Goal: Transaction & Acquisition: Purchase product/service

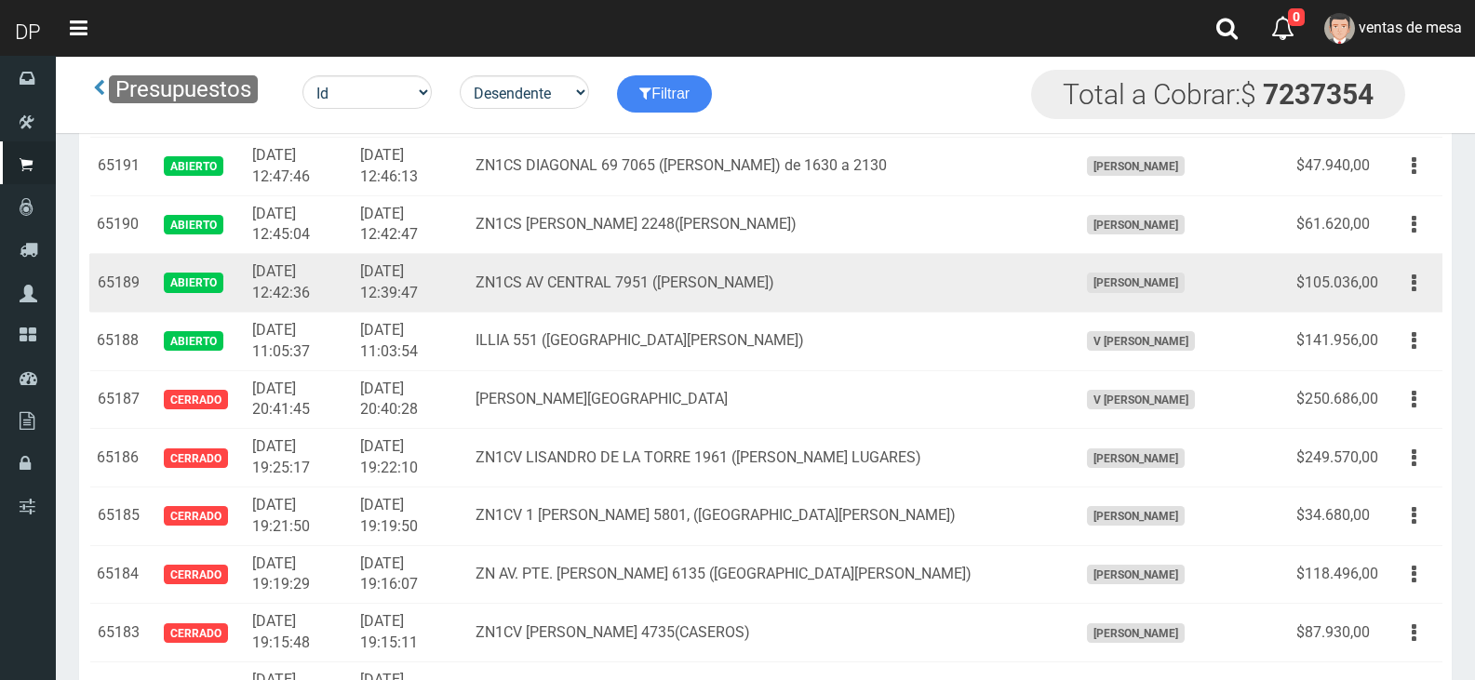
scroll to position [1303, 0]
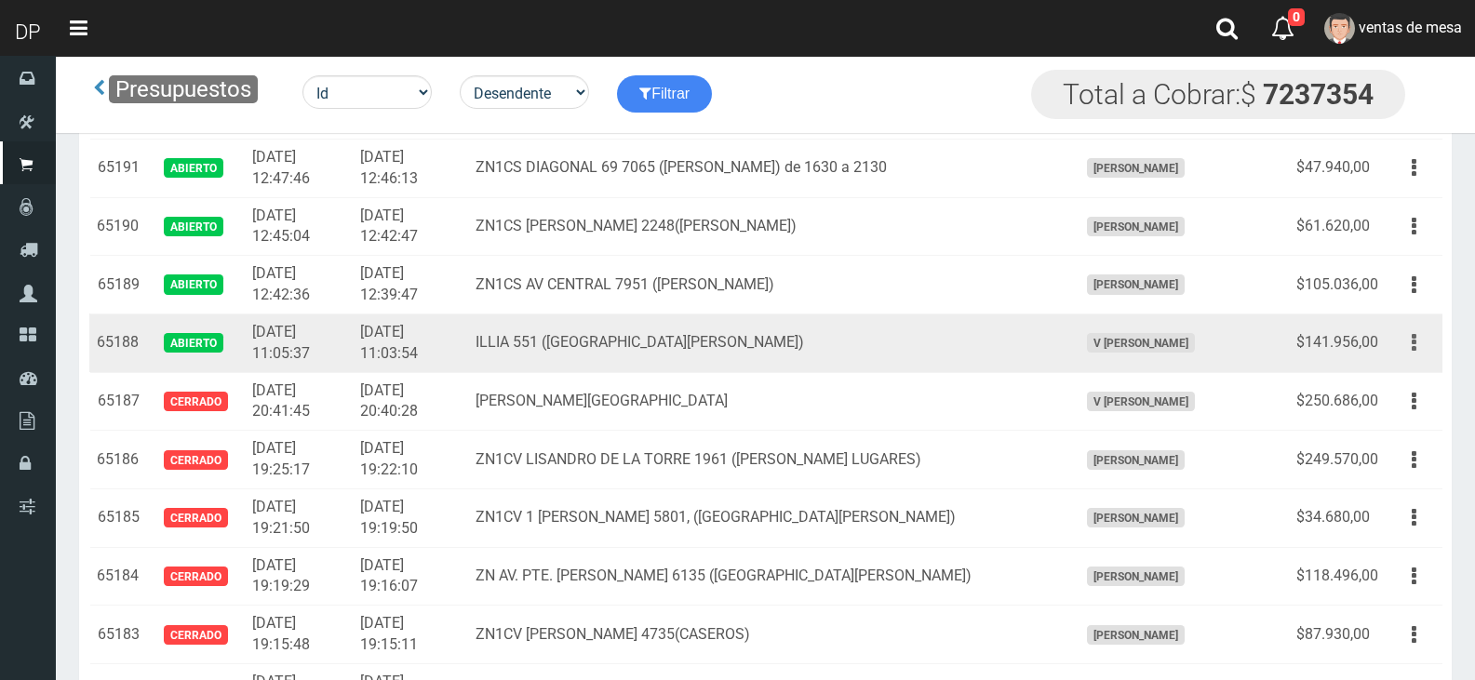
click at [1419, 341] on button "button" at bounding box center [1414, 343] width 42 height 33
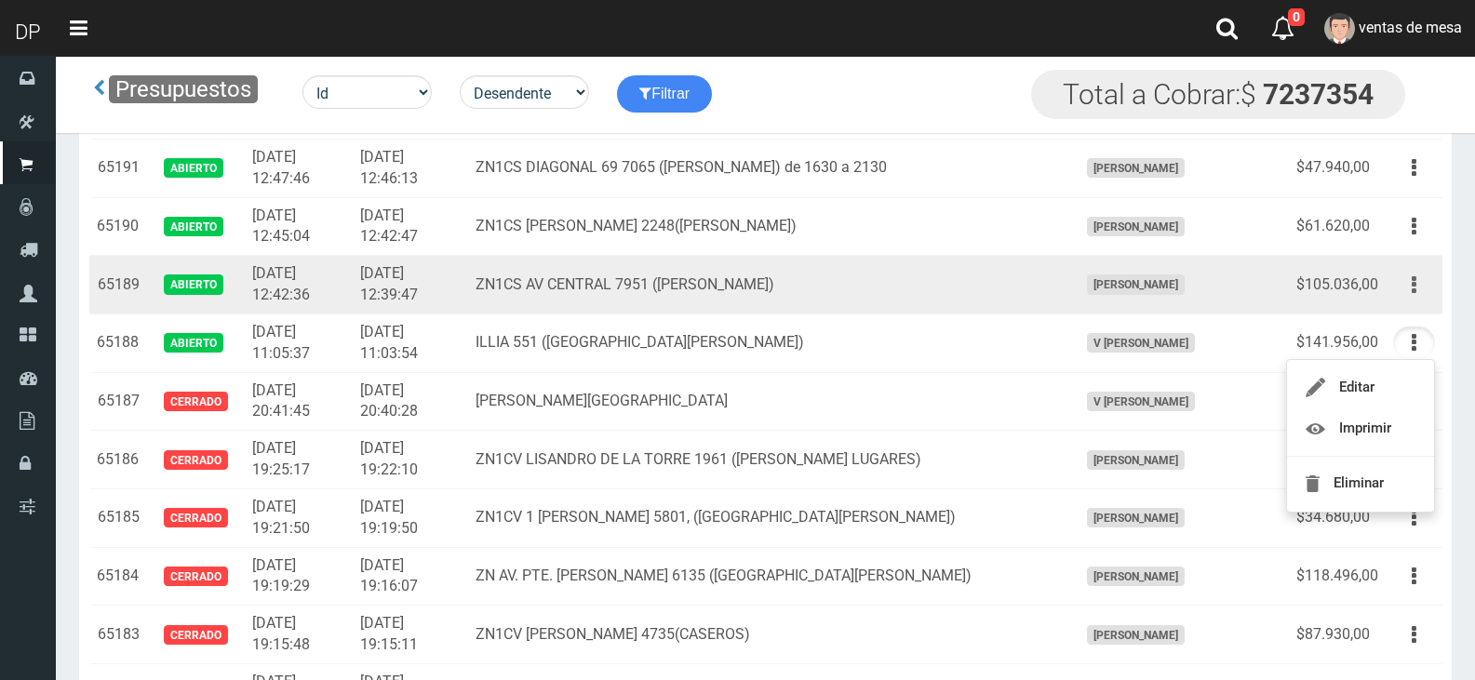
click at [1418, 288] on button "button" at bounding box center [1414, 285] width 42 height 33
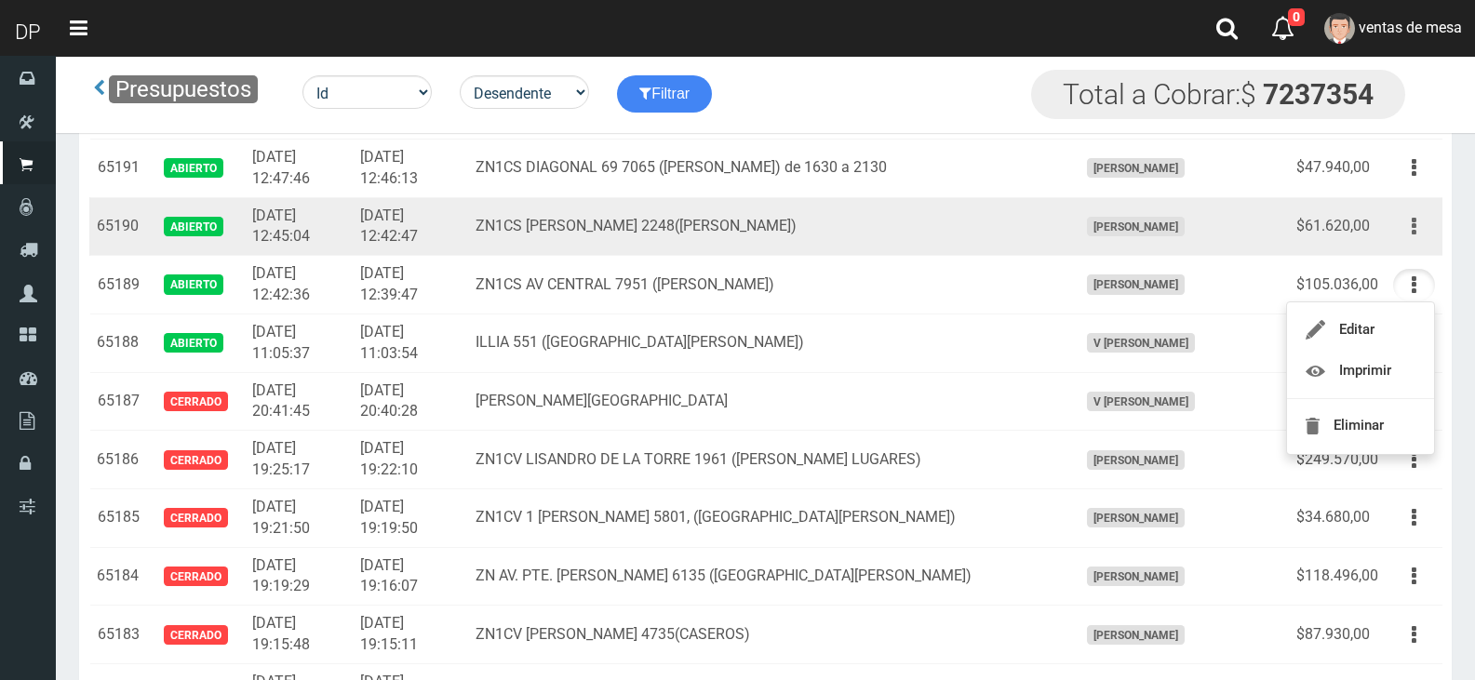
click at [1416, 224] on button "button" at bounding box center [1414, 226] width 42 height 33
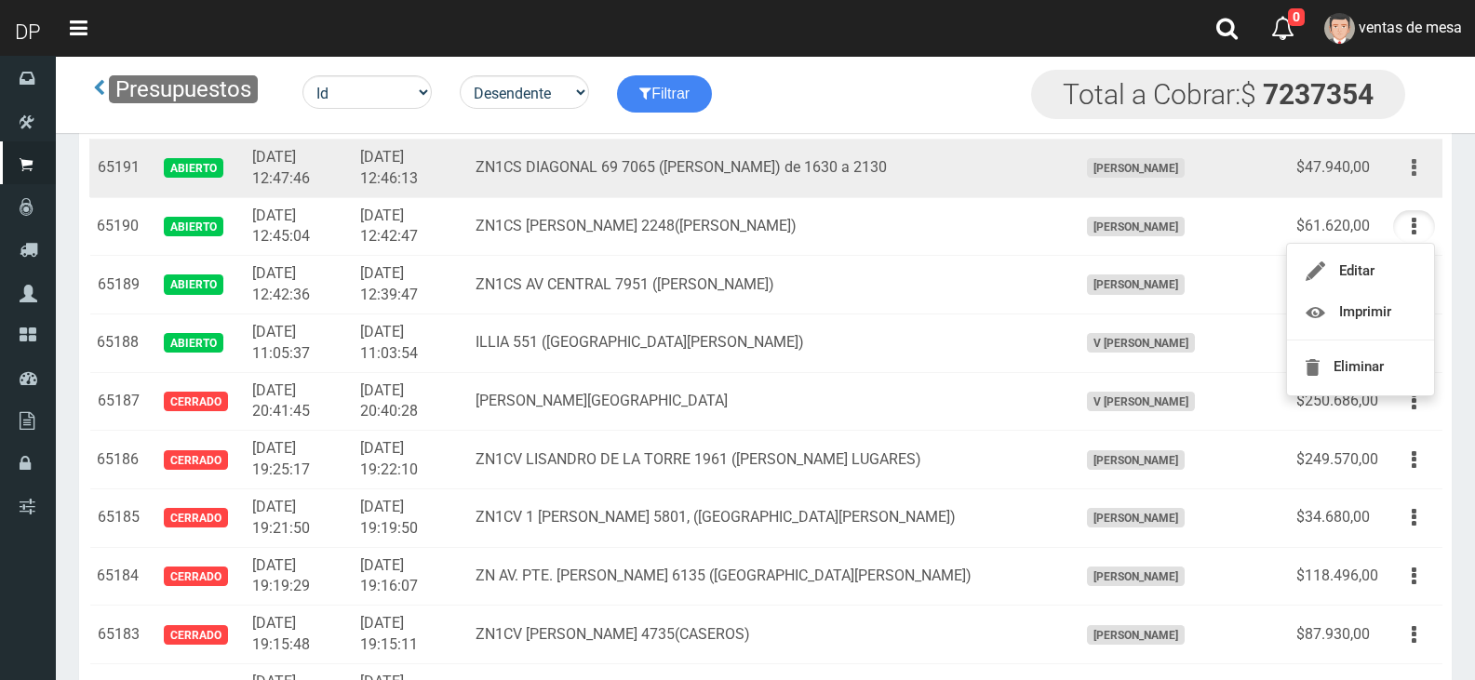
click at [1425, 169] on button "button" at bounding box center [1414, 168] width 42 height 33
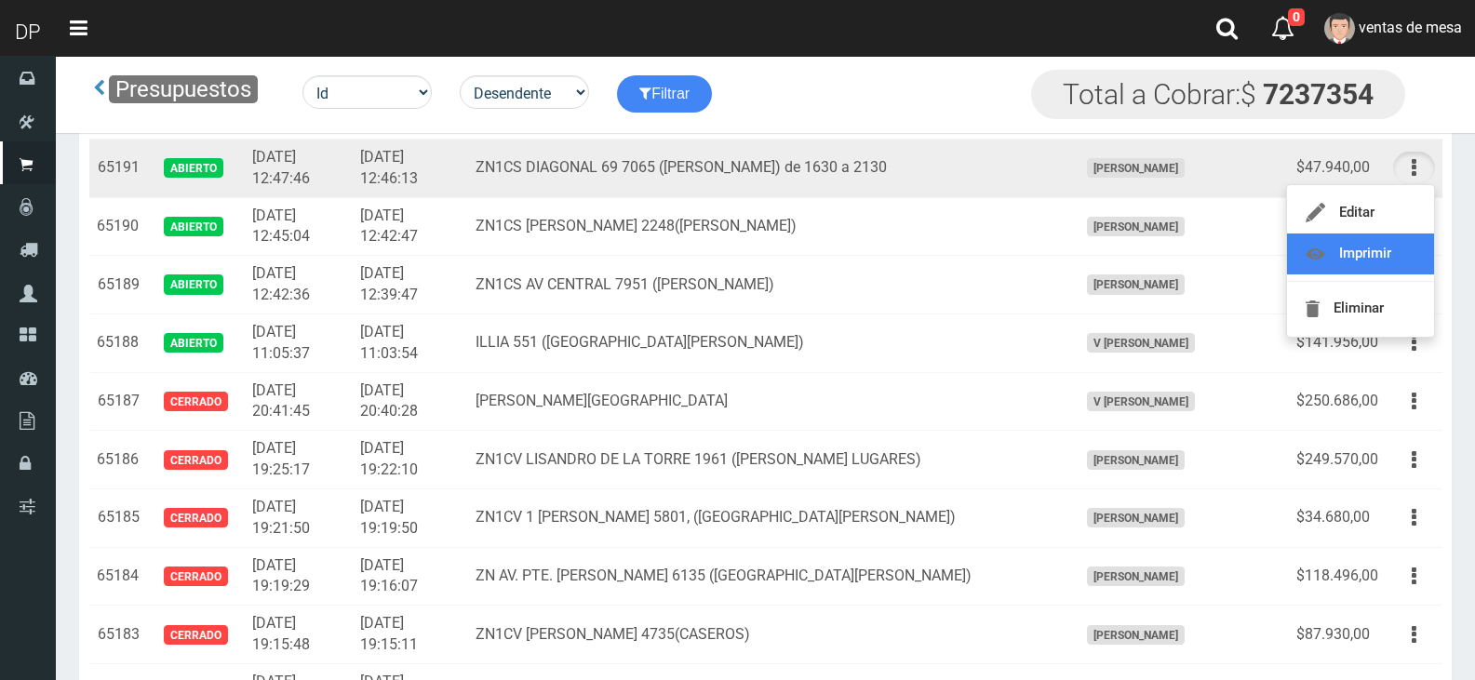
scroll to position [1210, 0]
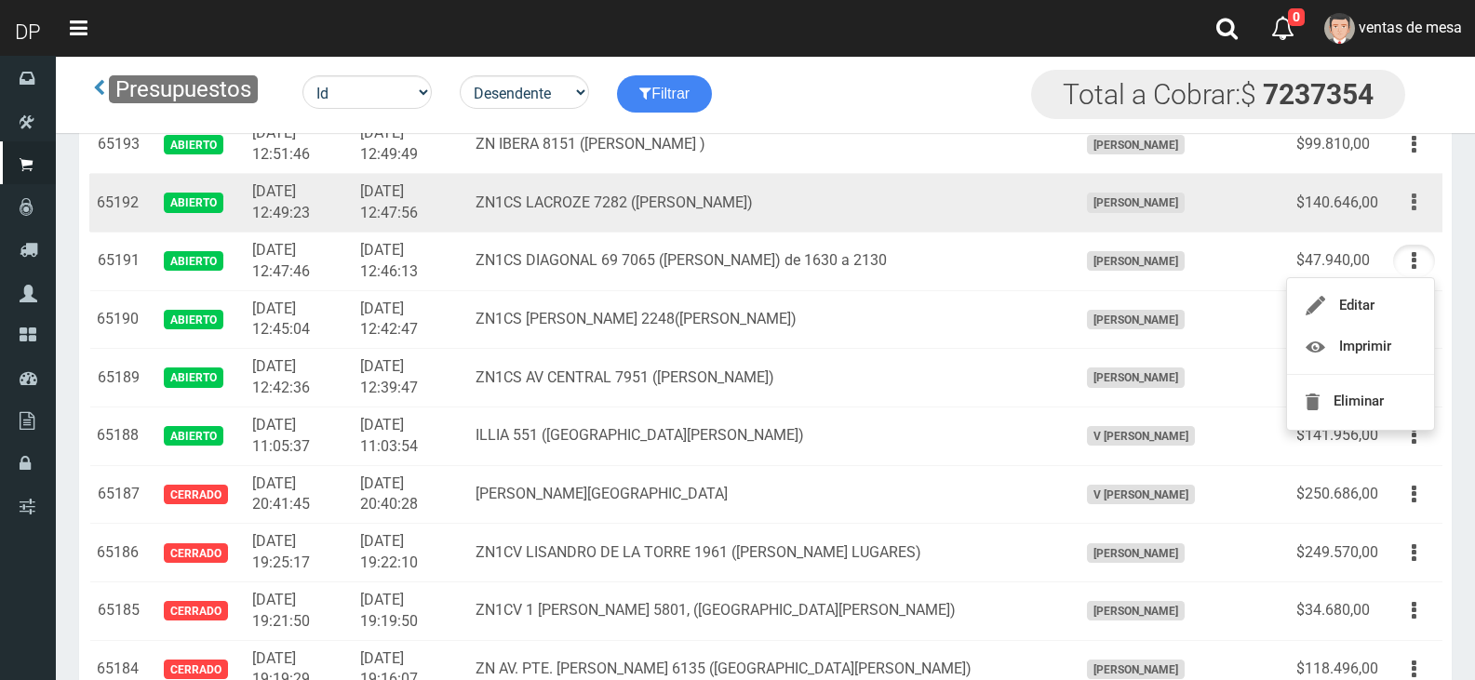
click at [1408, 208] on button "button" at bounding box center [1414, 202] width 42 height 33
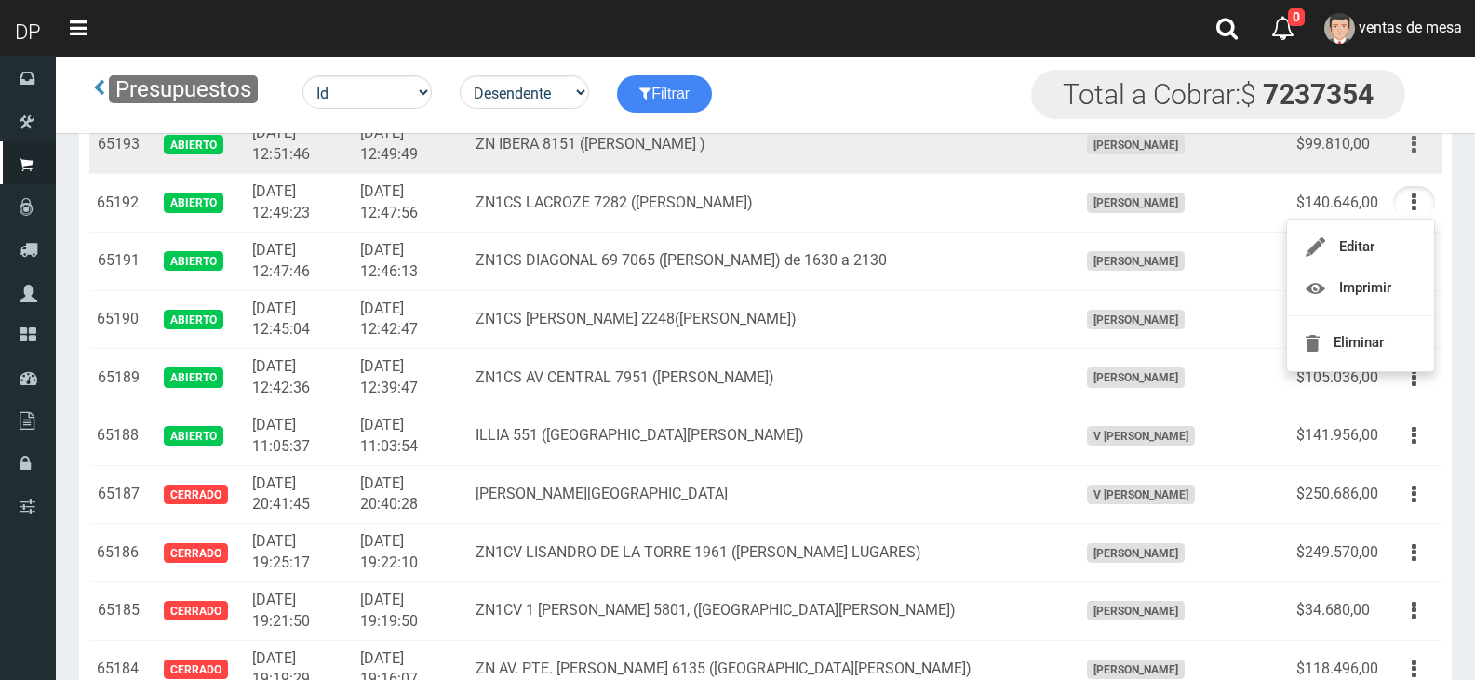
click at [1423, 149] on button "button" at bounding box center [1414, 144] width 42 height 33
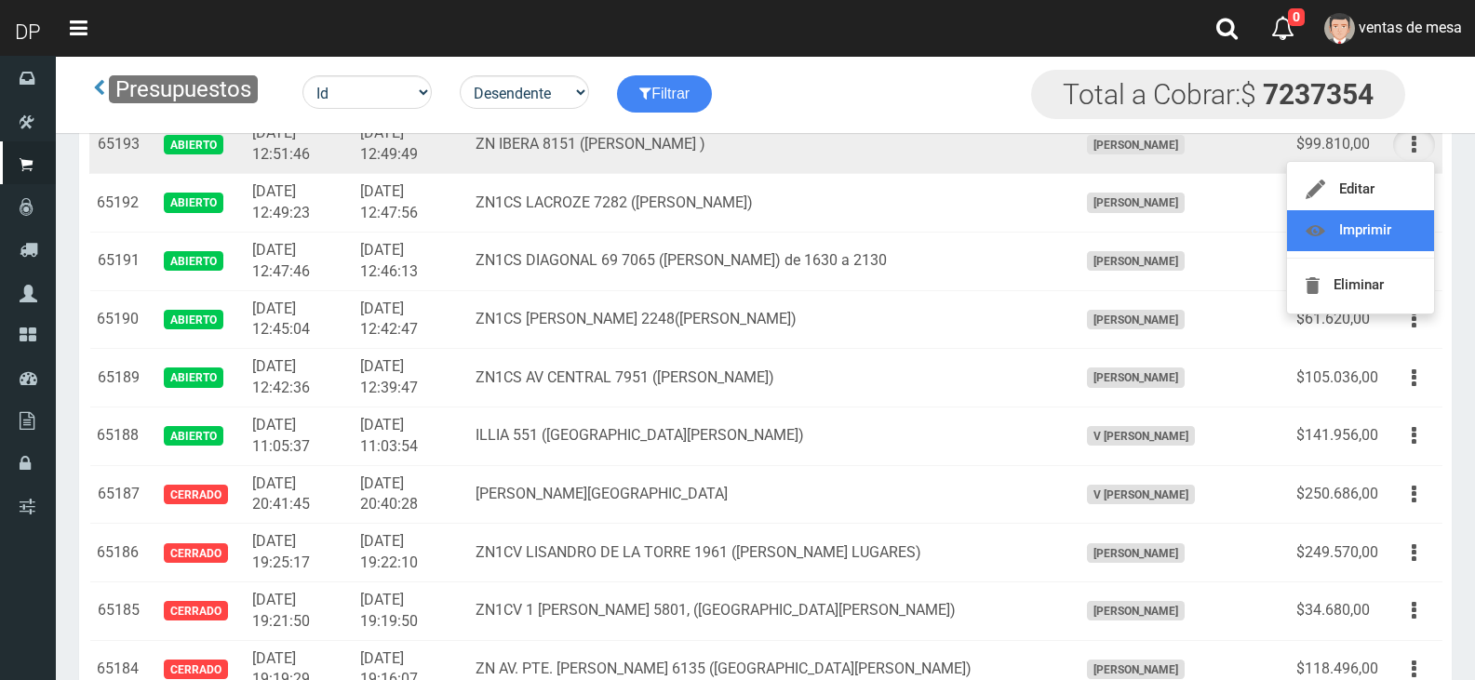
scroll to position [1117, 0]
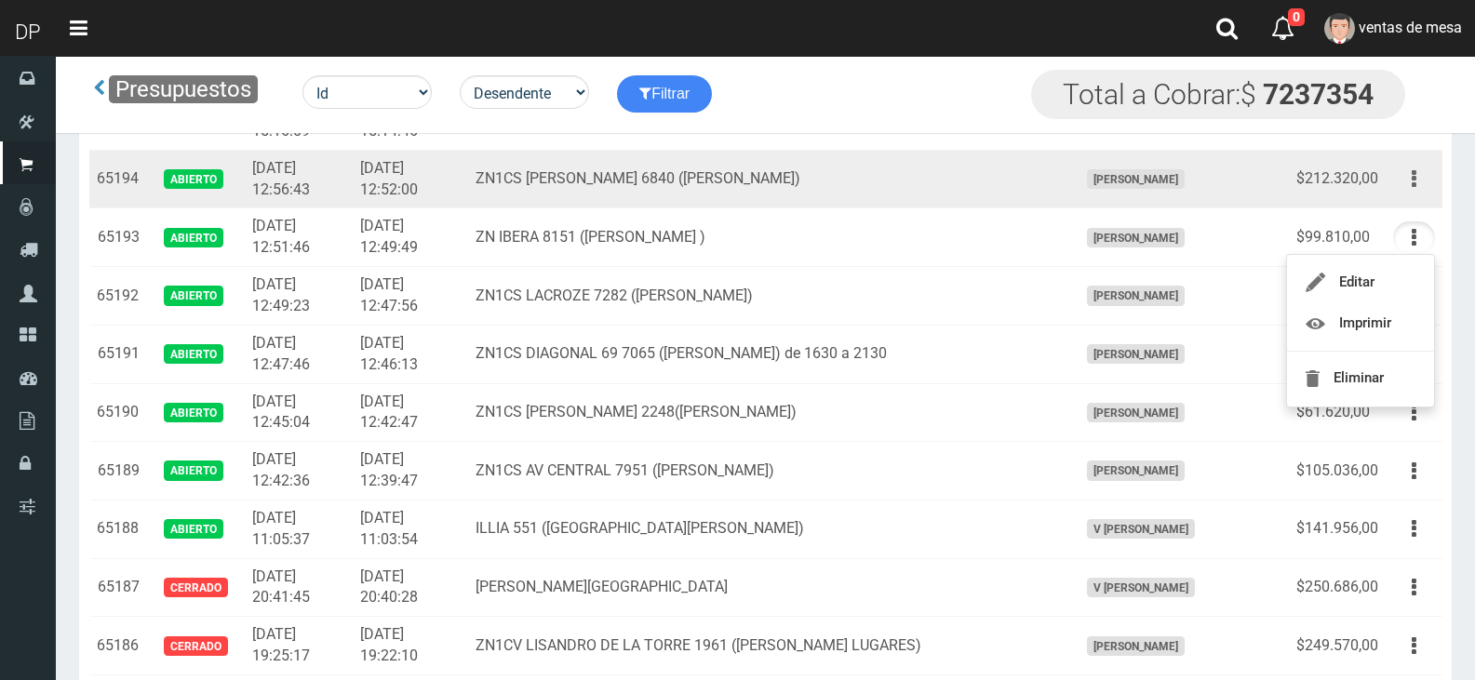
click at [1402, 184] on button "button" at bounding box center [1414, 179] width 42 height 33
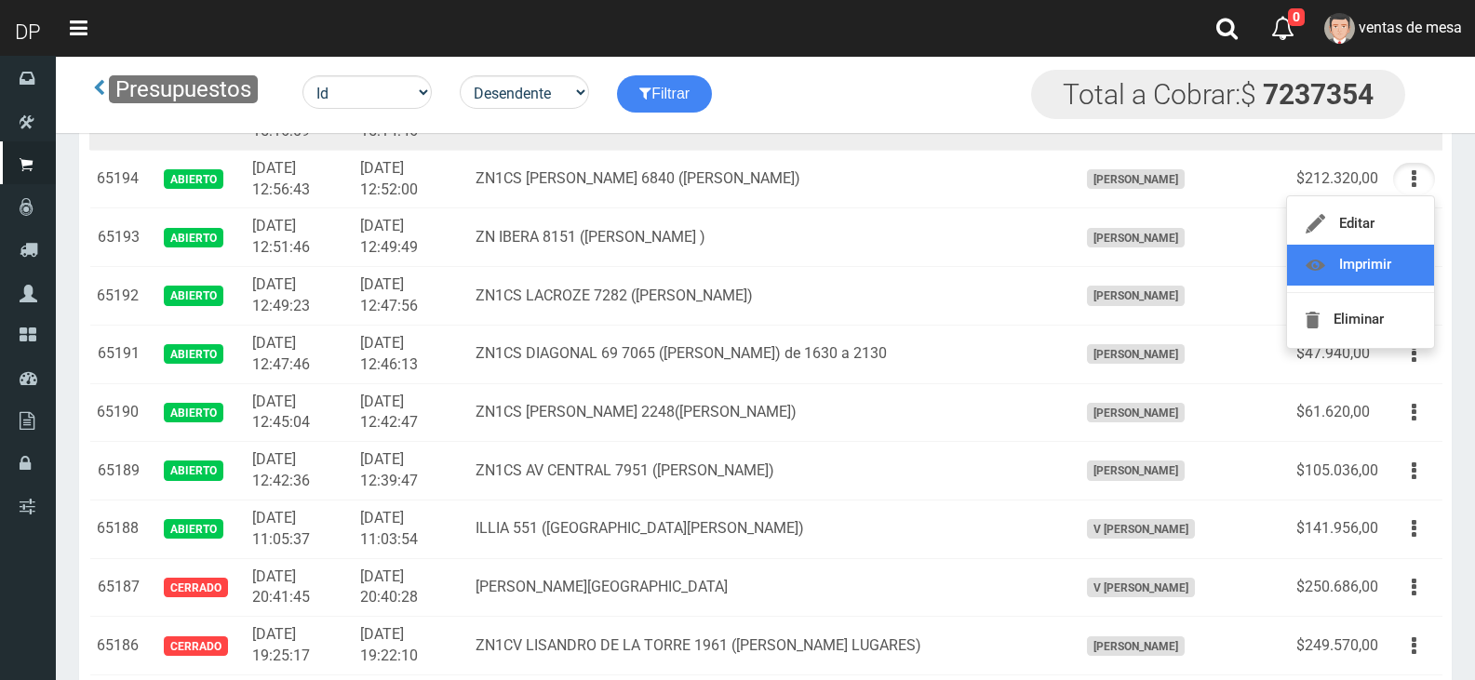
scroll to position [1024, 0]
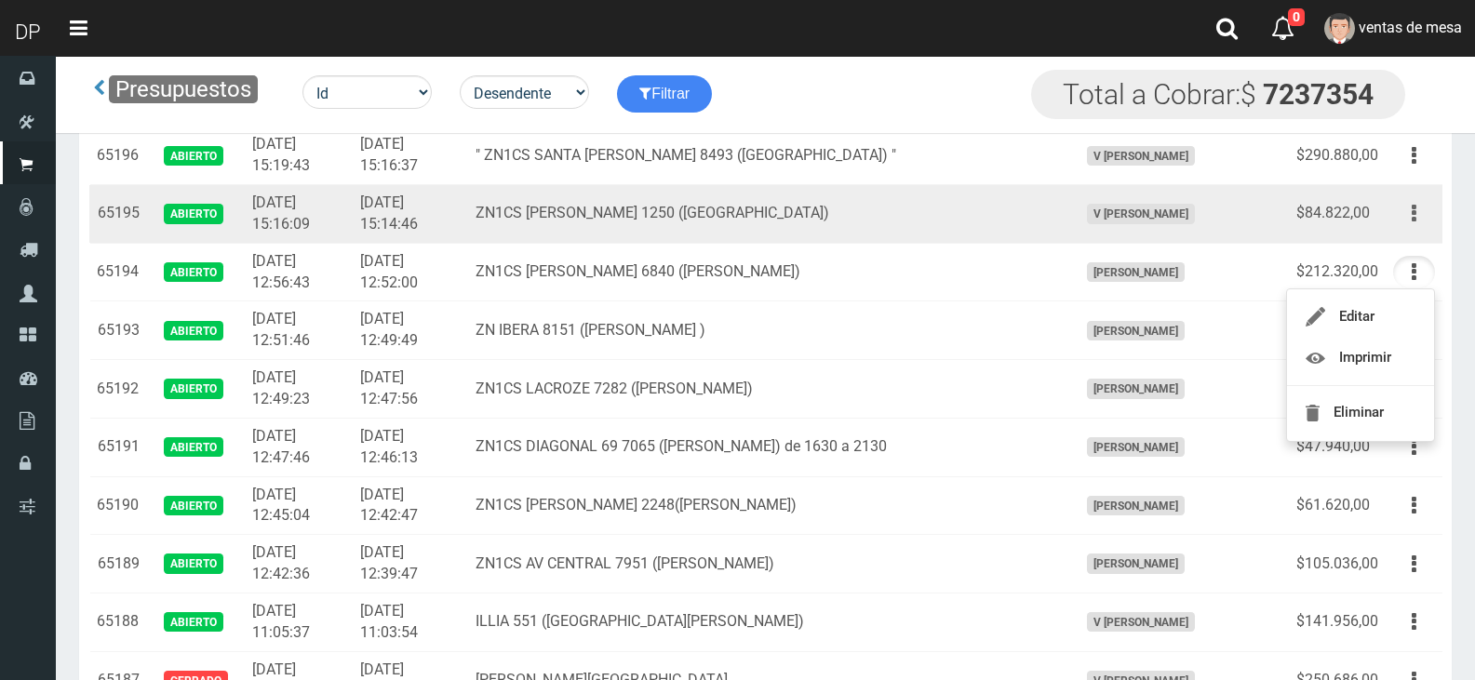
click at [1426, 221] on button "button" at bounding box center [1414, 213] width 42 height 33
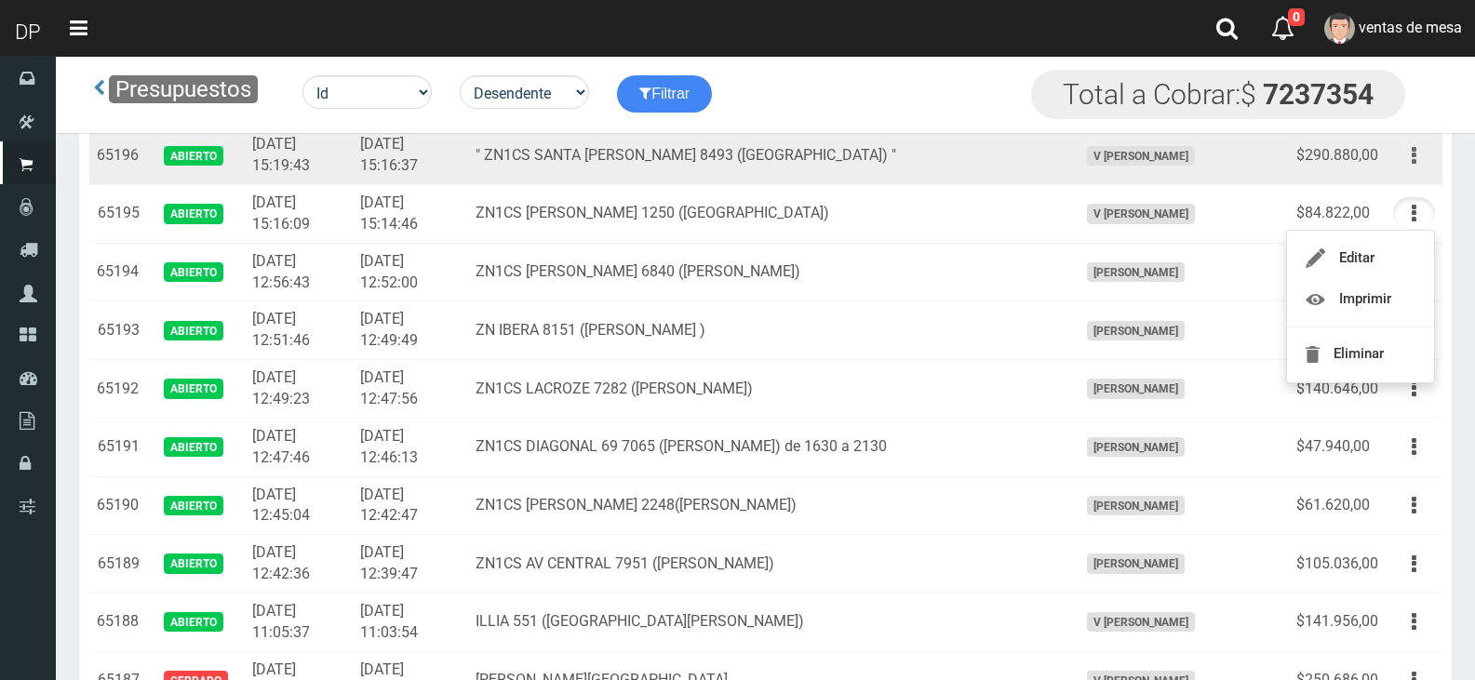
click at [1415, 165] on icon "button" at bounding box center [1414, 156] width 5 height 33
click at [1009, 182] on td "" ZN1CS SANTA RITA 8493 (LOMA HERMOSA) "" at bounding box center [769, 156] width 602 height 59
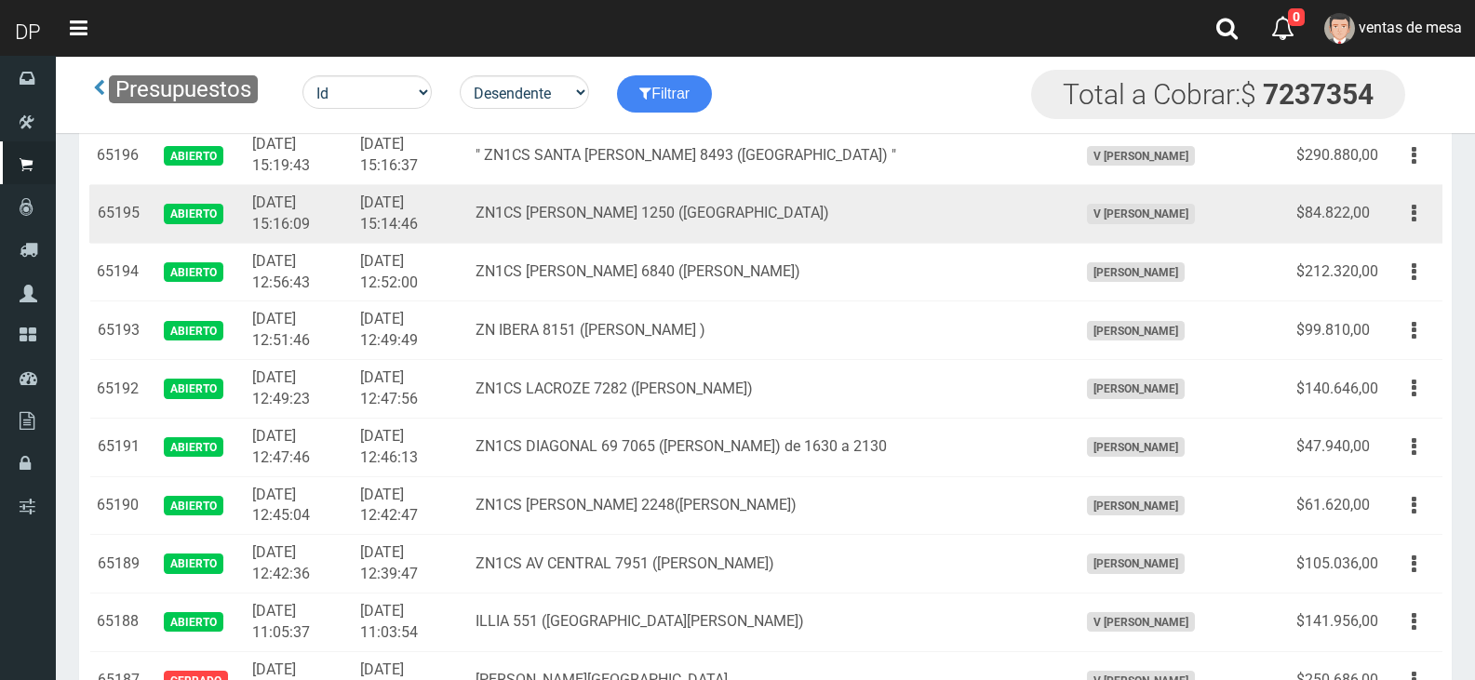
scroll to position [931, 0]
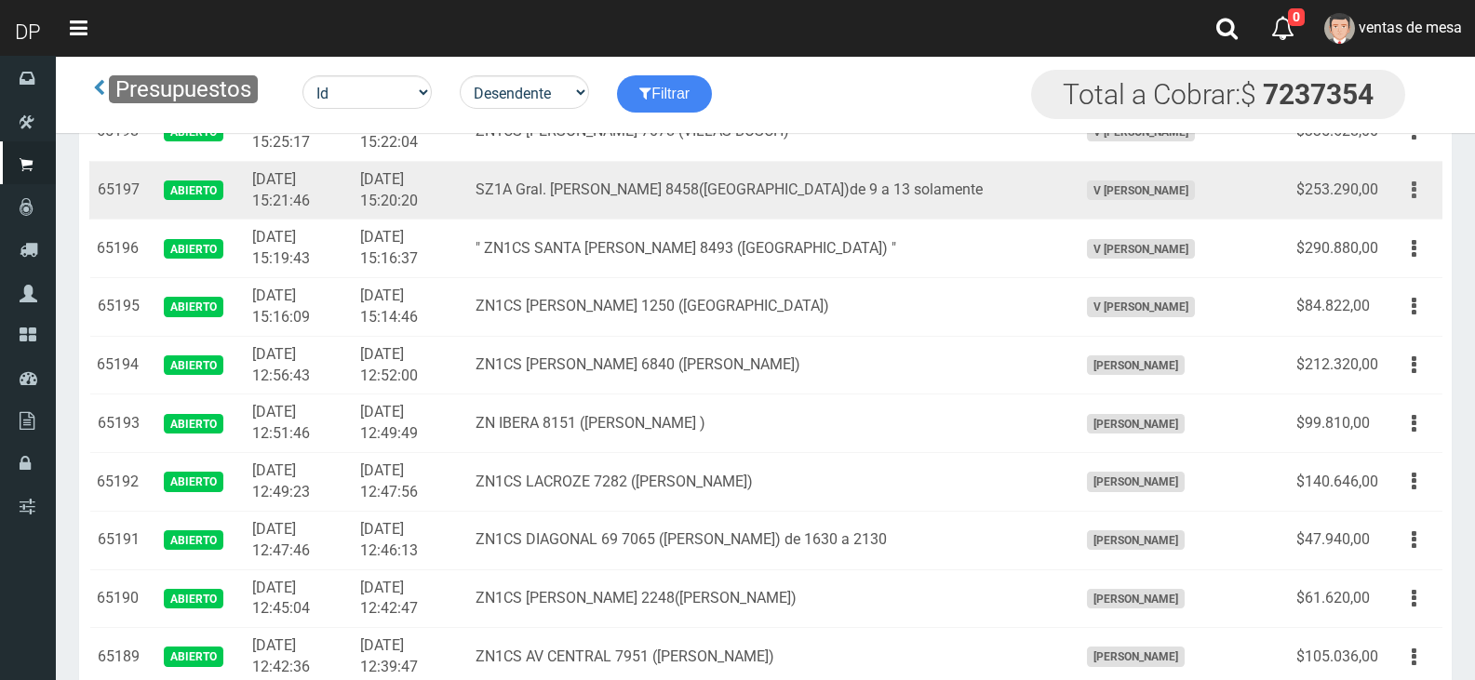
click at [1421, 193] on button "button" at bounding box center [1414, 190] width 42 height 33
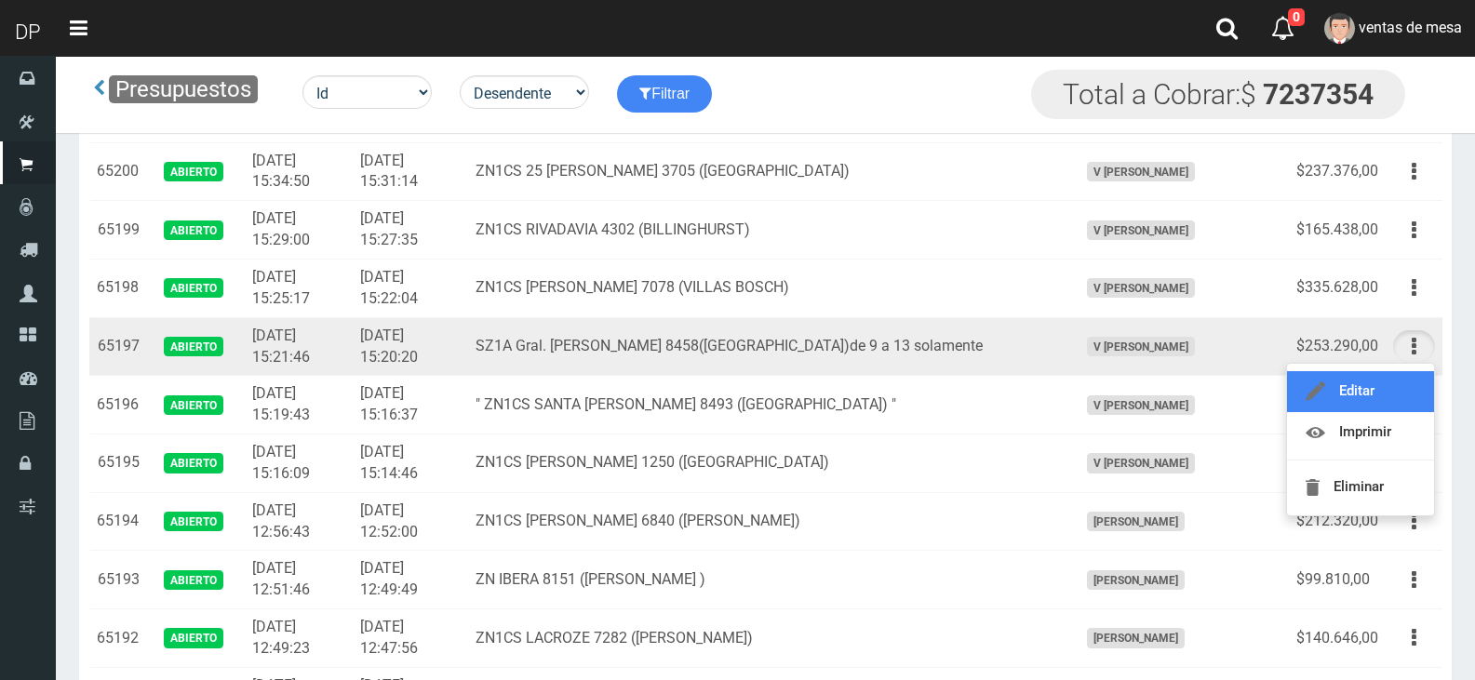
scroll to position [744, 0]
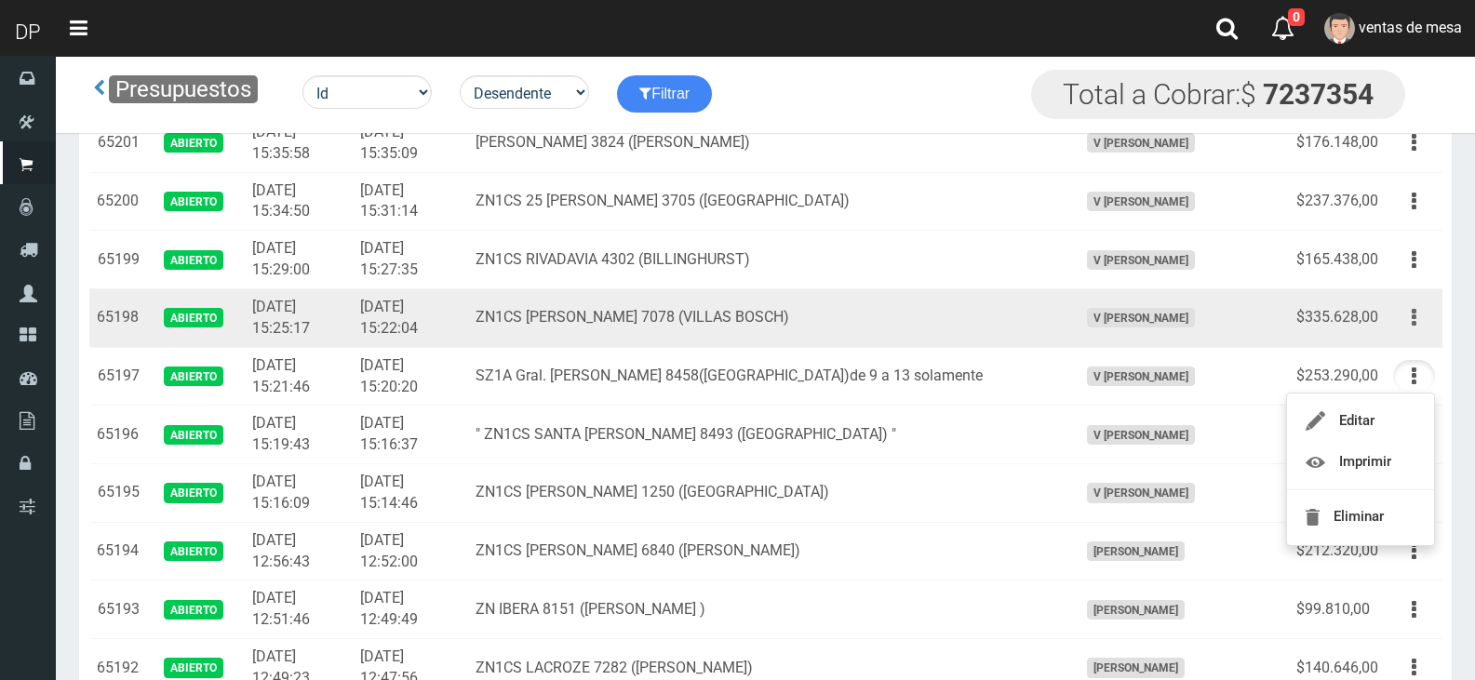
click at [1433, 323] on button "button" at bounding box center [1414, 317] width 42 height 33
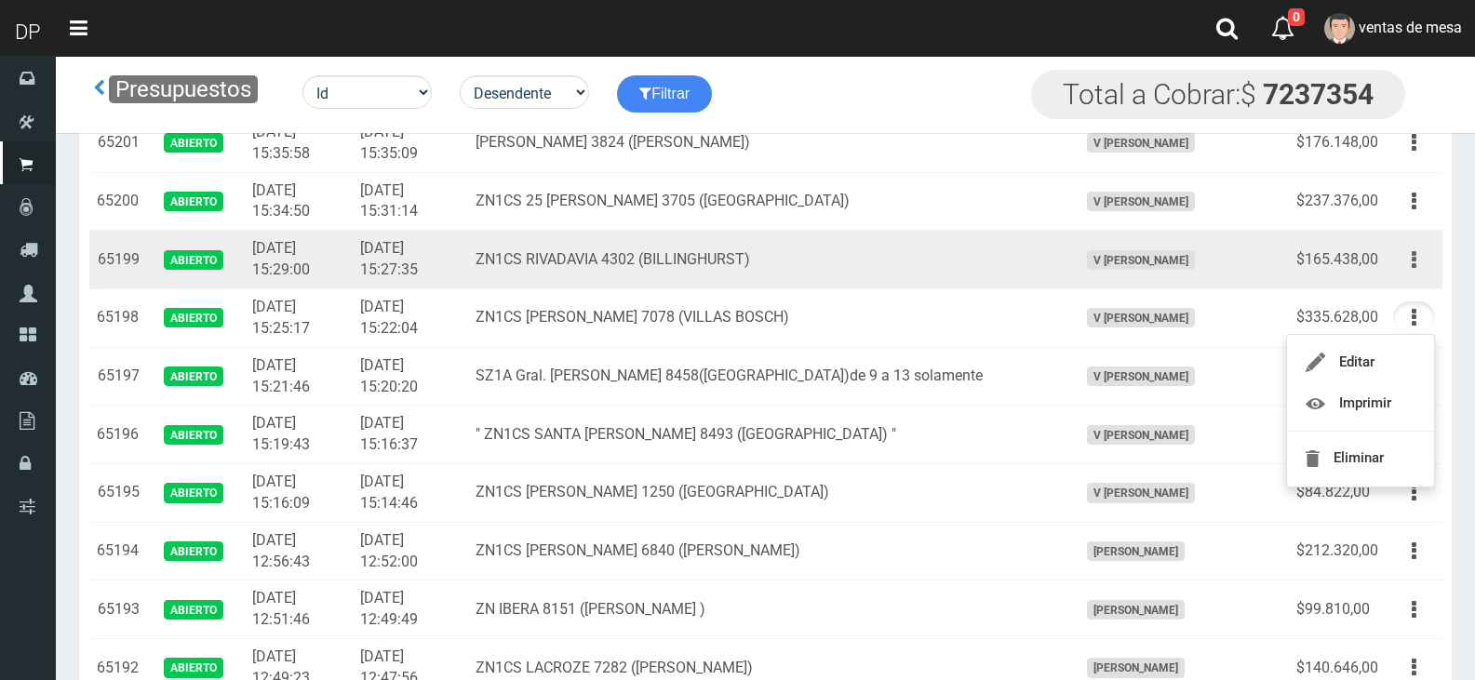
click at [1410, 265] on button "button" at bounding box center [1414, 260] width 42 height 33
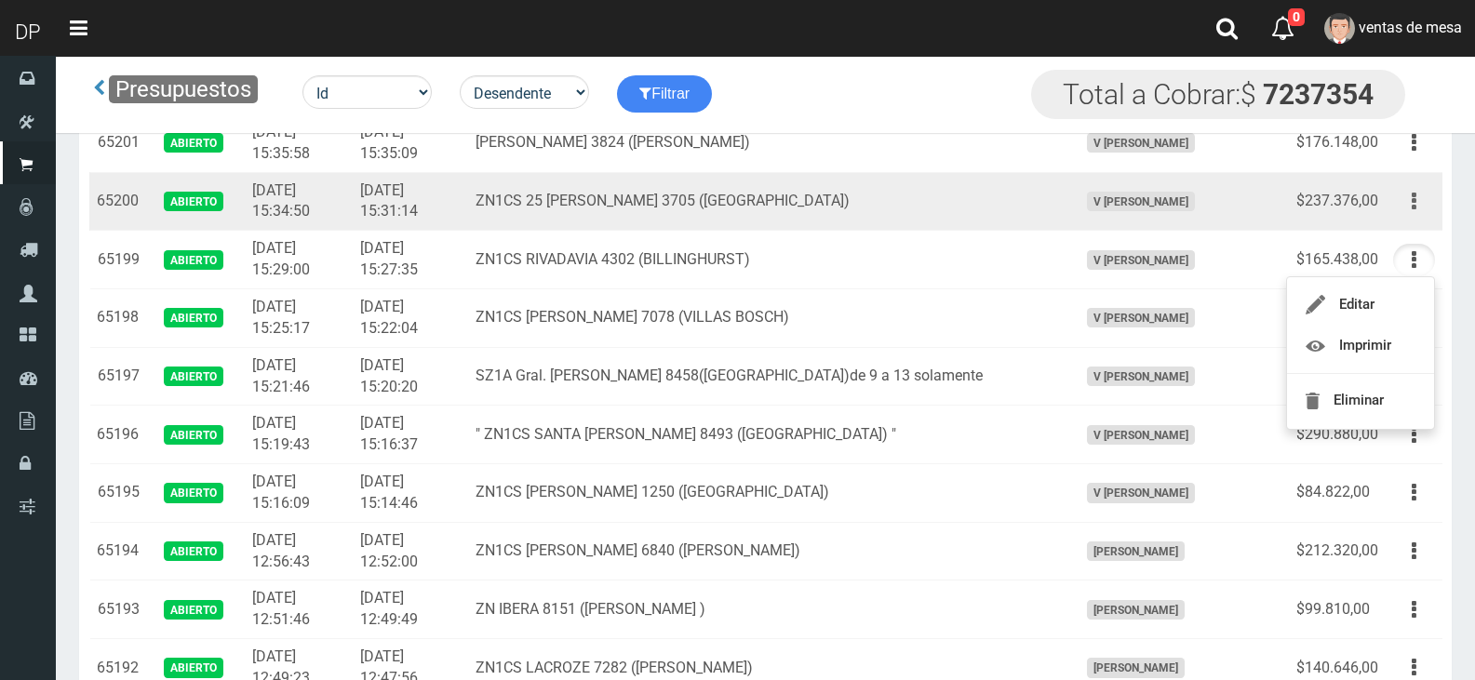
click at [1422, 204] on button "button" at bounding box center [1414, 201] width 42 height 33
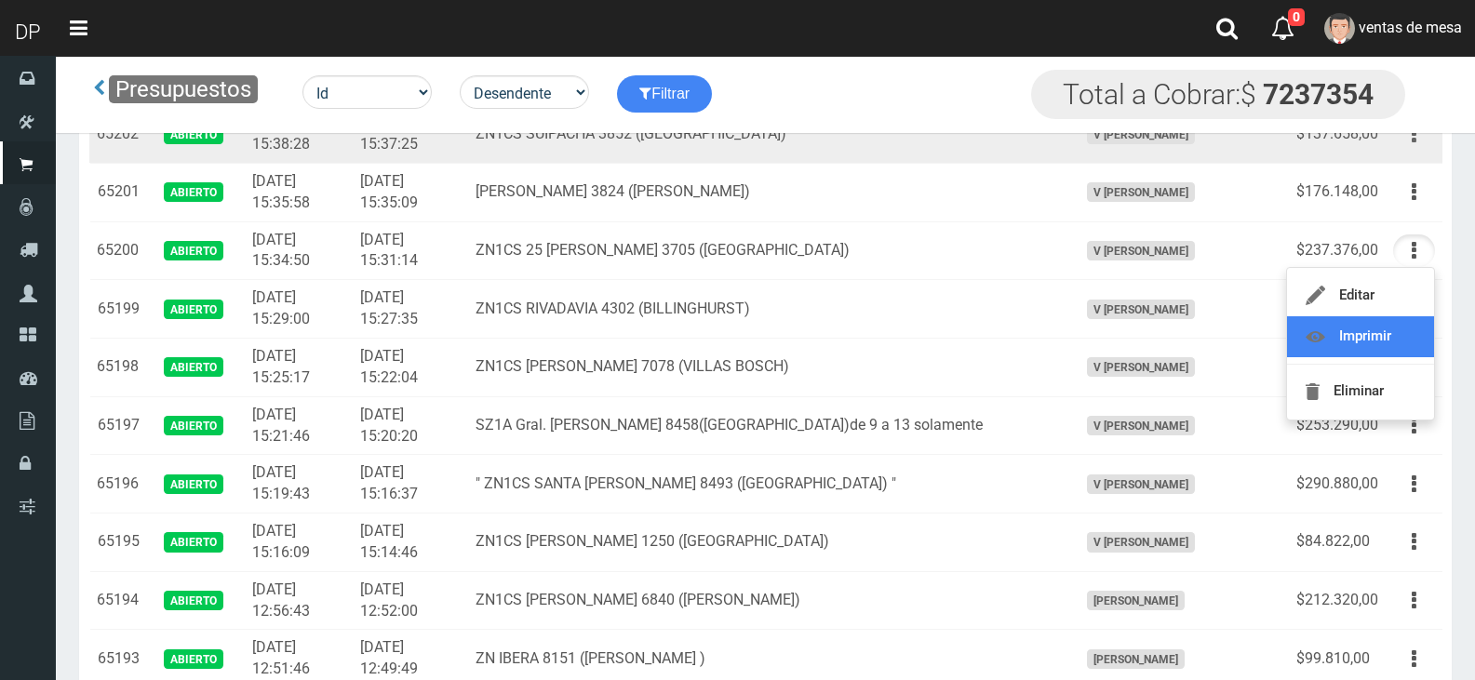
scroll to position [651, 0]
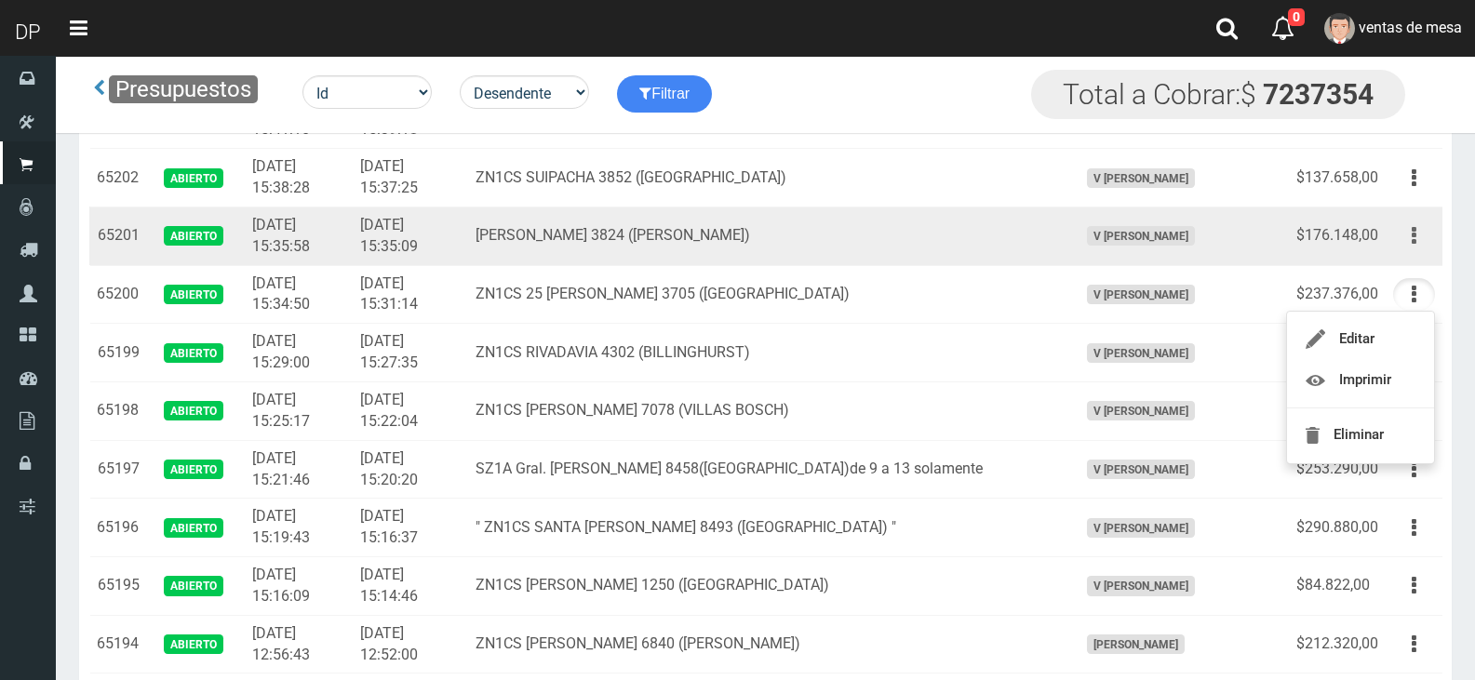
click at [1418, 225] on button "button" at bounding box center [1414, 236] width 42 height 33
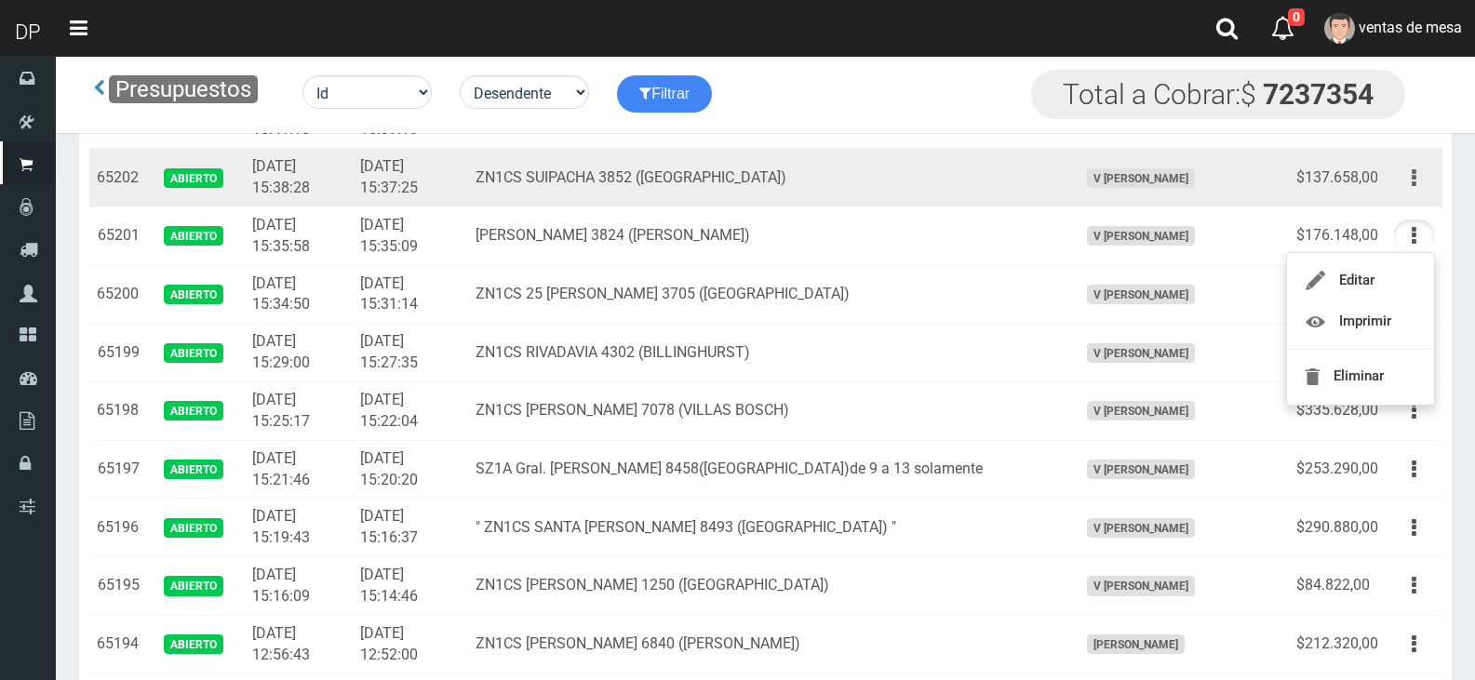
click at [1424, 182] on button "button" at bounding box center [1414, 178] width 42 height 33
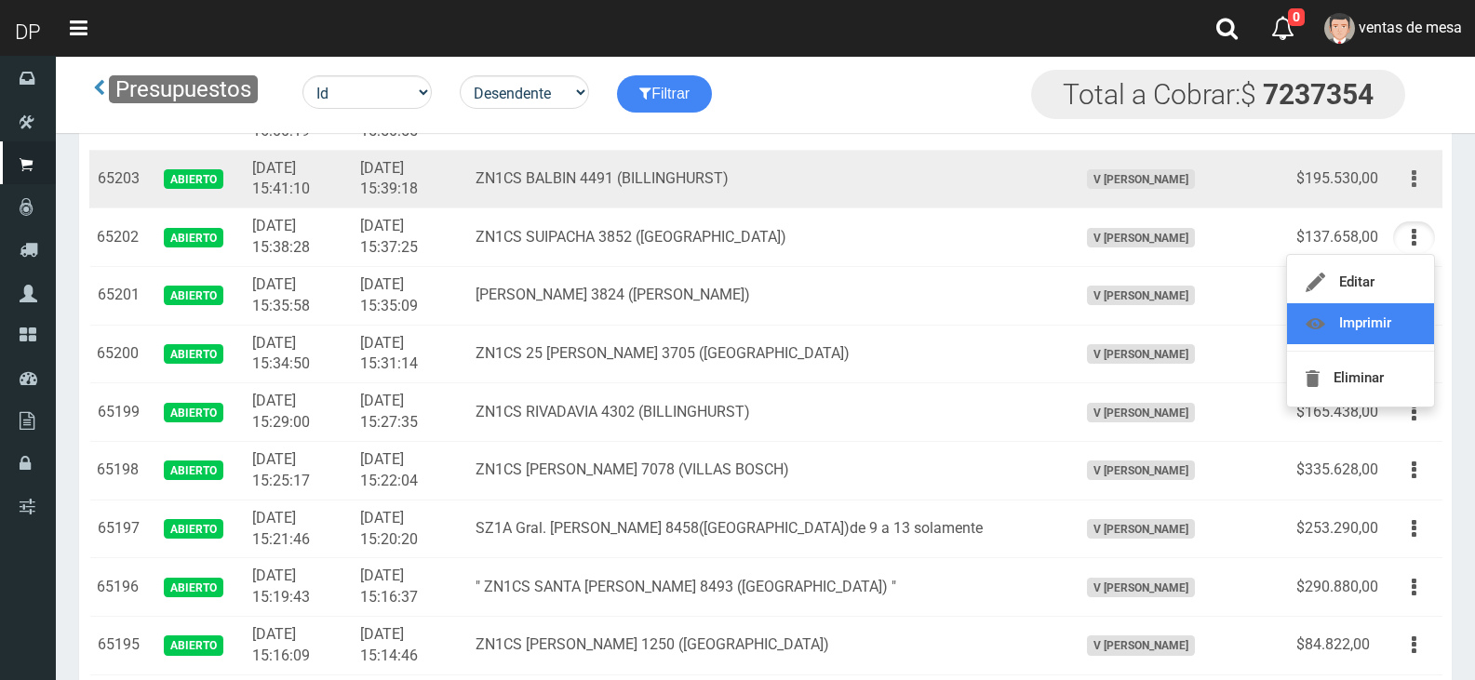
scroll to position [558, 0]
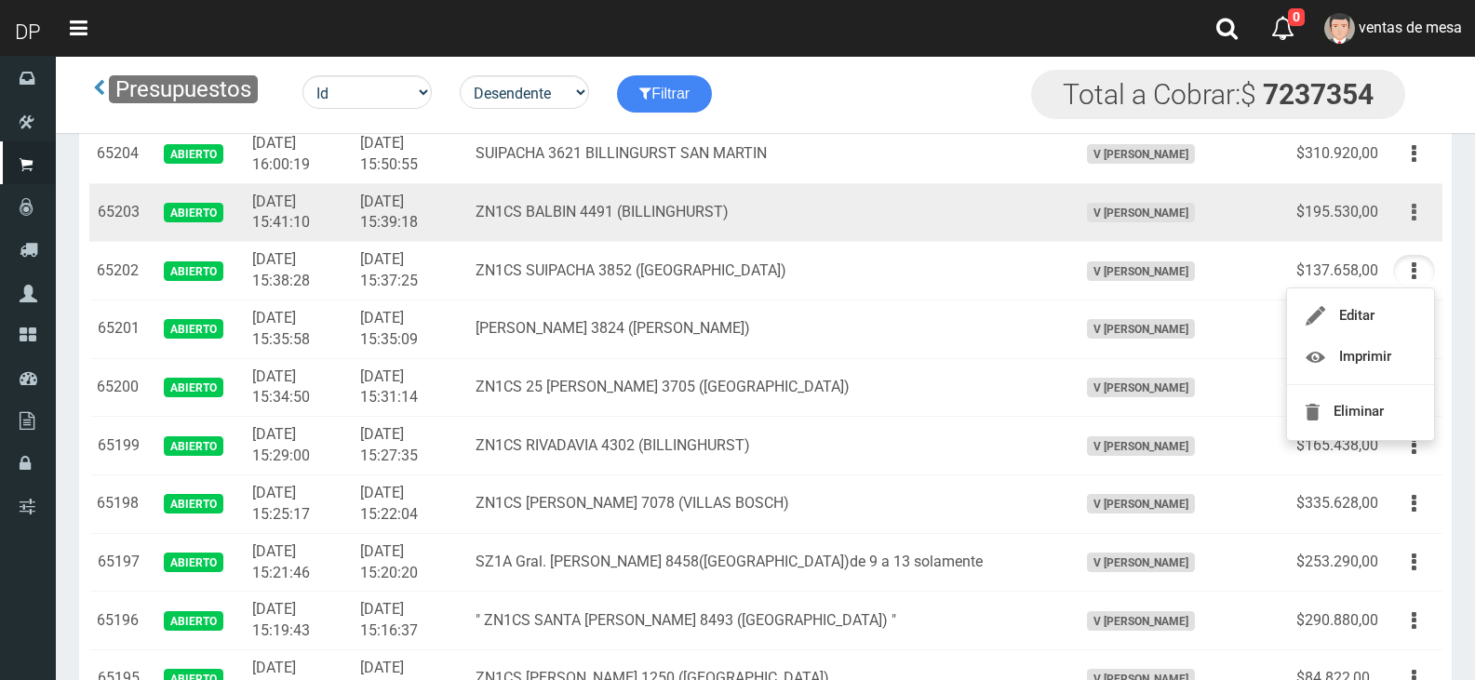
click at [1420, 221] on button "button" at bounding box center [1414, 212] width 42 height 33
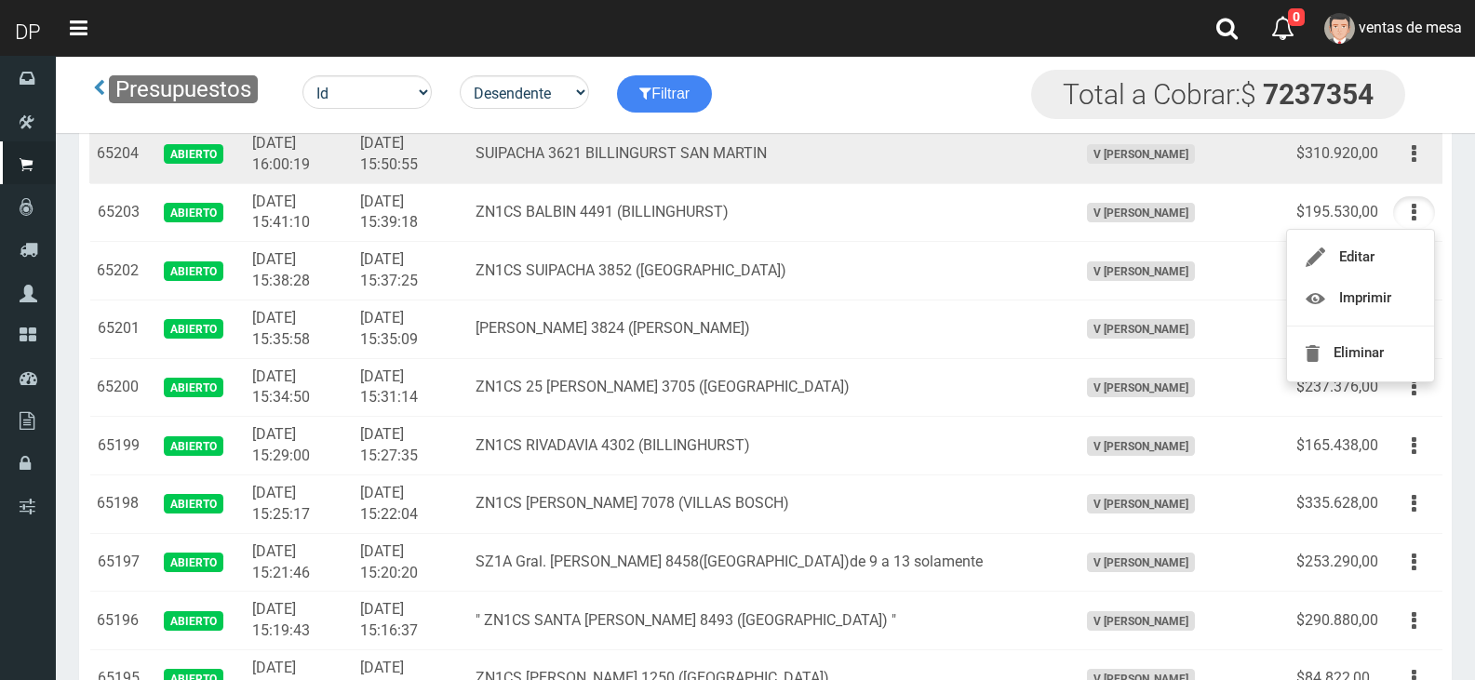
click at [1313, 157] on td "$310.920,00" at bounding box center [1337, 154] width 97 height 59
click at [1428, 162] on button "button" at bounding box center [1414, 154] width 42 height 33
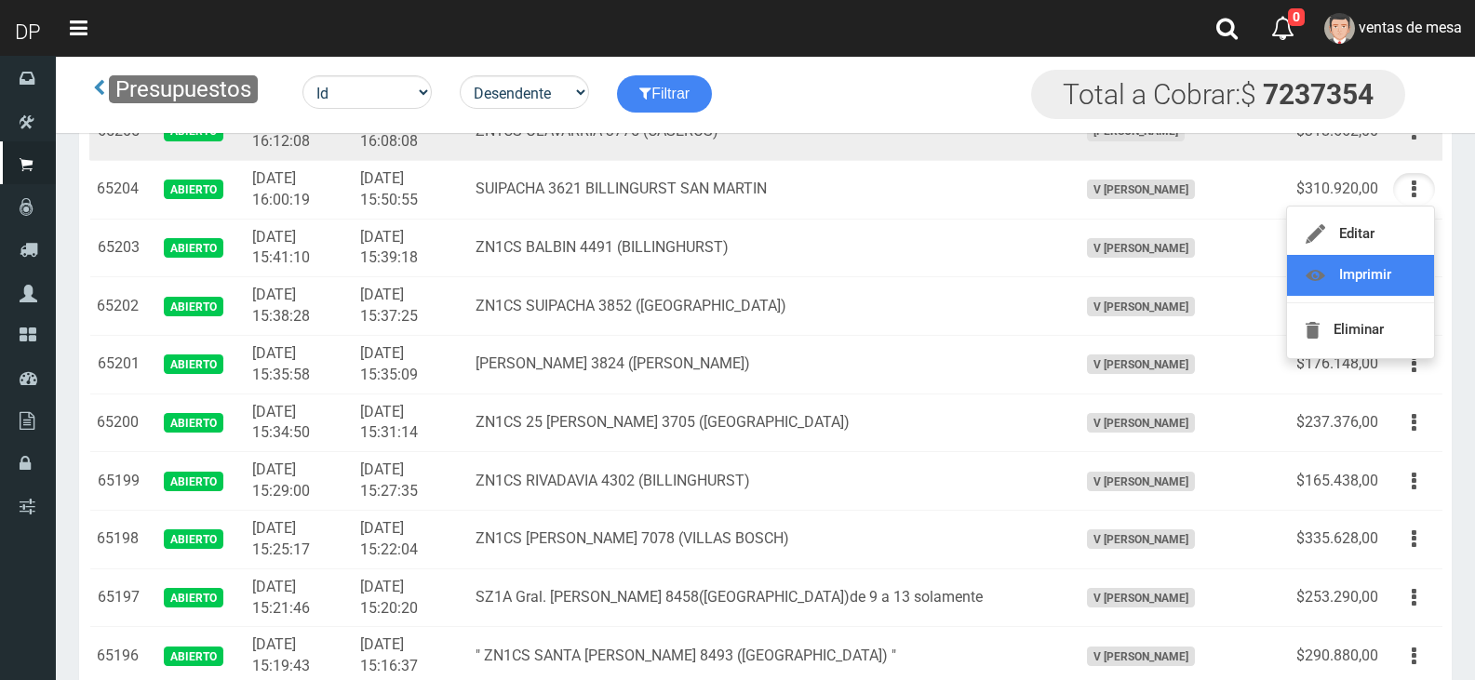
scroll to position [465, 0]
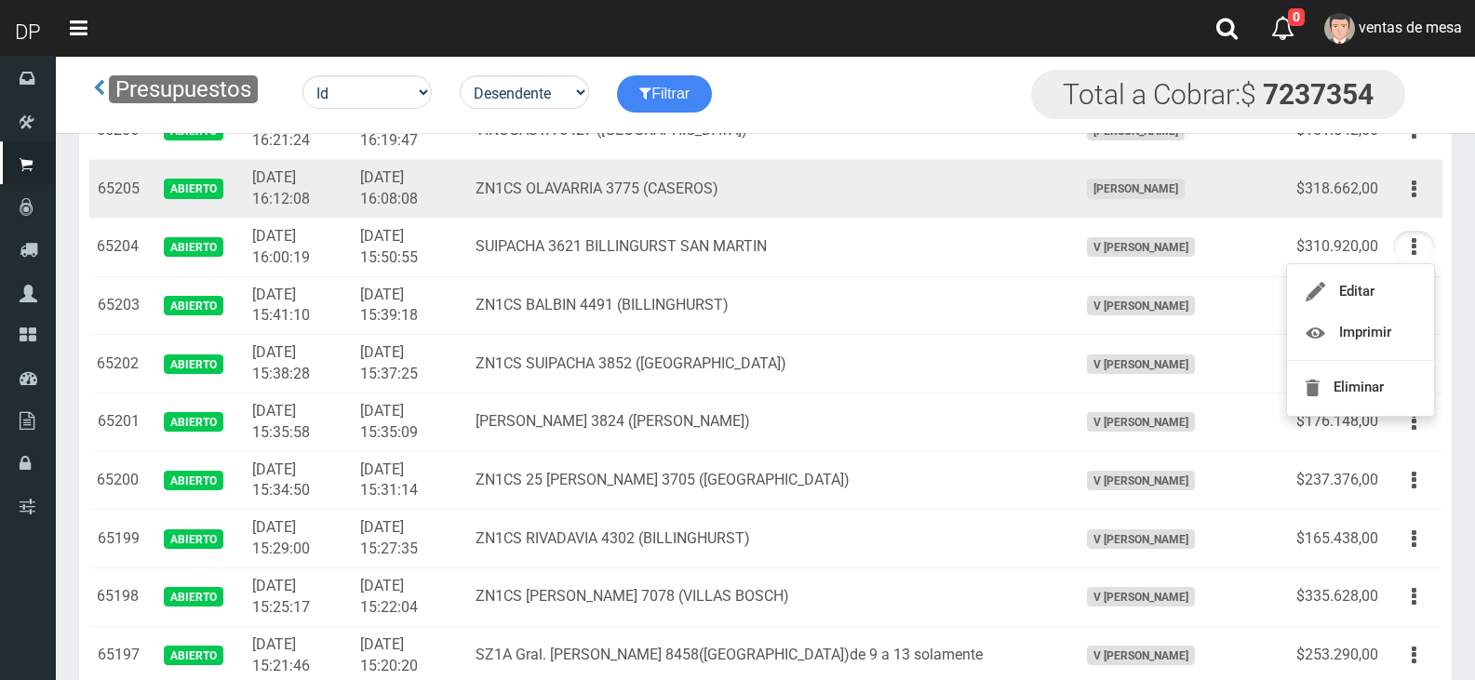
click at [1407, 212] on td "Editar Imprimir Eliminar" at bounding box center [1414, 189] width 57 height 59
click at [1416, 196] on button "button" at bounding box center [1414, 189] width 42 height 33
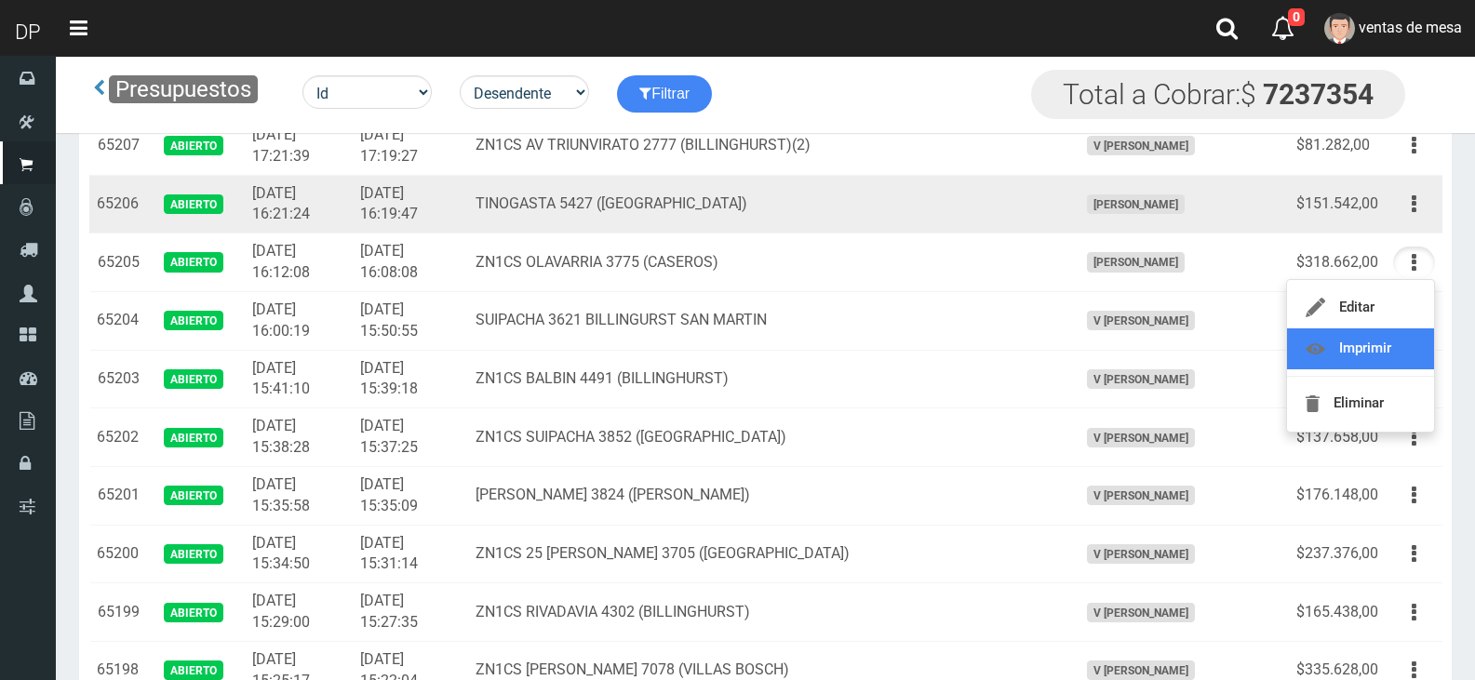
scroll to position [372, 0]
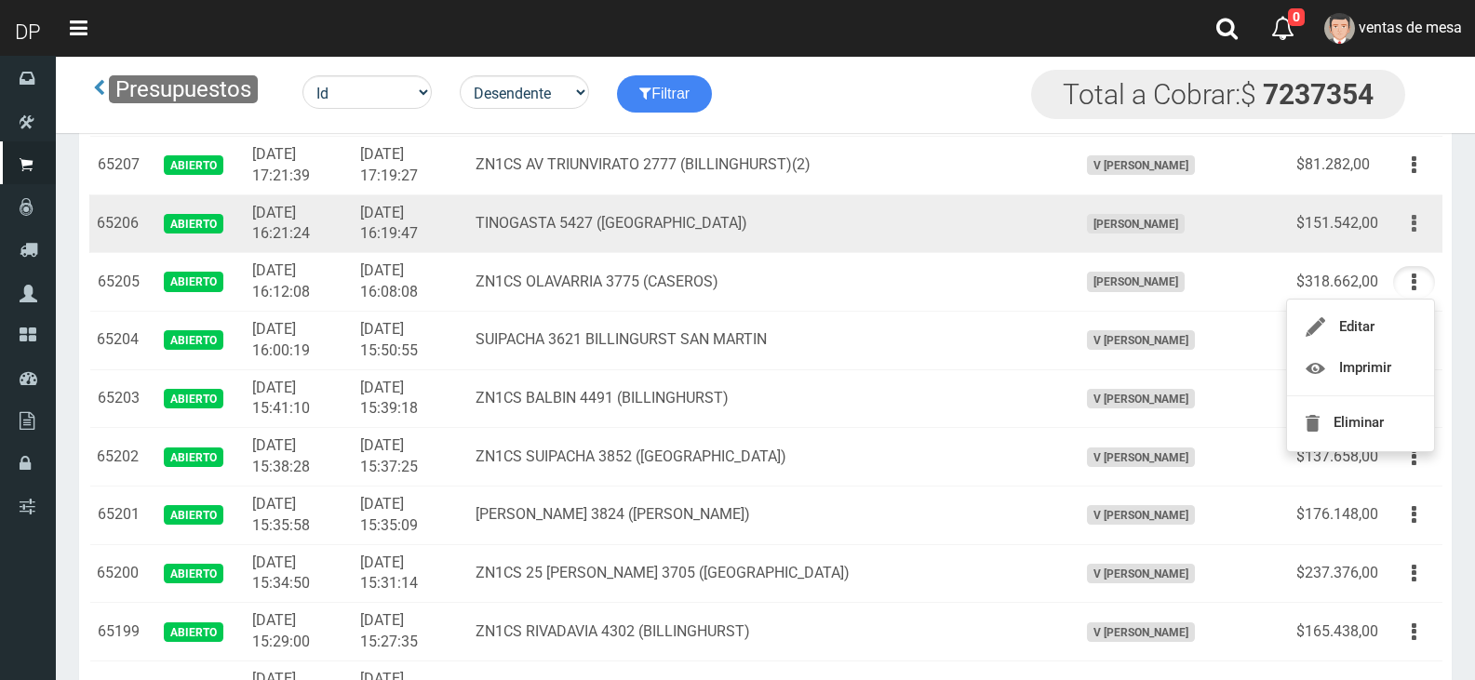
click at [1419, 226] on button "button" at bounding box center [1414, 224] width 42 height 33
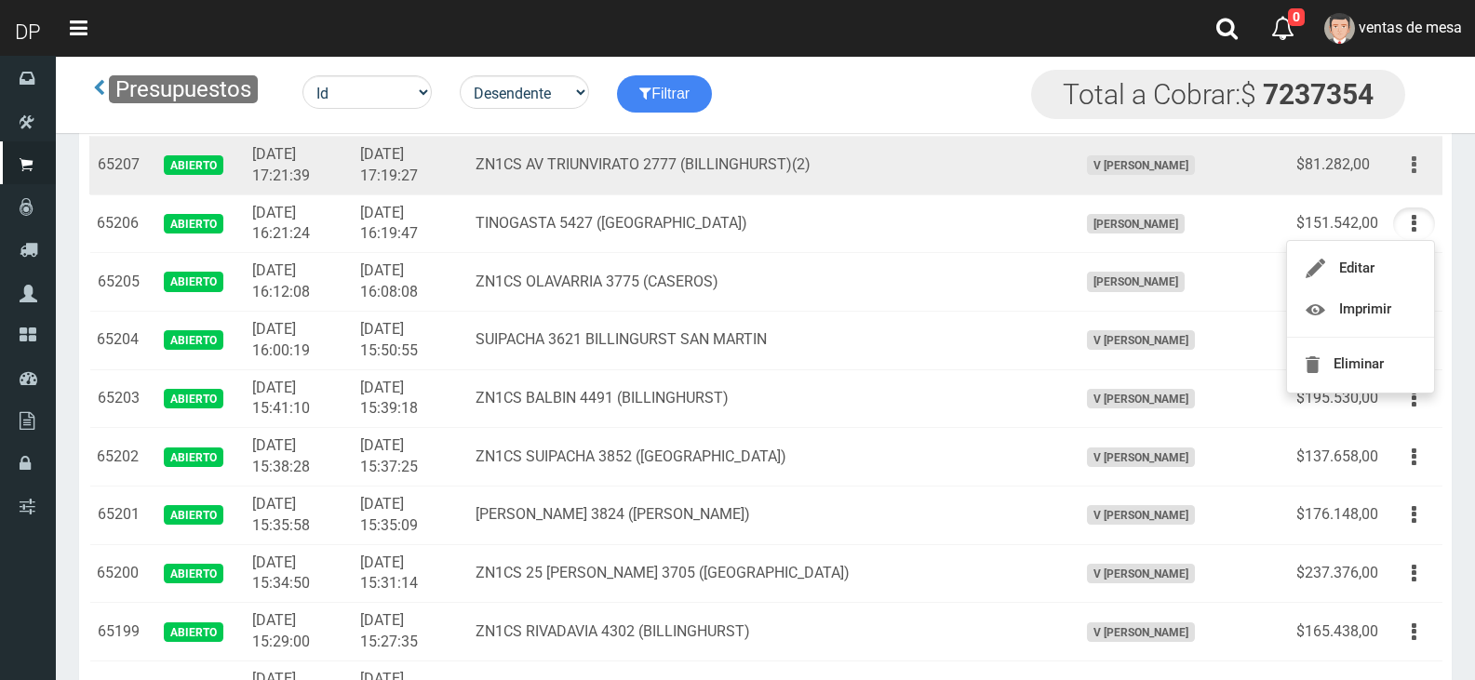
click at [1414, 167] on icon "button" at bounding box center [1414, 165] width 5 height 33
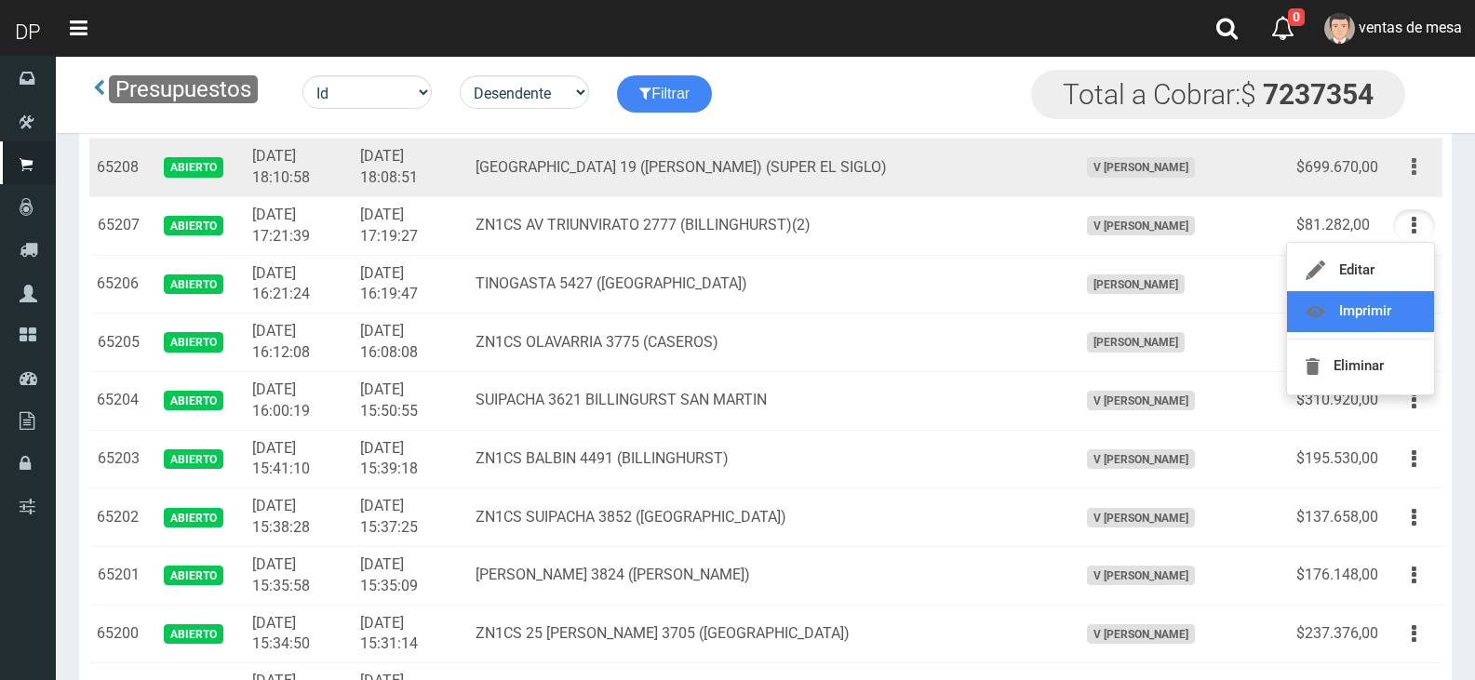
scroll to position [279, 0]
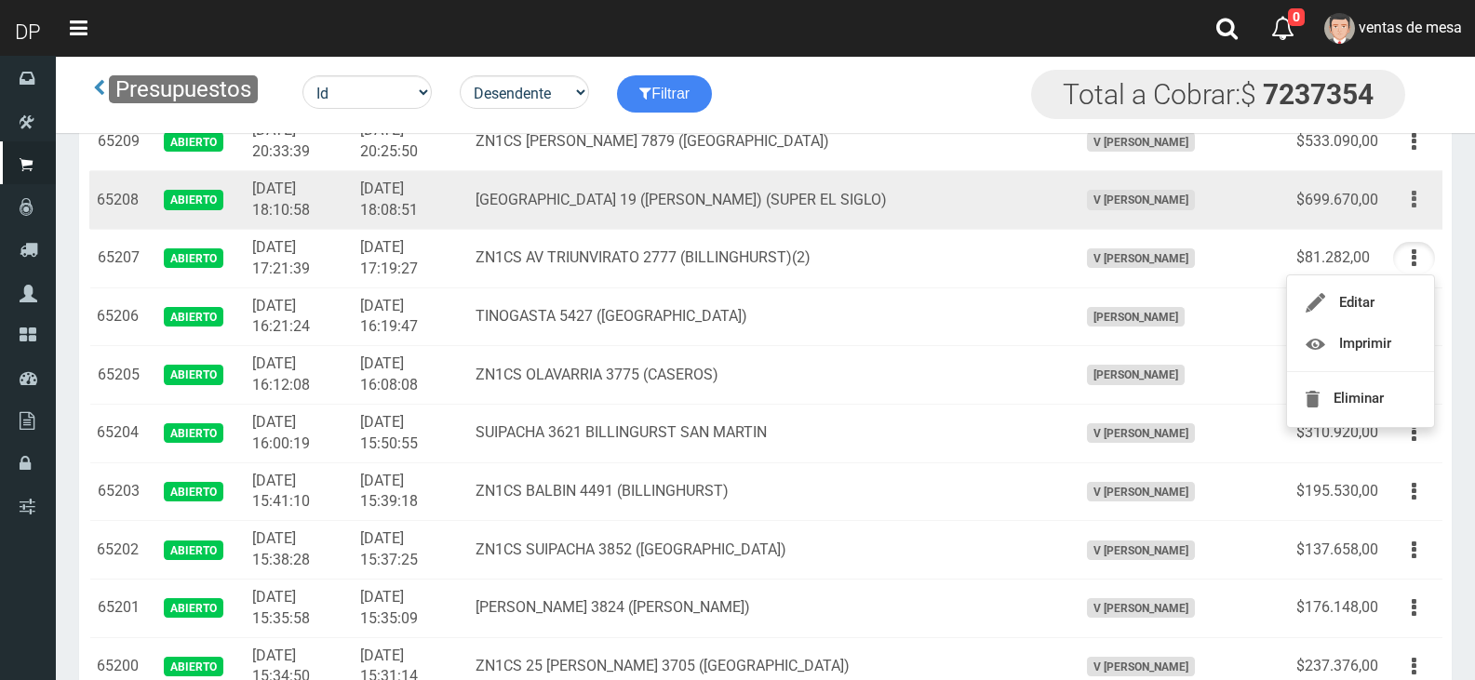
click at [1413, 204] on icon "button" at bounding box center [1414, 199] width 5 height 33
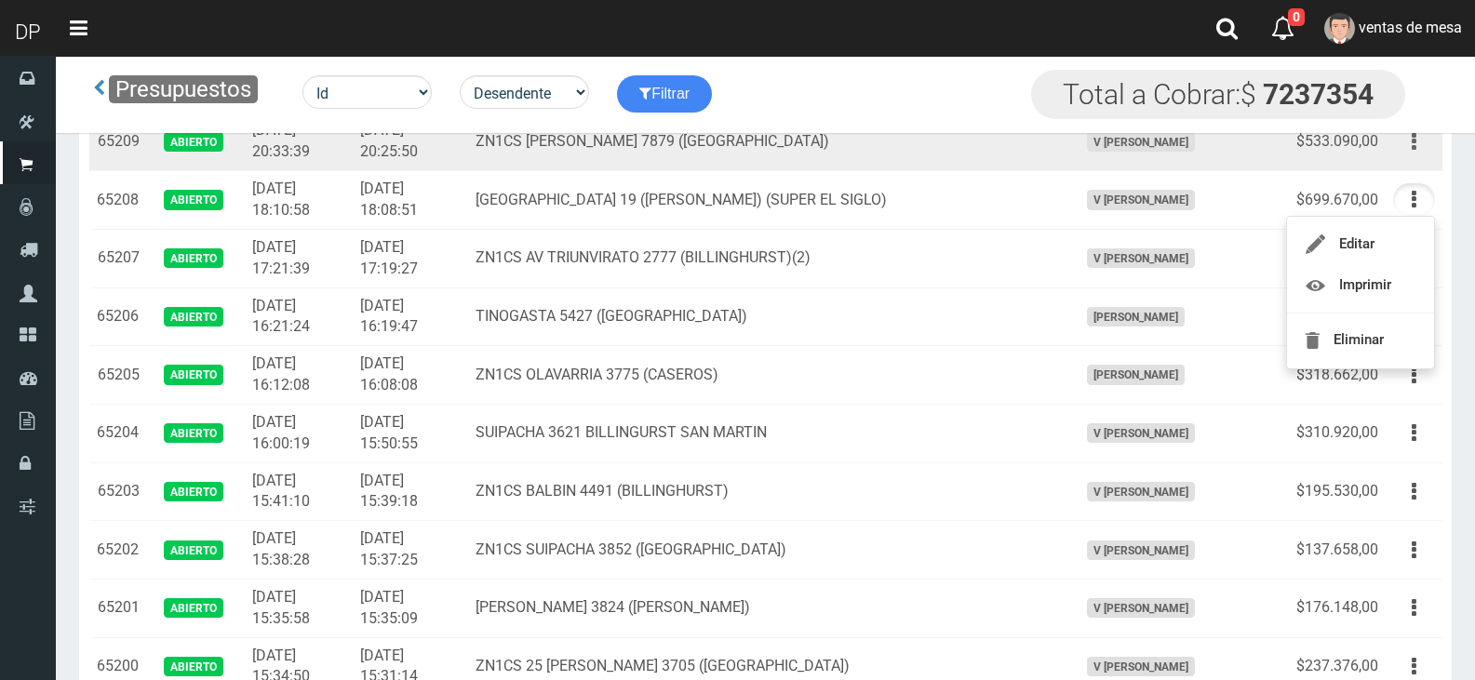
click at [1419, 140] on button "button" at bounding box center [1414, 142] width 42 height 33
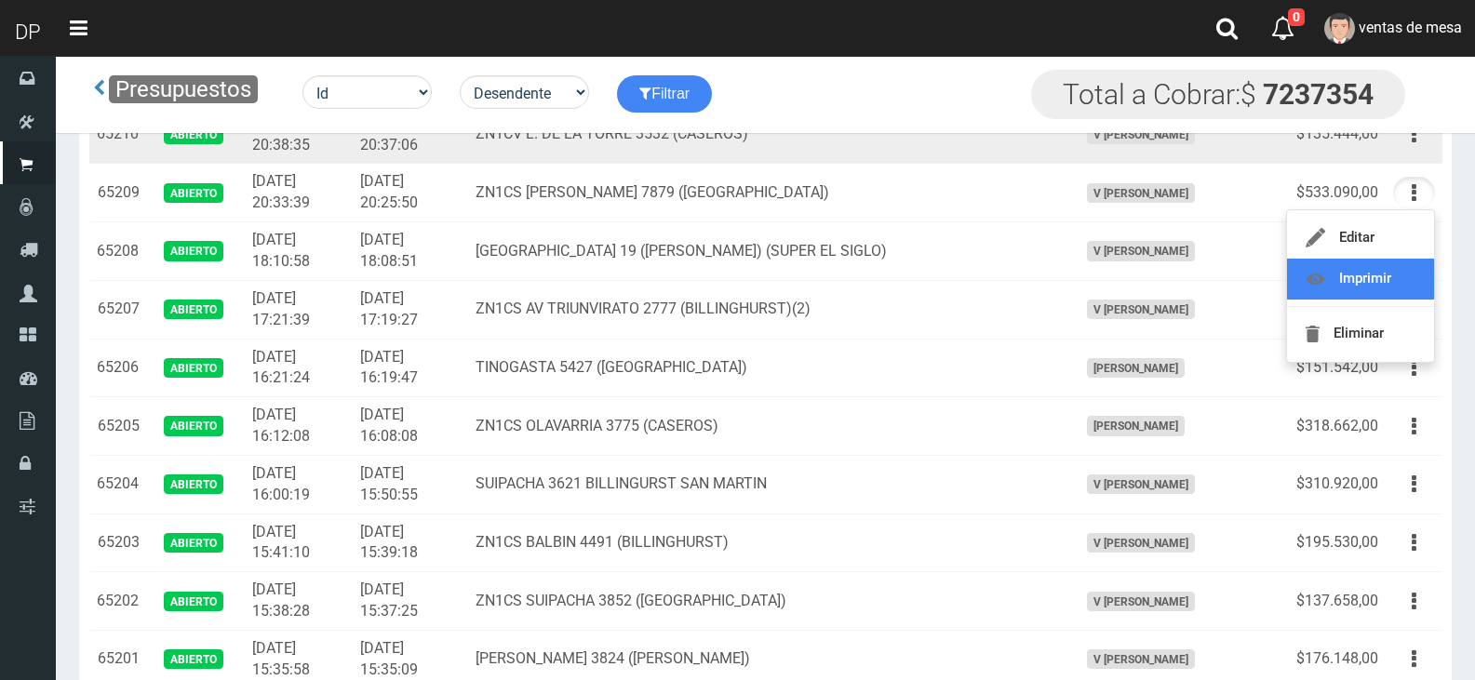
scroll to position [186, 0]
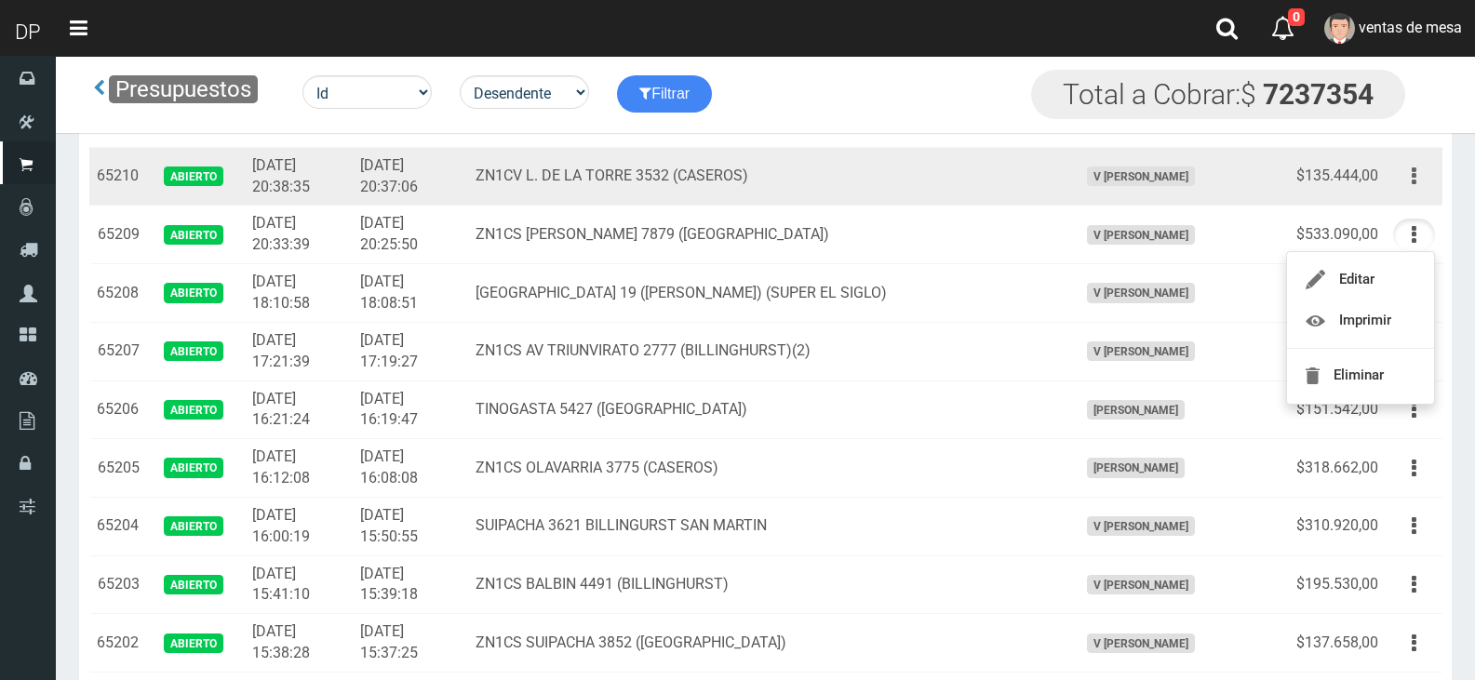
click at [1405, 191] on button "button" at bounding box center [1414, 176] width 42 height 33
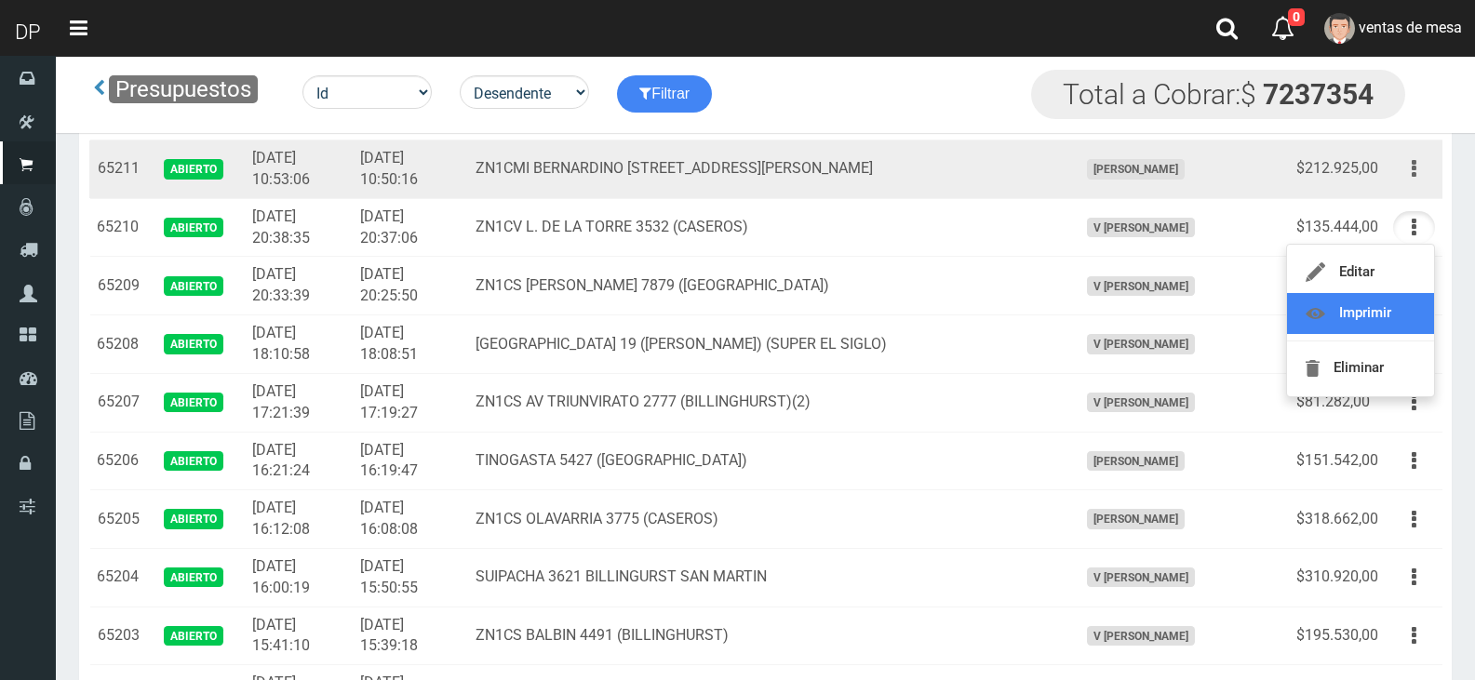
scroll to position [93, 0]
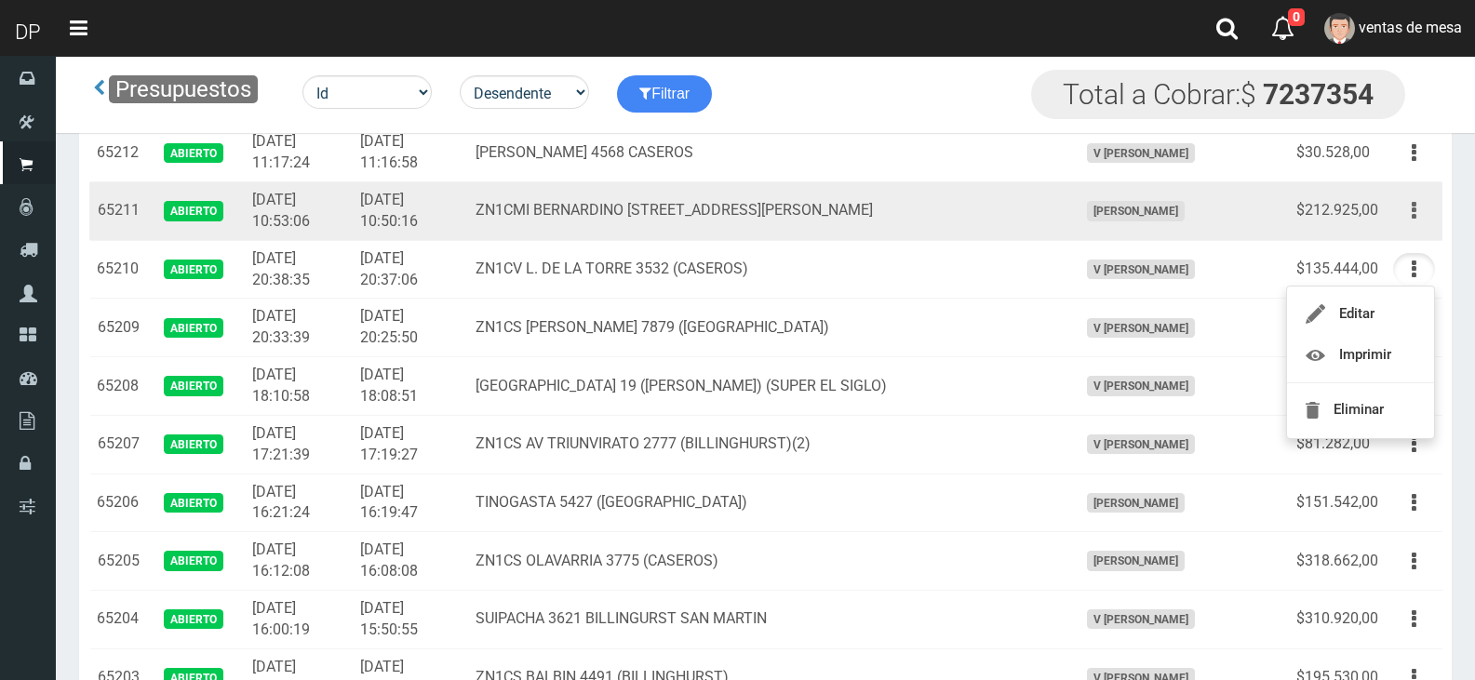
click at [1417, 210] on button "button" at bounding box center [1414, 210] width 42 height 33
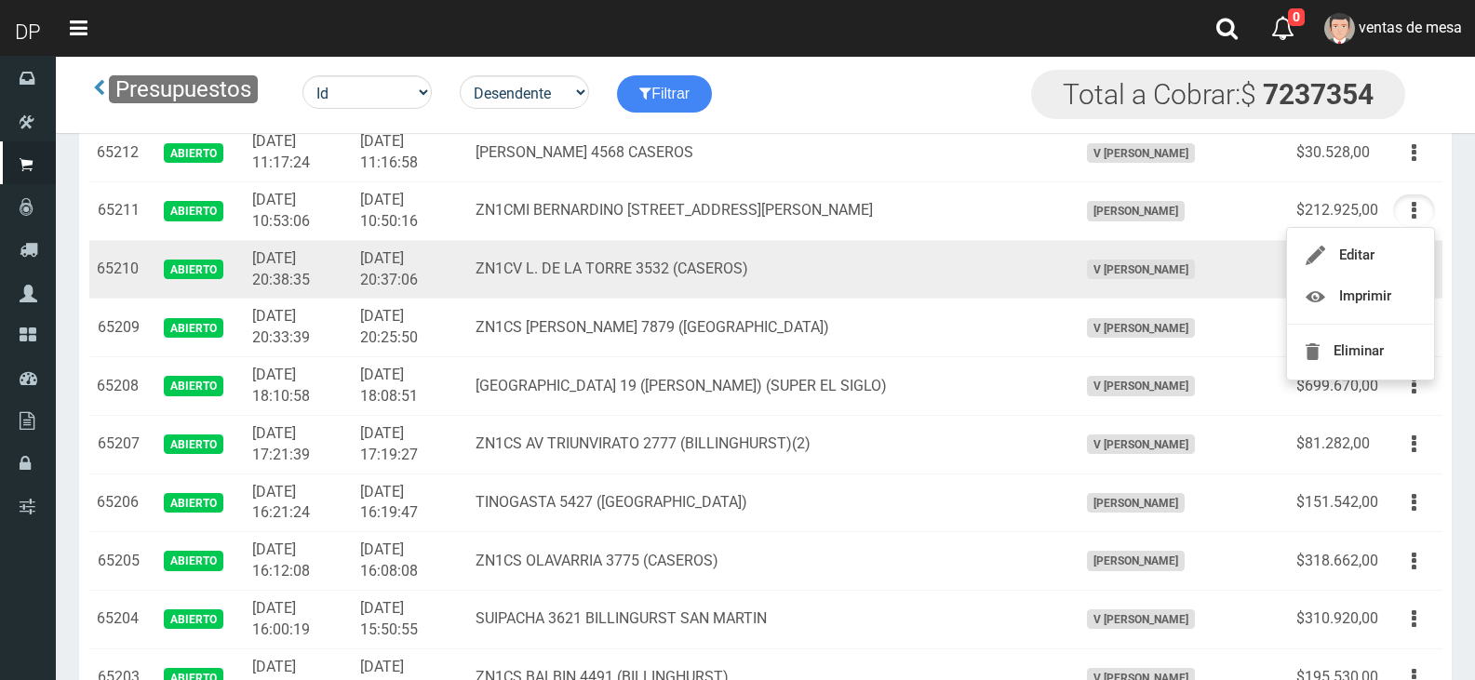
click at [1014, 294] on td "ZN1CV L. DE LA TORRE 3532 (CASEROS)" at bounding box center [769, 269] width 602 height 59
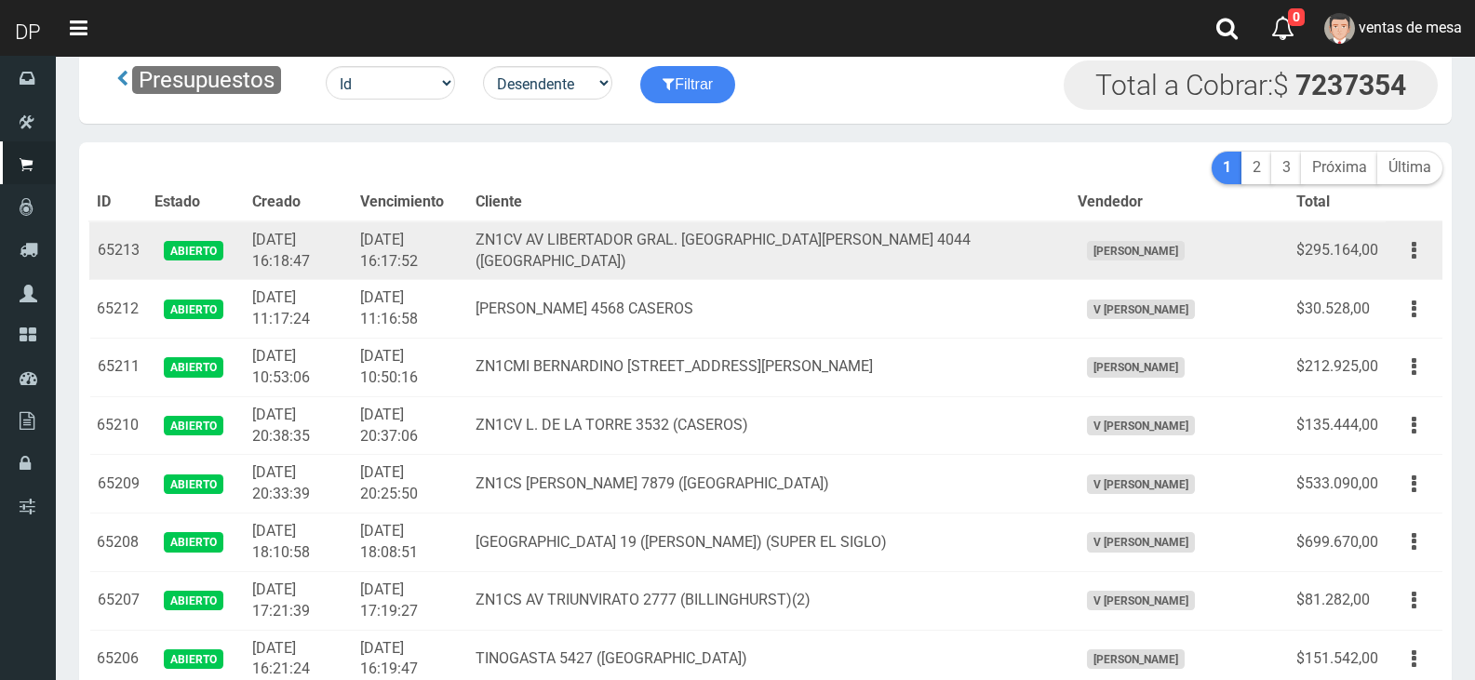
scroll to position [0, 0]
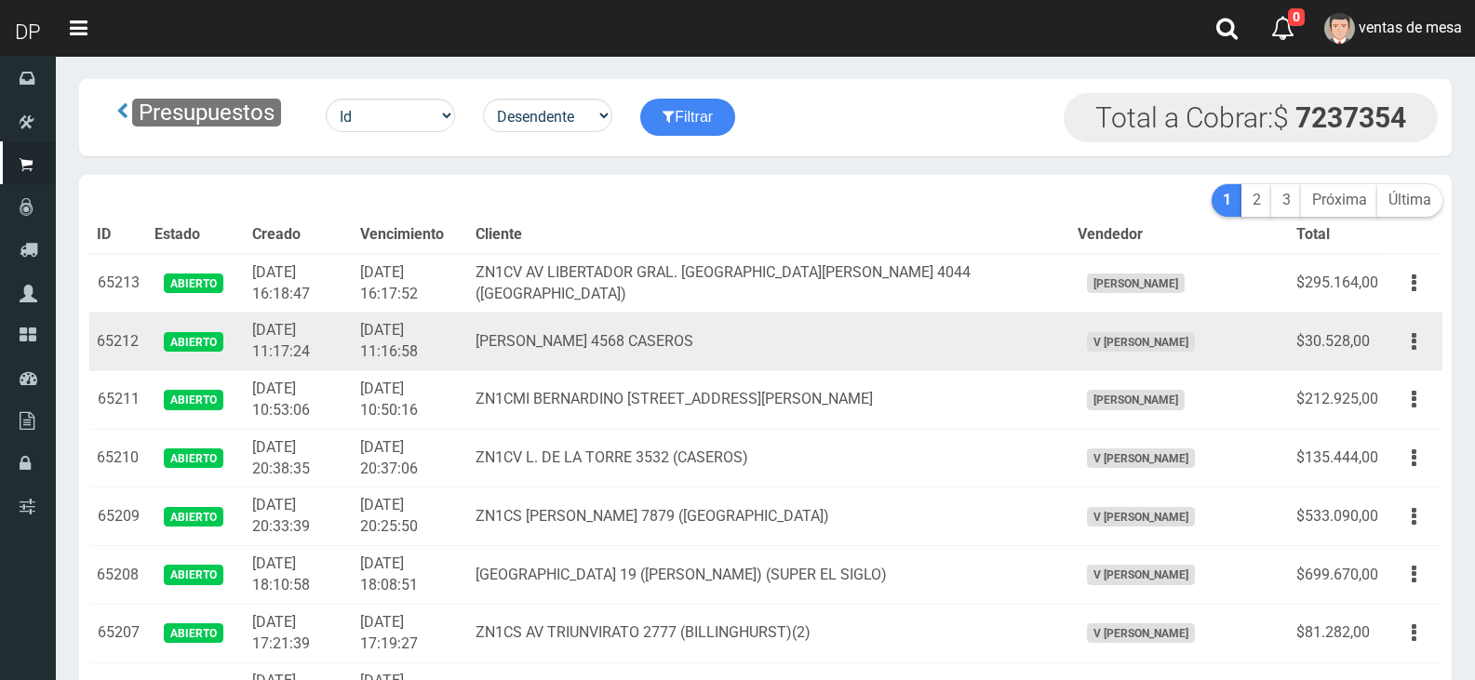
click at [1158, 328] on td "V Maria Graciela vargas" at bounding box center [1179, 342] width 219 height 59
click at [1408, 341] on button "button" at bounding box center [1414, 342] width 42 height 33
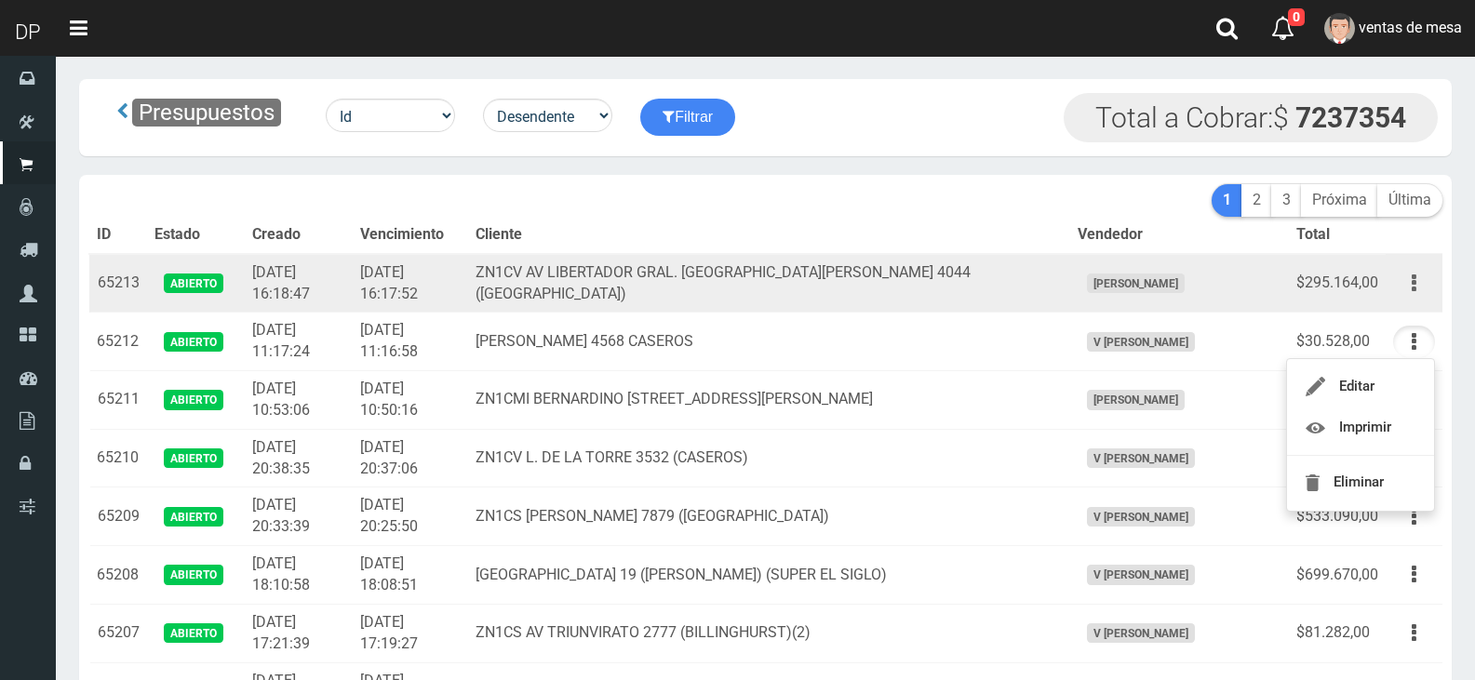
click at [1400, 276] on button "button" at bounding box center [1414, 283] width 42 height 33
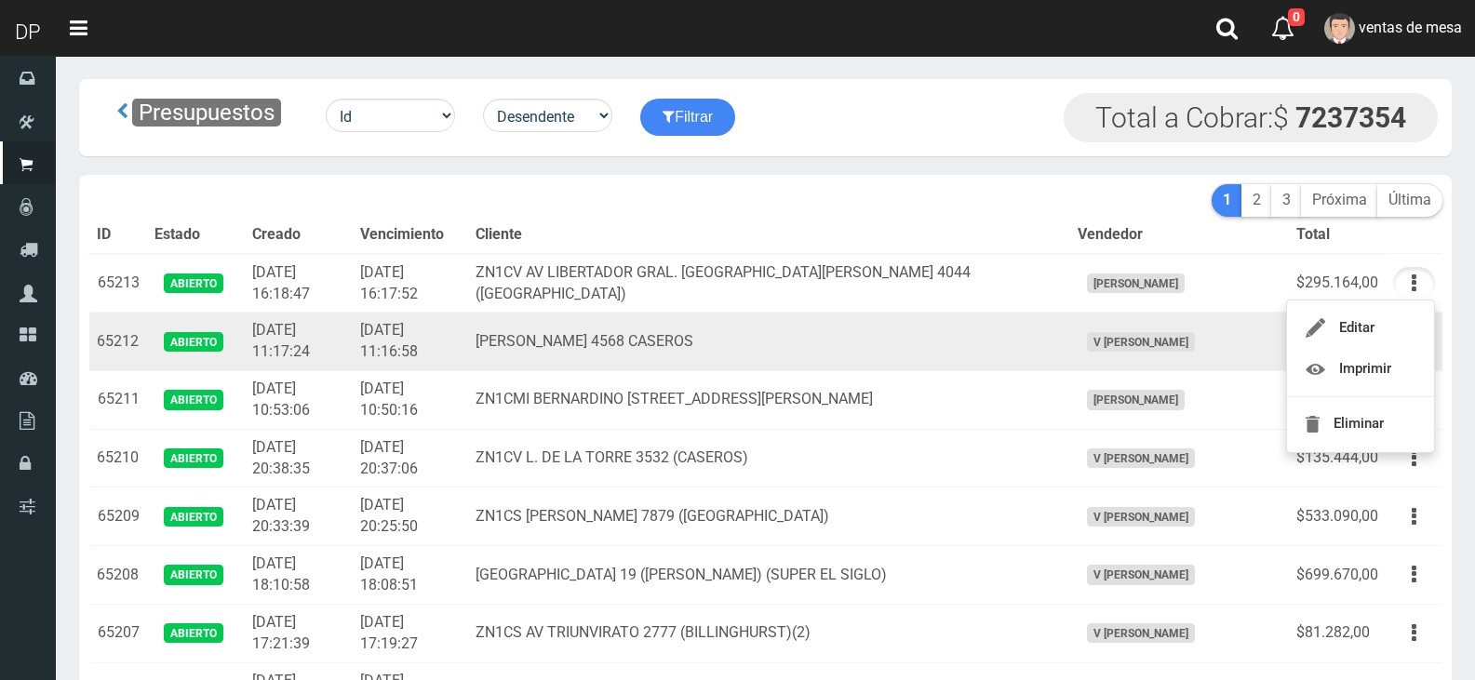
click at [1182, 342] on span "V Maria Graciela vargas" at bounding box center [1141, 342] width 108 height 20
click at [1403, 340] on button "button" at bounding box center [1414, 342] width 42 height 33
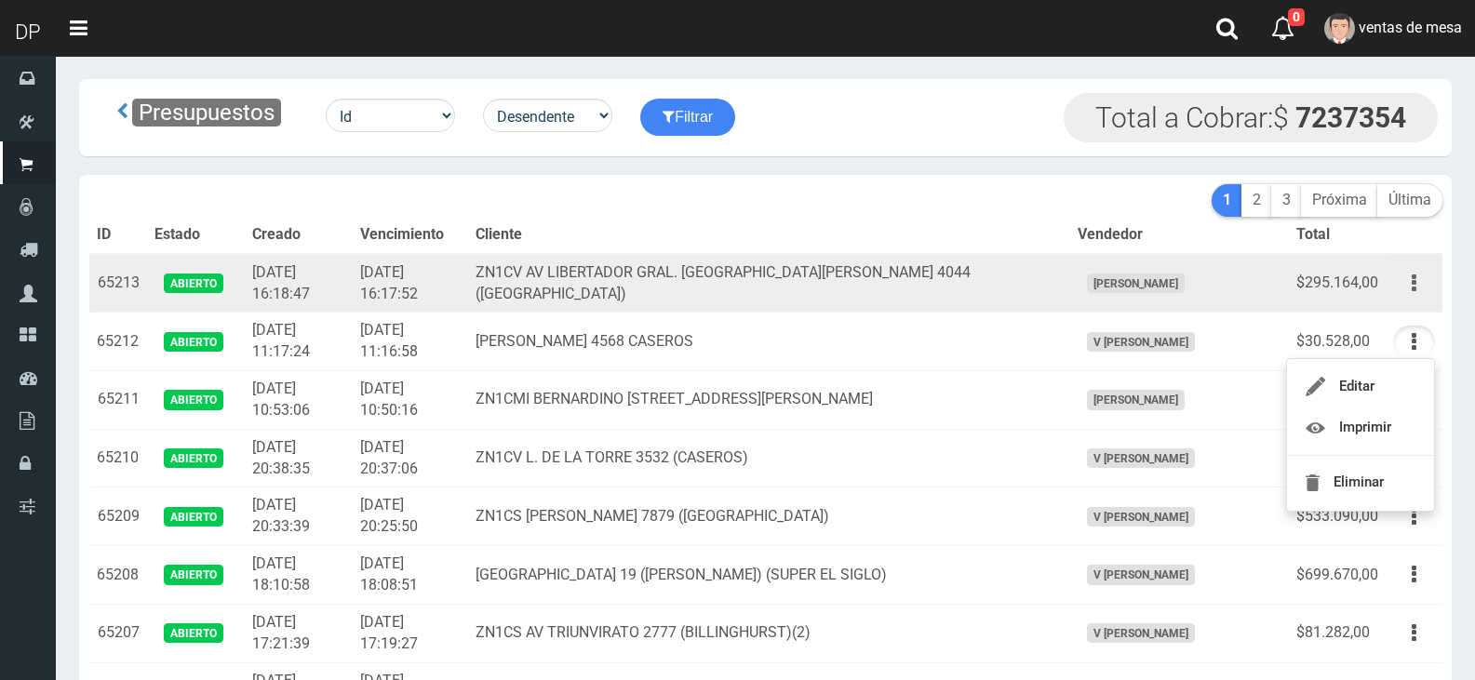
click at [1409, 291] on button "button" at bounding box center [1414, 283] width 42 height 33
click at [1066, 262] on td "ZN1CV AV LIBERTADOR GRAL. [GEOGRAPHIC_DATA][PERSON_NAME] 4044 ([GEOGRAPHIC_DATA…" at bounding box center [769, 283] width 602 height 59
click at [1403, 293] on button "button" at bounding box center [1414, 283] width 42 height 33
drag, startPoint x: 1075, startPoint y: 285, endPoint x: 1107, endPoint y: 306, distance: 39.0
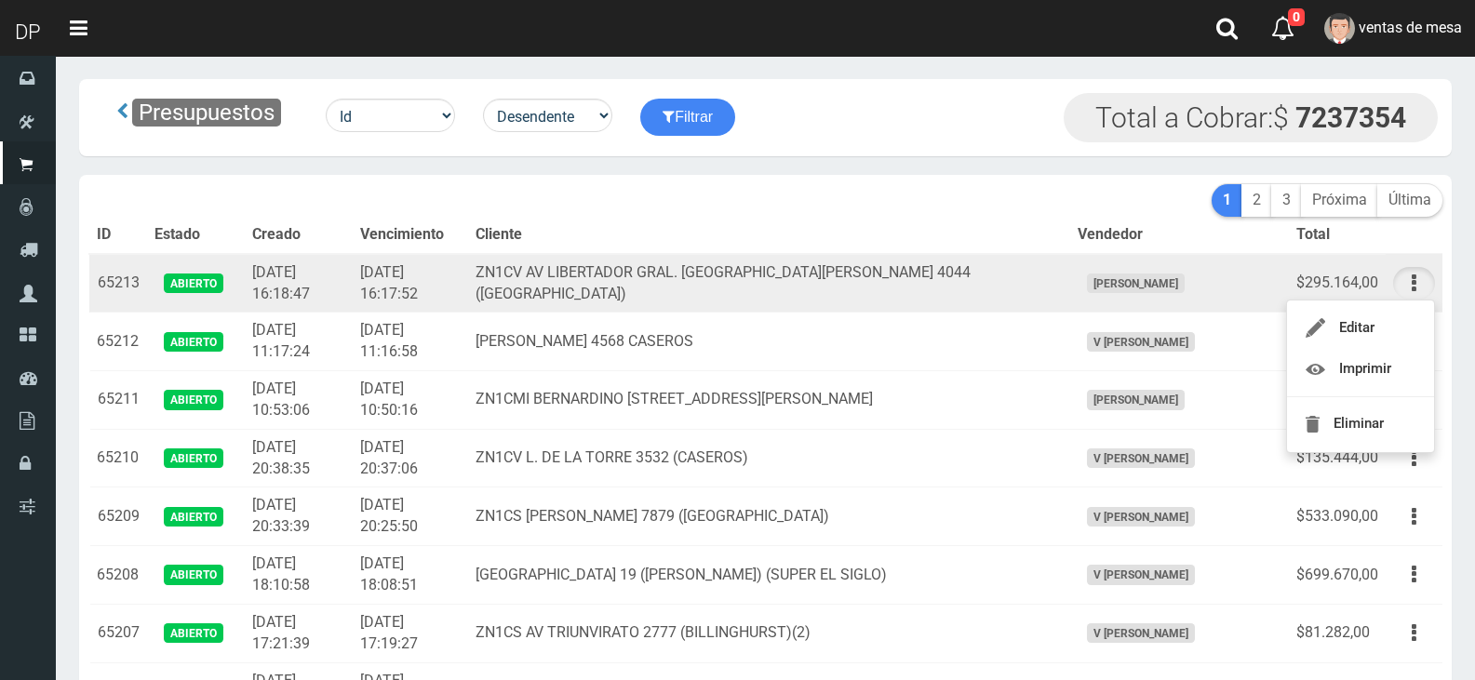
click at [1070, 285] on td "ZN1CV AV LIBERTADOR GRAL. [GEOGRAPHIC_DATA][PERSON_NAME] 4044 ([GEOGRAPHIC_DATA…" at bounding box center [769, 283] width 602 height 59
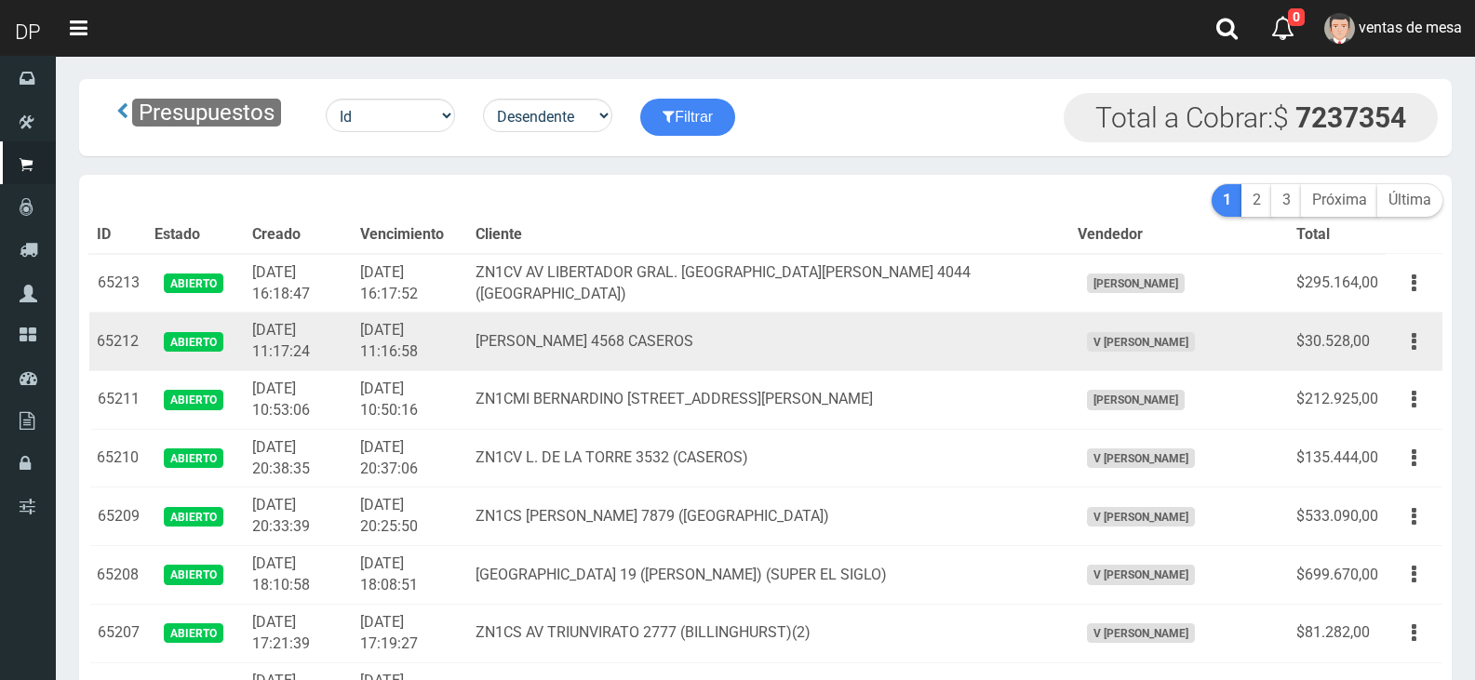
click at [1417, 368] on td "Editar Imprimir Eliminar" at bounding box center [1414, 342] width 57 height 59
click at [1415, 349] on icon "button" at bounding box center [1414, 342] width 5 height 33
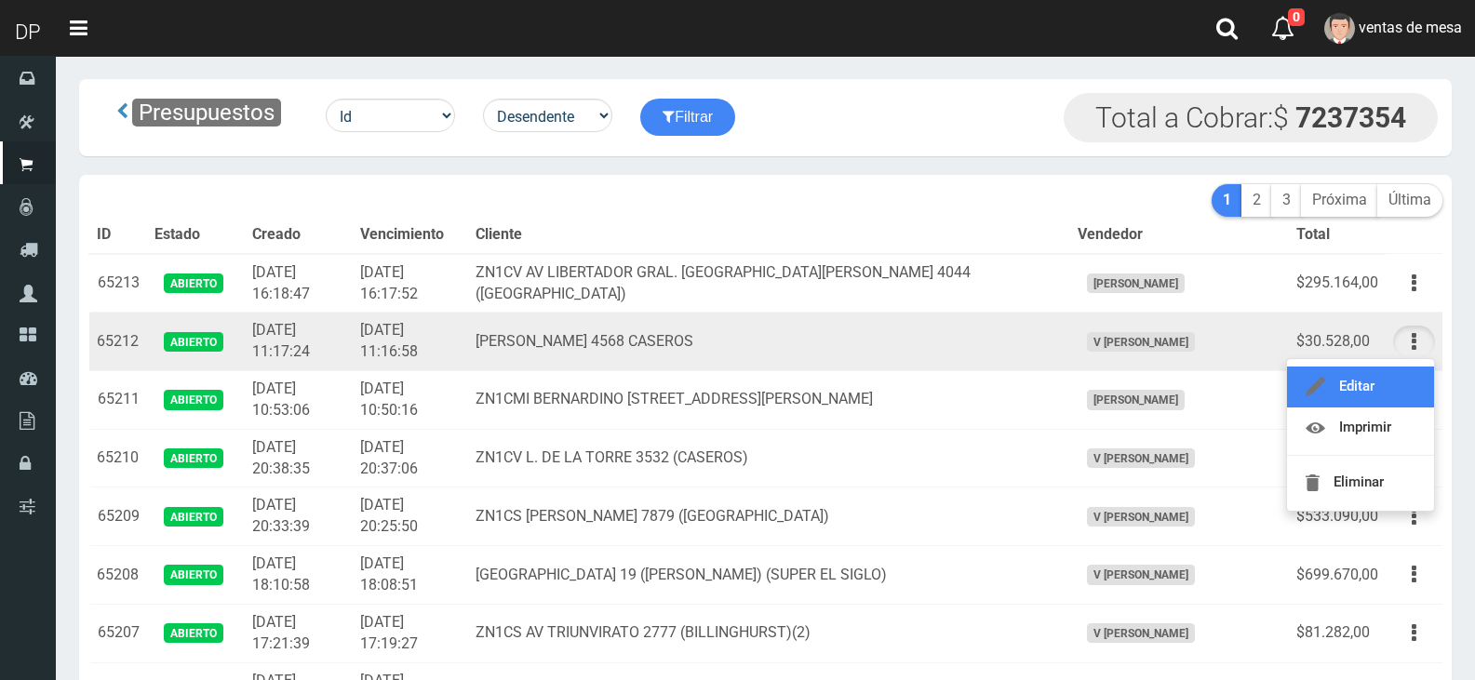
click at [1366, 383] on link "Editar" at bounding box center [1360, 387] width 147 height 41
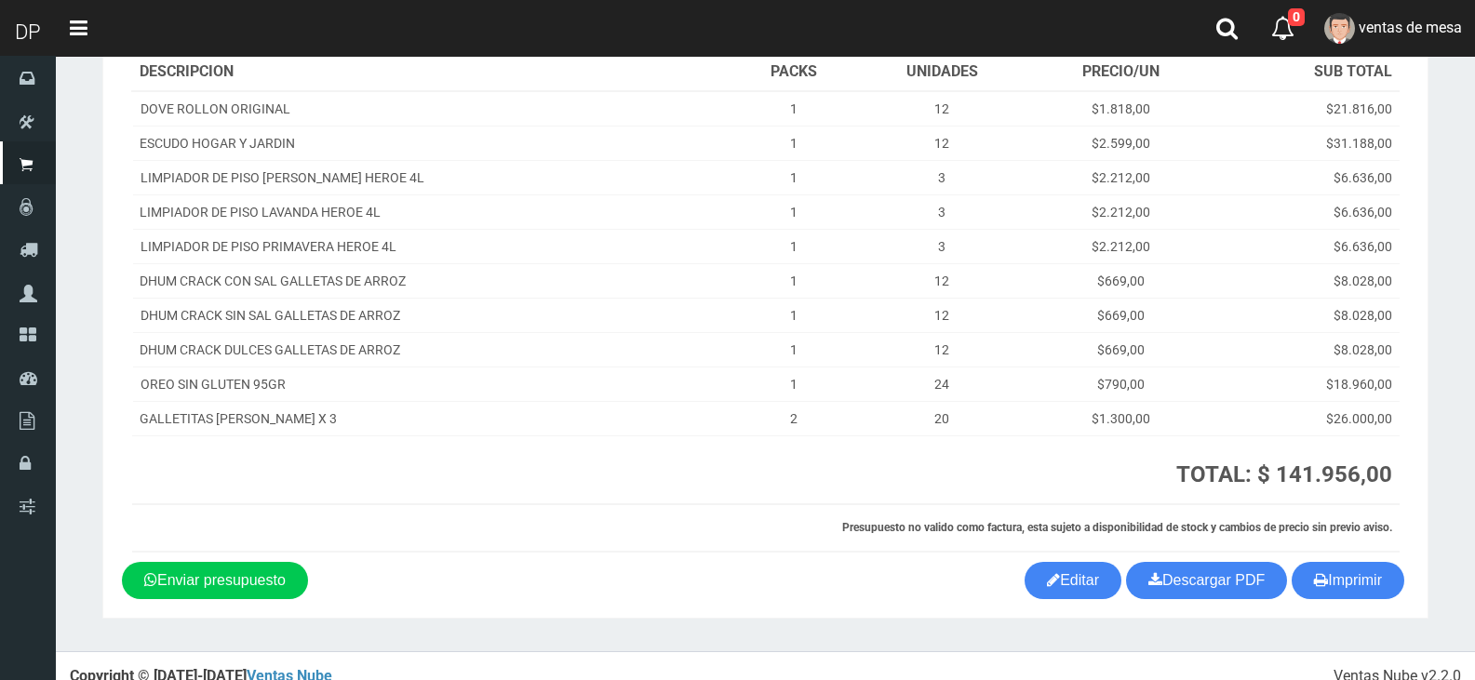
scroll to position [268, 0]
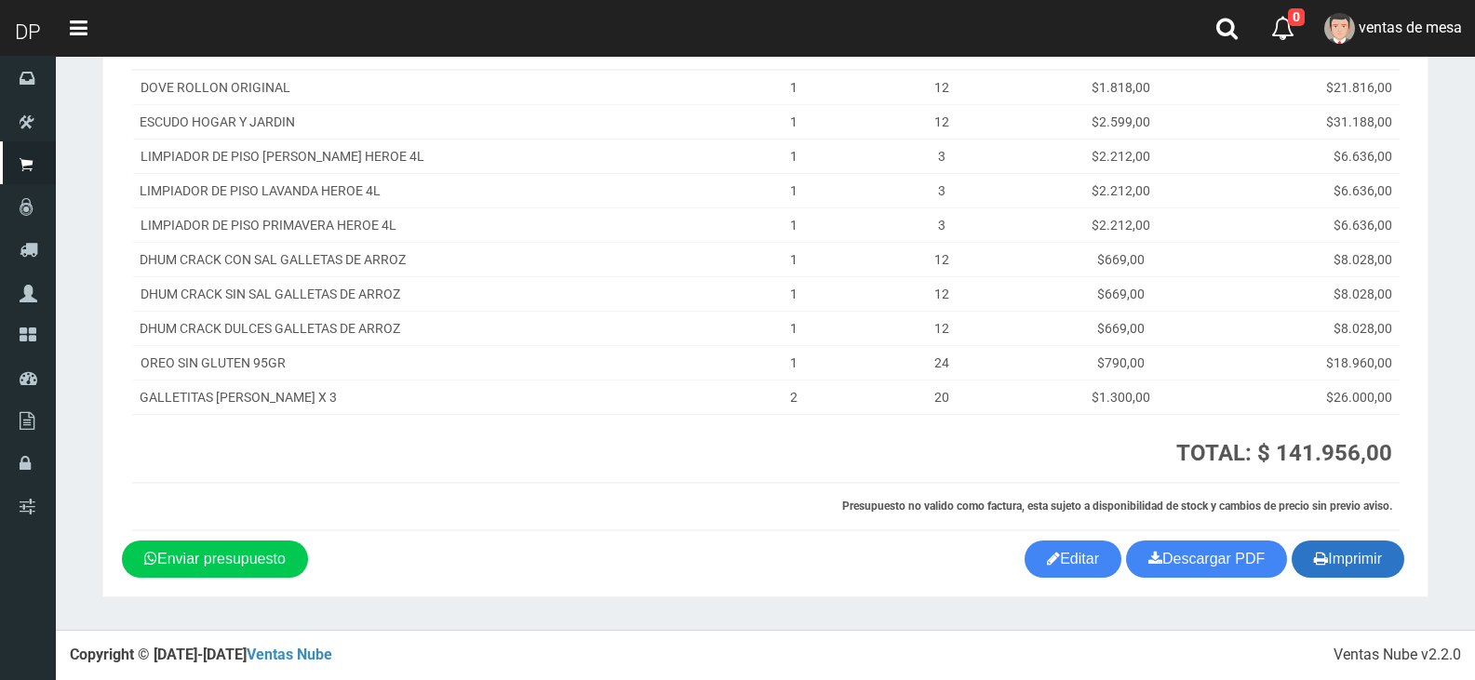
click at [1338, 560] on button "Imprimir" at bounding box center [1348, 559] width 113 height 37
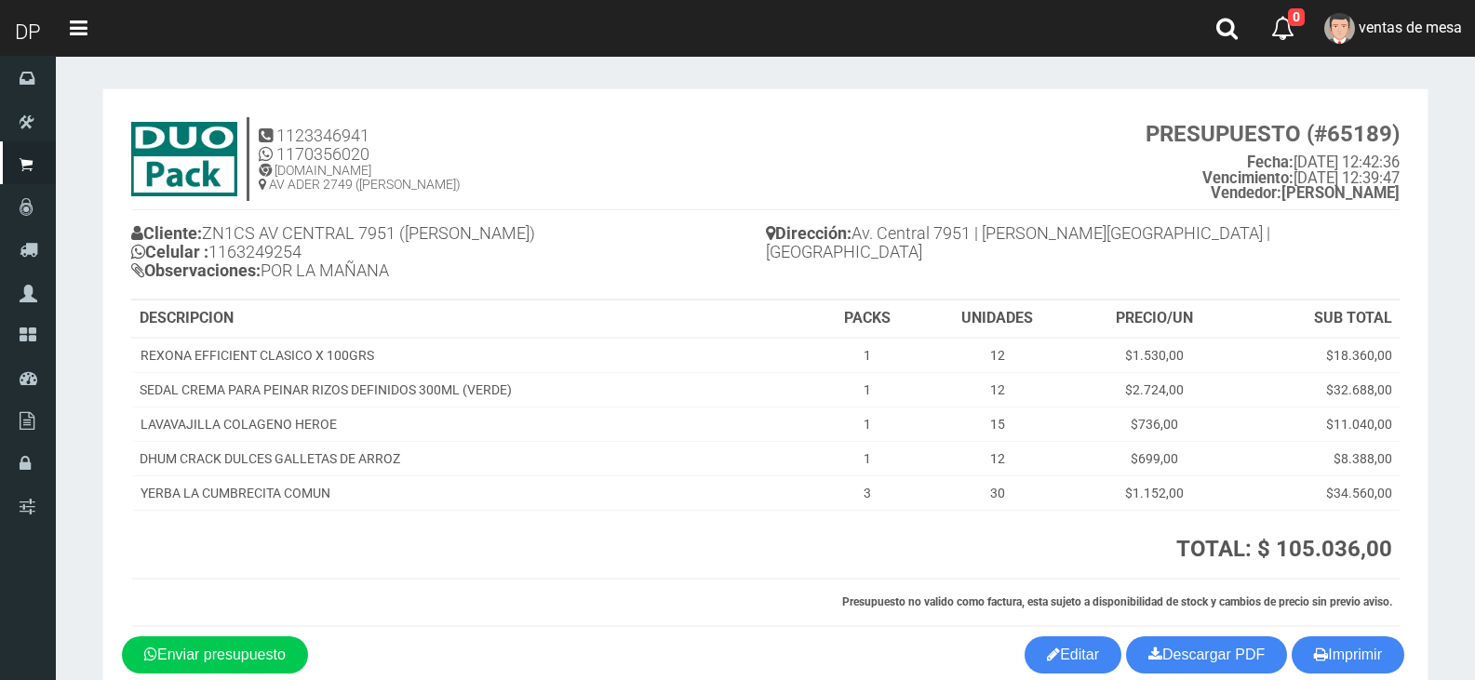
click at [1312, 265] on div "Cliente: ZN1CS AV CENTRAL 7951 (J.L.SUAREZ) Celular : 1163249254 Observaciones:…" at bounding box center [765, 254] width 1268 height 89
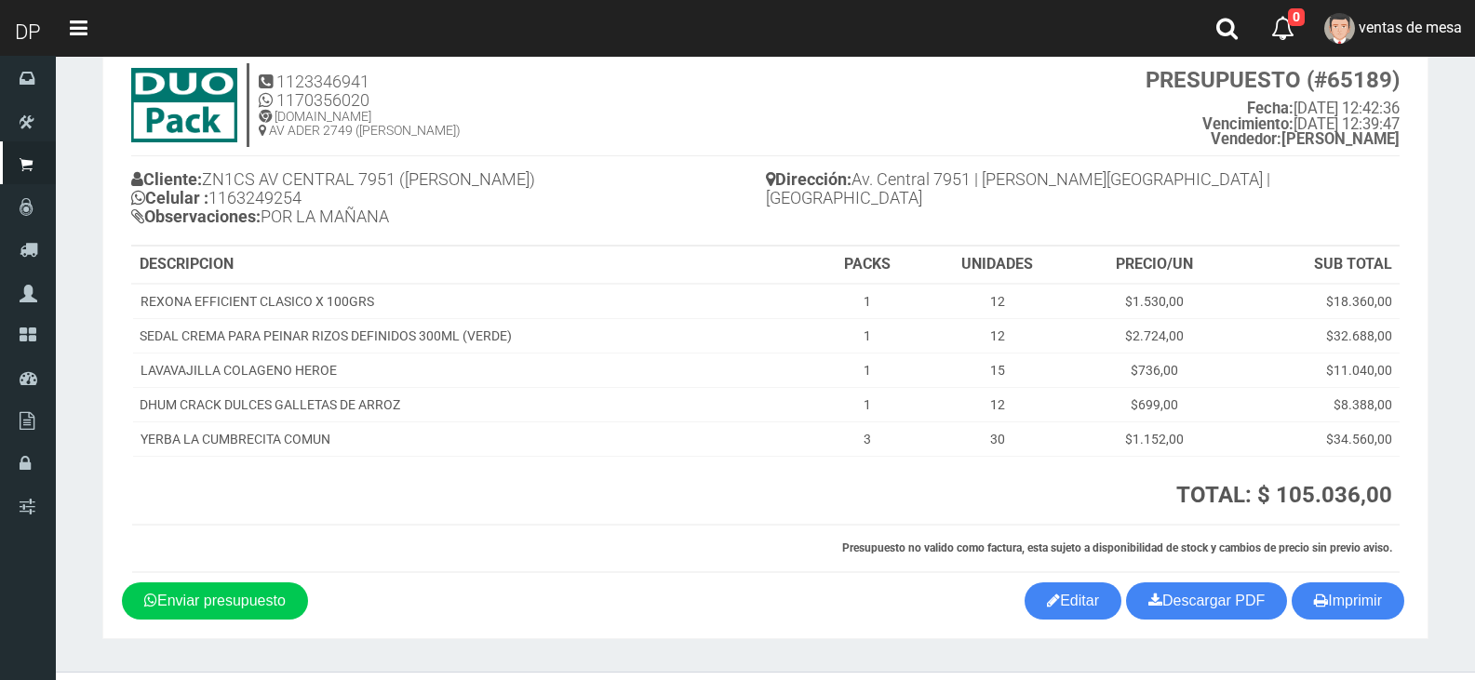
scroll to position [96, 0]
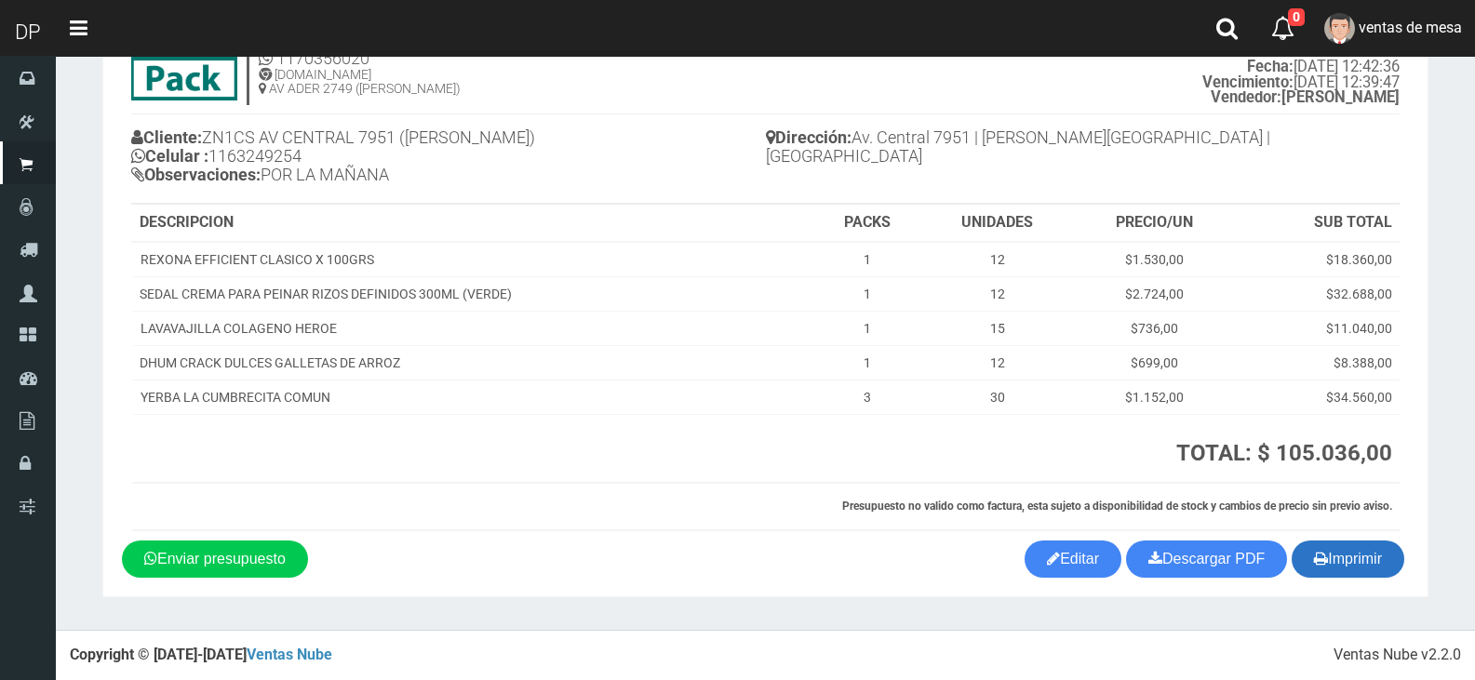
click at [1356, 564] on button "Imprimir" at bounding box center [1348, 559] width 113 height 37
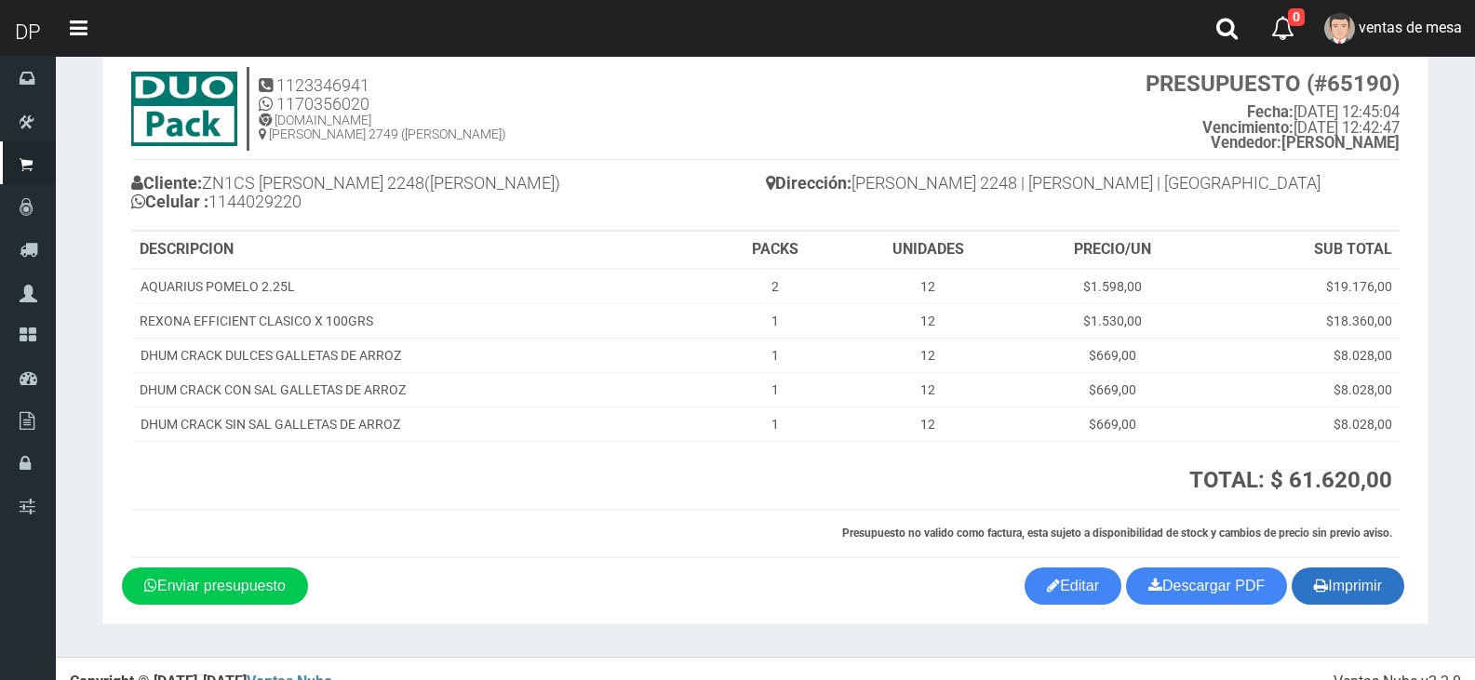
scroll to position [77, 0]
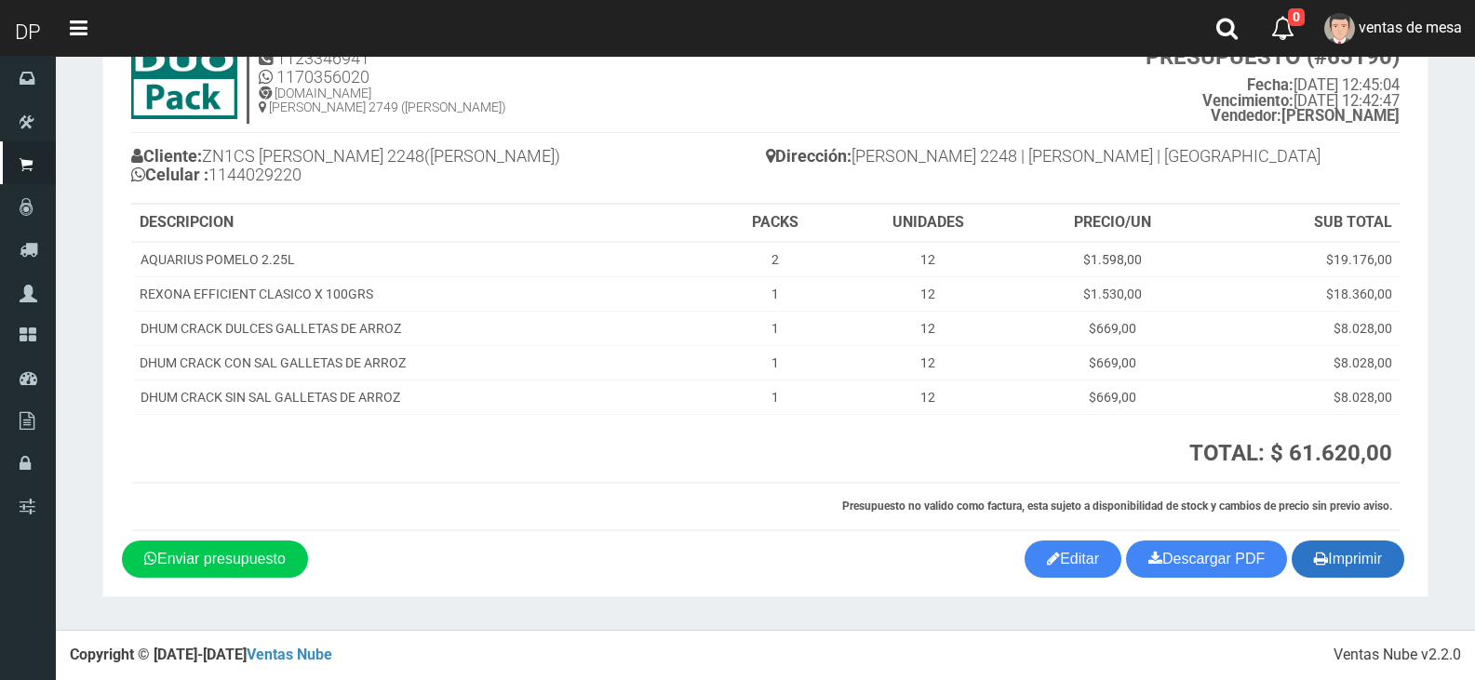
click at [1342, 566] on button "Imprimir" at bounding box center [1348, 559] width 113 height 37
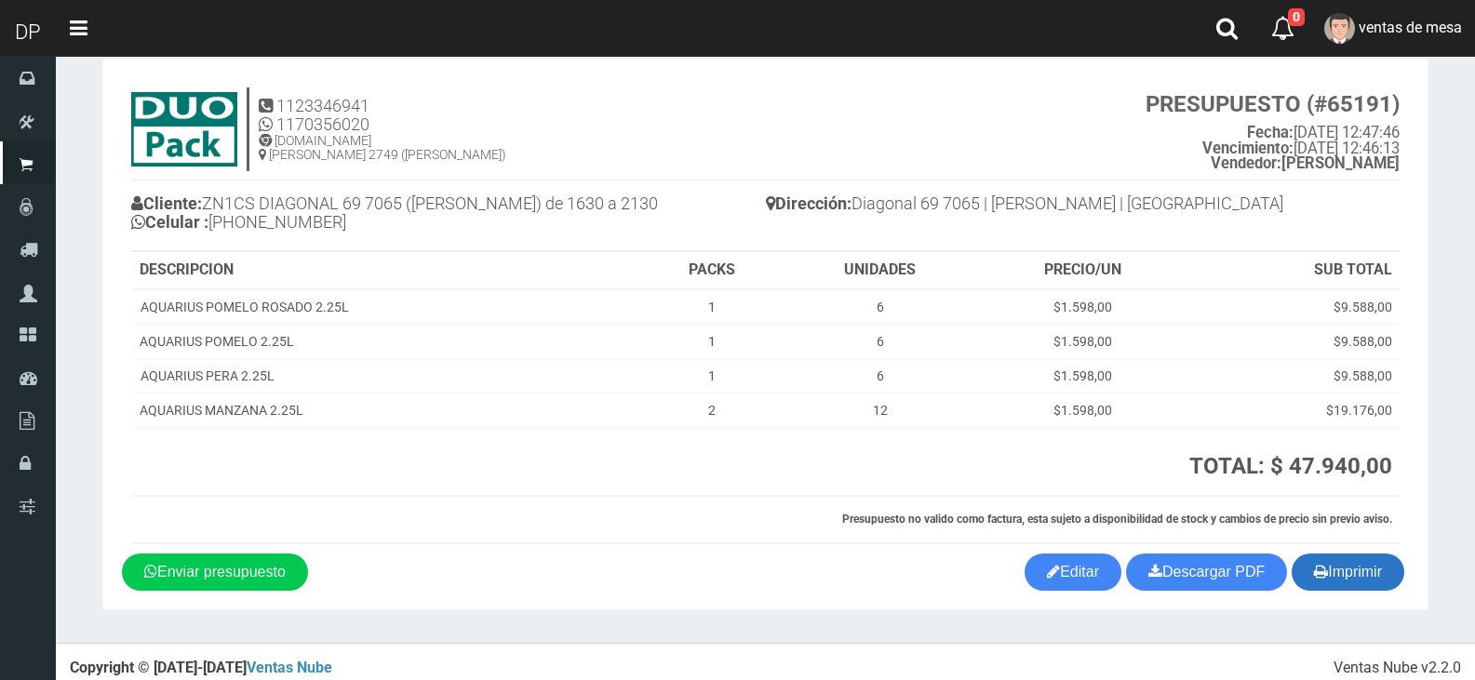
scroll to position [43, 0]
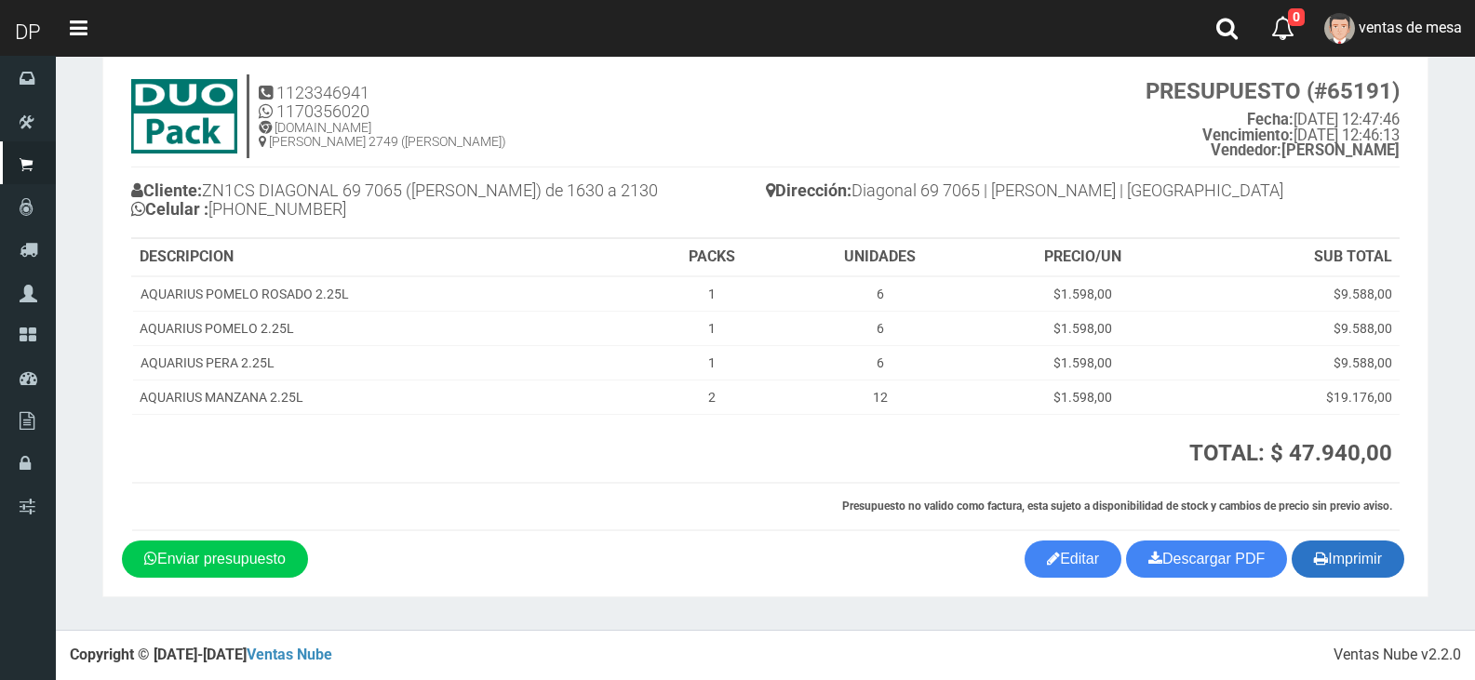
click at [1349, 577] on button "Imprimir" at bounding box center [1348, 559] width 113 height 37
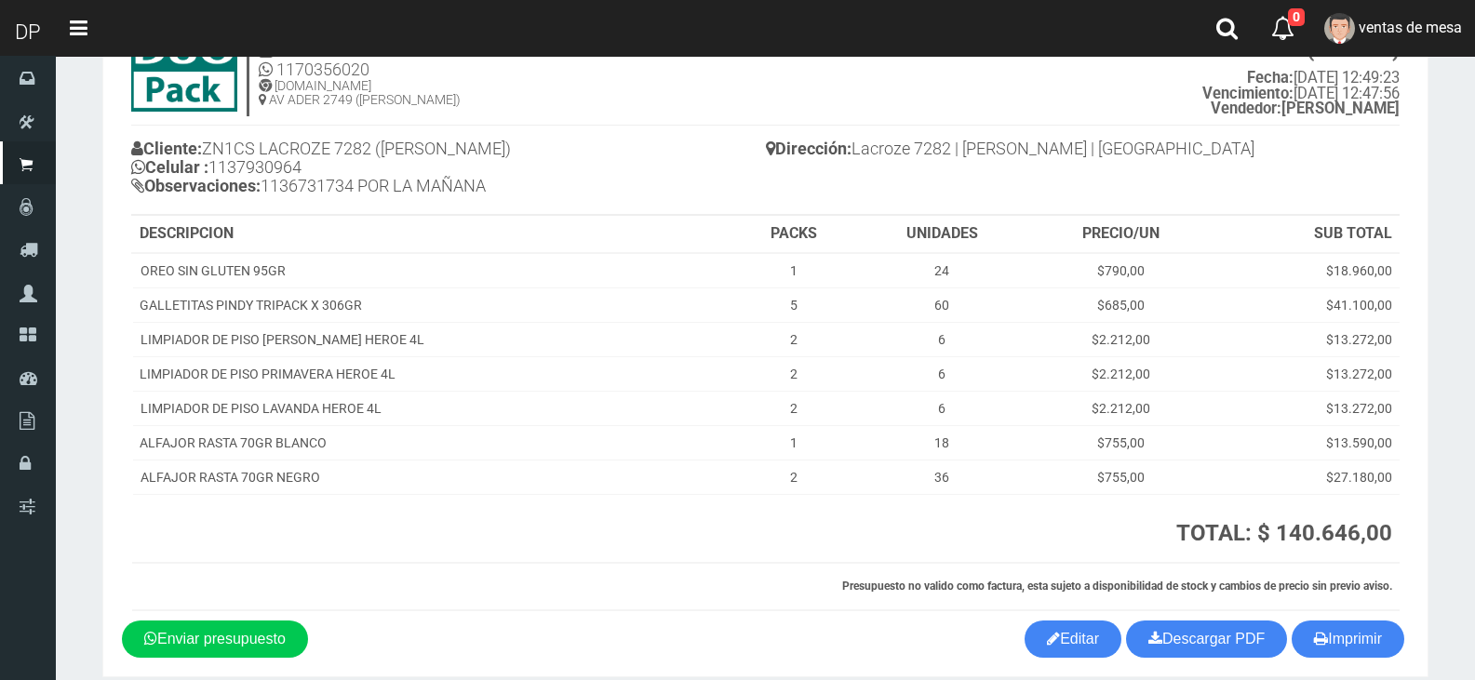
scroll to position [165, 0]
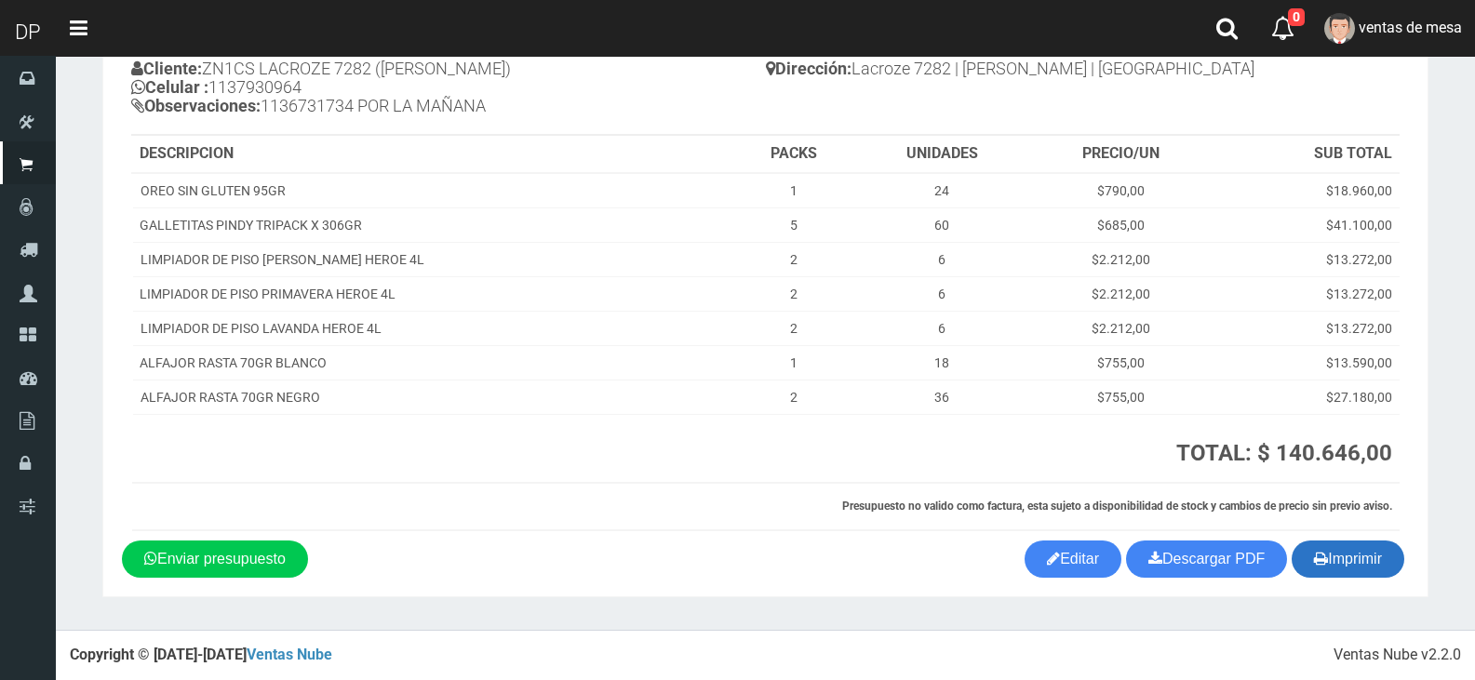
click at [1331, 555] on button "Imprimir" at bounding box center [1348, 559] width 113 height 37
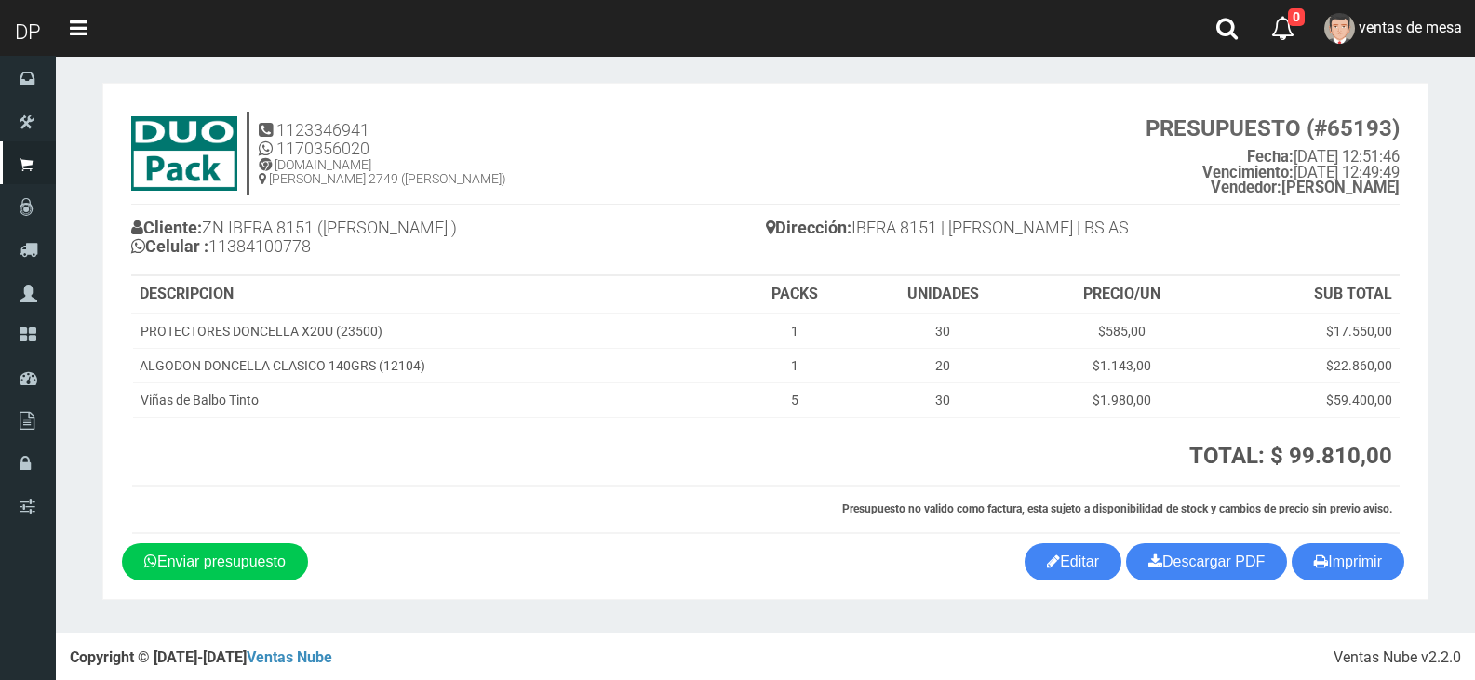
scroll to position [8, 0]
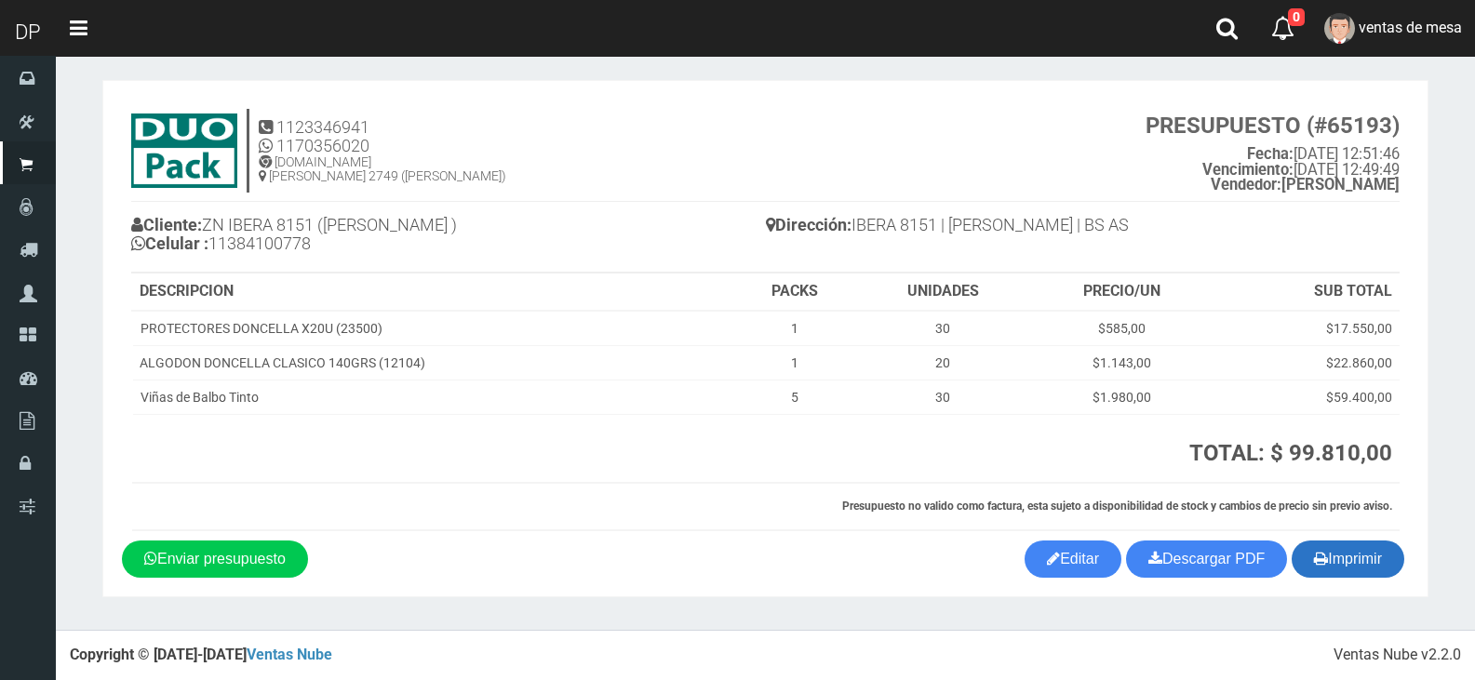
click at [1370, 554] on button "Imprimir" at bounding box center [1348, 559] width 113 height 37
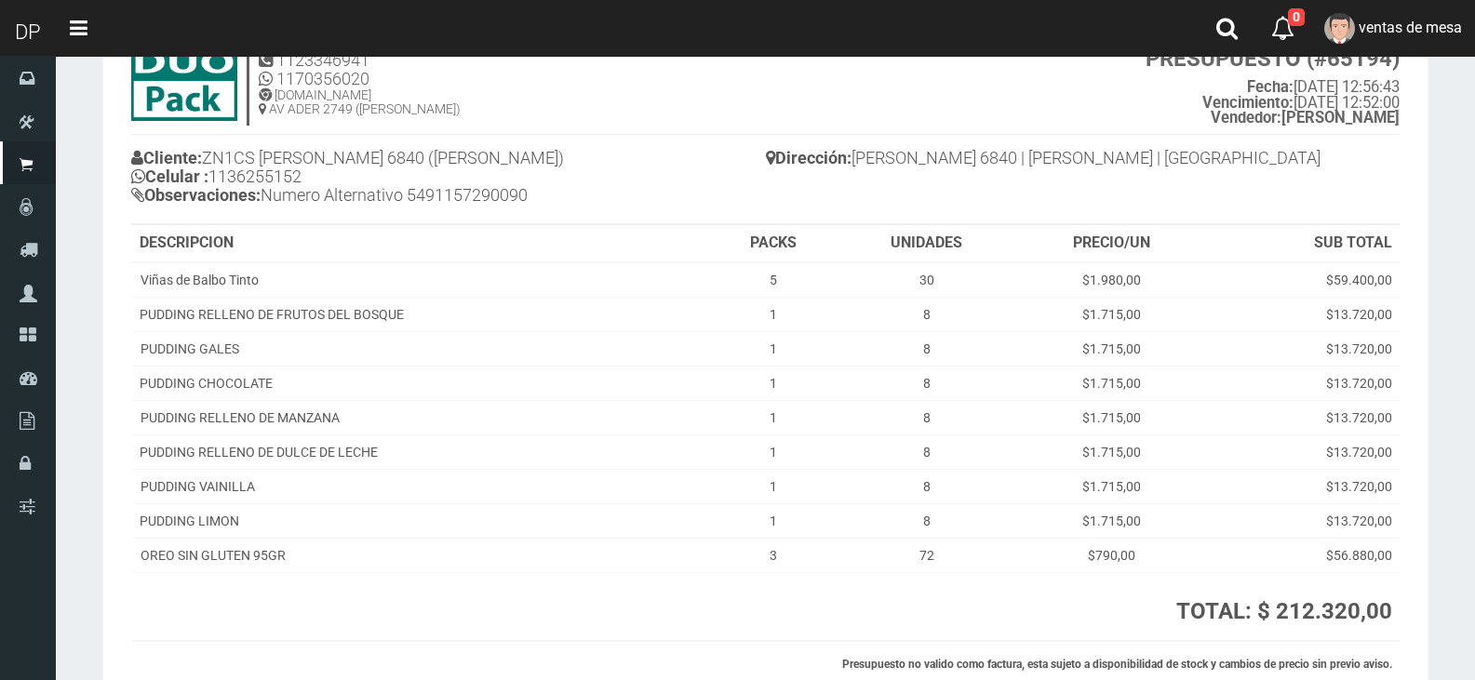
scroll to position [234, 0]
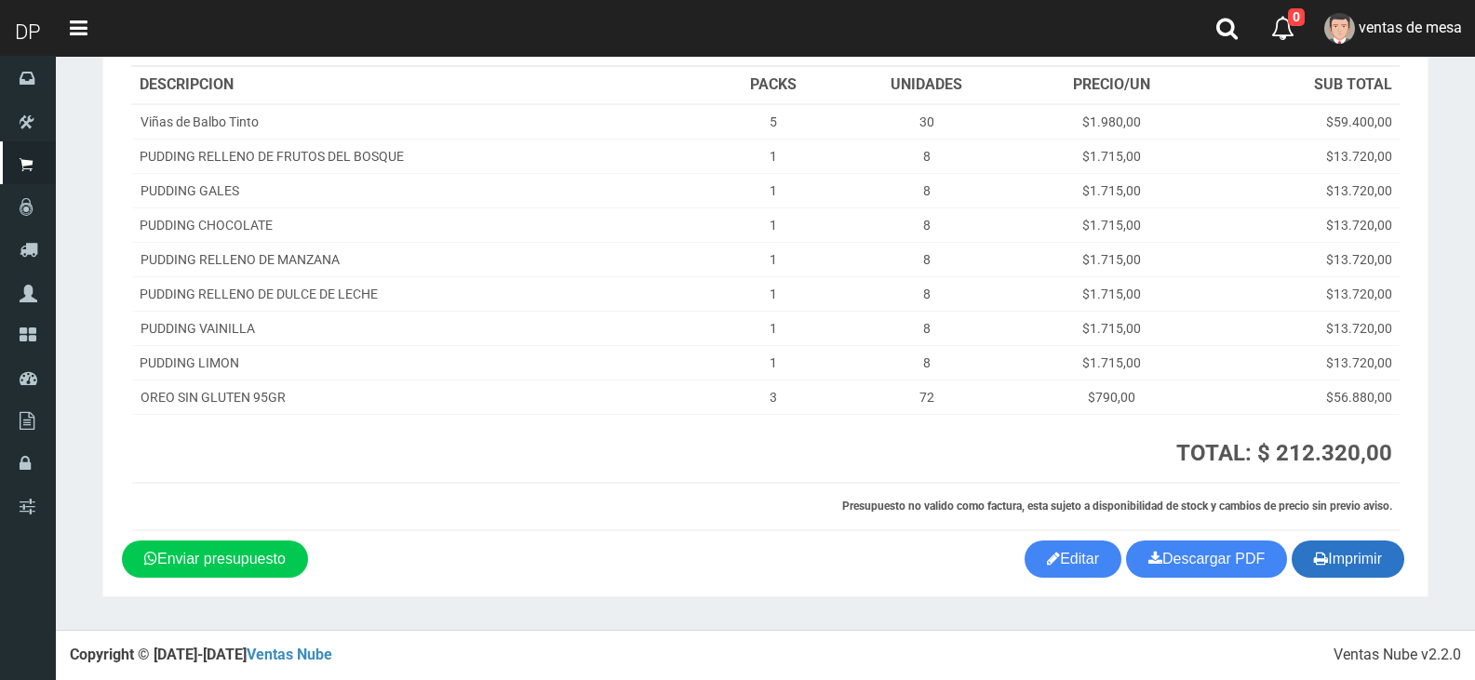
click at [1334, 571] on button "Imprimir" at bounding box center [1348, 559] width 113 height 37
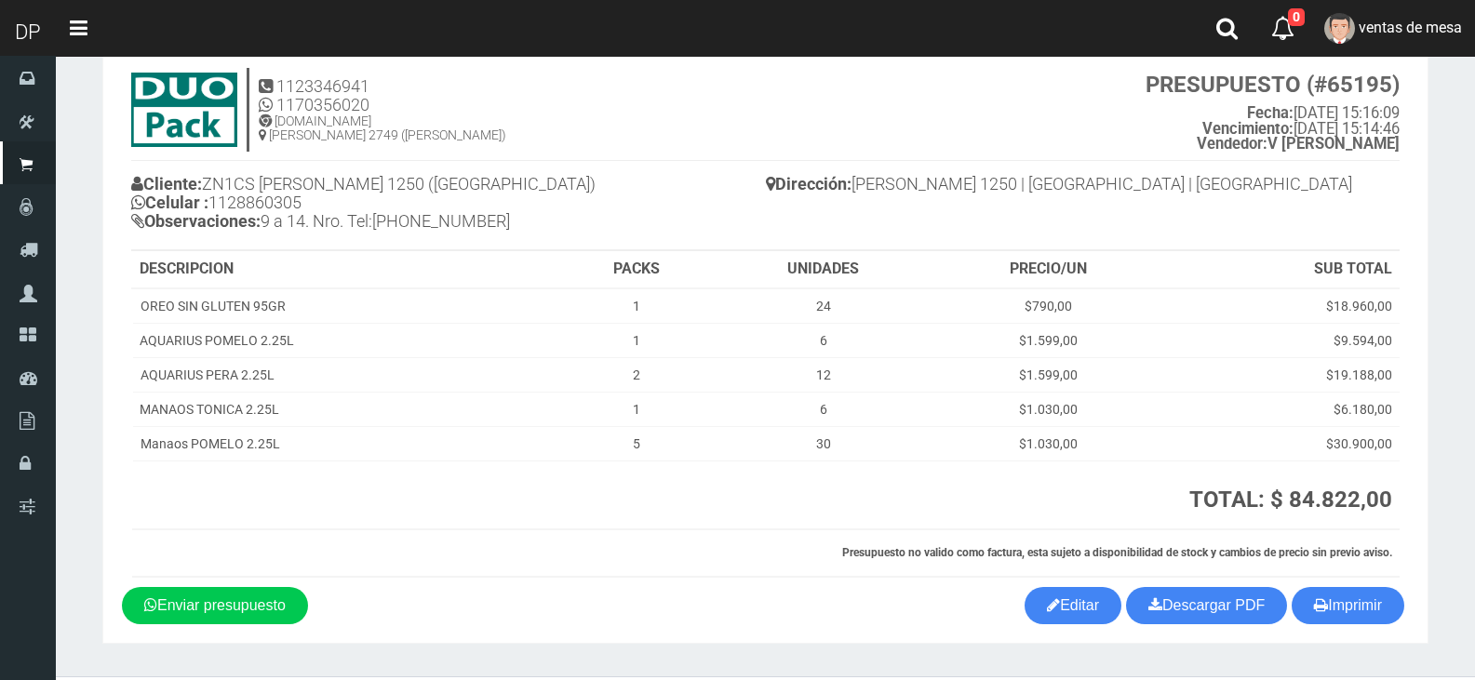
scroll to position [96, 0]
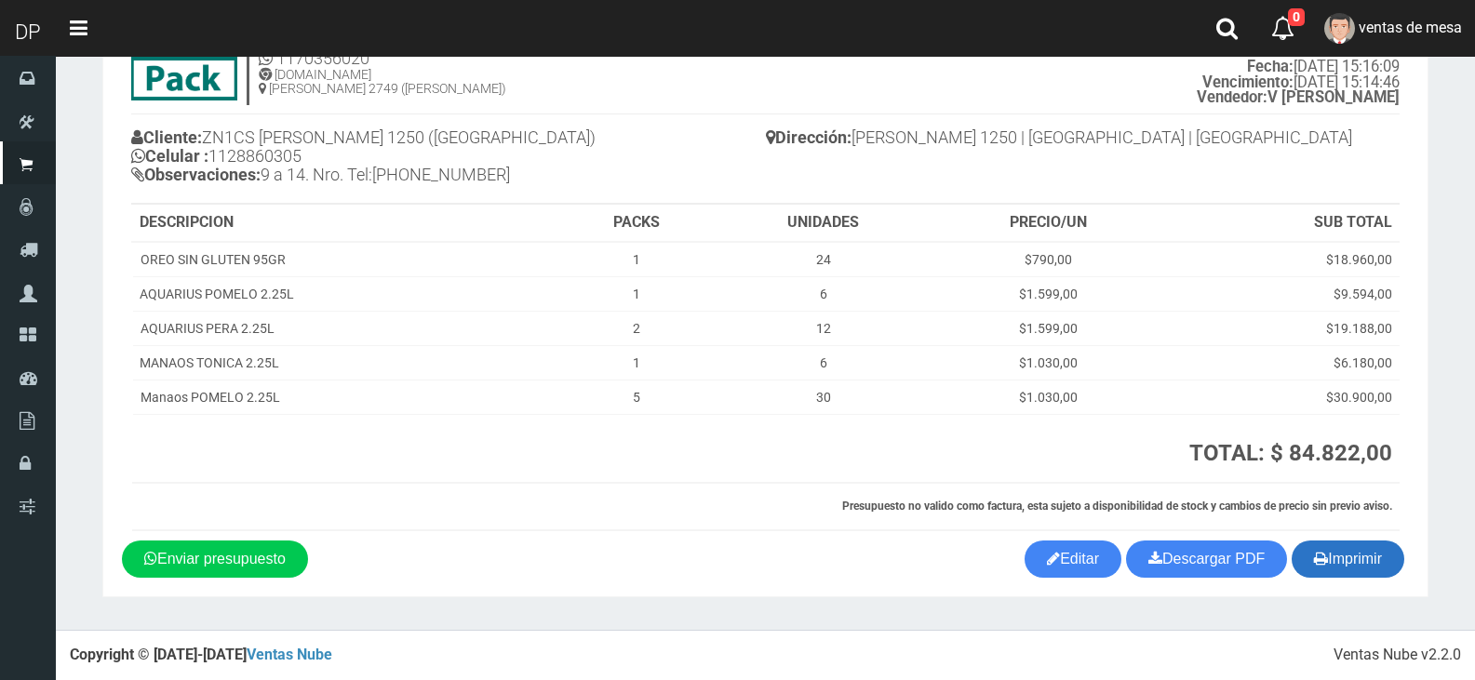
click at [1352, 556] on button "Imprimir" at bounding box center [1348, 559] width 113 height 37
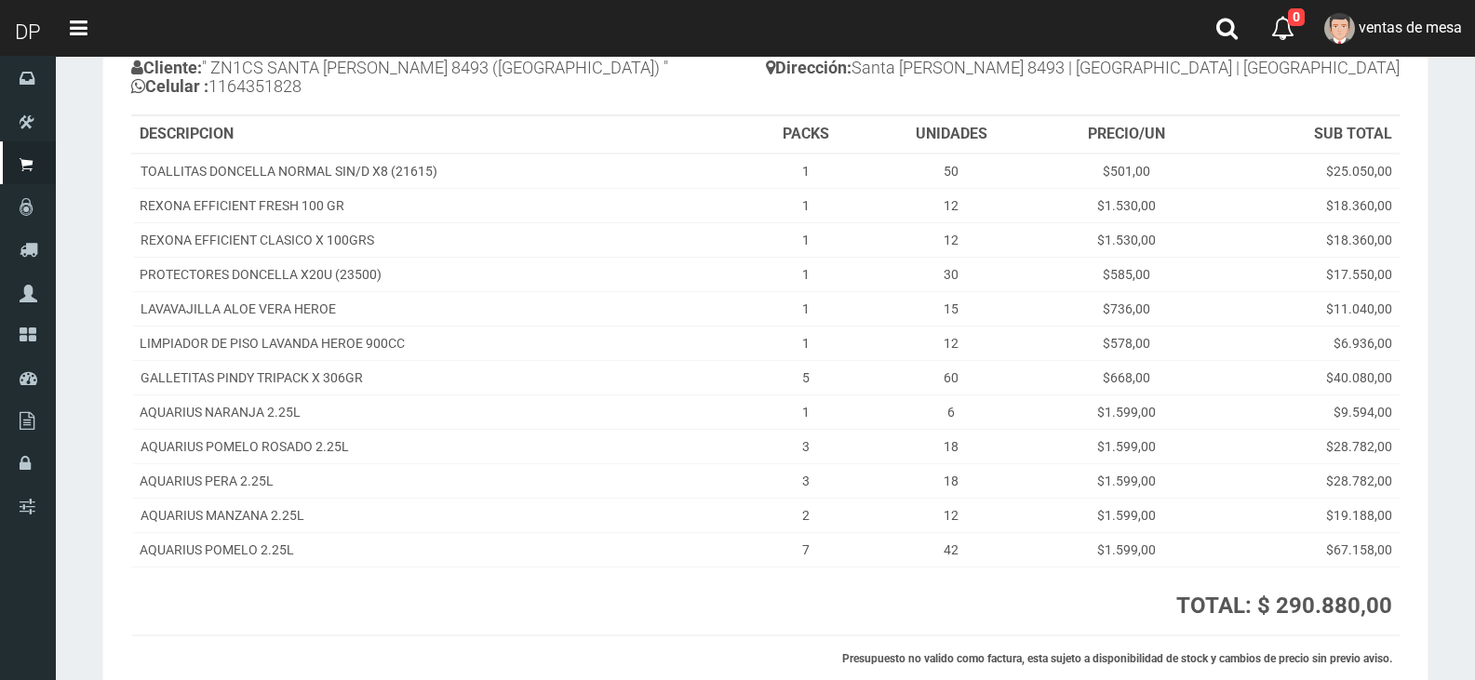
scroll to position [318, 0]
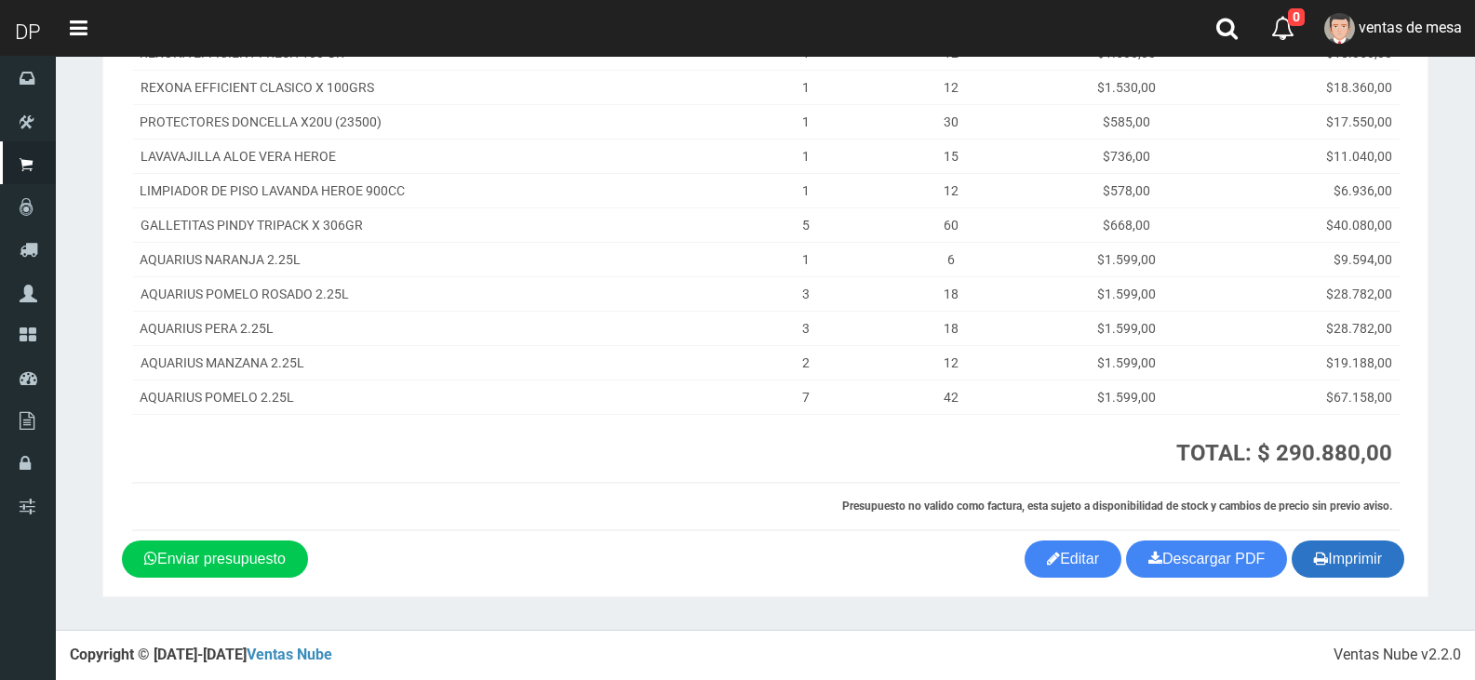
click at [1385, 559] on button "Imprimir" at bounding box center [1348, 559] width 113 height 37
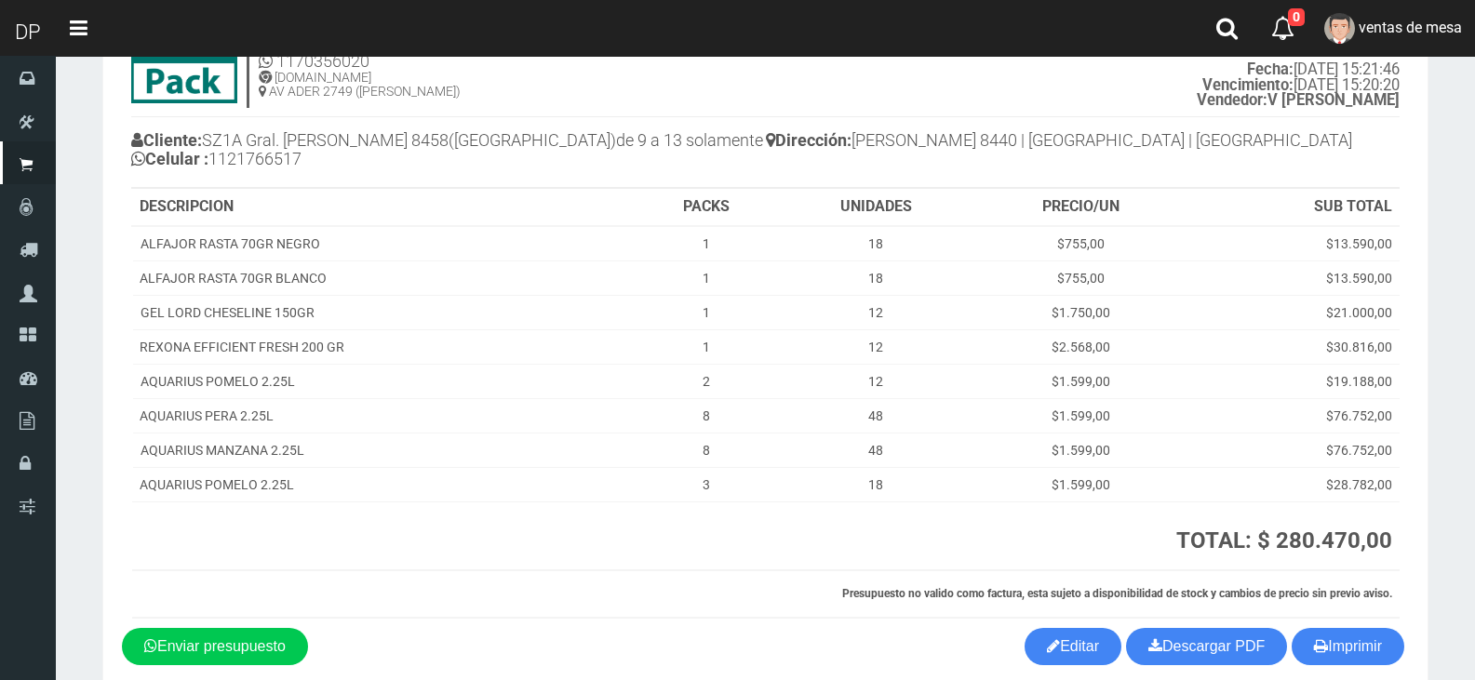
scroll to position [181, 0]
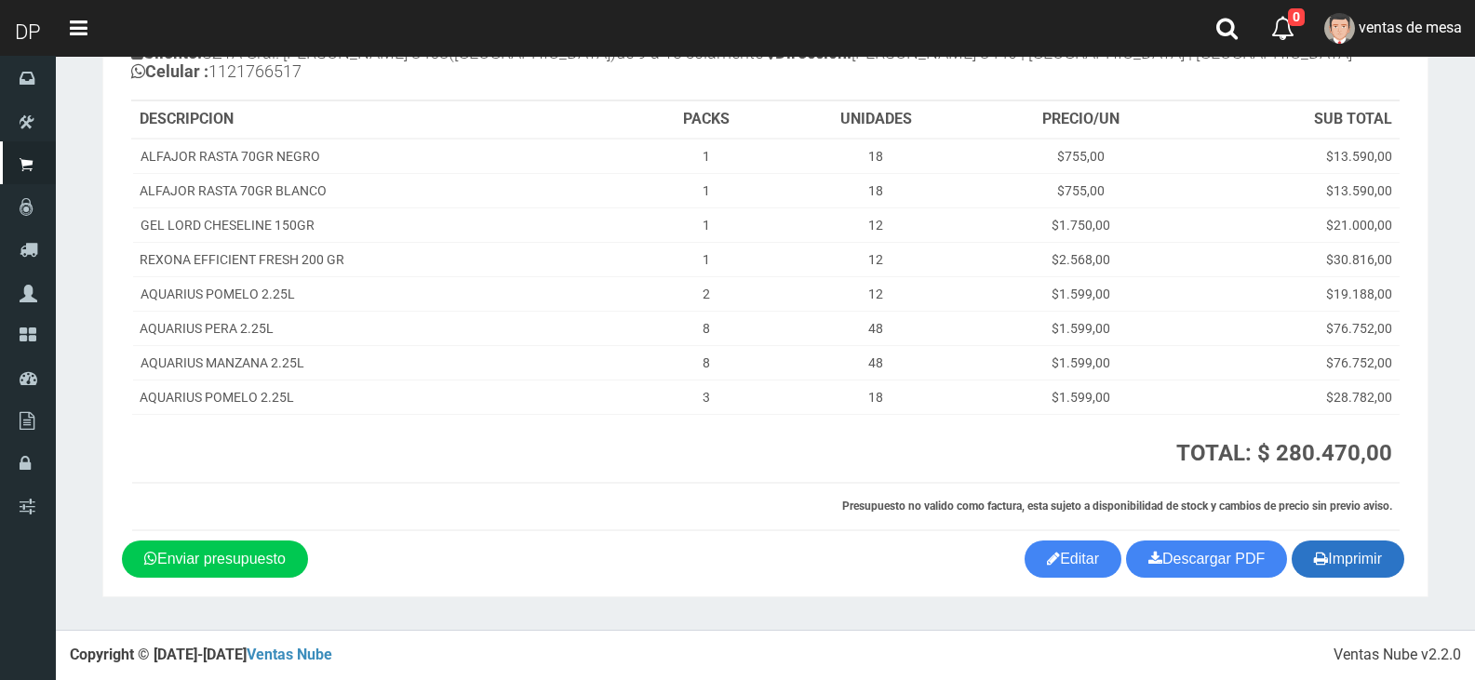
click at [1373, 551] on button "Imprimir" at bounding box center [1348, 559] width 113 height 37
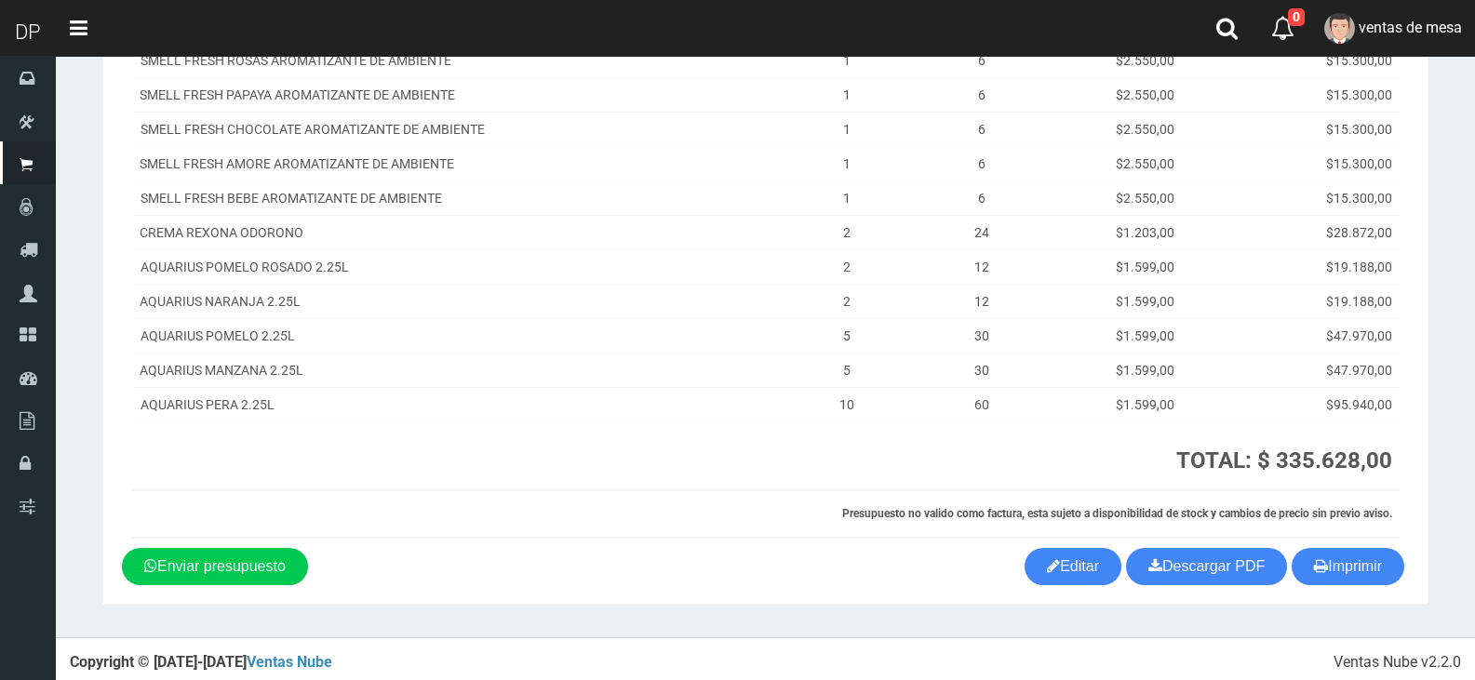
scroll to position [302, 0]
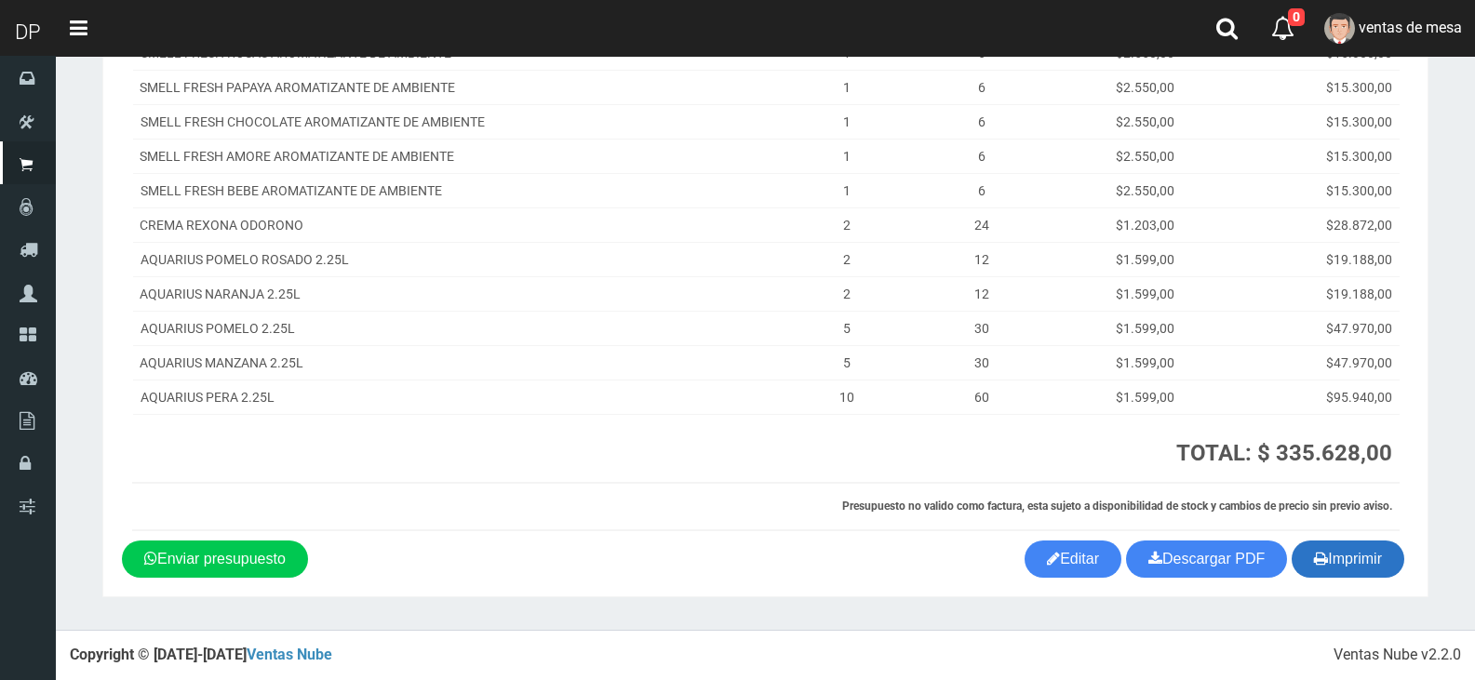
click at [1314, 554] on icon "button" at bounding box center [1321, 558] width 14 height 26
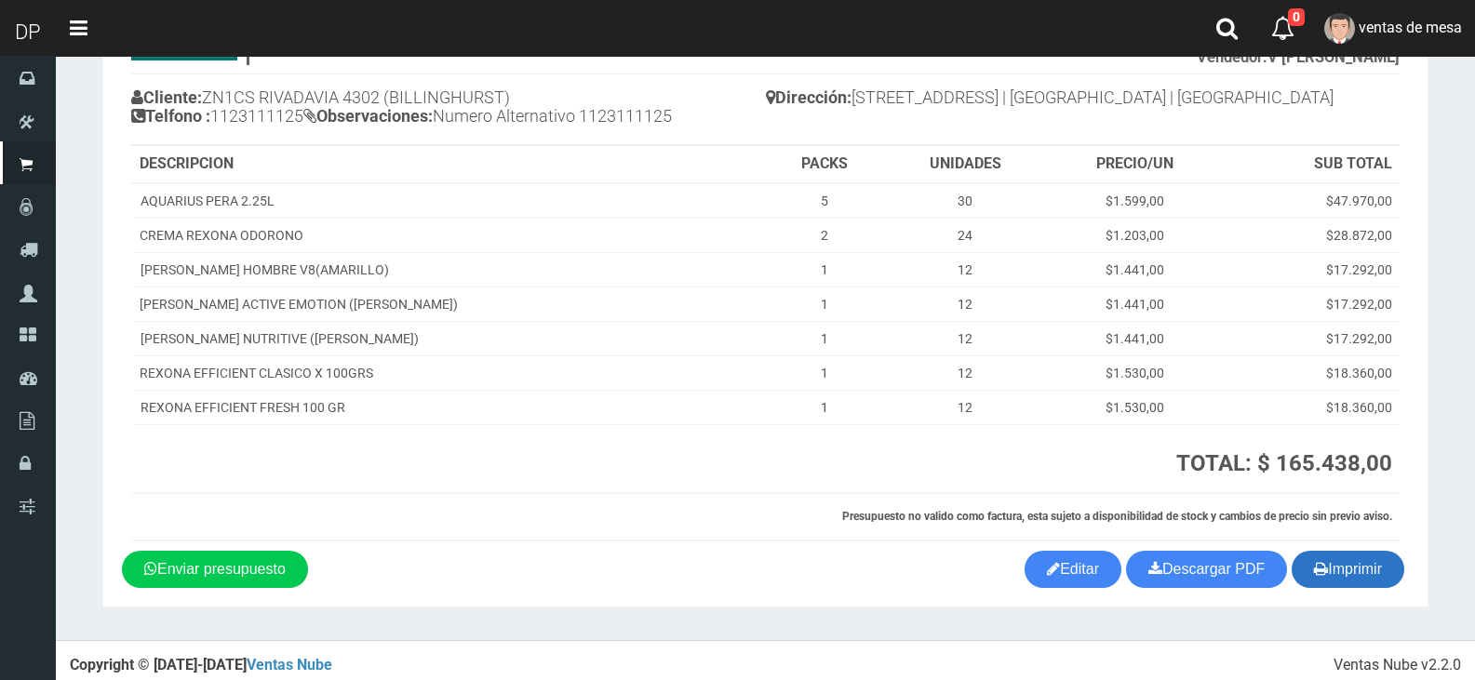
scroll to position [146, 0]
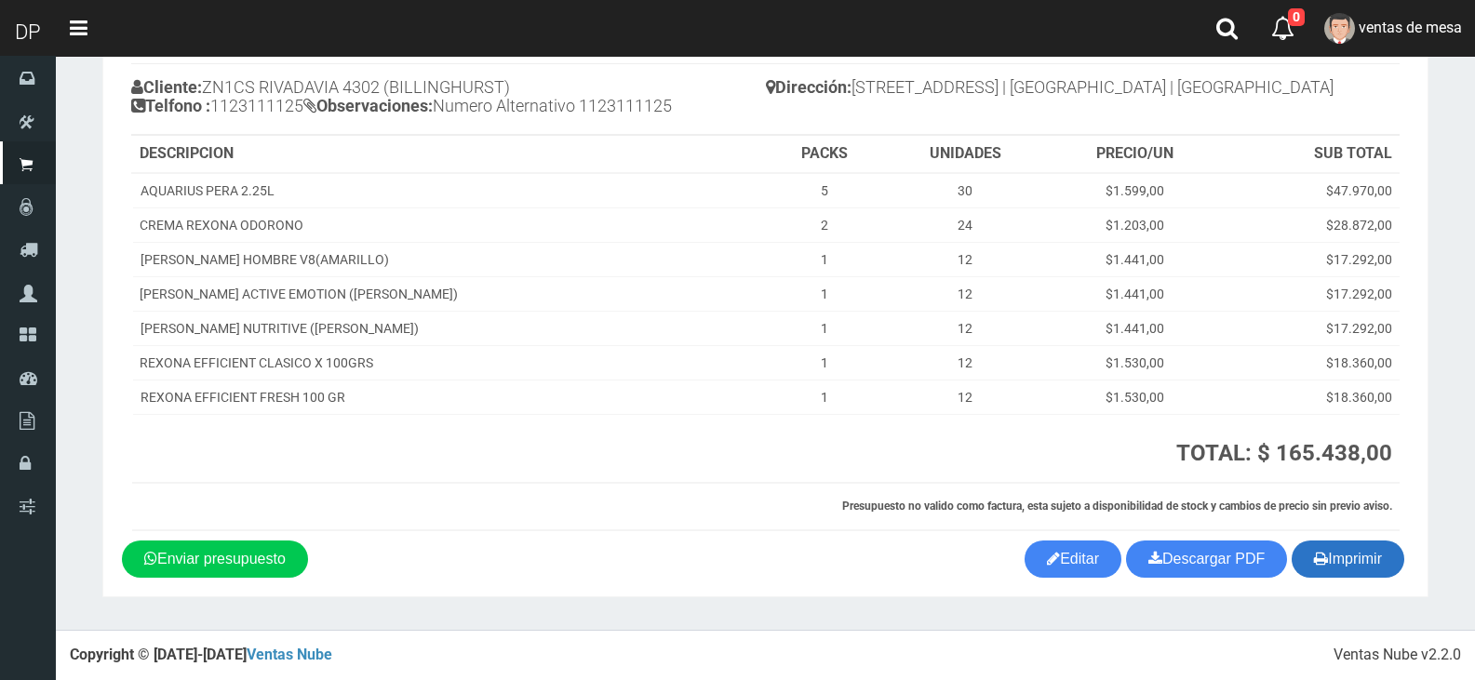
click at [1343, 575] on button "Imprimir" at bounding box center [1348, 559] width 113 height 37
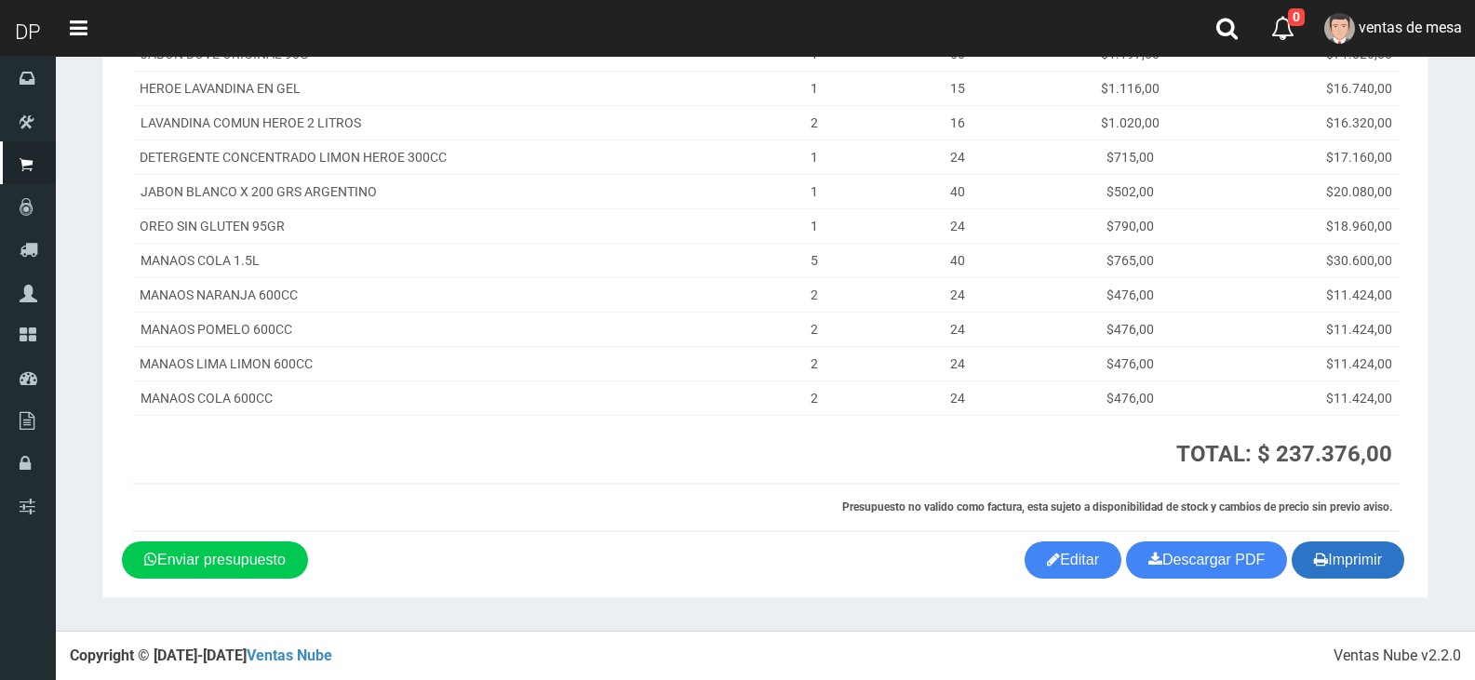
scroll to position [284, 0]
click at [1322, 560] on icon "button" at bounding box center [1321, 558] width 14 height 26
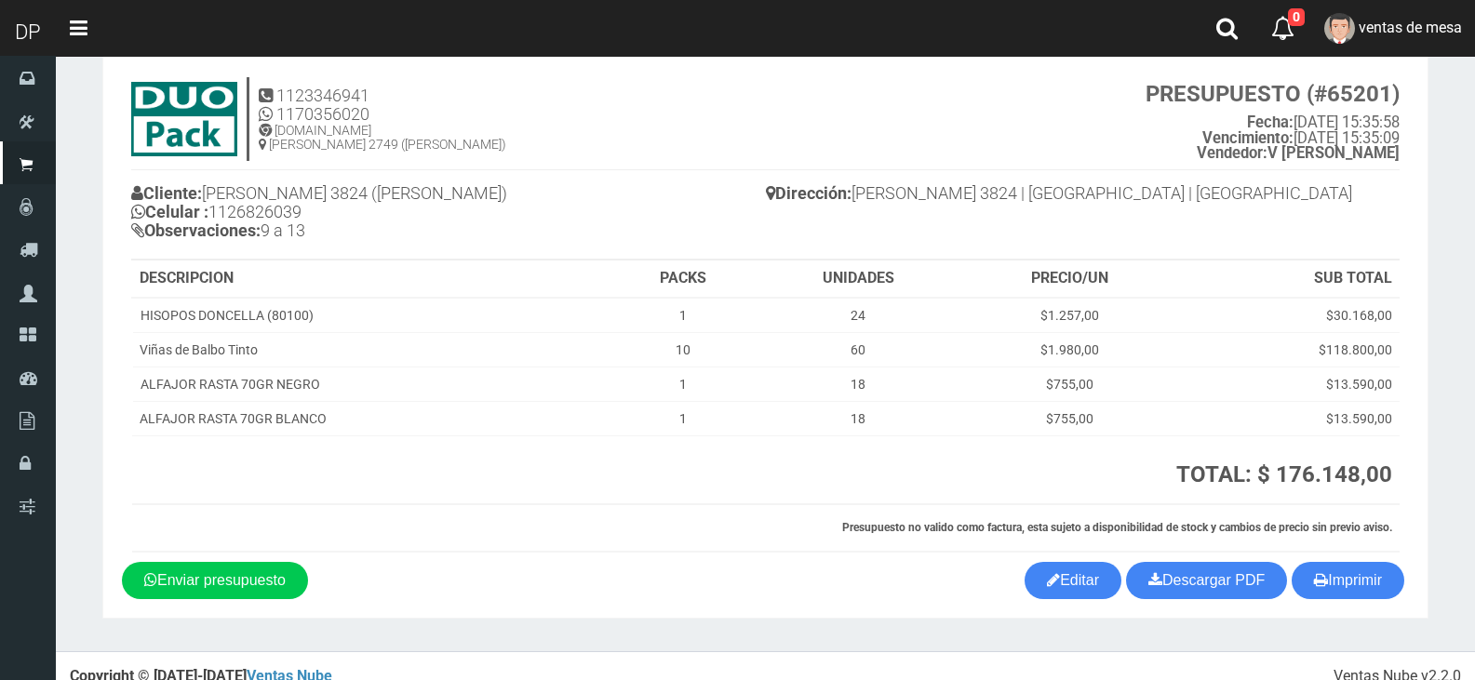
scroll to position [61, 0]
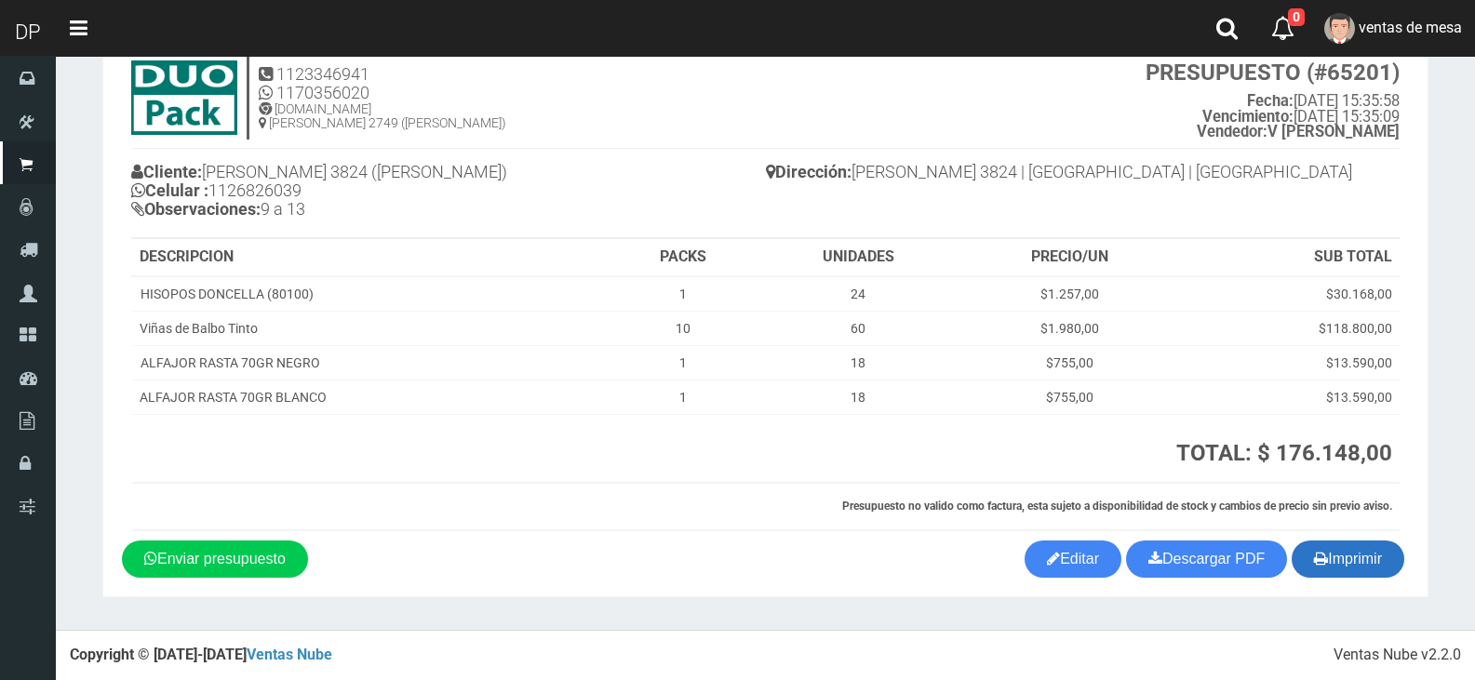
click at [1355, 553] on button "Imprimir" at bounding box center [1348, 559] width 113 height 37
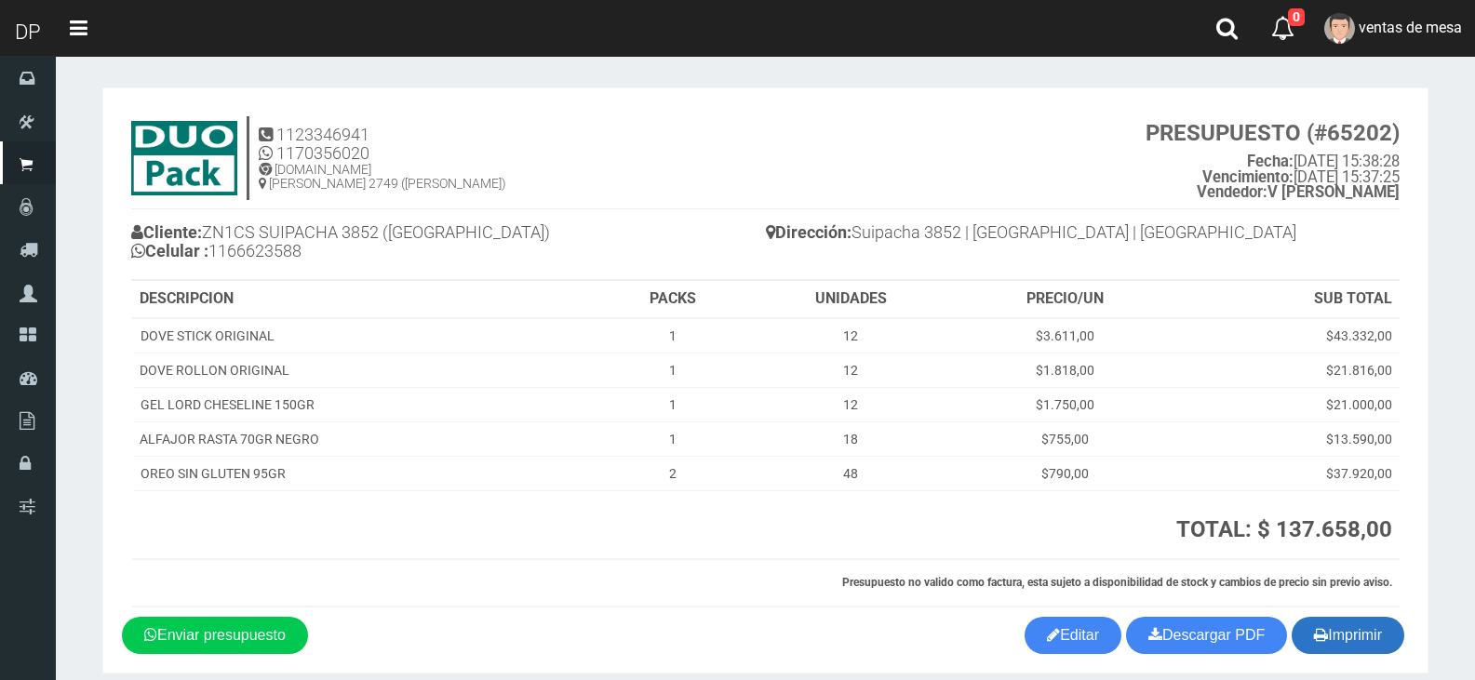
scroll to position [77, 0]
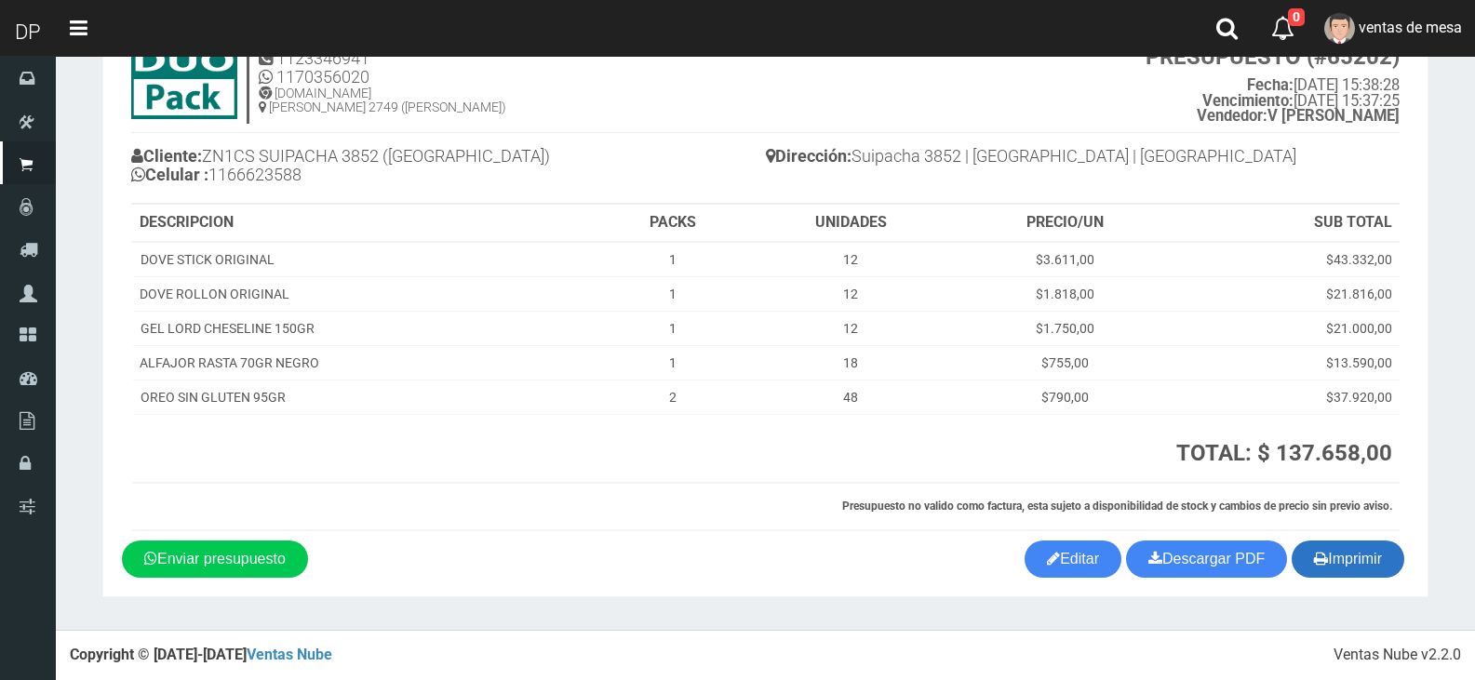
click at [1377, 577] on button "Imprimir" at bounding box center [1348, 559] width 113 height 37
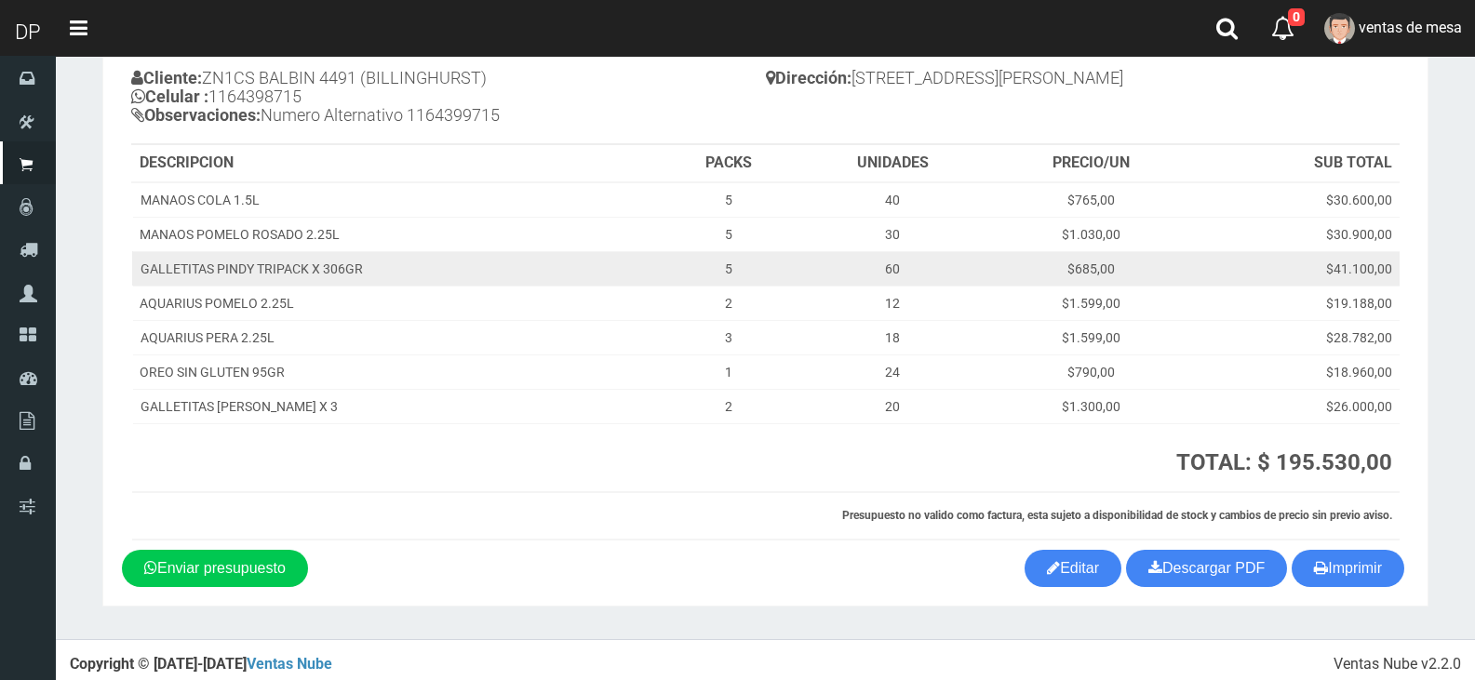
scroll to position [165, 0]
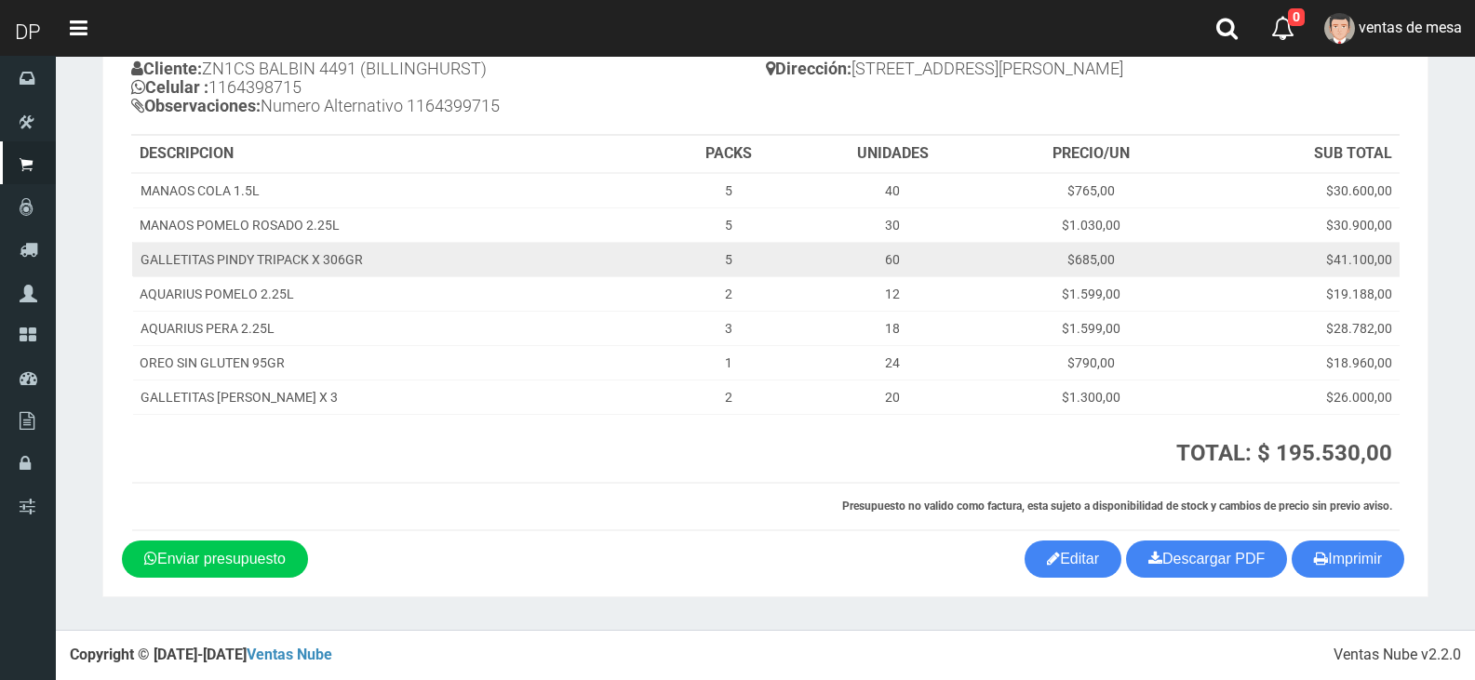
click at [1252, 244] on td "$41.100,00" at bounding box center [1296, 259] width 207 height 34
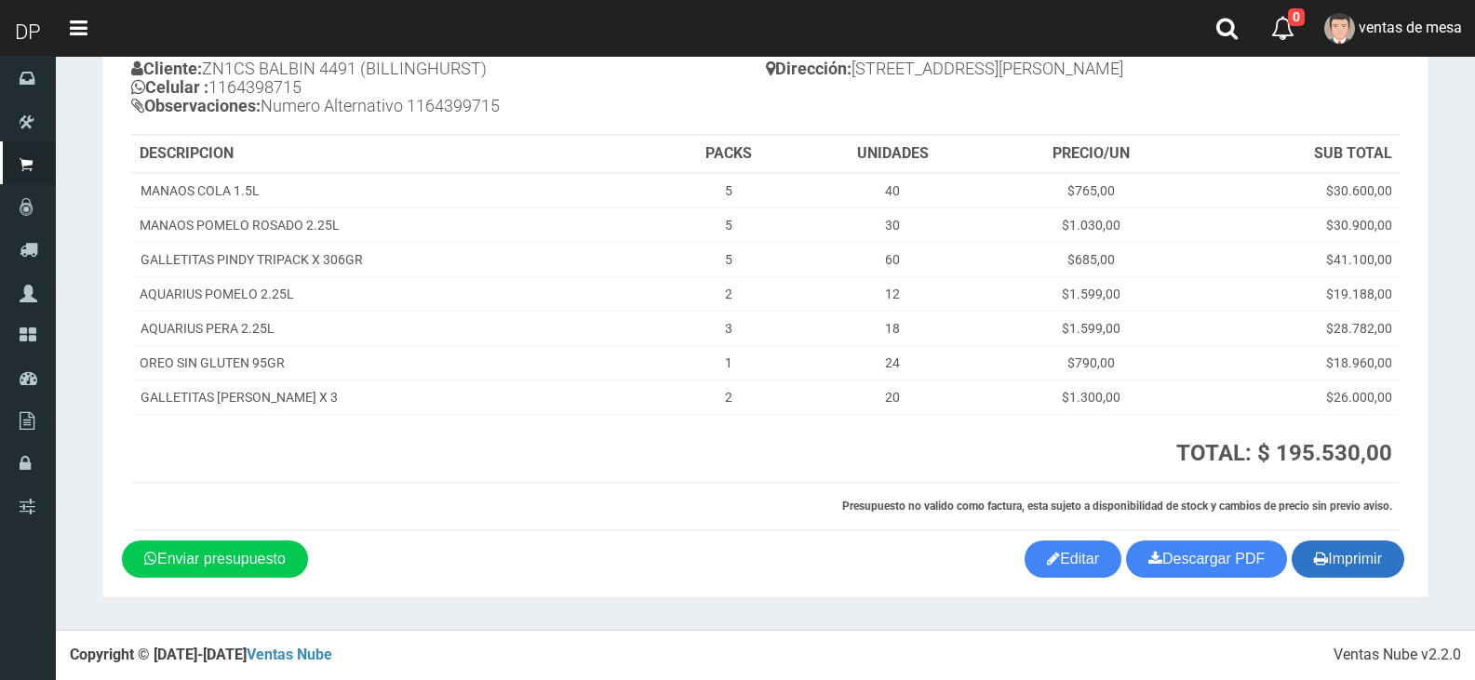
click at [1328, 541] on button "Imprimir" at bounding box center [1348, 559] width 113 height 37
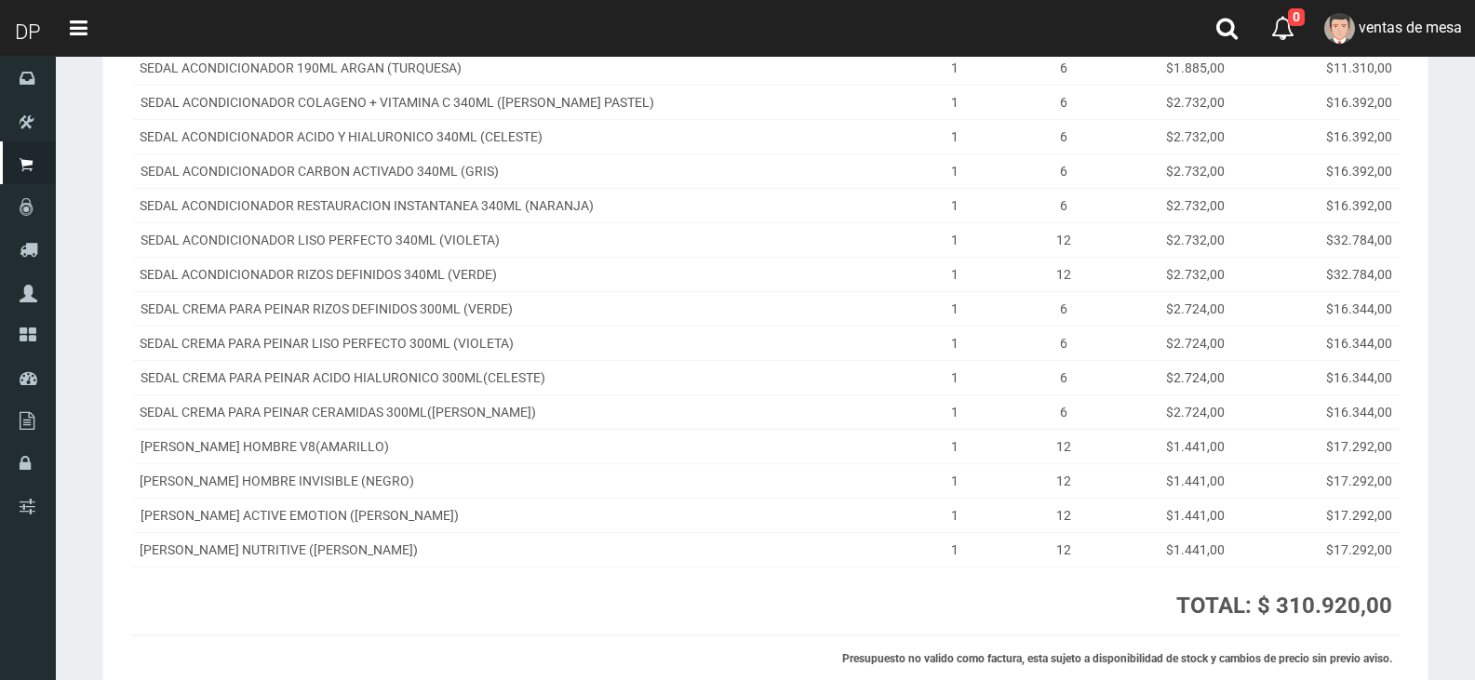
scroll to position [465, 0]
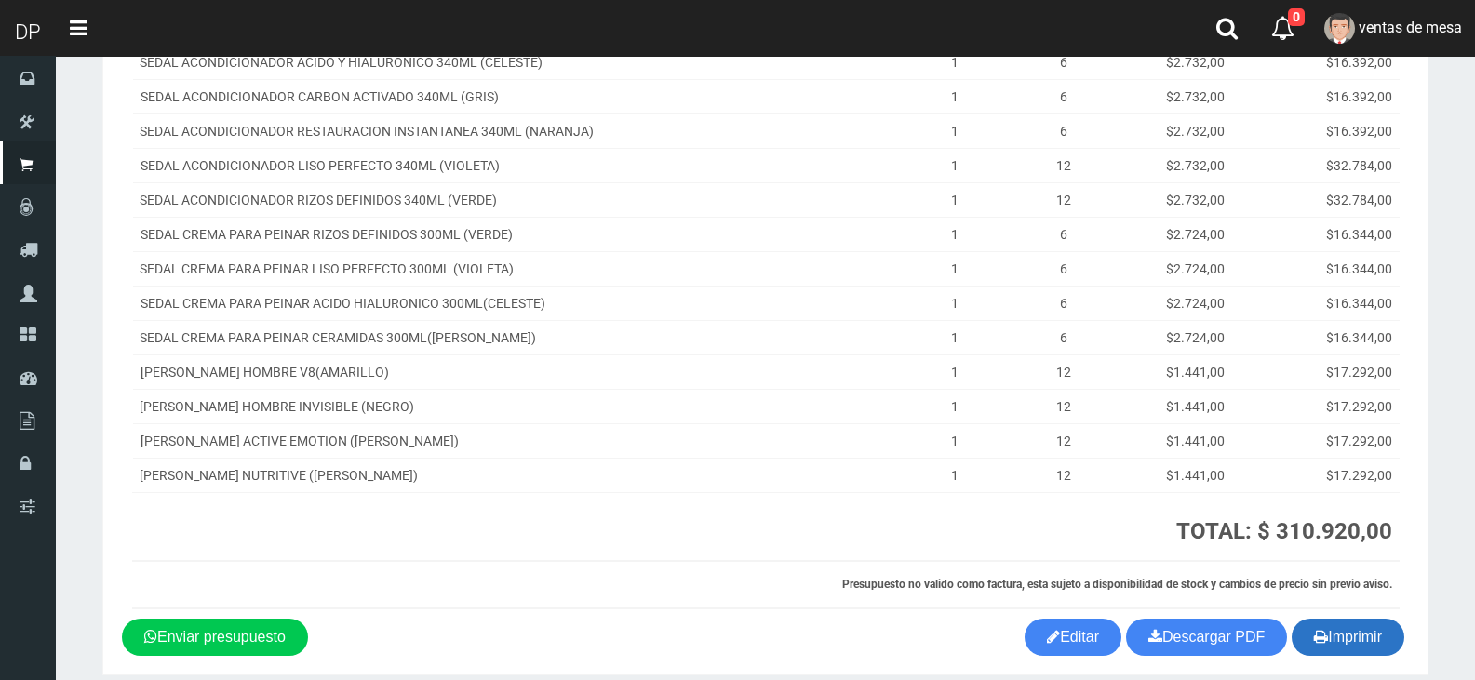
click at [1362, 634] on button "Imprimir" at bounding box center [1348, 637] width 113 height 37
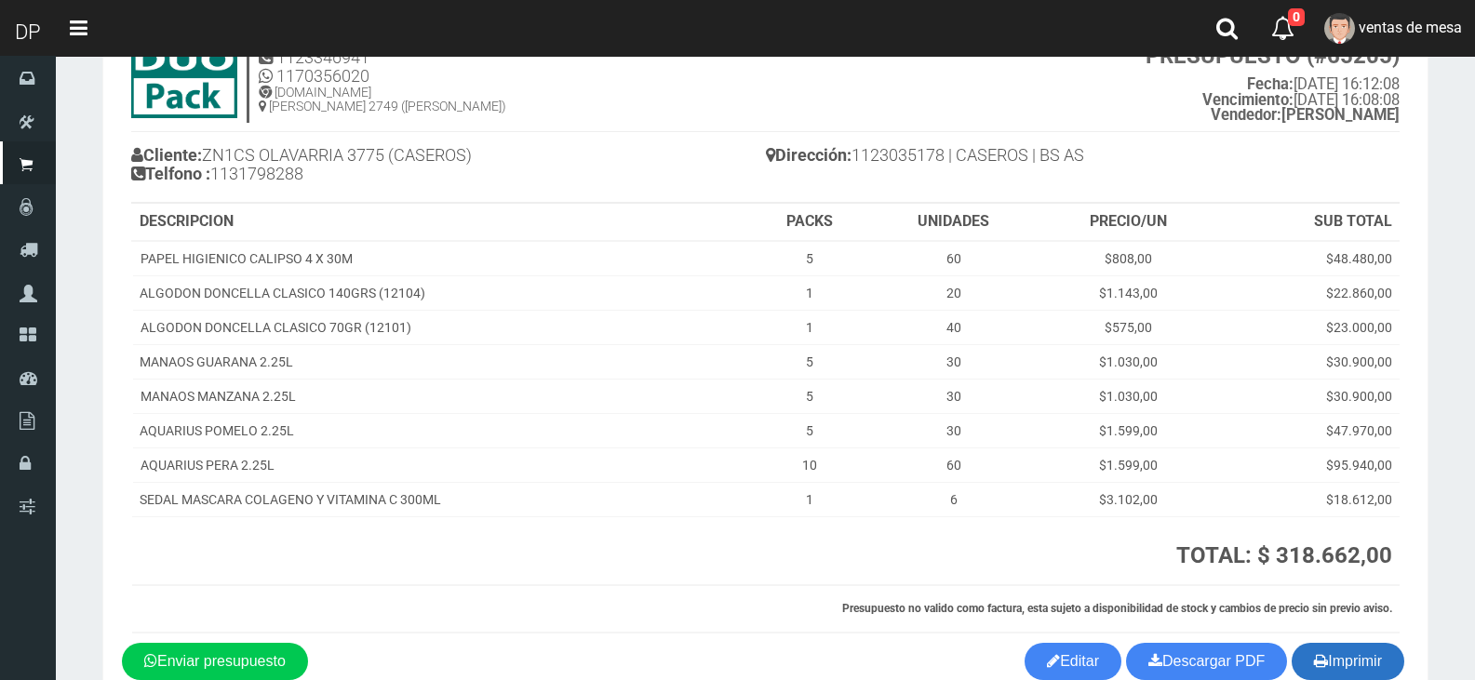
scroll to position [181, 0]
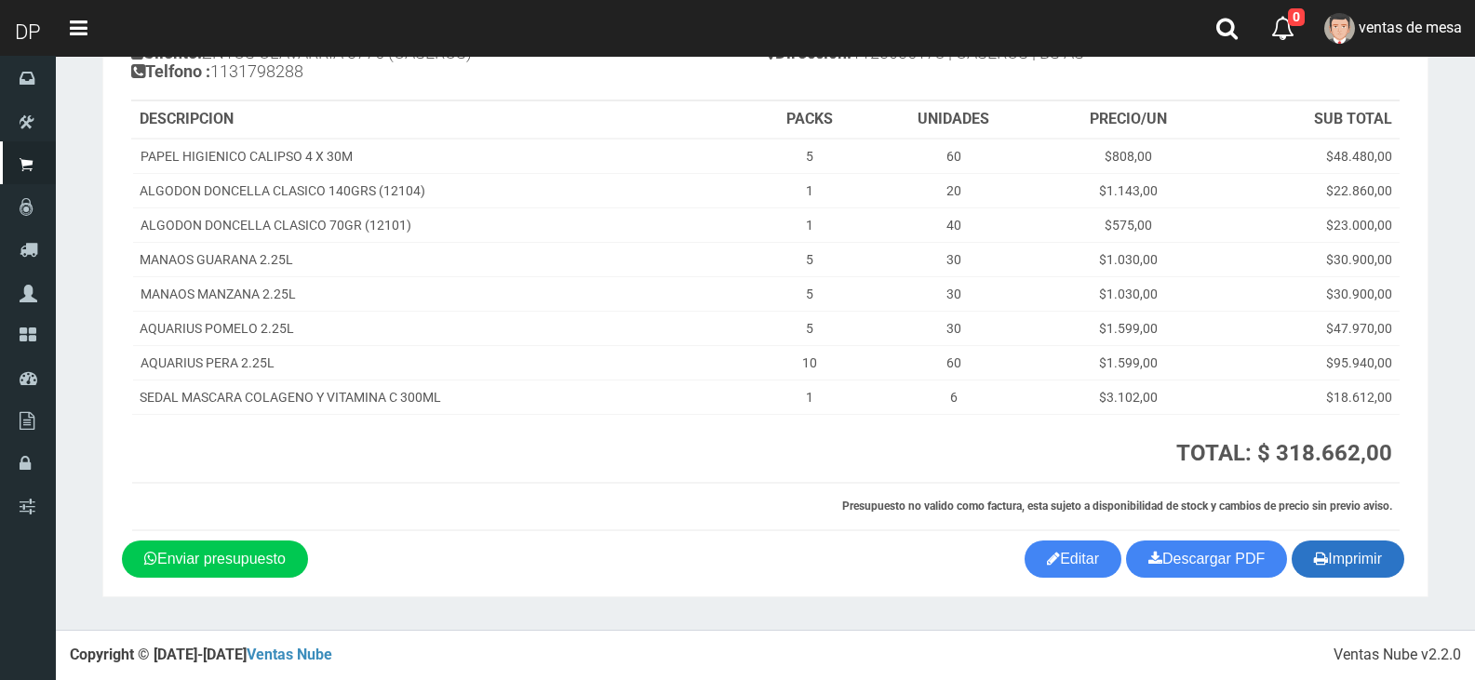
click at [1353, 556] on button "Imprimir" at bounding box center [1348, 559] width 113 height 37
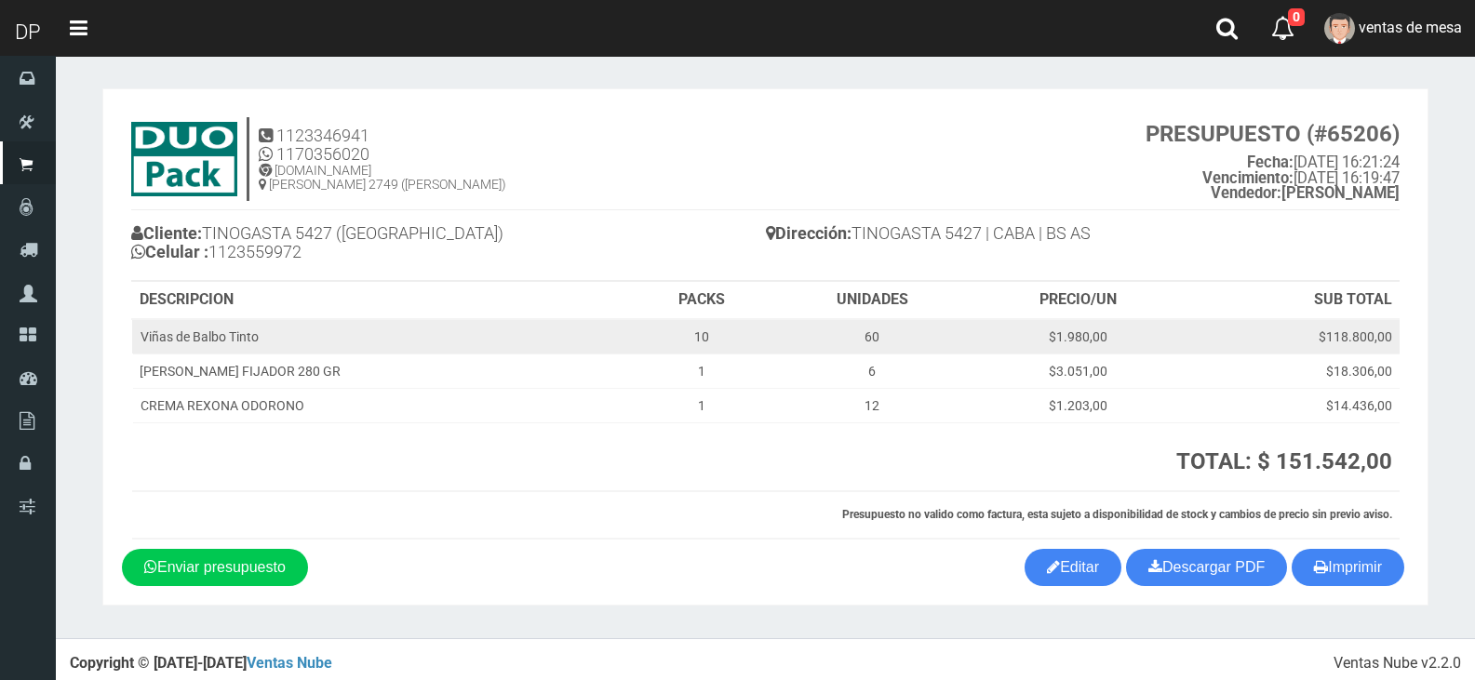
scroll to position [8, 0]
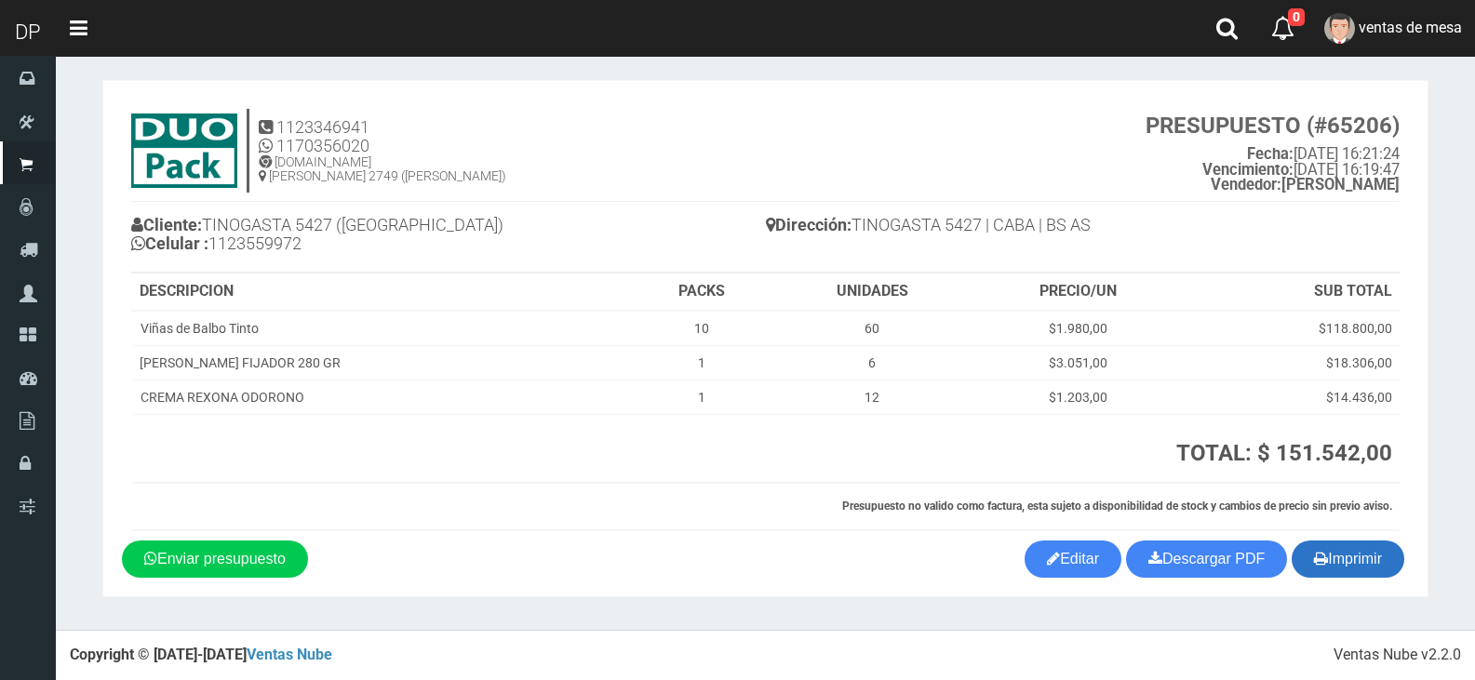
click at [1359, 561] on button "Imprimir" at bounding box center [1348, 559] width 113 height 37
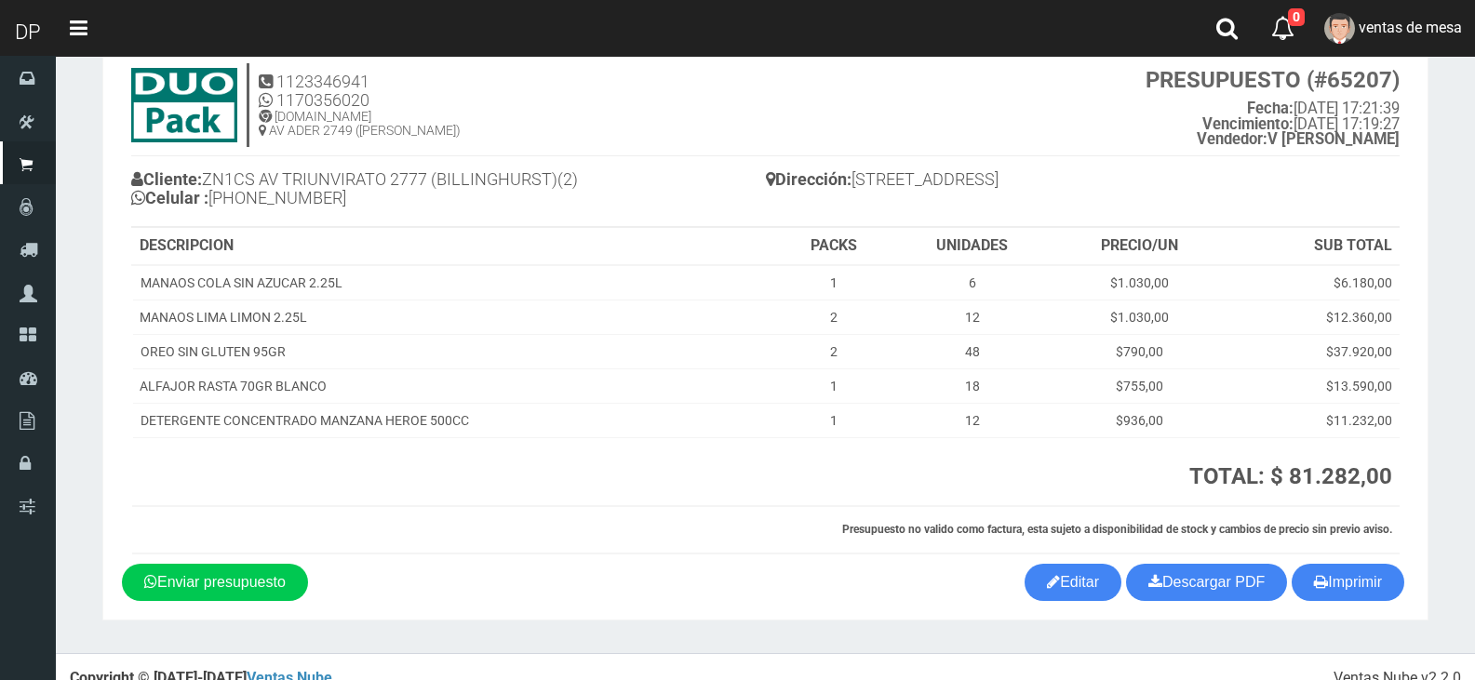
scroll to position [77, 0]
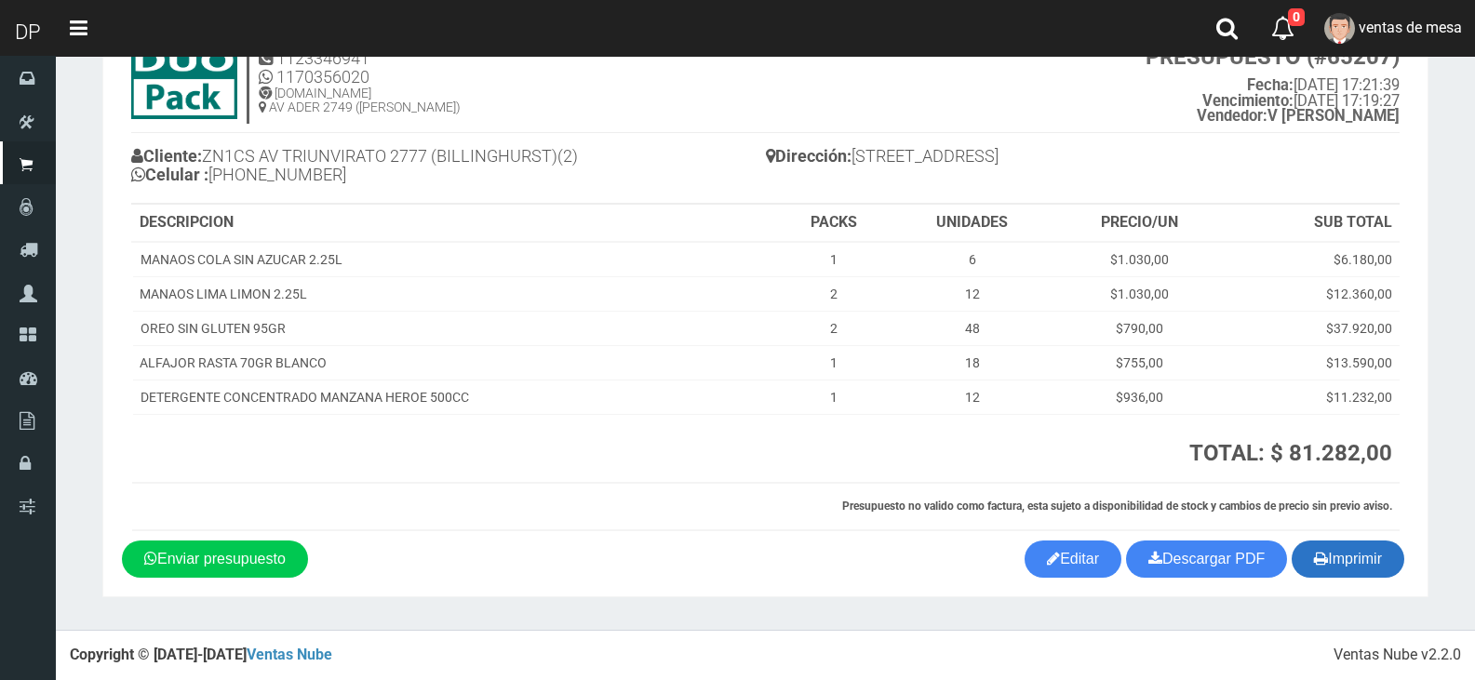
click at [1297, 570] on button "Imprimir" at bounding box center [1348, 559] width 113 height 37
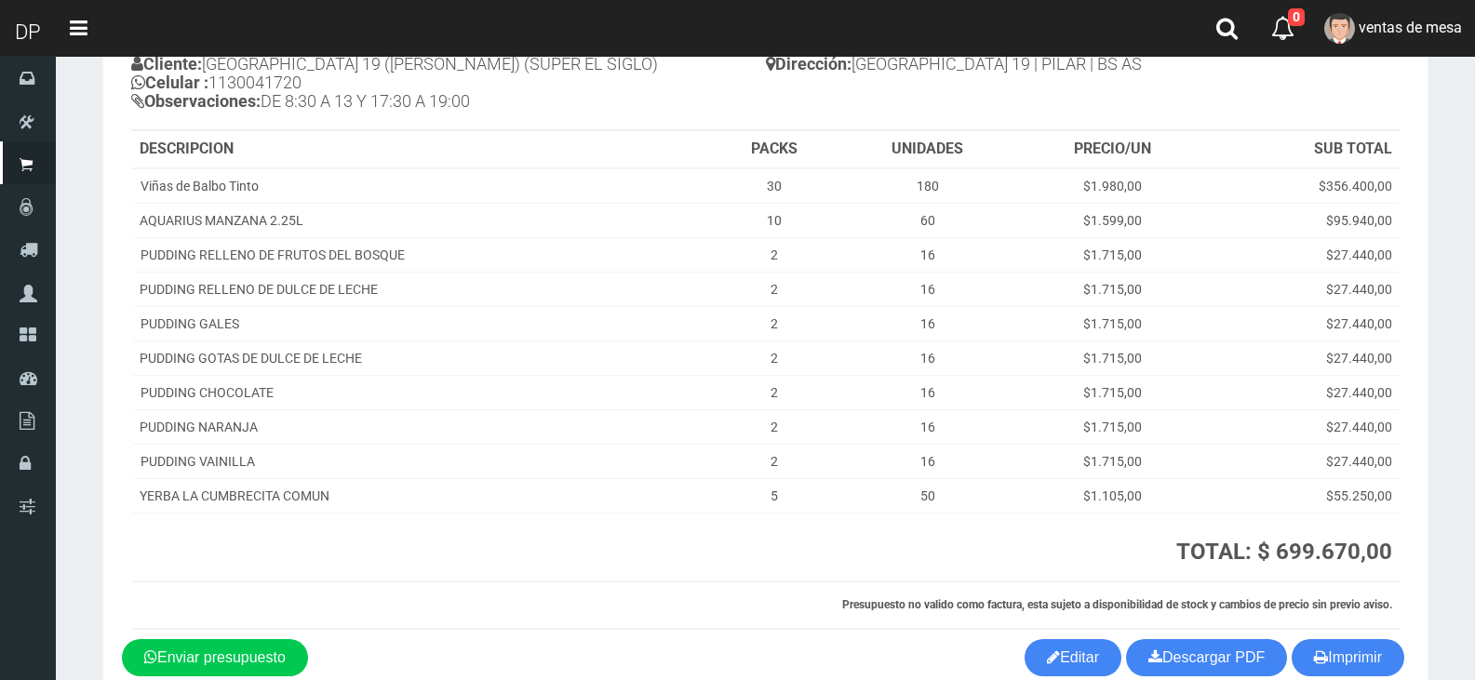
scroll to position [268, 0]
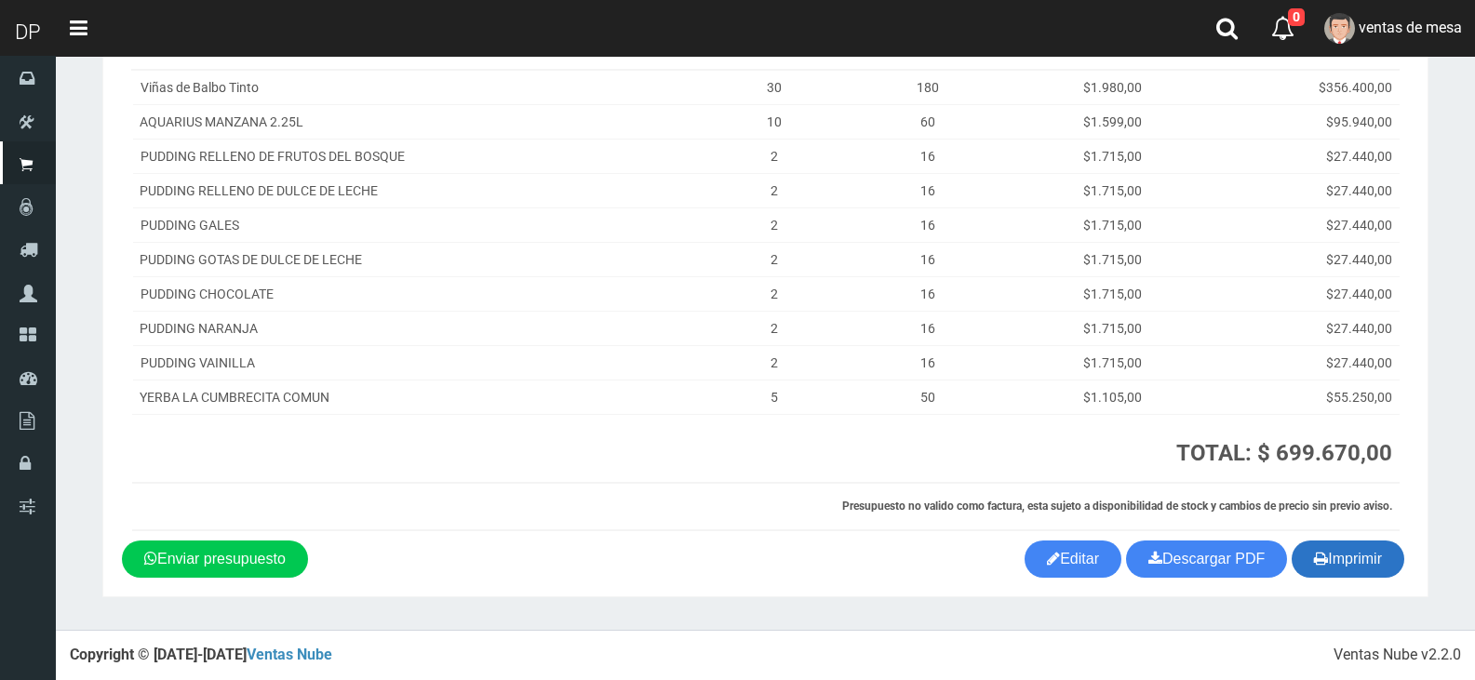
click at [1350, 572] on button "Imprimir" at bounding box center [1348, 559] width 113 height 37
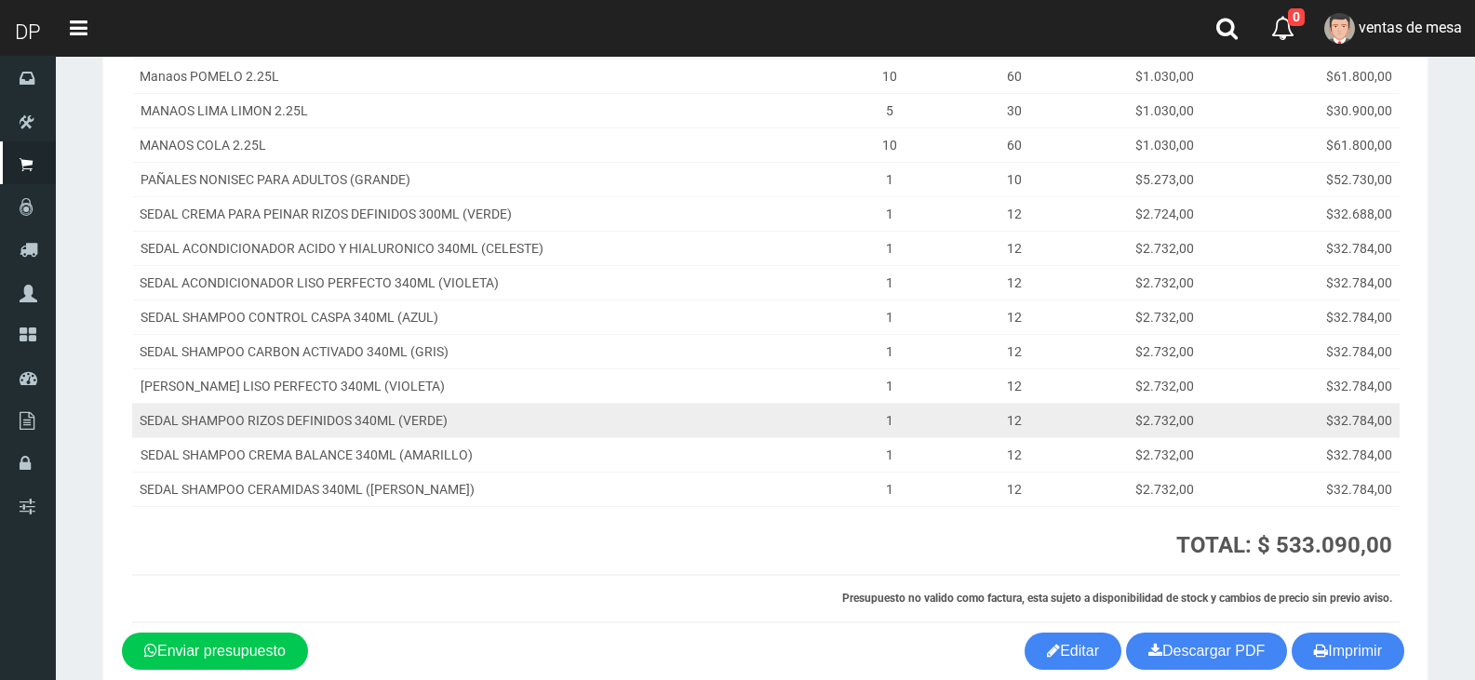
scroll to position [387, 0]
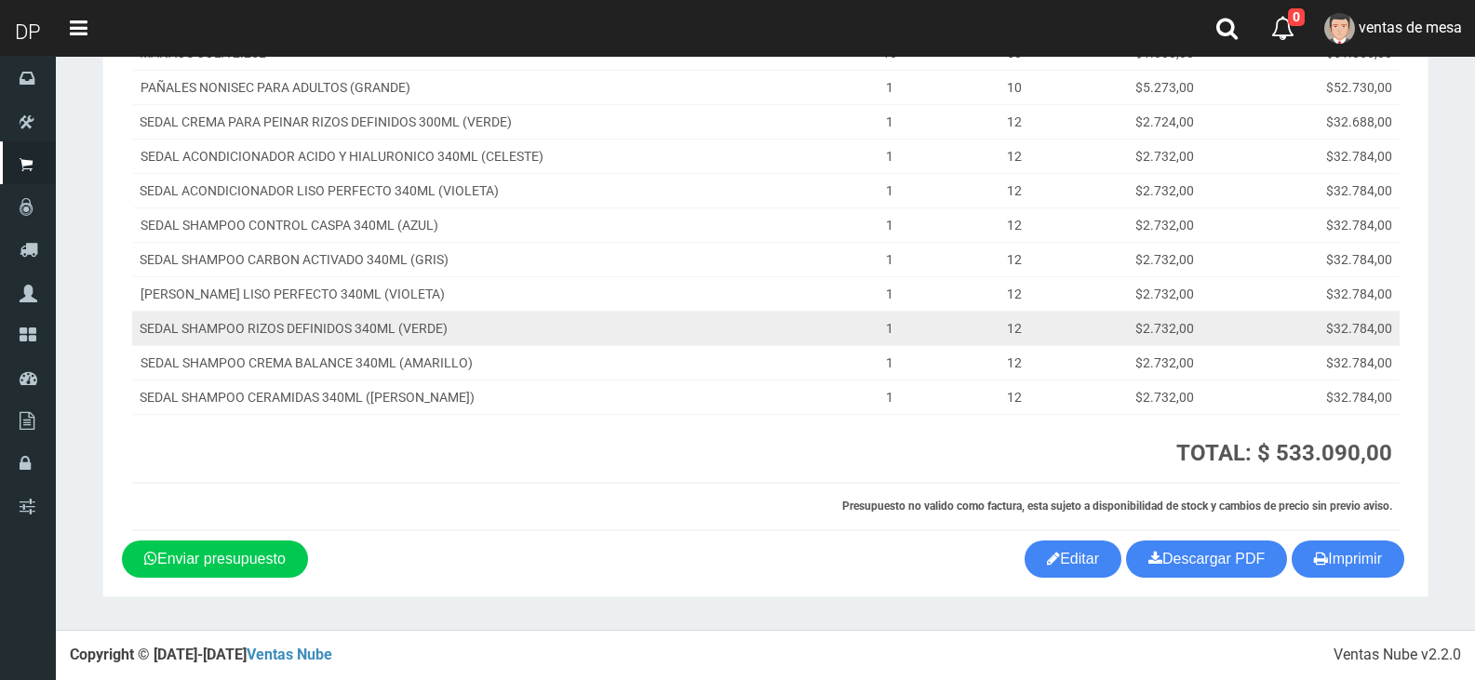
click at [927, 317] on td "1" at bounding box center [889, 328] width 103 height 34
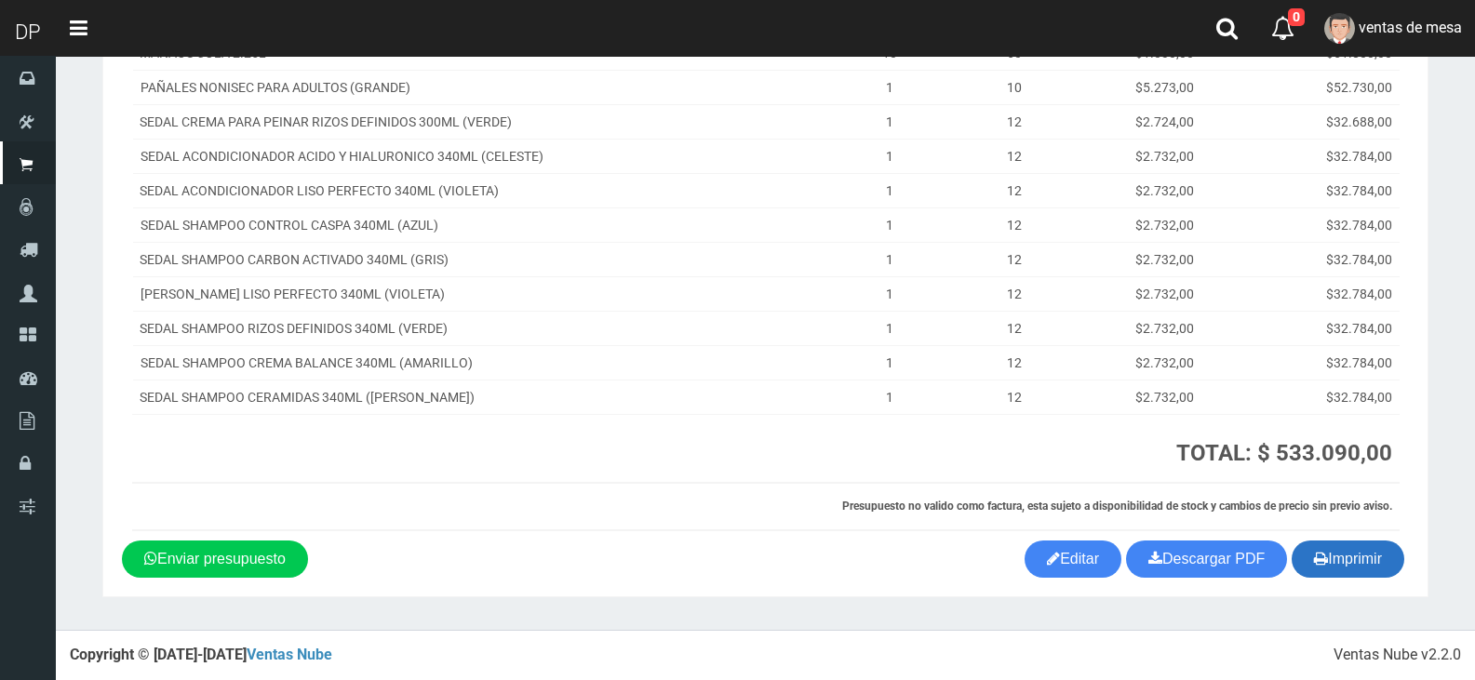
click at [1392, 575] on button "Imprimir" at bounding box center [1348, 559] width 113 height 37
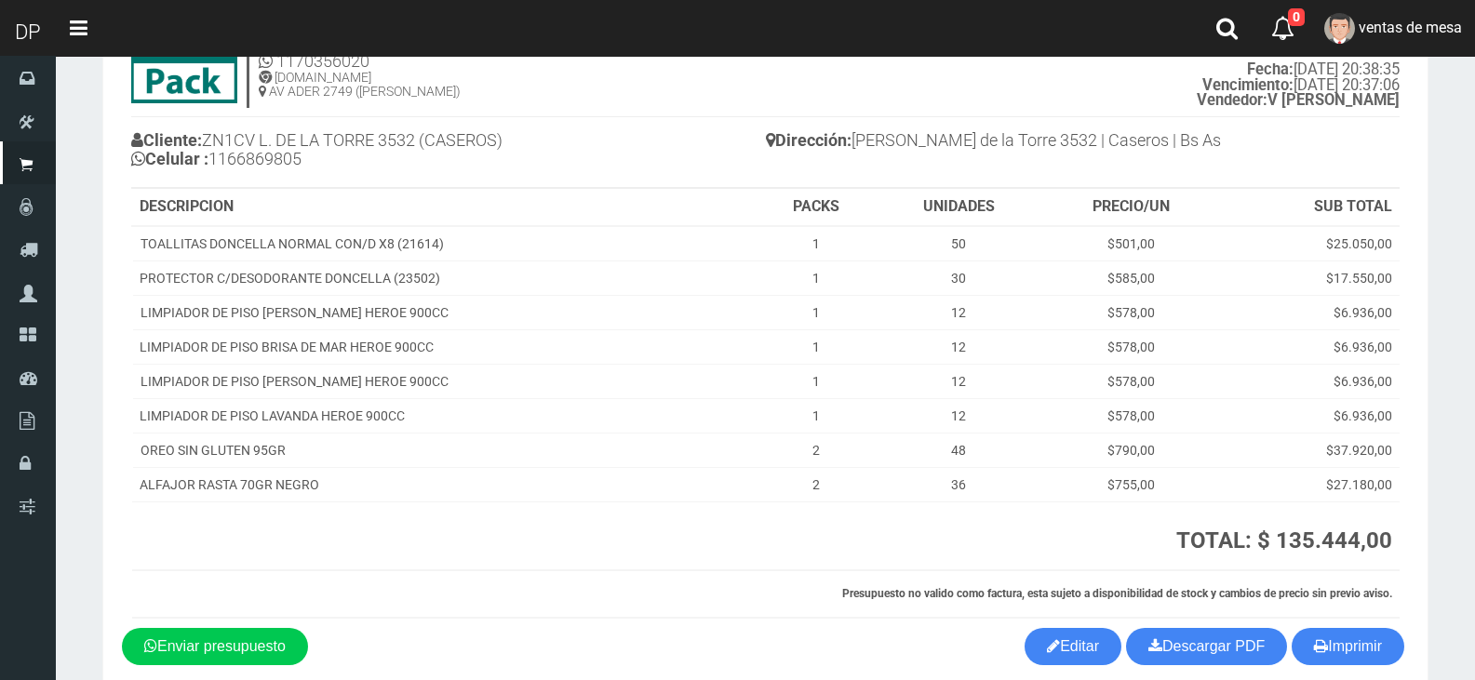
scroll to position [181, 0]
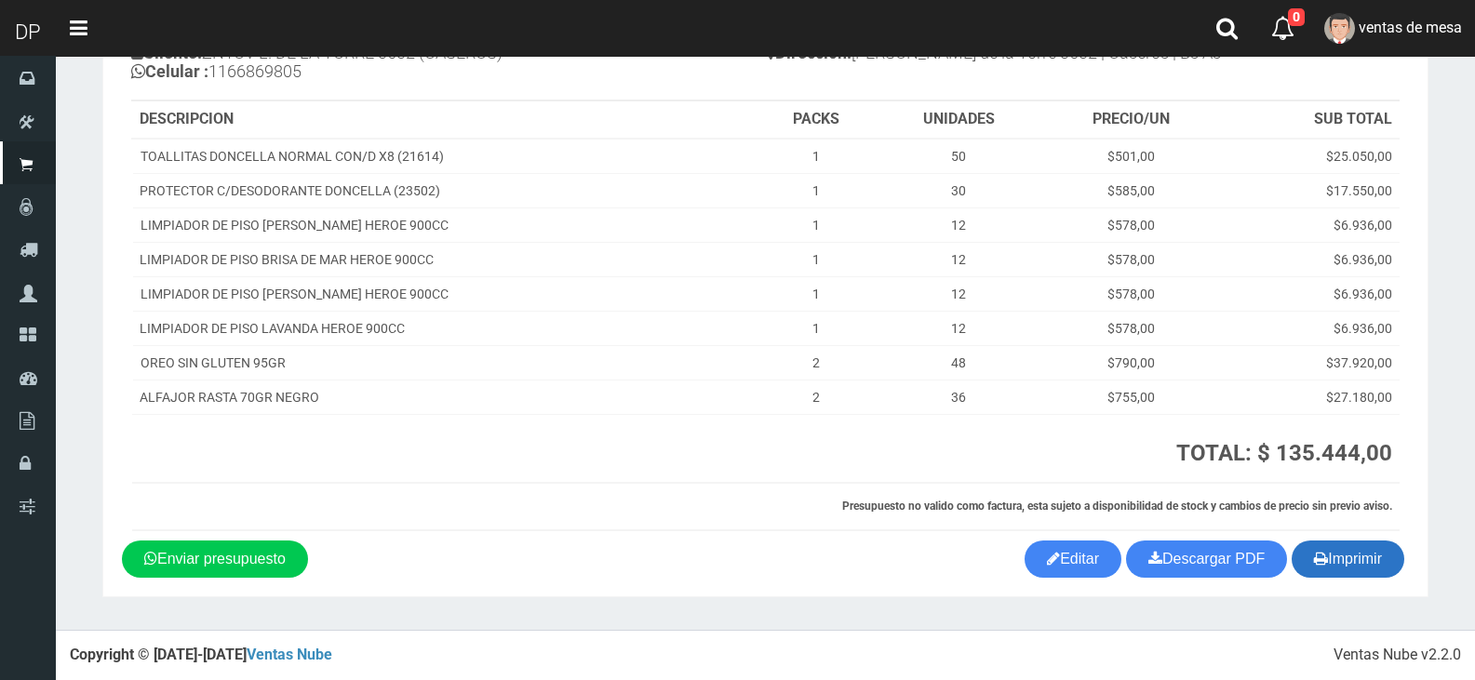
click at [1365, 574] on button "Imprimir" at bounding box center [1348, 559] width 113 height 37
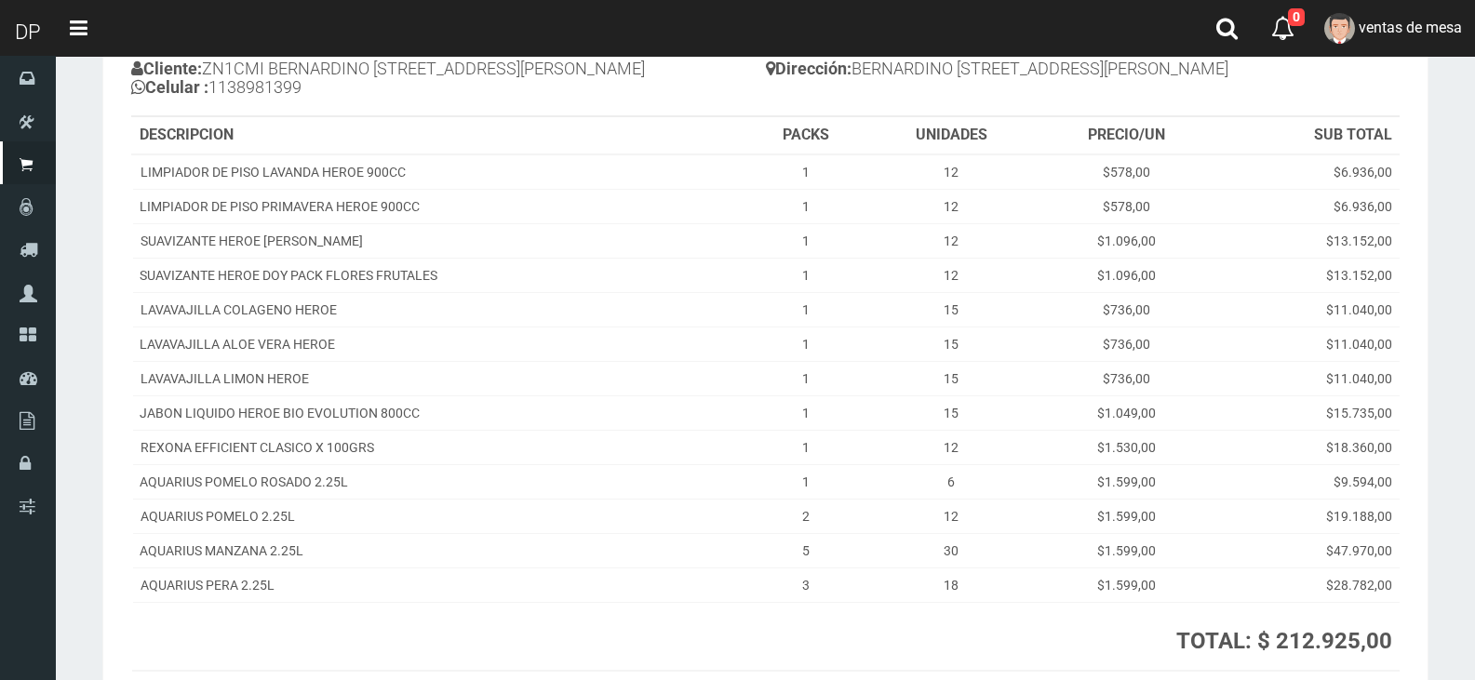
scroll to position [353, 0]
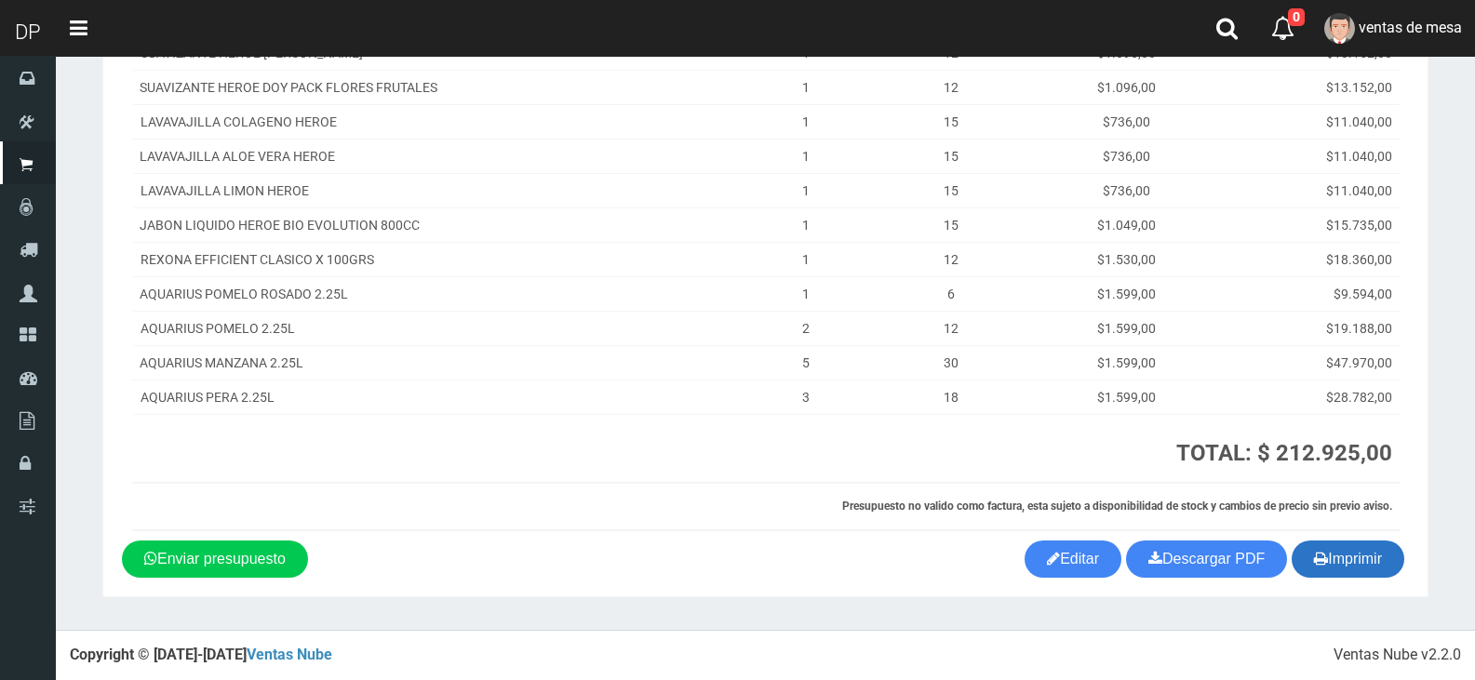
click at [1319, 569] on icon "button" at bounding box center [1321, 558] width 14 height 26
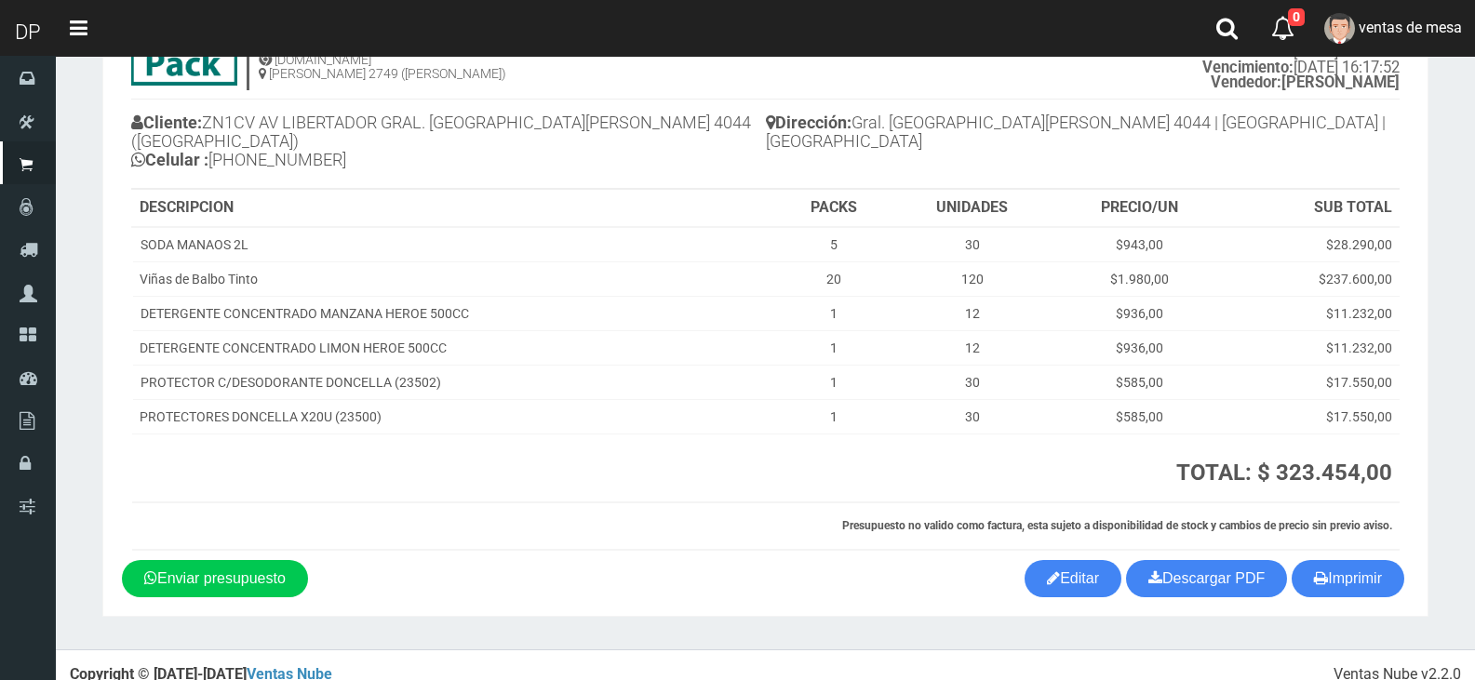
scroll to position [112, 0]
click at [1365, 576] on button "Imprimir" at bounding box center [1348, 577] width 113 height 37
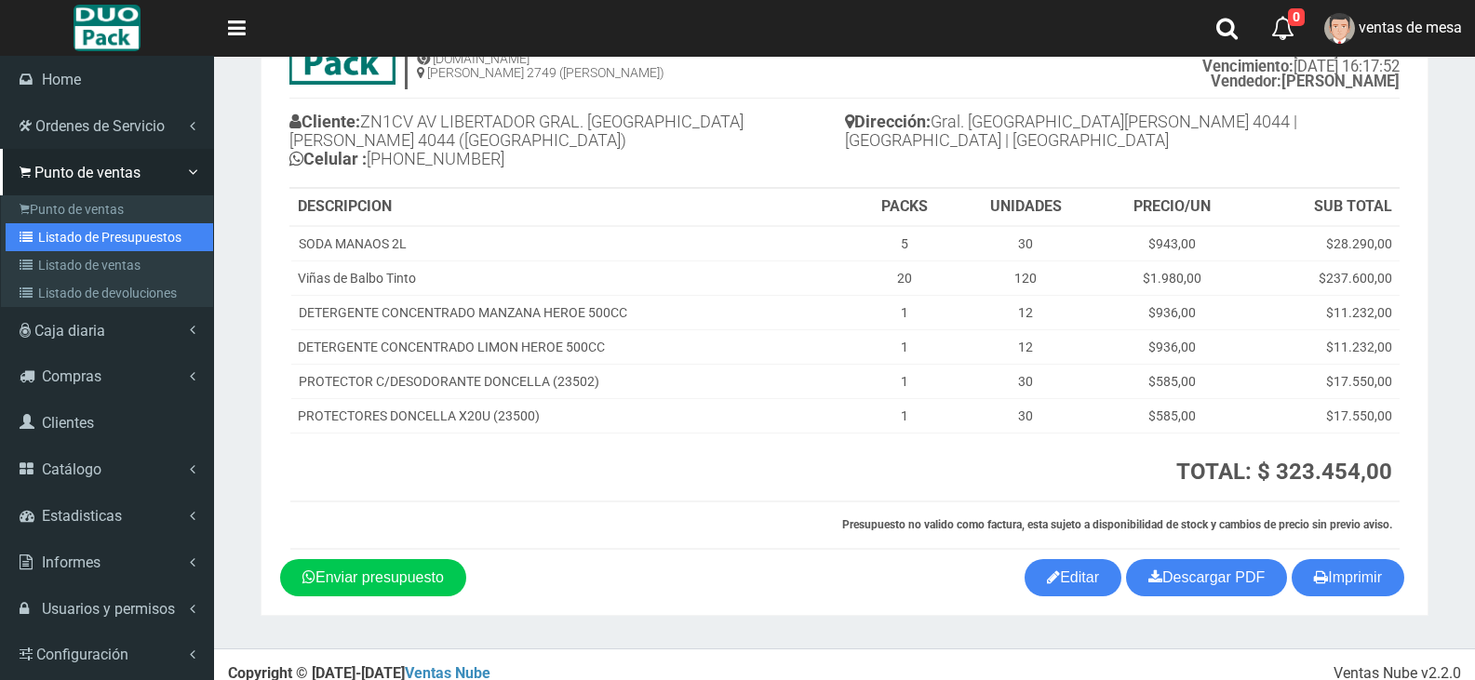
click at [39, 241] on link "Listado de Presupuestos" at bounding box center [110, 237] width 208 height 28
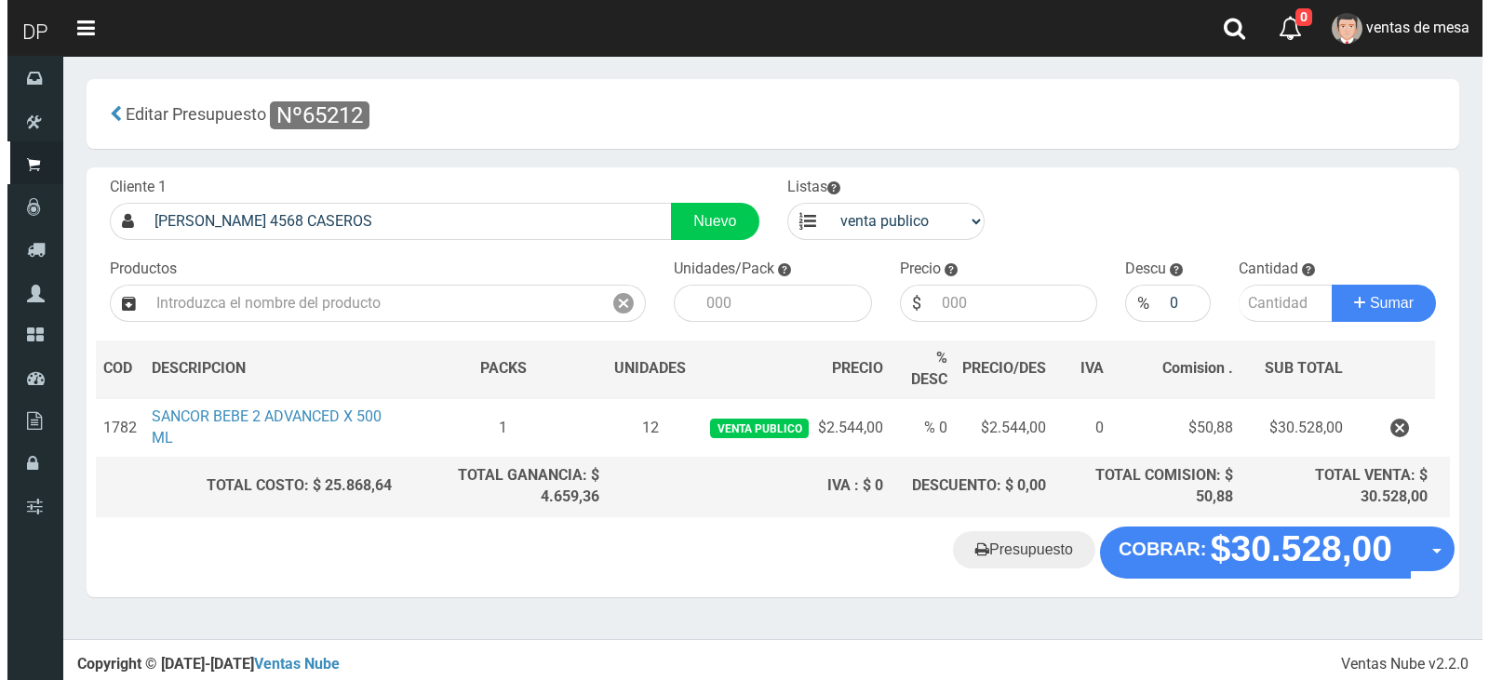
scroll to position [4, 0]
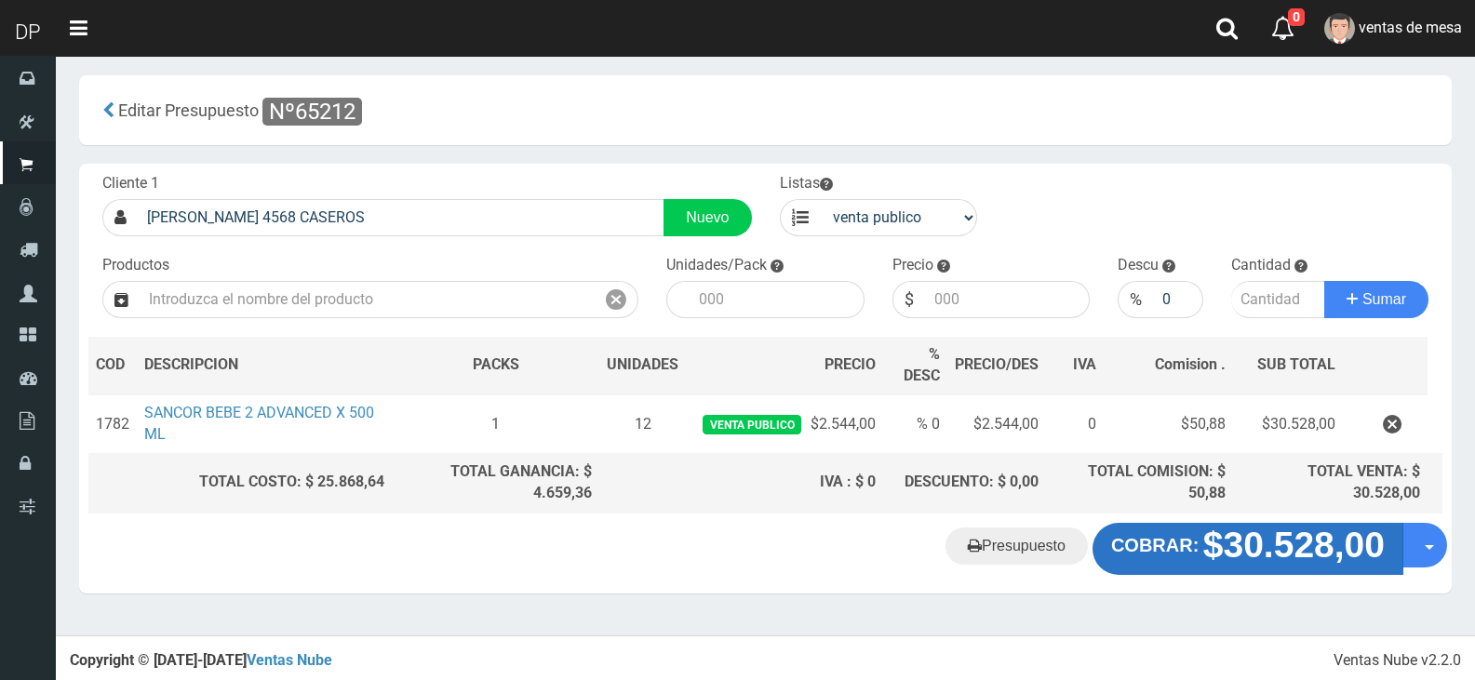
click at [1174, 543] on strong "COBRAR:" at bounding box center [1154, 545] width 87 height 20
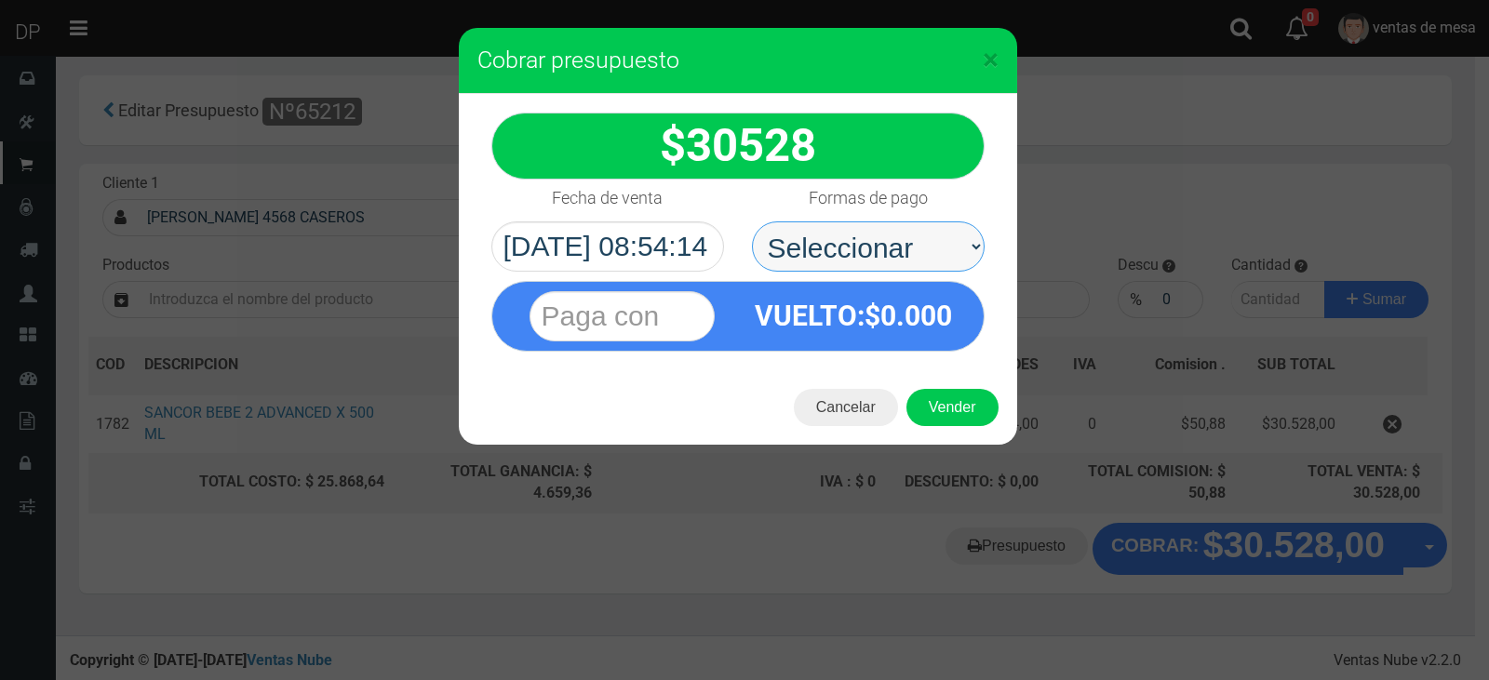
click at [913, 239] on select "Seleccionar Efectivo Tarjeta de Crédito Depósito Débito" at bounding box center [868, 246] width 233 height 50
select select "Efectivo"
click at [752, 221] on select "Seleccionar Efectivo Tarjeta de Crédito Depósito Débito" at bounding box center [868, 246] width 233 height 50
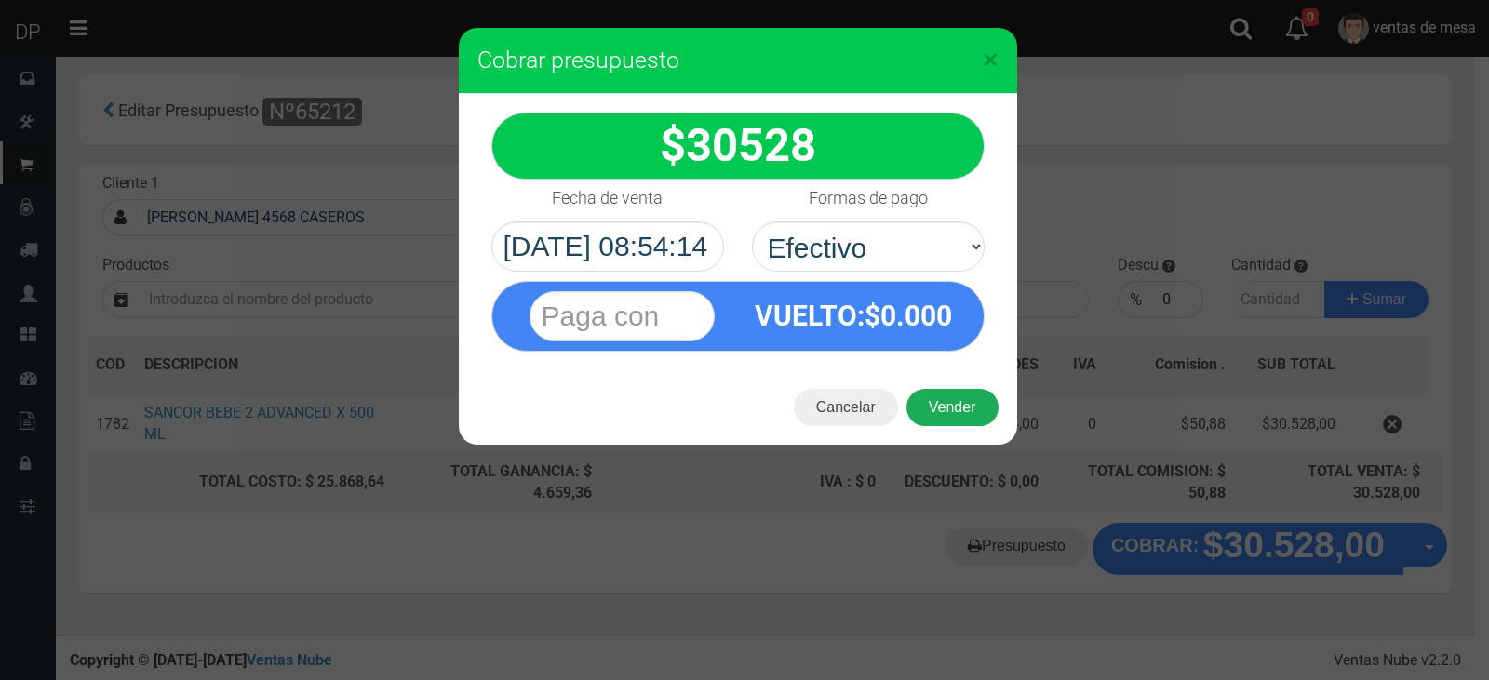
click at [939, 395] on button "Vender" at bounding box center [952, 407] width 92 height 37
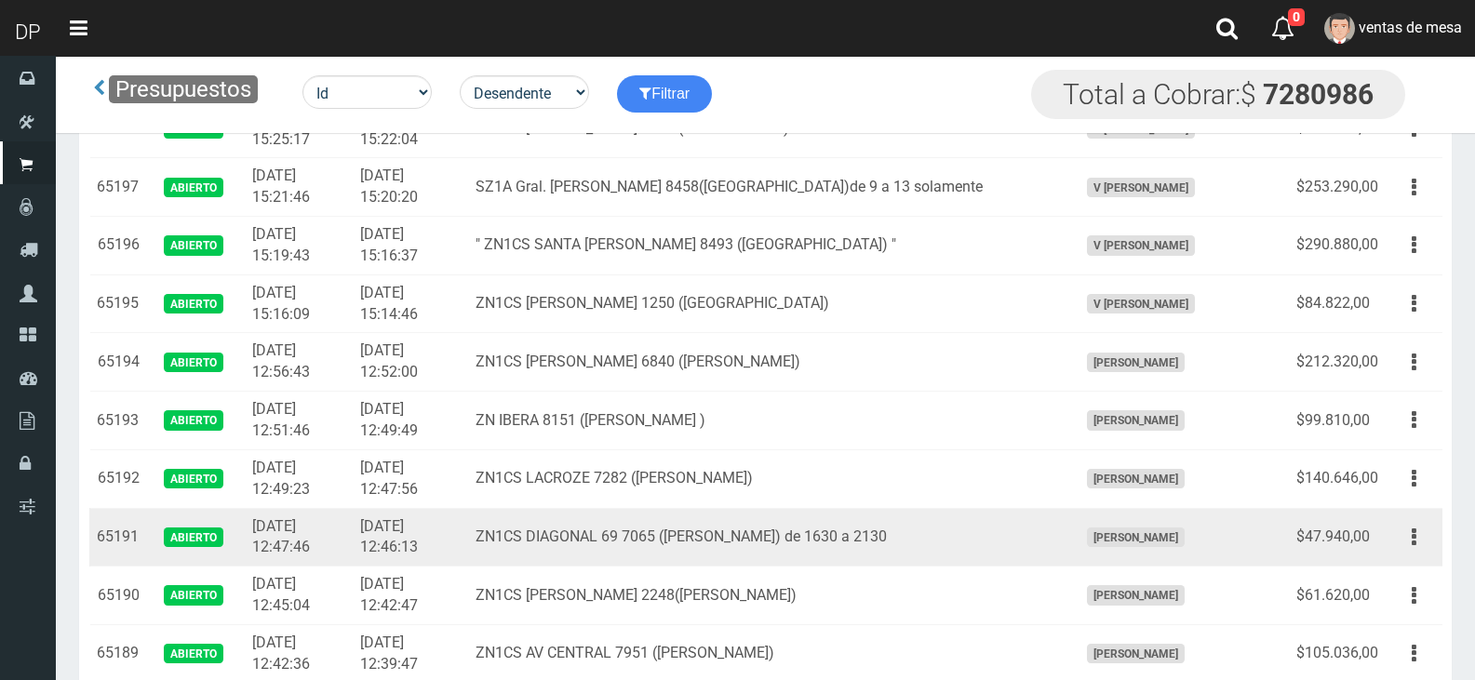
drag, startPoint x: 96, startPoint y: 279, endPoint x: 452, endPoint y: 553, distance: 449.3
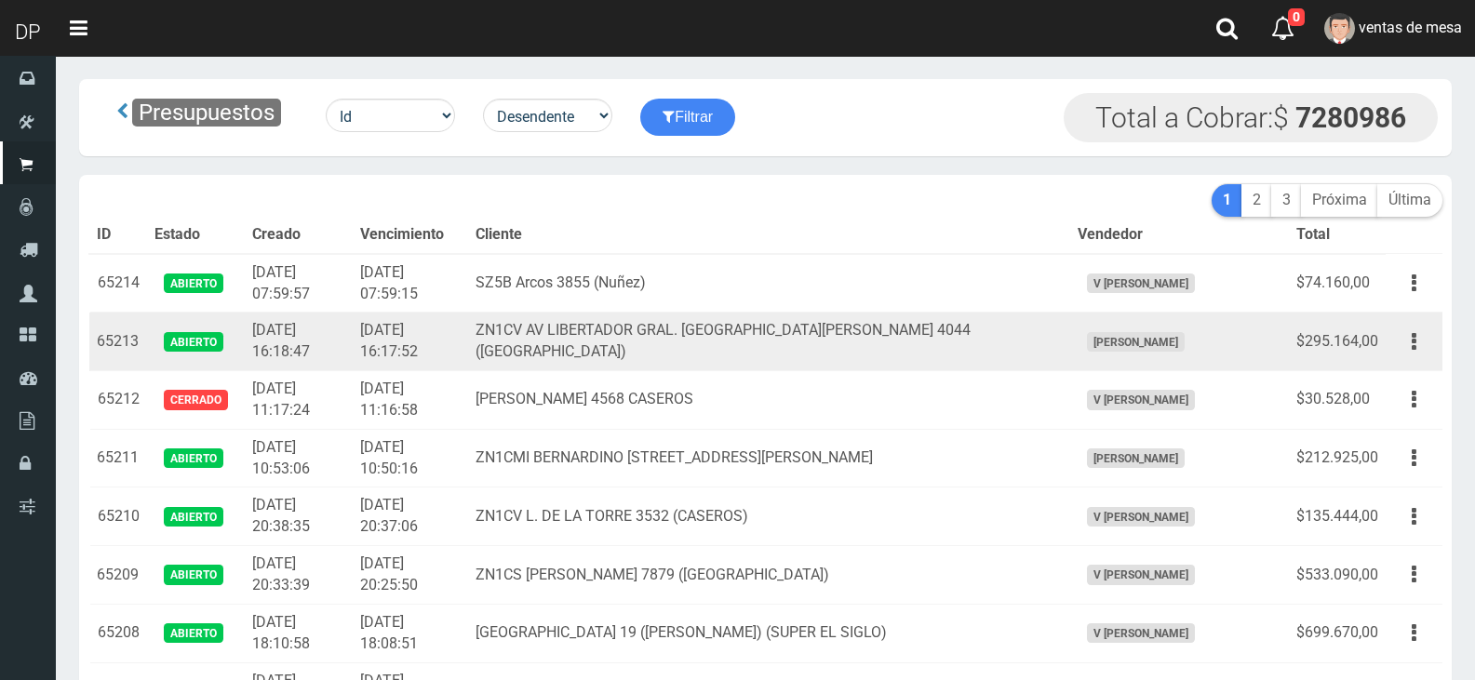
click at [136, 320] on td "65213" at bounding box center [118, 342] width 58 height 59
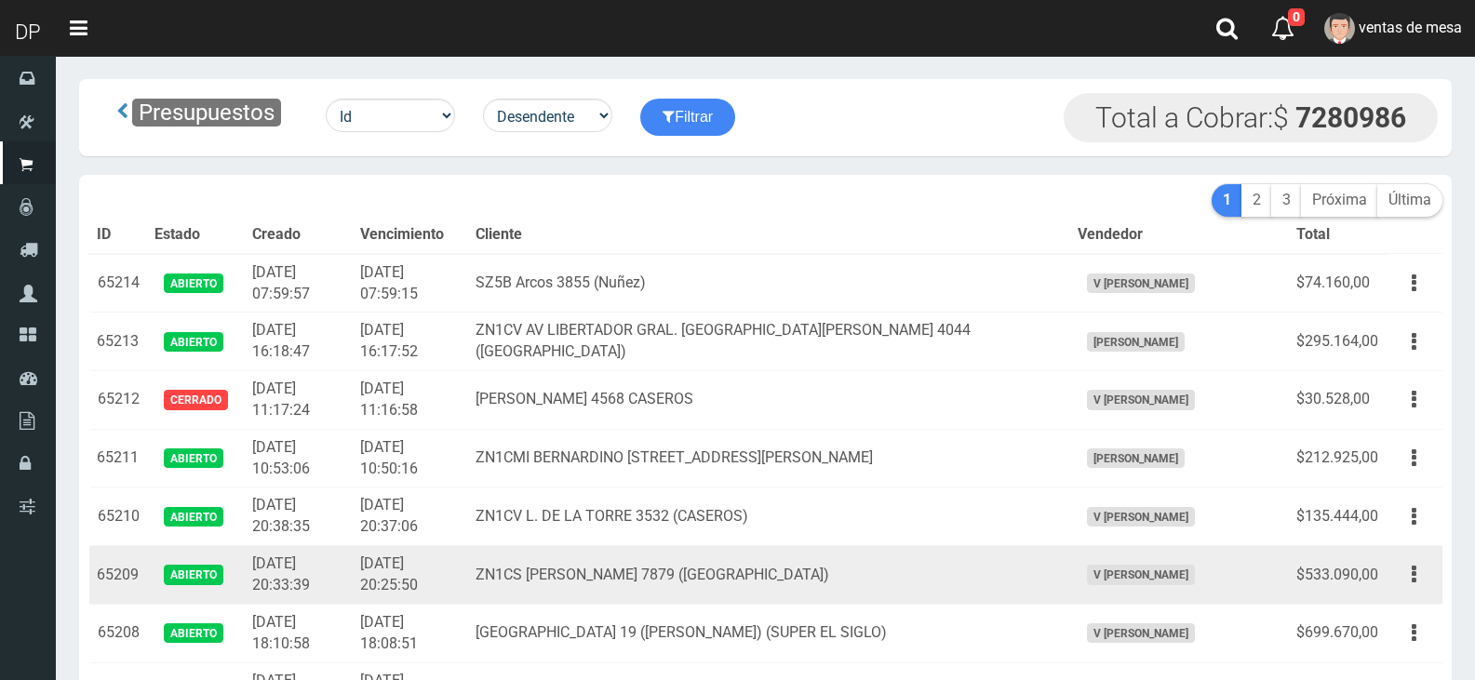
drag, startPoint x: 89, startPoint y: 336, endPoint x: 469, endPoint y: 603, distance: 464.2
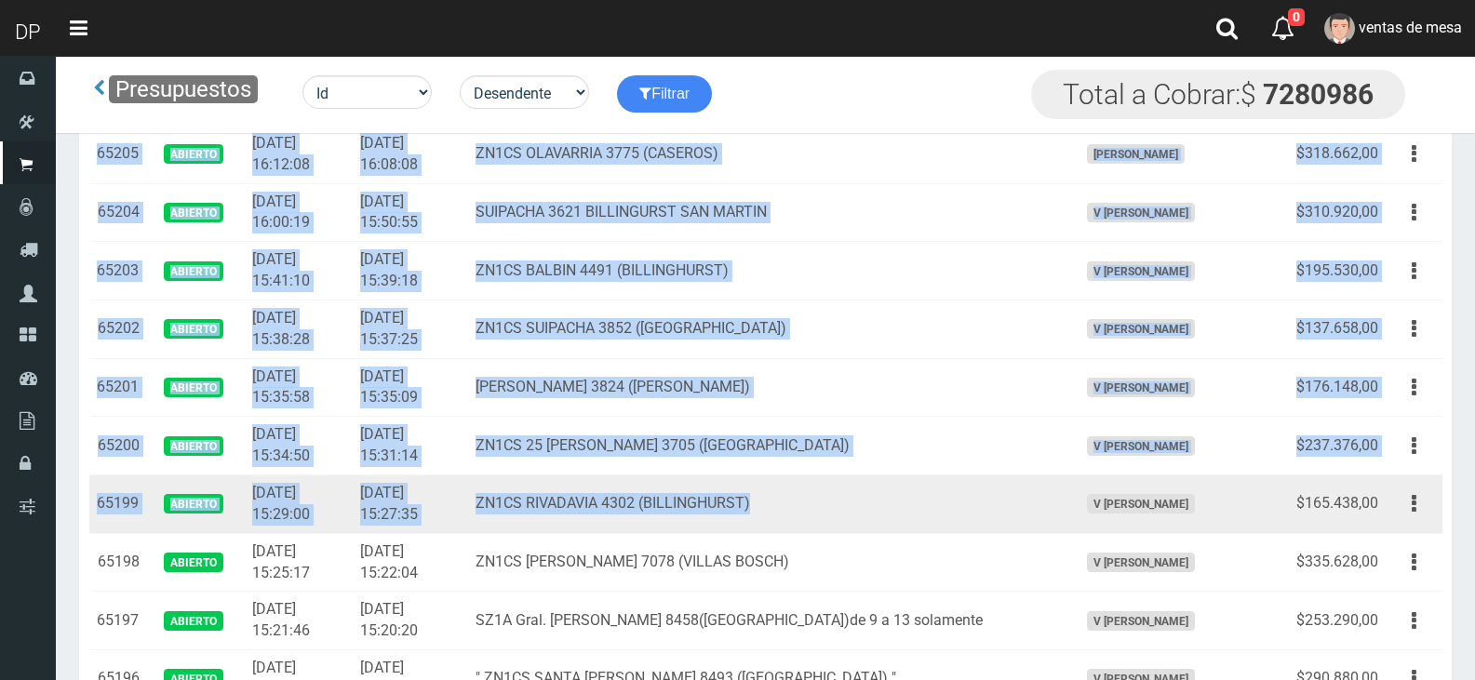
click at [1097, 522] on td "V Maria Graciela vargas" at bounding box center [1179, 505] width 219 height 59
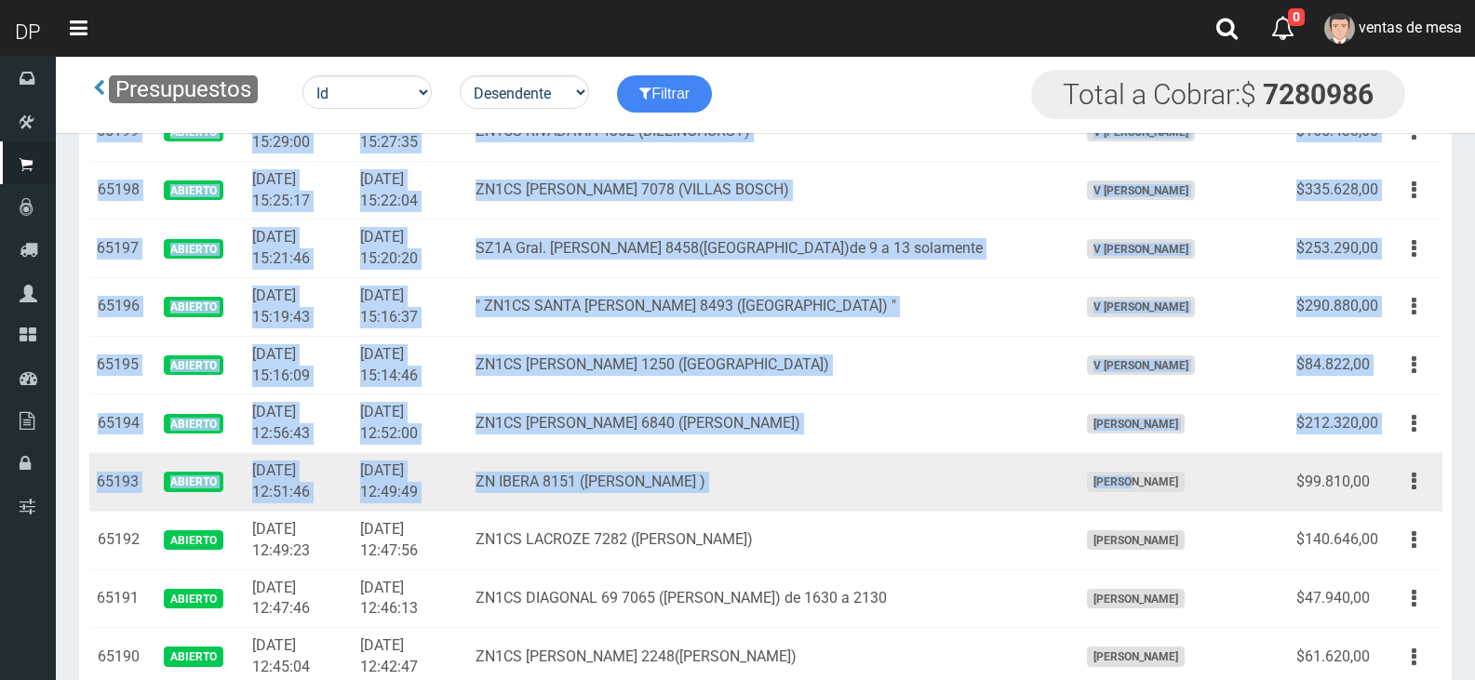
click at [1159, 492] on td "Betiana Paola Casco" at bounding box center [1179, 482] width 219 height 59
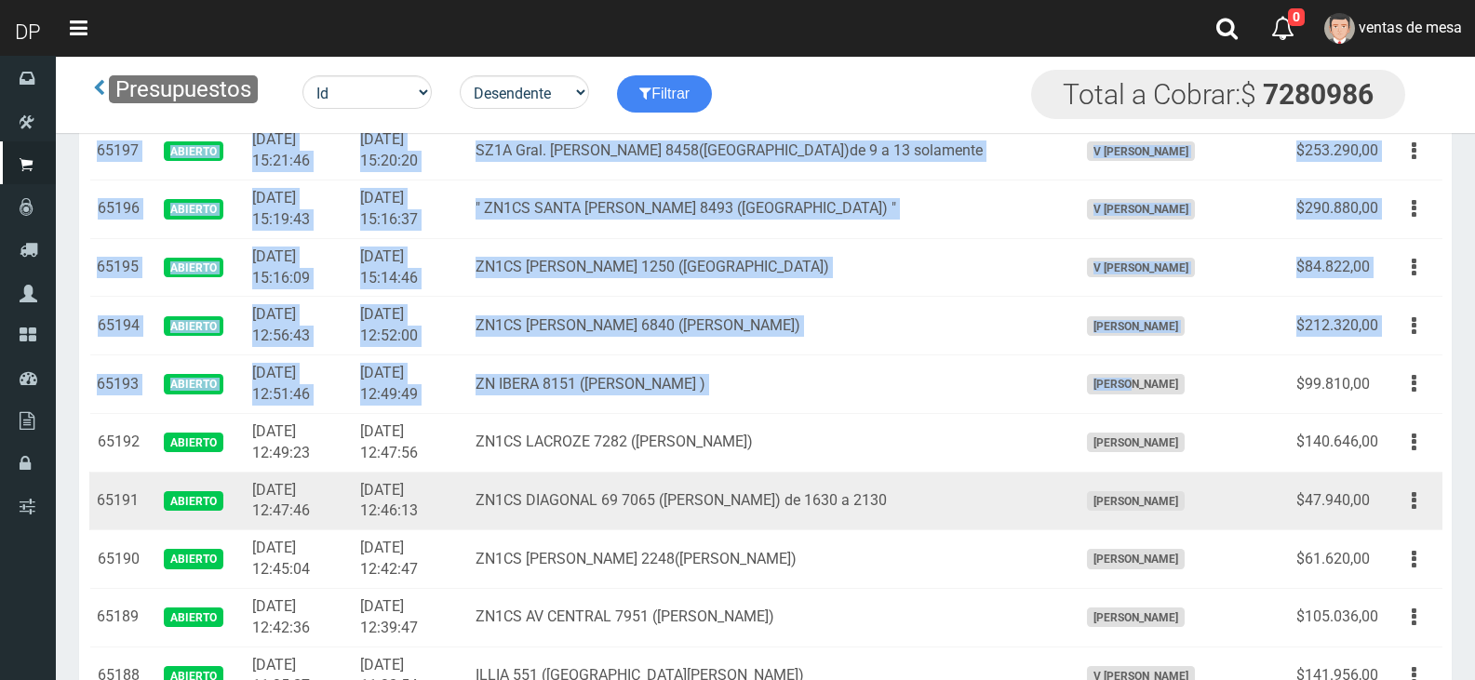
scroll to position [1396, 0]
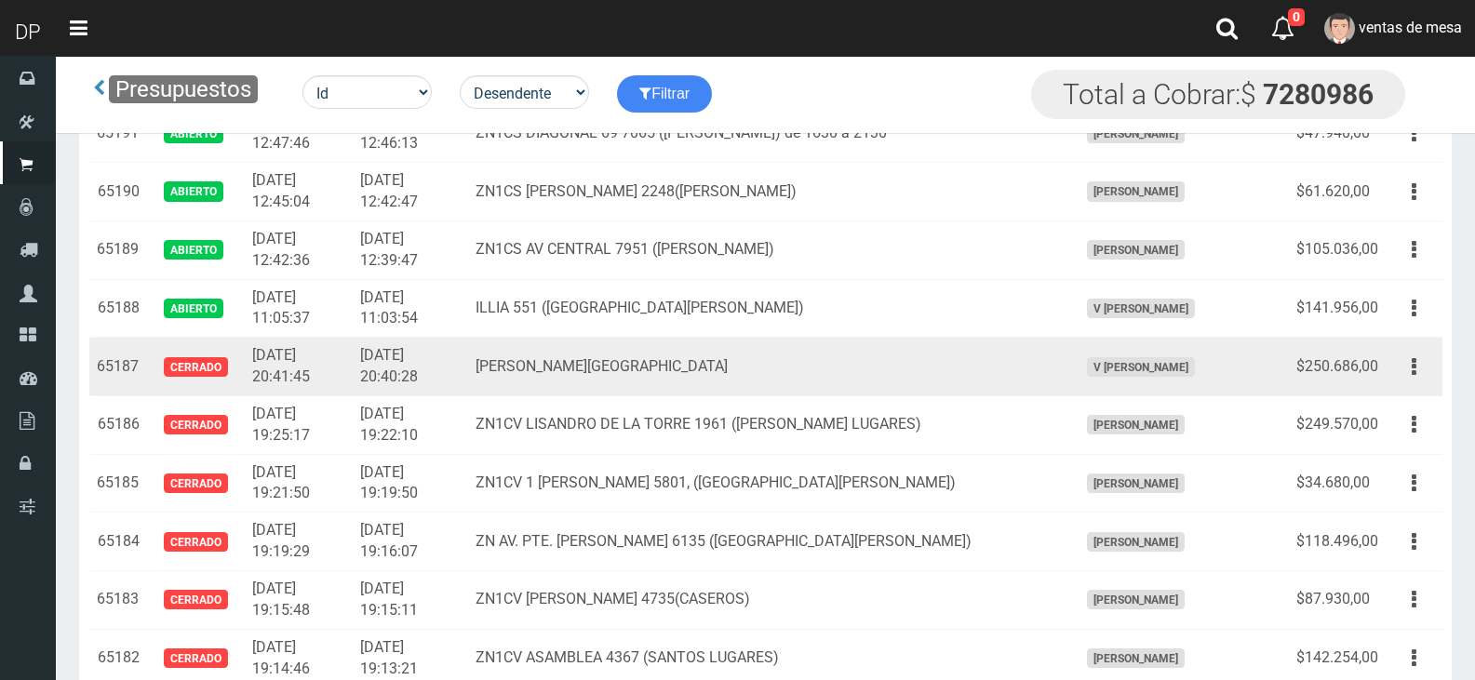
click at [1236, 352] on td "V Maria Graciela vargas" at bounding box center [1179, 367] width 219 height 59
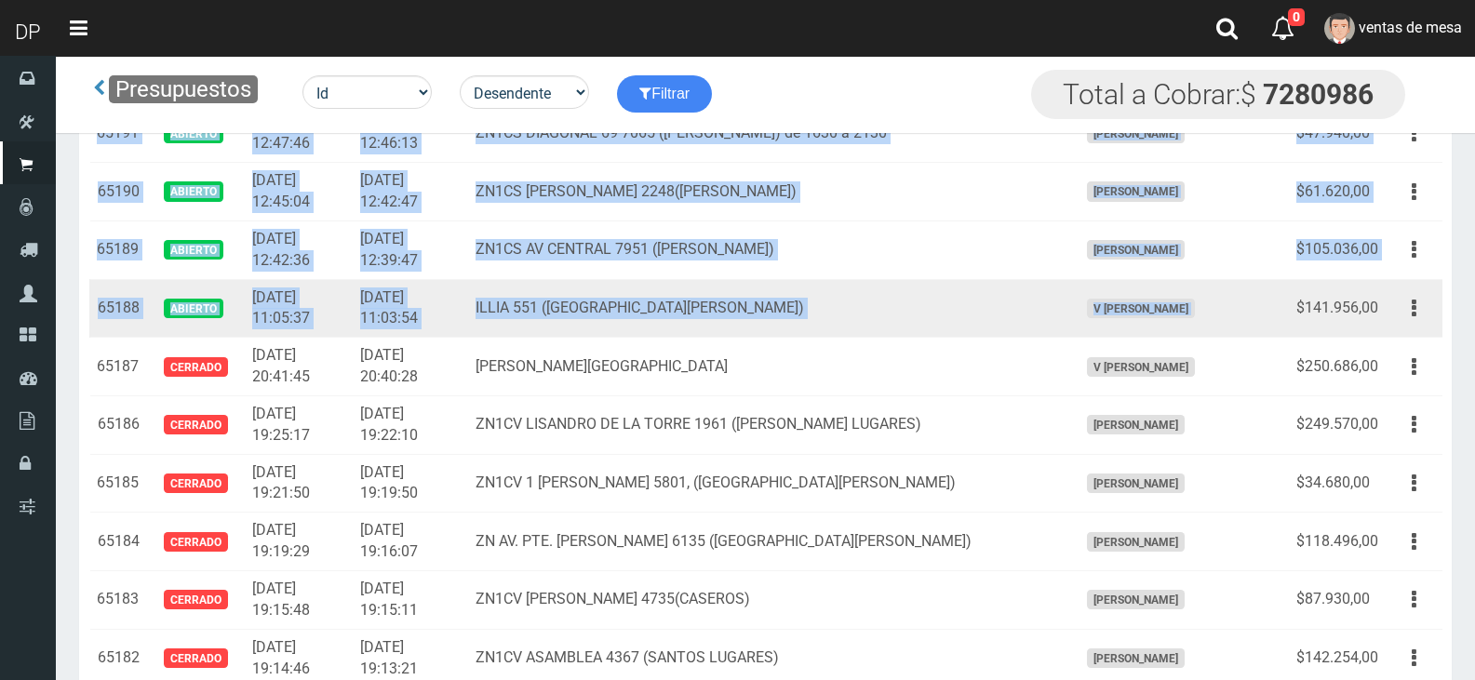
click at [1296, 322] on td "$141.956,00" at bounding box center [1337, 308] width 97 height 59
click at [1376, 303] on td "$141.956,00" at bounding box center [1337, 308] width 97 height 59
click at [1388, 314] on td "Editar Imprimir Eliminar" at bounding box center [1414, 308] width 57 height 59
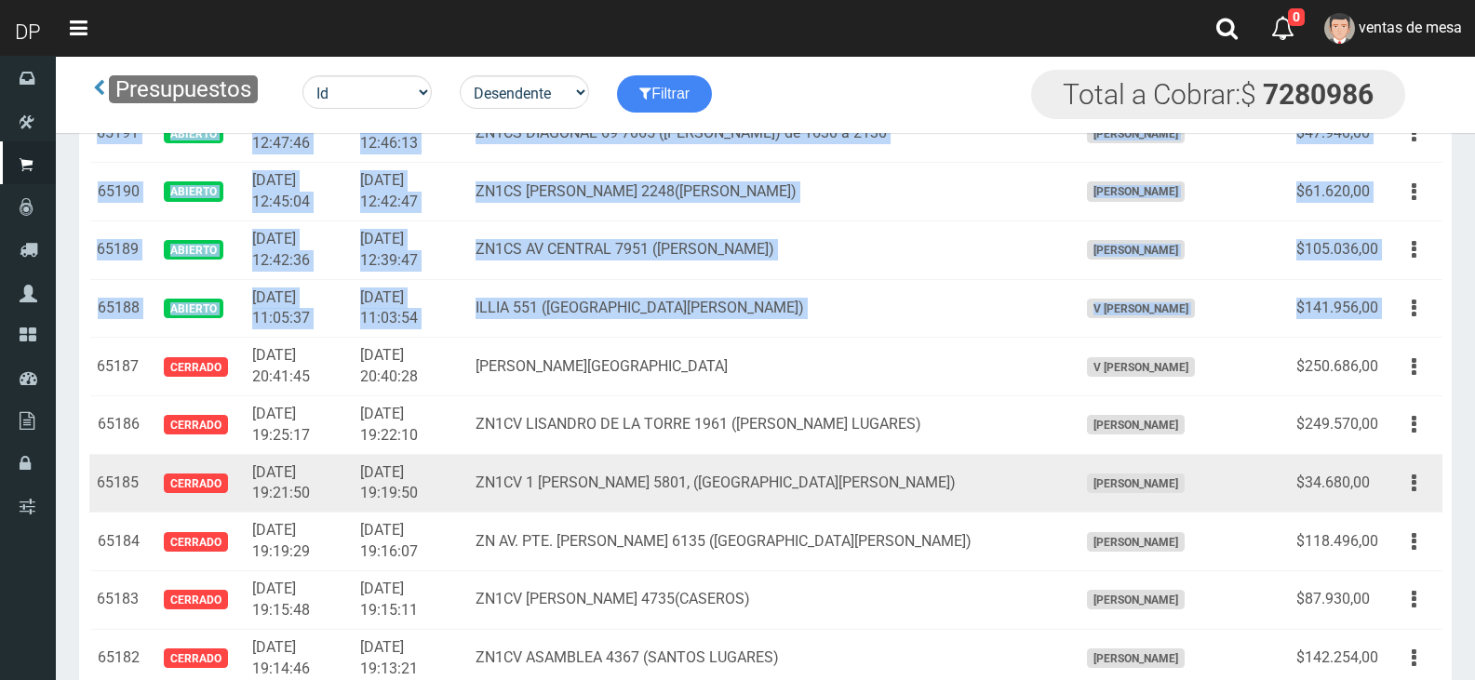
copy tbody "65213 Abierto 2025-08-10 16:18:47 2025-08-10 16:17:52 ZN1CV AV LIBERTADOR GRAL.…"
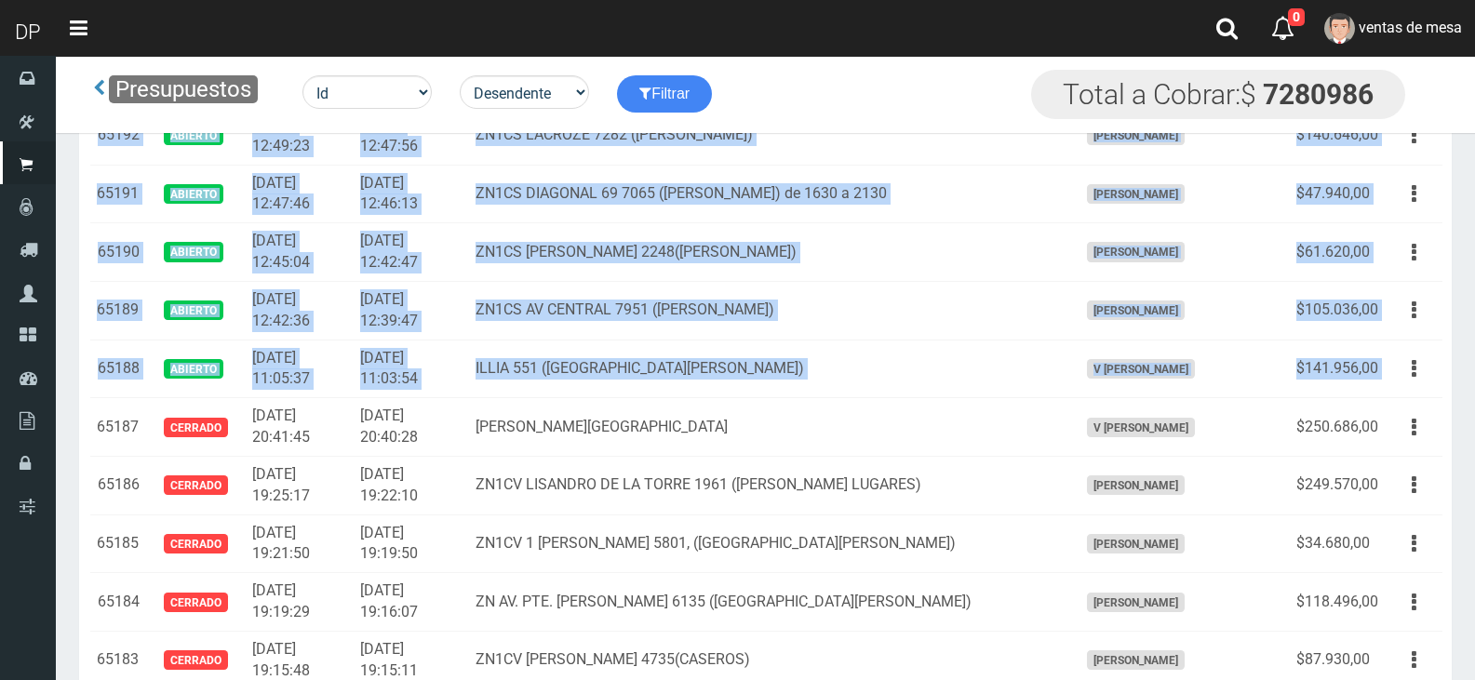
scroll to position [1303, 0]
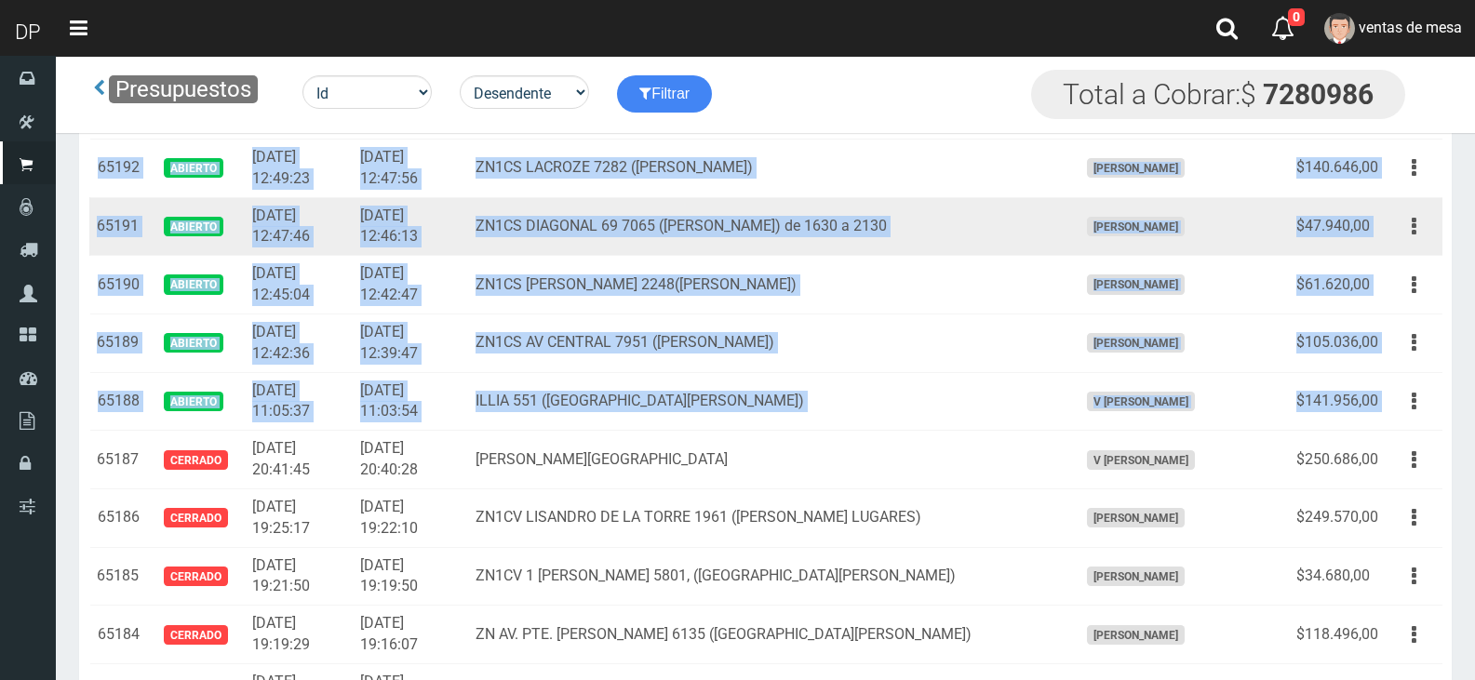
click at [1208, 202] on td "Betiana Paola Casco" at bounding box center [1179, 226] width 219 height 59
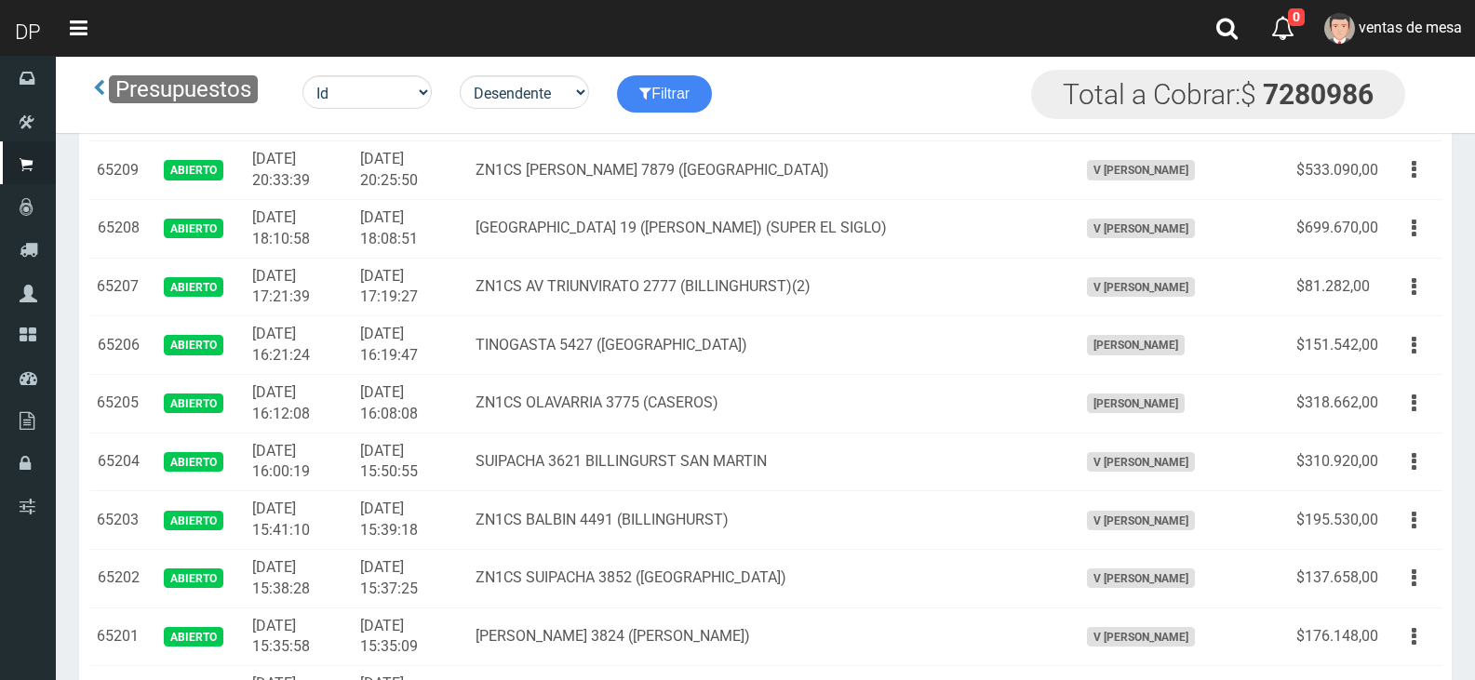
scroll to position [0, 0]
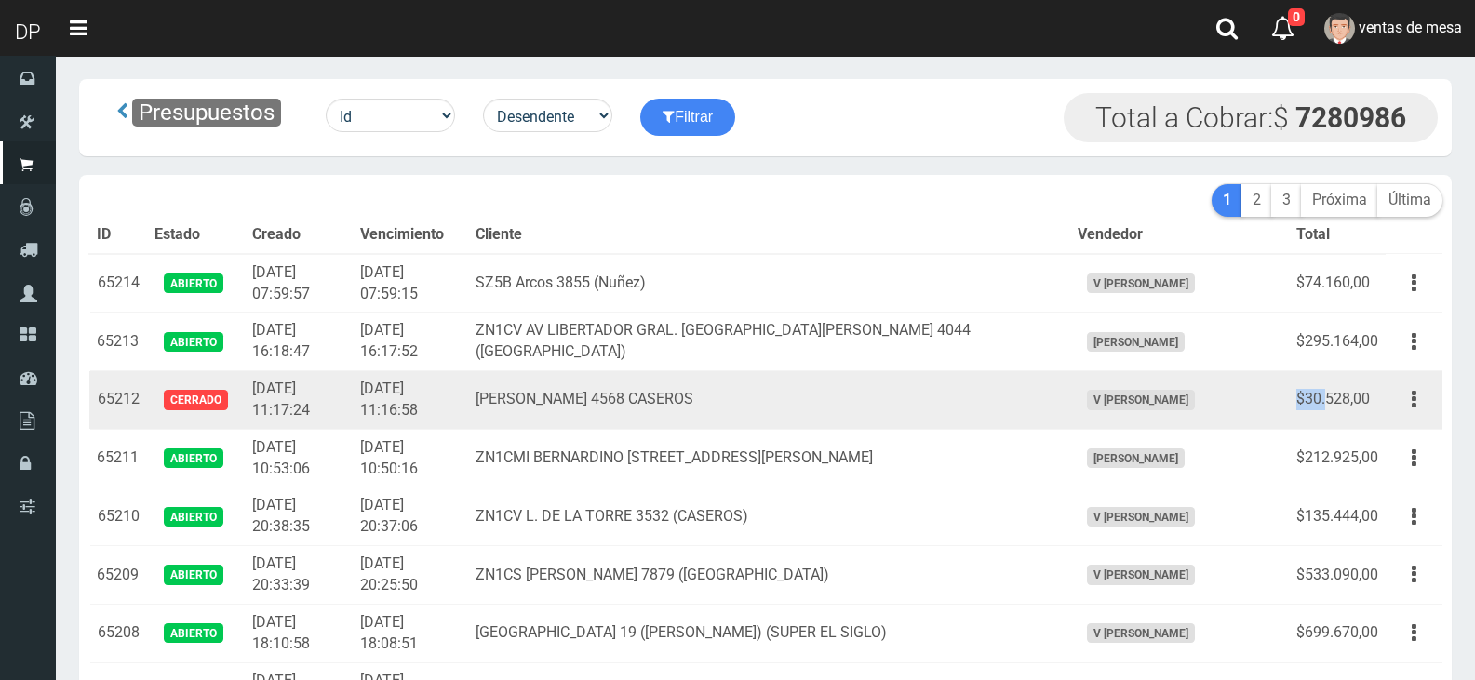
drag, startPoint x: 1313, startPoint y: 396, endPoint x: 1345, endPoint y: 387, distance: 33.0
click at [1342, 389] on td "$30.528,00" at bounding box center [1337, 400] width 97 height 59
click at [1345, 387] on td "$30.528,00" at bounding box center [1337, 400] width 97 height 59
click at [1423, 418] on td "Editar Imprimir Eliminar" at bounding box center [1414, 400] width 57 height 59
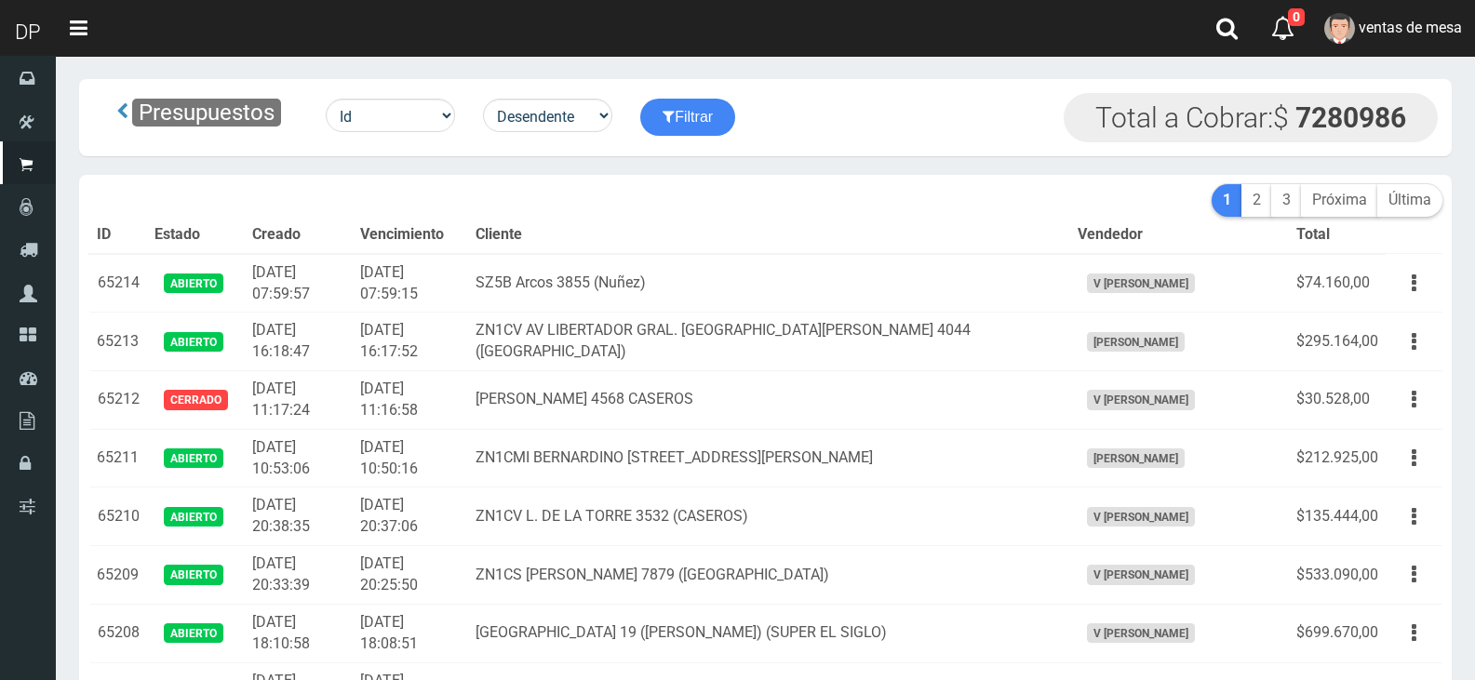
scroll to position [2626, 0]
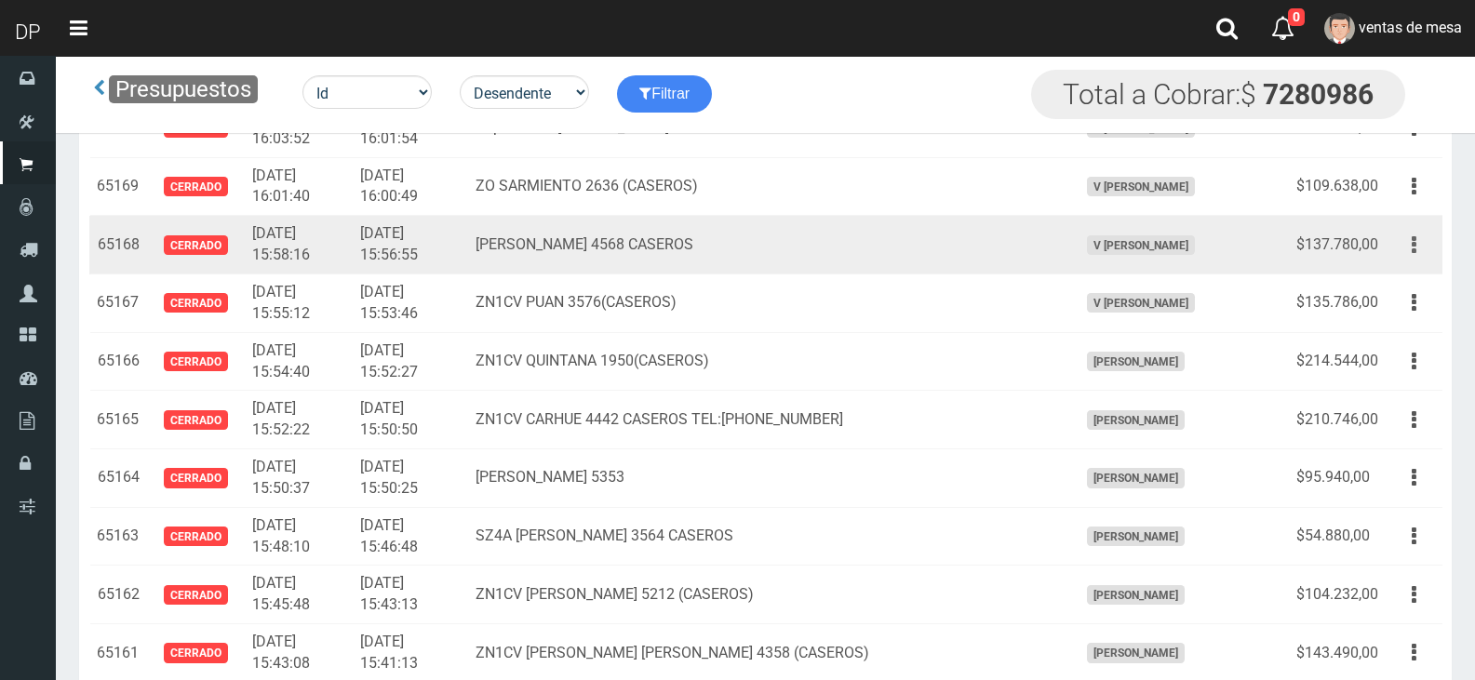
click at [1415, 248] on icon "button" at bounding box center [1414, 245] width 5 height 33
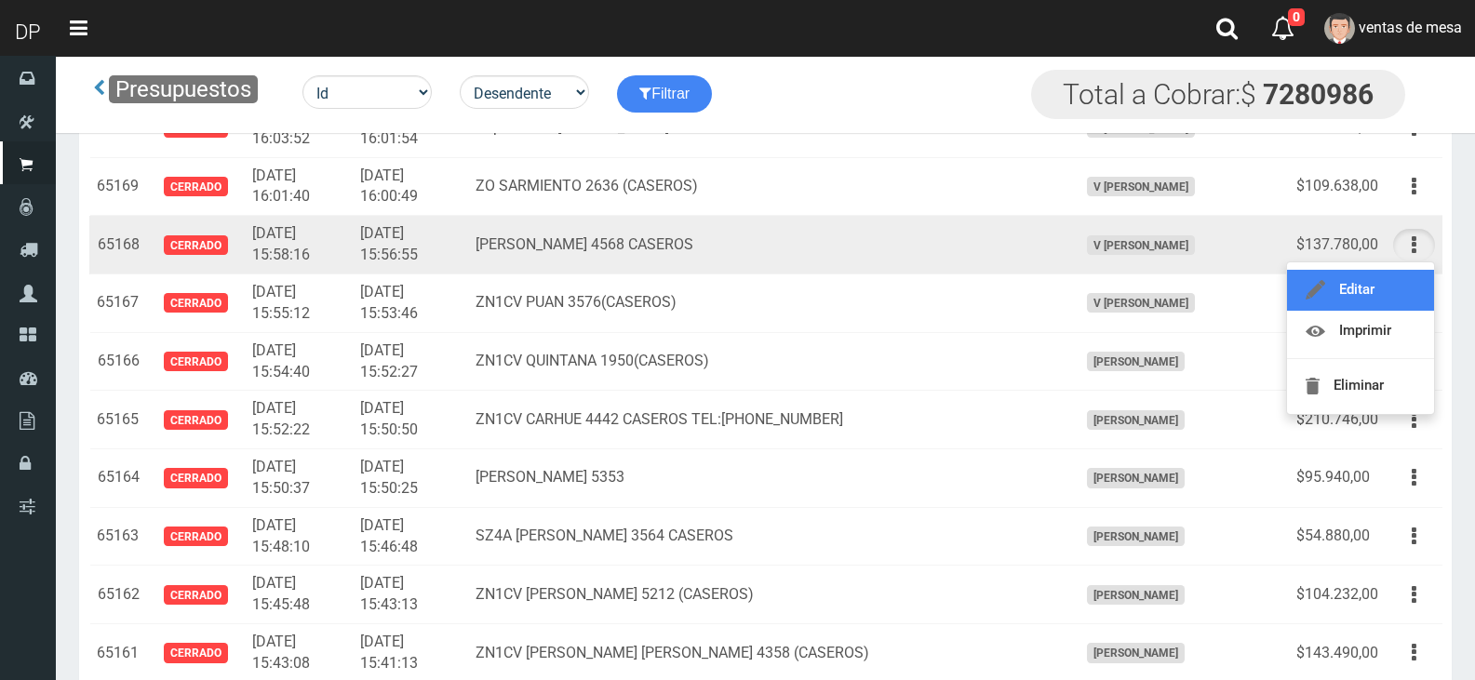
click at [1415, 302] on link "Editar" at bounding box center [1360, 290] width 147 height 41
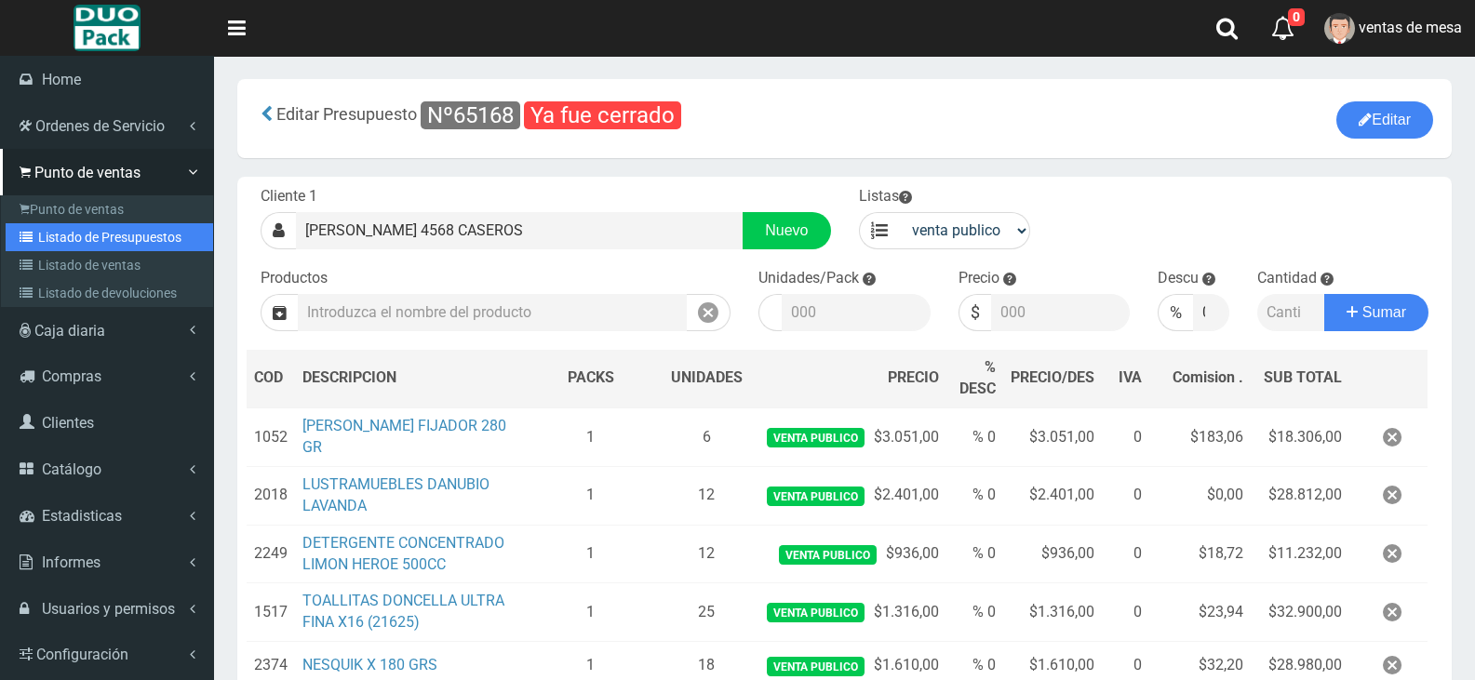
click at [60, 234] on link "Listado de Presupuestos" at bounding box center [110, 237] width 208 height 28
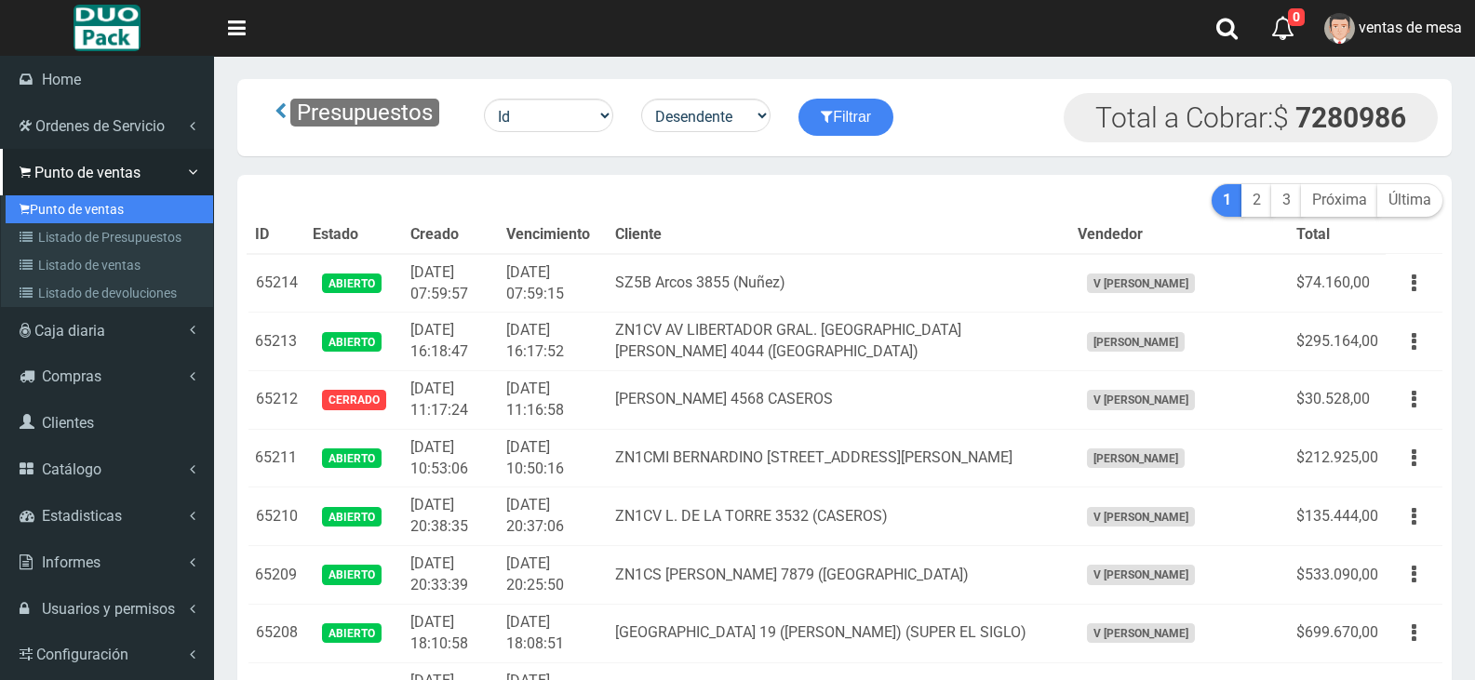
click at [47, 201] on link "Punto de ventas" at bounding box center [110, 209] width 208 height 28
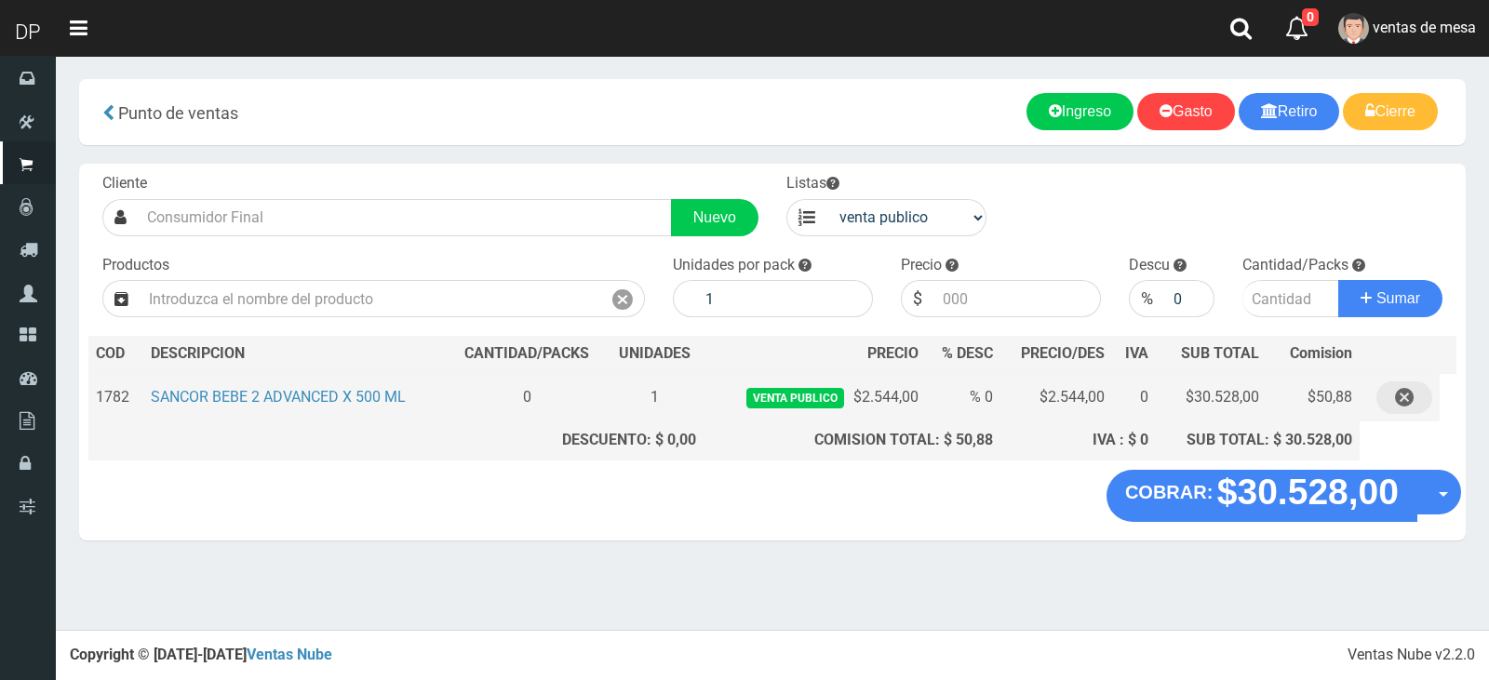
click at [1411, 405] on icon "button" at bounding box center [1404, 398] width 19 height 33
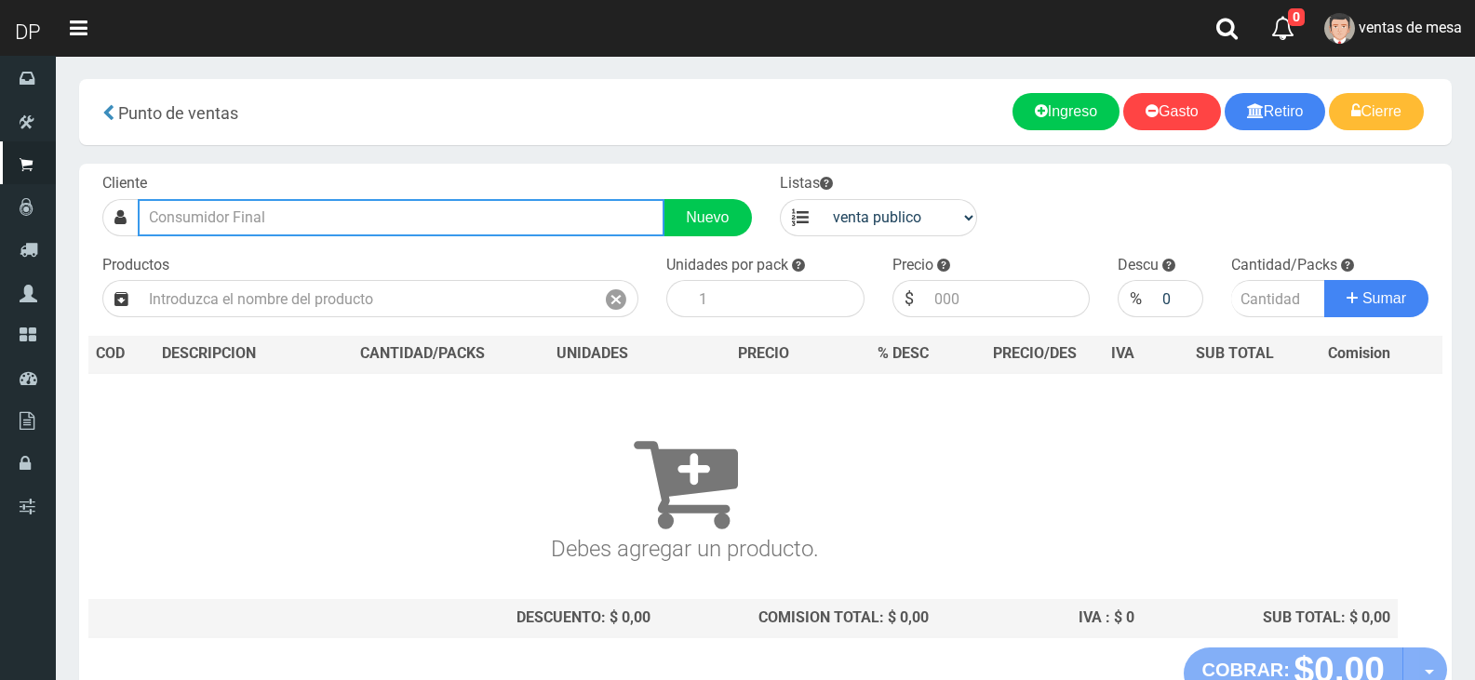
click at [435, 233] on input "text" at bounding box center [401, 217] width 527 height 37
click at [431, 220] on input "text" at bounding box center [401, 217] width 527 height 37
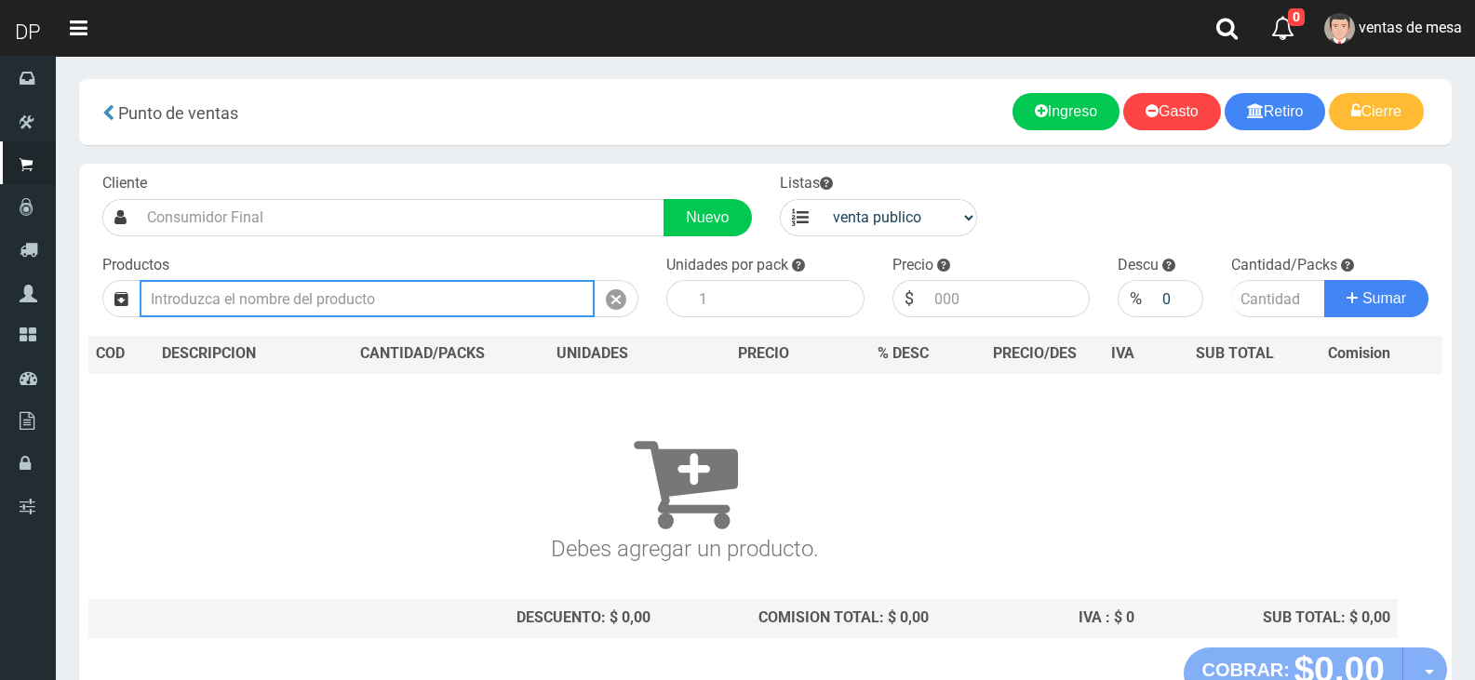
click at [478, 288] on input "text" at bounding box center [367, 298] width 455 height 37
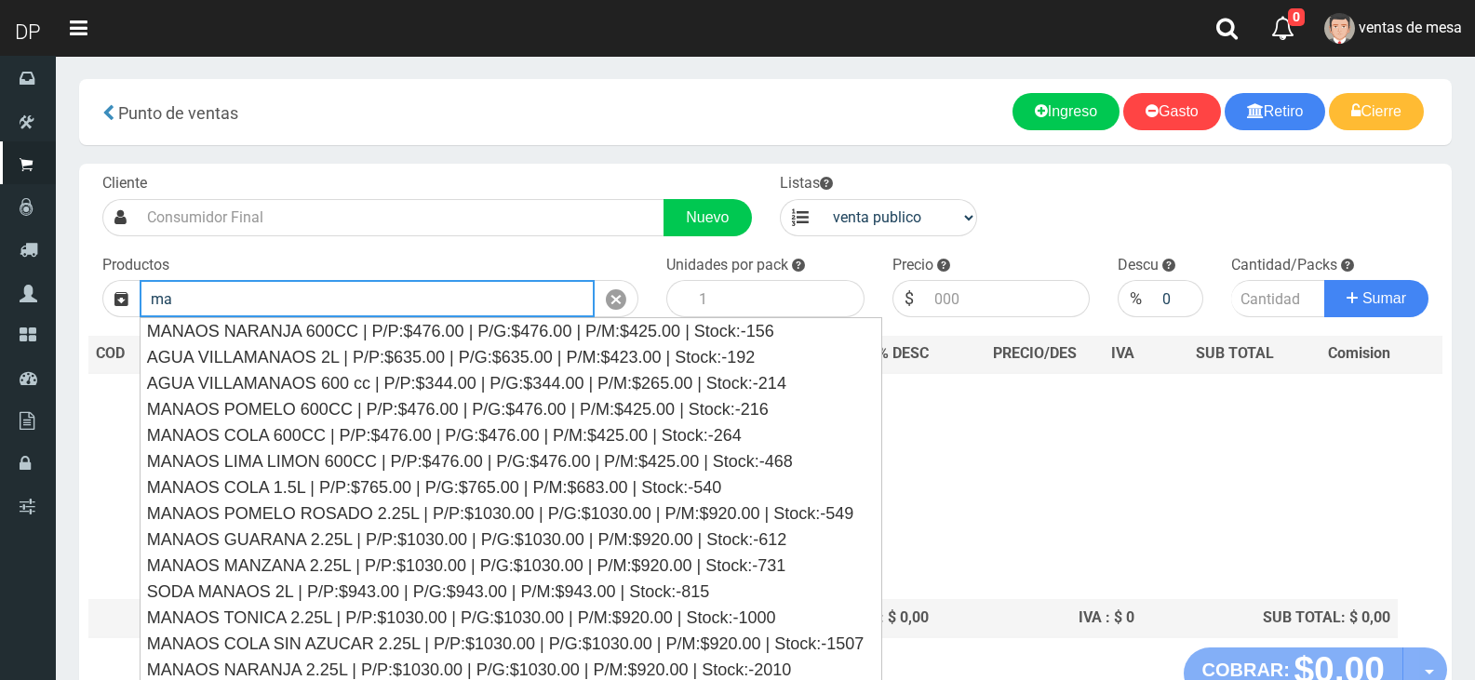
type input "m"
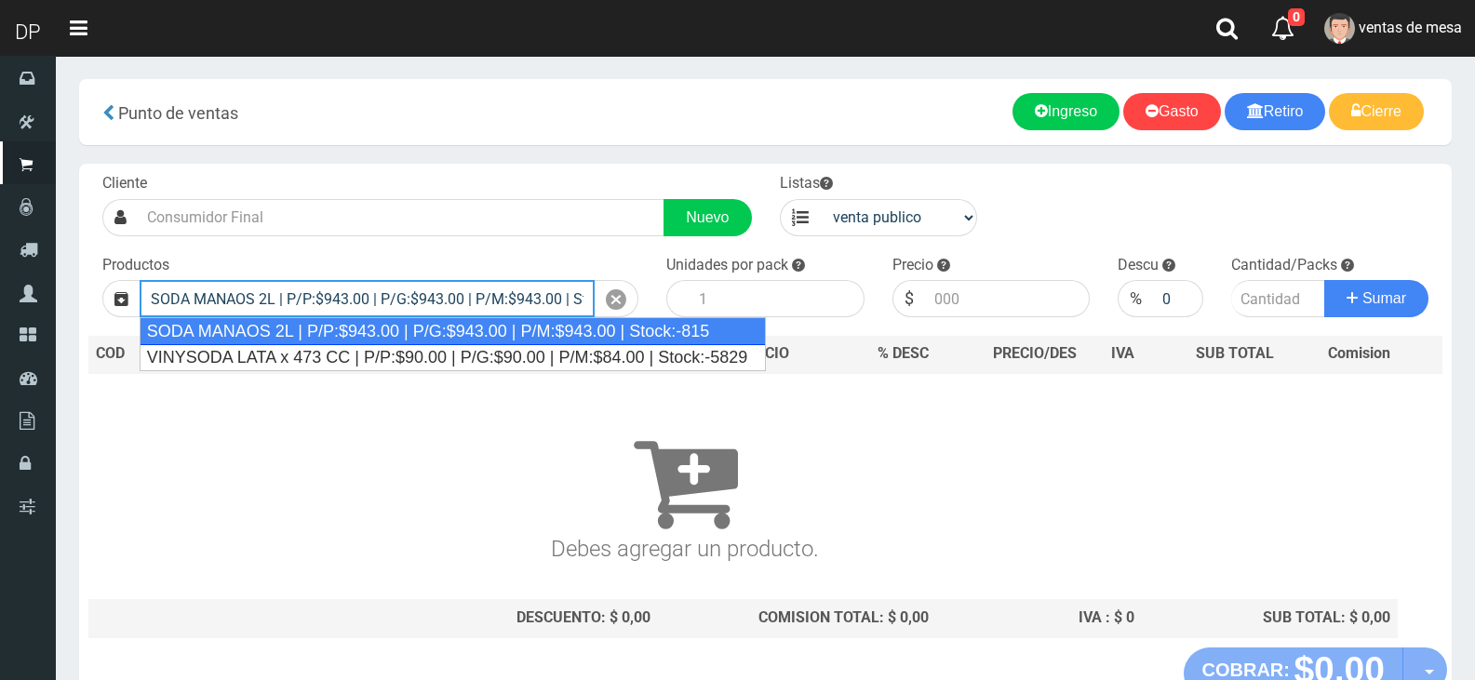
type input "SODA MANAOS 2L | P/P:$943.00 | P/G:$943.00 | P/M:$943.00 | Stock:-815"
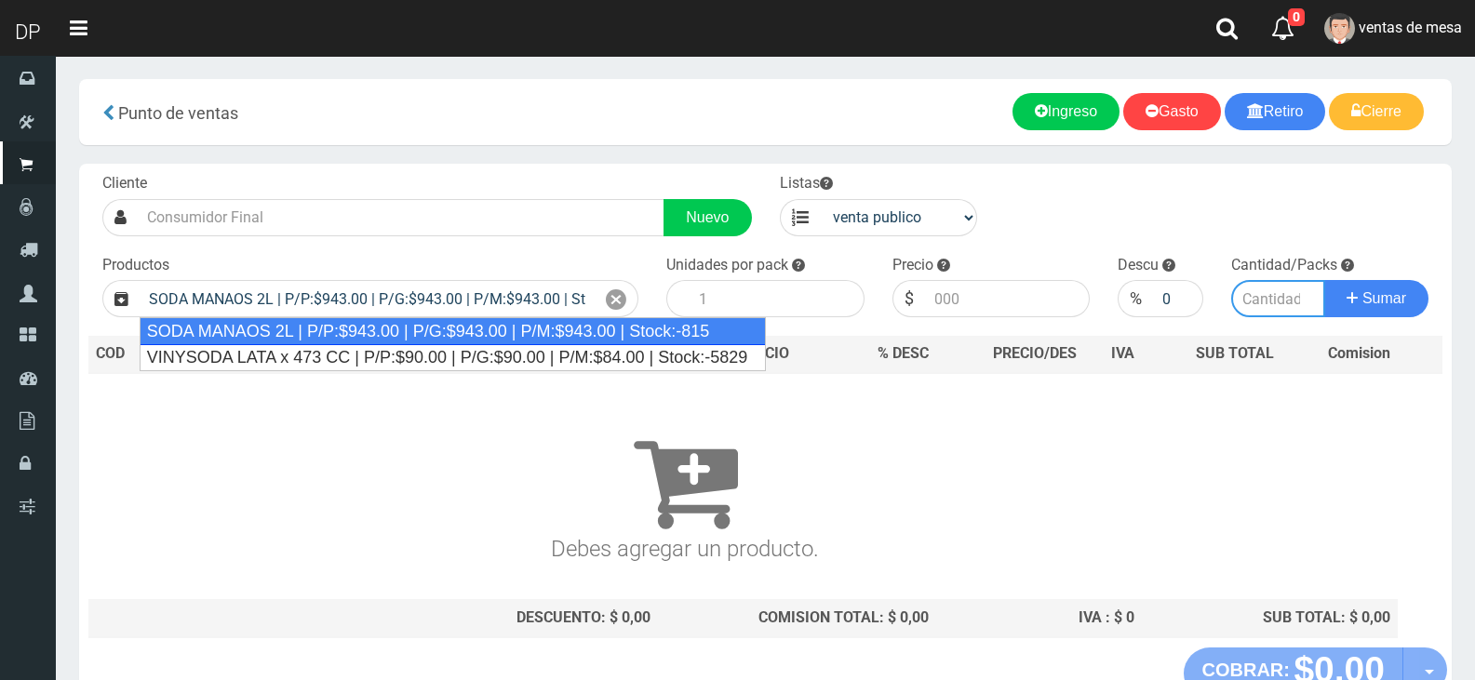
type input "6"
type input "943.00"
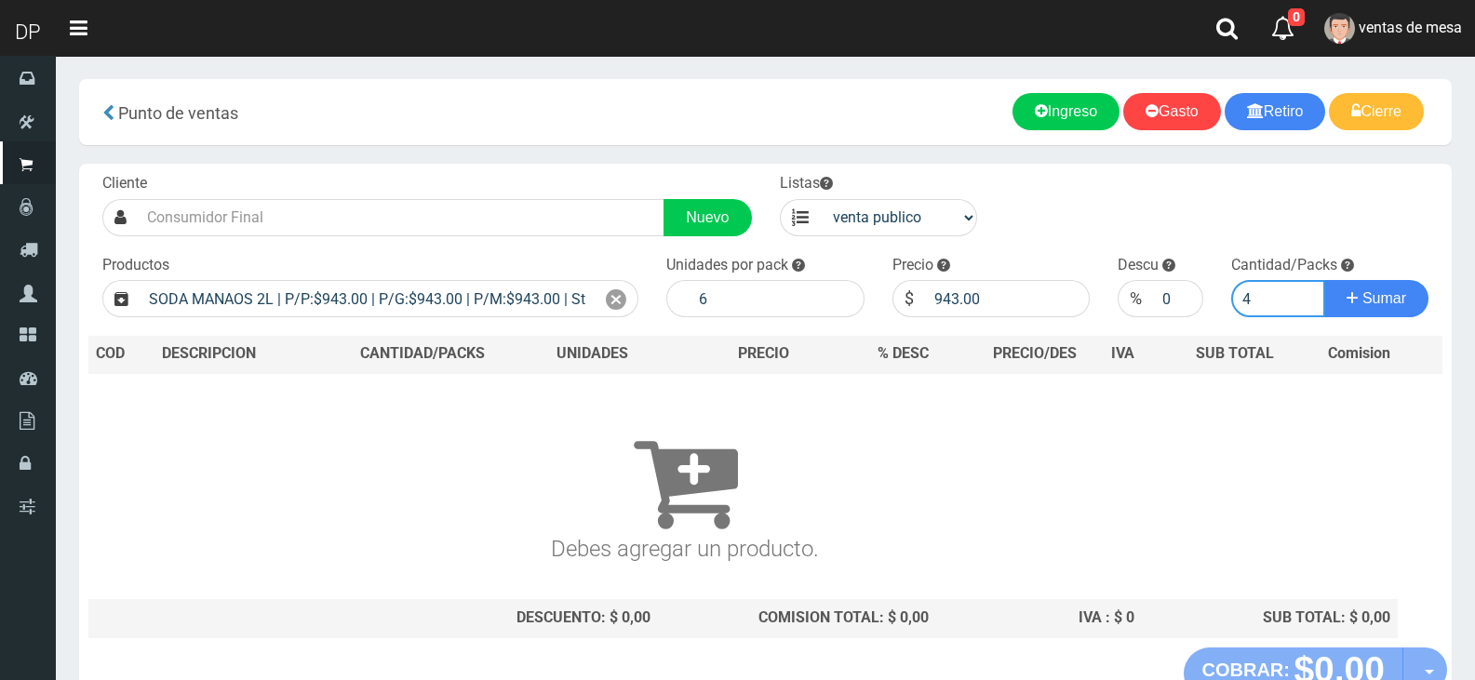
type input "4"
click at [1324, 280] on button "Sumar" at bounding box center [1376, 298] width 104 height 37
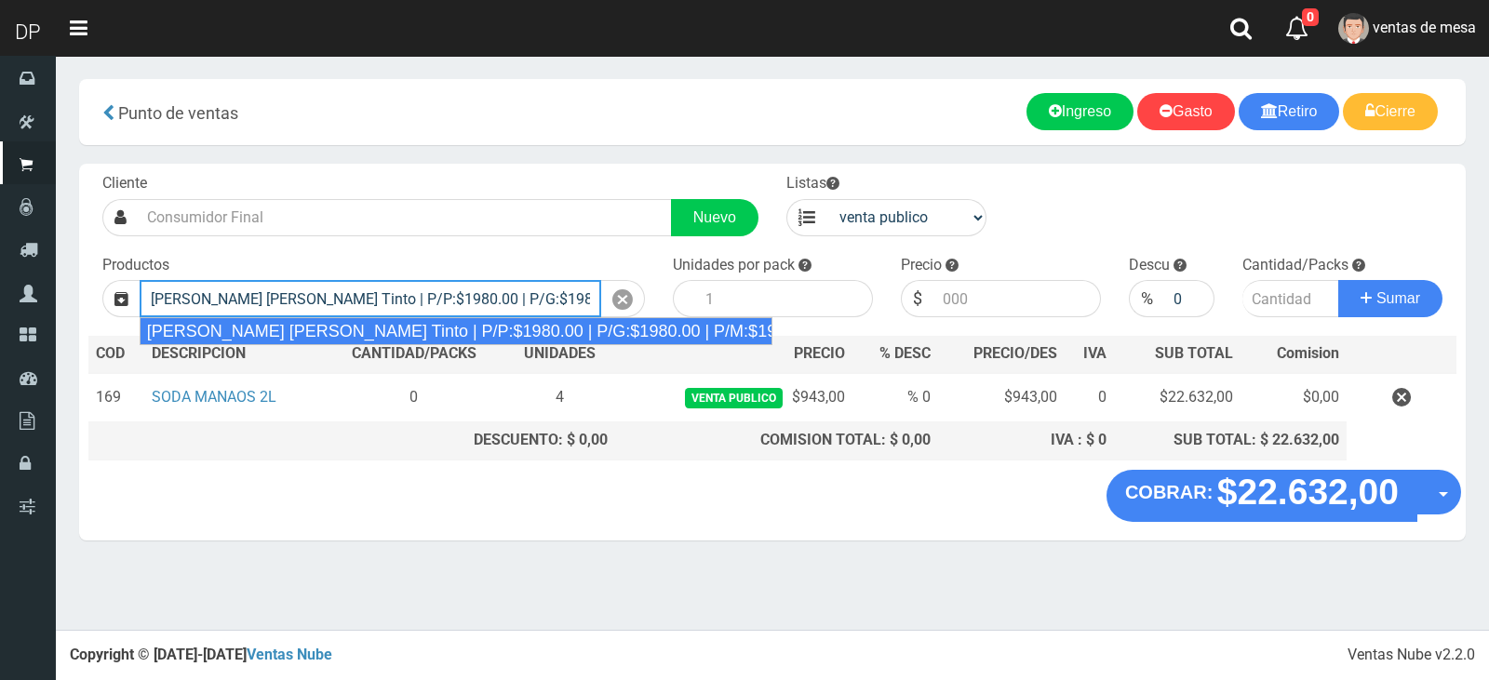
type input "[PERSON_NAME] [PERSON_NAME] Tinto | P/P:$1980.00 | P/G:$1980.00 | P/M:$1920.00 …"
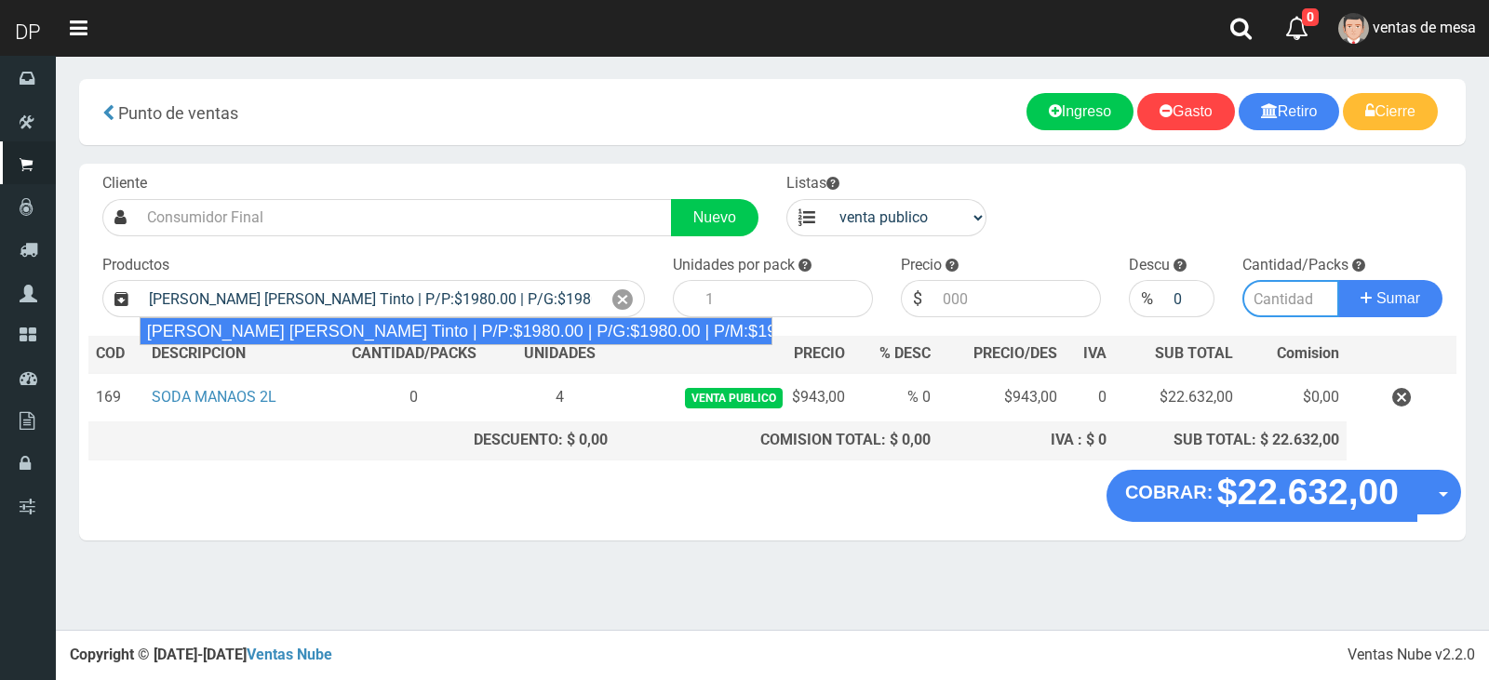
type input "6"
type input "1980.00"
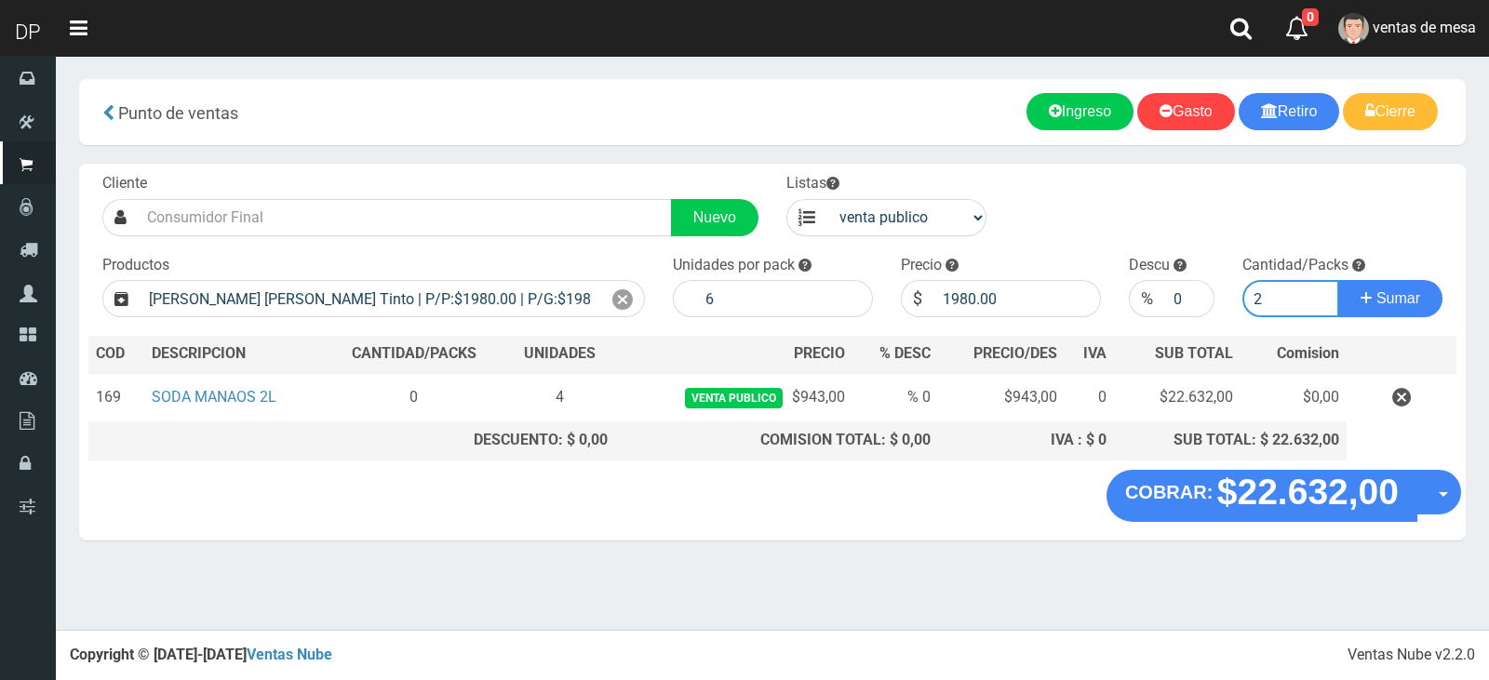
type input "2"
click at [1338, 280] on button "Sumar" at bounding box center [1390, 298] width 104 height 37
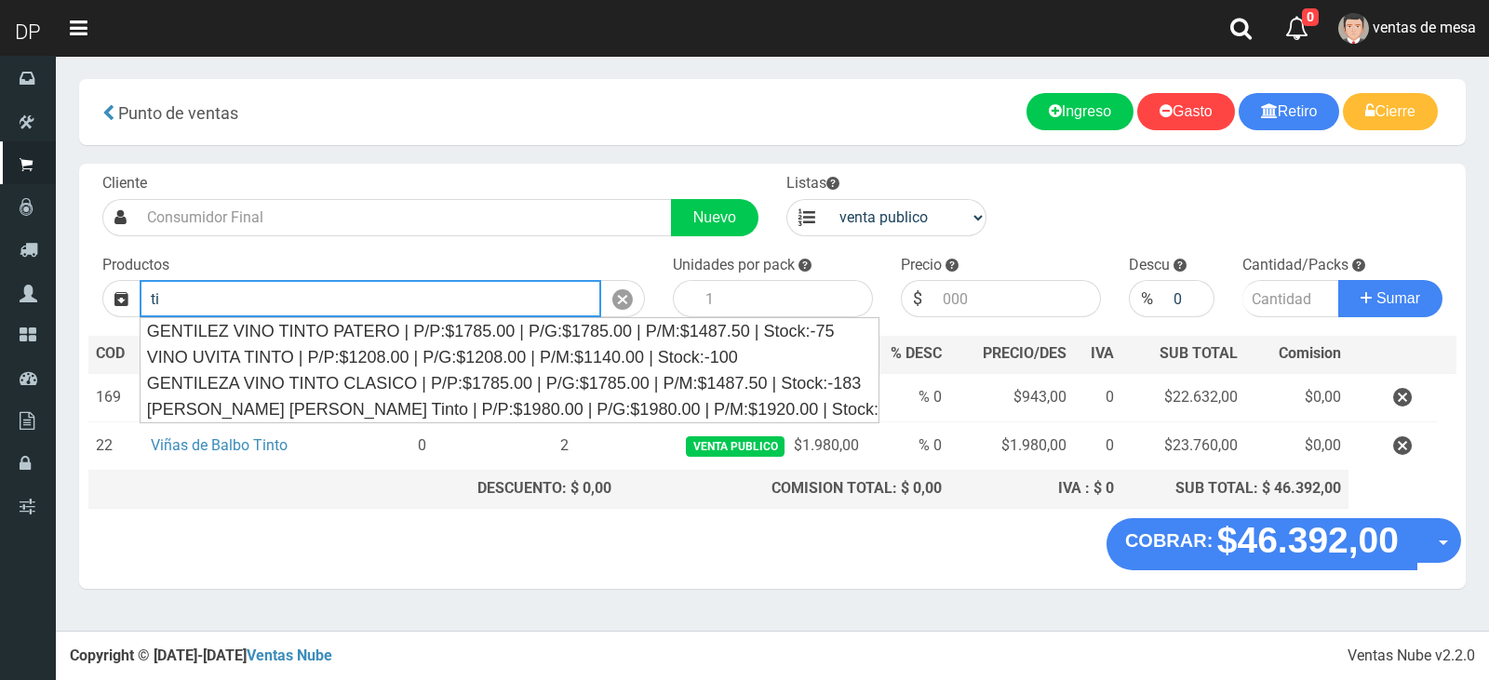
type input "t"
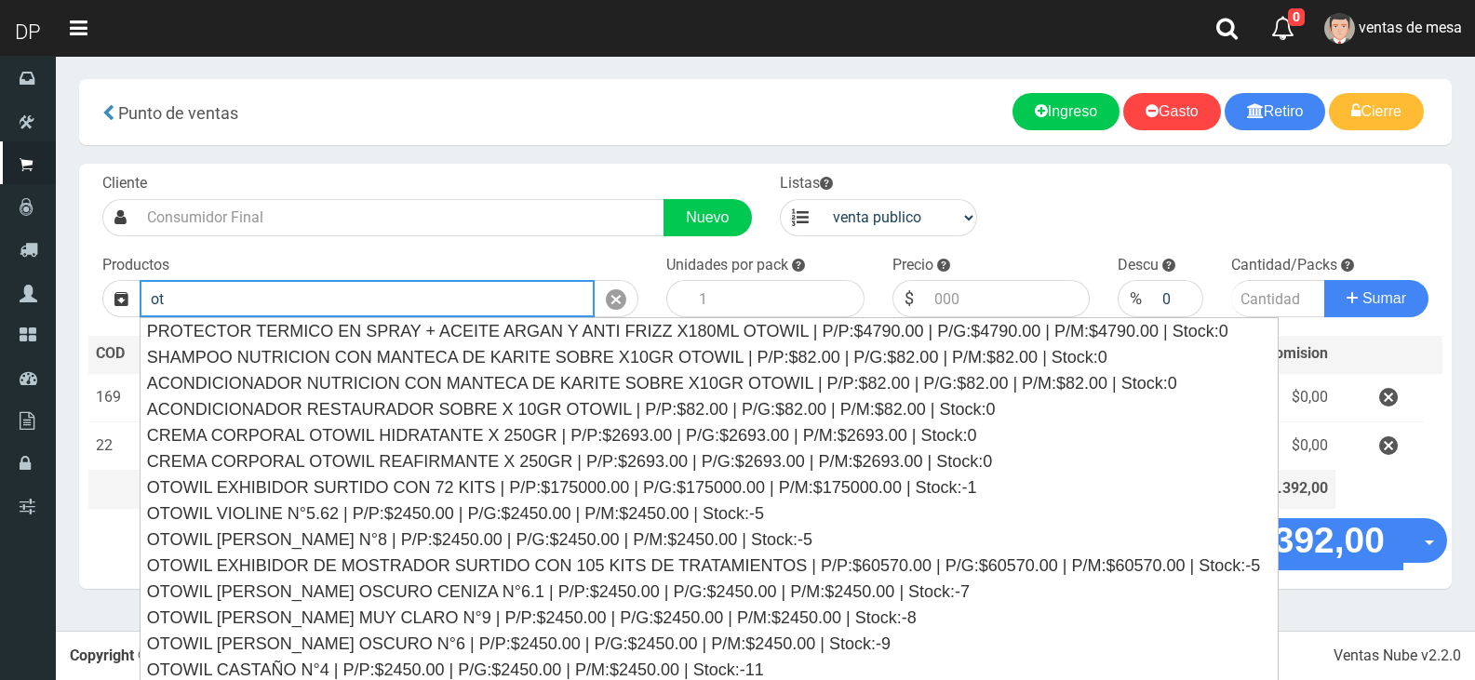
type input "o"
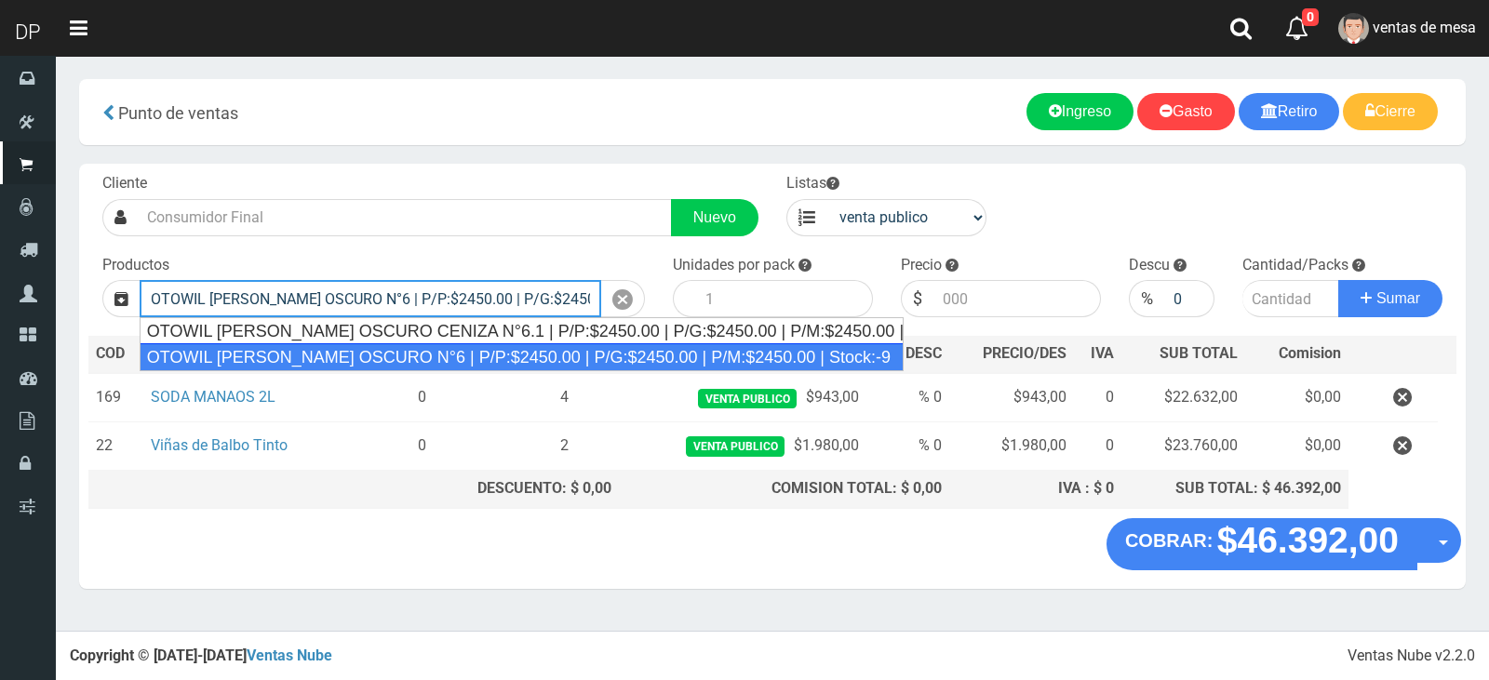
type input "OTOWIL RUBIO OSCURO N°6 | P/P:$2450.00 | P/G:$2450.00 | P/M:$2450.00 | Stock:-9"
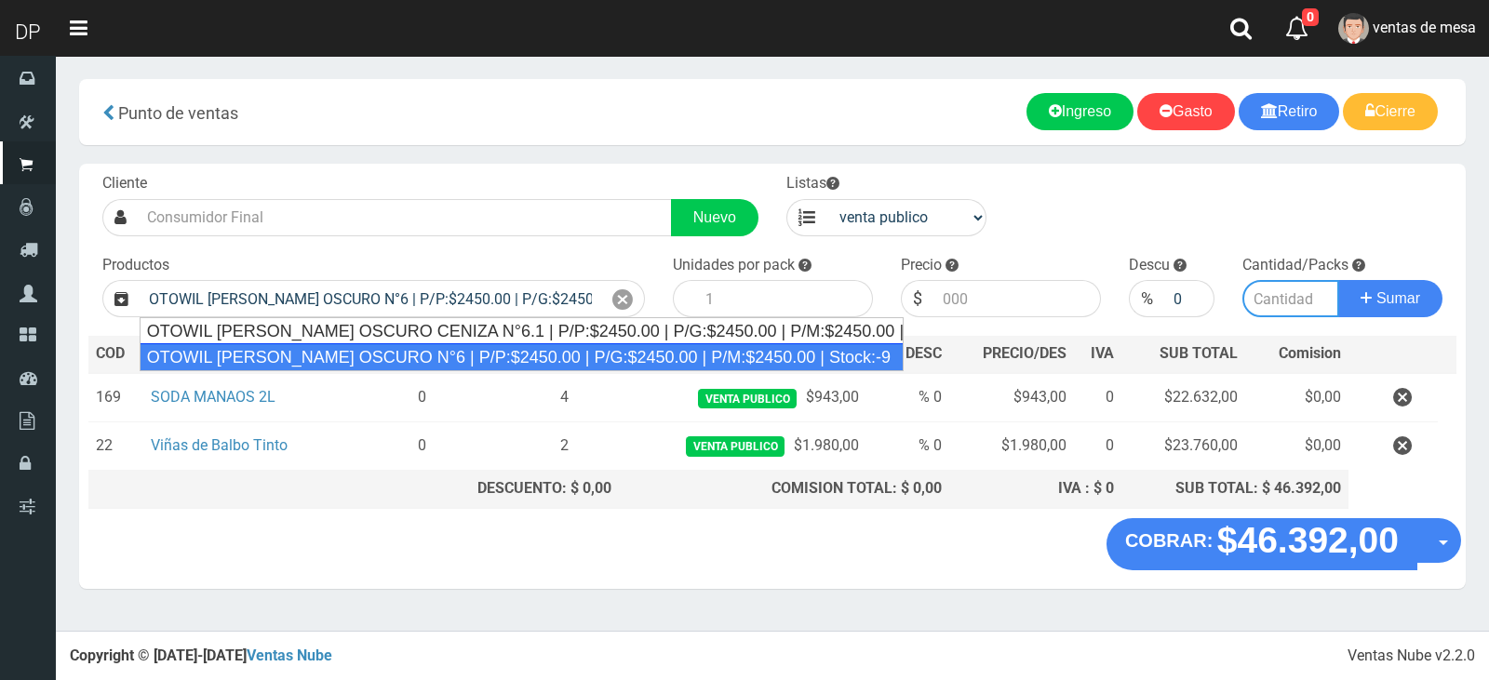
type input "1"
type input "2450.00"
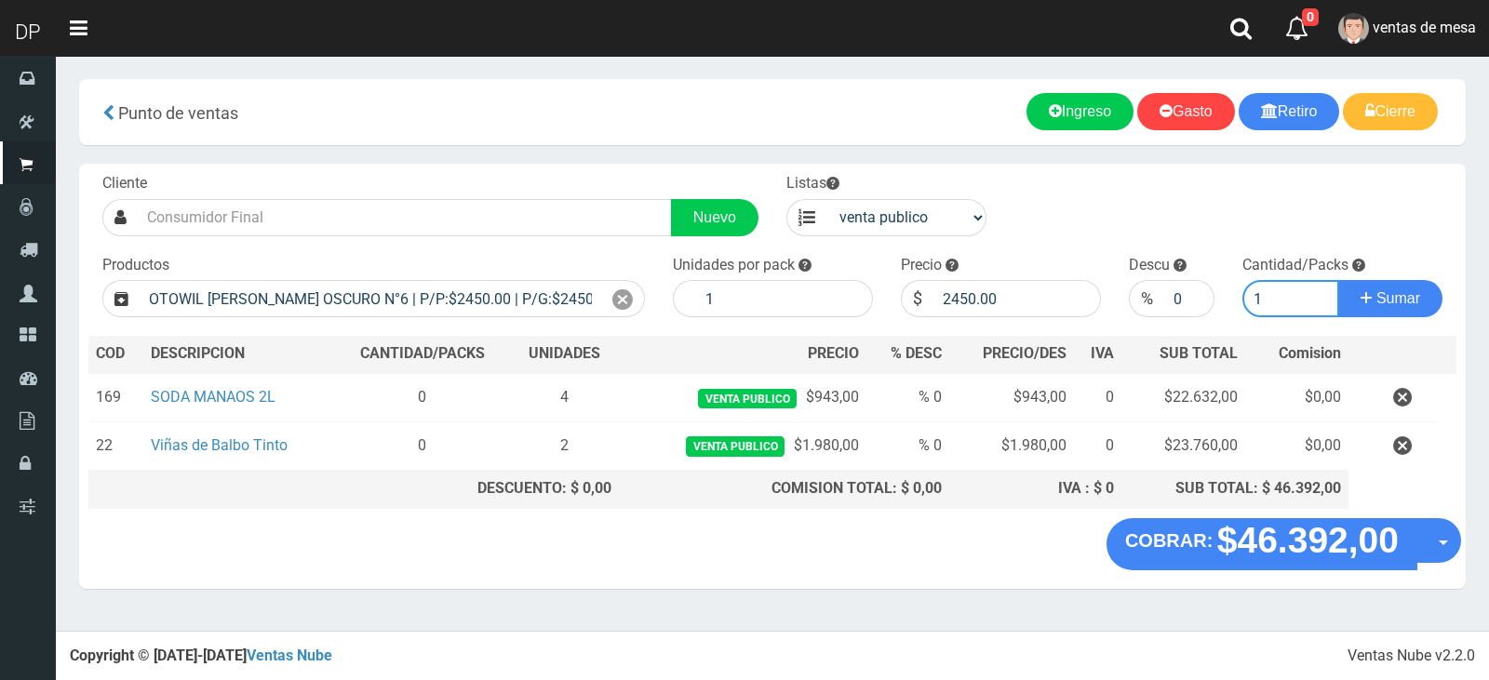
type input "1"
click at [1338, 280] on button "Sumar" at bounding box center [1390, 298] width 104 height 37
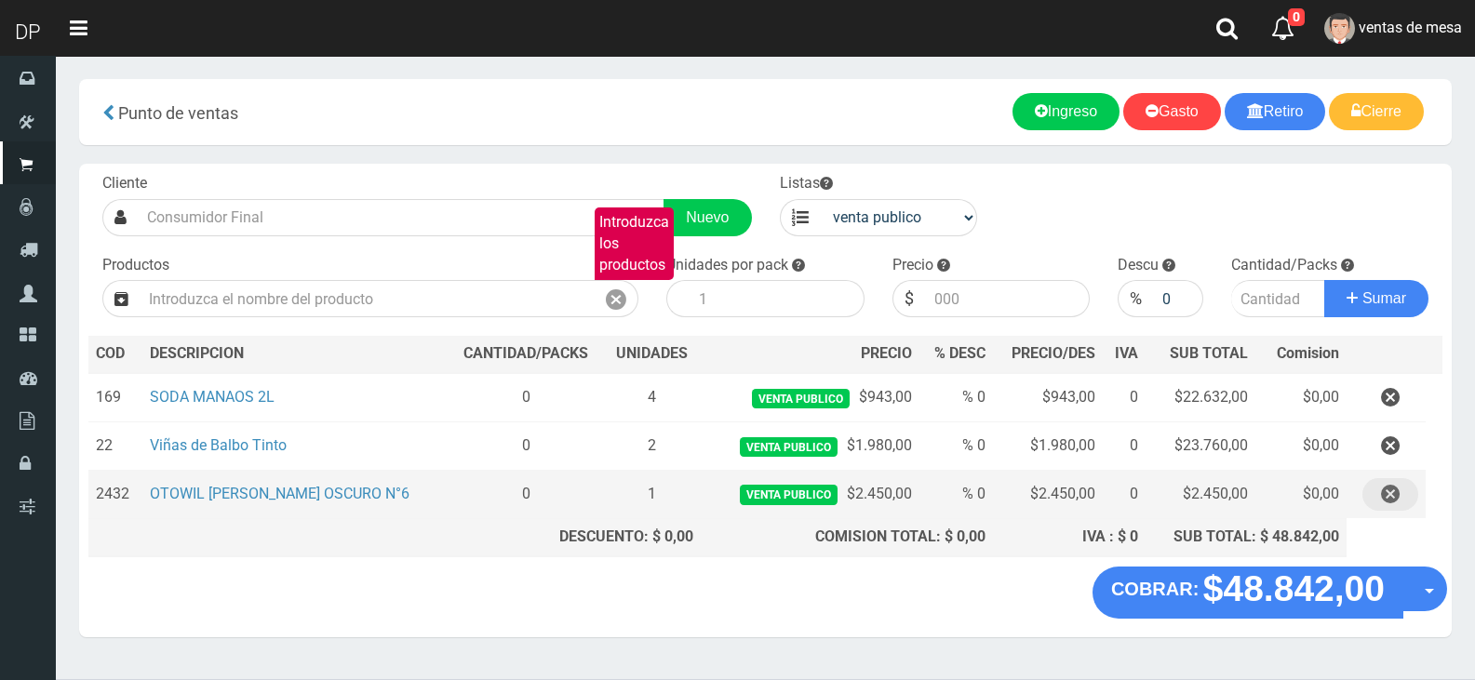
click at [1393, 502] on icon "button" at bounding box center [1390, 494] width 19 height 33
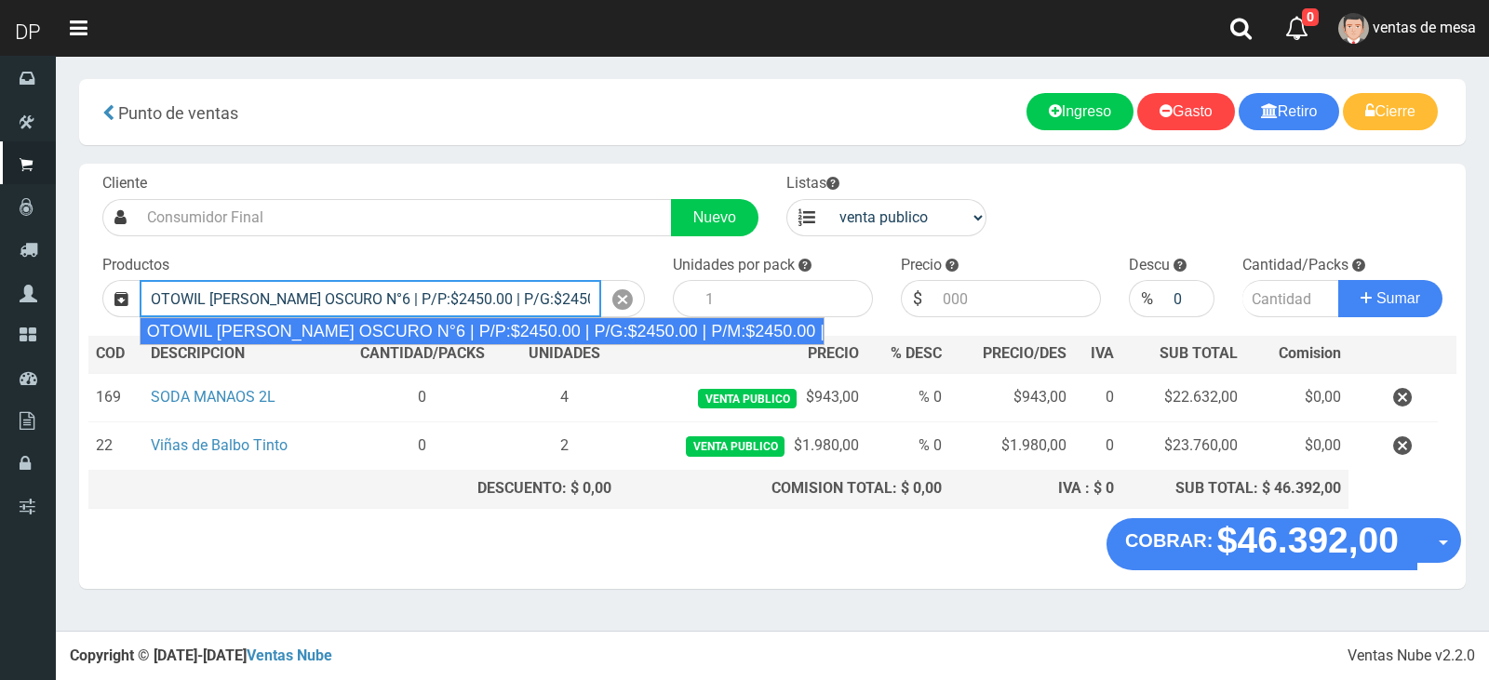
type input "OTOWIL RUBIO OSCURO N°6 | P/P:$2450.00 | P/G:$2450.00 | P/M:$2450.00 | Stock:-9"
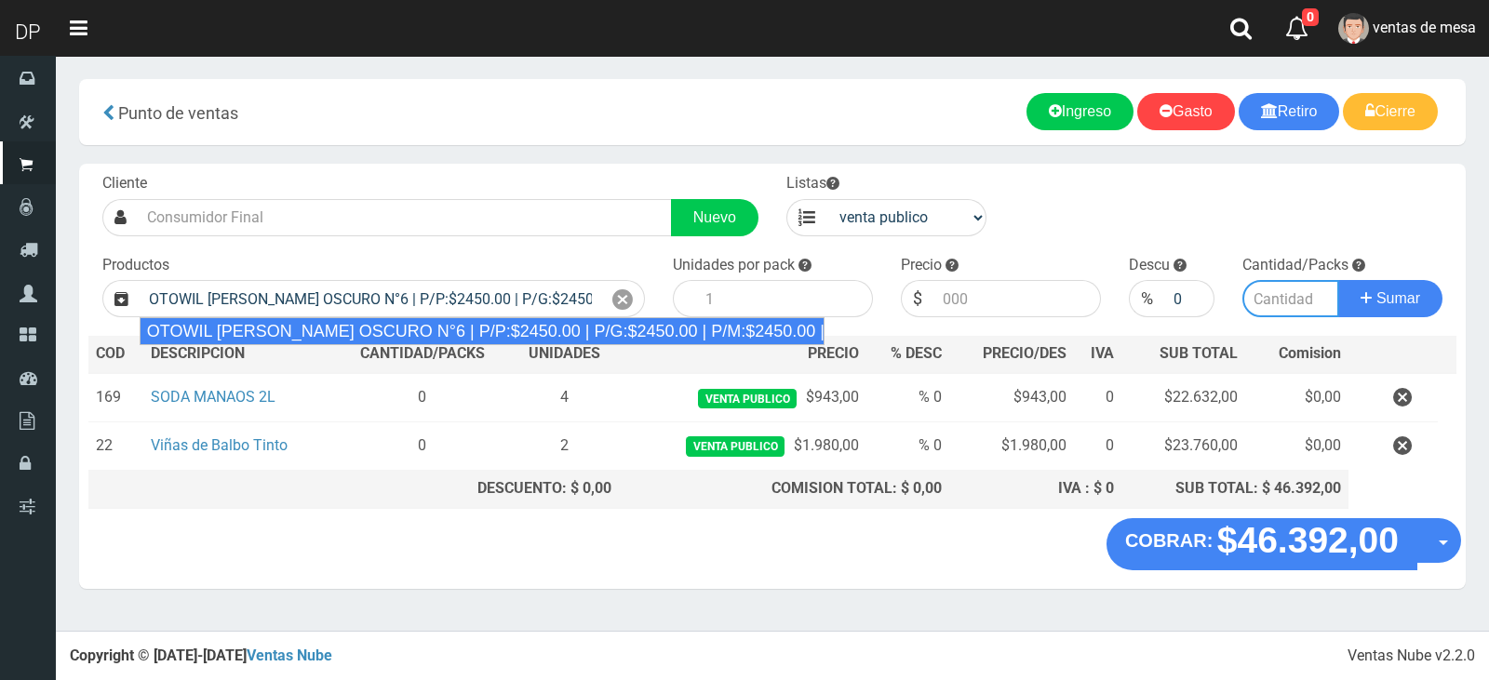
type input "1"
type input "2450.00"
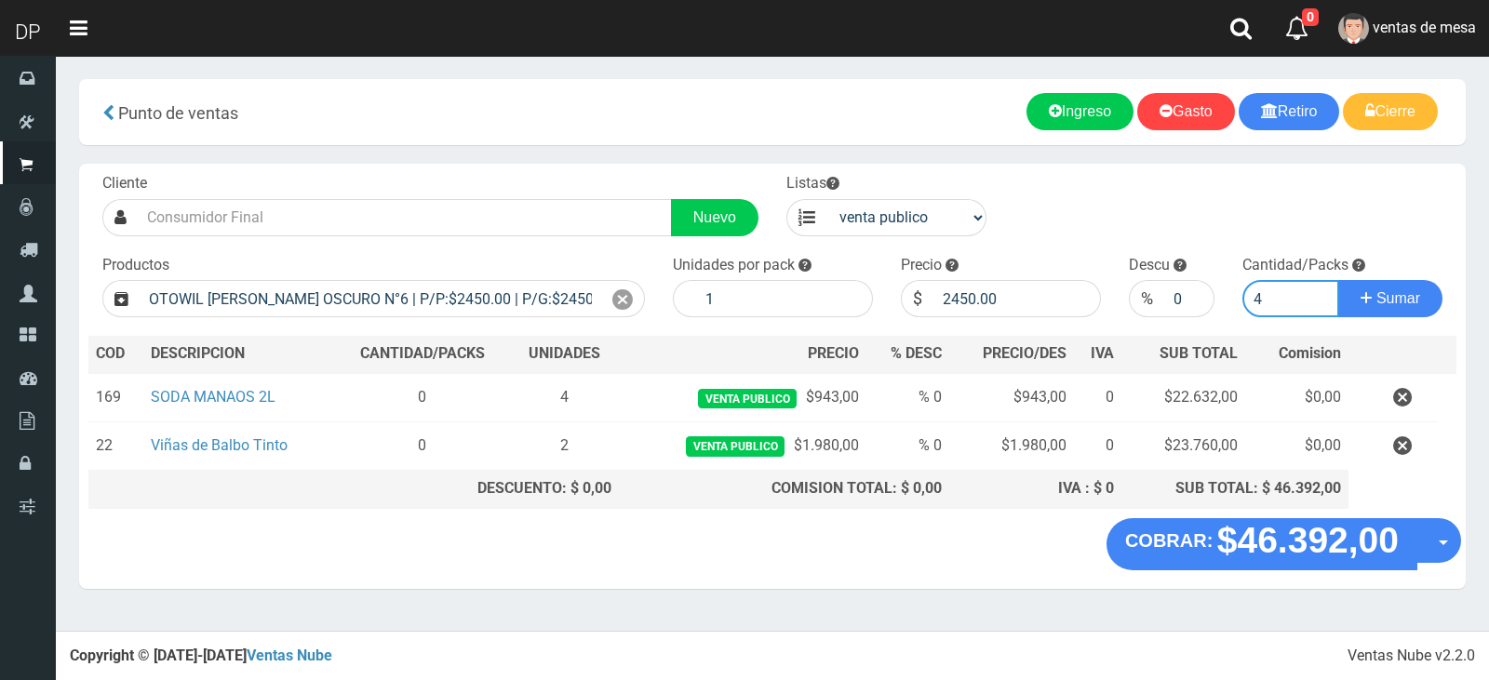
type input "4"
click at [1338, 280] on button "Sumar" at bounding box center [1390, 298] width 104 height 37
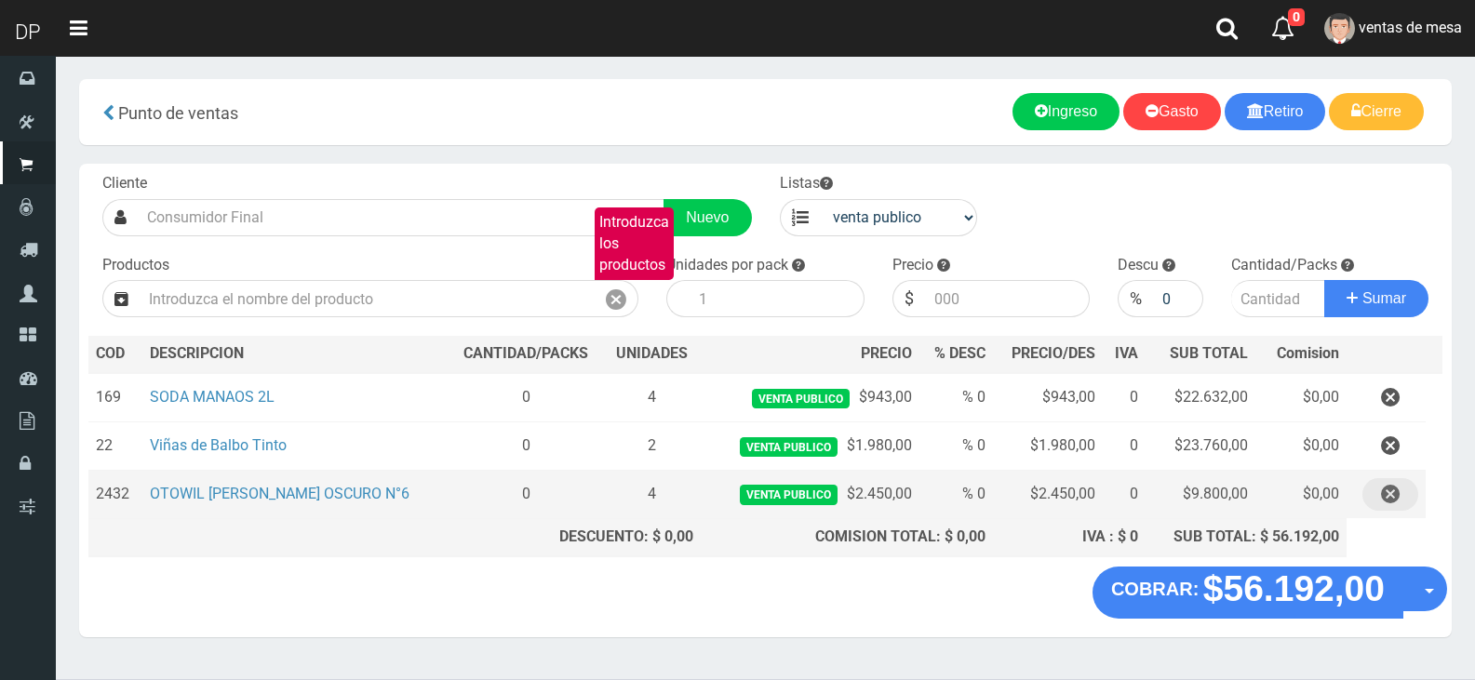
click at [1402, 501] on button "button" at bounding box center [1390, 494] width 56 height 33
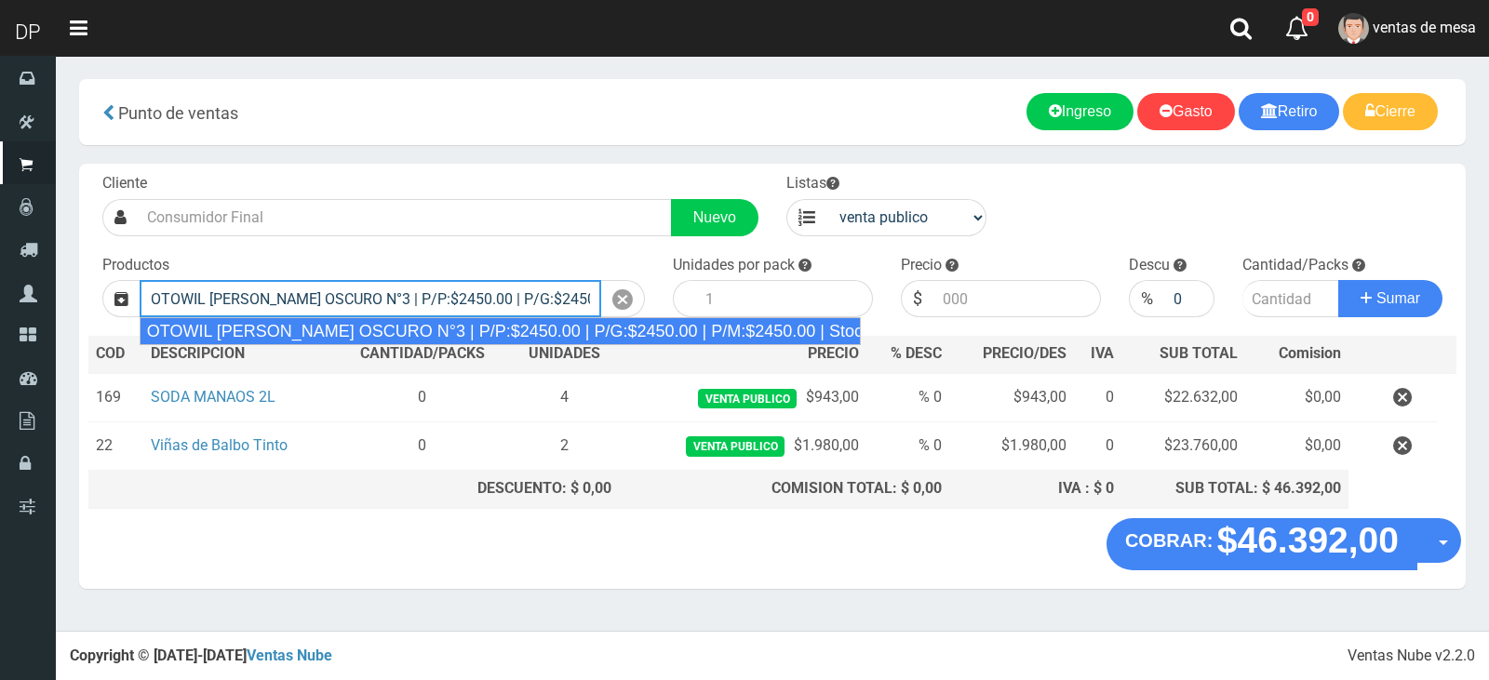
type input "OTOWIL CASTAÑO OSCURO N°3 | P/P:$2450.00 | P/G:$2450.00 | P/M:$2450.00 | Stock:…"
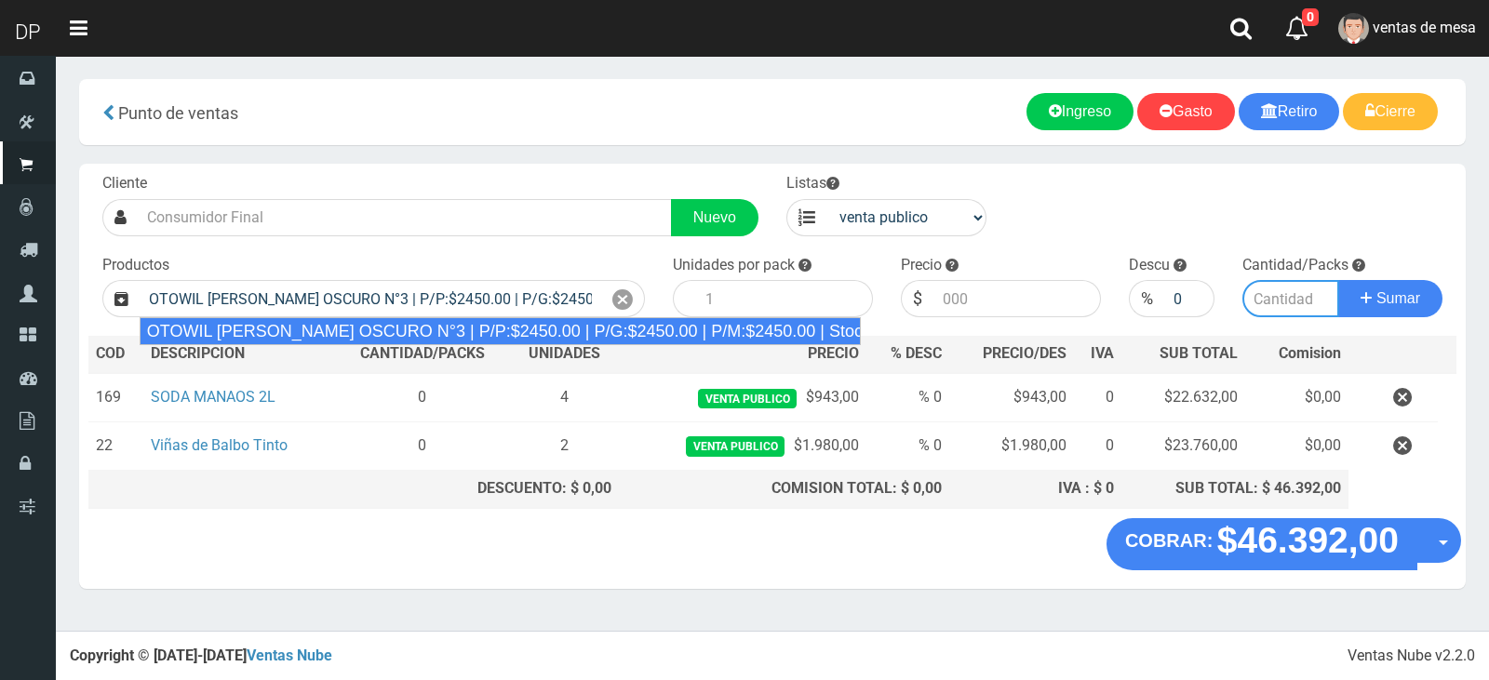
type input "1"
type input "2450.00"
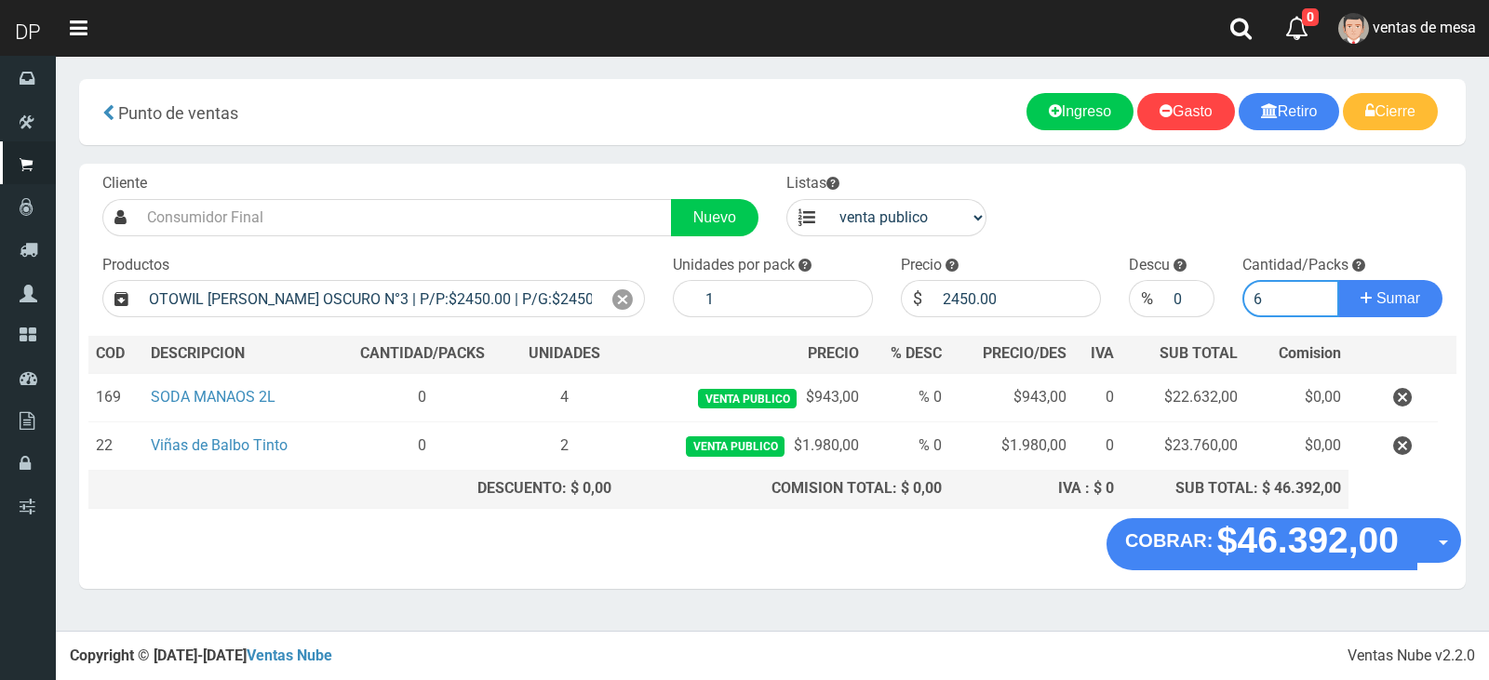
type input "6"
click at [1338, 280] on button "Sumar" at bounding box center [1390, 298] width 104 height 37
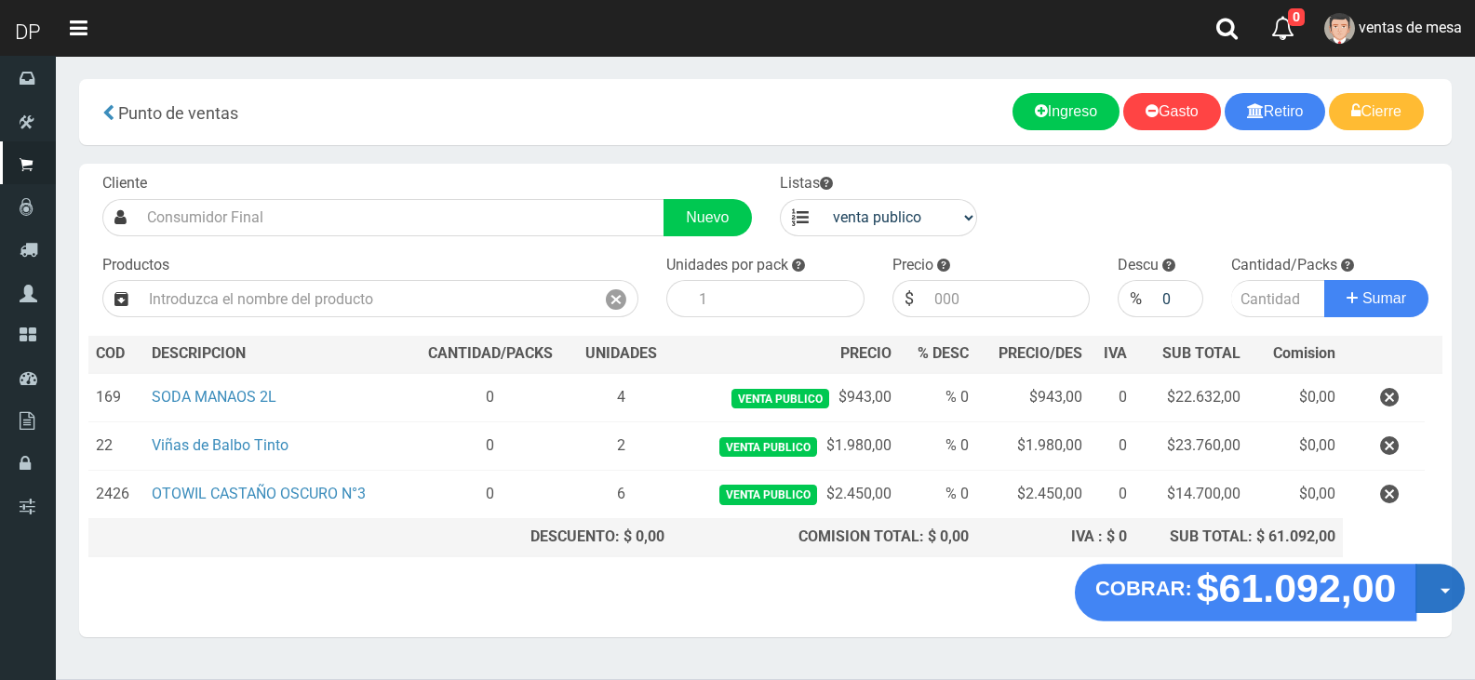
click at [1454, 591] on button "Opciones" at bounding box center [1439, 588] width 49 height 49
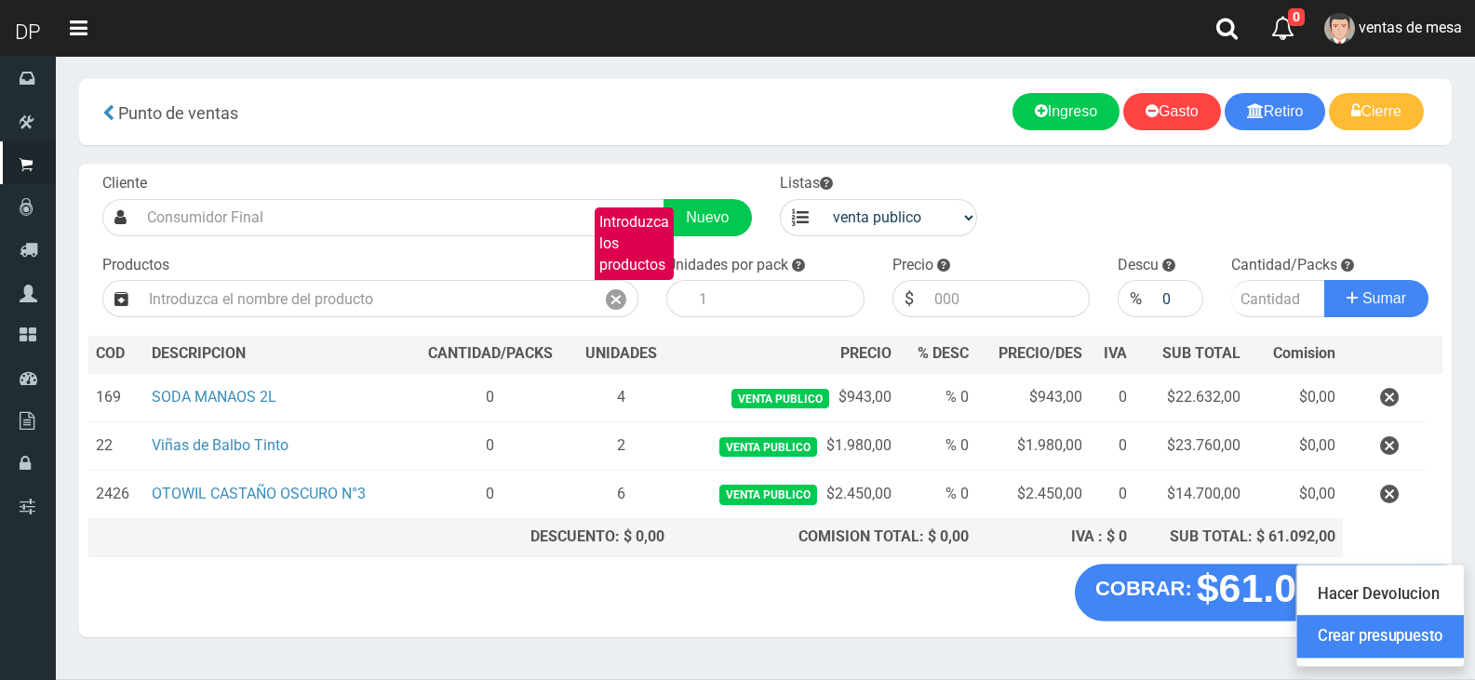
click at [1429, 630] on link "Crear presupuesto" at bounding box center [1380, 636] width 167 height 43
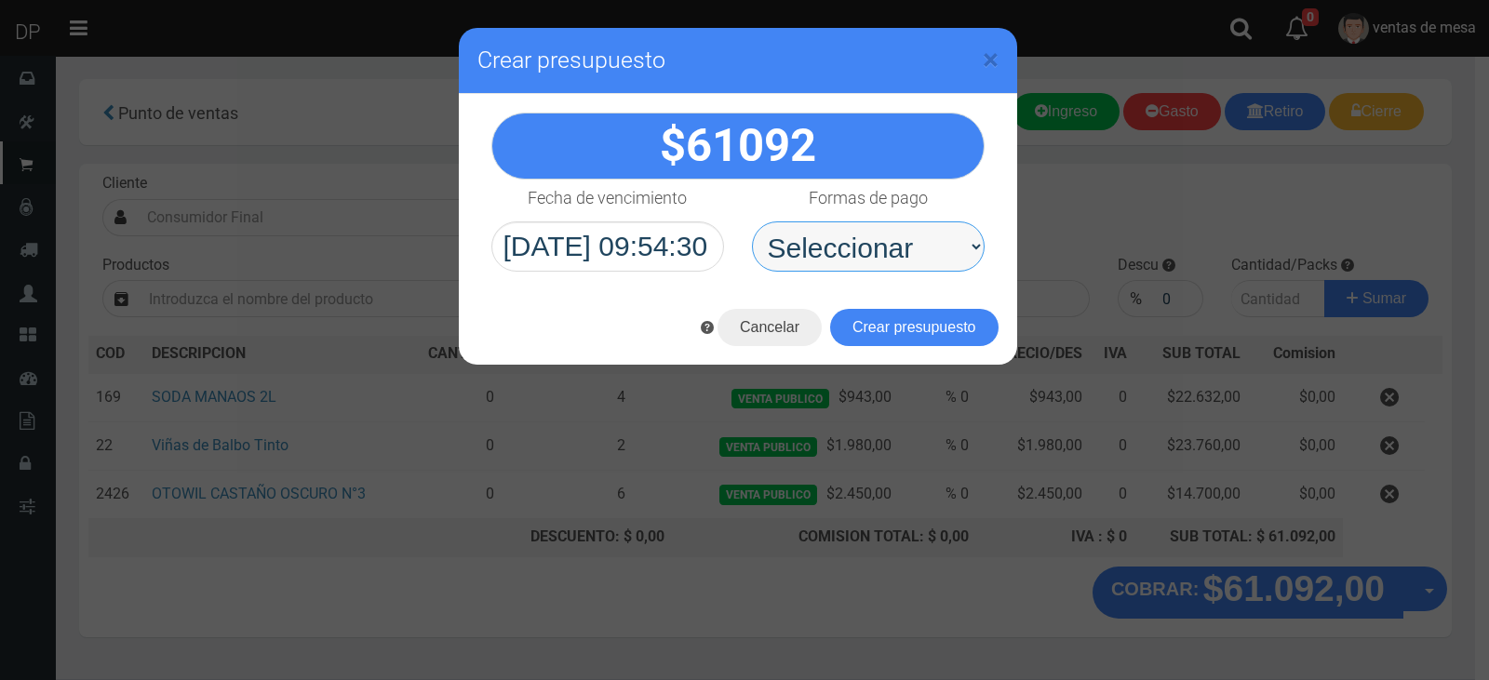
click at [884, 262] on select "Seleccionar Efectivo Tarjeta de Crédito Depósito Débito" at bounding box center [868, 246] width 233 height 50
select select "Efectivo"
click at [752, 221] on select "Seleccionar Efectivo Tarjeta de Crédito Depósito Débito" at bounding box center [868, 246] width 233 height 50
click at [890, 325] on button "Crear presupuesto" at bounding box center [914, 327] width 168 height 37
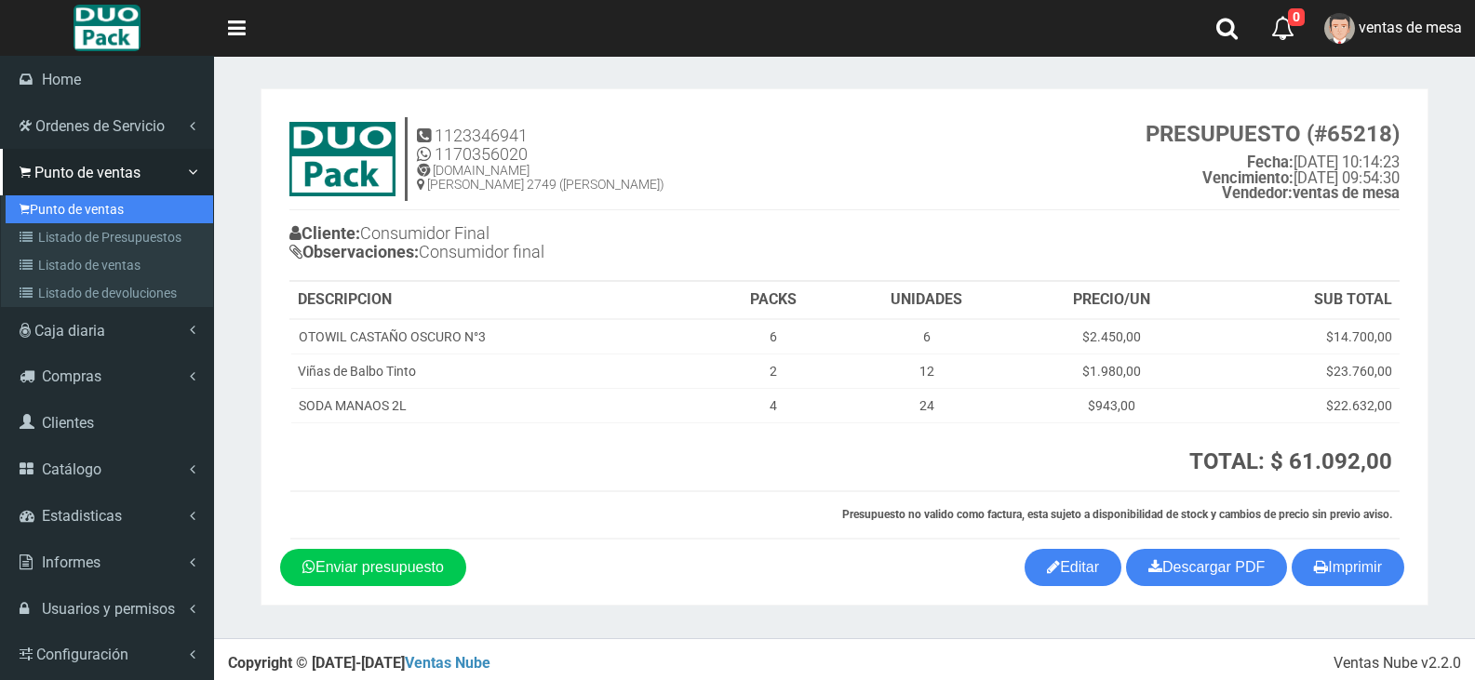
drag, startPoint x: 106, startPoint y: 203, endPoint x: 150, endPoint y: 153, distance: 66.6
click at [106, 203] on link "Punto de ventas" at bounding box center [110, 209] width 208 height 28
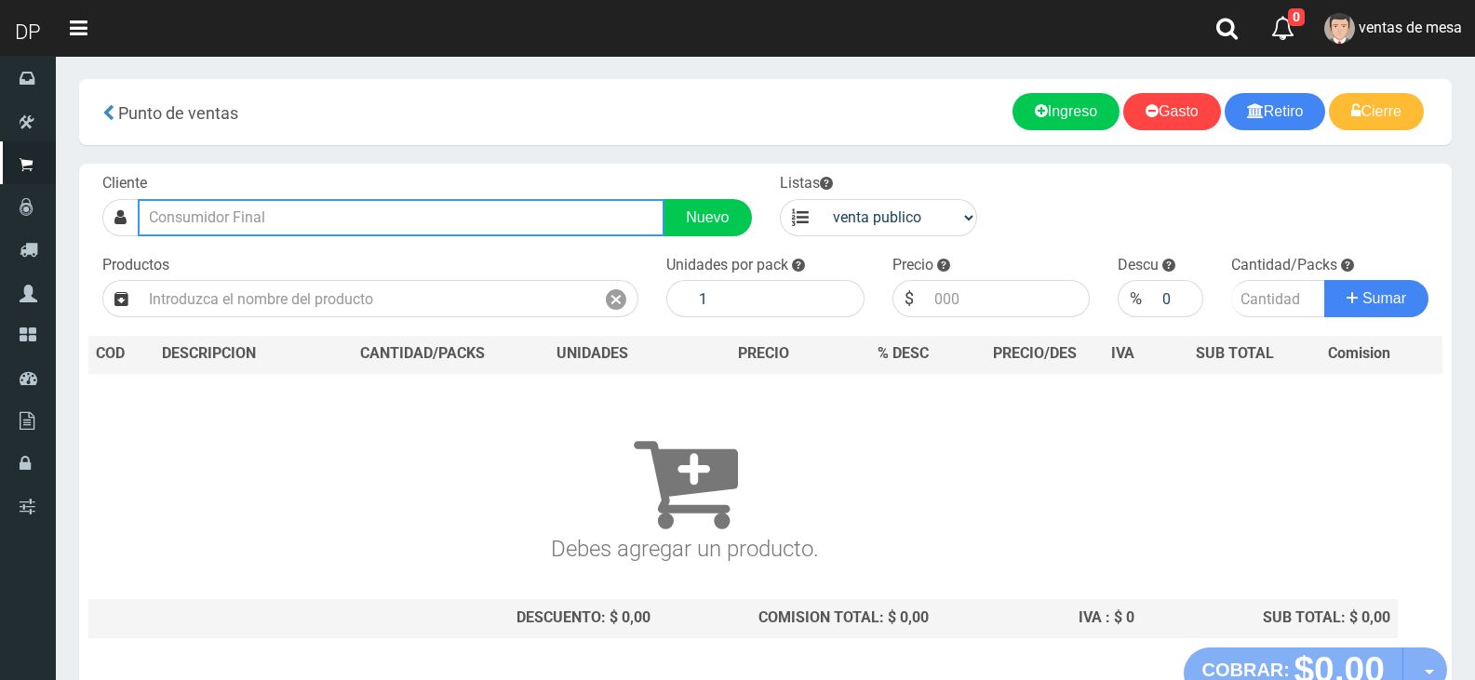
click at [433, 221] on input "text" at bounding box center [401, 217] width 527 height 37
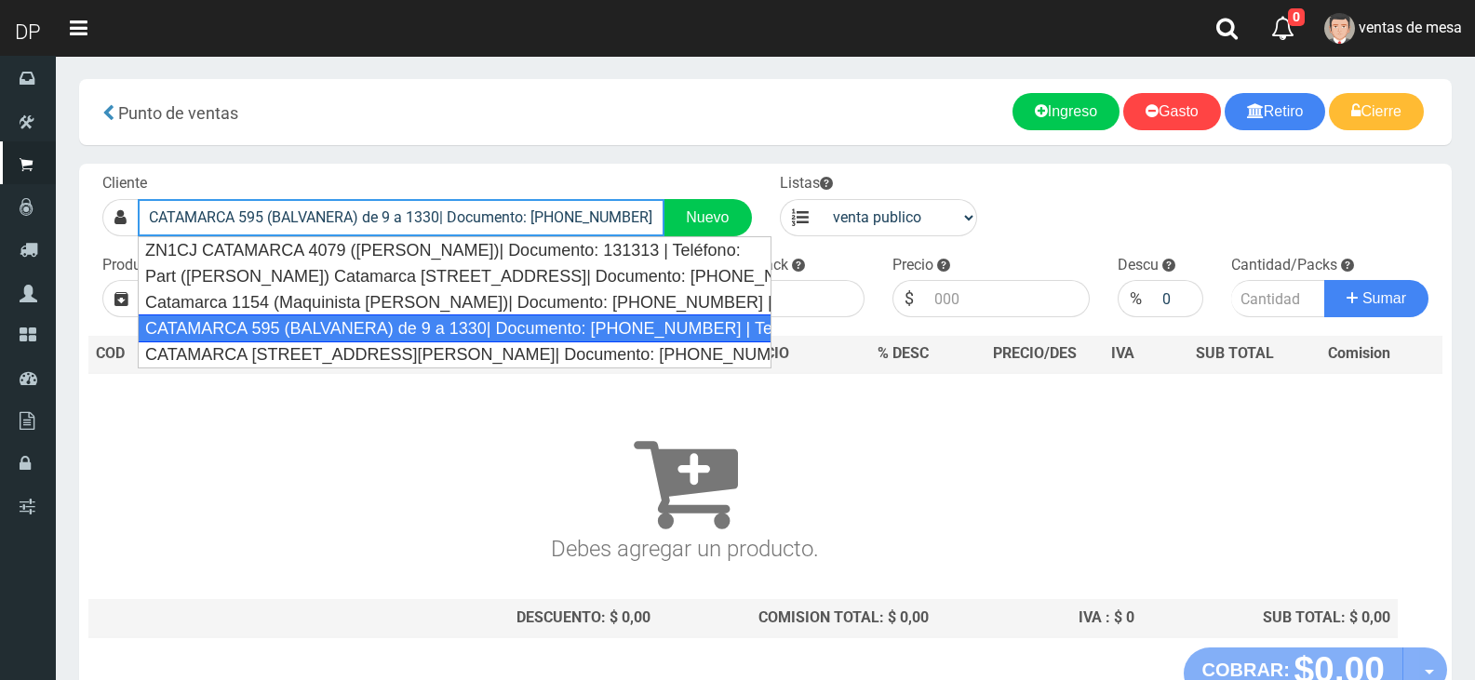
type input "CATAMARCA 595 (BALVANERA) de 9 a 1330| Documento: [PHONE_NUMBER] | Teléfono:"
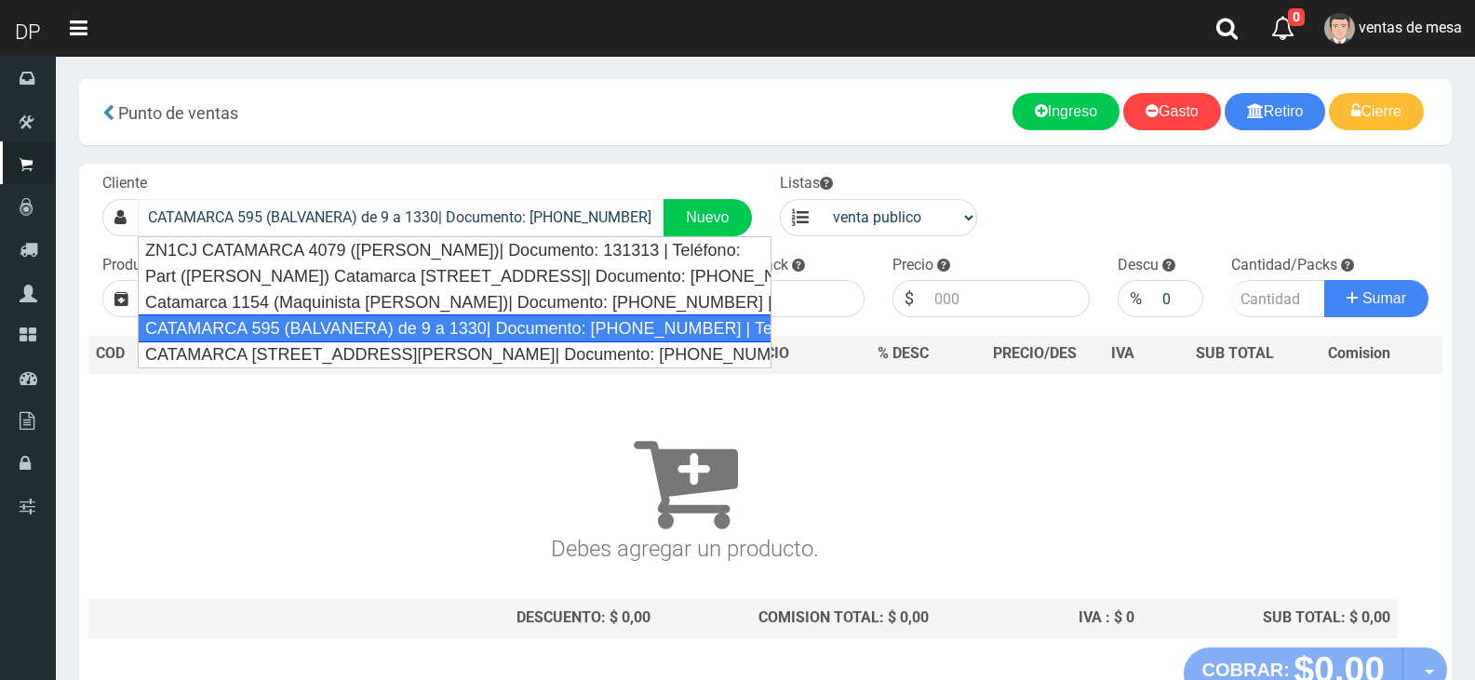
select select "2"
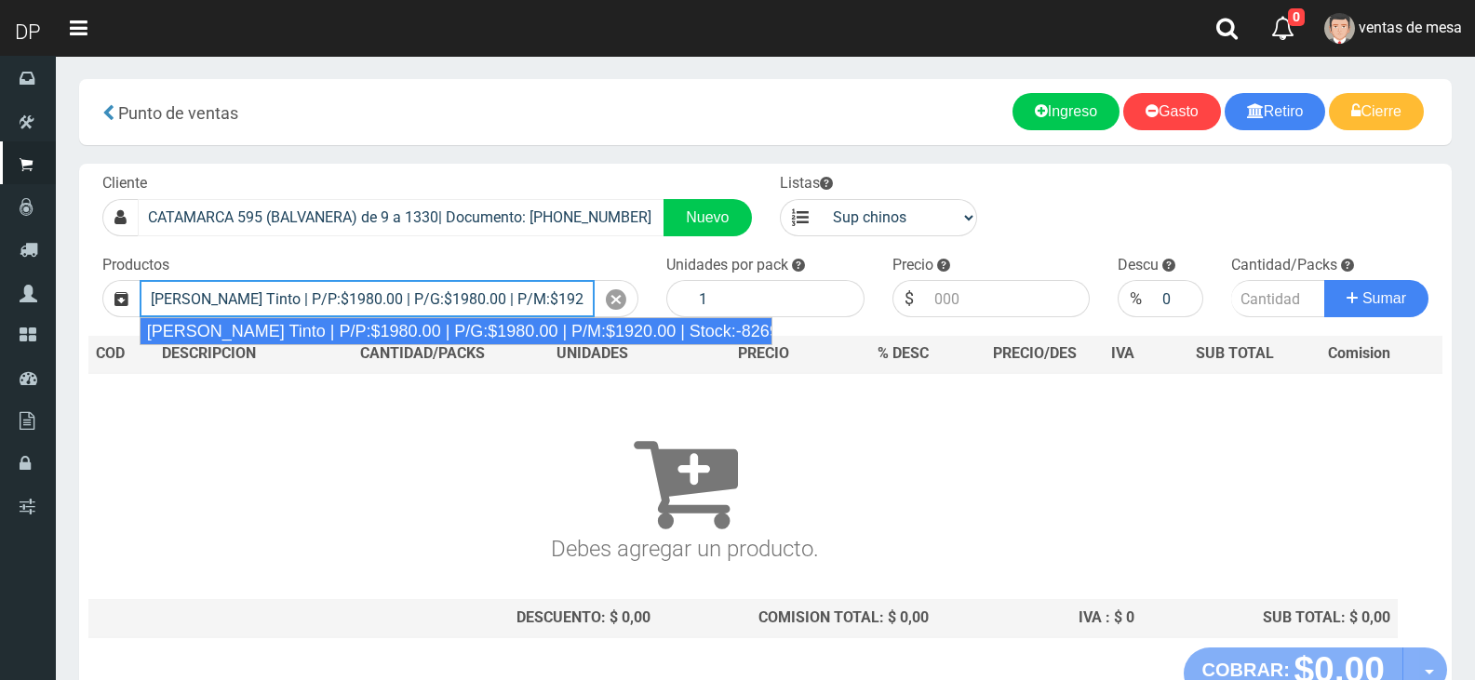
type input "[PERSON_NAME] Tinto | P/P:$1980.00 | P/G:$1980.00 | P/M:$1920.00 | Stock:-8269"
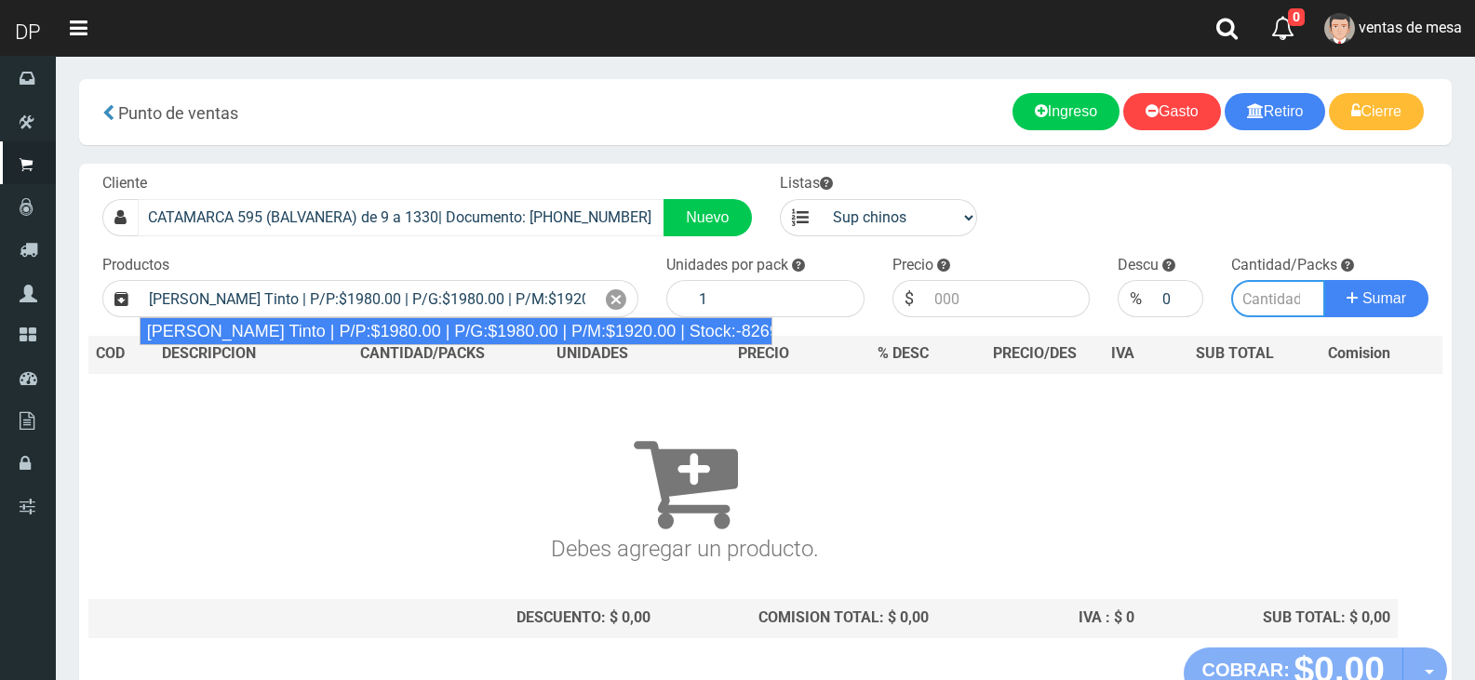
type input "6"
type input "1980.00"
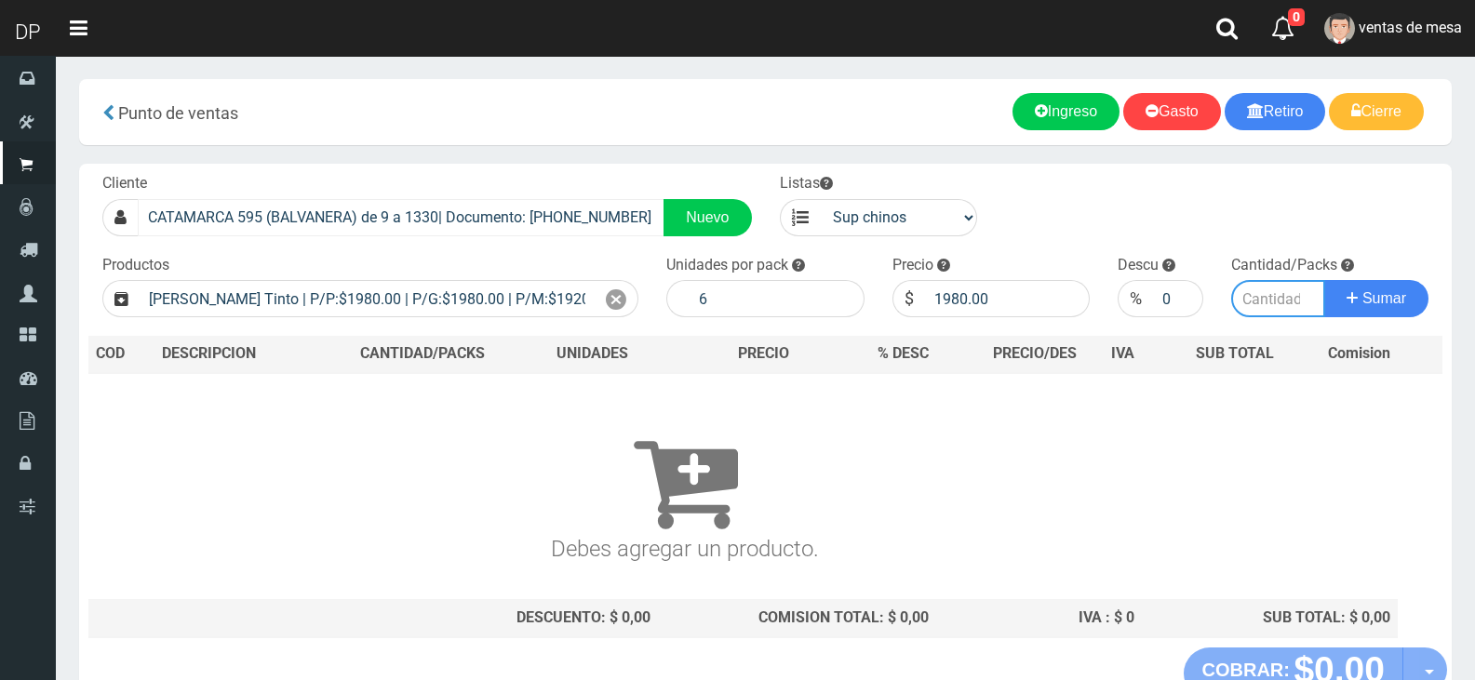
click at [1324, 280] on button "Sumar" at bounding box center [1376, 298] width 104 height 37
type input "5"
click at [1324, 280] on button "Sumar" at bounding box center [1376, 298] width 104 height 37
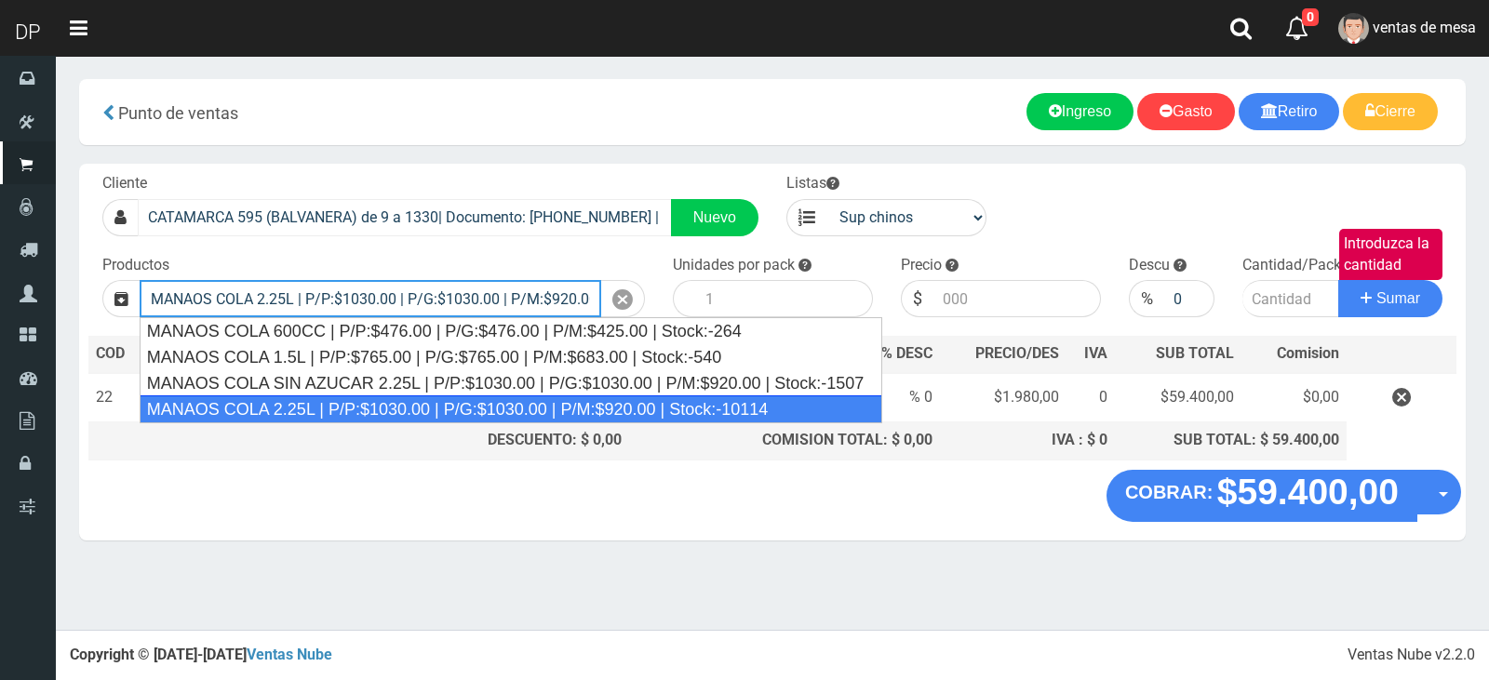
type input "MANAOS COLA 2.25L | P/P:$1030.00 | P/G:$1030.00 | P/M:$920.00 | Stock:-10114"
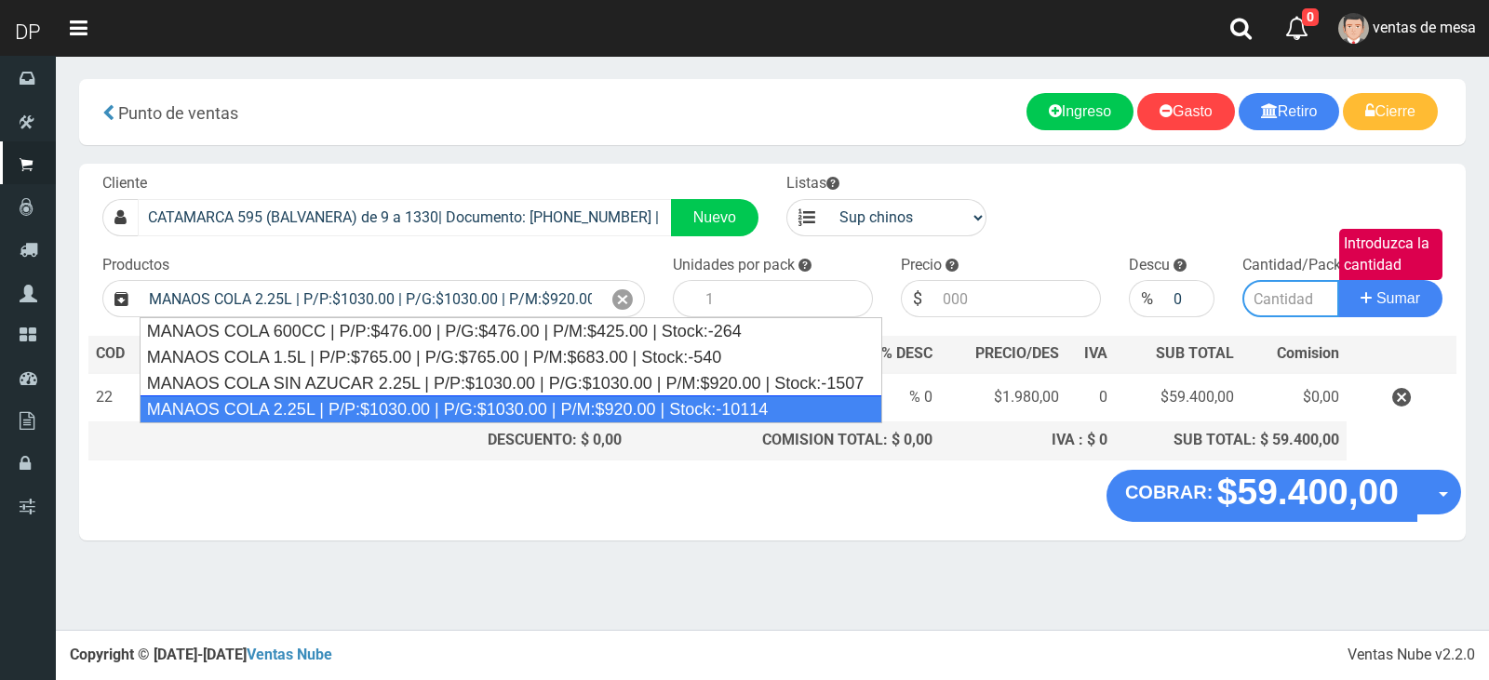
type input "6"
type input "1030.00"
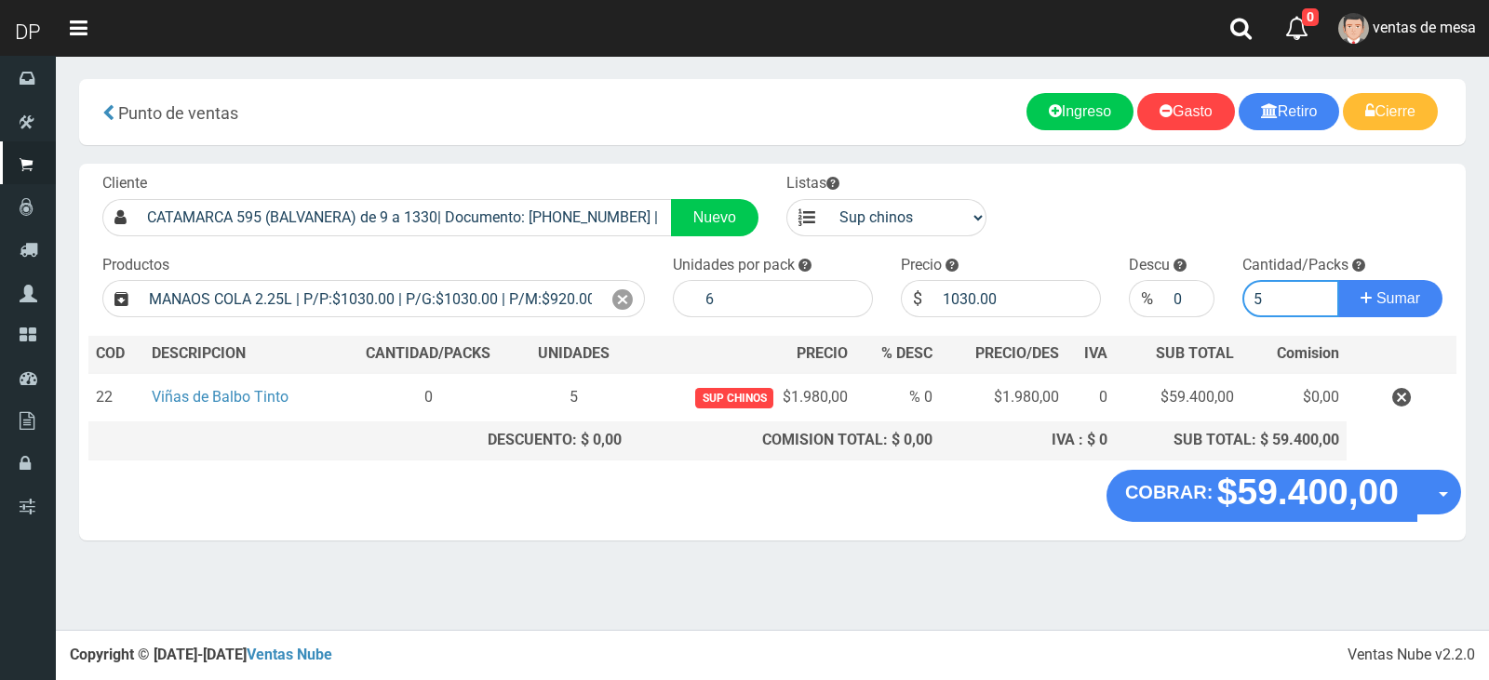
type input "5"
click at [1338, 280] on button "Sumar" at bounding box center [1390, 298] width 104 height 37
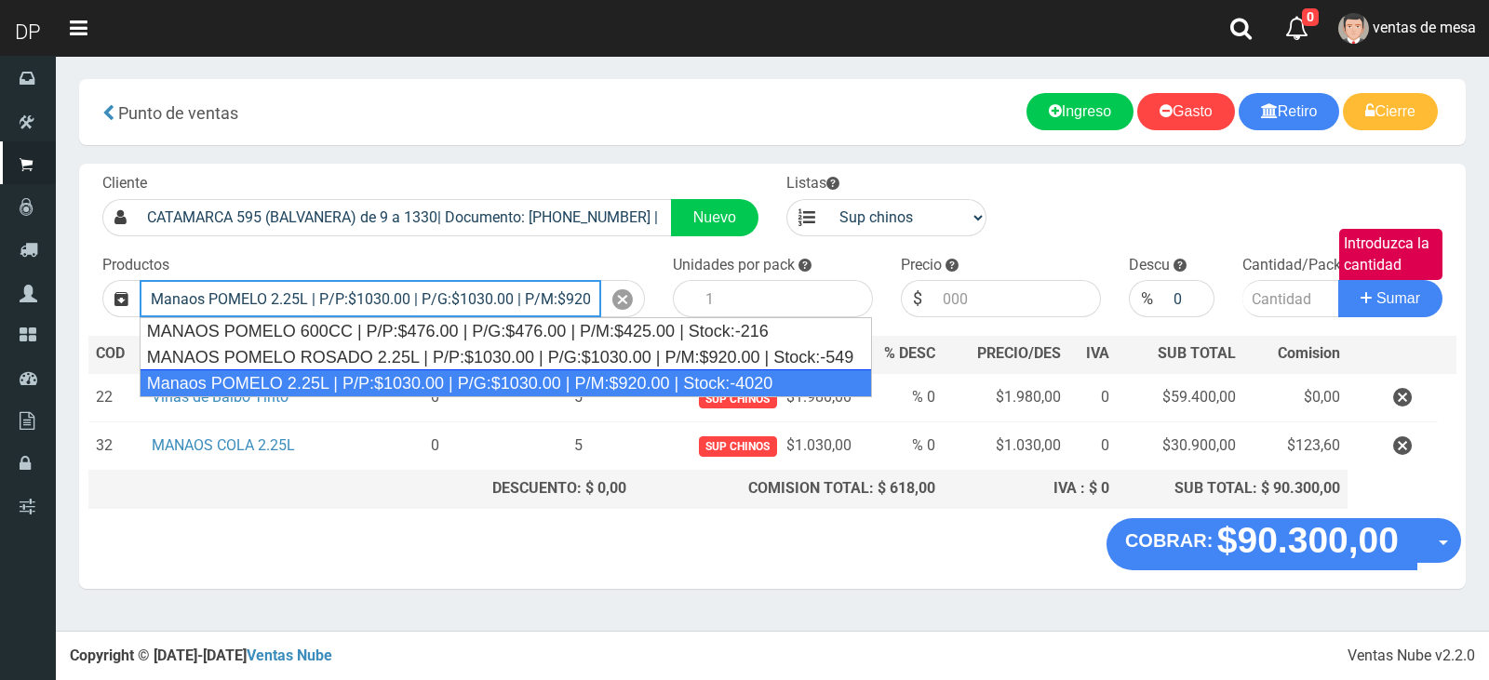
type input "Manaos POMELO 2.25L | P/P:$1030.00 | P/G:$1030.00 | P/M:$920.00 | Stock:-4020"
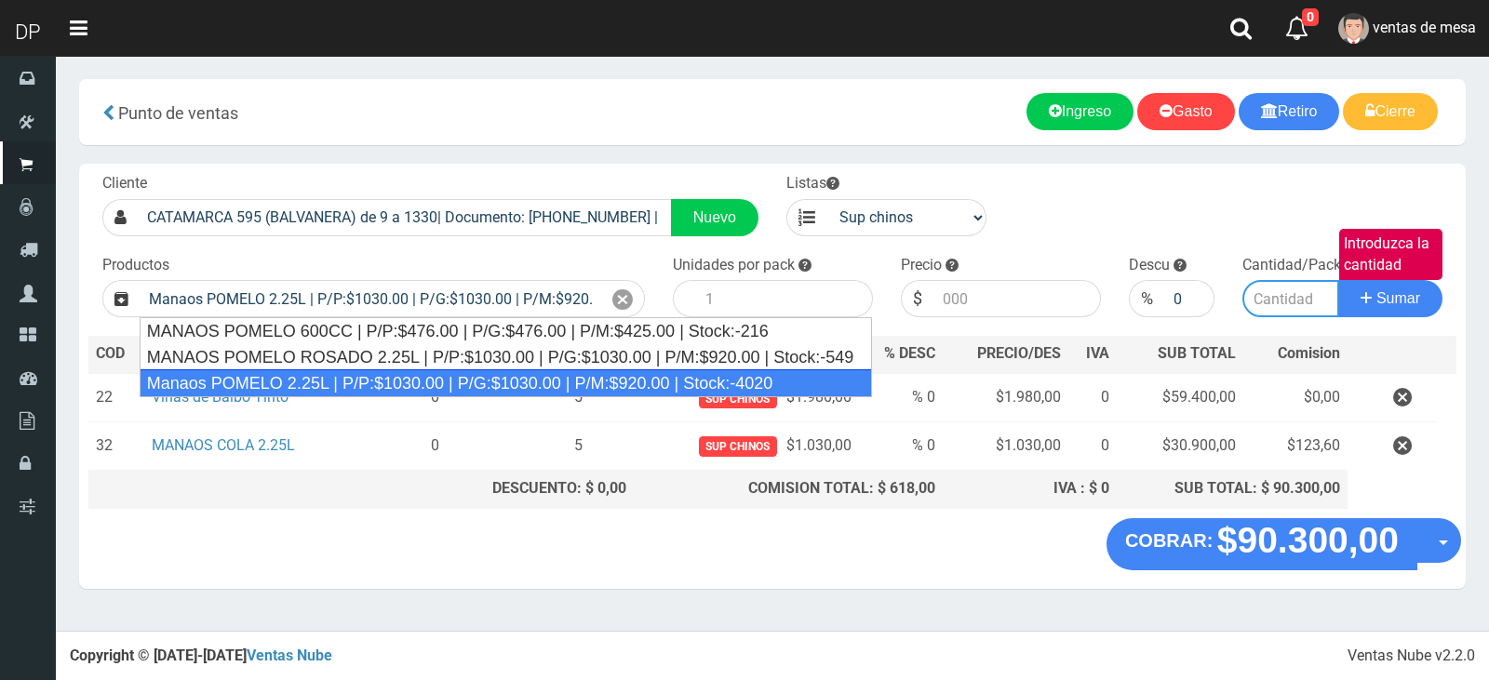
type input "6"
type input "1030.00"
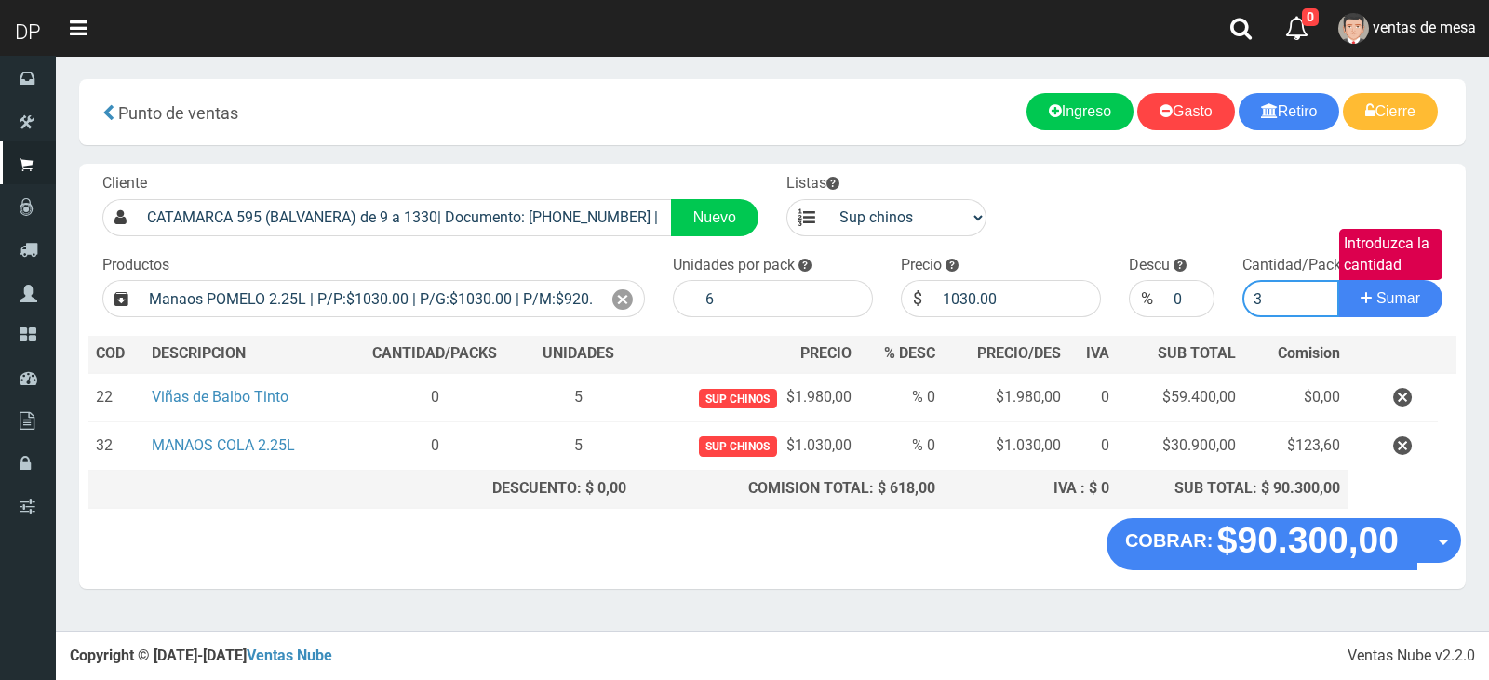
type input "3"
click at [1338, 280] on button "Sumar" at bounding box center [1390, 298] width 104 height 37
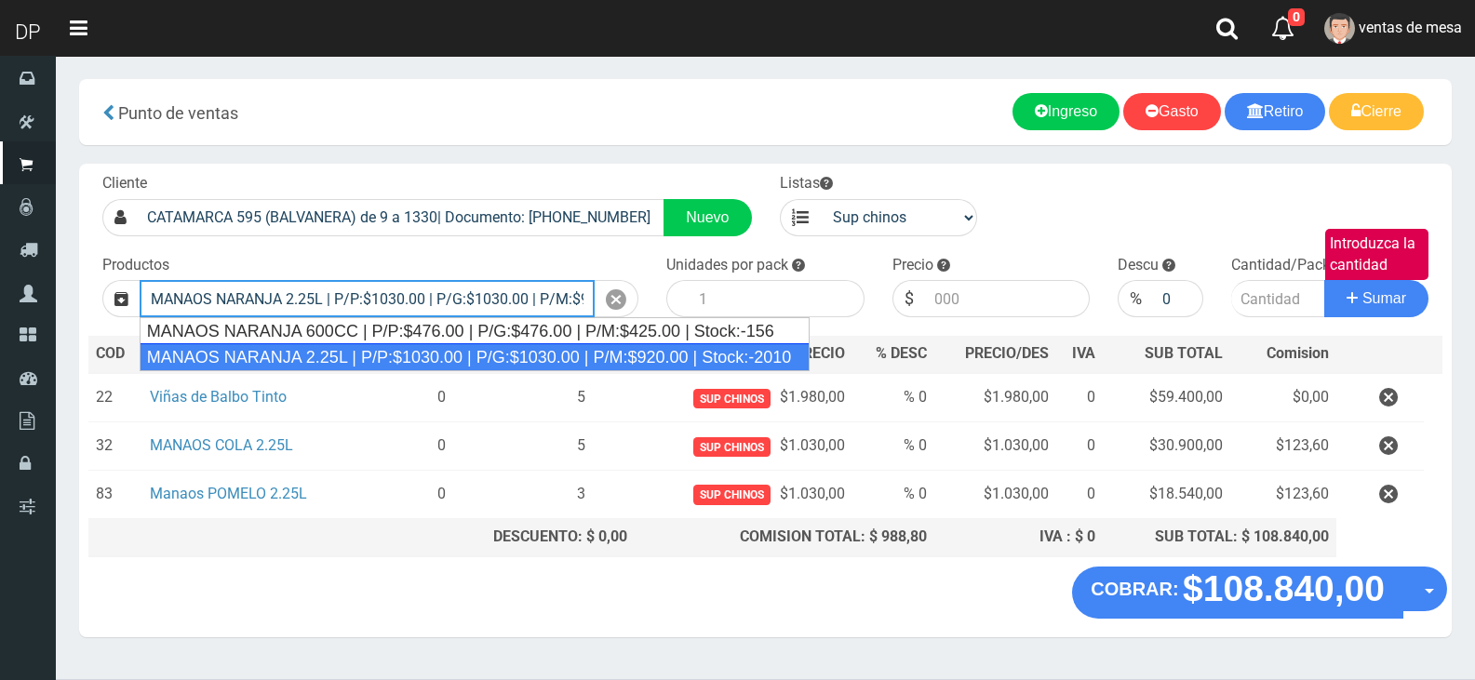
type input "MANAOS NARANJA 2.25L | P/P:$1030.00 | P/G:$1030.00 | P/M:$920.00 | Stock:-2010"
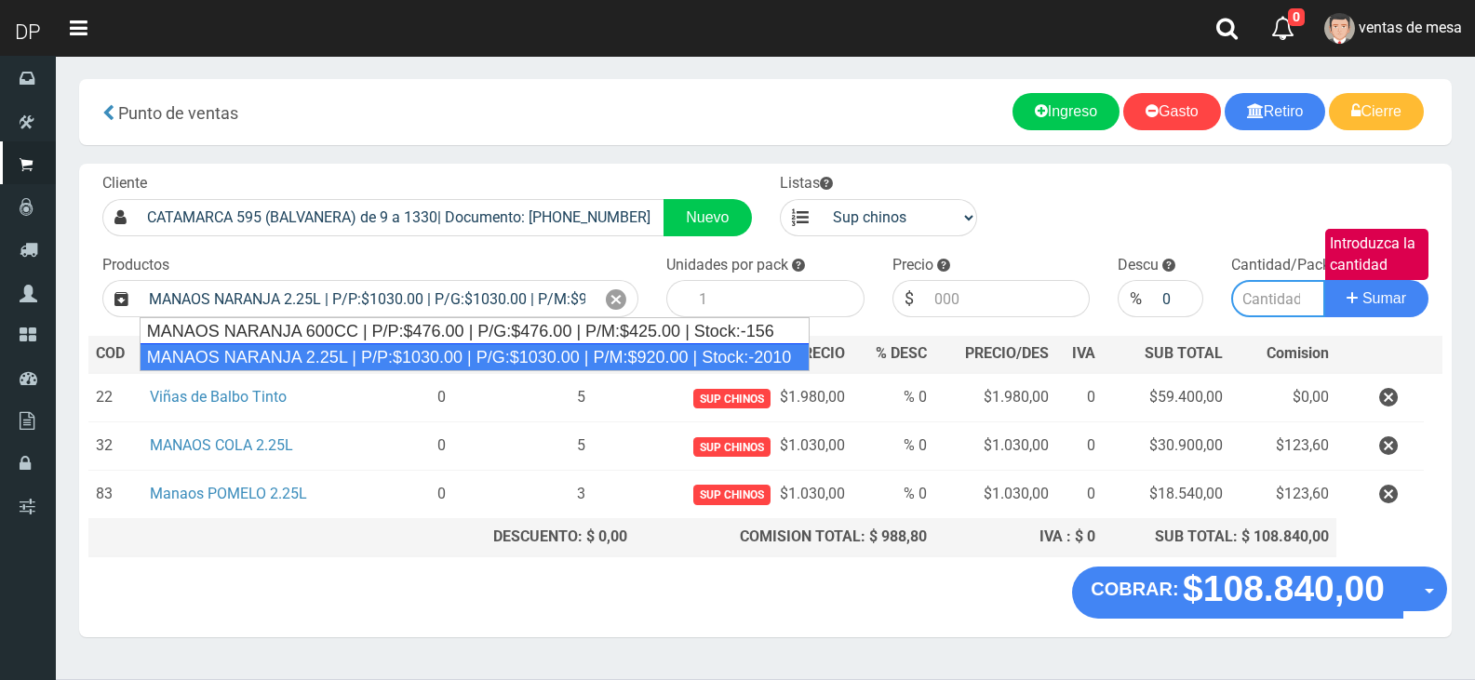
type input "6"
type input "1030.00"
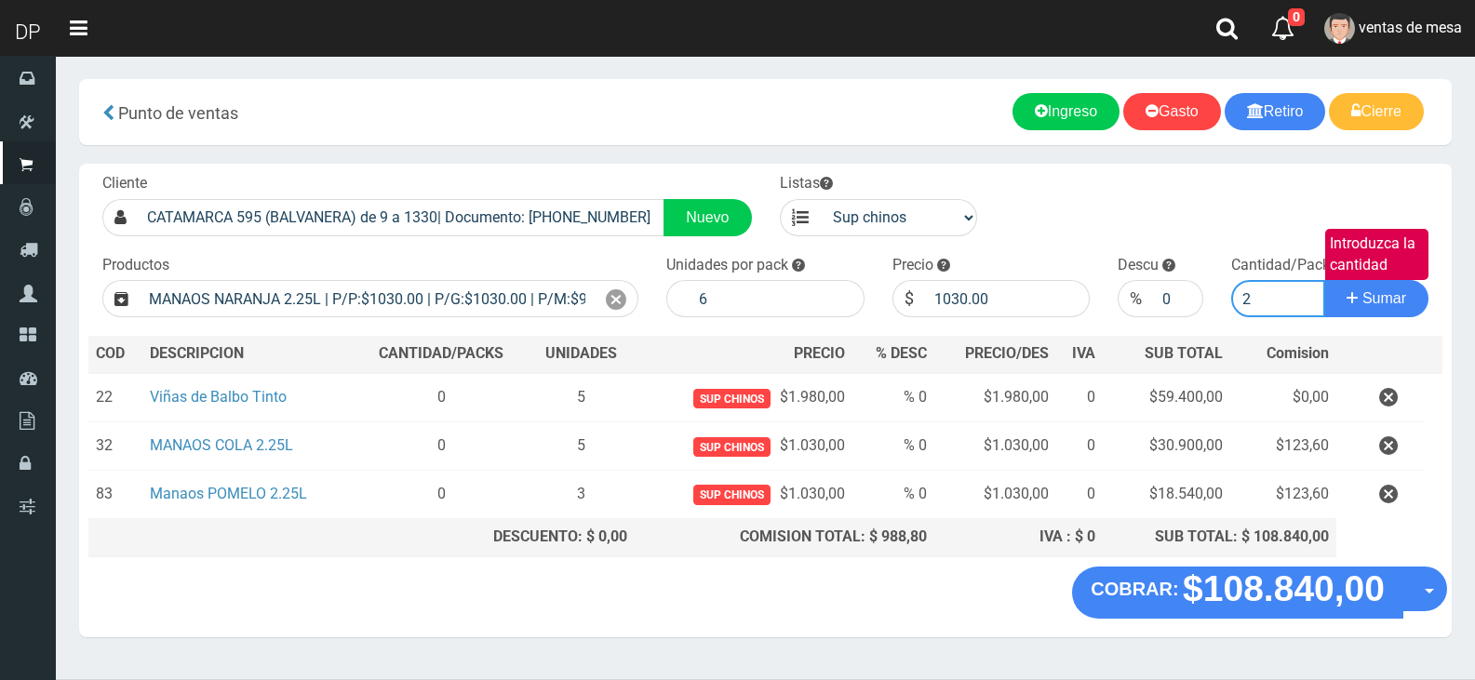
type input "2"
click at [1324, 280] on button "Sumar" at bounding box center [1376, 298] width 104 height 37
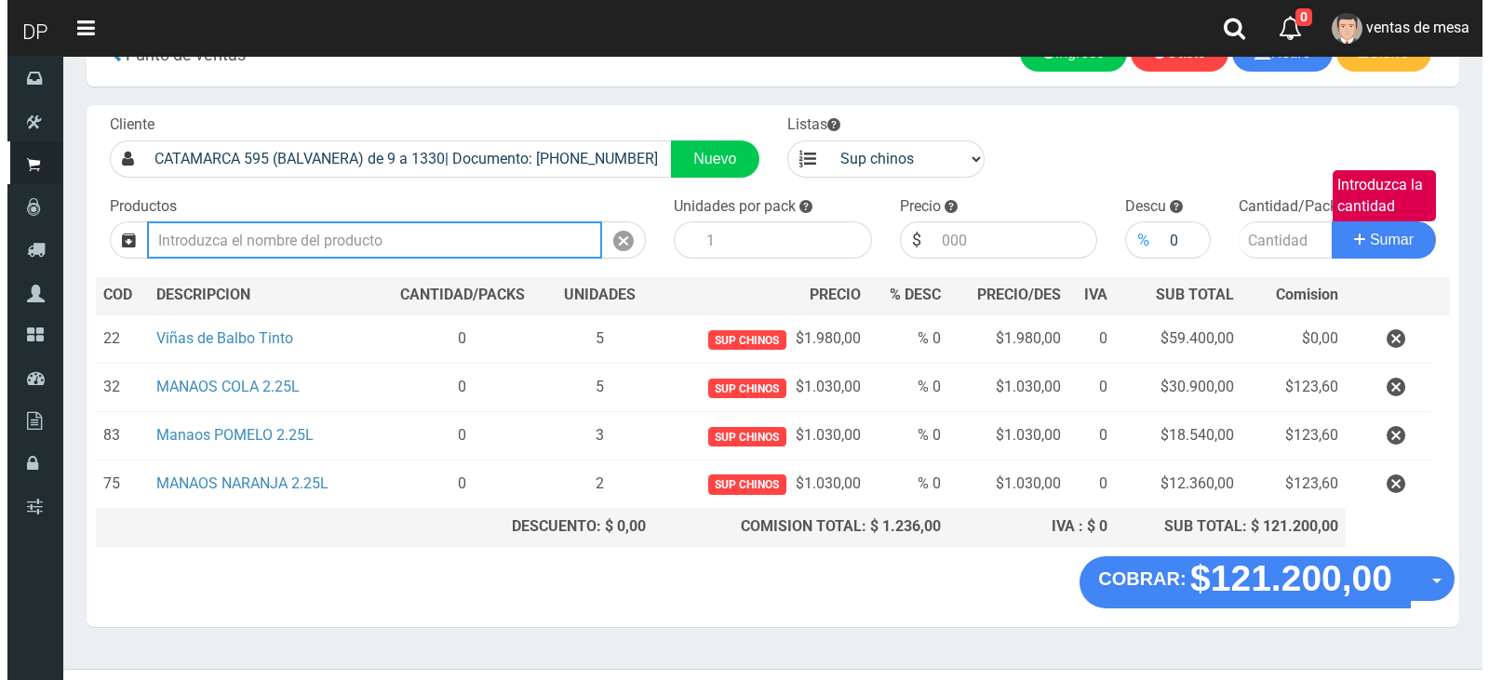
scroll to position [90, 0]
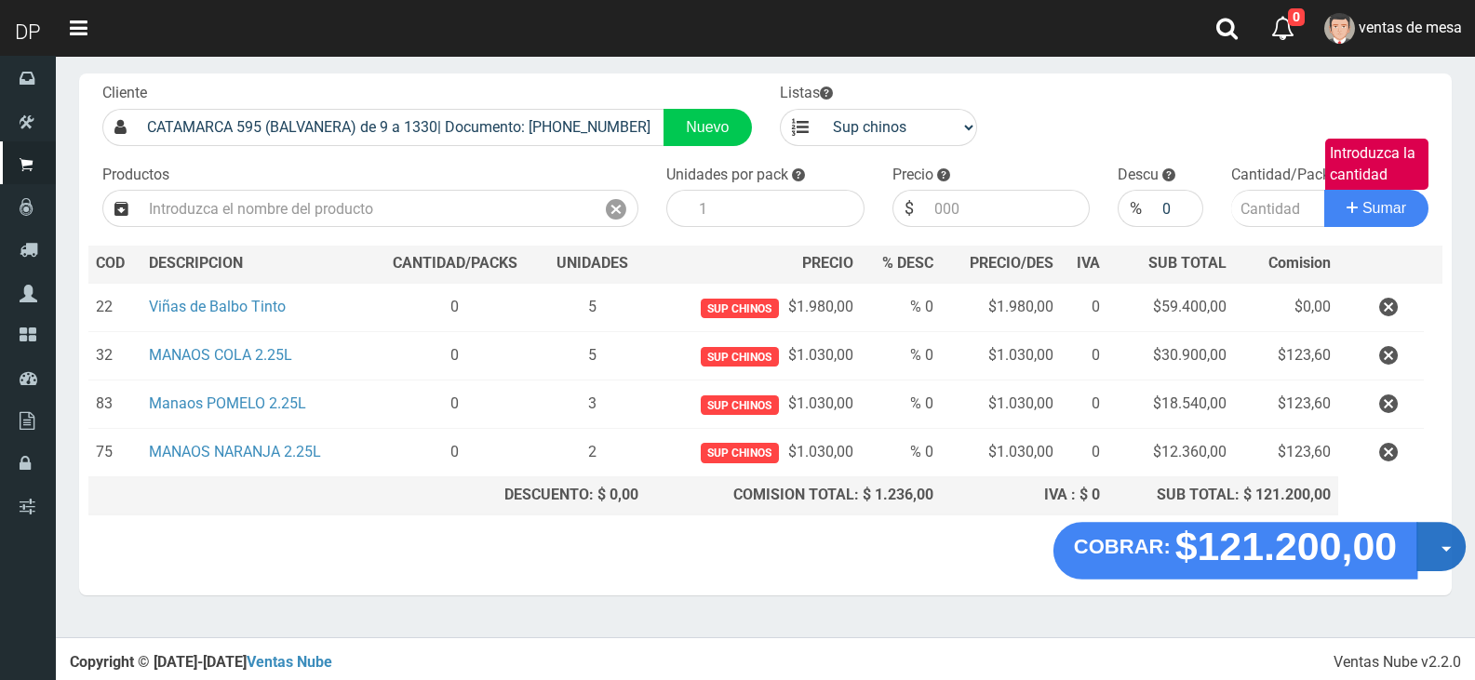
click at [1438, 544] on button "Opciones" at bounding box center [1440, 546] width 49 height 49
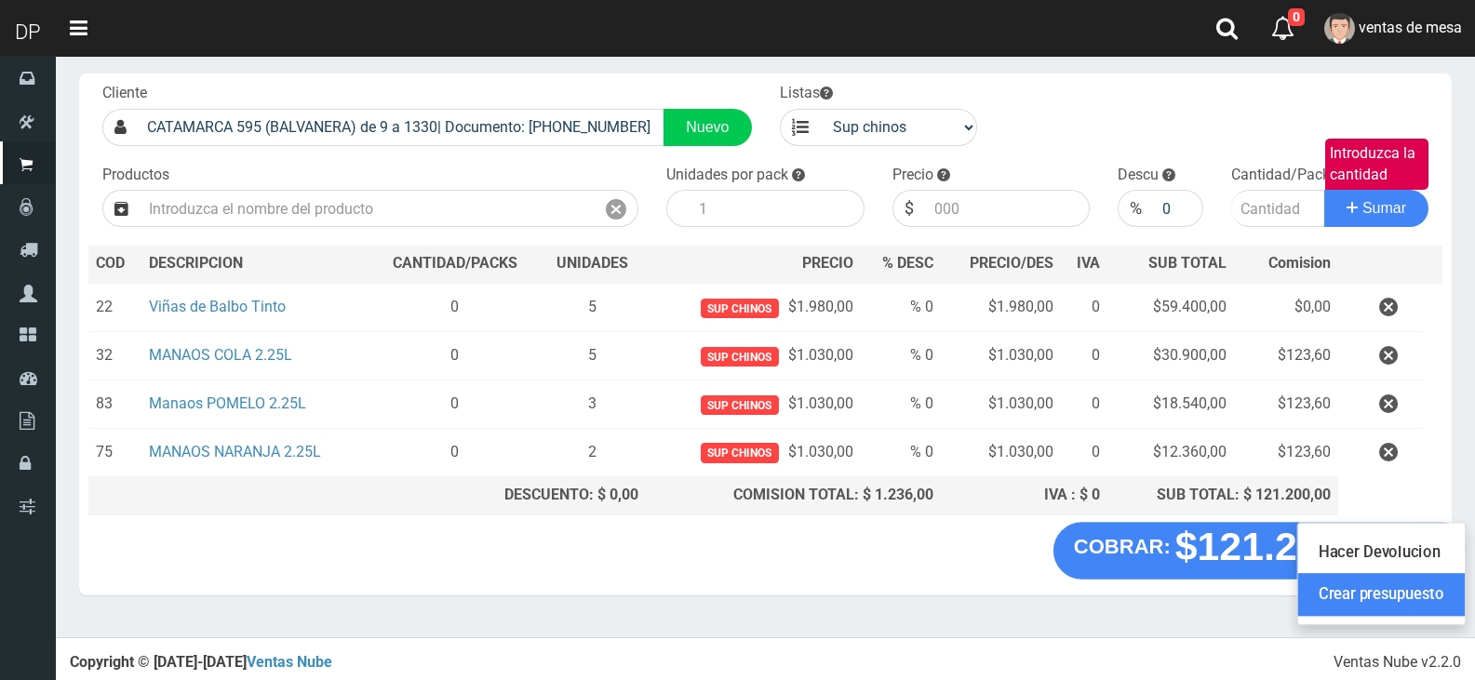
click at [1427, 583] on link "Crear presupuesto" at bounding box center [1381, 594] width 167 height 43
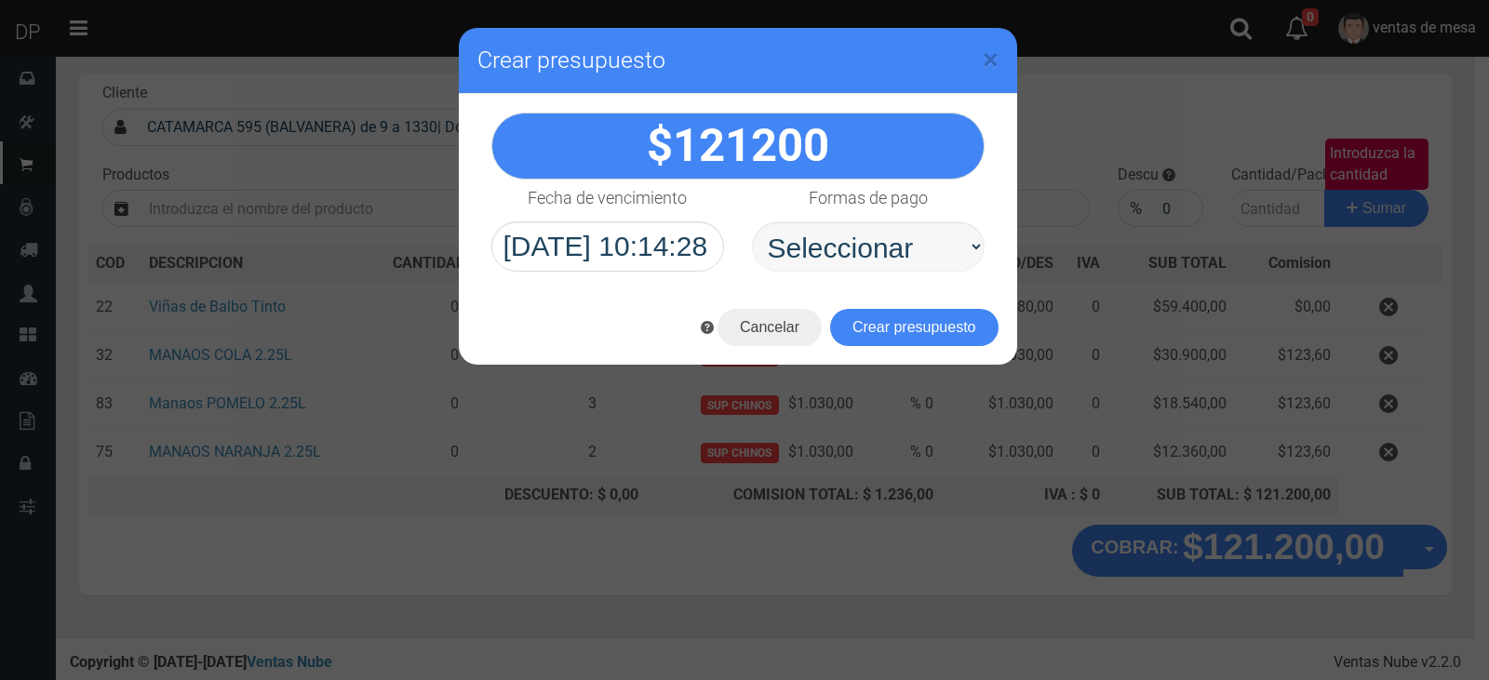
select select "Efectivo"
click at [752, 221] on select "Seleccionar Efectivo Tarjeta de Crédito Depósito Débito" at bounding box center [868, 246] width 233 height 50
click at [902, 314] on button "Crear presupuesto" at bounding box center [914, 327] width 168 height 37
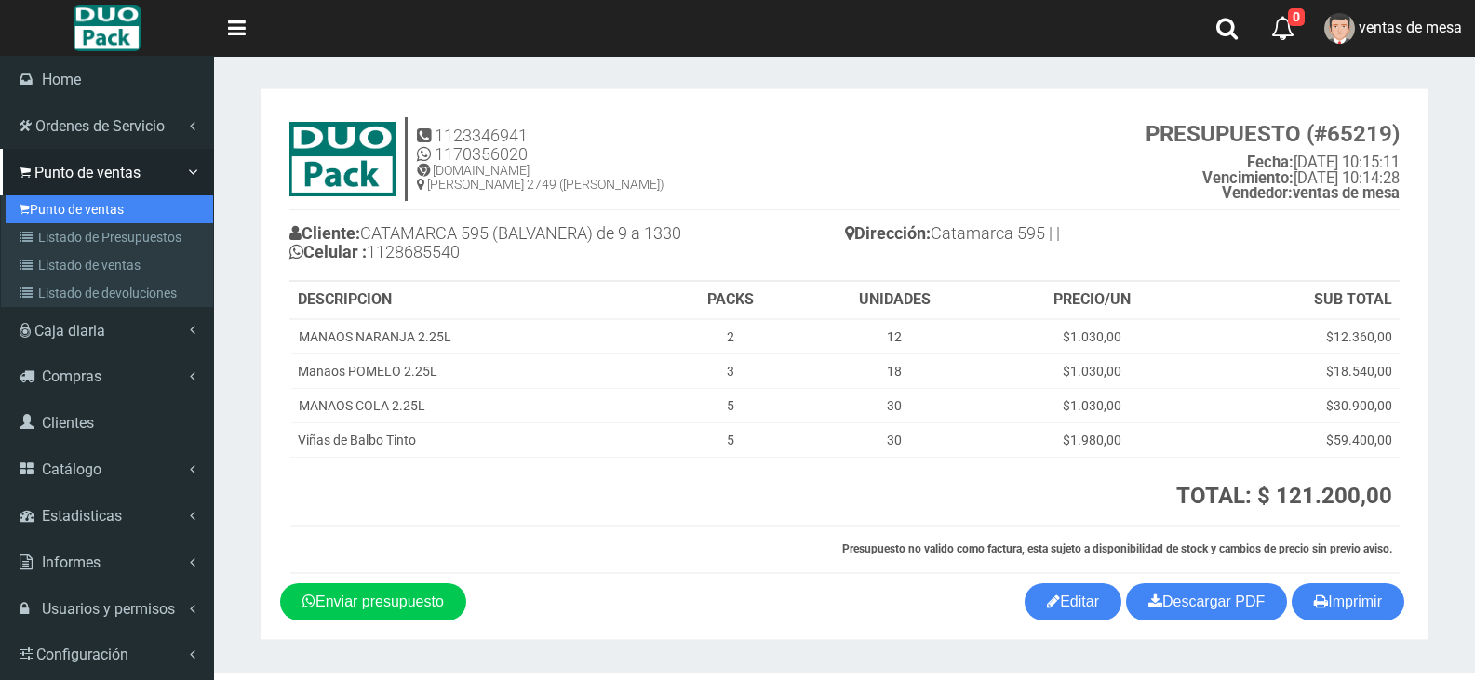
click at [30, 198] on link "Punto de ventas" at bounding box center [110, 209] width 208 height 28
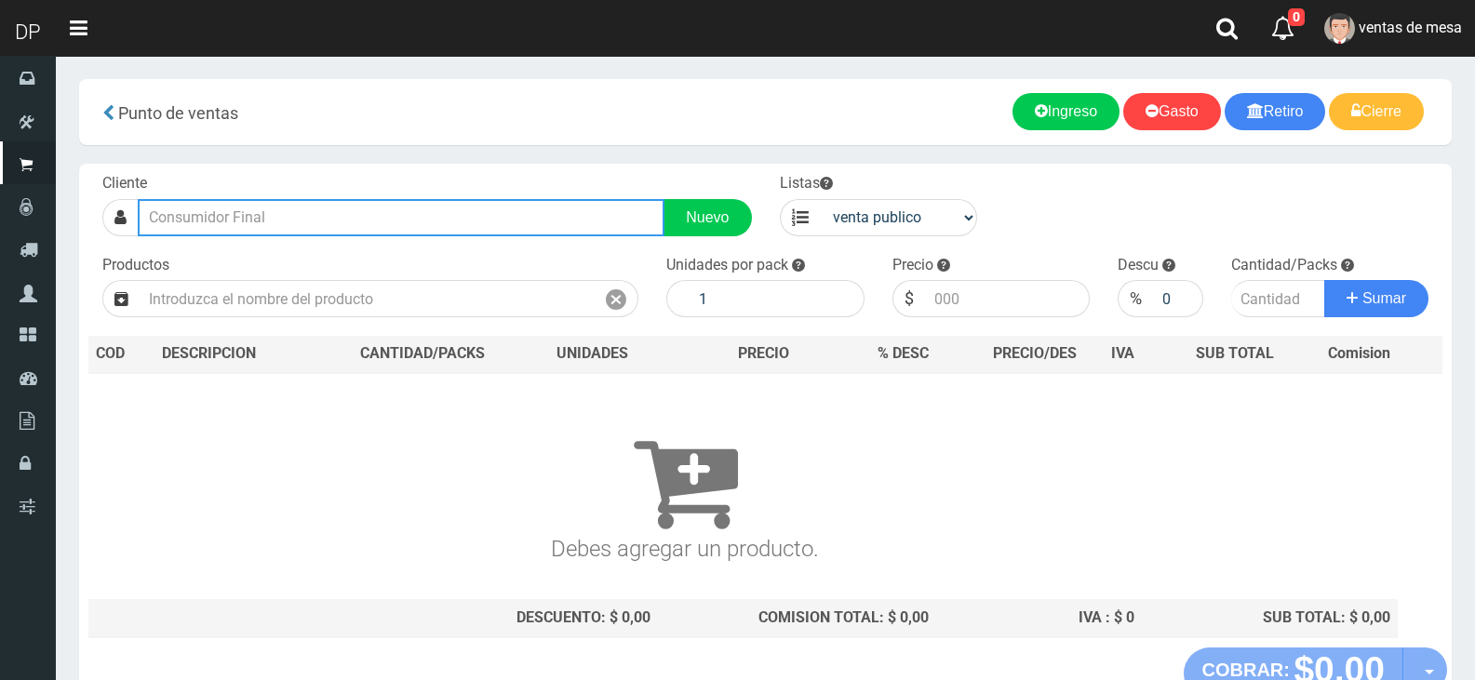
click at [424, 221] on input "text" at bounding box center [401, 217] width 527 height 37
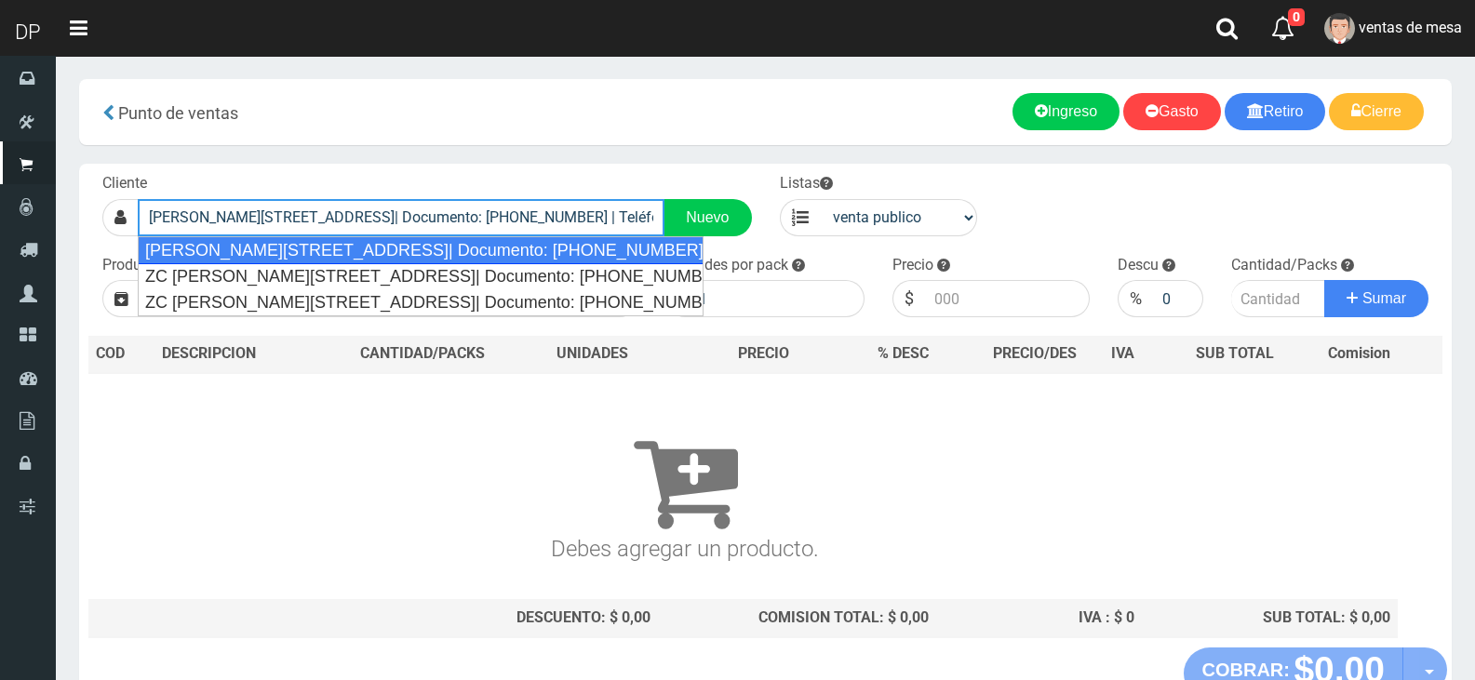
type input "[PERSON_NAME][STREET_ADDRESS]| Documento: [PHONE_NUMBER] | Teléfono:"
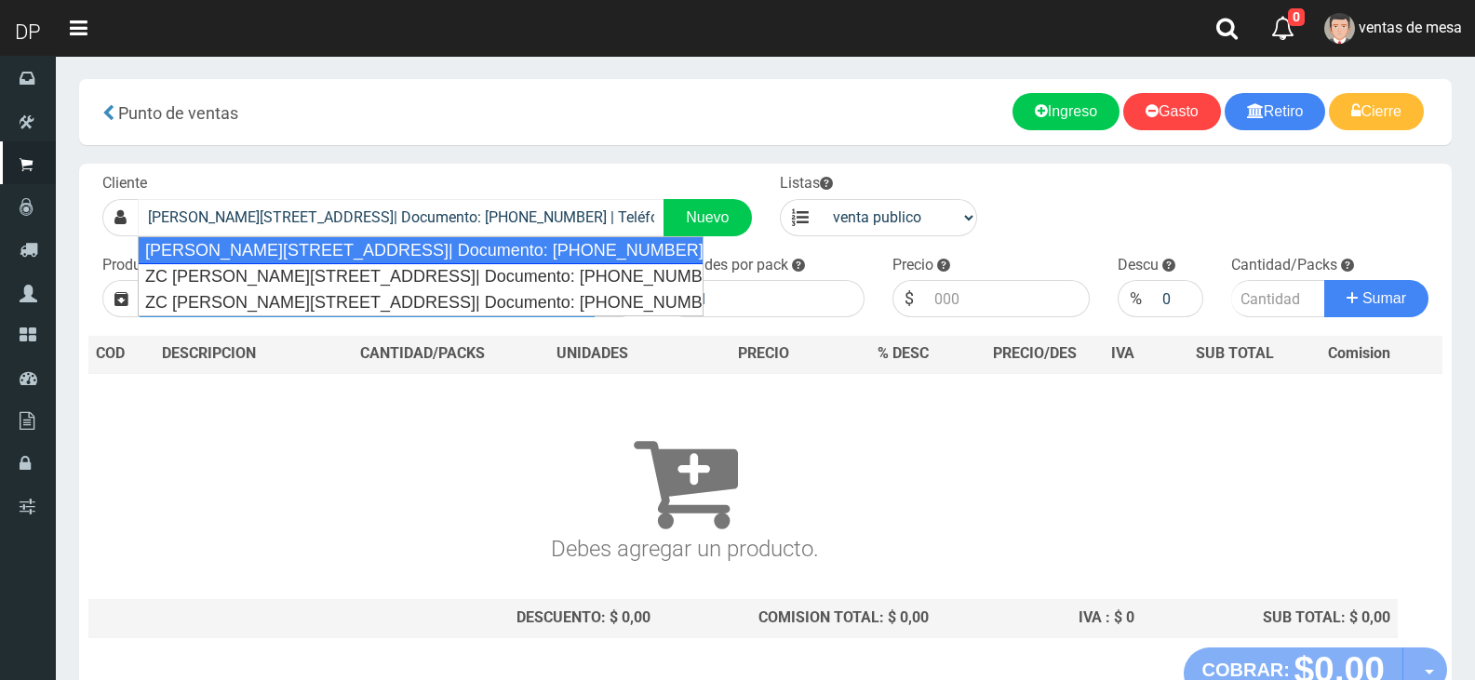
select select "2"
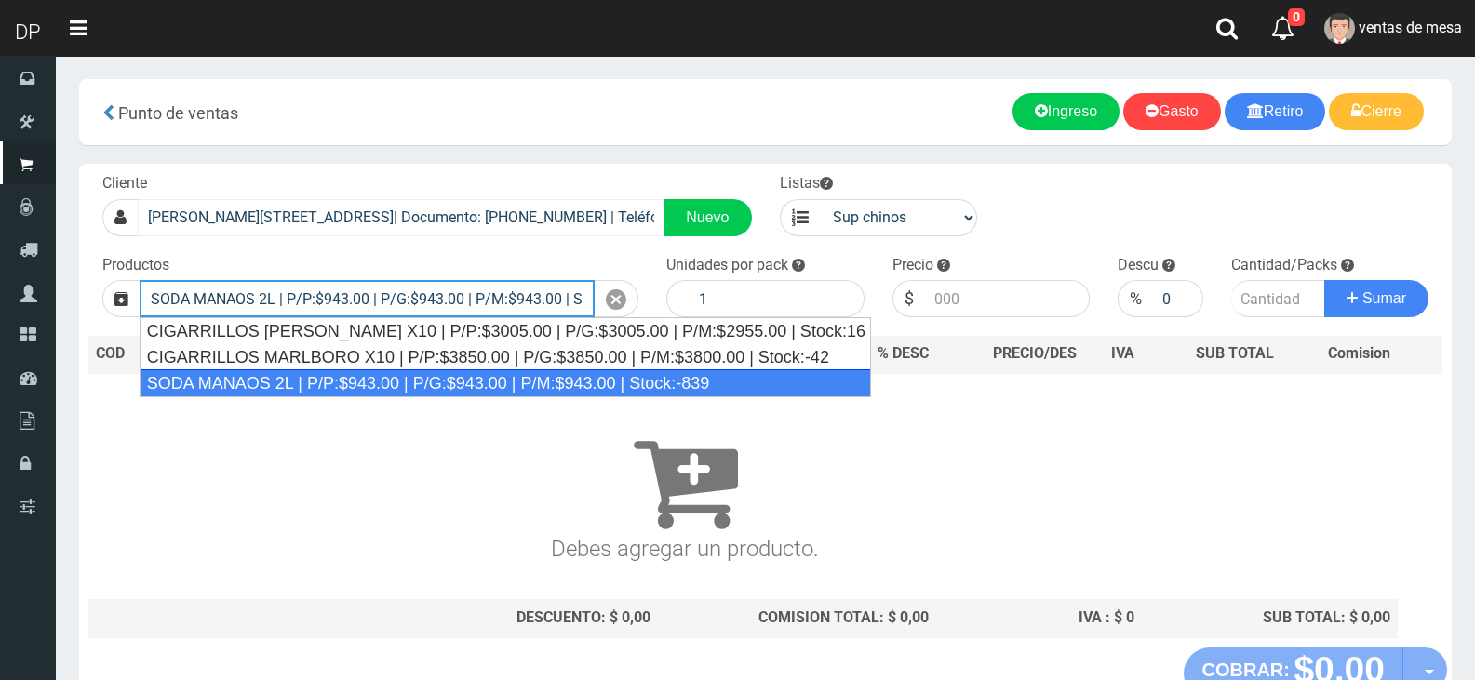
type input "SODA MANAOS 2L | P/P:$943.00 | P/G:$943.00 | P/M:$943.00 | Stock:-839"
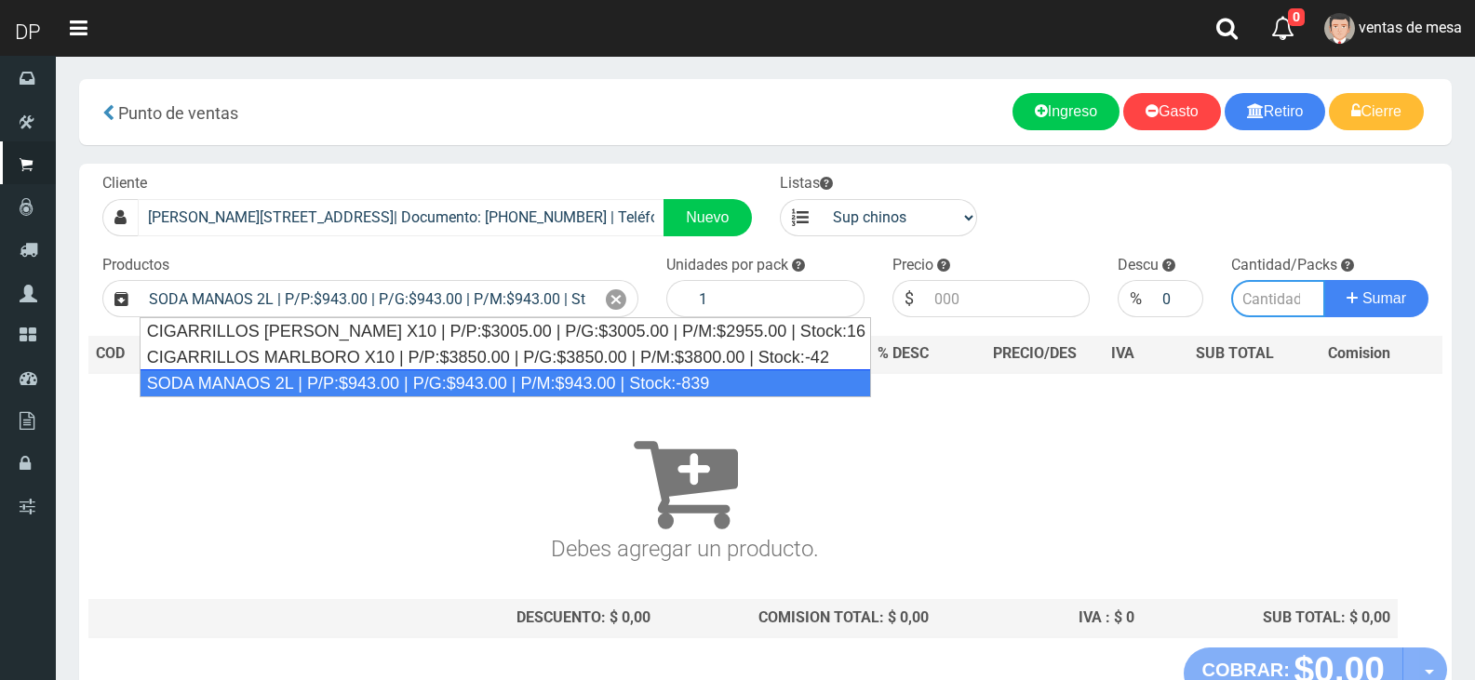
type input "6"
type input "943.00"
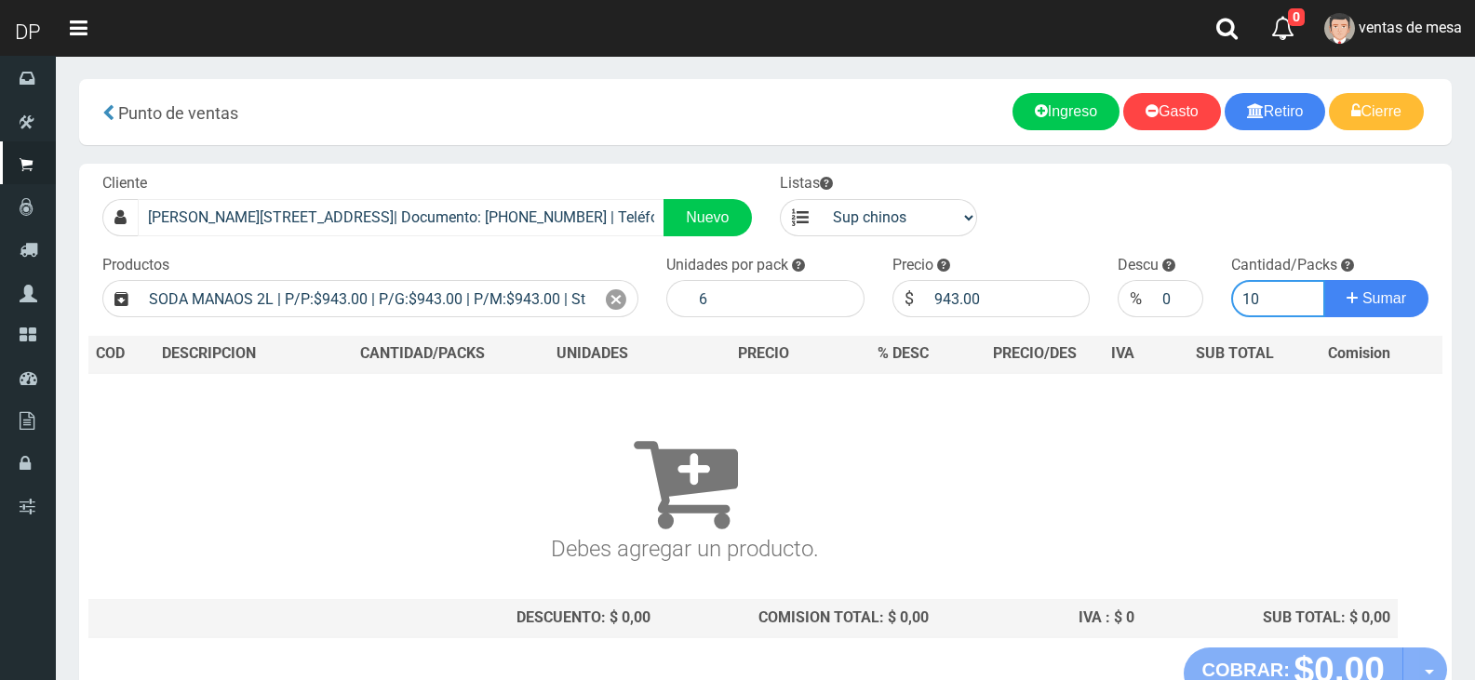
type input "10"
click at [1324, 280] on button "Sumar" at bounding box center [1376, 298] width 104 height 37
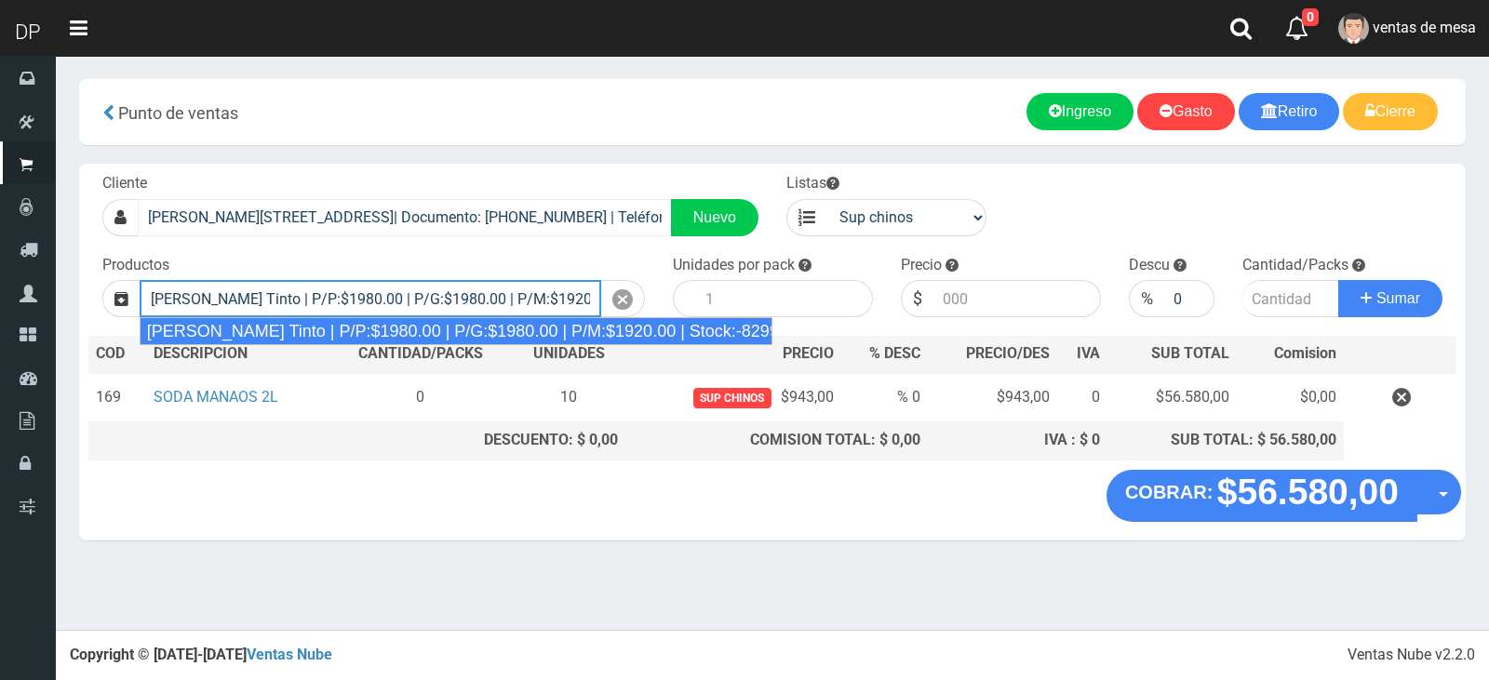
type input "[PERSON_NAME] Tinto | P/P:$1980.00 | P/G:$1980.00 | P/M:$1920.00 | Stock:-8299"
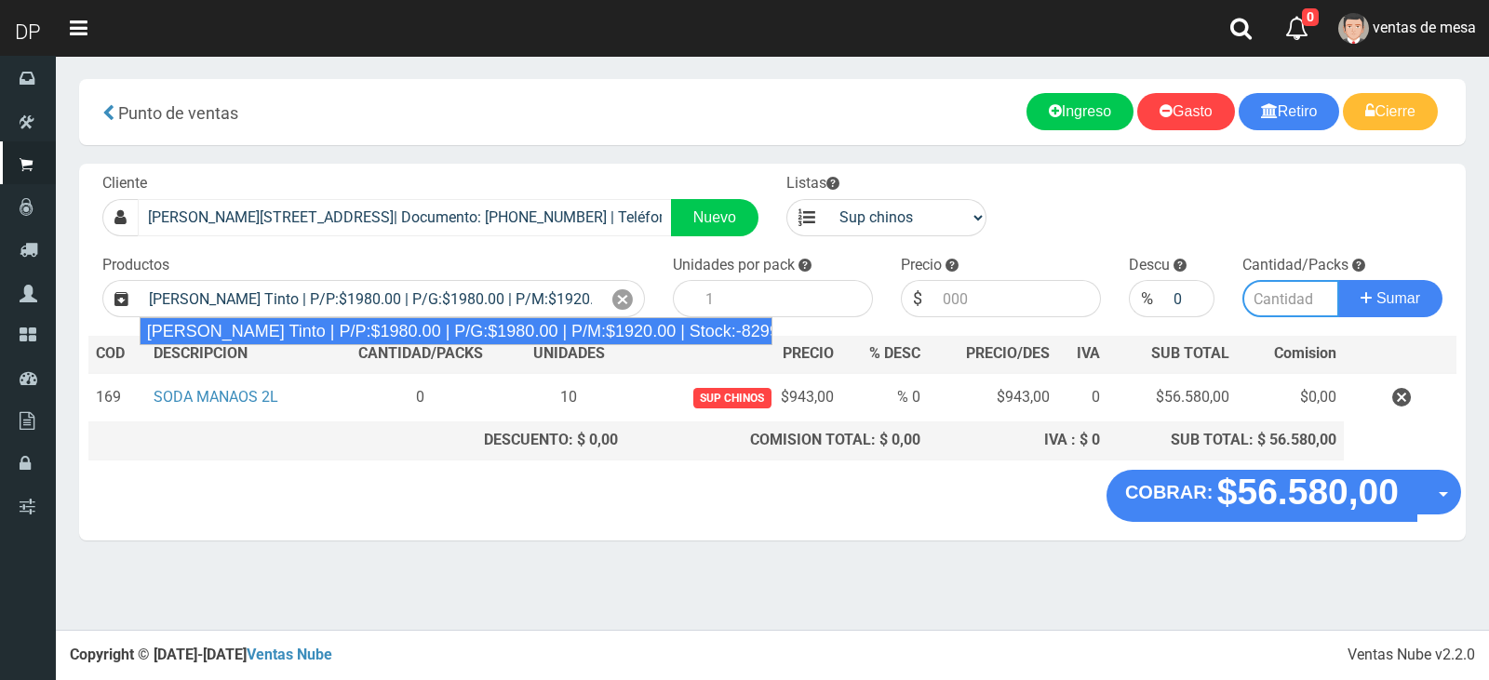
type input "6"
type input "1980.00"
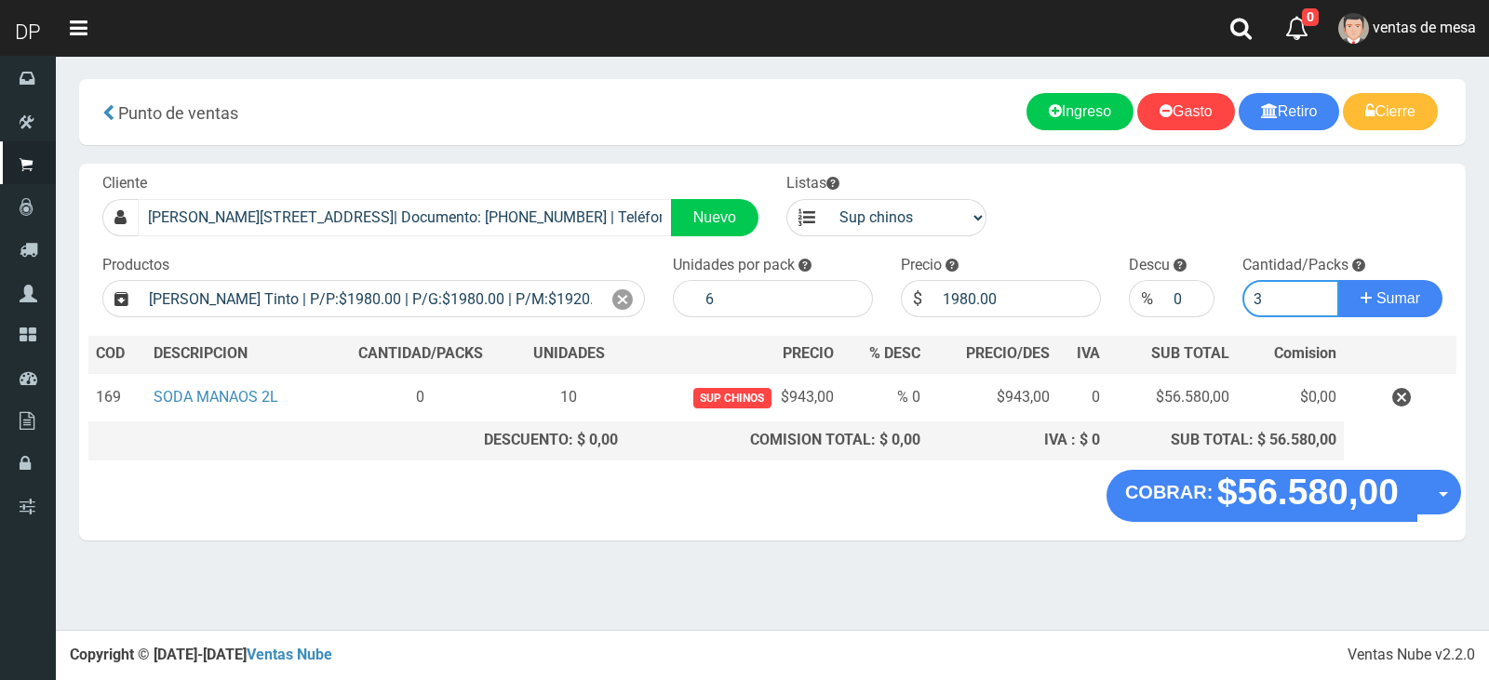
type input "3"
click at [1338, 280] on button "Sumar" at bounding box center [1390, 298] width 104 height 37
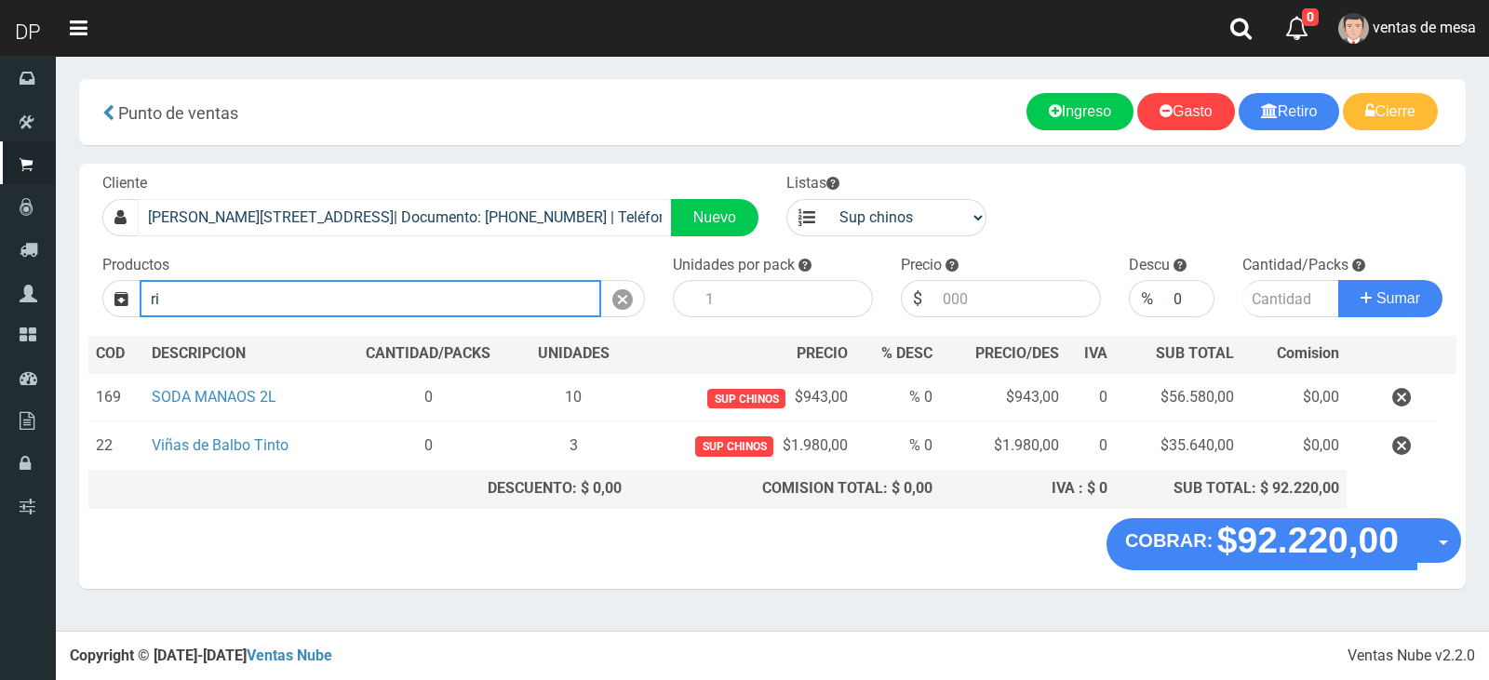
type input "r"
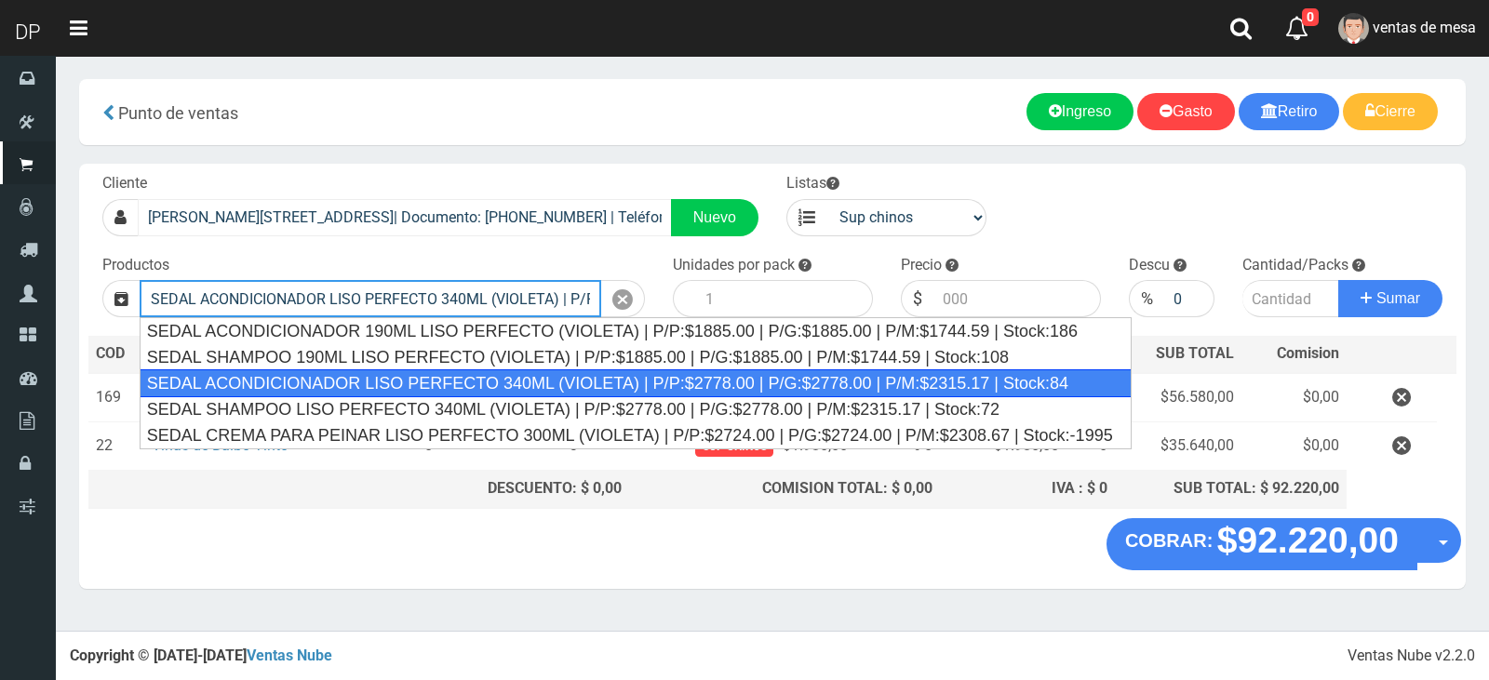
type input "SEDAL ACONDICIONADOR LISO PERFECTO 340ML (VIOLETA) | P/P:$2778.00 | P/G:$2778.0…"
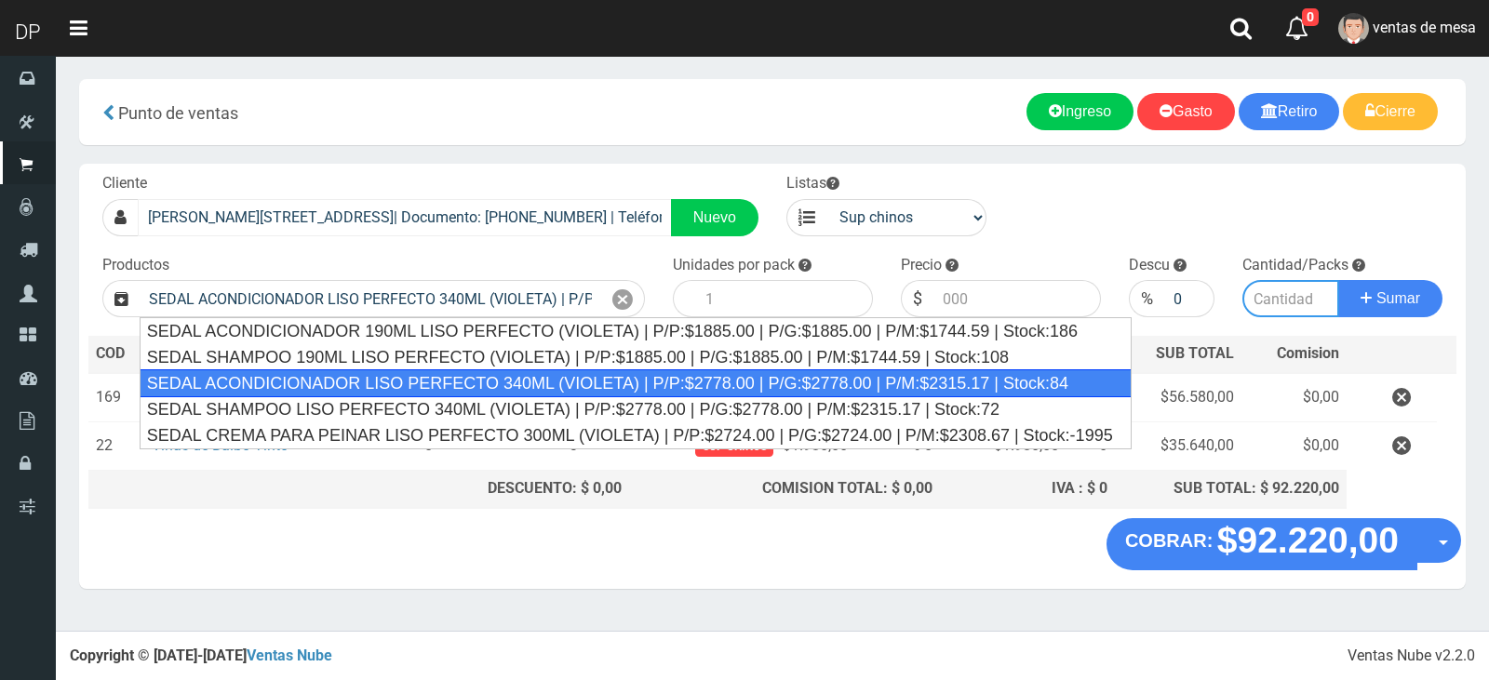
type input "12"
type input "2778.00"
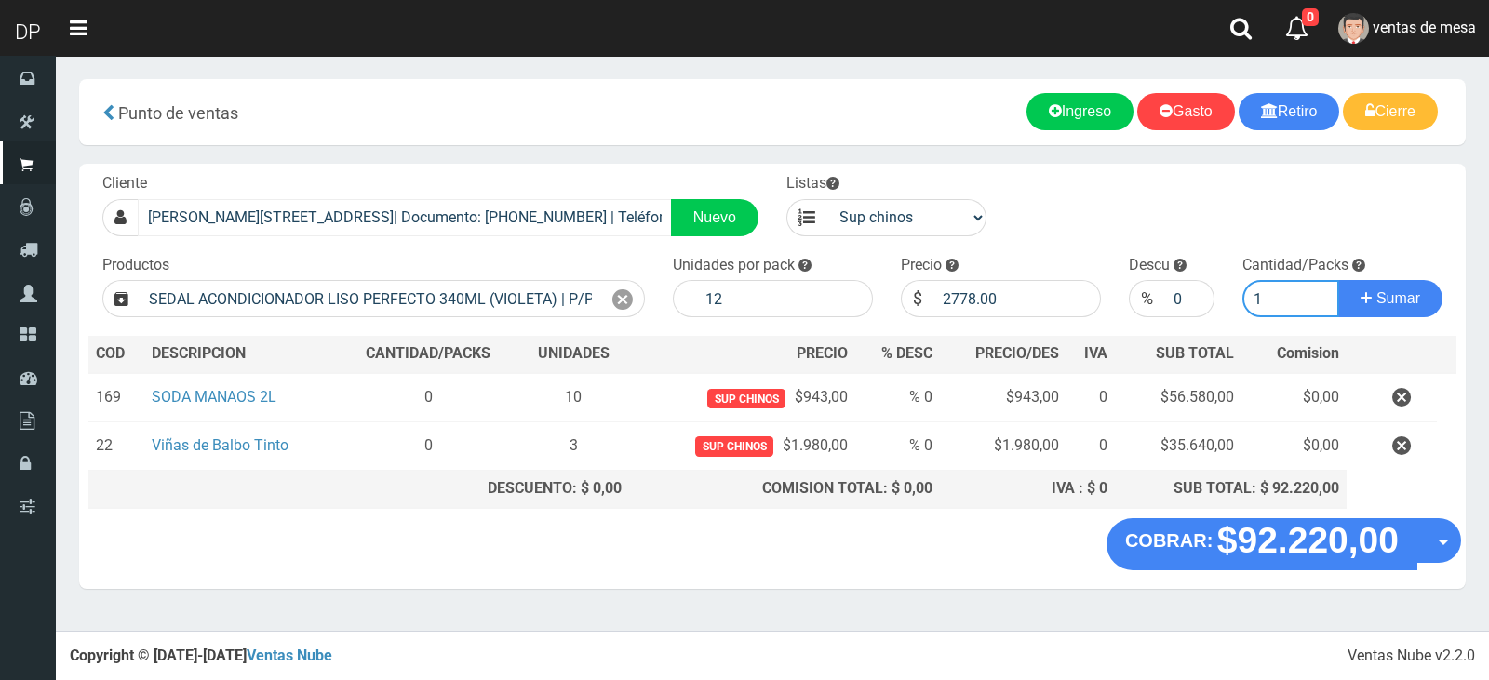
type input "1"
click at [1338, 280] on button "Sumar" at bounding box center [1390, 298] width 104 height 37
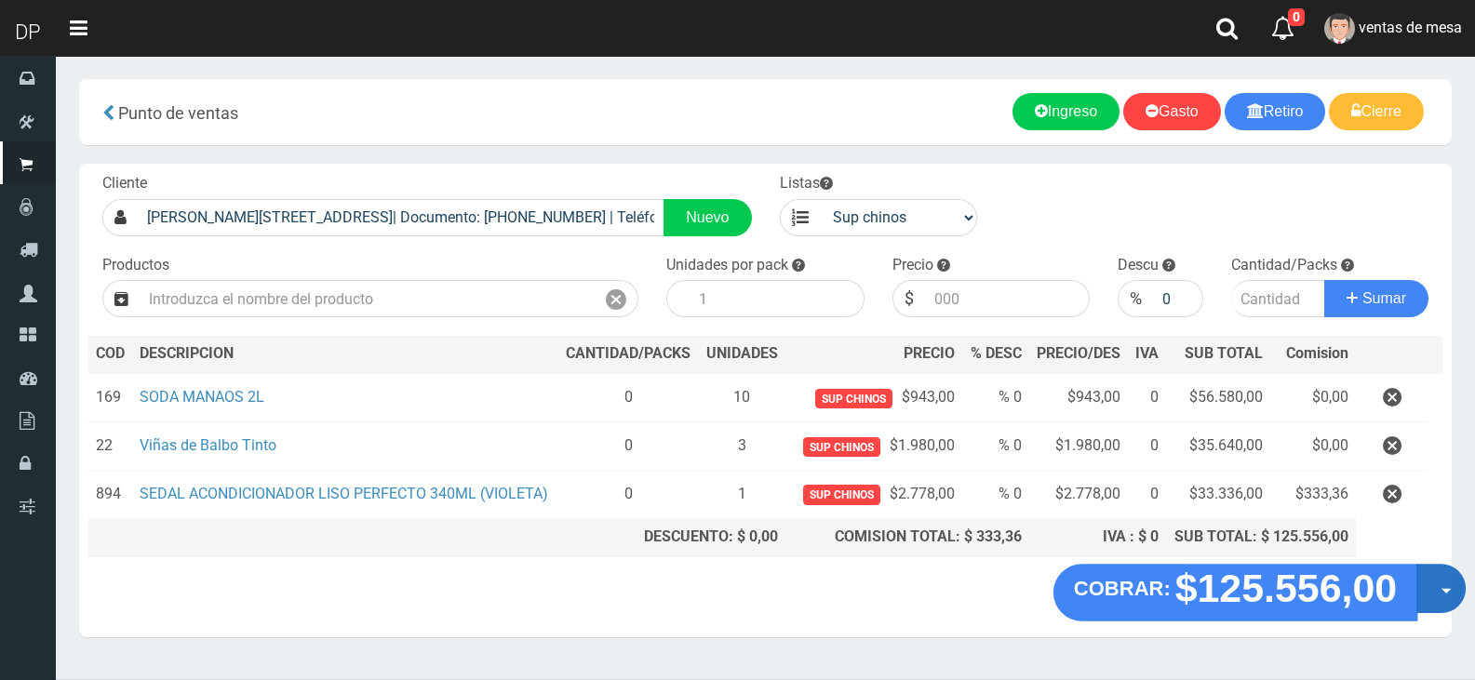
drag, startPoint x: 1427, startPoint y: 596, endPoint x: 1428, endPoint y: 605, distance: 9.5
click at [1427, 596] on button "Opciones" at bounding box center [1440, 588] width 49 height 49
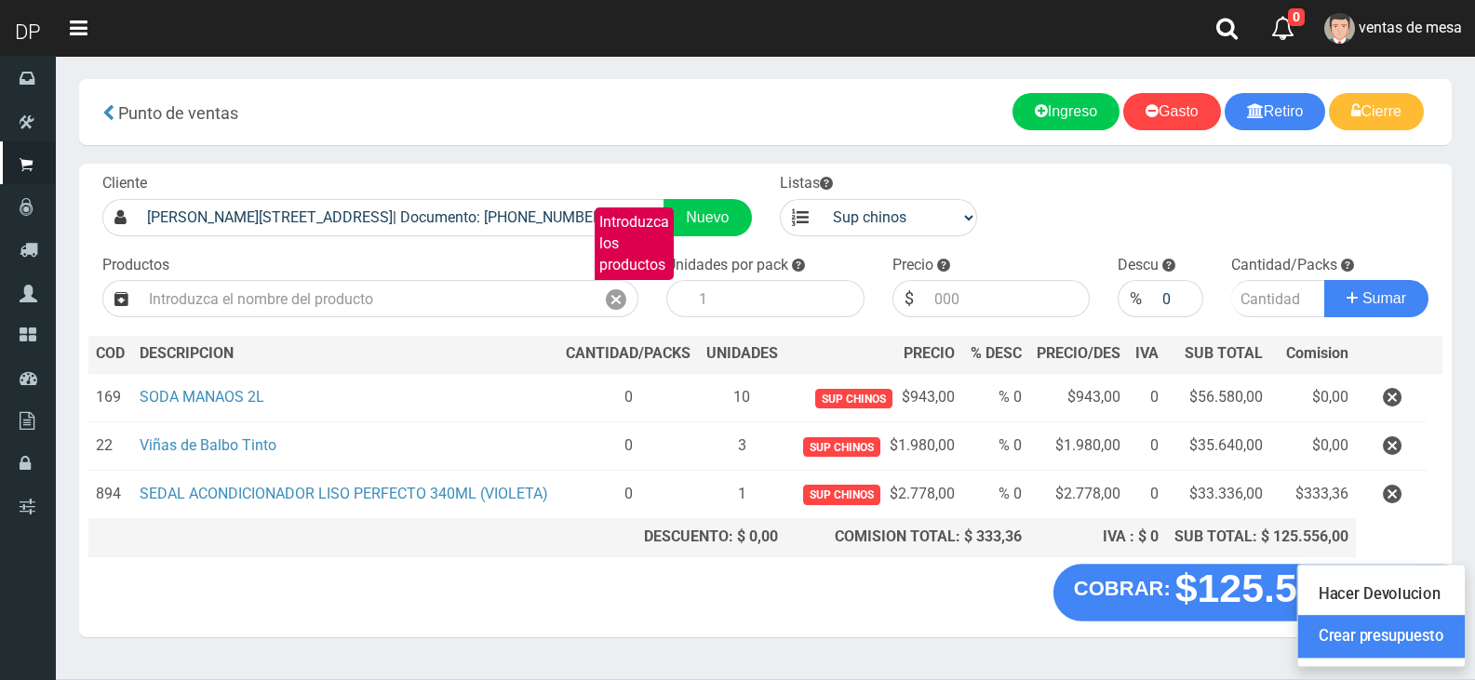
click at [1425, 636] on link "Crear presupuesto" at bounding box center [1381, 636] width 167 height 43
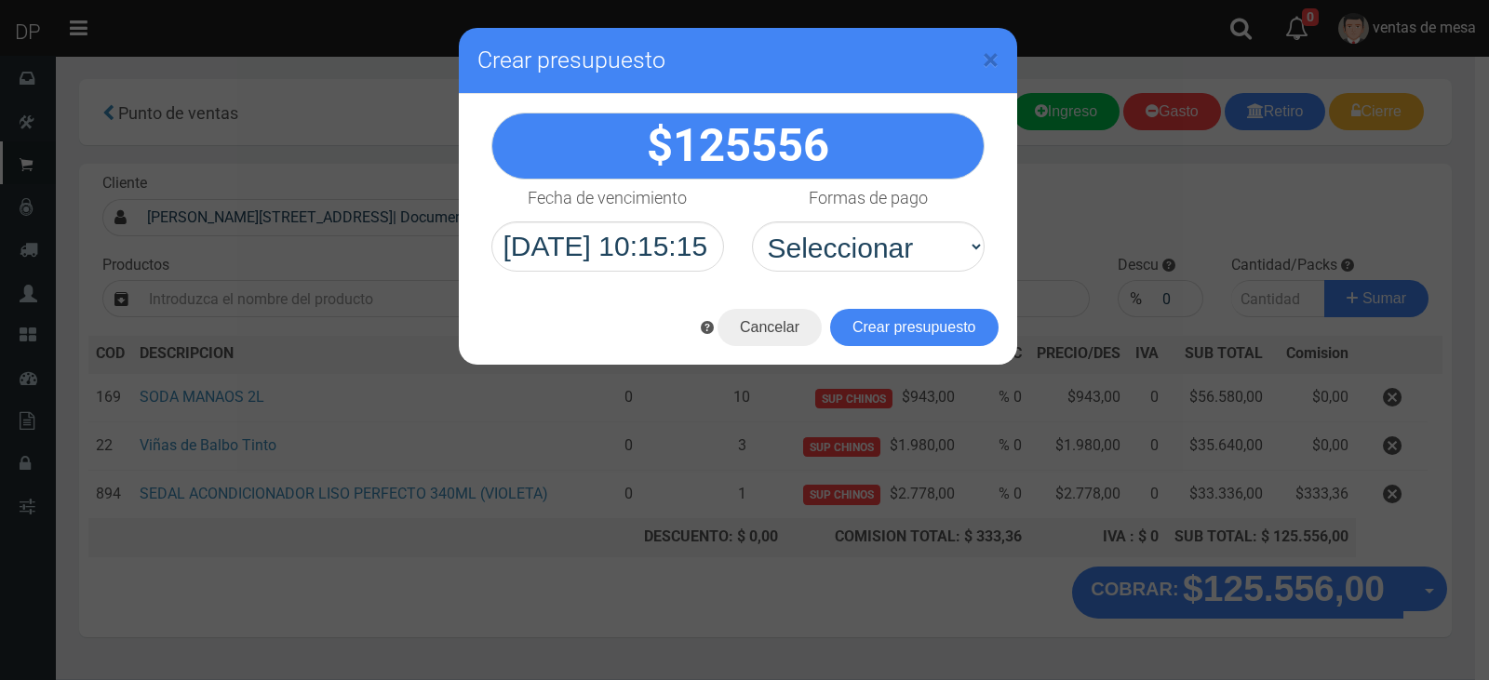
click at [918, 288] on div "125556" at bounding box center [738, 192] width 558 height 196
drag, startPoint x: 909, startPoint y: 242, endPoint x: 904, endPoint y: 265, distance: 23.9
click at [909, 242] on select "Seleccionar Efectivo Tarjeta de Crédito Depósito Débito" at bounding box center [868, 246] width 233 height 50
select select "Efectivo"
click at [752, 221] on select "Seleccionar Efectivo Tarjeta de Crédito Depósito Débito" at bounding box center [868, 246] width 233 height 50
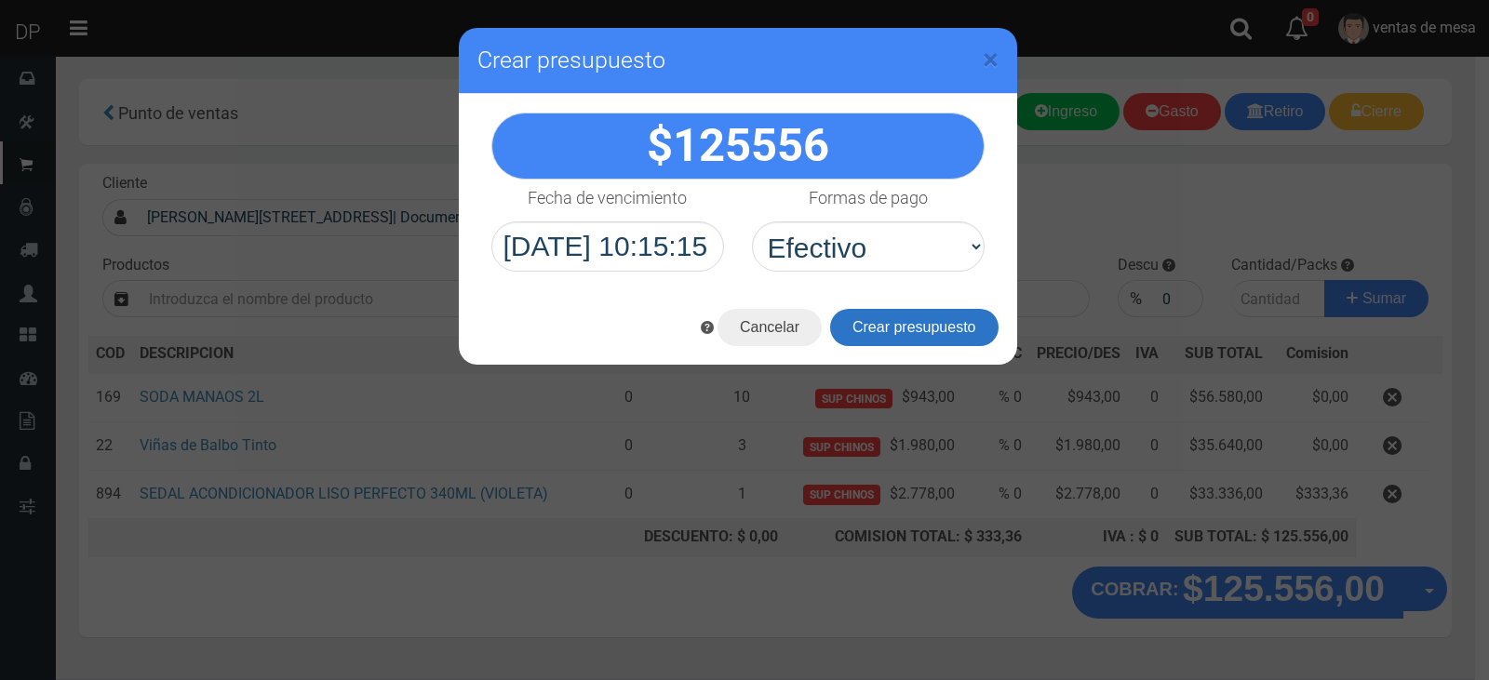
click at [897, 315] on button "Crear presupuesto" at bounding box center [914, 327] width 168 height 37
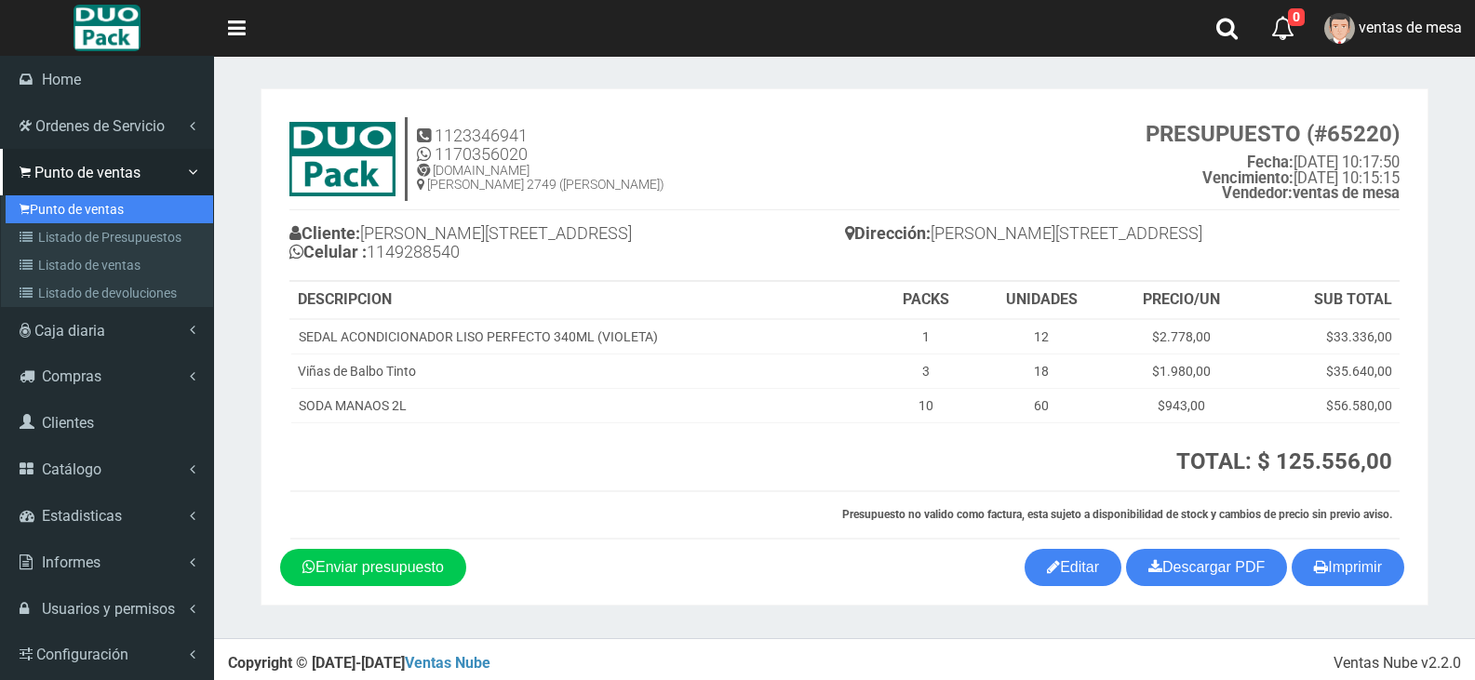
click at [33, 208] on link "Punto de ventas" at bounding box center [110, 209] width 208 height 28
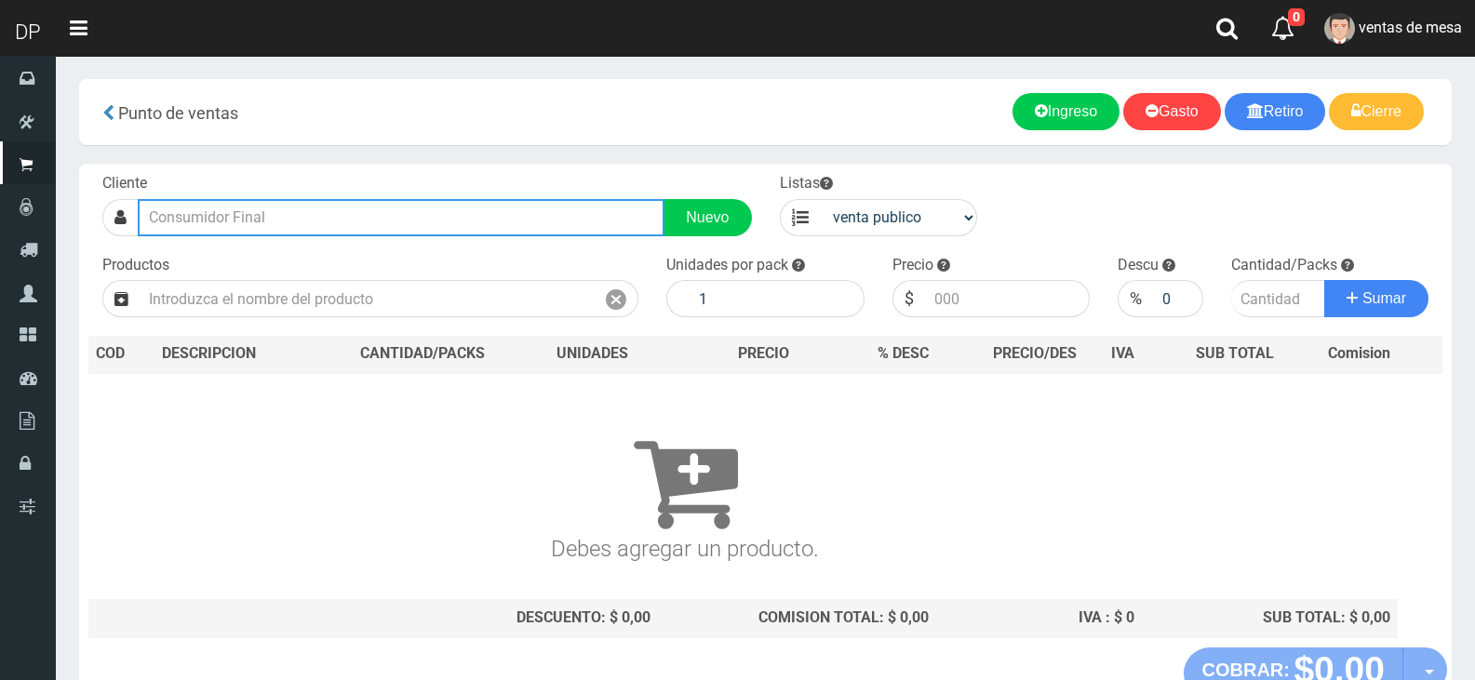
click at [298, 216] on input "text" at bounding box center [401, 217] width 527 height 37
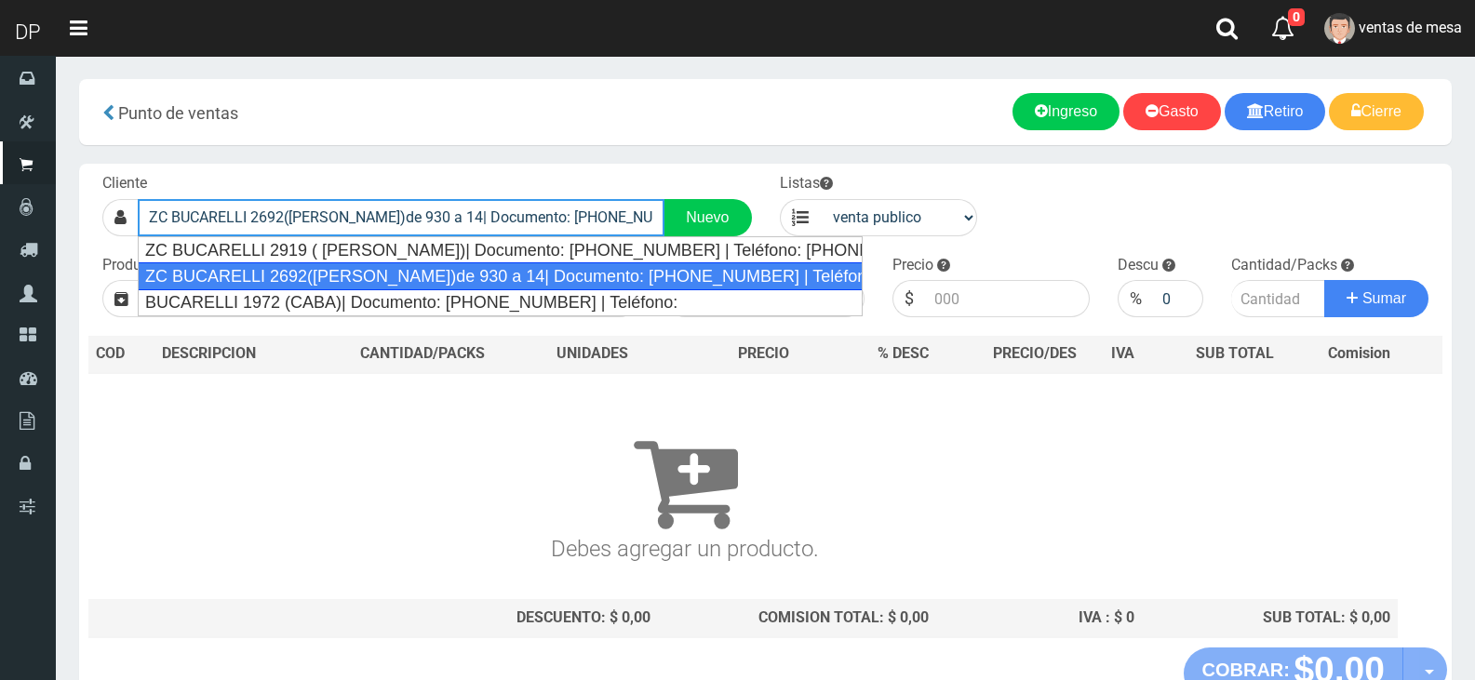
type input "ZC BUCARELLI 2692([PERSON_NAME])de 930 a 14| Documento: [PHONE_NUMBER] | Teléfo…"
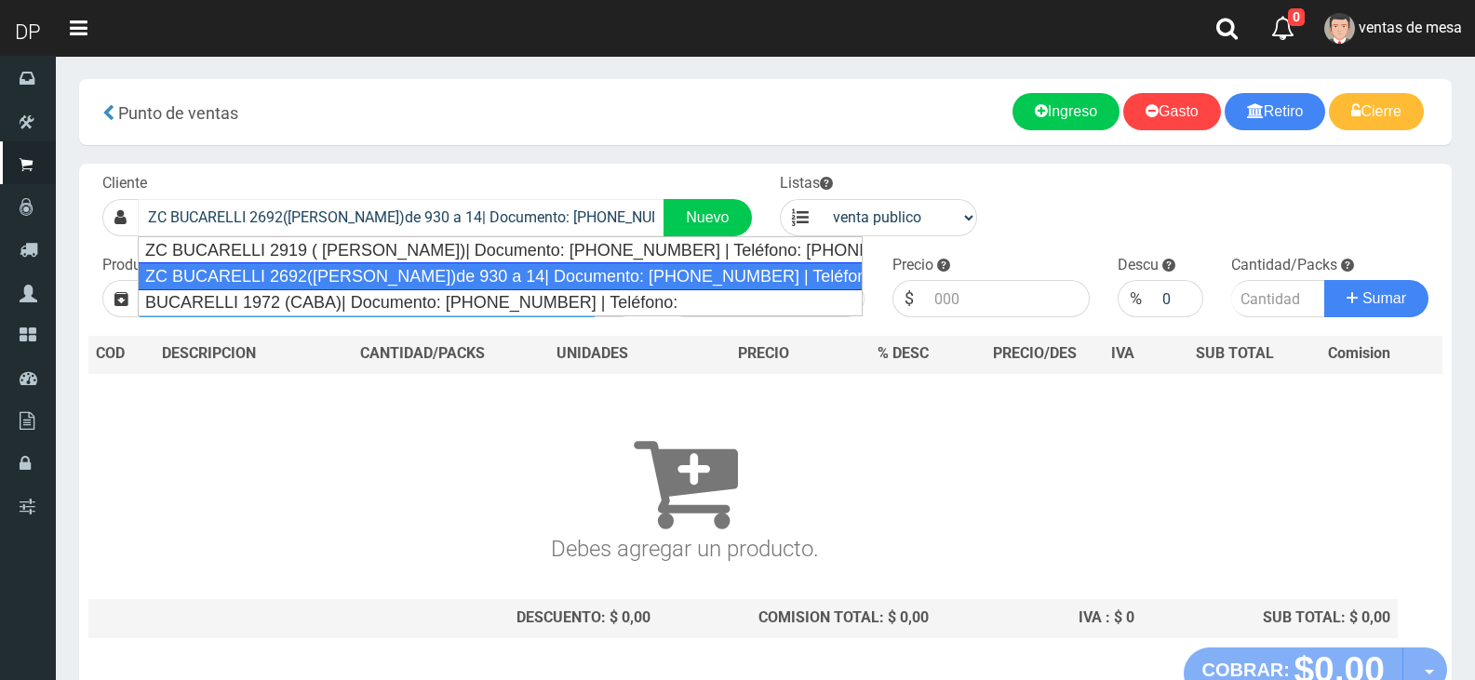
select select "2"
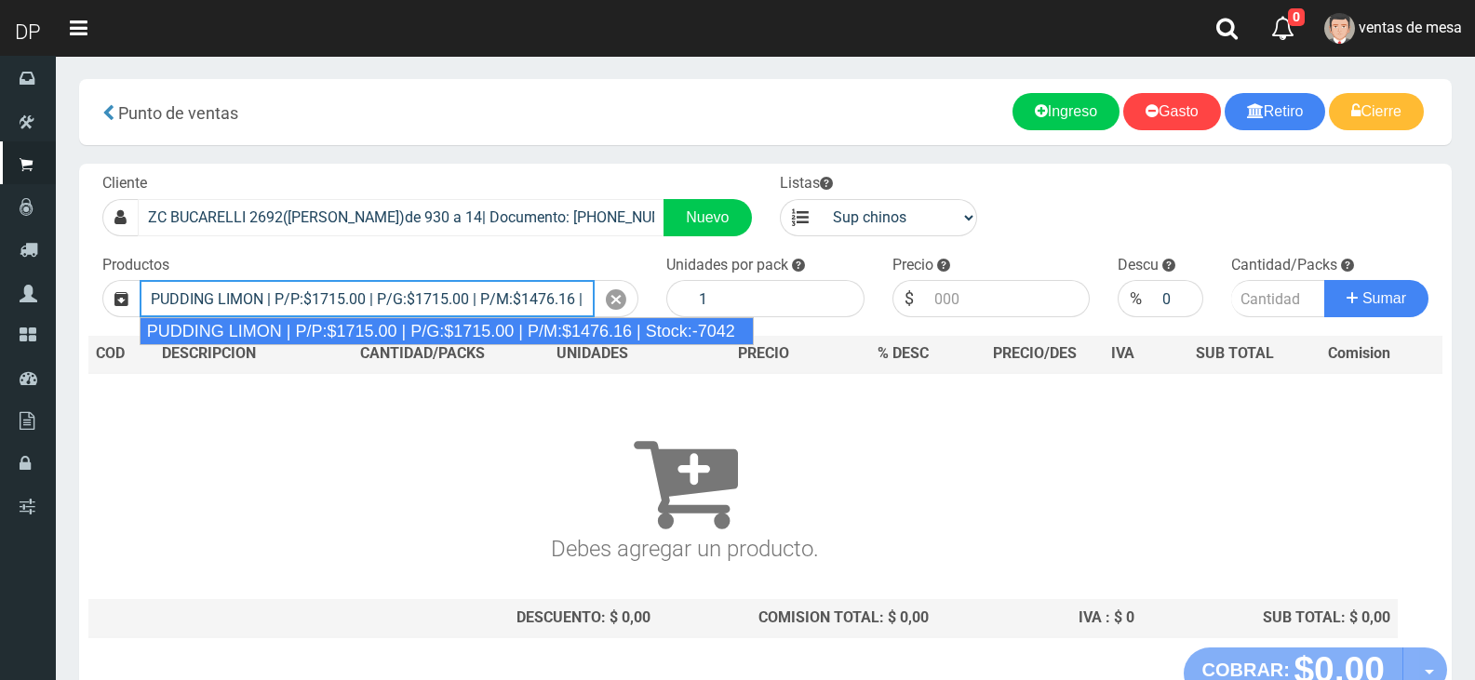
type input "PUDDING LIMON | P/P:$1715.00 | P/G:$1715.00 | P/M:$1476.16 | Stock:-7042"
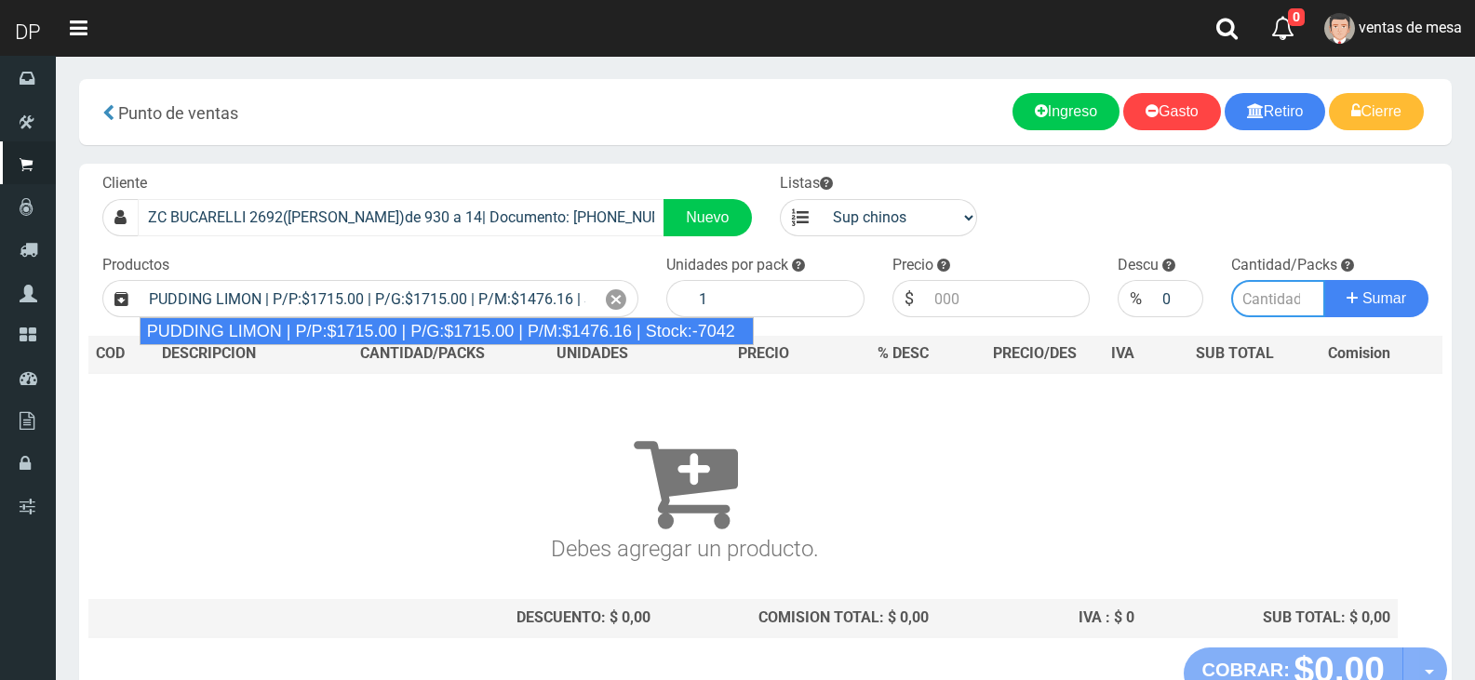
type input "8"
type input "1715.00"
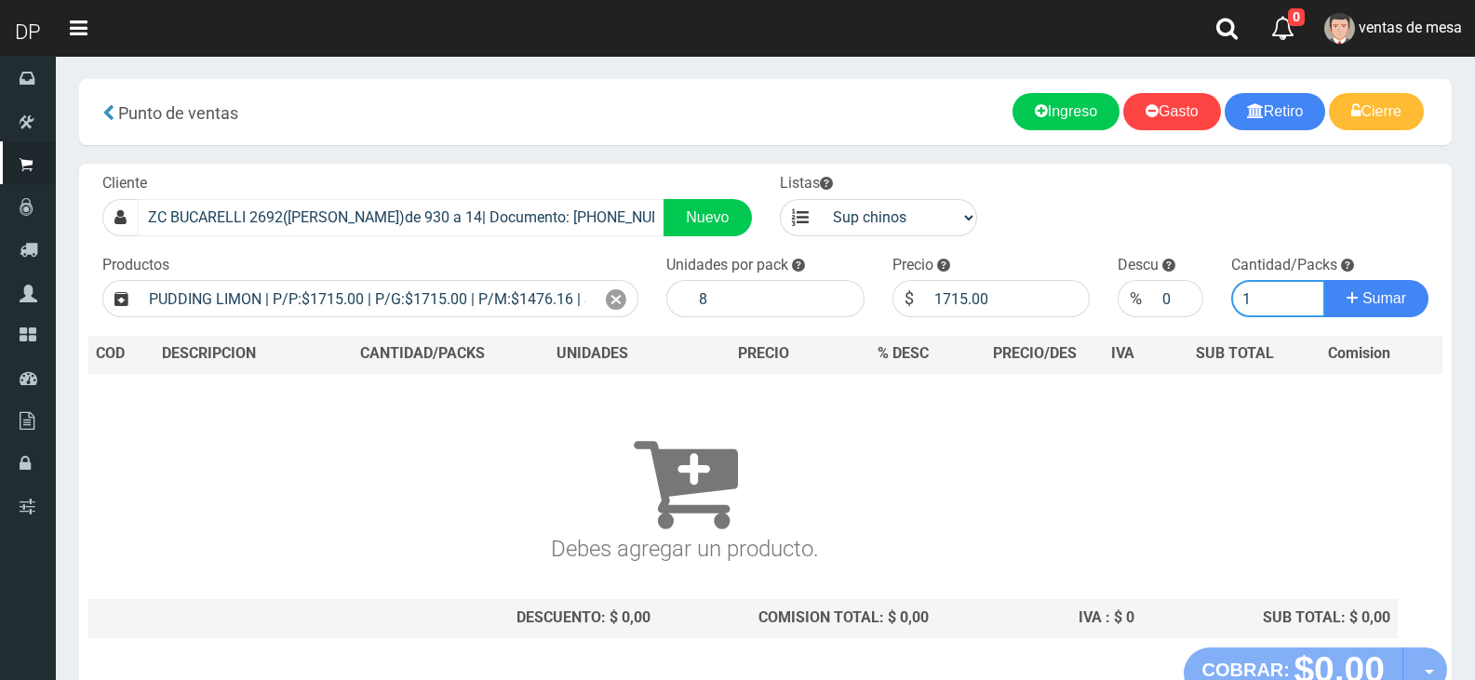
type input "1"
click at [1324, 280] on button "Sumar" at bounding box center [1376, 298] width 104 height 37
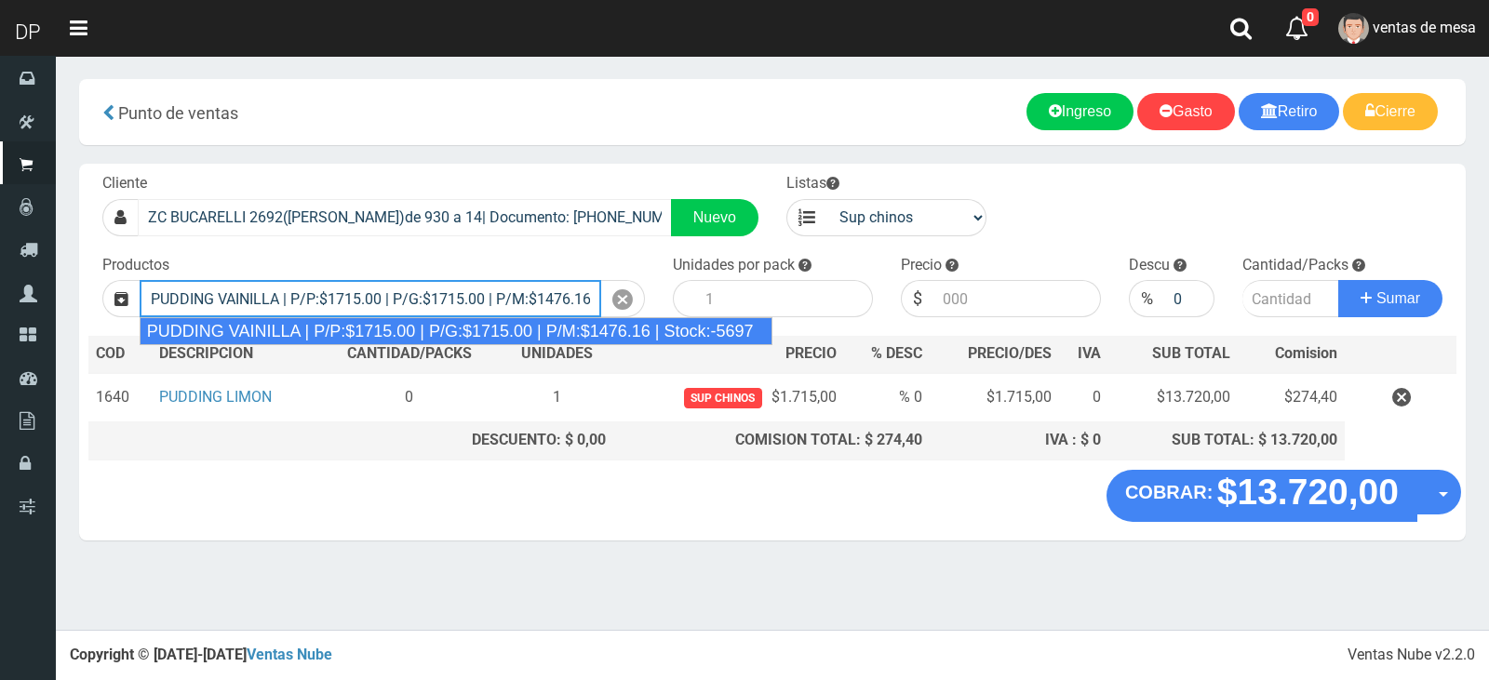
type input "PUDDING VAINILLA | P/P:$1715.00 | P/G:$1715.00 | P/M:$1476.16 | Stock:-5697"
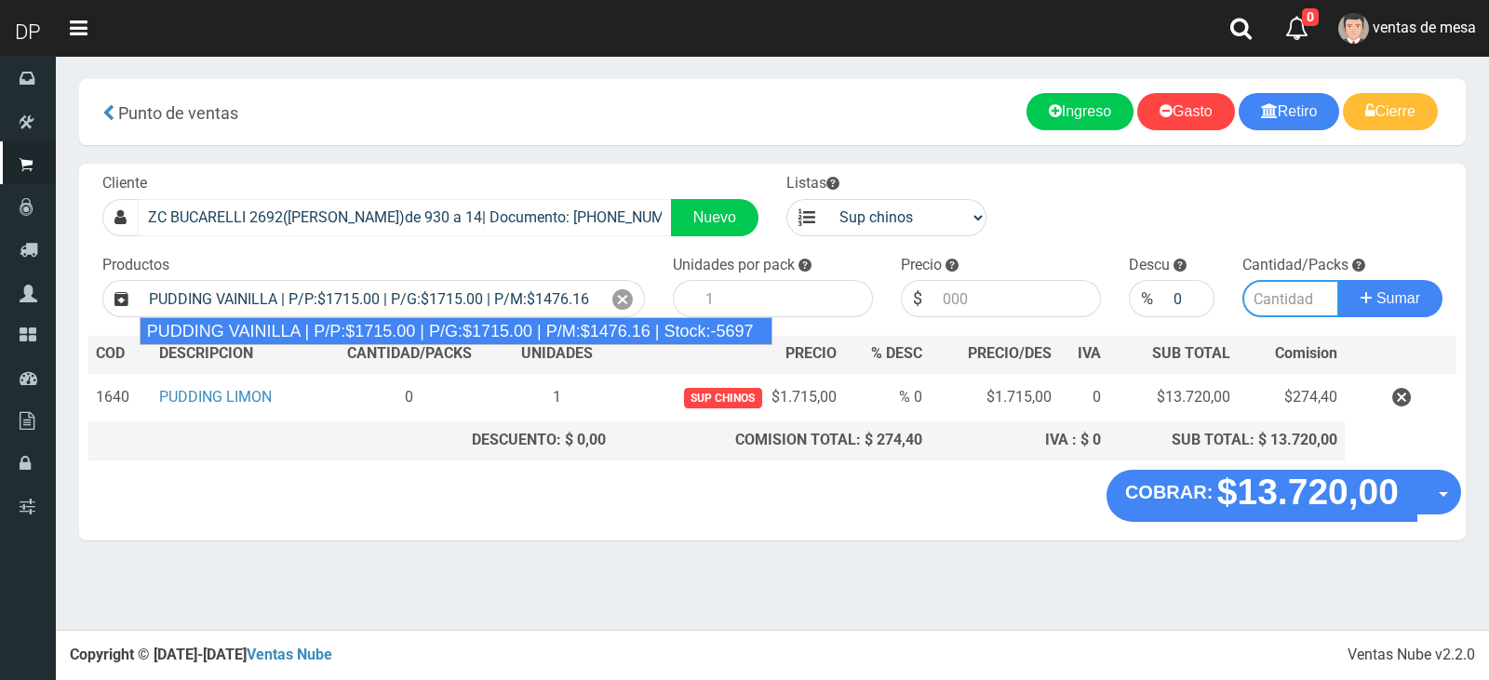
type input "8"
type input "1715.00"
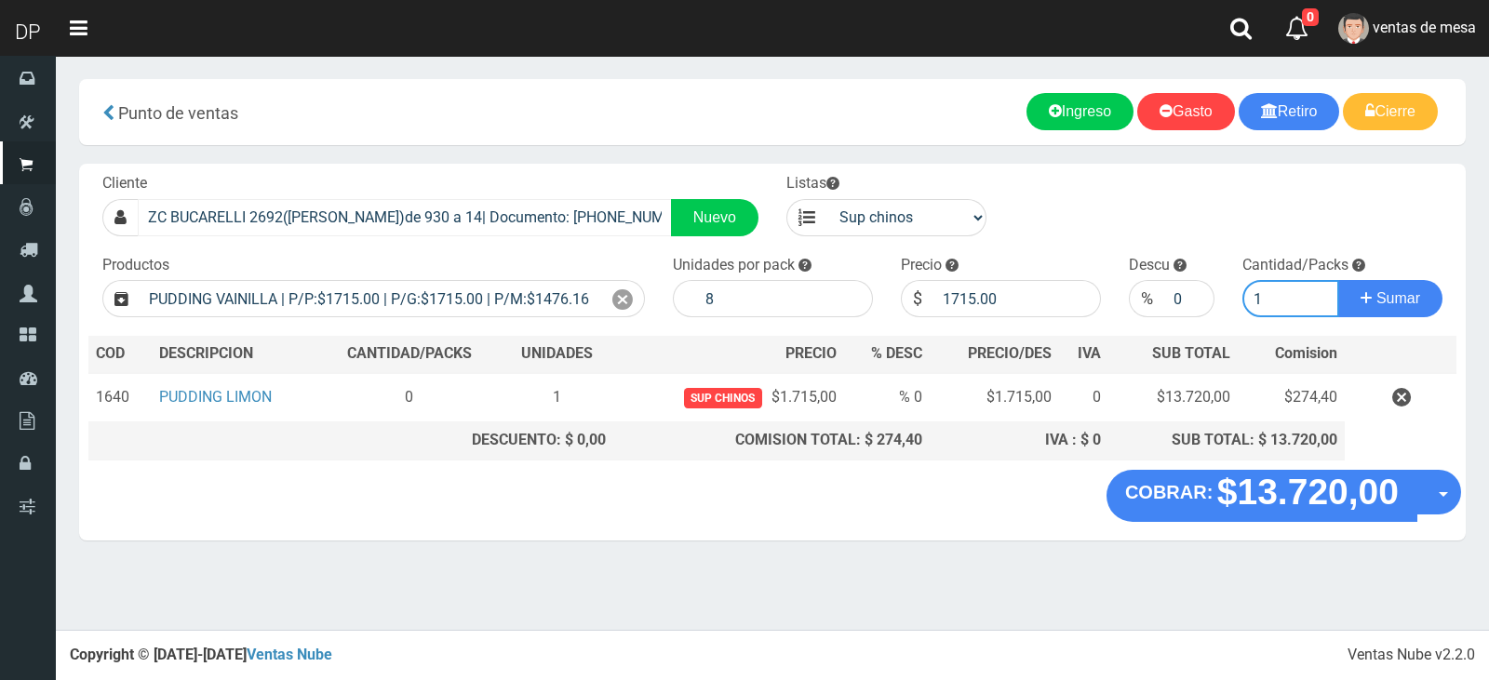
type input "1"
click at [1338, 280] on button "Sumar" at bounding box center [1390, 298] width 104 height 37
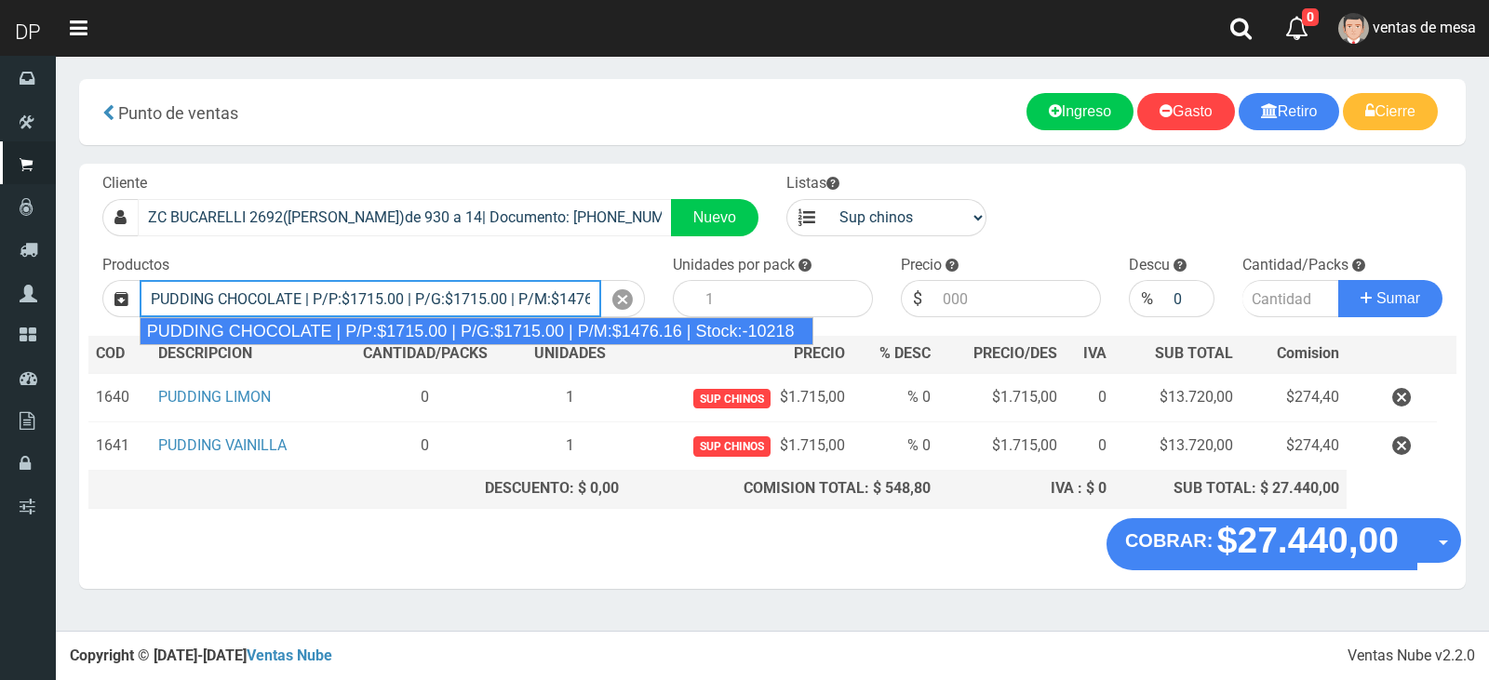
type input "PUDDING CHOCOLATE | P/P:$1715.00 | P/G:$1715.00 | P/M:$1476.16 | Stock:-10218"
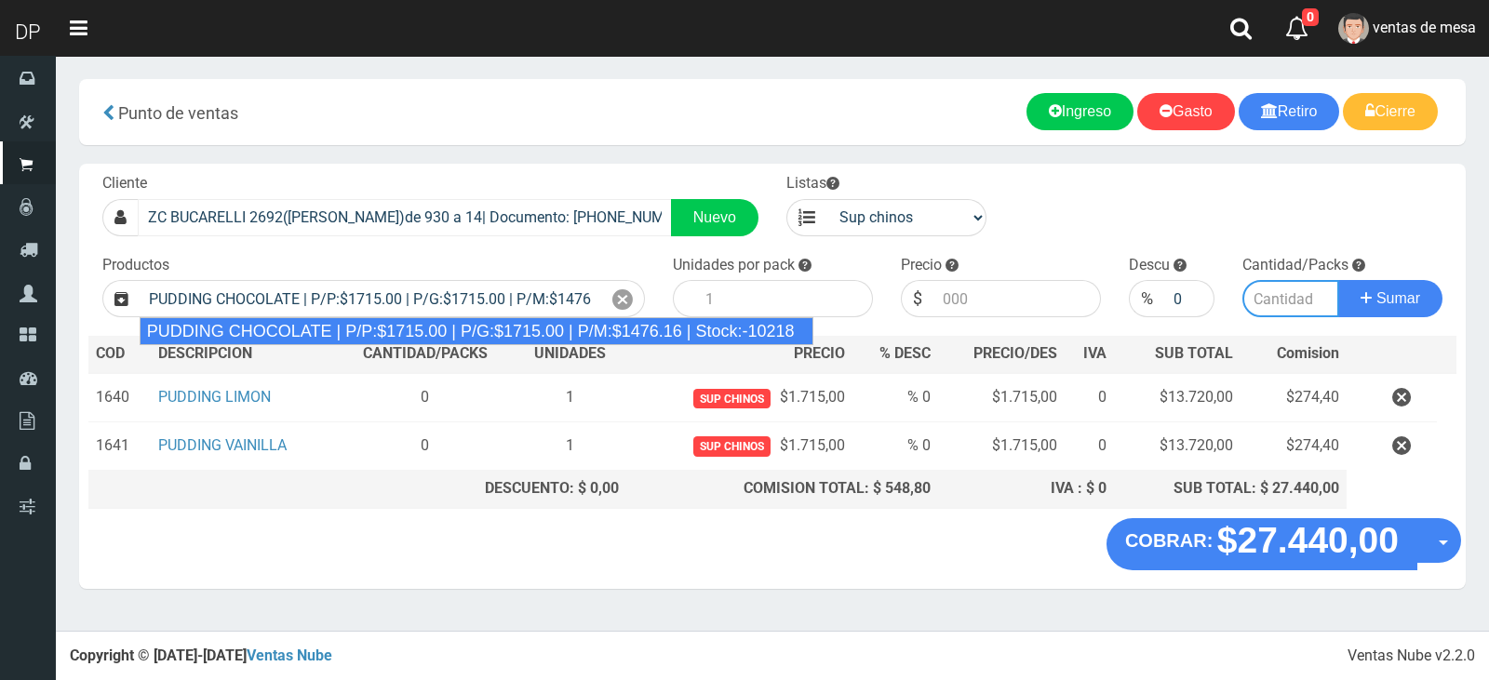
type input "8"
type input "1715.00"
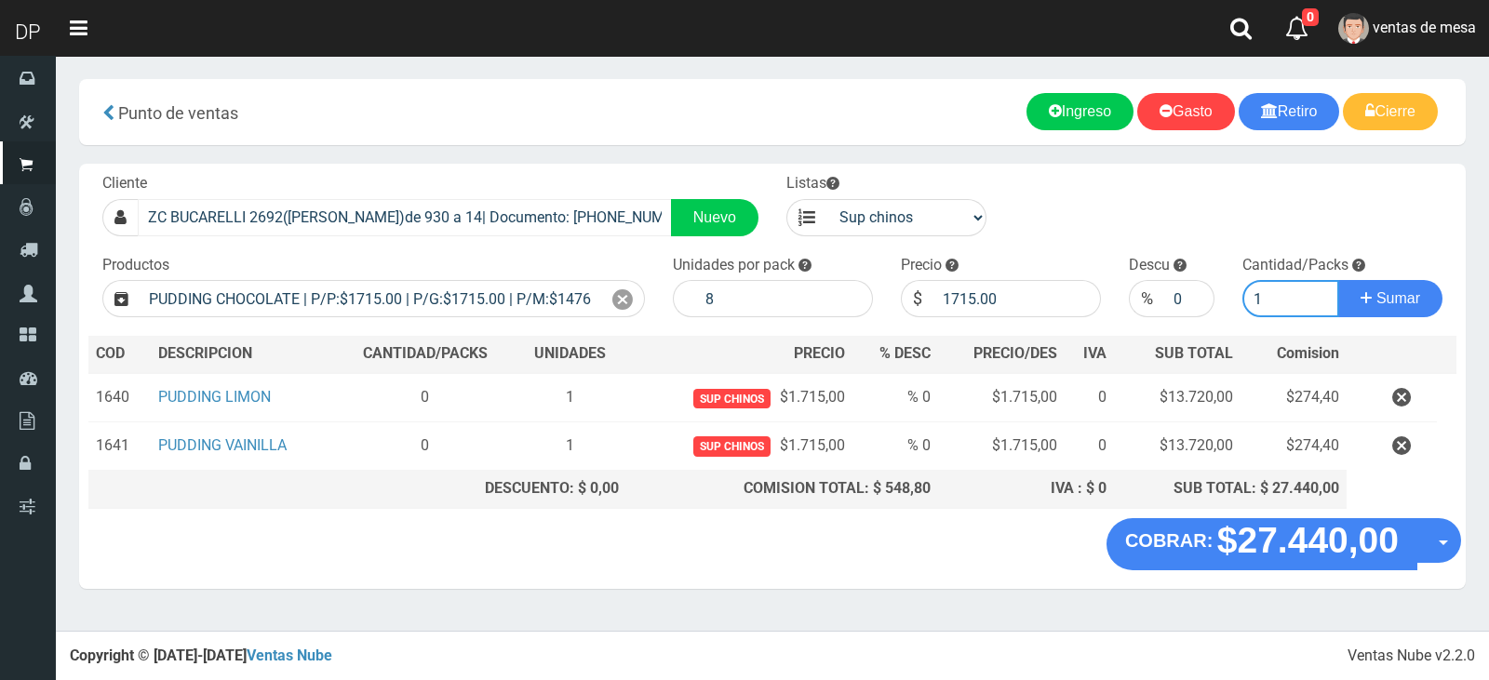
type input "1"
click at [1338, 280] on button "Sumar" at bounding box center [1390, 298] width 104 height 37
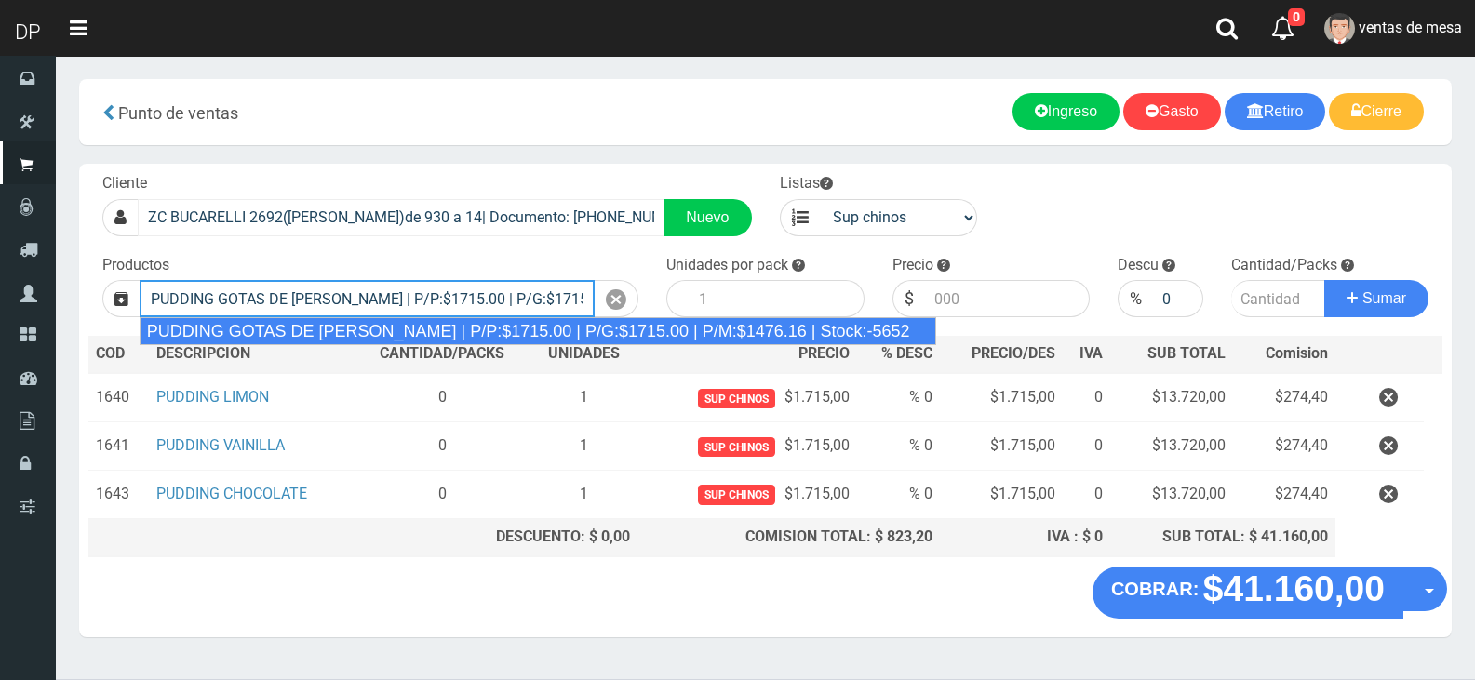
type input "PUDDING GOTAS DE [PERSON_NAME] | P/P:$1715.00 | P/G:$1715.00 | P/M:$1476.16 | S…"
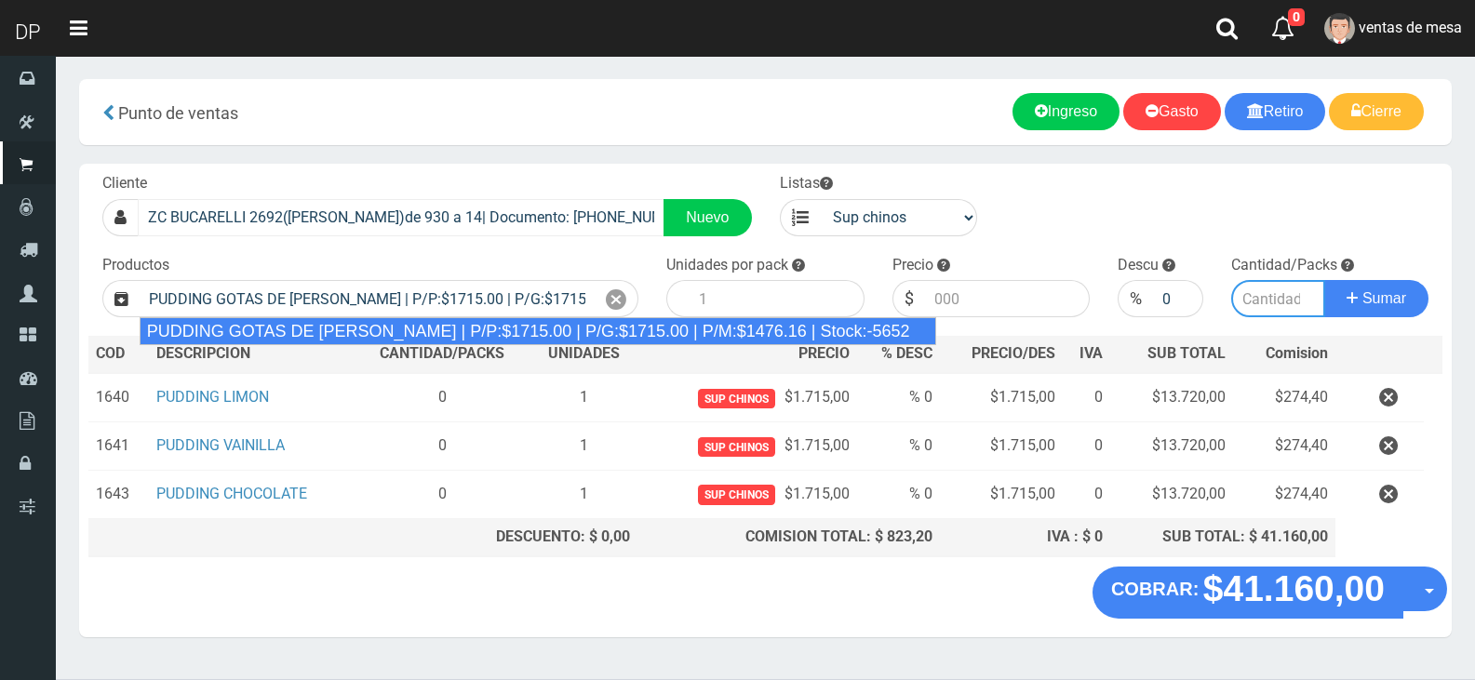
type input "8"
type input "1715.00"
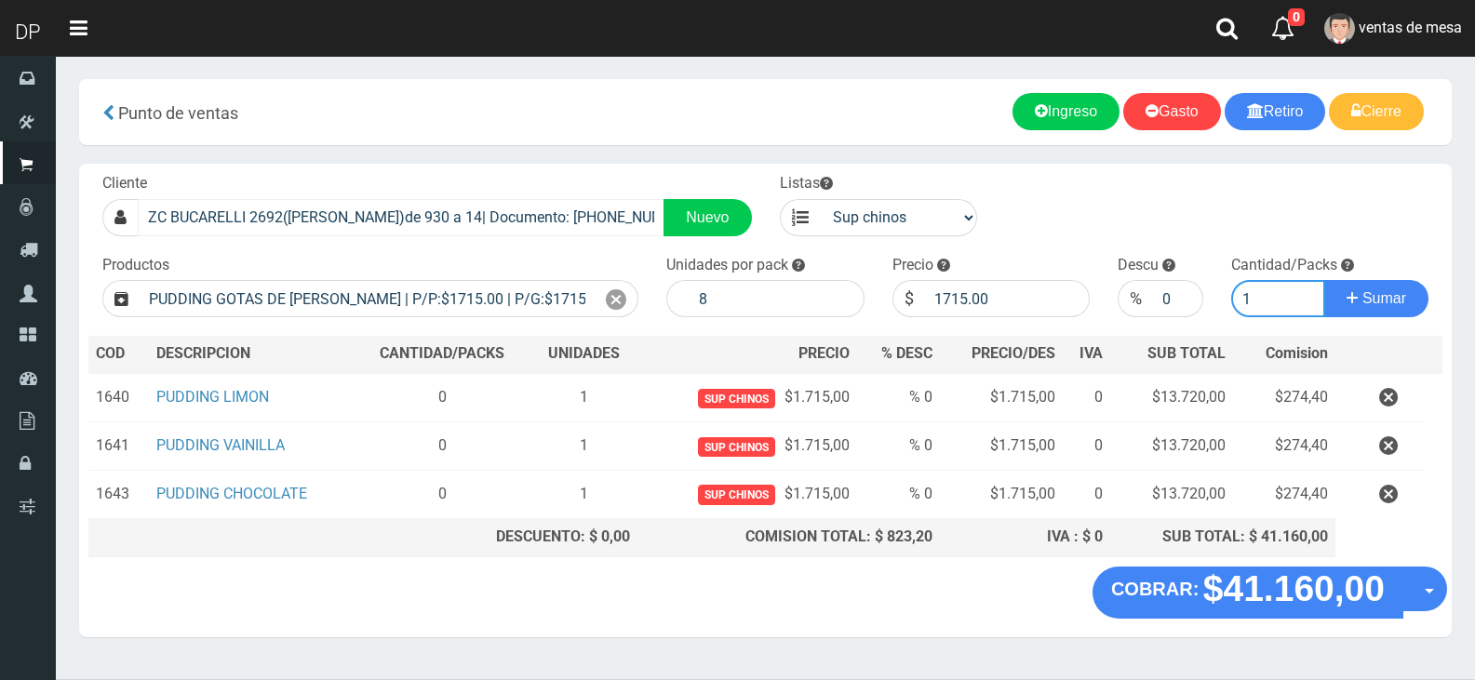
type input "1"
click at [1324, 280] on button "Sumar" at bounding box center [1376, 298] width 104 height 37
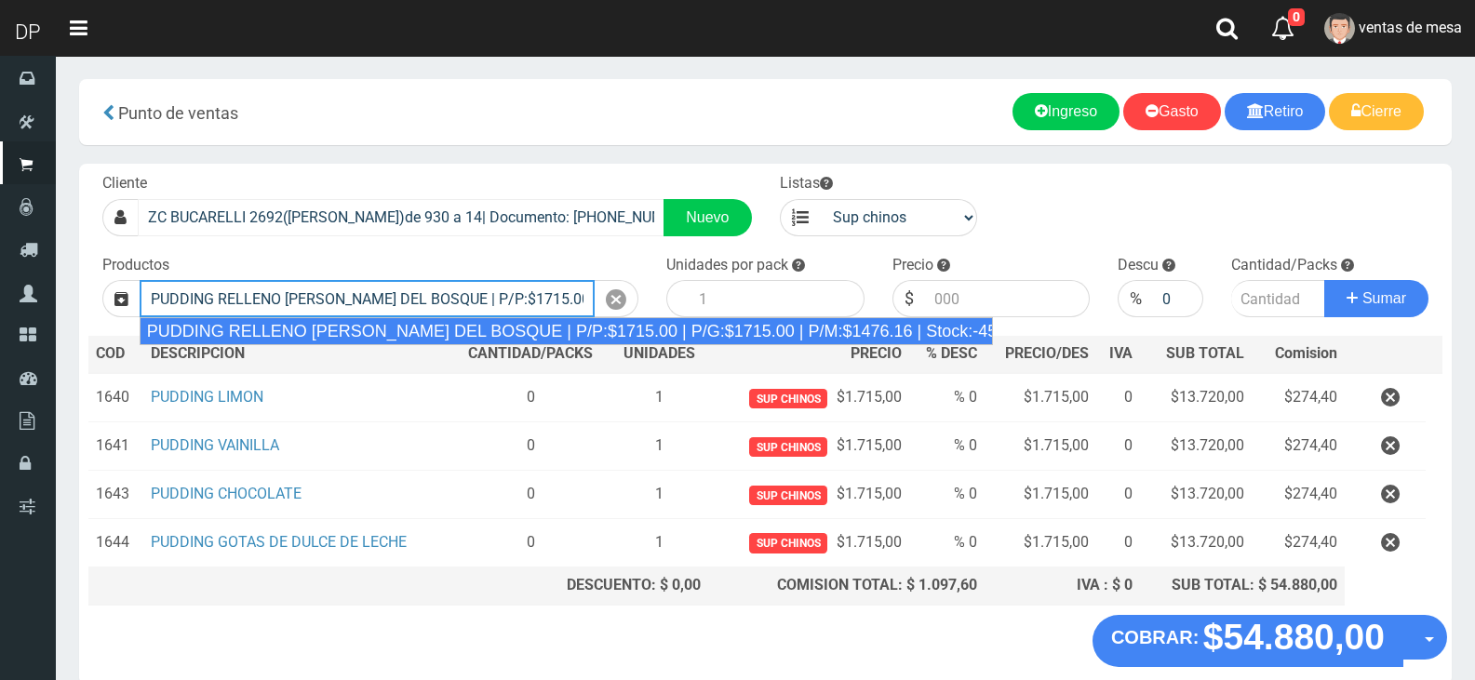
type input "PUDDING RELLENO DE FRUTOS DEL BOSQUE | P/P:$1715.00 | P/G:$1715.00 | P/M:$1476.…"
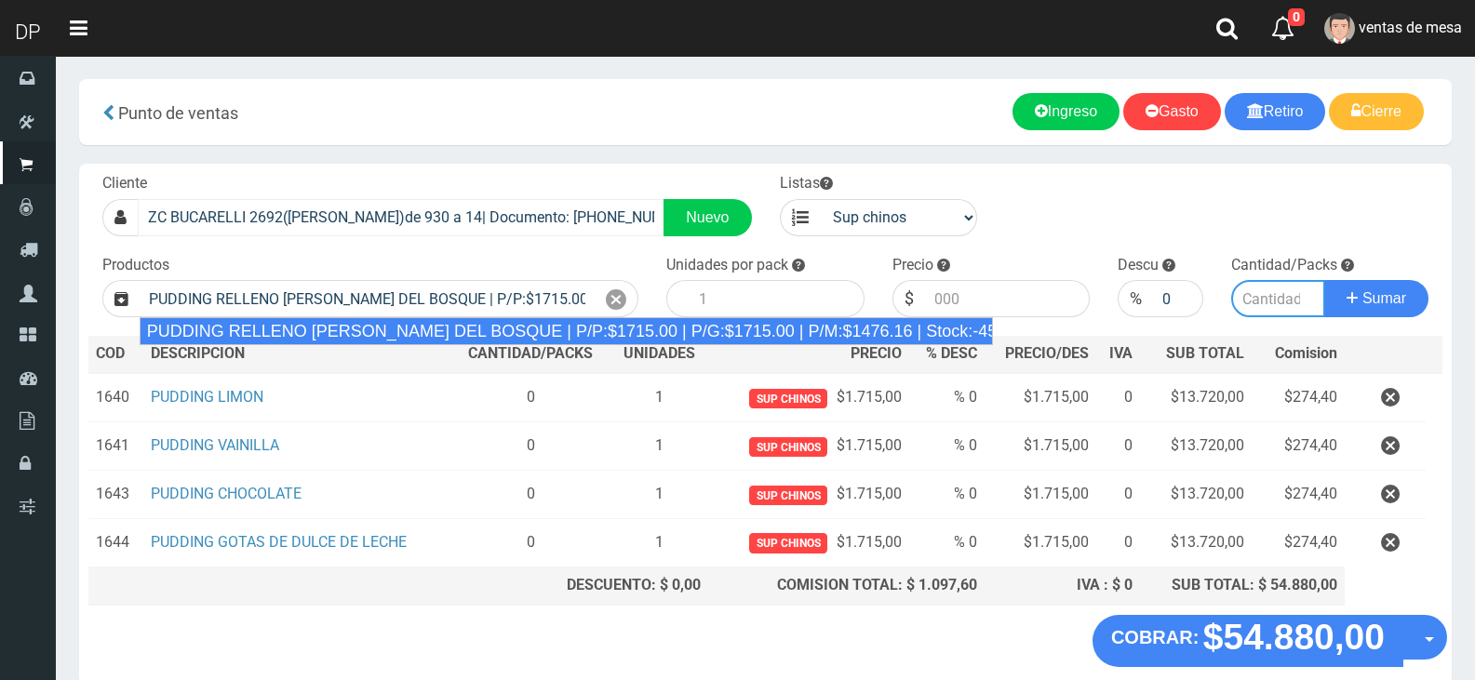
type input "8"
type input "1715.00"
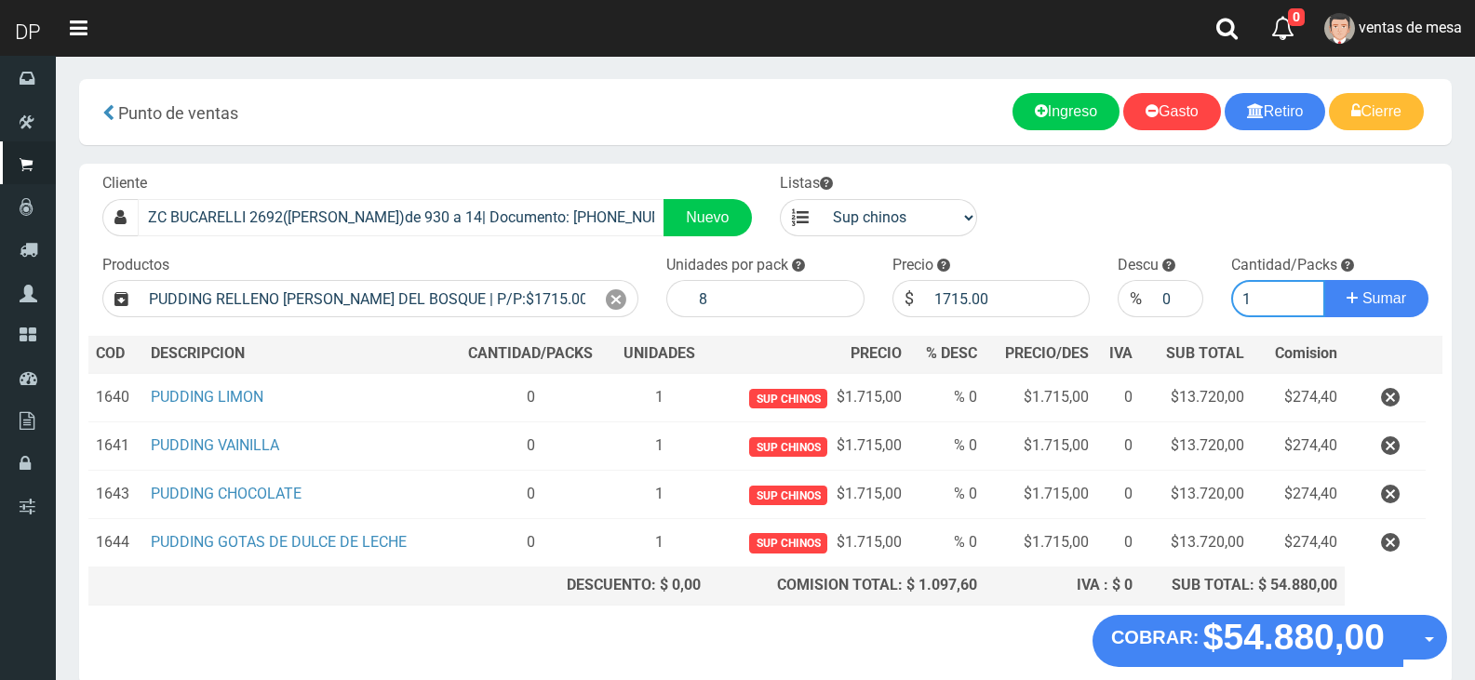
type input "1"
click at [1324, 280] on button "Sumar" at bounding box center [1376, 298] width 104 height 37
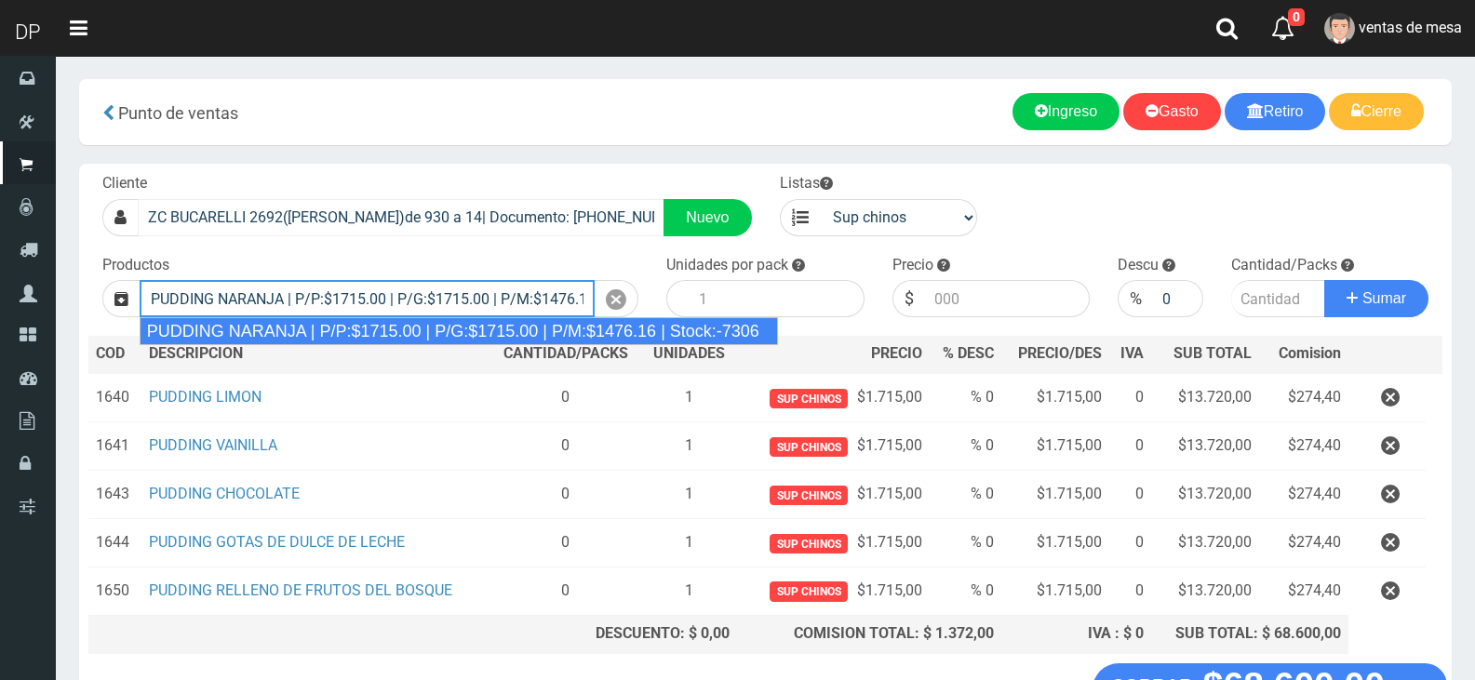
type input "PUDDING NARANJA | P/P:$1715.00 | P/G:$1715.00 | P/M:$1476.16 | Stock:-7306"
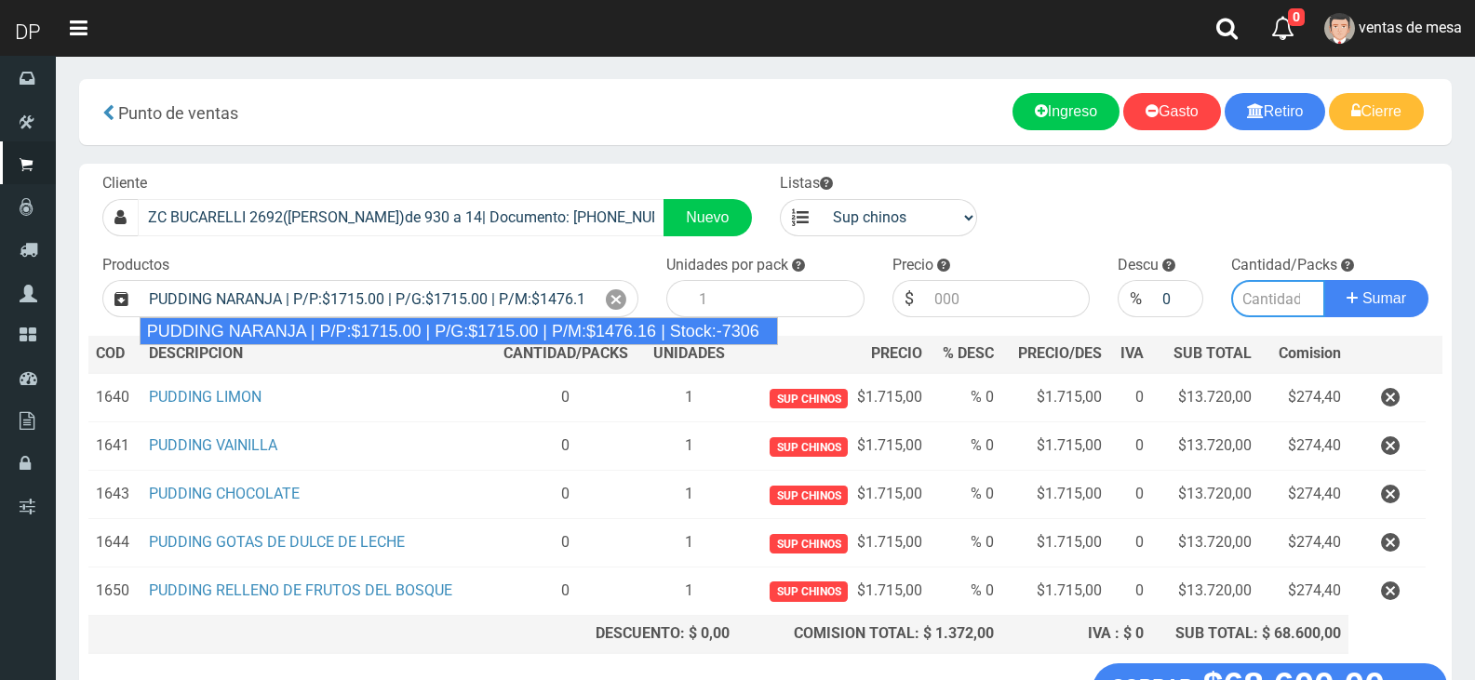
type input "8"
type input "1715.00"
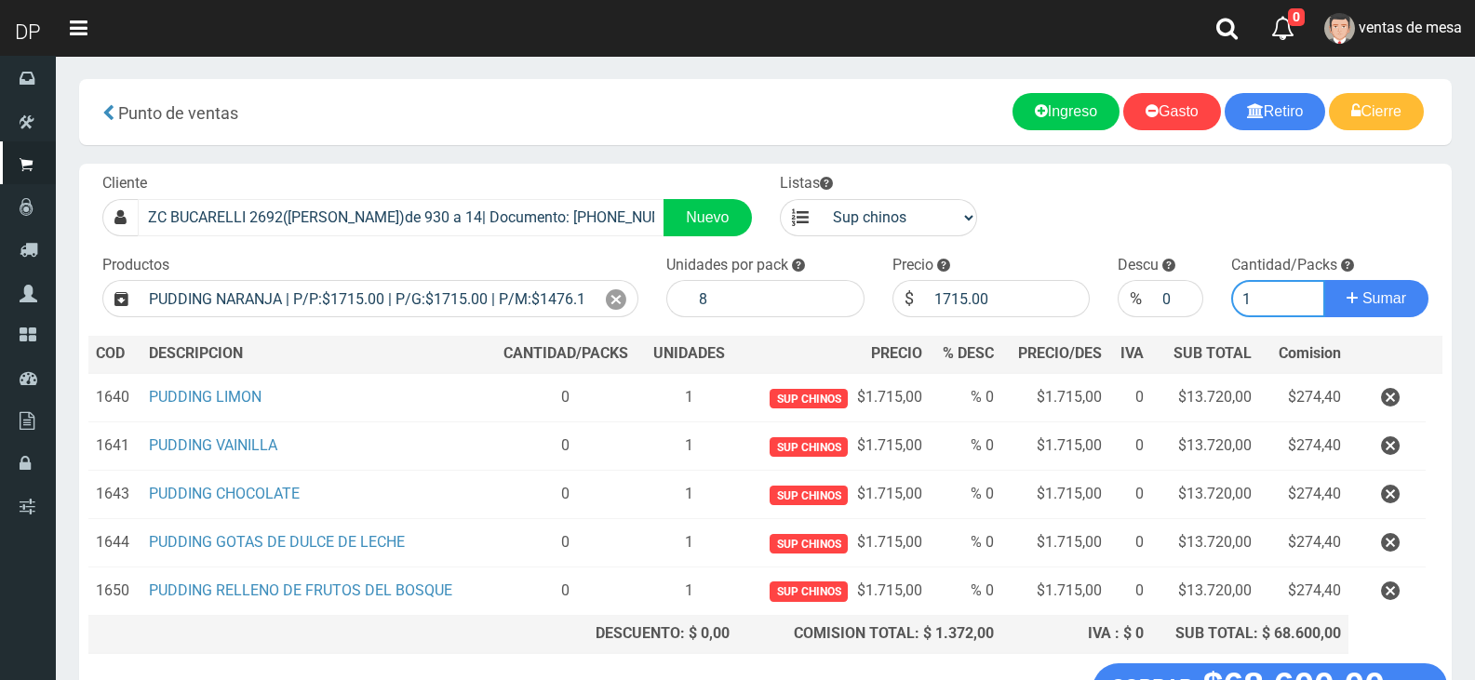
type input "1"
click at [1324, 280] on button "Sumar" at bounding box center [1376, 298] width 104 height 37
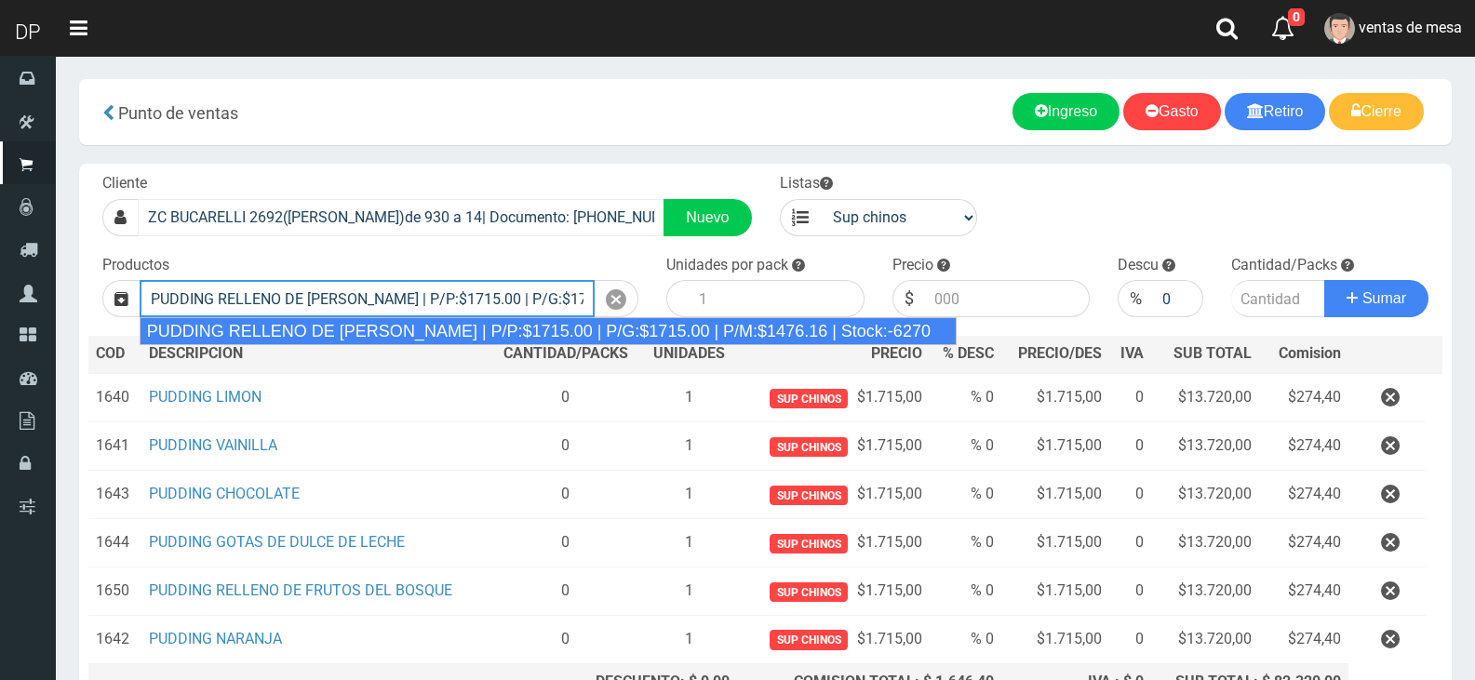
type input "PUDDING RELLENO DE DULCE DE LECHE | P/P:$1715.00 | P/G:$1715.00 | P/M:$1476.16 …"
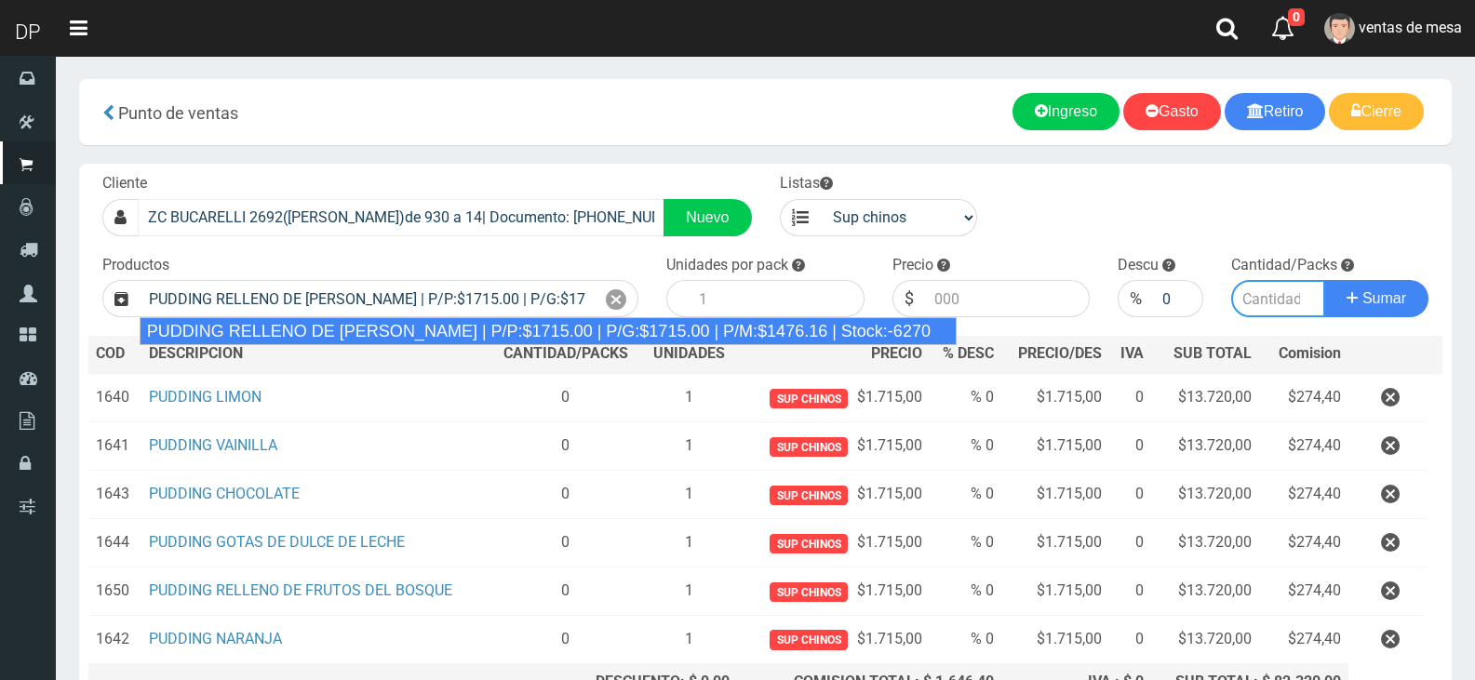
type input "8"
type input "1715.00"
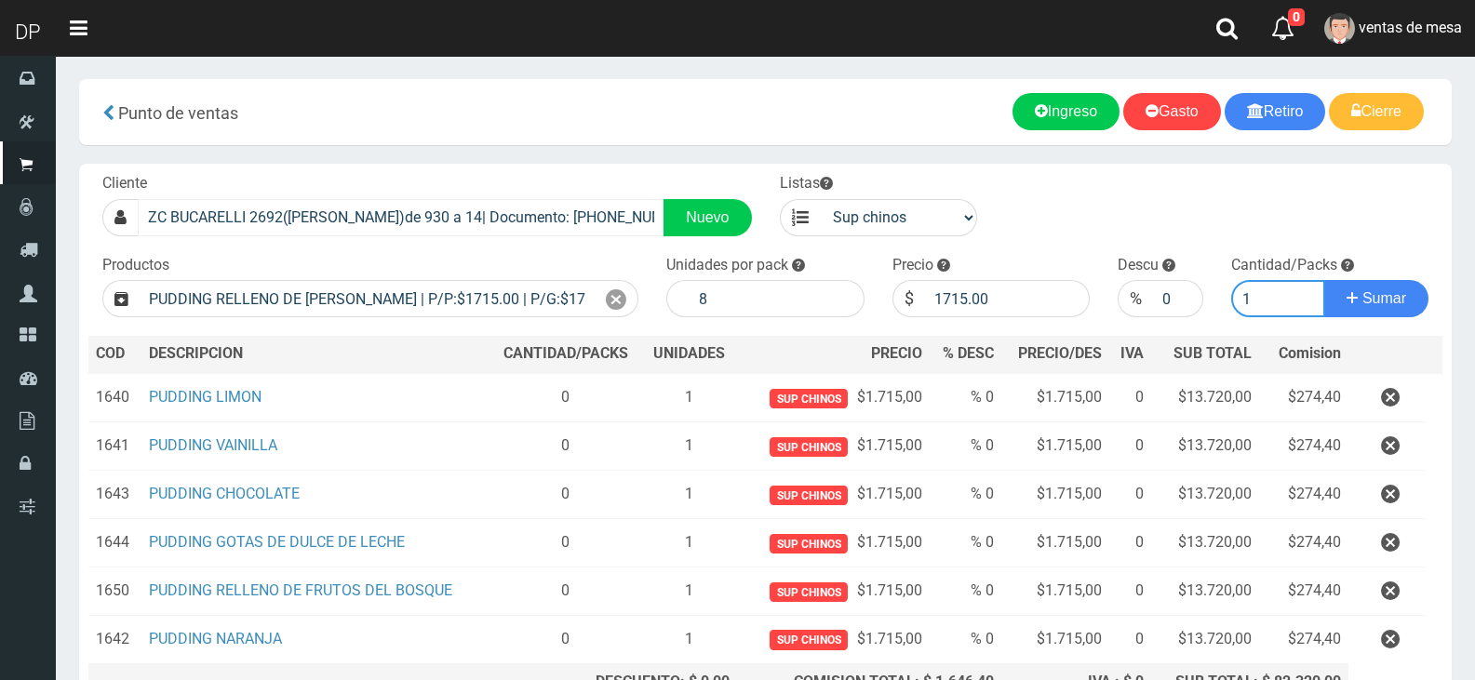
type input "1"
click at [1324, 280] on button "Sumar" at bounding box center [1376, 298] width 104 height 37
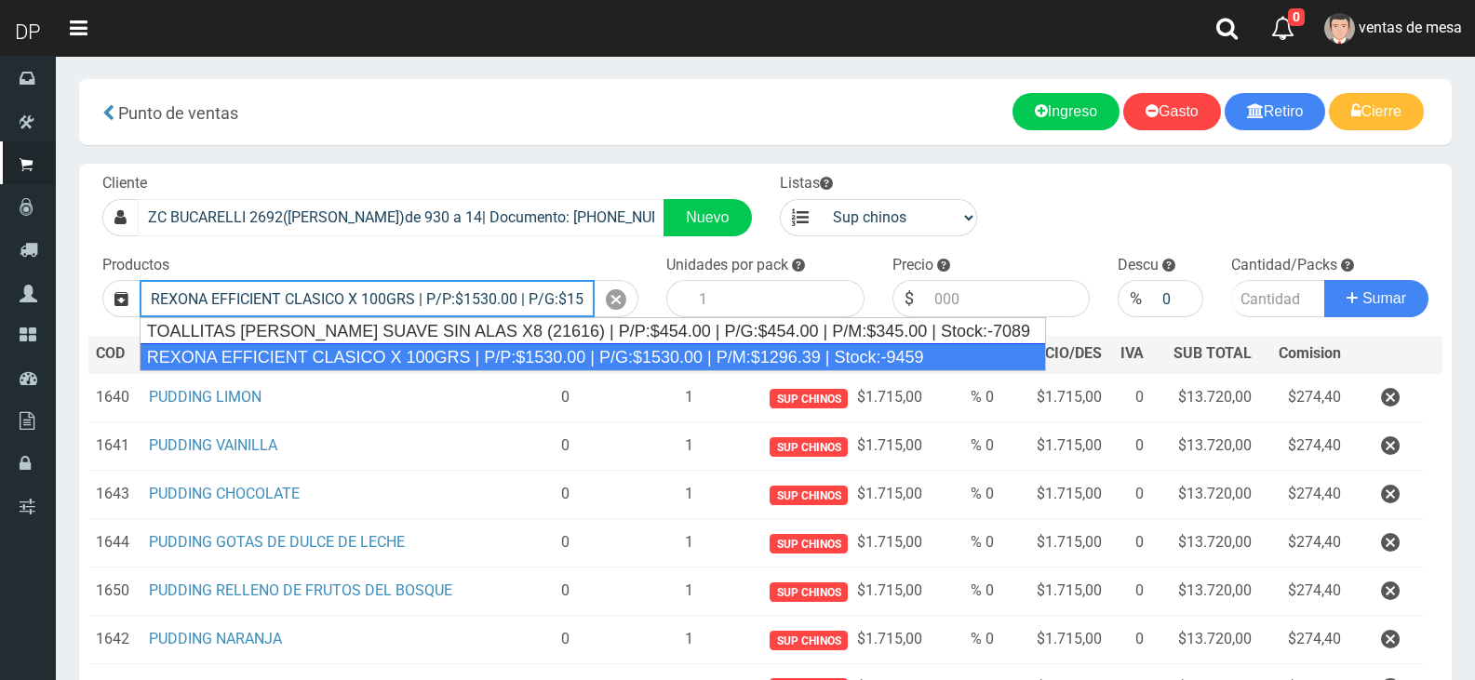
type input "REXONA EFFICIENT CLASICO X 100GRS | P/P:$1530.00 | P/G:$1530.00 | P/M:$1296.39 …"
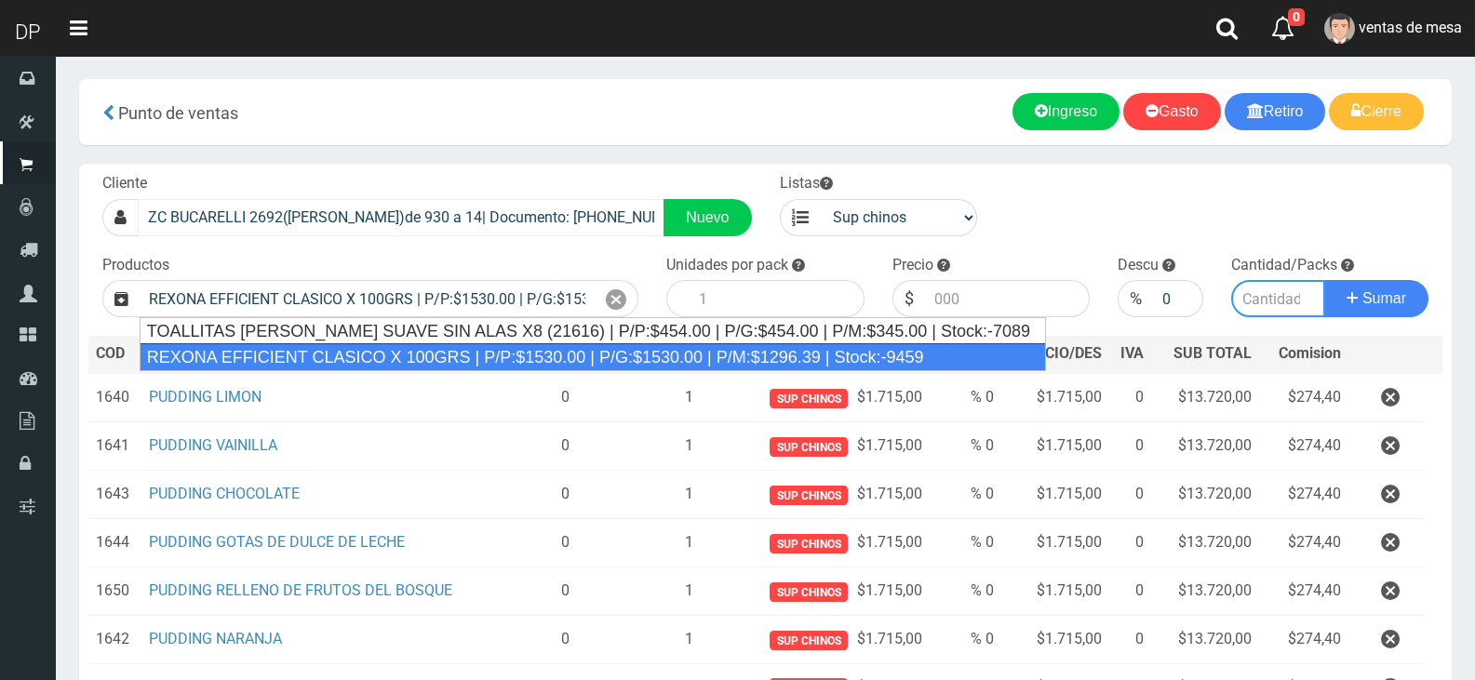
type input "12"
type input "1530.00"
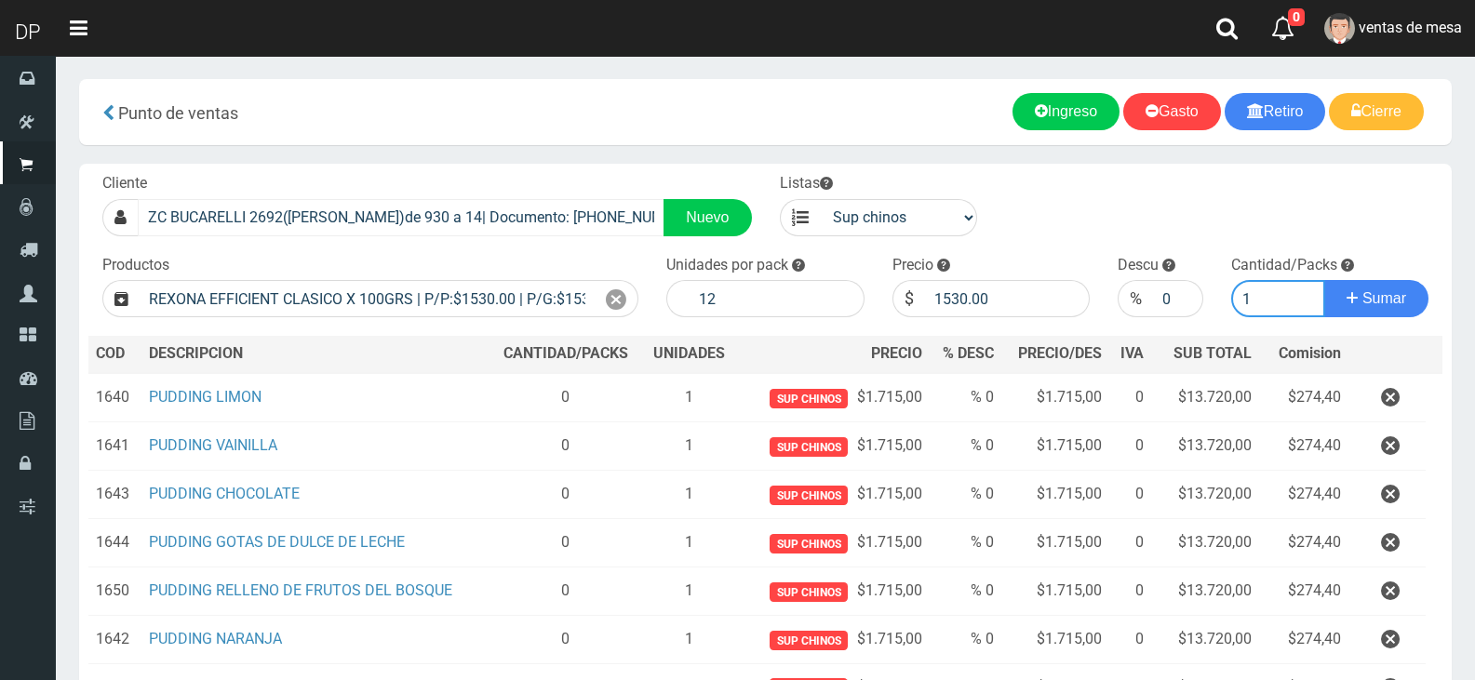
type input "1"
click at [1324, 280] on button "Sumar" at bounding box center [1376, 298] width 104 height 37
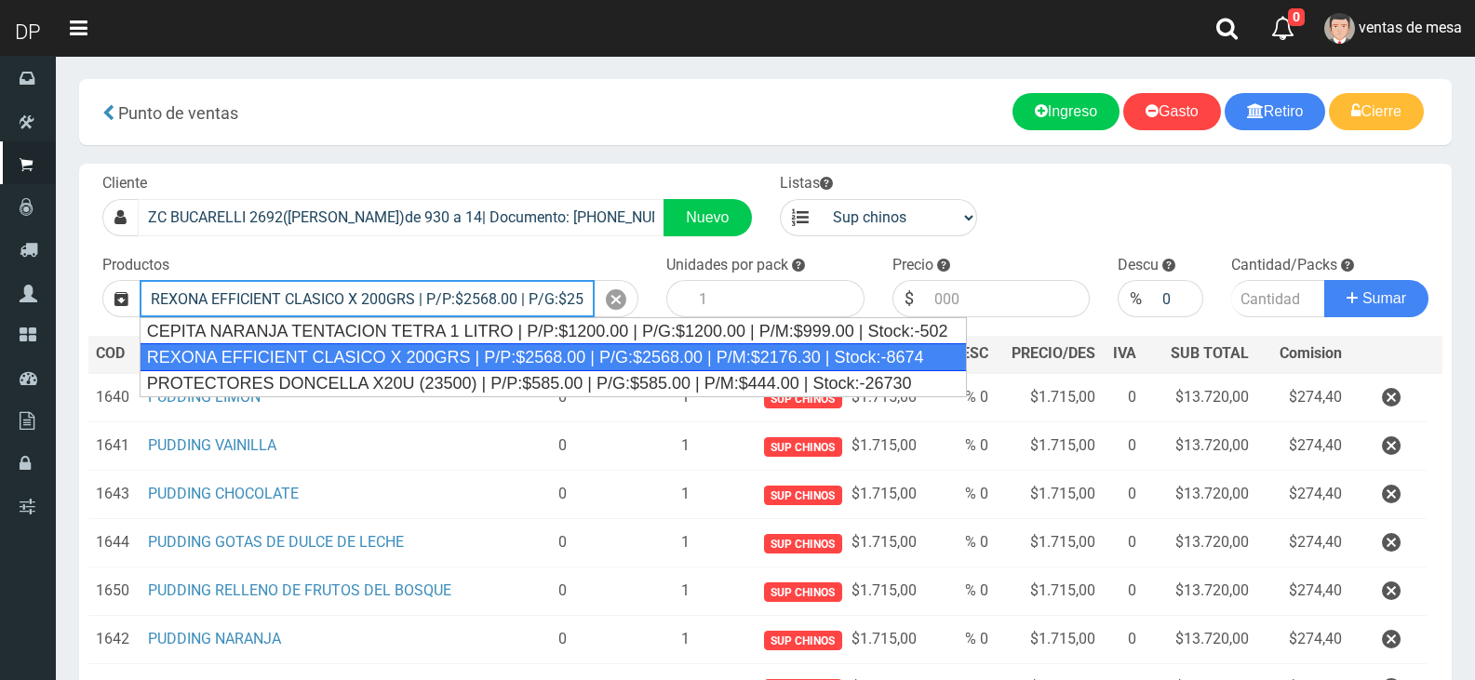
type input "REXONA EFFICIENT CLASICO X 200GRS | P/P:$2568.00 | P/G:$2568.00 | P/M:$2176.30 …"
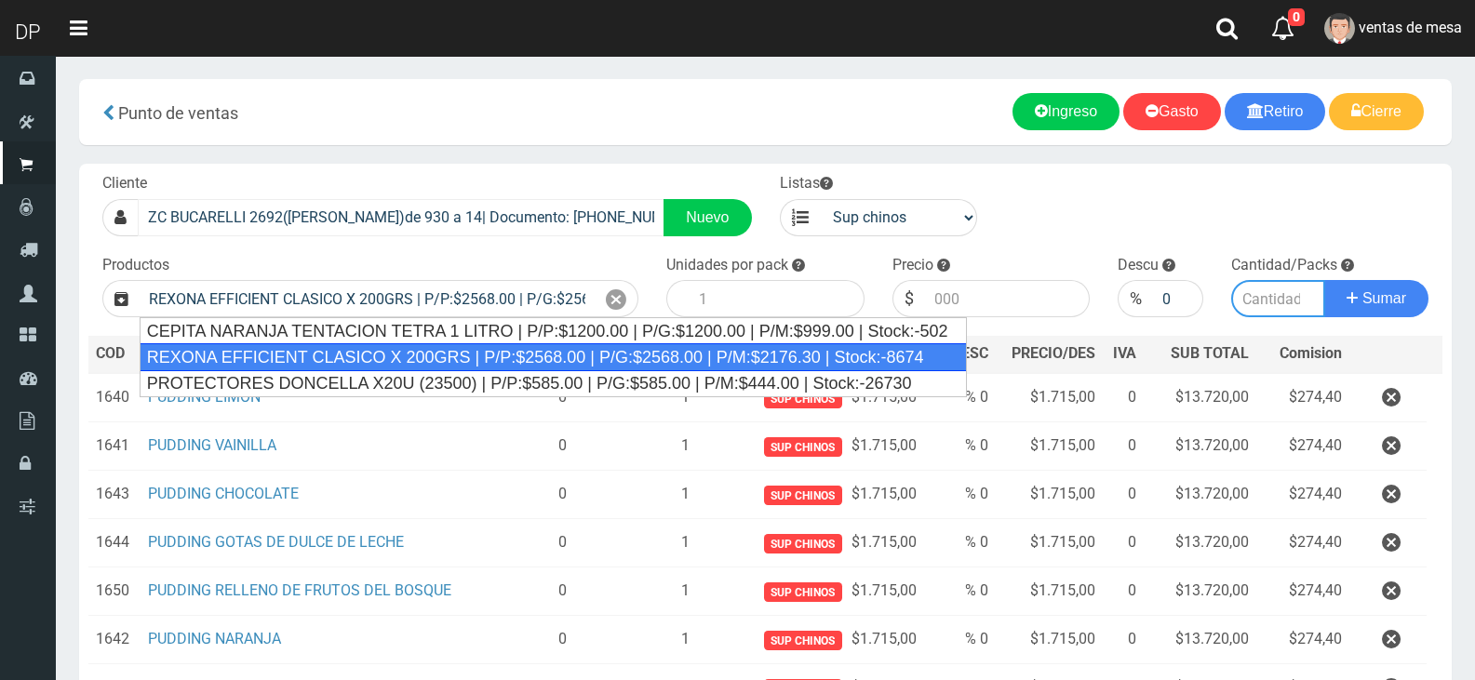
type input "12"
type input "2568.00"
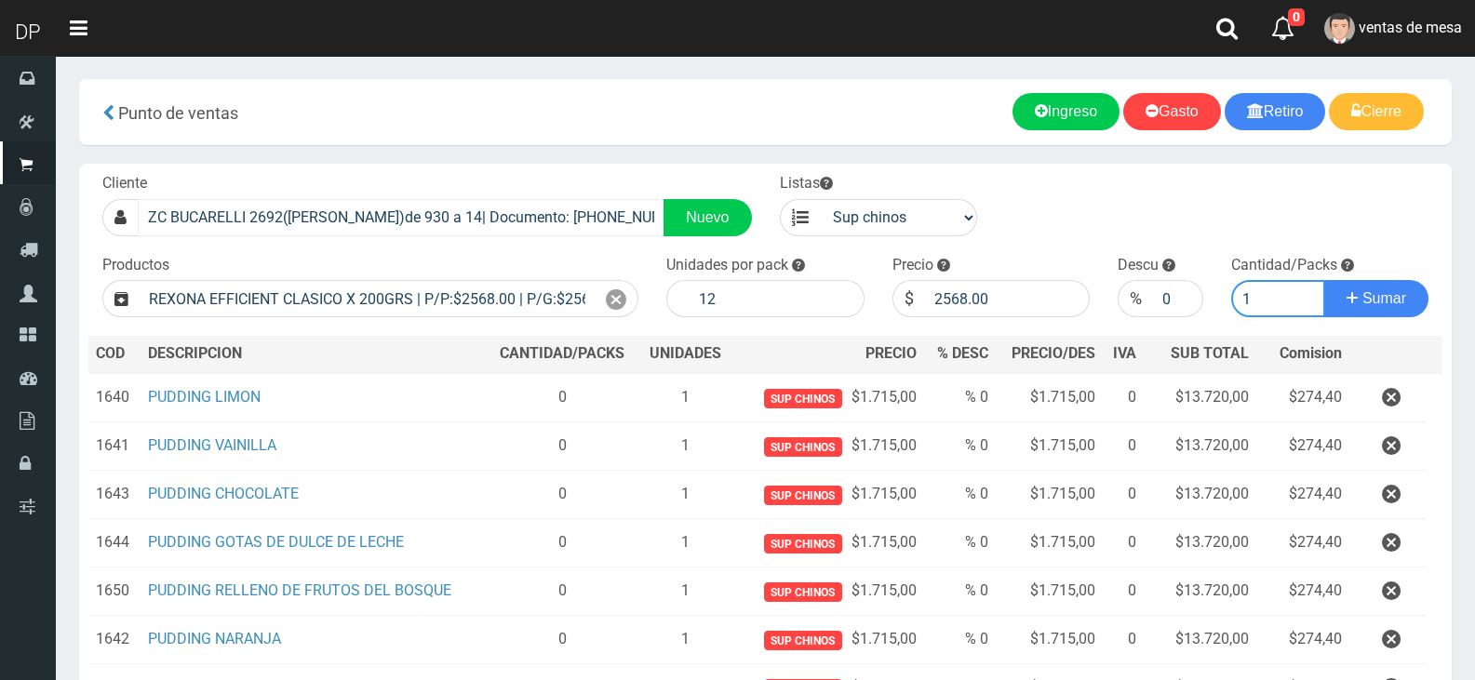
type input "1"
click at [1324, 280] on button "Sumar" at bounding box center [1376, 298] width 104 height 37
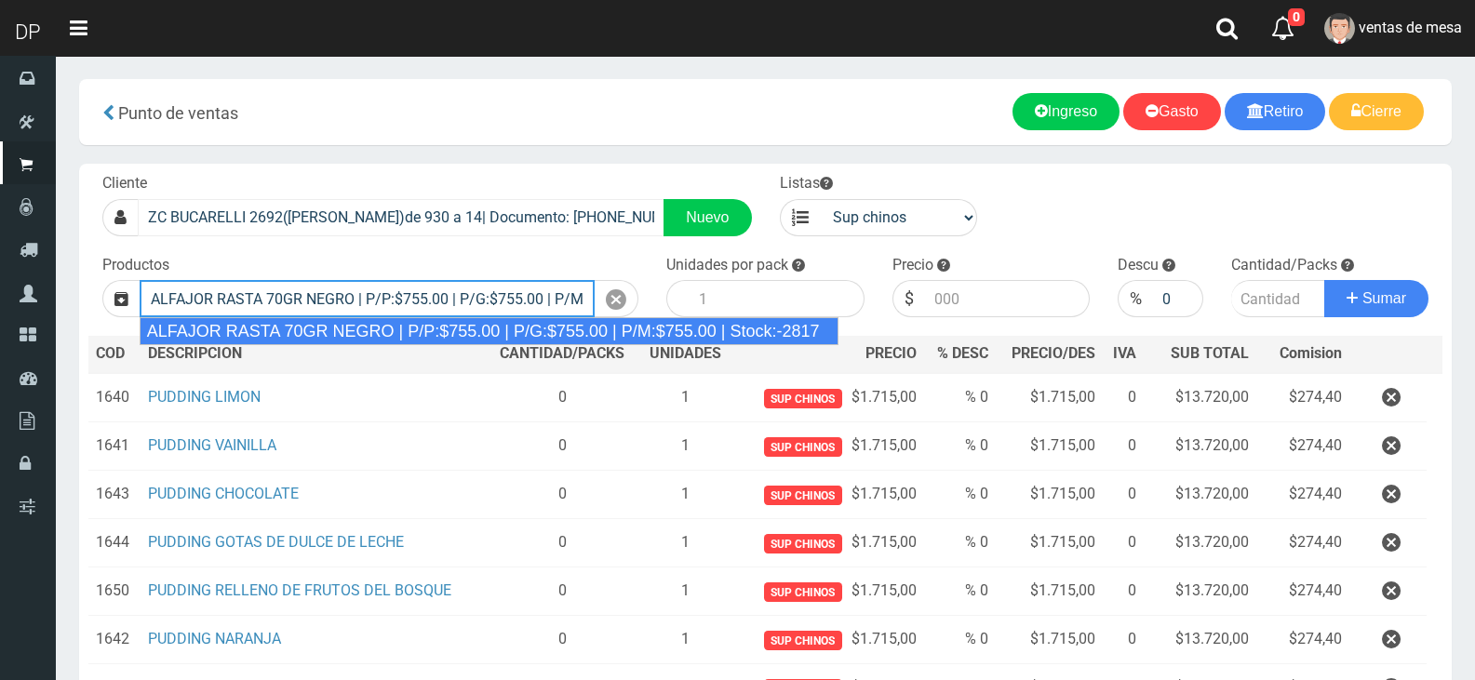
type input "ALFAJOR RASTA 70GR NEGRO | P/P:$755.00 | P/G:$755.00 | P/M:$755.00 | Stock:-2817"
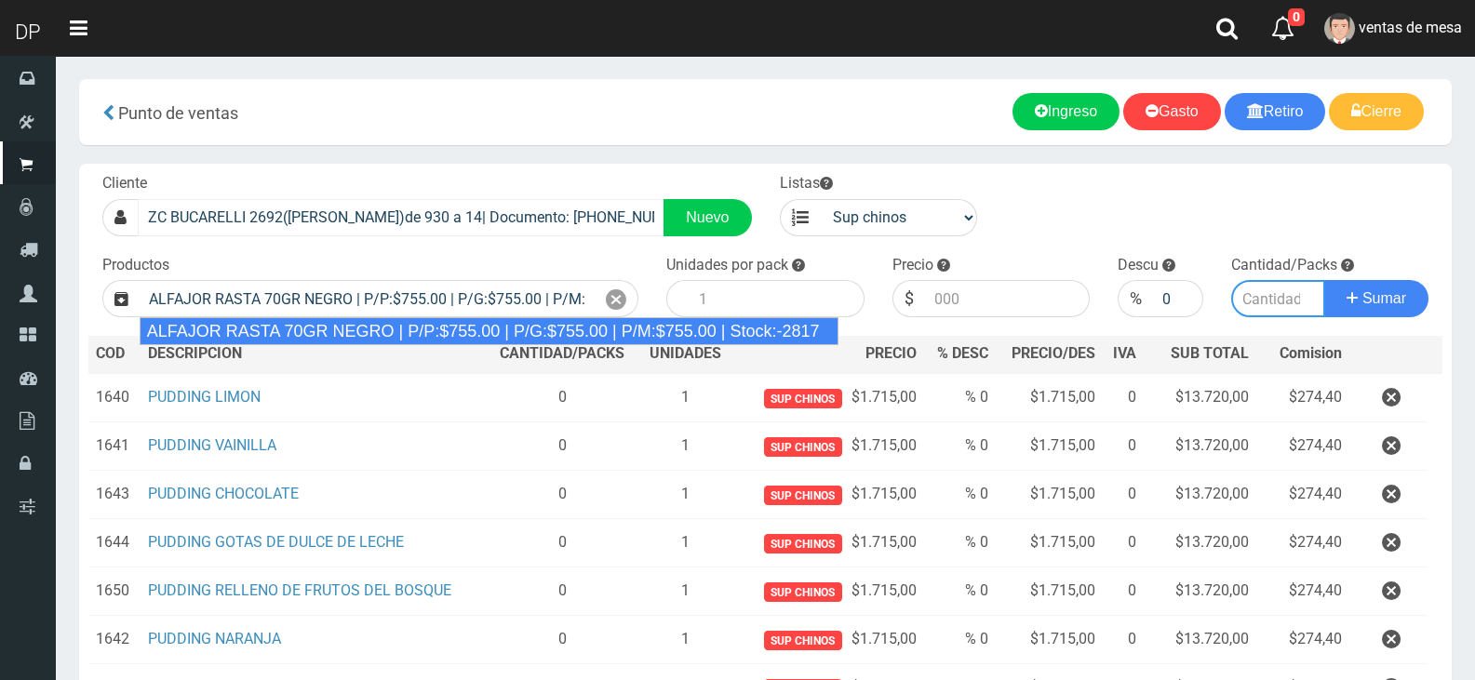
type input "18"
type input "755.00"
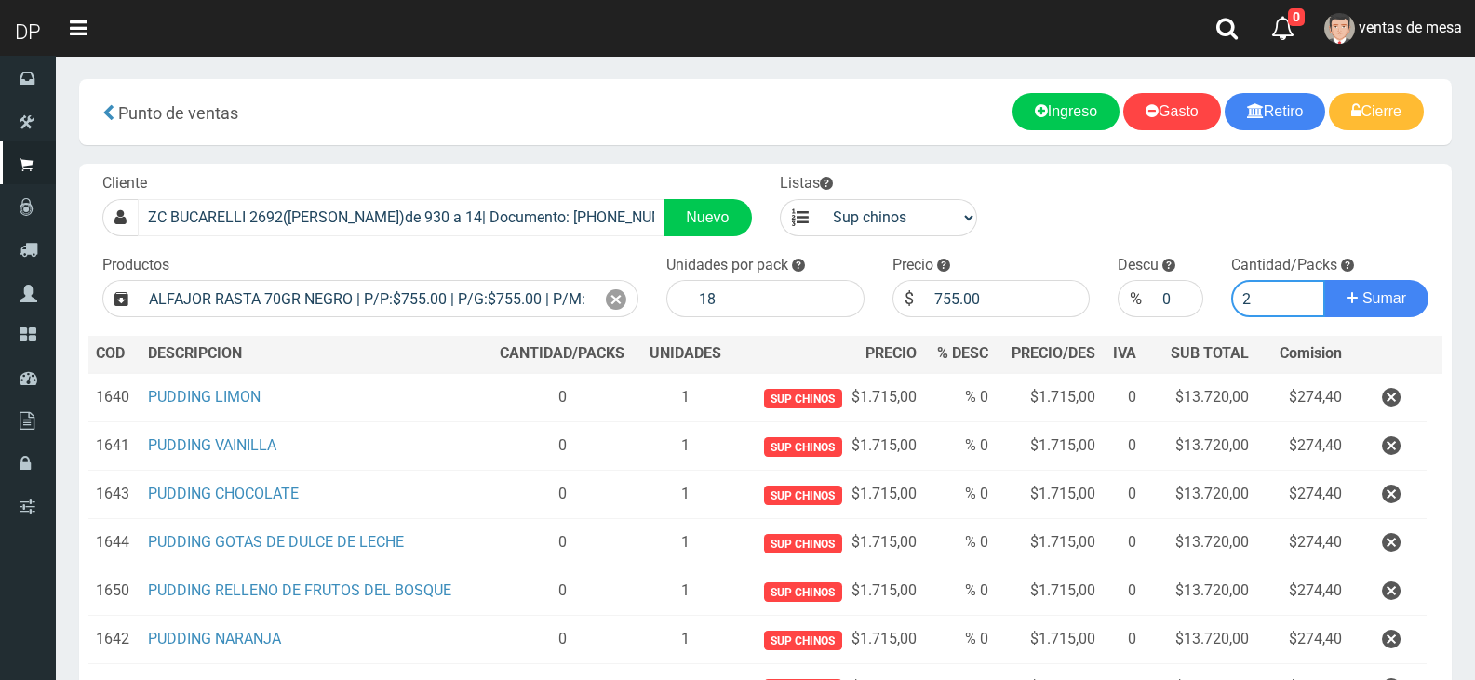
type input "2"
click at [1324, 280] on button "Sumar" at bounding box center [1376, 298] width 104 height 37
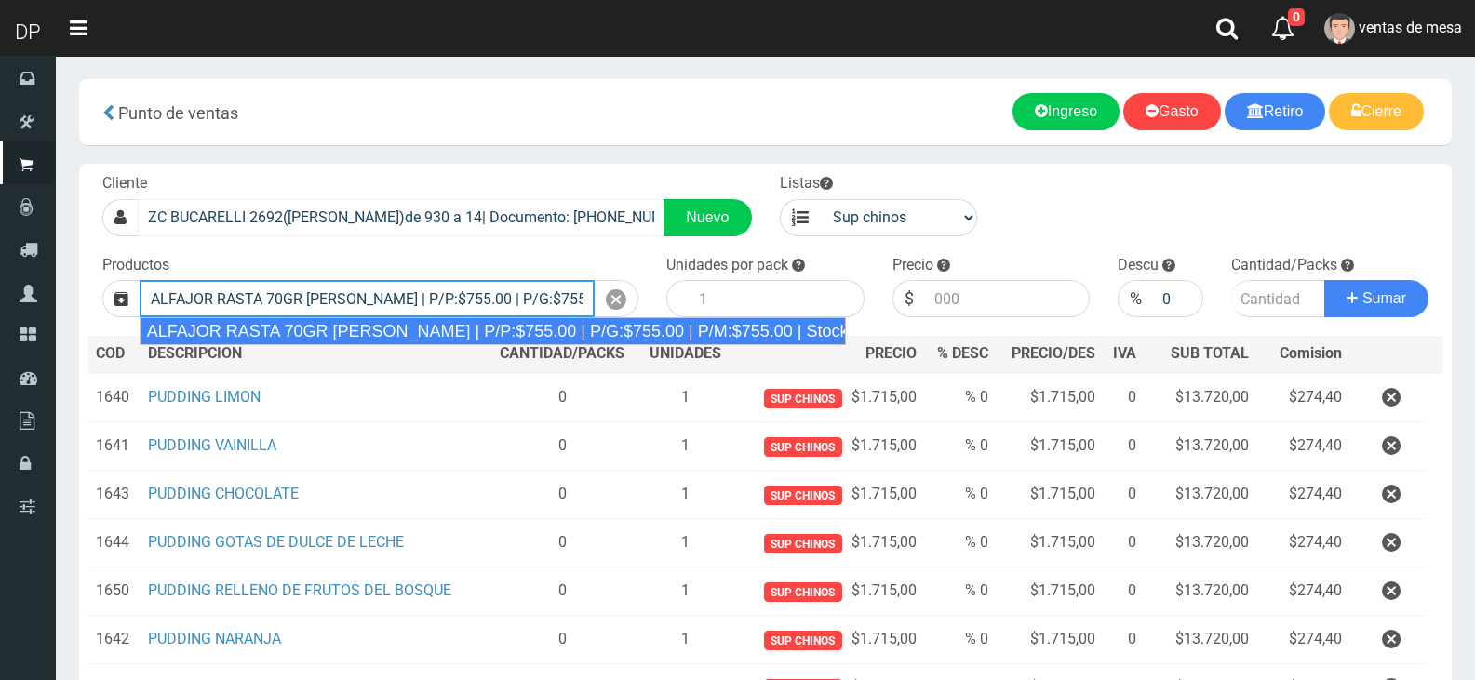
type input "ALFAJOR RASTA 70GR BLANCO | P/P:$755.00 | P/G:$755.00 | P/M:$755.00 | Stock:-12…"
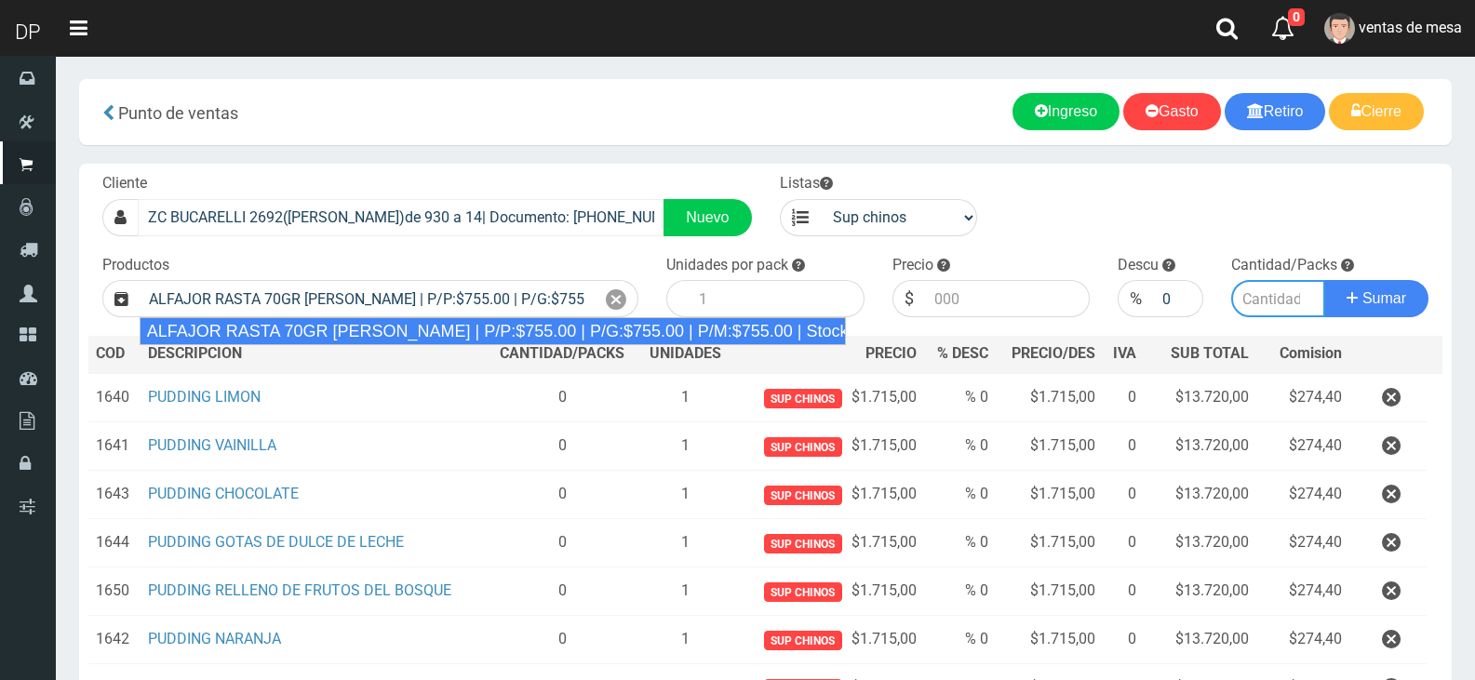
type input "18"
type input "755.00"
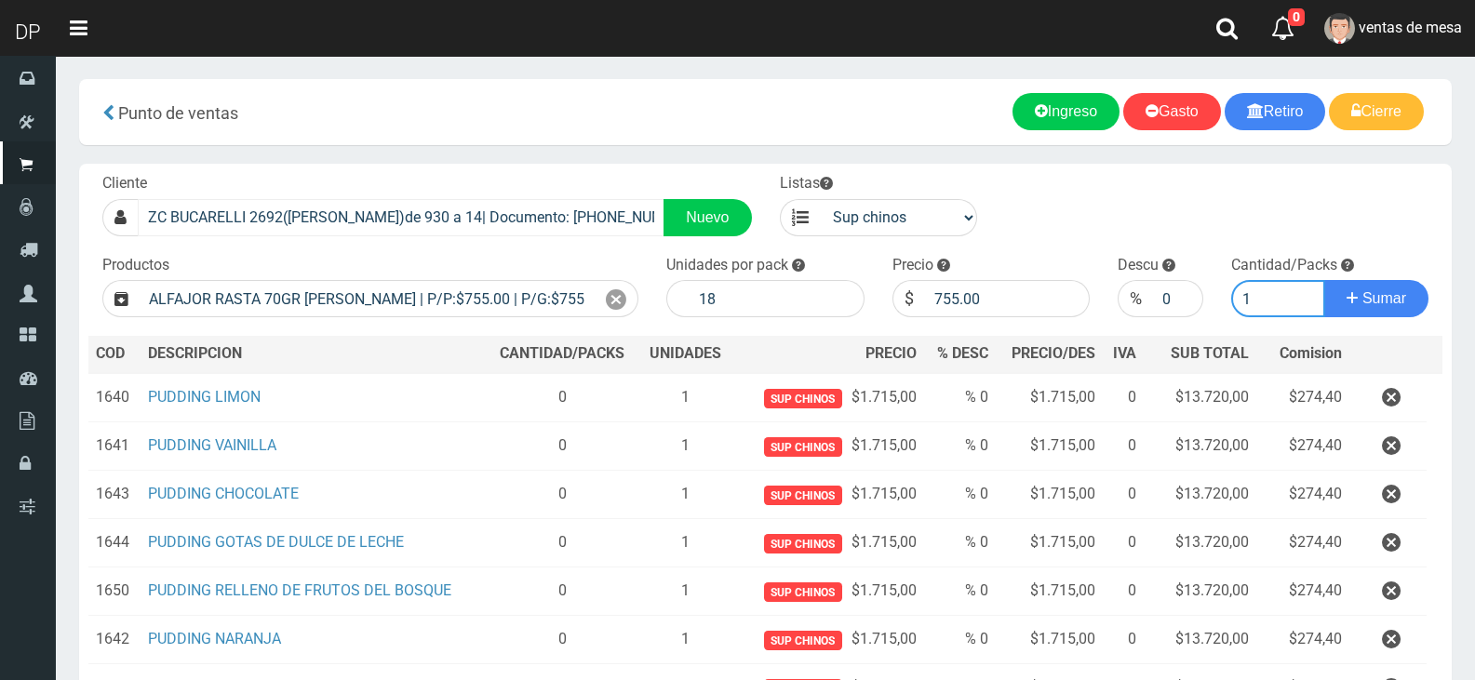
type input "1"
click at [1324, 280] on button "Sumar" at bounding box center [1376, 298] width 104 height 37
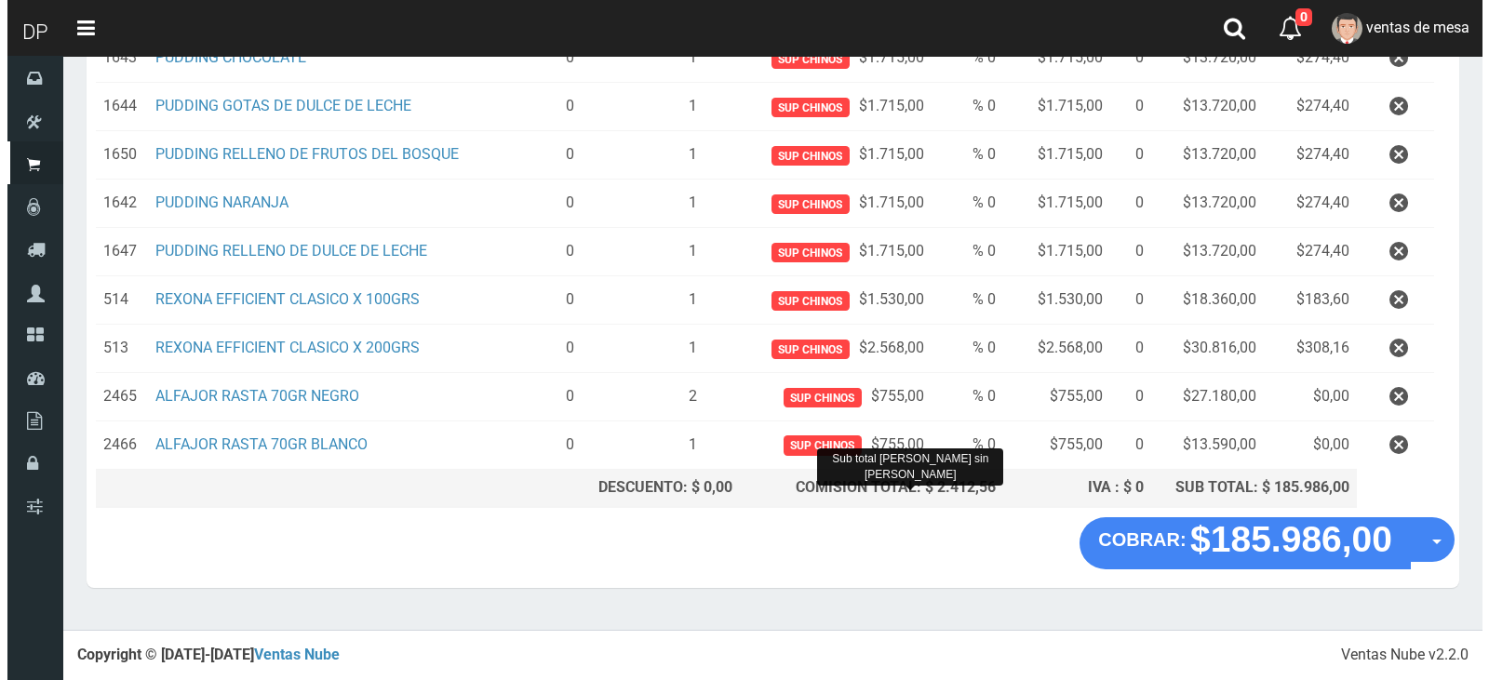
scroll to position [429, 0]
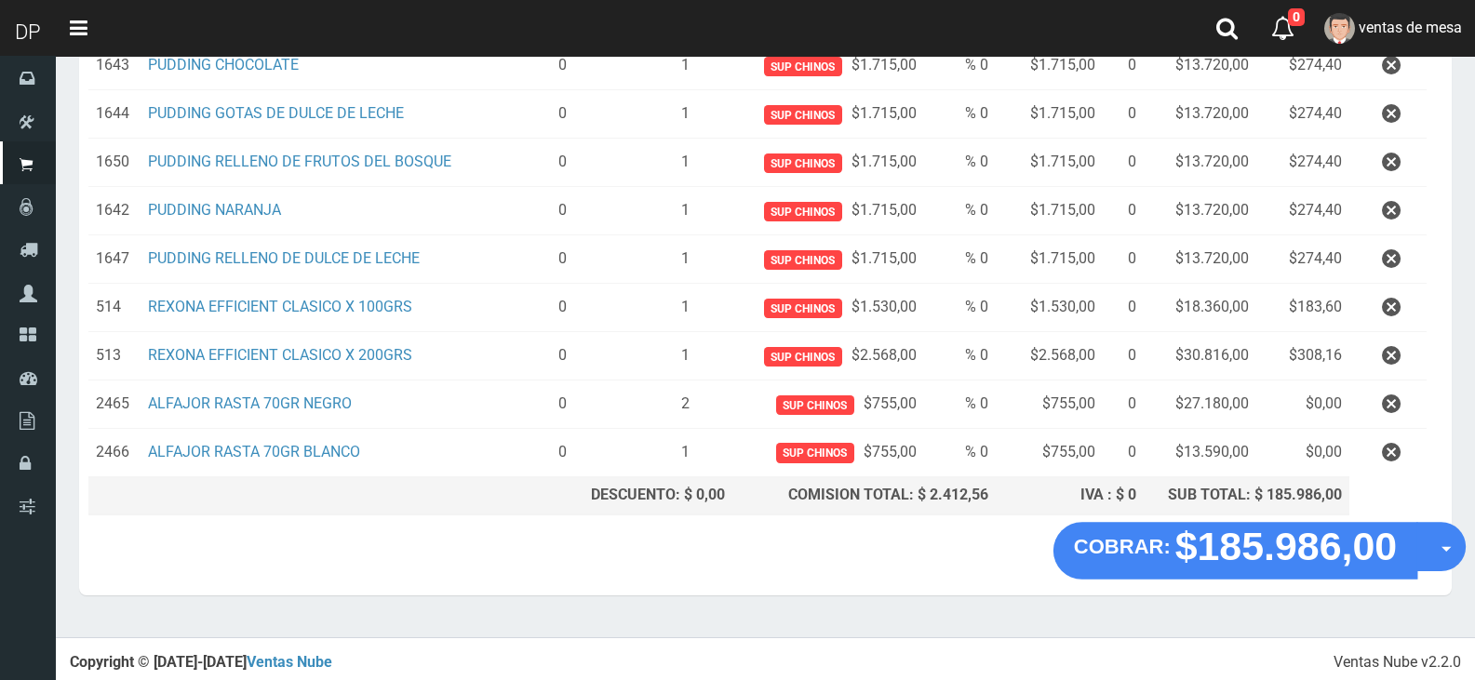
click at [1467, 547] on section "× Titulo del Msj texto Mas Texto Cancelar Aceptar Punto de ventas Ingreso" at bounding box center [765, 132] width 1419 height 1011
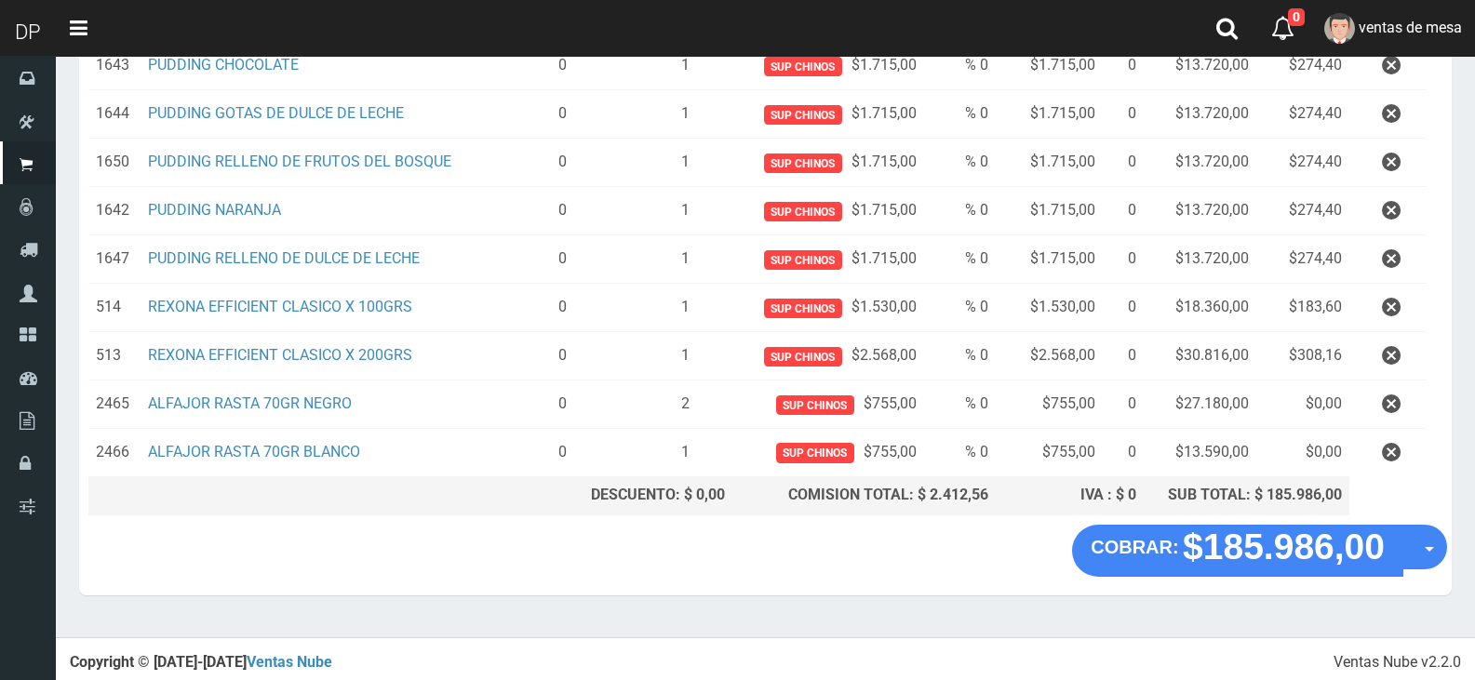
click at [1452, 547] on section "× Titulo del Msj texto Mas Texto Cancelar Aceptar Punto de ventas Ingreso" at bounding box center [765, 132] width 1419 height 1011
click at [1450, 547] on div "COBRAR: $185.986,00 Opciones Hacer Devolucion Crear presupuesto" at bounding box center [765, 560] width 1373 height 71
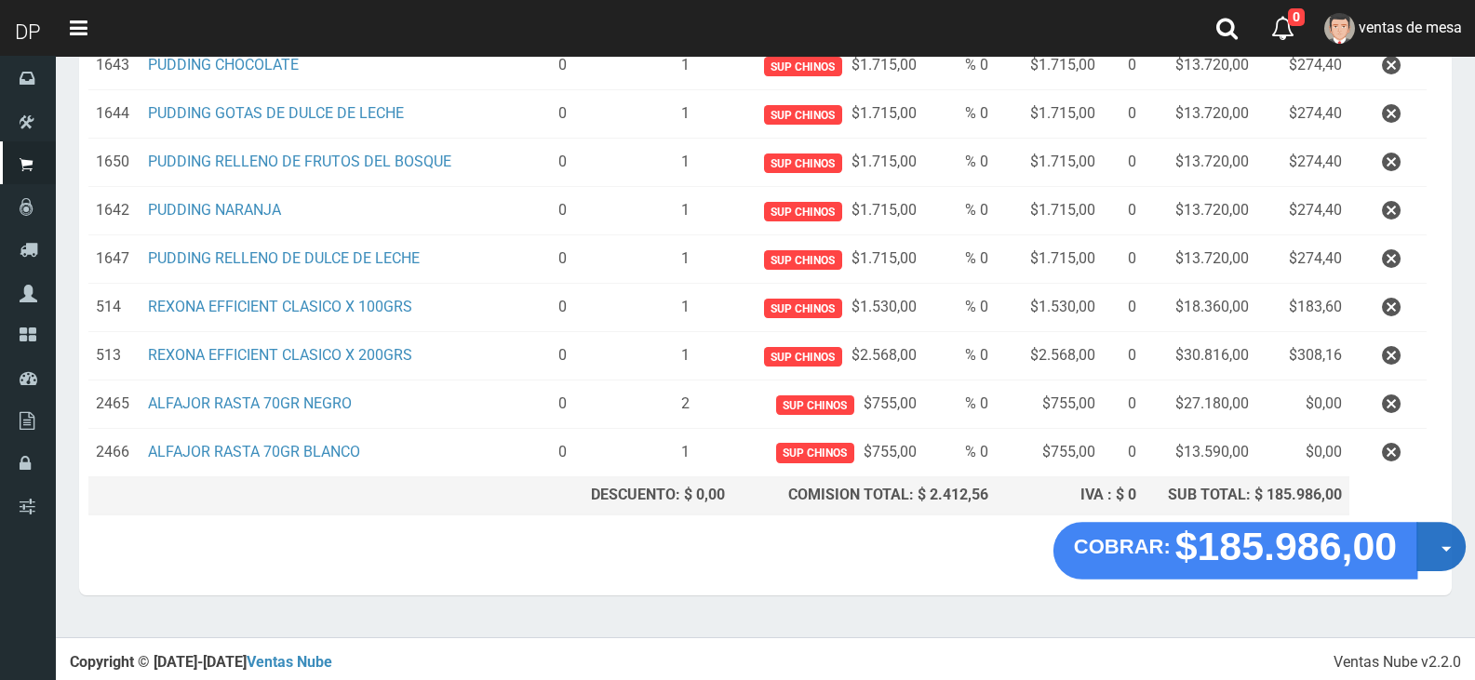
click at [1433, 540] on button "Opciones" at bounding box center [1440, 546] width 49 height 49
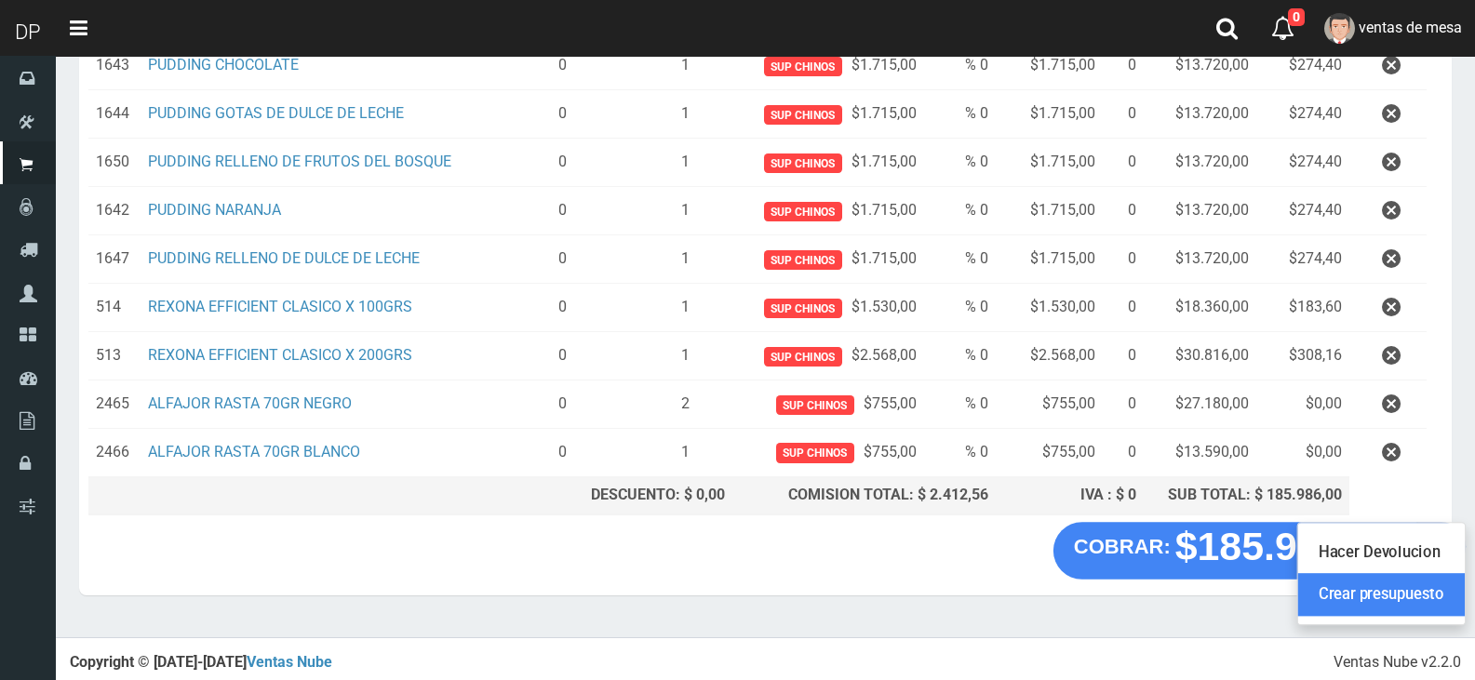
click at [1428, 599] on link "Crear presupuesto" at bounding box center [1381, 594] width 167 height 43
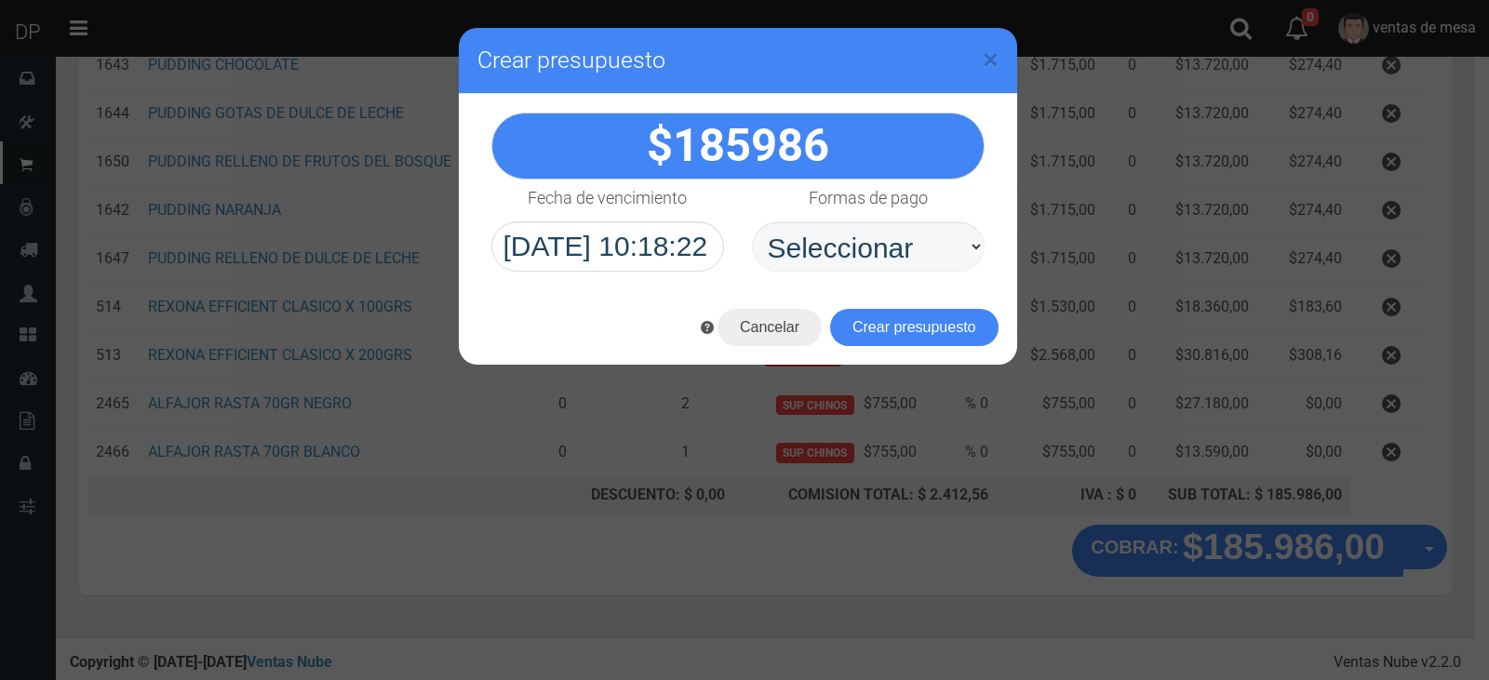
click at [805, 258] on select "Seleccionar Efectivo Tarjeta de Crédito Depósito Débito" at bounding box center [868, 246] width 233 height 50
select select "Efectivo"
click at [752, 221] on select "Seleccionar Efectivo Tarjeta de Crédito Depósito Débito" at bounding box center [868, 246] width 233 height 50
click at [881, 322] on button "Crear presupuesto" at bounding box center [914, 327] width 168 height 37
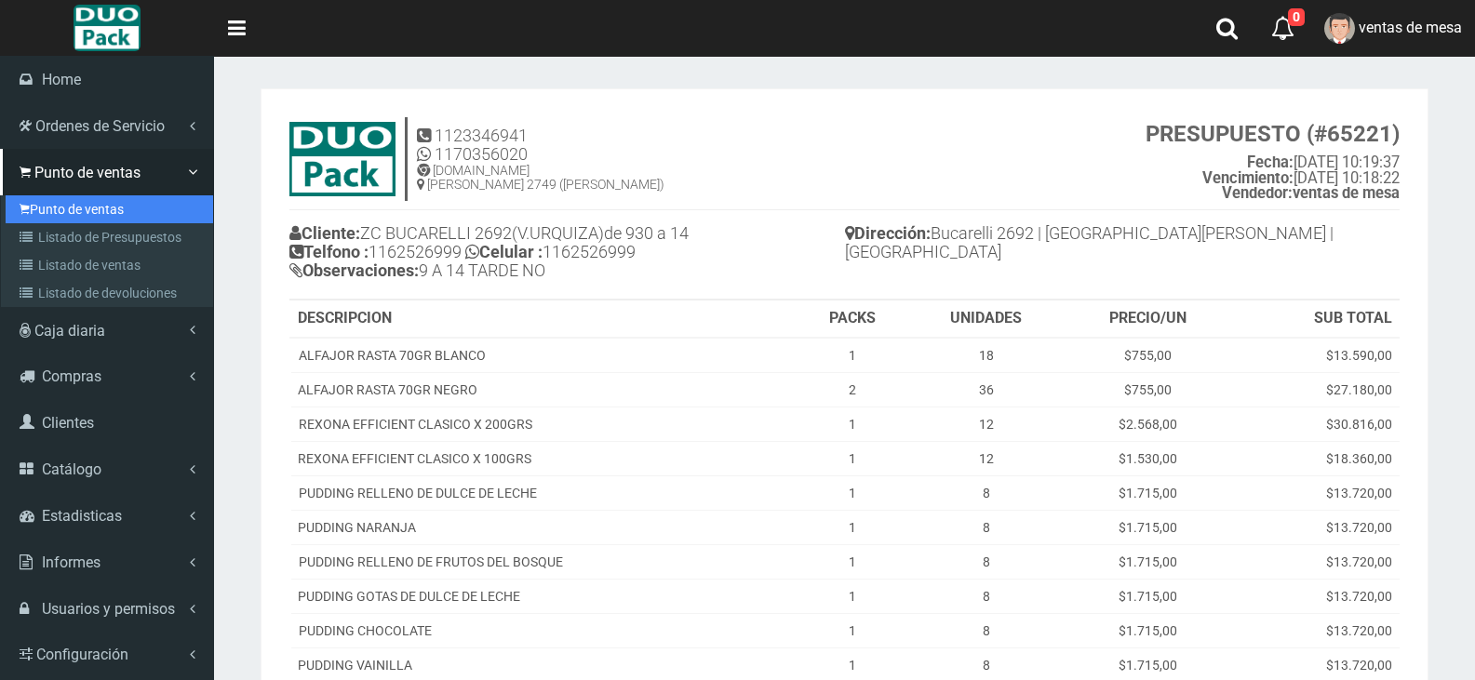
click at [69, 211] on link "Punto de ventas" at bounding box center [110, 209] width 208 height 28
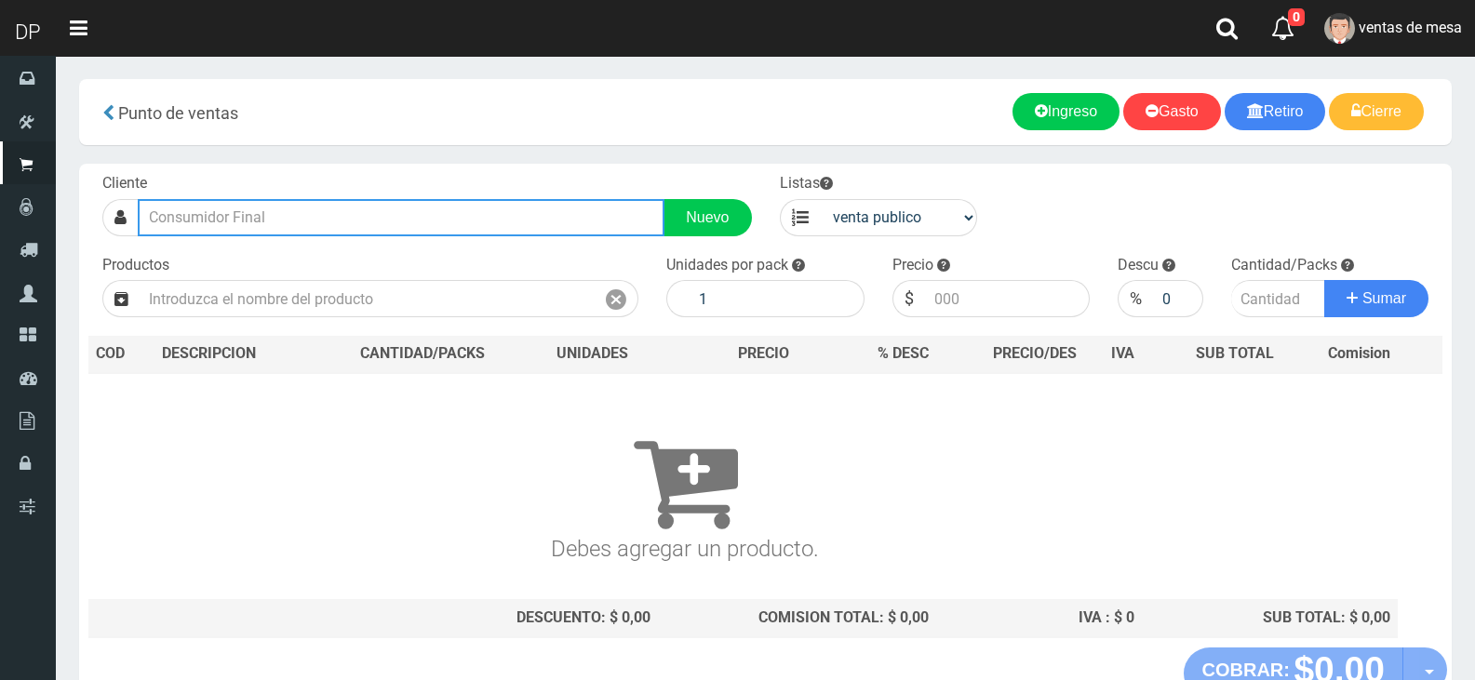
click at [294, 218] on input "text" at bounding box center [401, 217] width 527 height 37
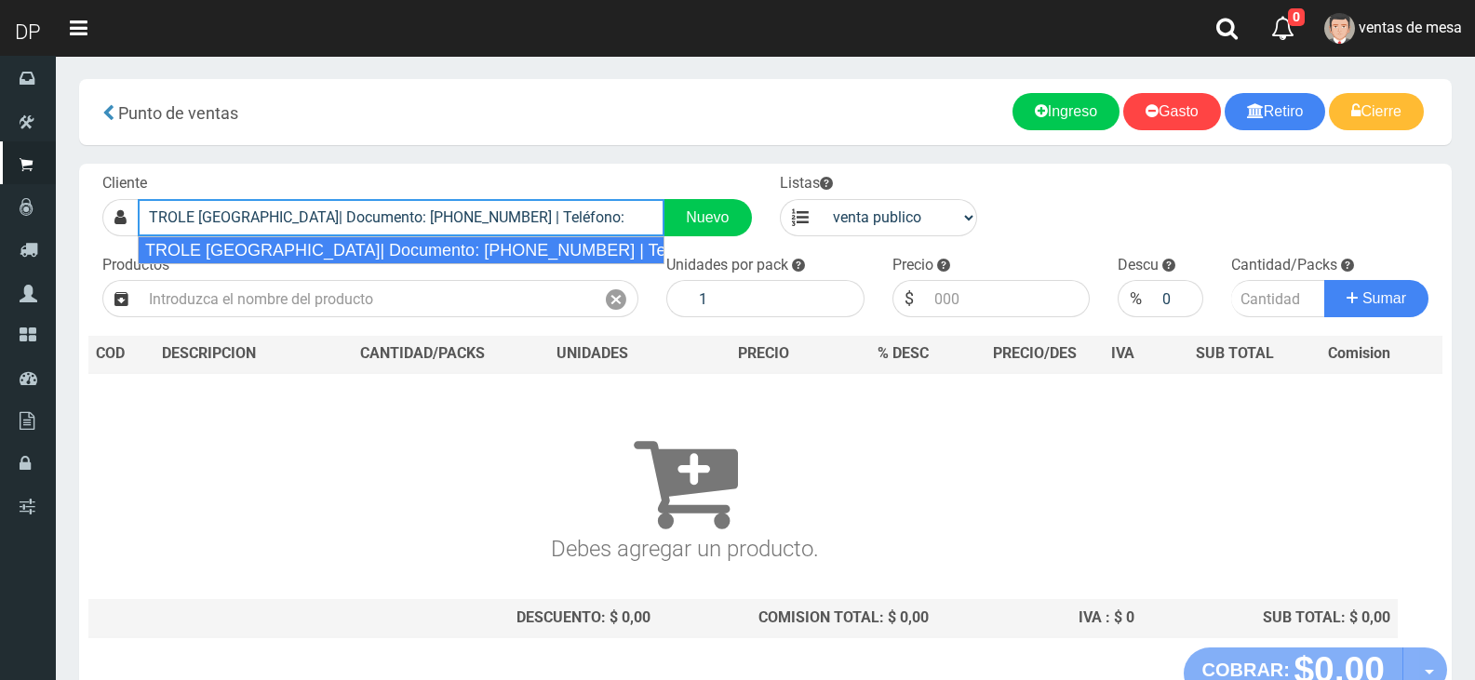
type input "TROLE [GEOGRAPHIC_DATA]| Documento: [PHONE_NUMBER] | Teléfono:"
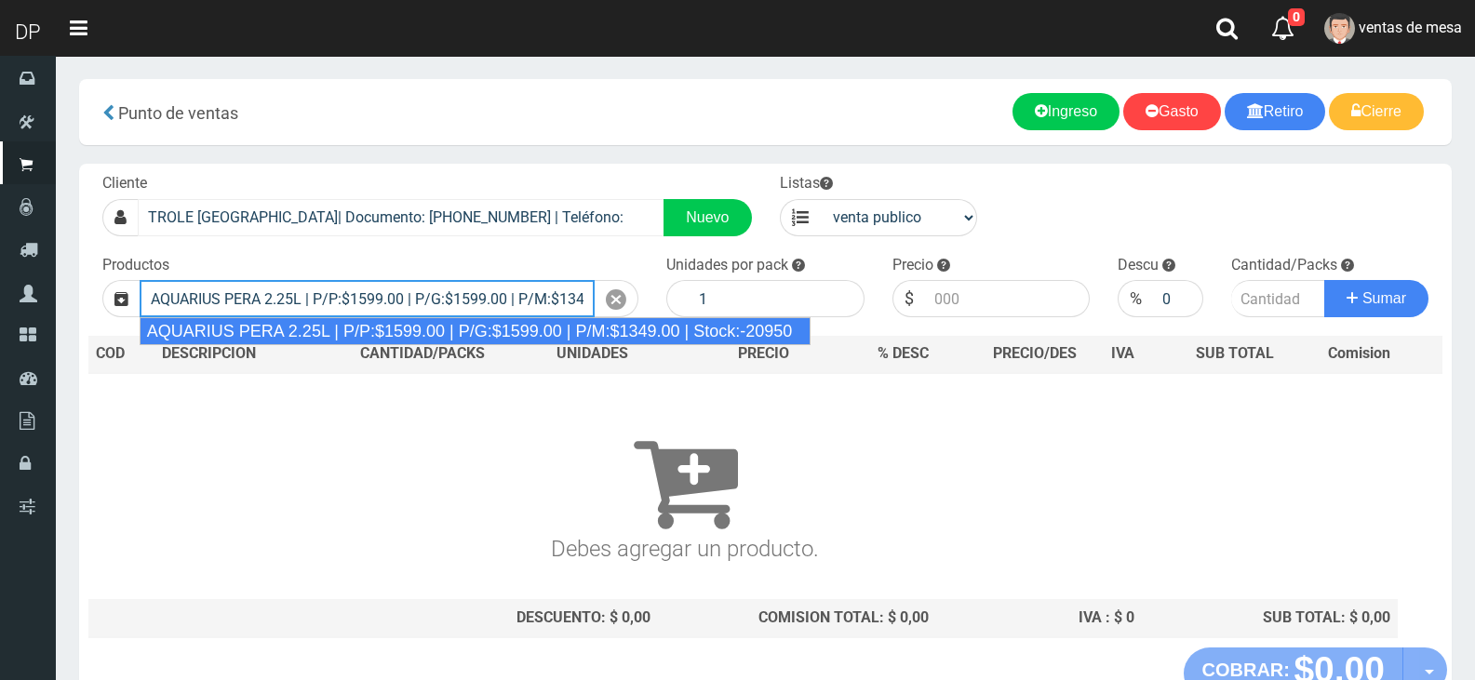
type input "AQUARIUS PERA 2.25L | P/P:$1599.00 | P/G:$1599.00 | P/M:$1349.00 | Stock:-20950"
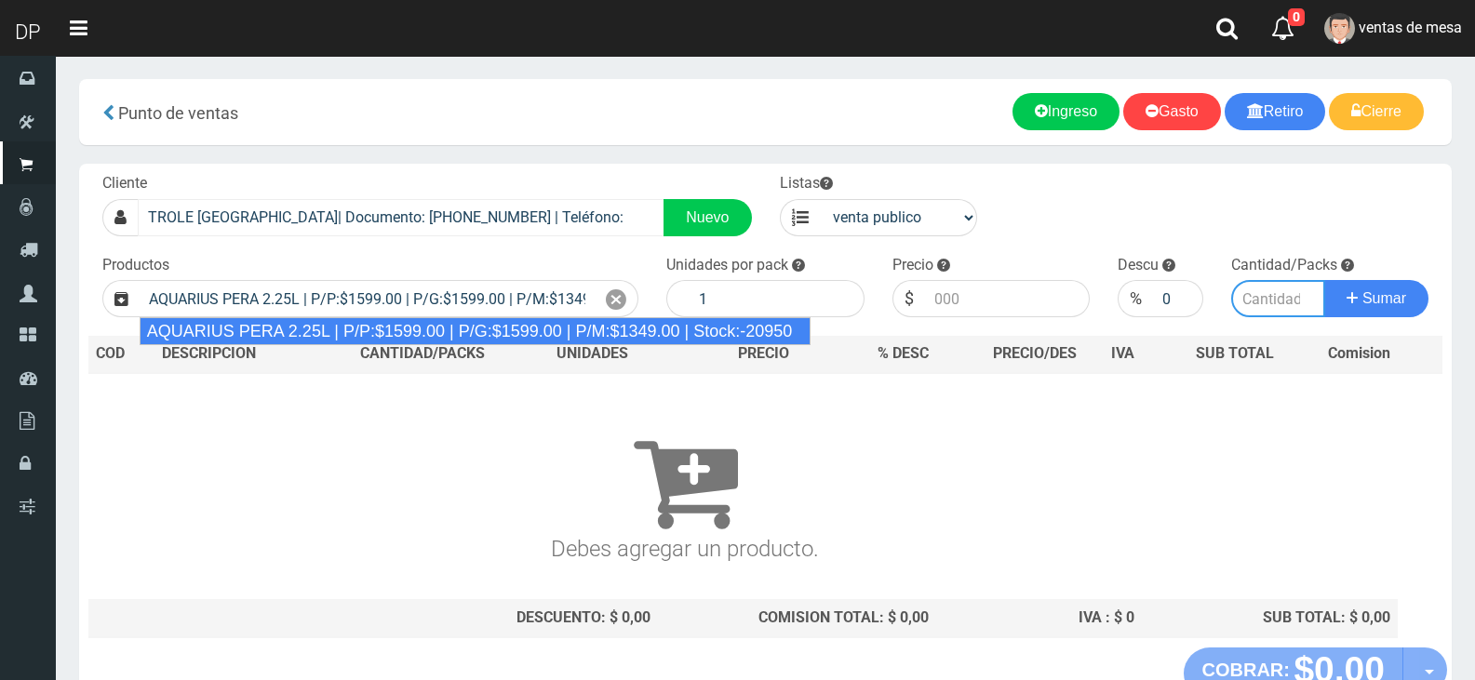
type input "6"
type input "1599.00"
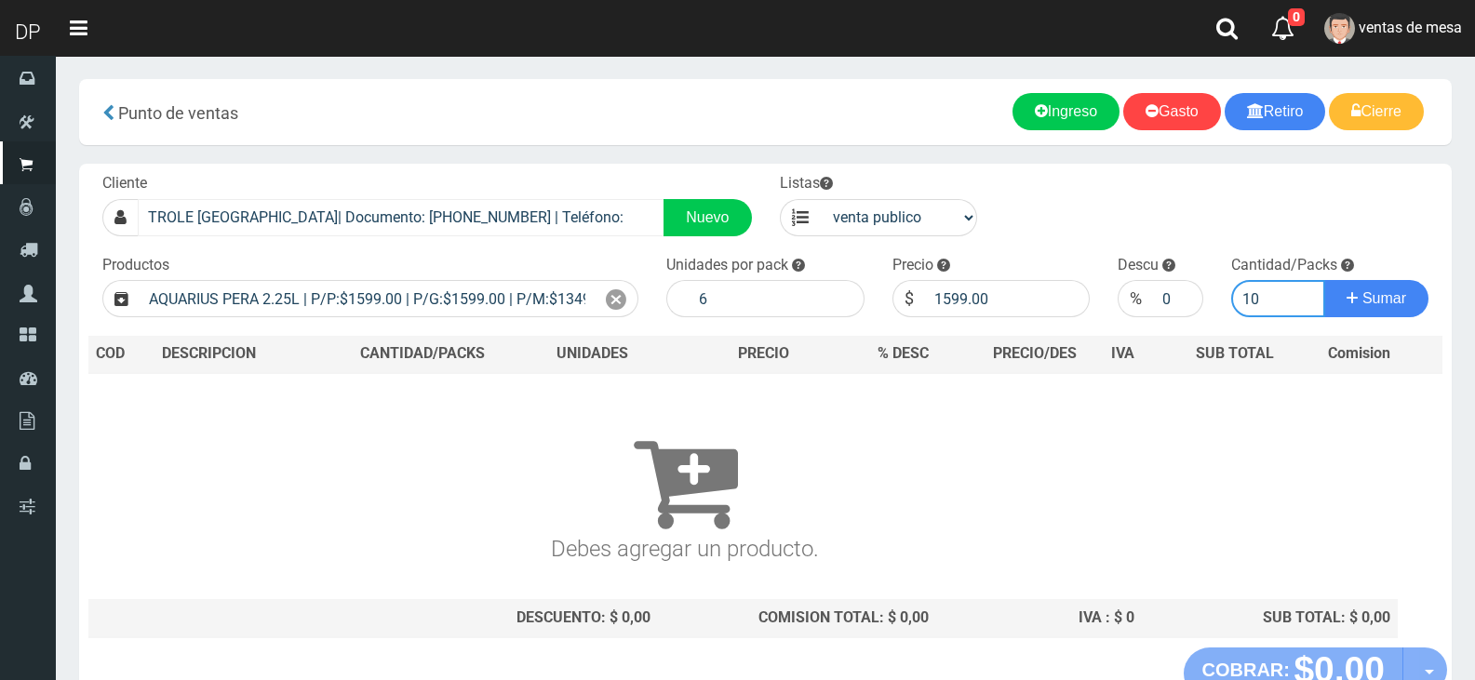
type input "10"
click at [1324, 280] on button "Sumar" at bounding box center [1376, 298] width 104 height 37
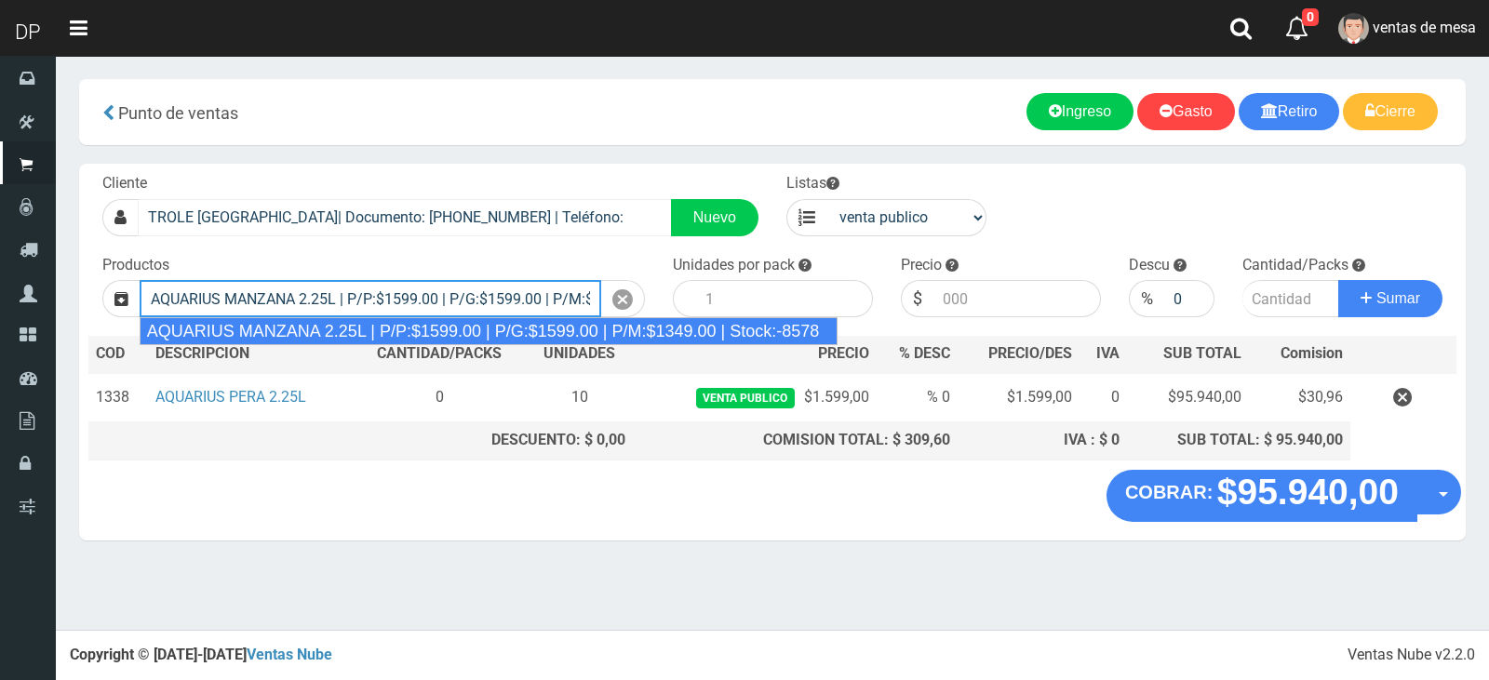
type input "AQUARIUS MANZANA 2.25L | P/P:$1599.00 | P/G:$1599.00 | P/M:$1349.00 | Stock:-85…"
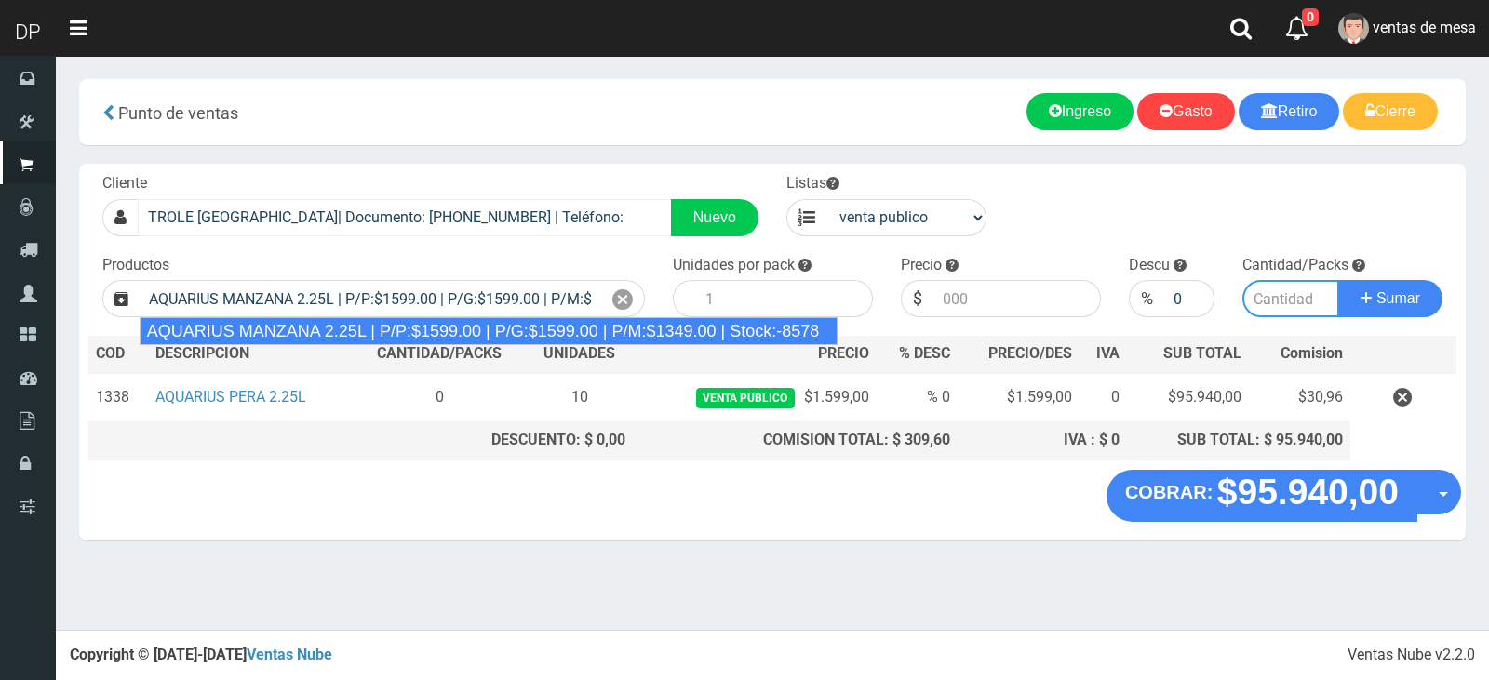
type input "6"
type input "1599.00"
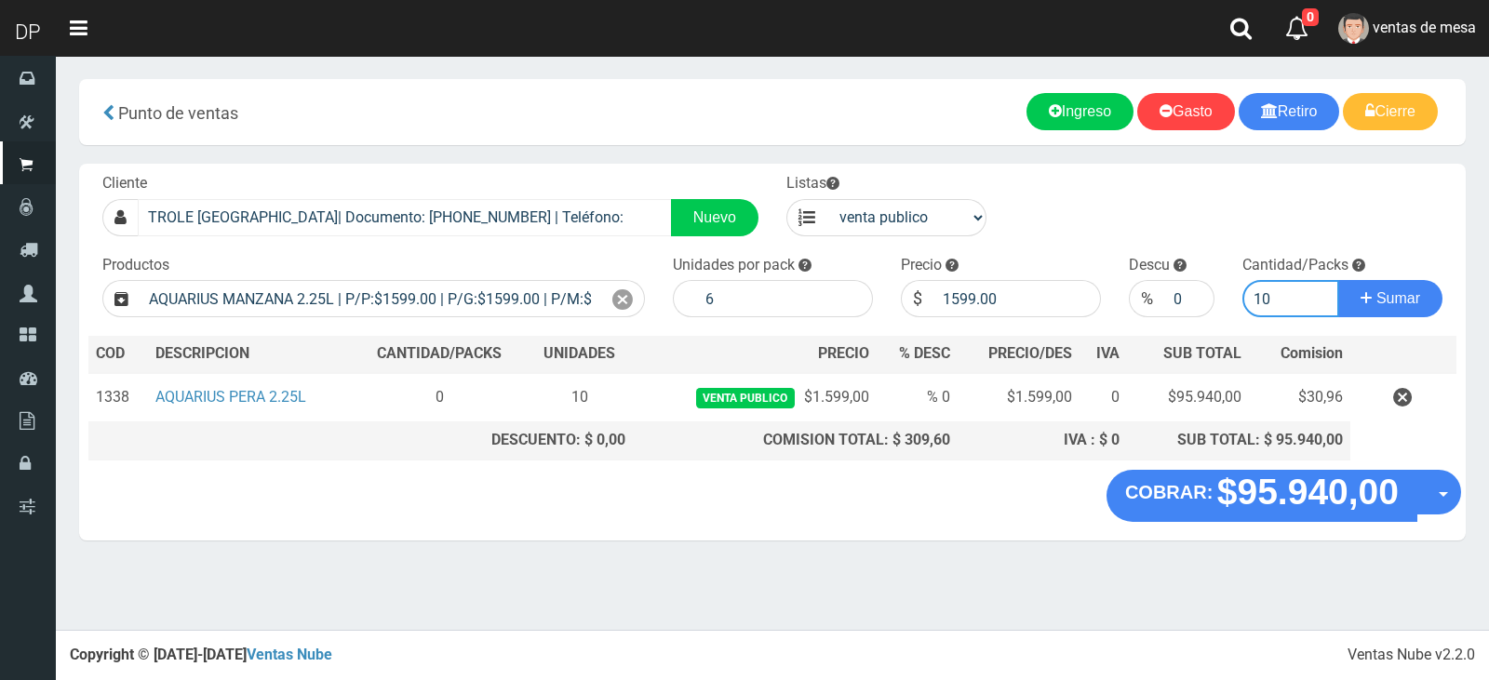
type input "10"
click at [1338, 280] on button "Sumar" at bounding box center [1390, 298] width 104 height 37
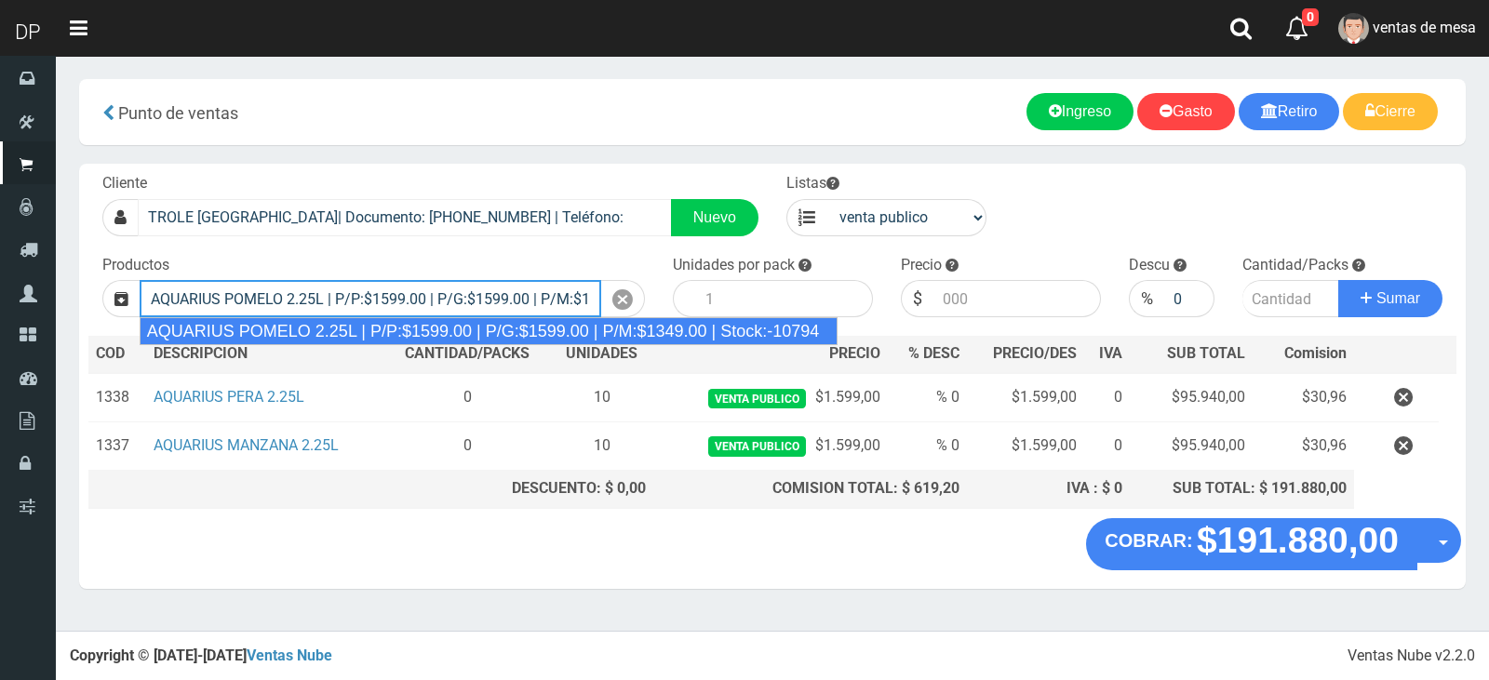
type input "AQUARIUS POMELO 2.25L | P/P:$1599.00 | P/G:$1599.00 | P/M:$1349.00 | Stock:-107…"
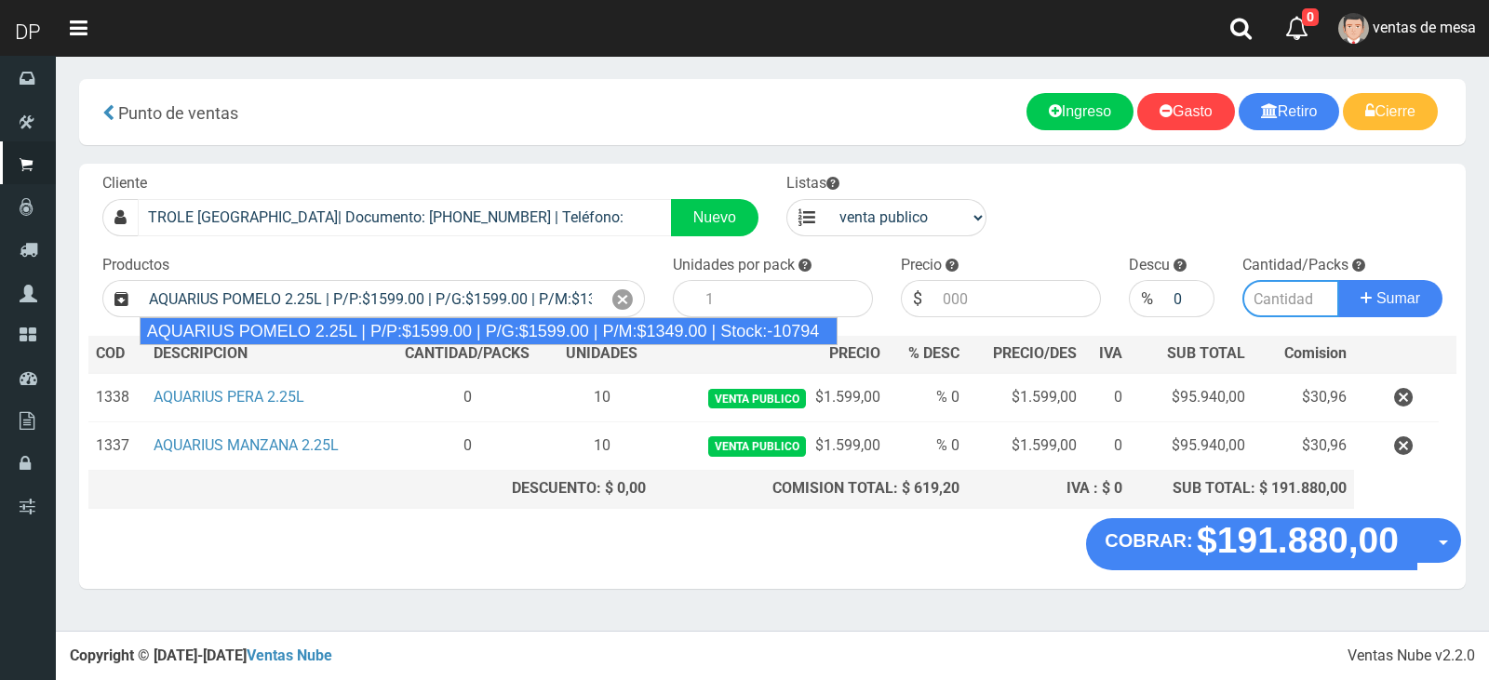
type input "6"
type input "1599.00"
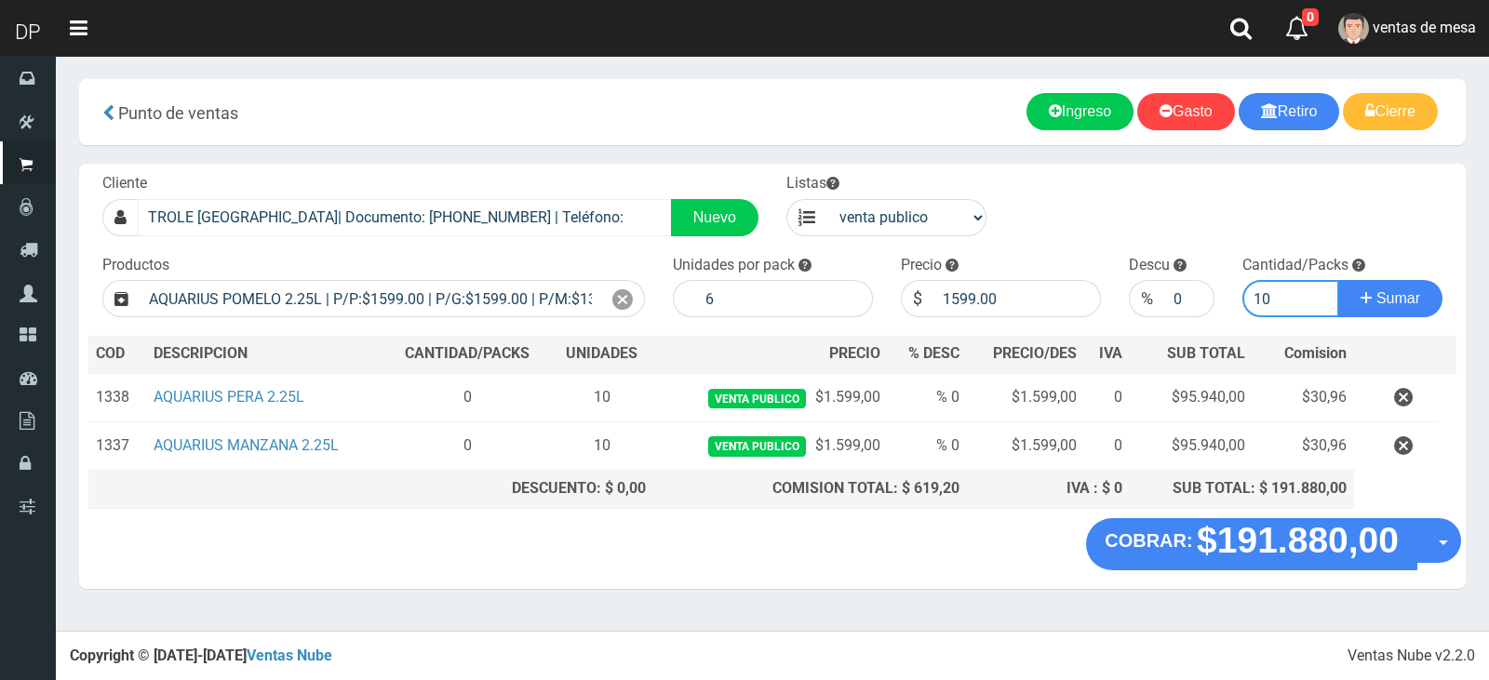
type input "10"
click at [1338, 280] on button "Sumar" at bounding box center [1390, 298] width 104 height 37
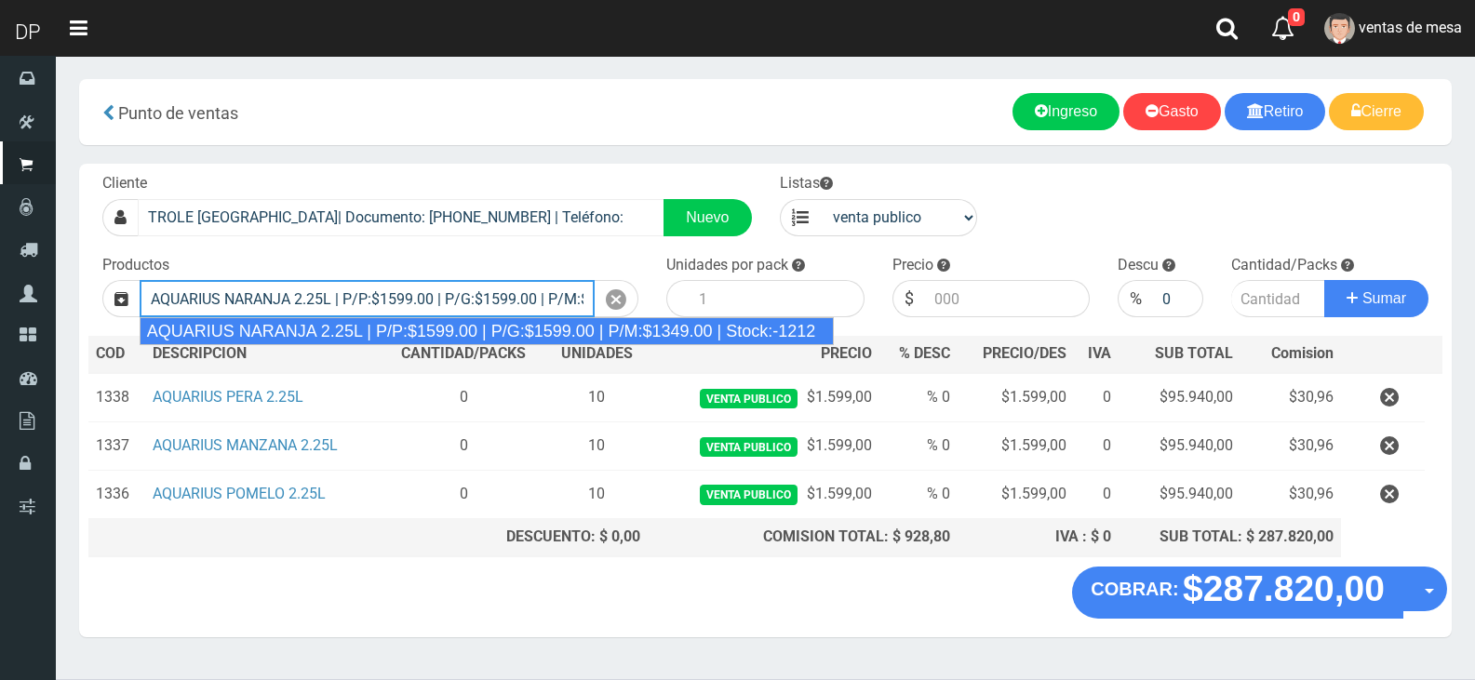
type input "AQUARIUS NARANJA 2.25L | P/P:$1599.00 | P/G:$1599.00 | P/M:$1349.00 | Stock:-12…"
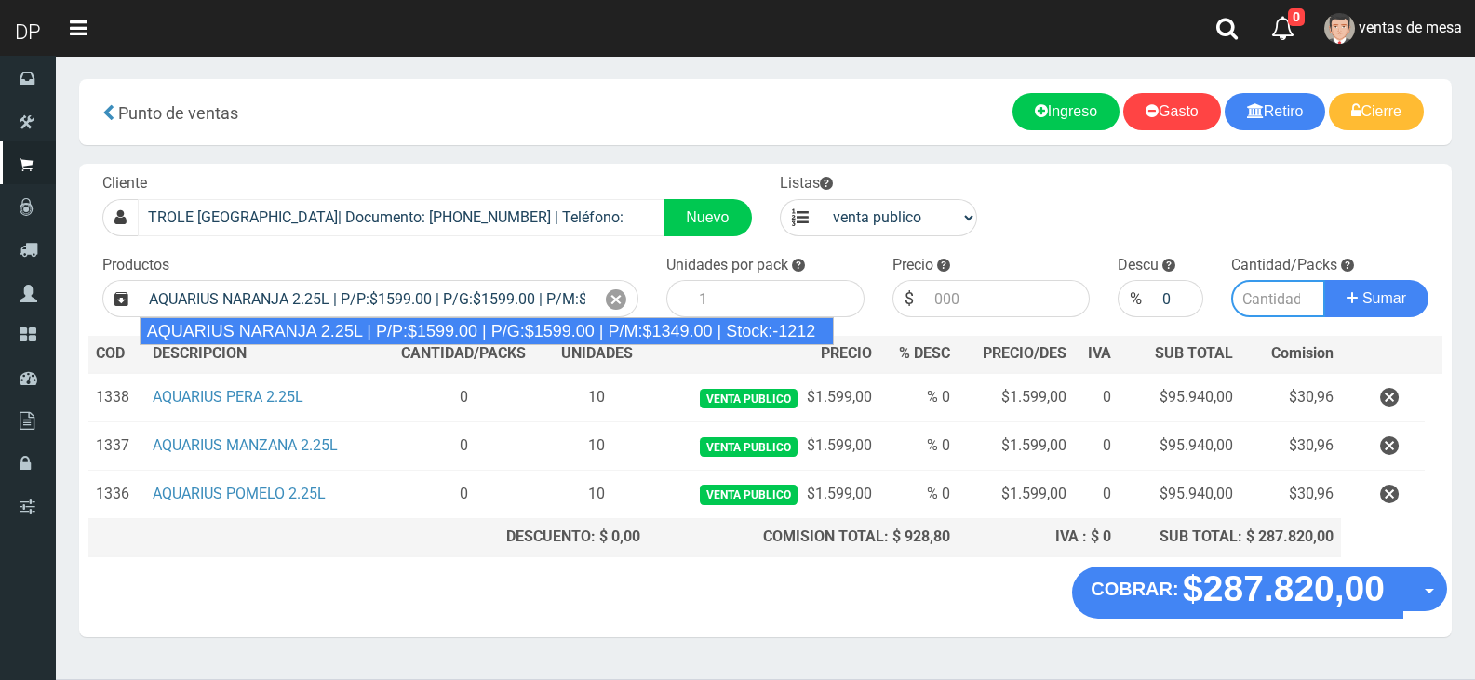
type input "6"
type input "1599.00"
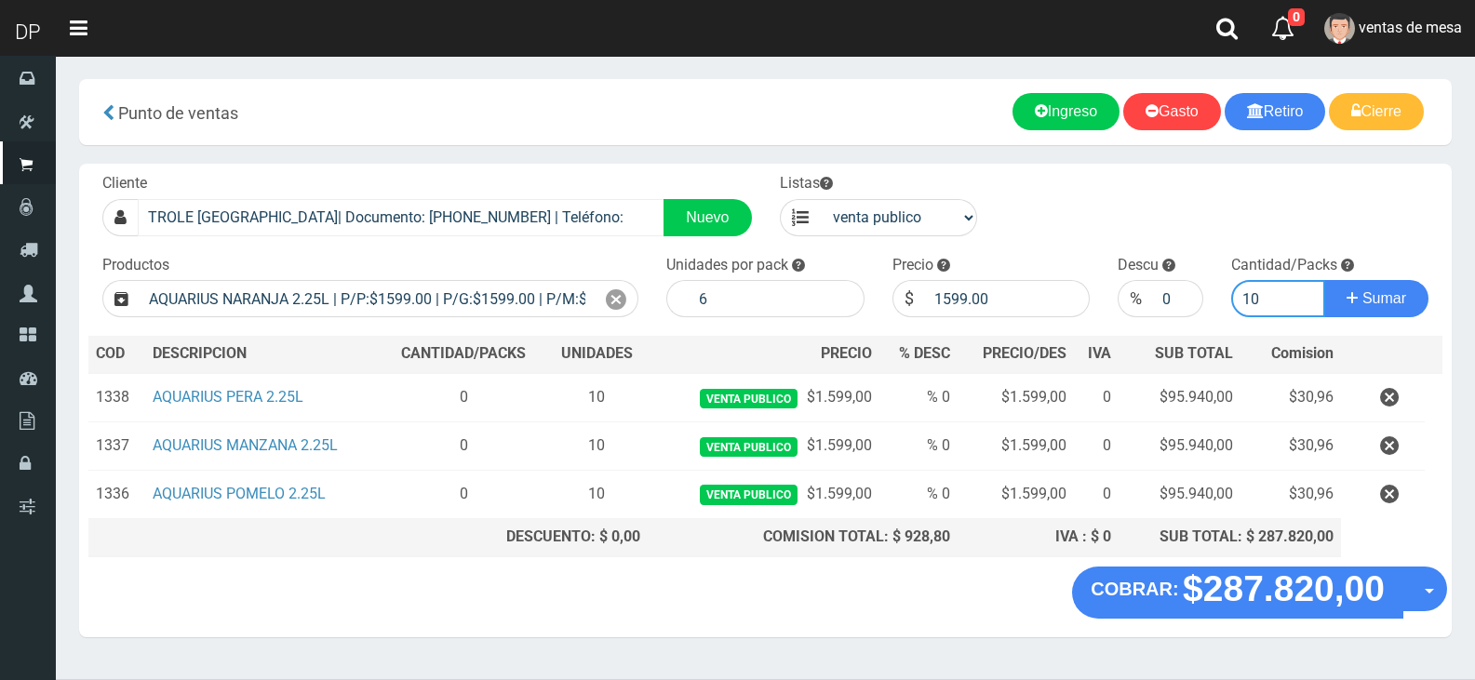
type input "10"
click at [1324, 280] on button "Sumar" at bounding box center [1376, 298] width 104 height 37
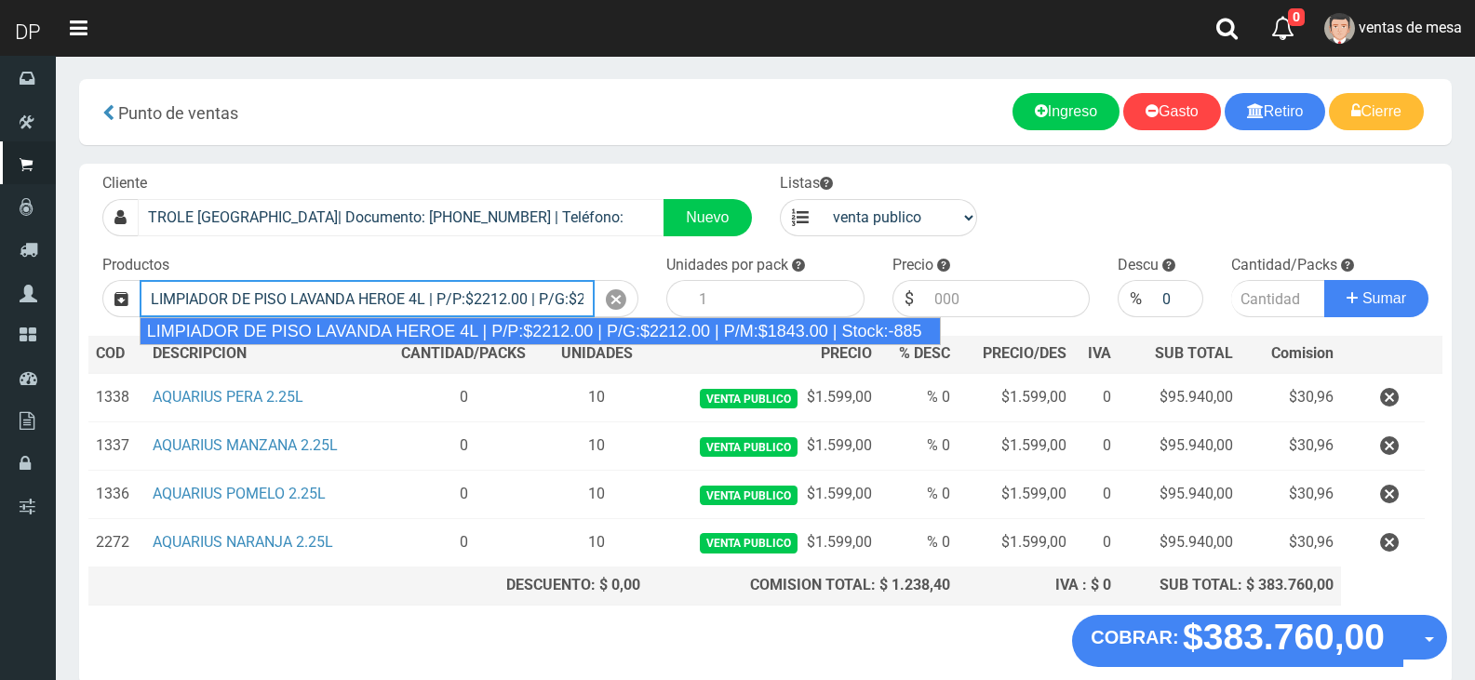
type input "LIMPIADOR DE PISO LAVANDA HEROE 4L | P/P:$2212.00 | P/G:$2212.00 | P/M:$1843.00…"
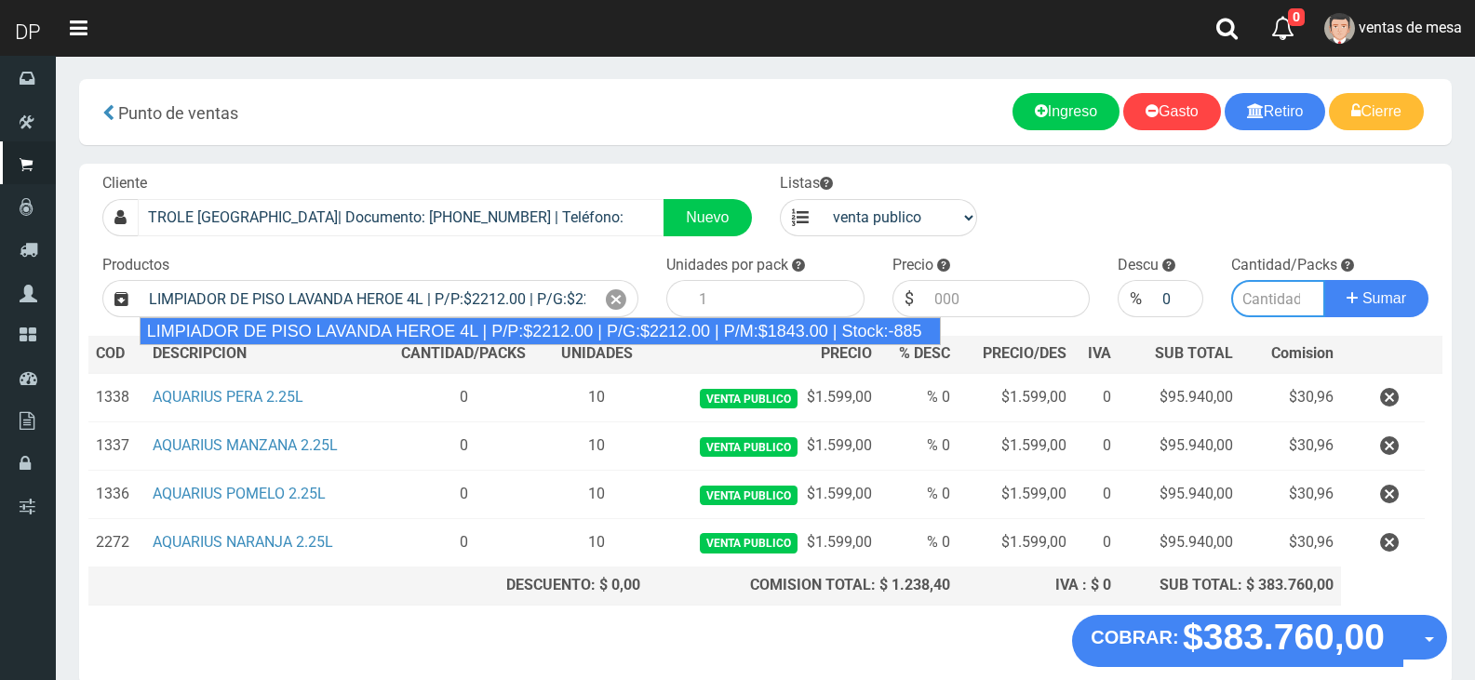
type input "3"
type input "2212.00"
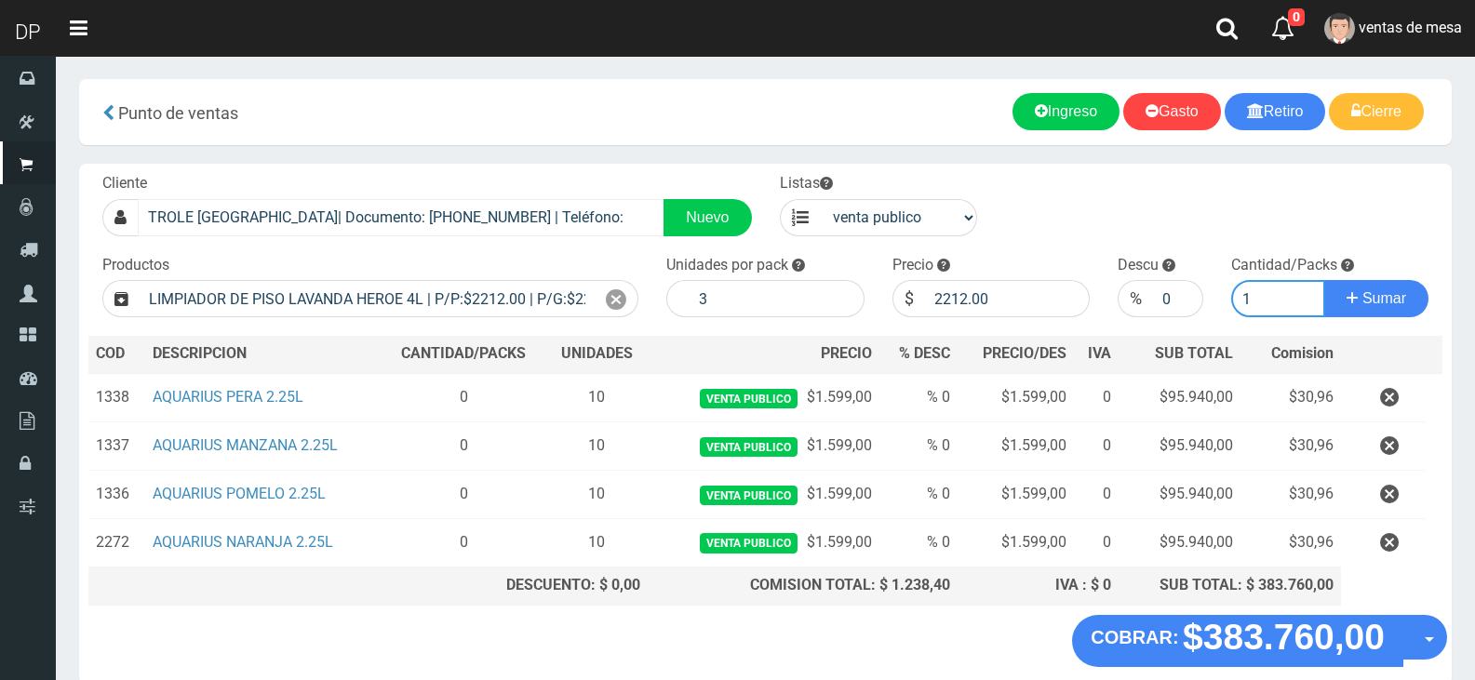
type input "1"
click at [1324, 280] on button "Sumar" at bounding box center [1376, 298] width 104 height 37
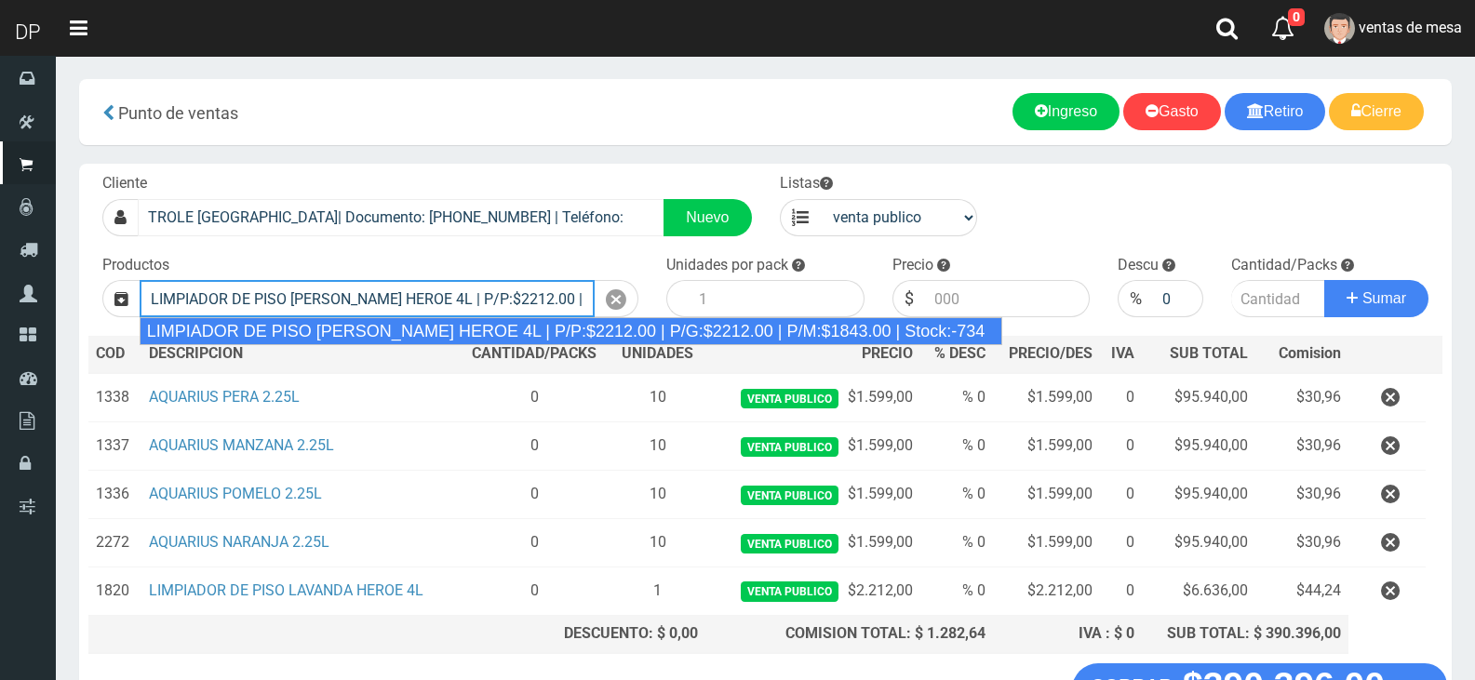
type input "LIMPIADOR DE PISO [PERSON_NAME] HEROE 4L | P/P:$2212.00 | P/G:$2212.00 | P/M:$1…"
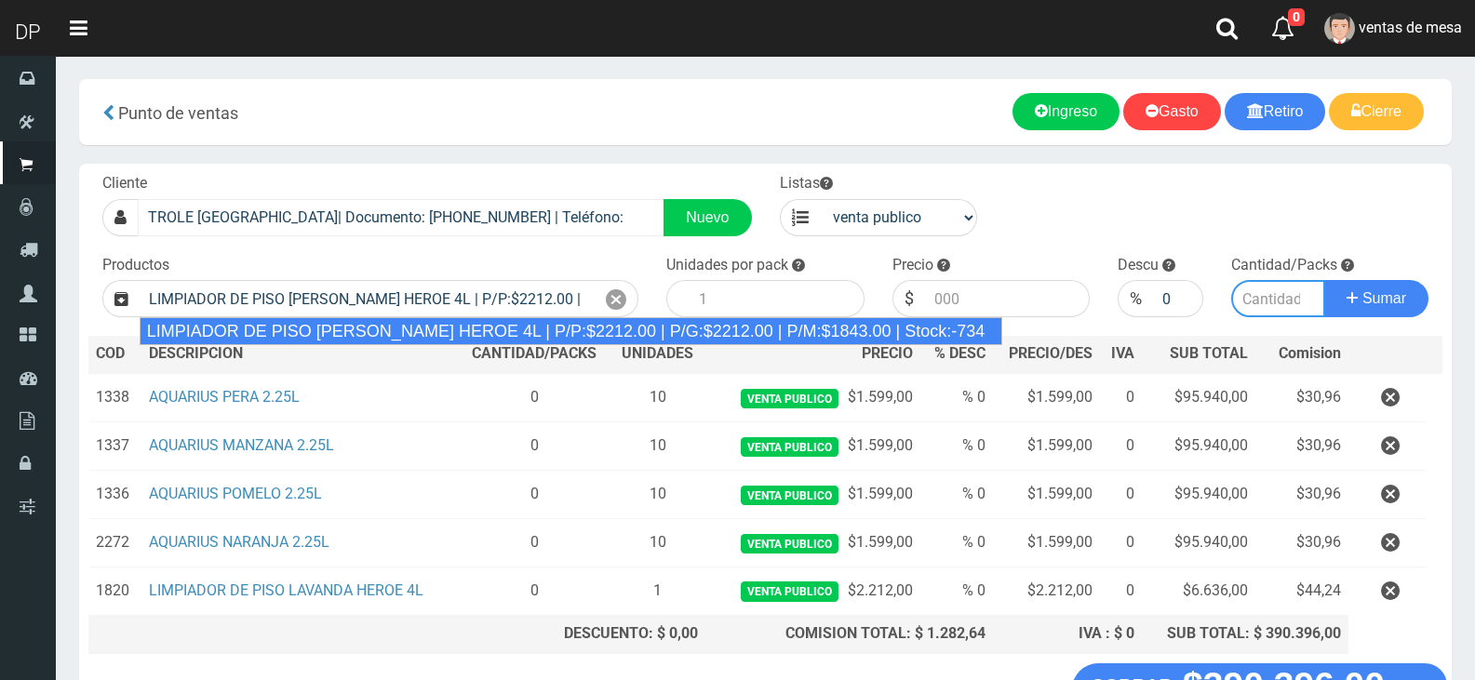
type input "3"
type input "2212.00"
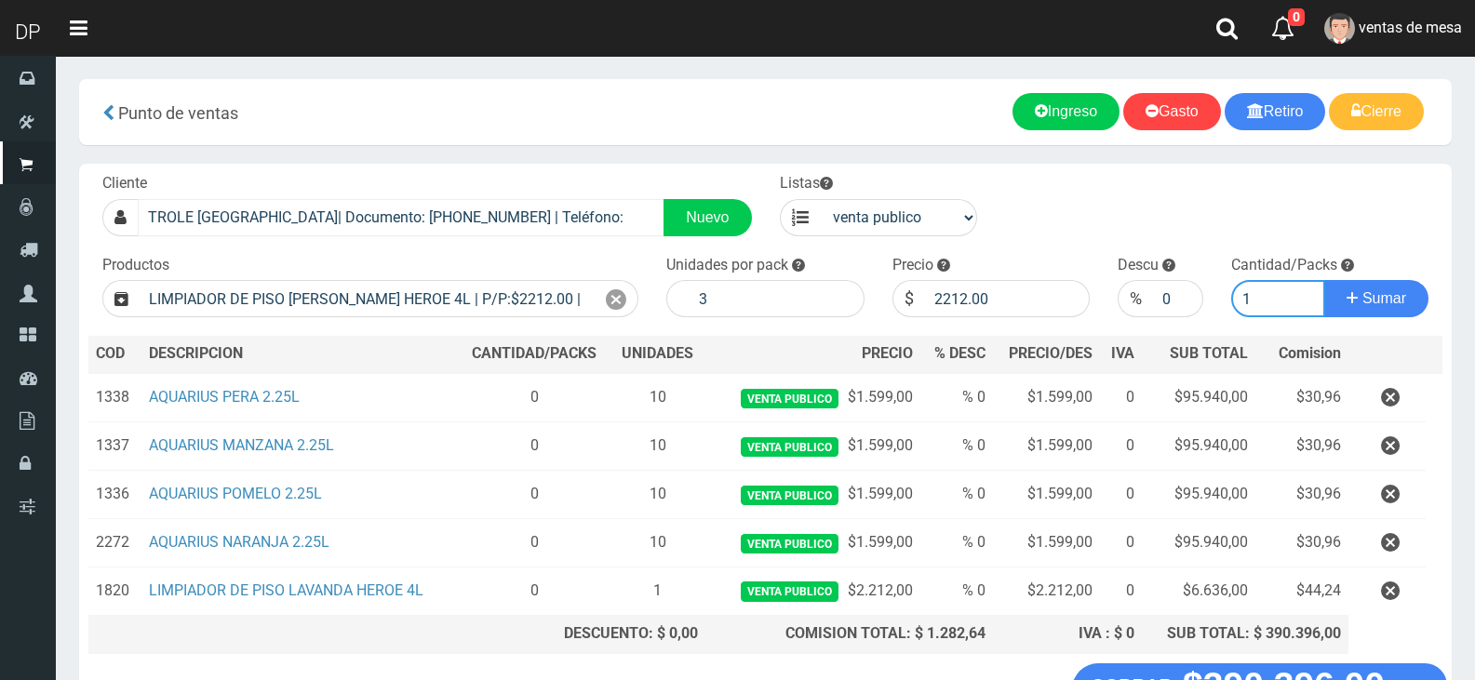
type input "1"
click at [1324, 280] on button "Sumar" at bounding box center [1376, 298] width 104 height 37
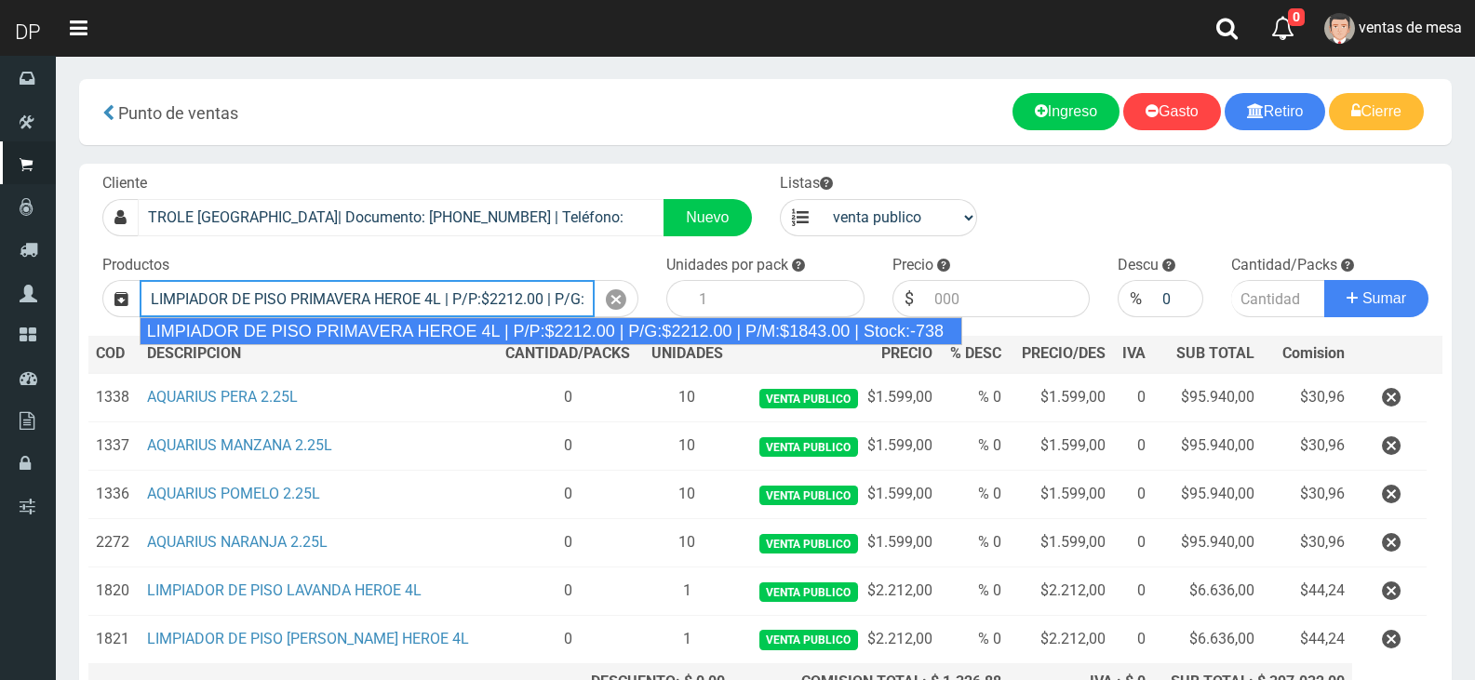
type input "LIMPIADOR DE PISO PRIMAVERA HEROE 4L | P/P:$2212.00 | P/G:$2212.00 | P/M:$1843.…"
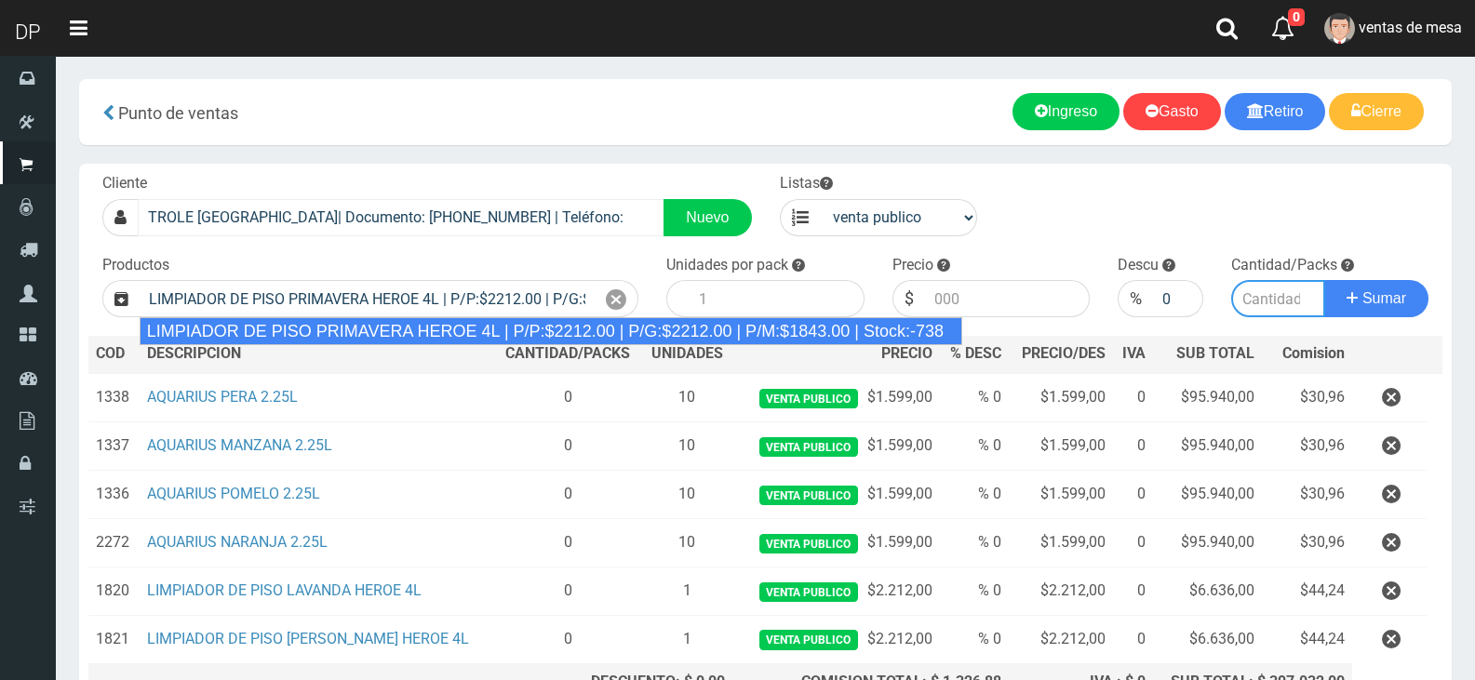
type input "3"
type input "2212.00"
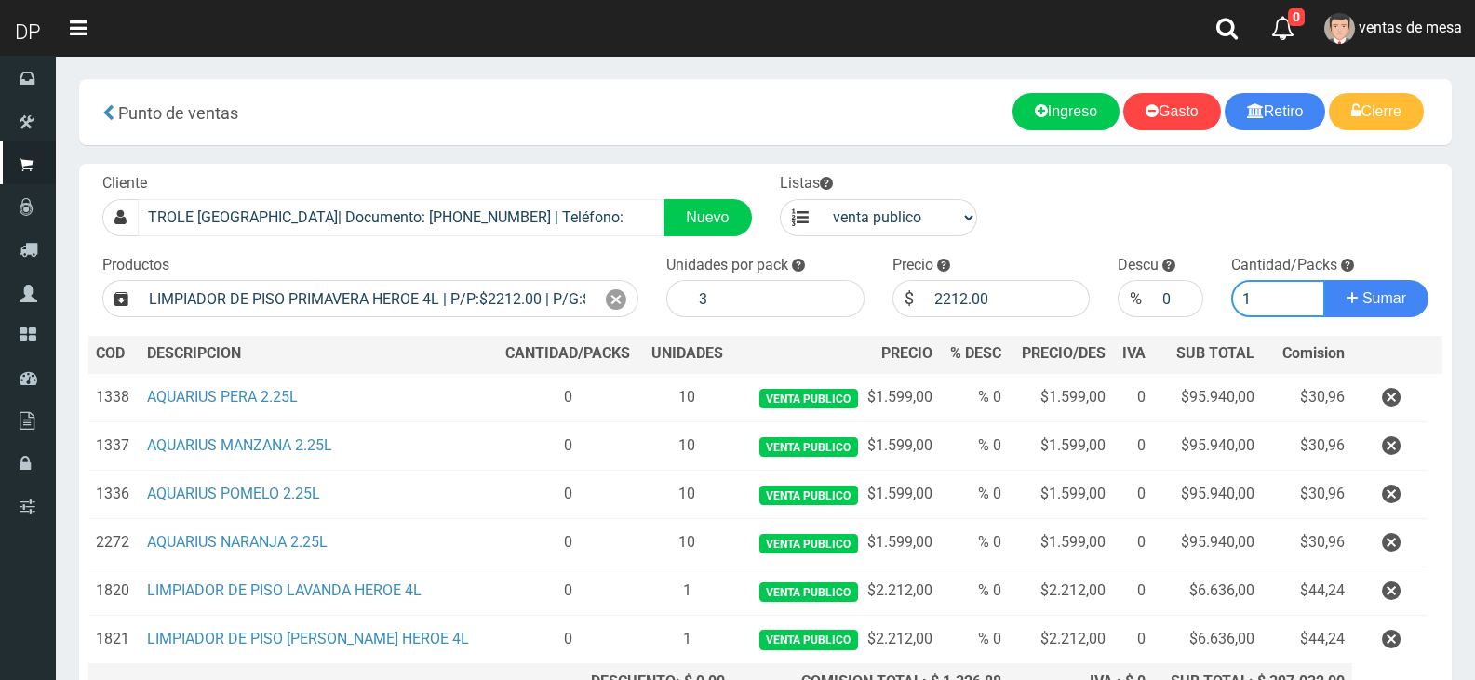
type input "1"
click at [1324, 280] on button "Sumar" at bounding box center [1376, 298] width 104 height 37
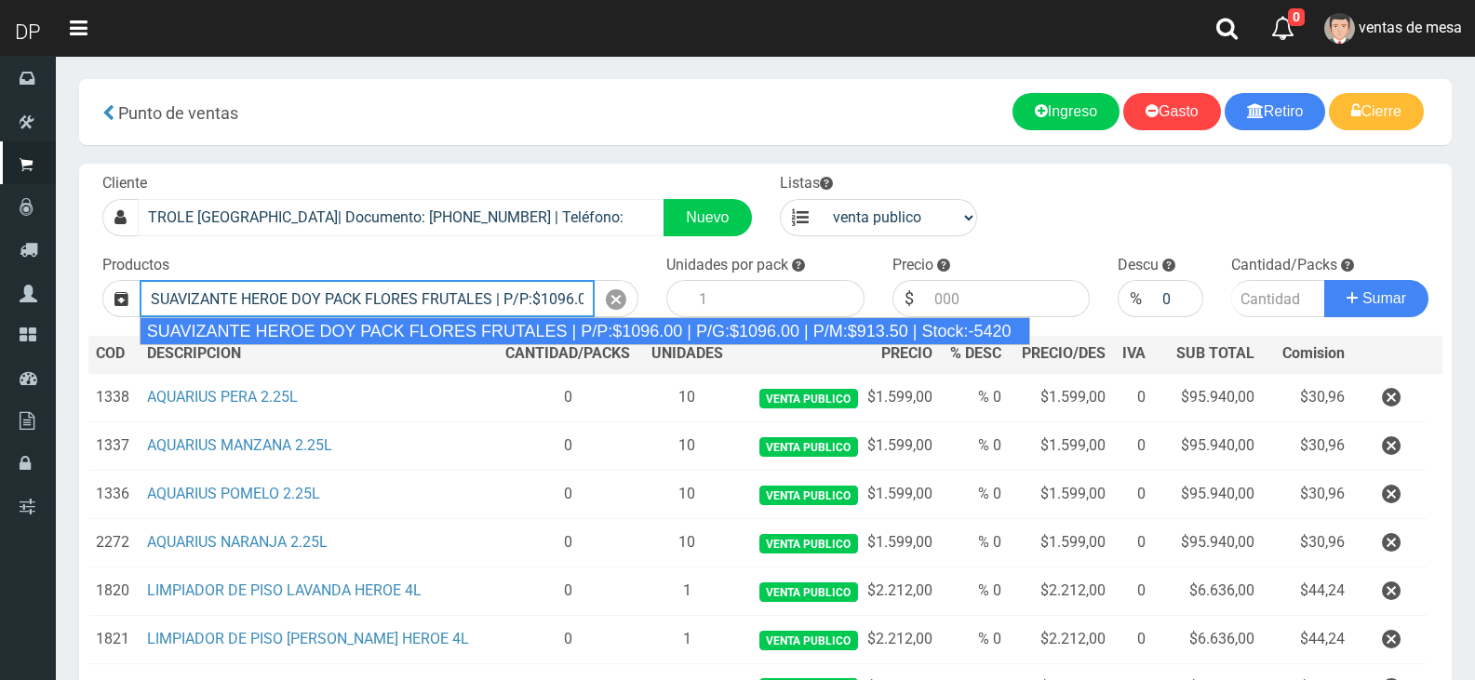
type input "SUAVIZANTE HEROE DOY PACK FLORES FRUTALES | P/P:$1096.00 | P/G:$1096.00 | P/M:$…"
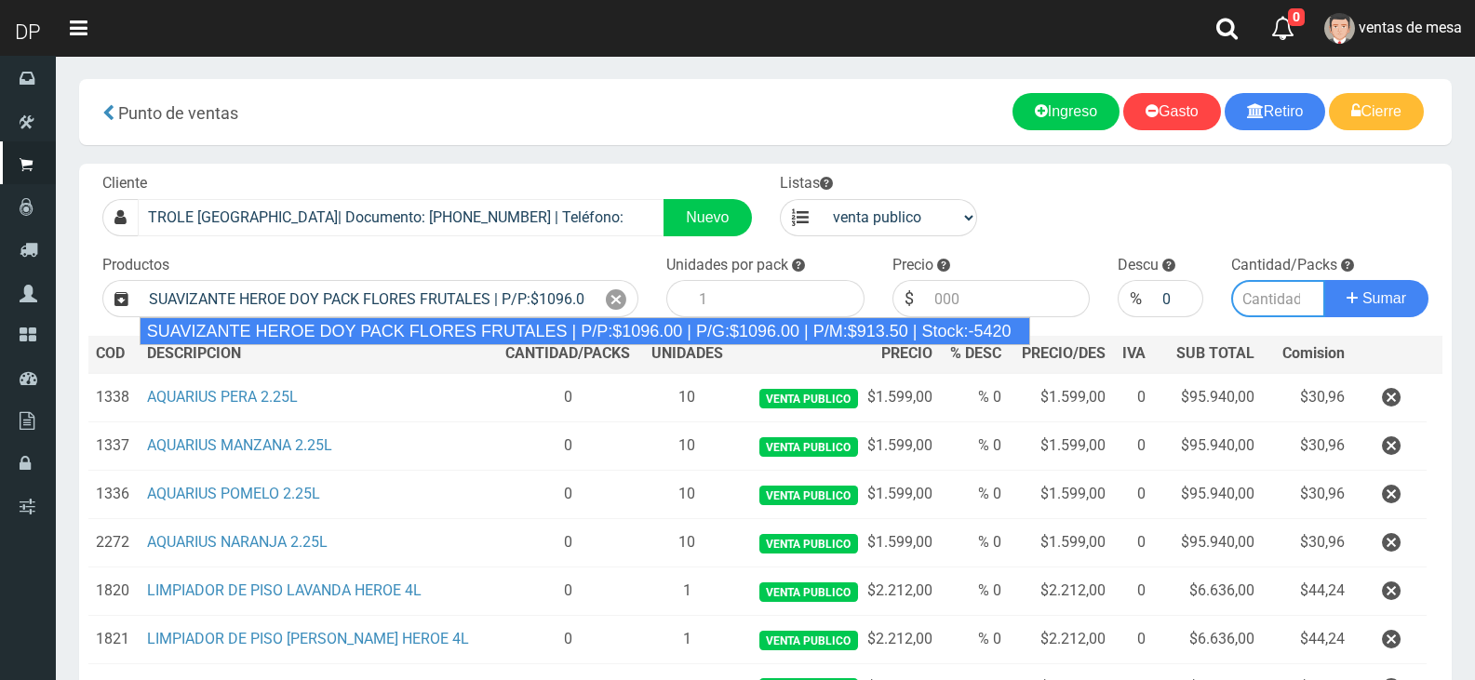
type input "12"
type input "1096.00"
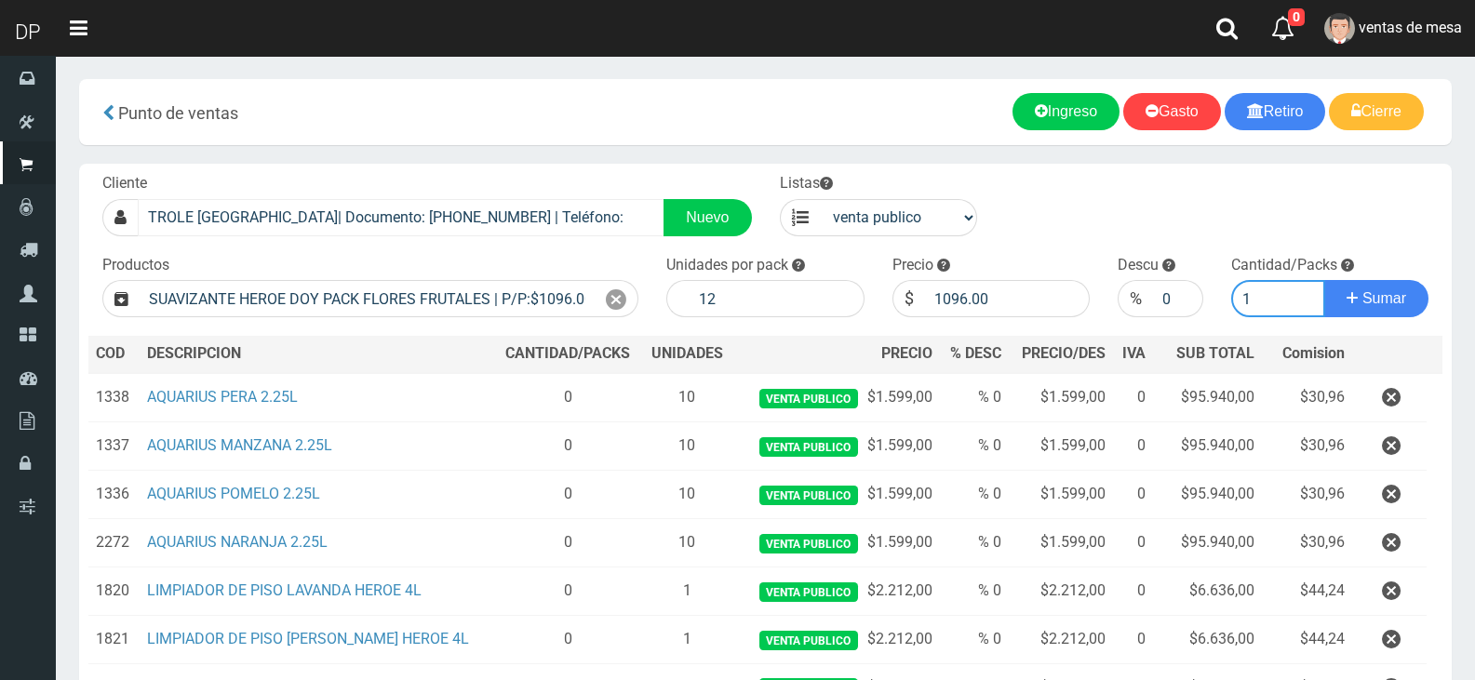
type input "1"
click at [1324, 280] on button "Sumar" at bounding box center [1376, 298] width 104 height 37
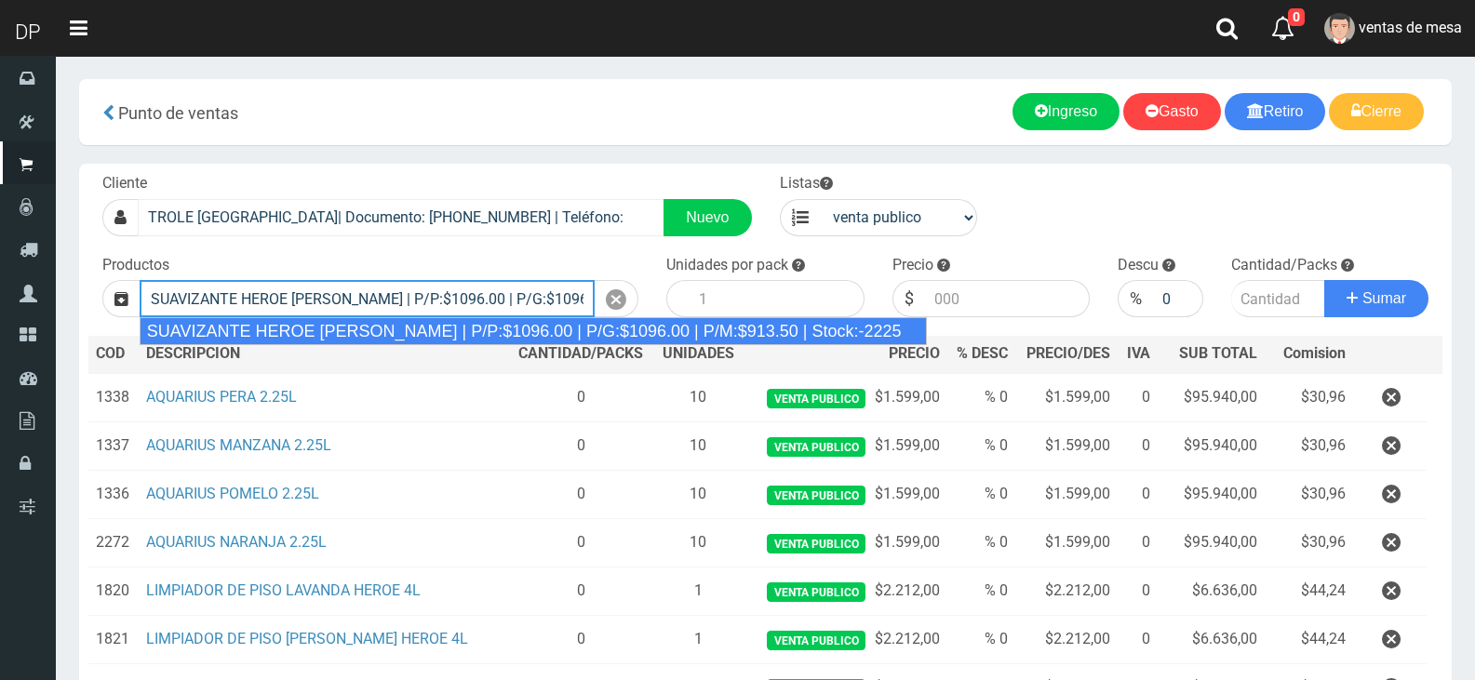
type input "SUAVIZANTE HEROE [PERSON_NAME] | P/P:$1096.00 | P/G:$1096.00 | P/M:$913.50 | St…"
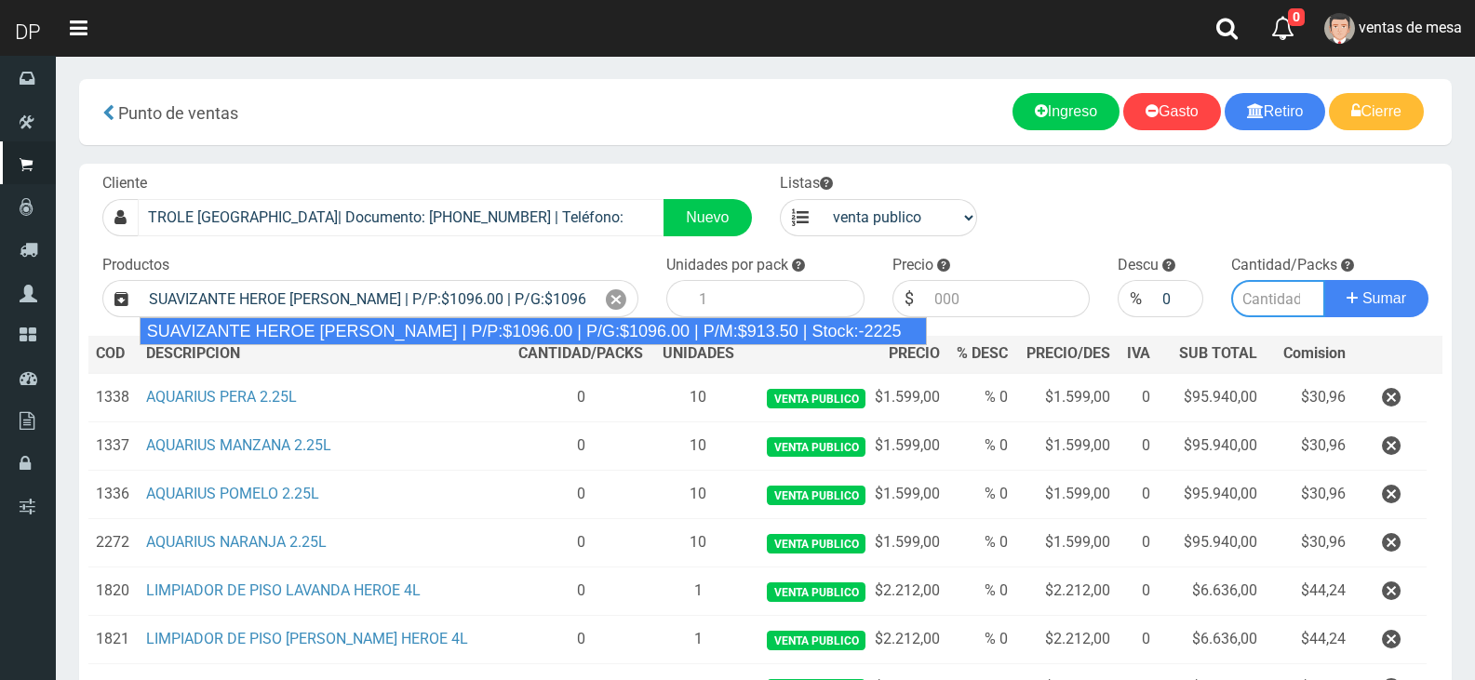
type input "12"
type input "1096.00"
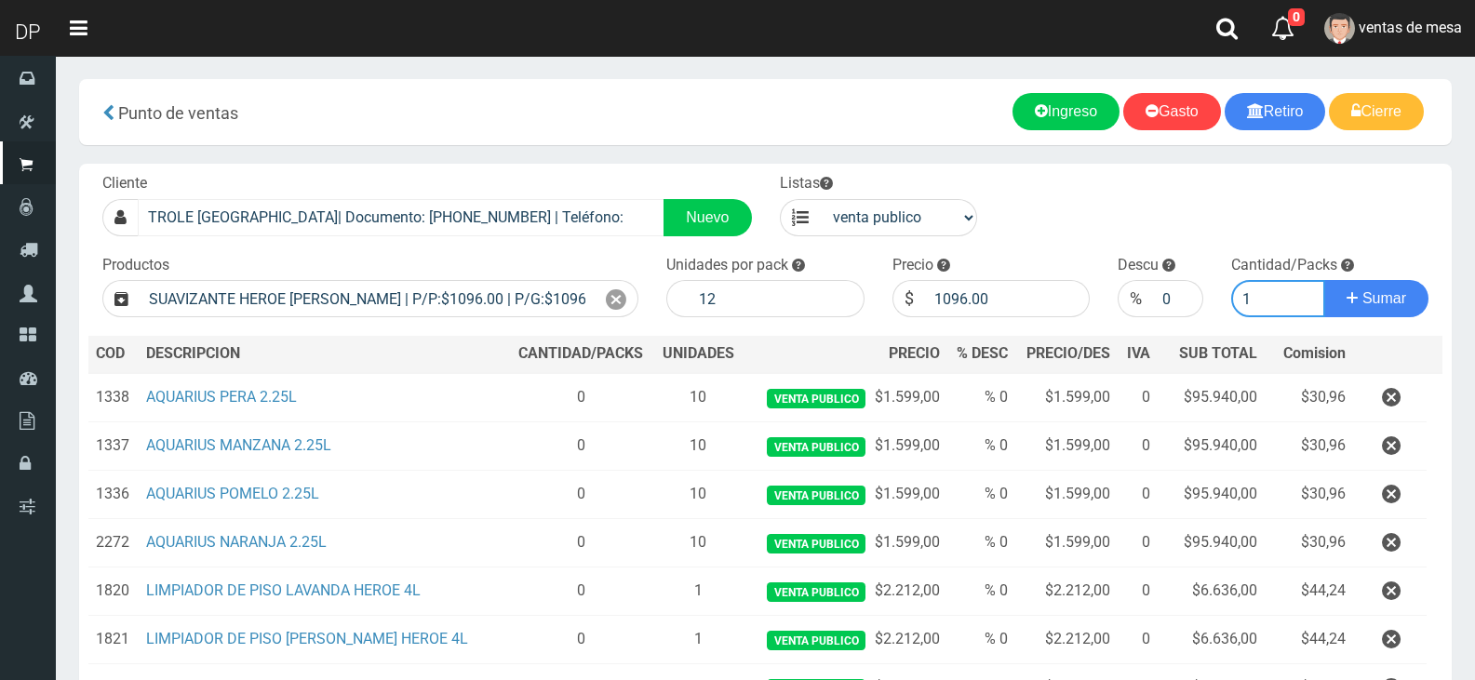
type input "1"
click at [1324, 280] on button "Sumar" at bounding box center [1376, 298] width 104 height 37
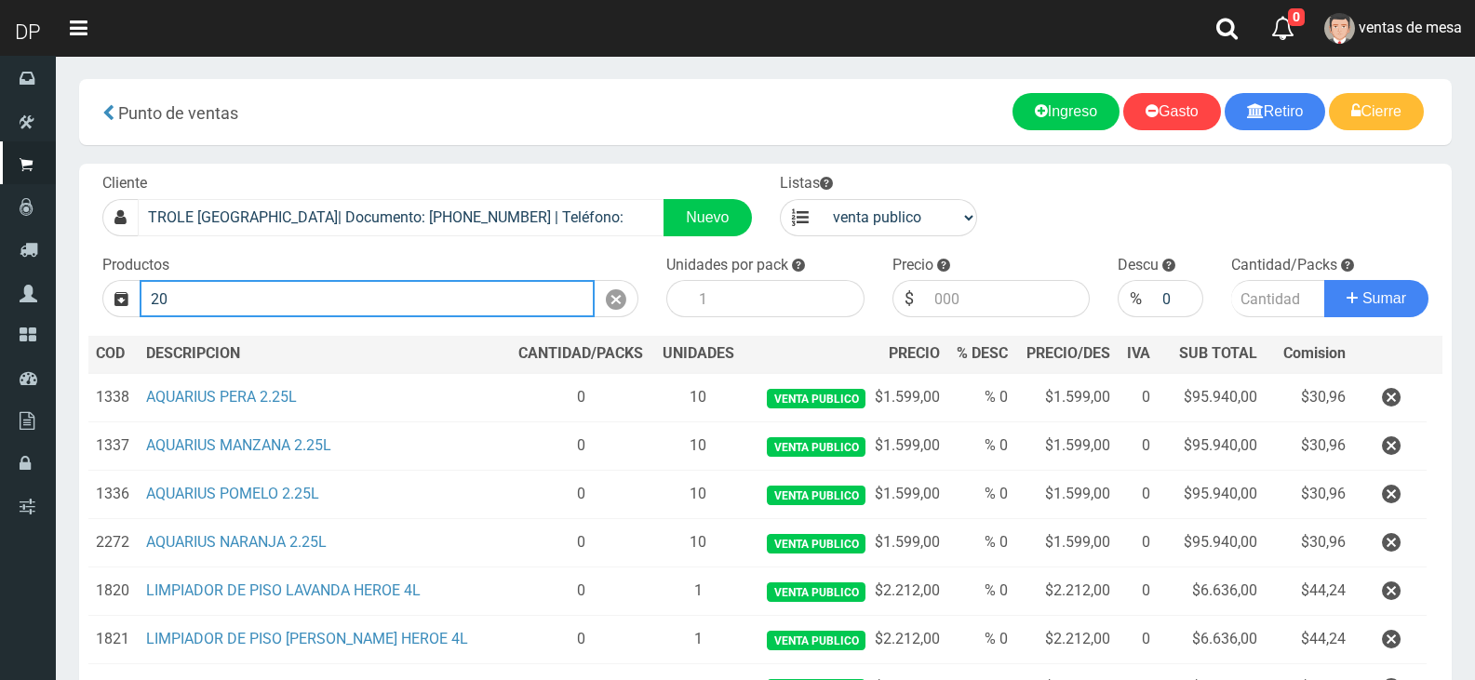
type input "2"
type input "7"
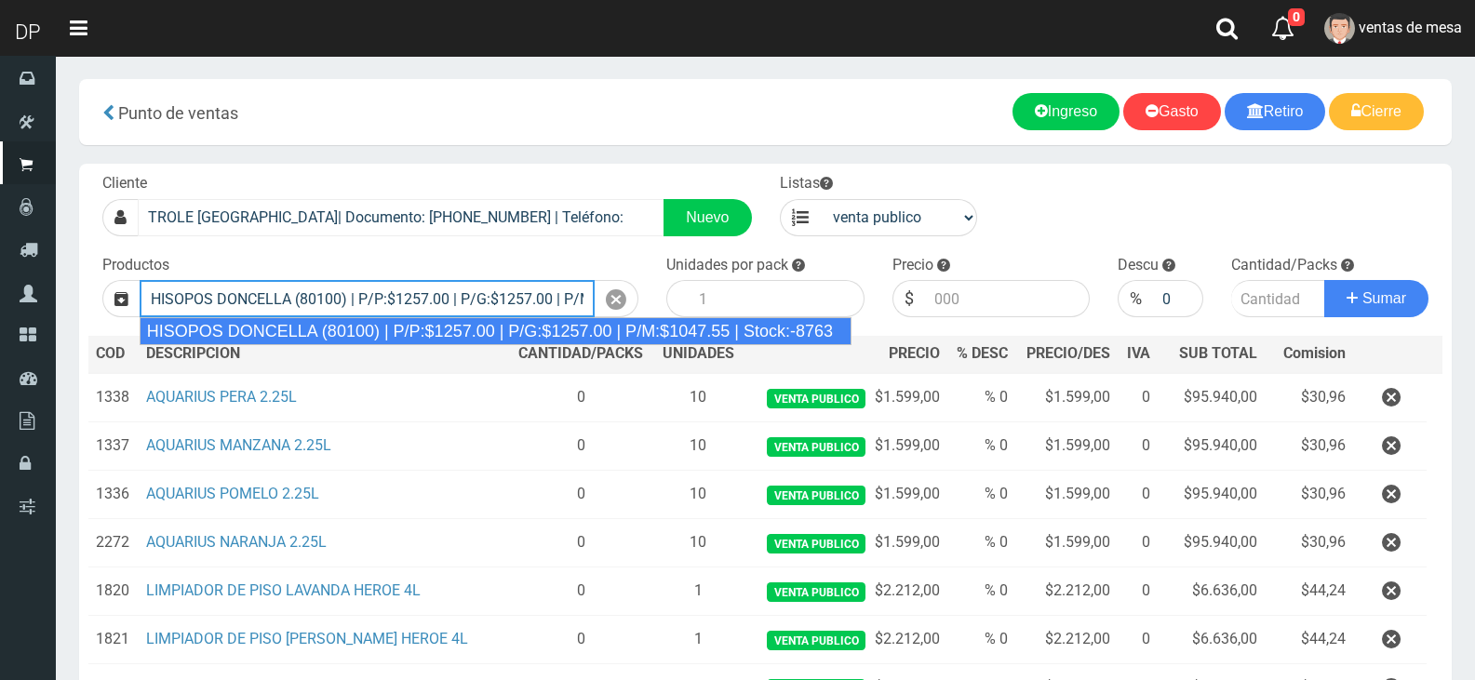
type input "HISOPOS DONCELLA (80100) | P/P:$1257.00 | P/G:$1257.00 | P/M:$1047.55 | Stock:-…"
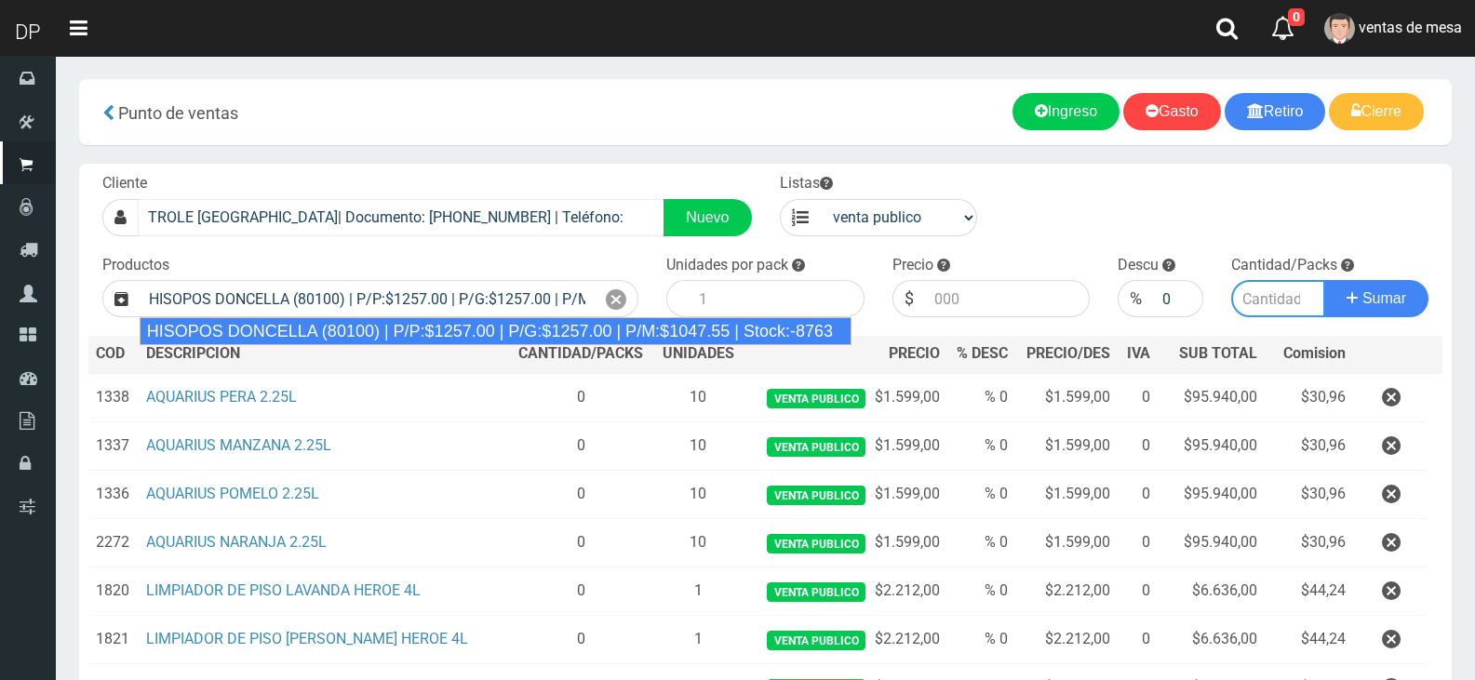
type input "24"
type input "1257.00"
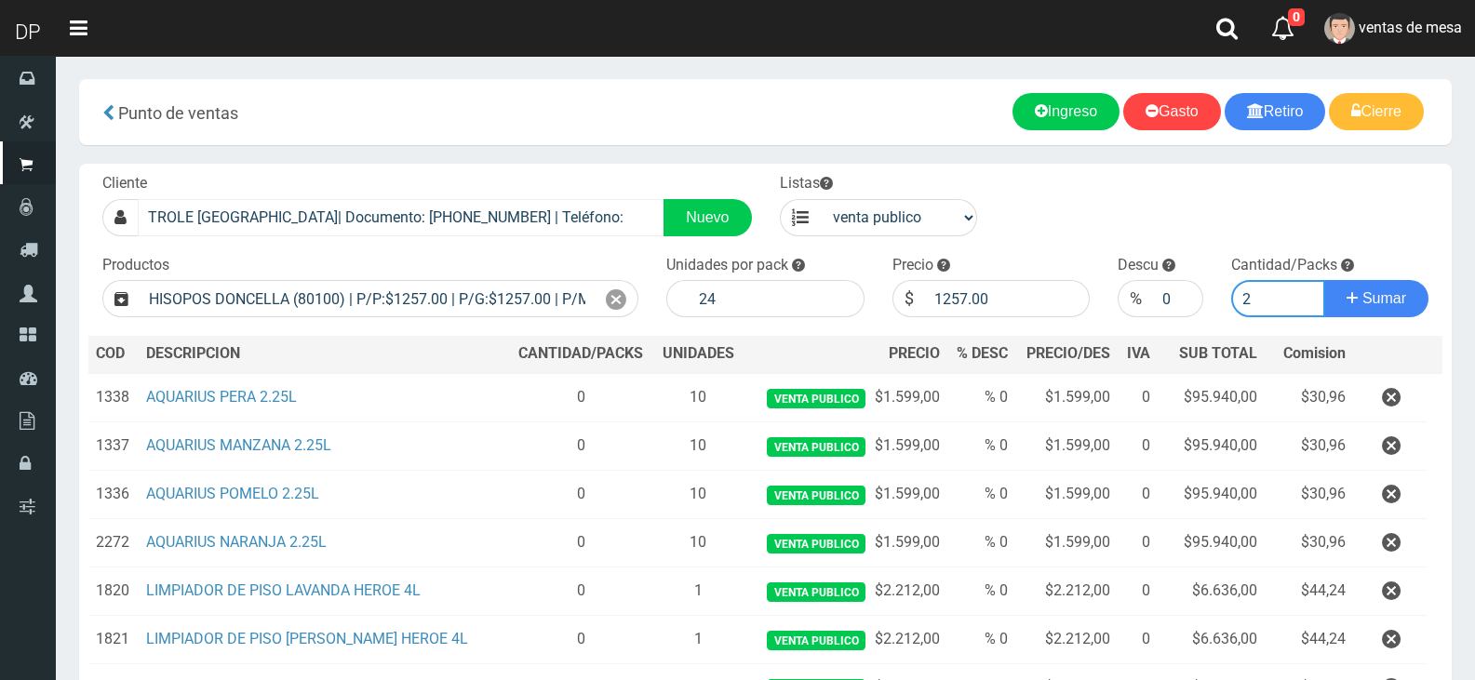
type input "2"
click at [1324, 280] on button "Sumar" at bounding box center [1376, 298] width 104 height 37
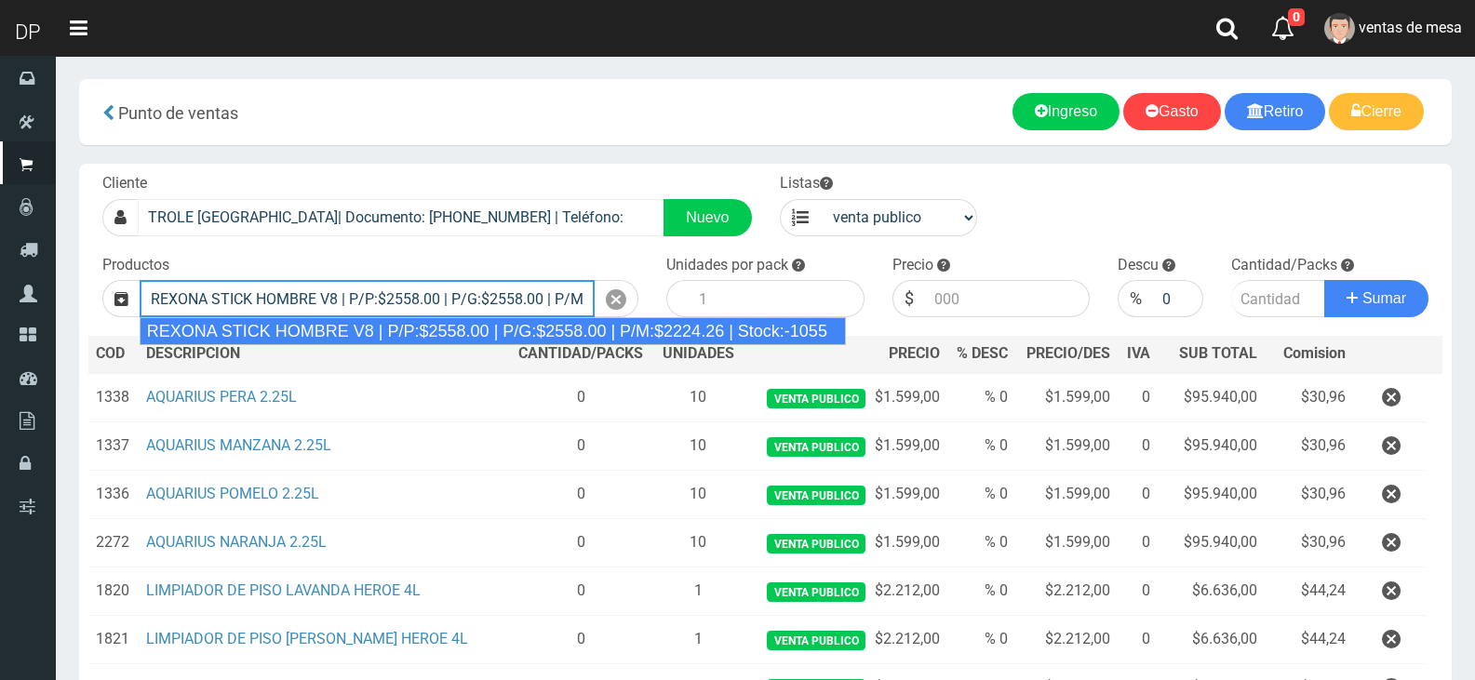
type input "REXONA STICK HOMBRE V8 | P/P:$2558.00 | P/G:$2558.00 | P/M:$2224.26 | Stock:-10…"
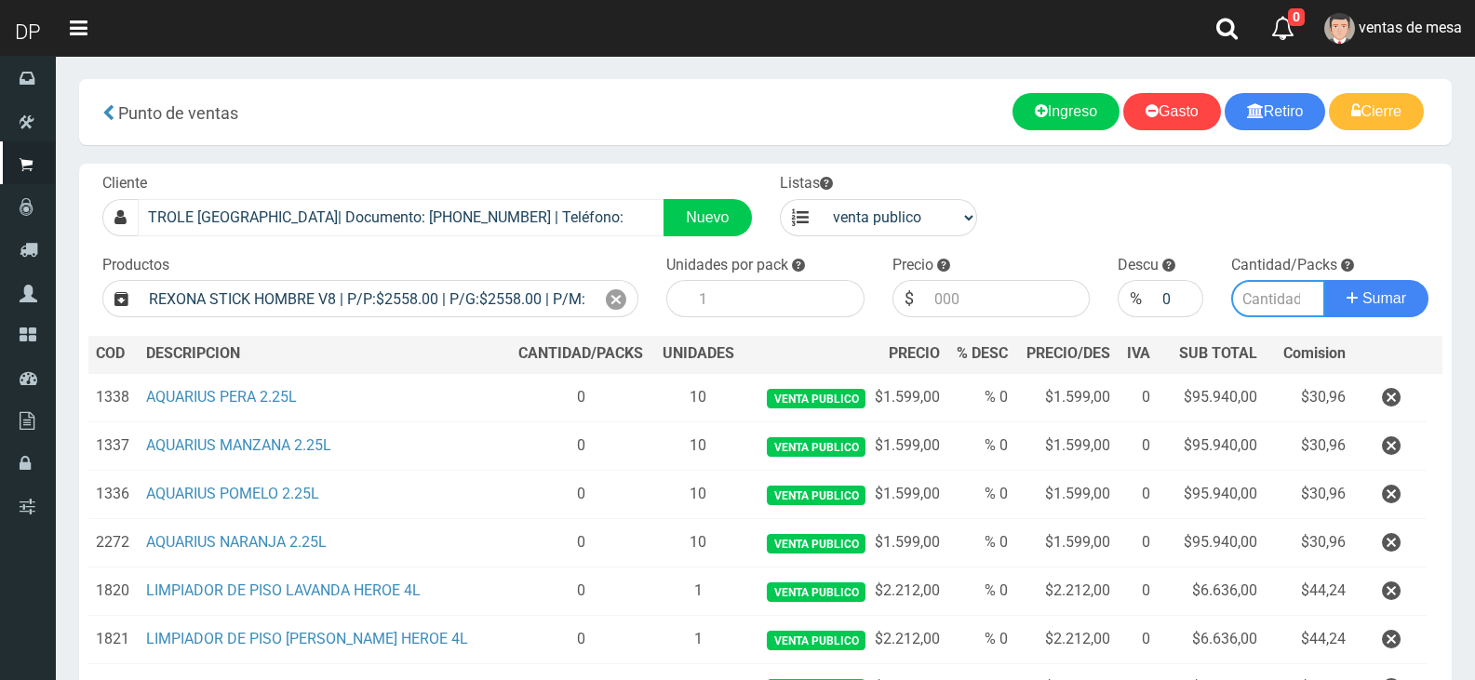
type input "12"
type input "2558.00"
type input "2"
click at [1324, 280] on button "Sumar" at bounding box center [1376, 298] width 104 height 37
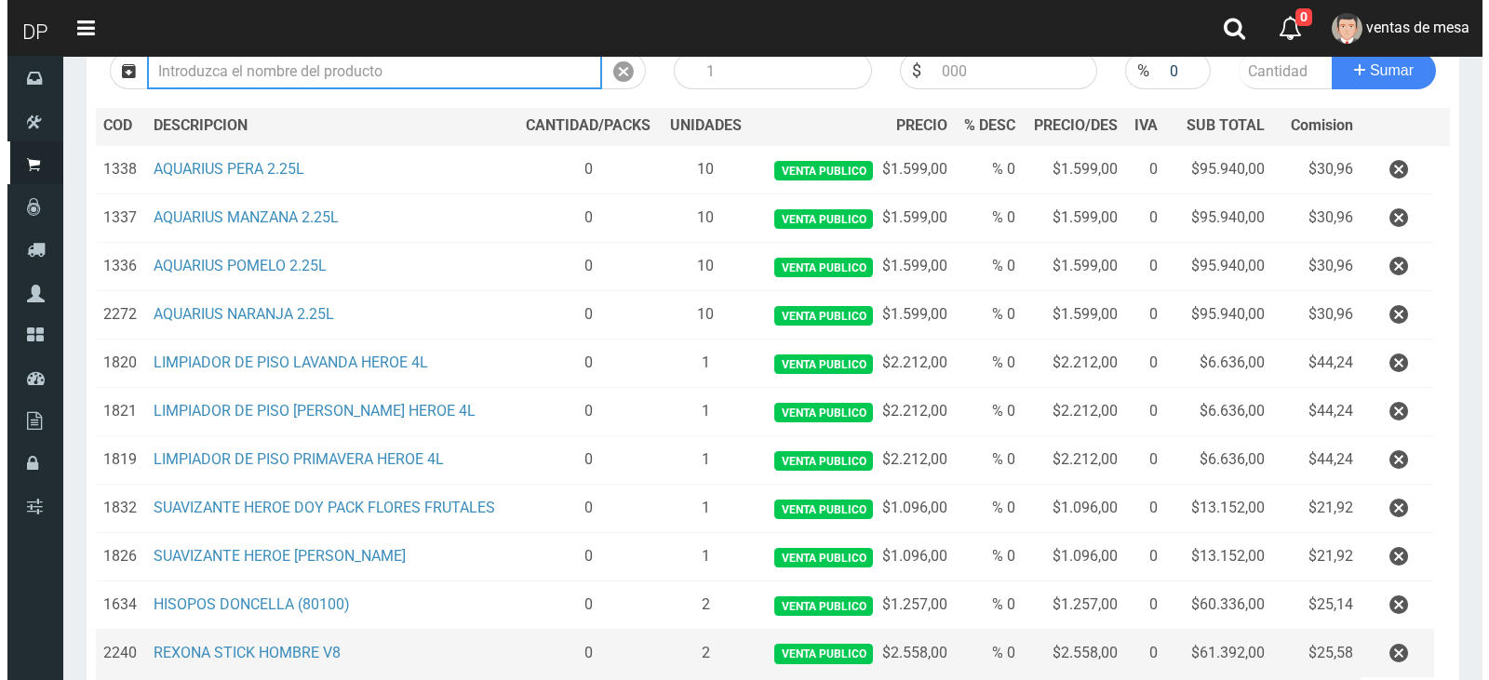
scroll to position [429, 0]
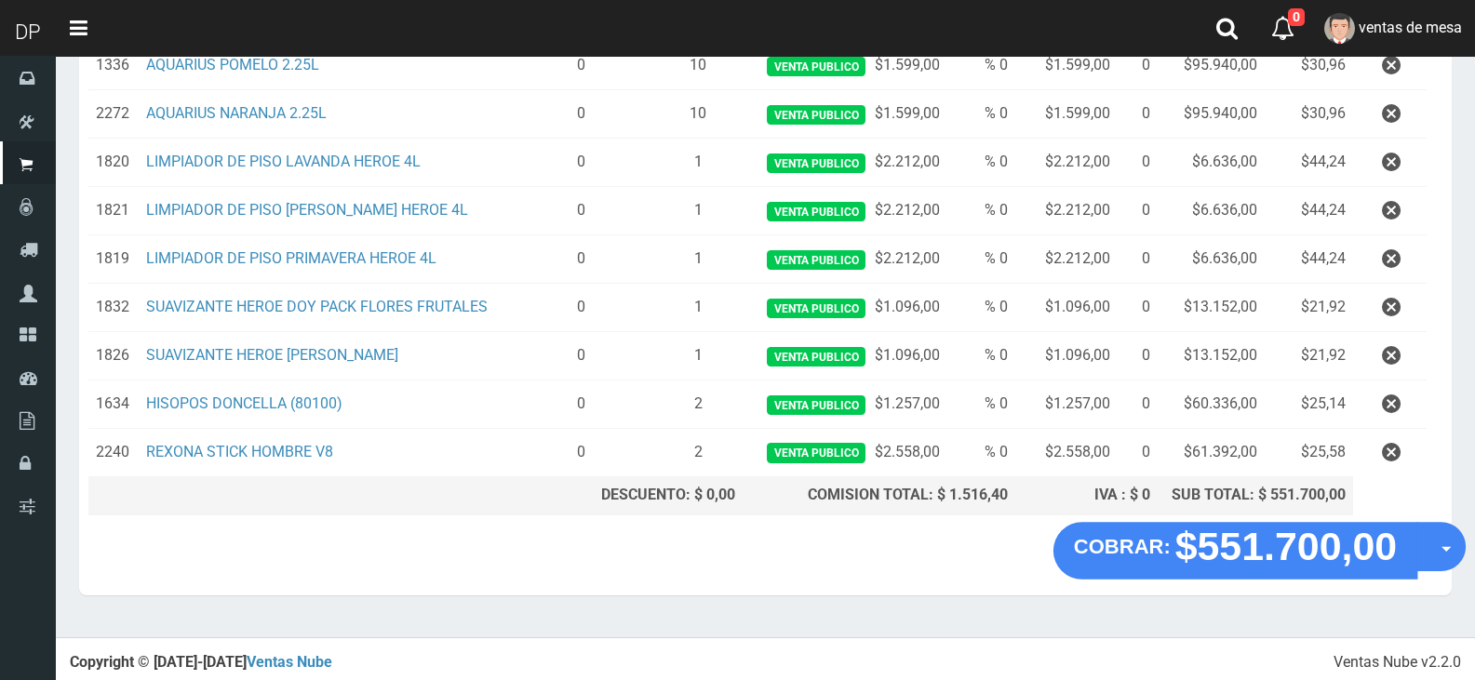
click at [1439, 569] on div "COBRAR: $551.700,00 Opciones Hacer Devolucion Crear presupuesto" at bounding box center [1259, 551] width 412 height 58
click at [1437, 556] on button "Opciones" at bounding box center [1440, 546] width 49 height 49
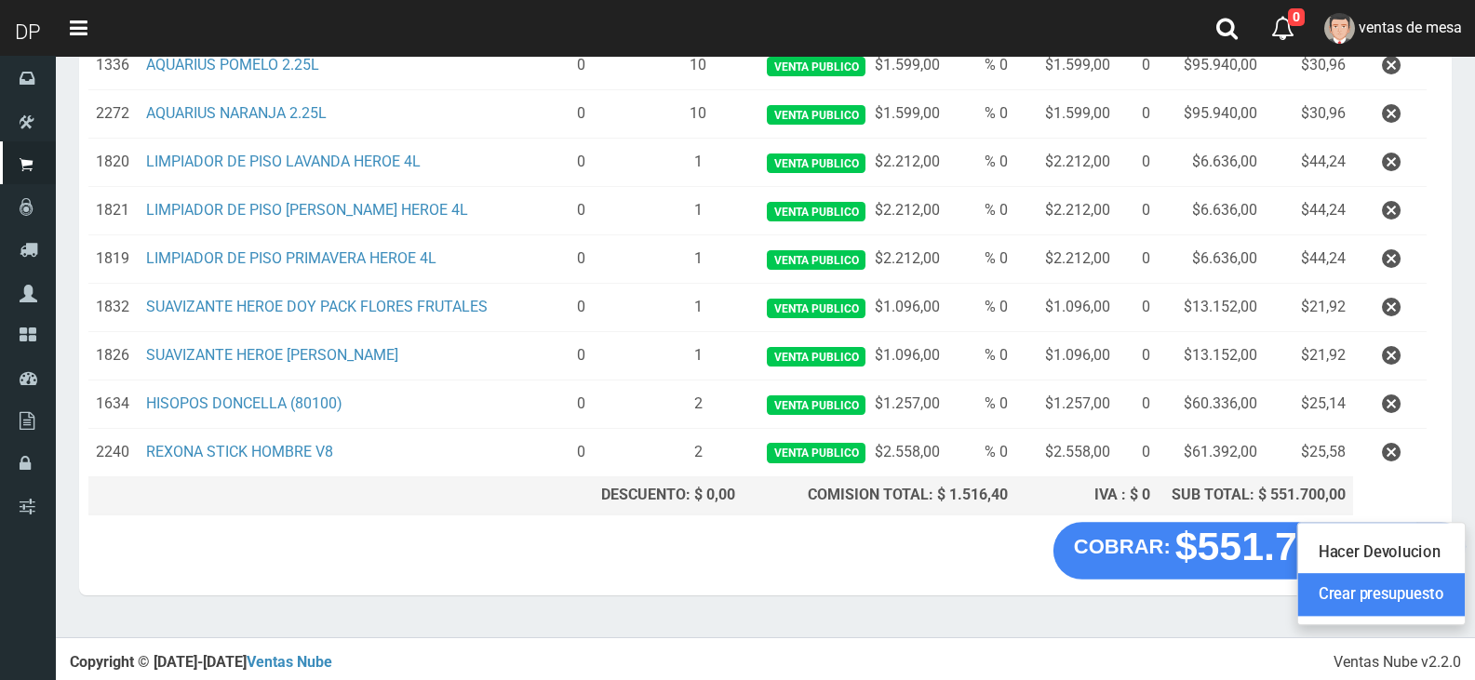
click at [1419, 606] on link "Crear presupuesto" at bounding box center [1381, 594] width 167 height 43
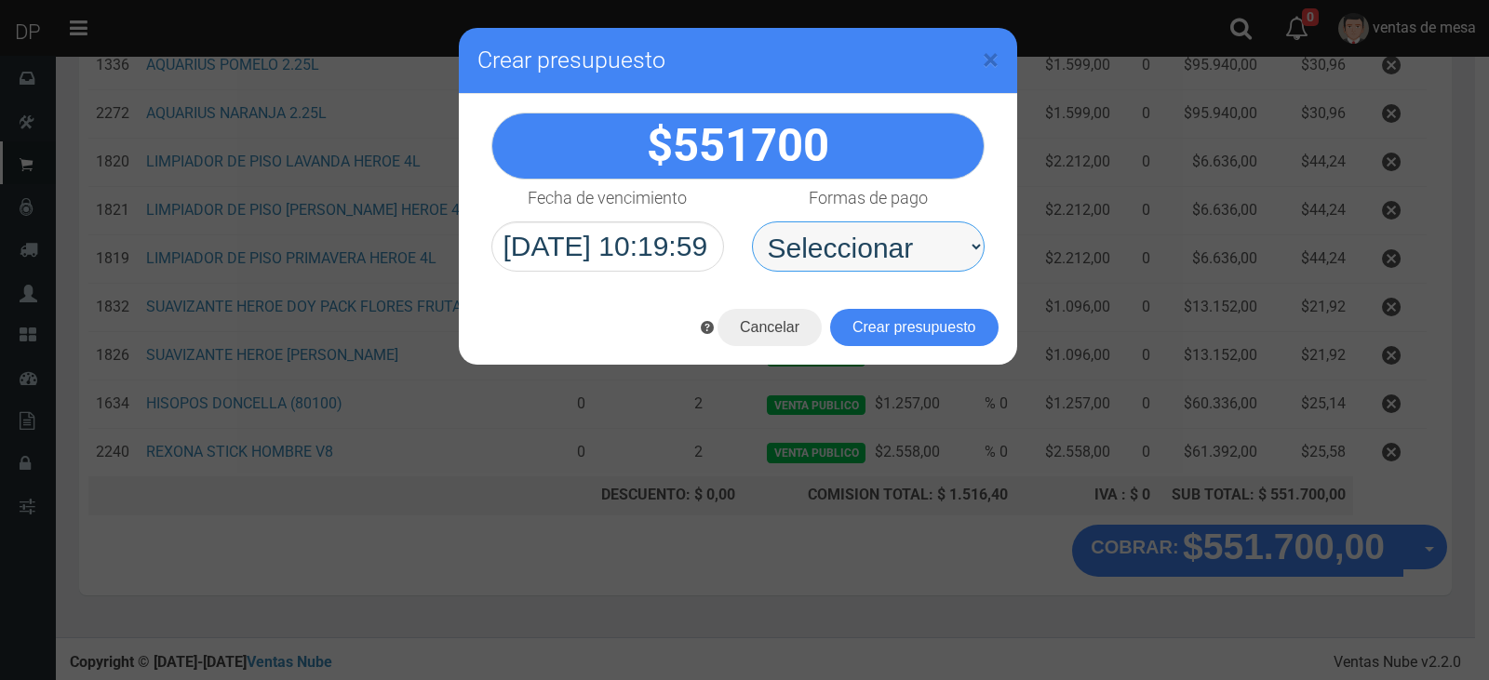
click at [889, 248] on select "Seleccionar Efectivo Tarjeta de Crédito Depósito Débito" at bounding box center [868, 246] width 233 height 50
click at [752, 221] on select "Seleccionar Efectivo Tarjeta de Crédito Depósito Débito" at bounding box center [868, 246] width 233 height 50
click at [907, 252] on select "Seleccionar Efectivo Tarjeta de Crédito Depósito Débito" at bounding box center [868, 246] width 233 height 50
select select "Efectivo"
click at [752, 221] on select "Seleccionar Efectivo Tarjeta de Crédito Depósito Débito" at bounding box center [868, 246] width 233 height 50
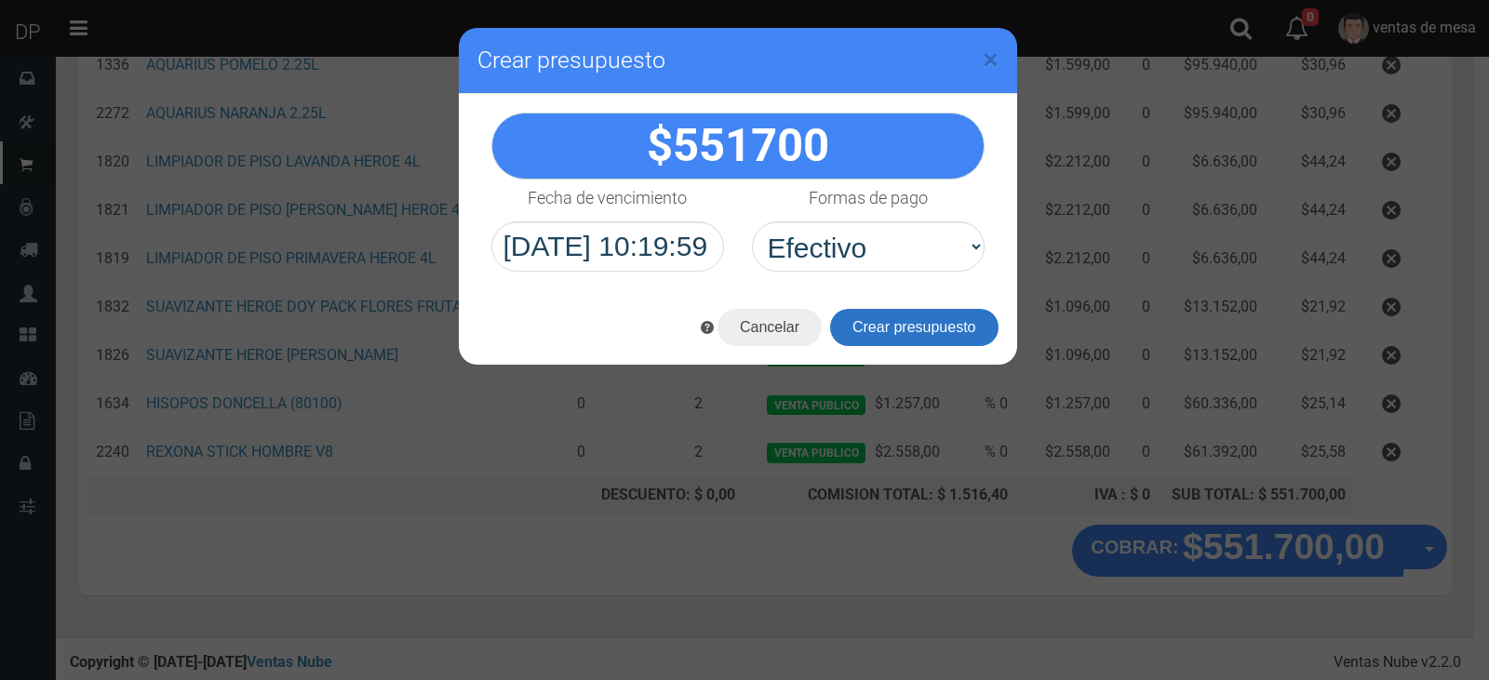
click at [906, 319] on button "Crear presupuesto" at bounding box center [914, 327] width 168 height 37
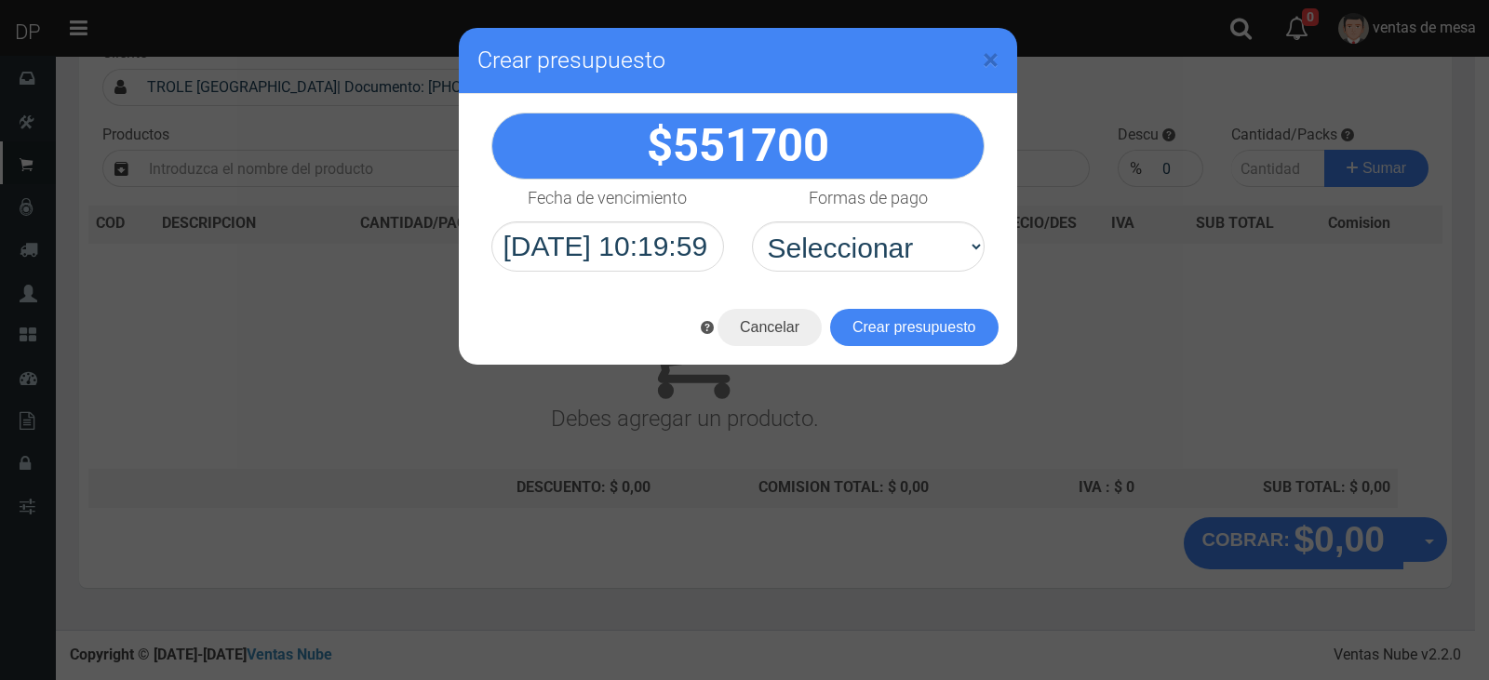
scroll to position [0, 0]
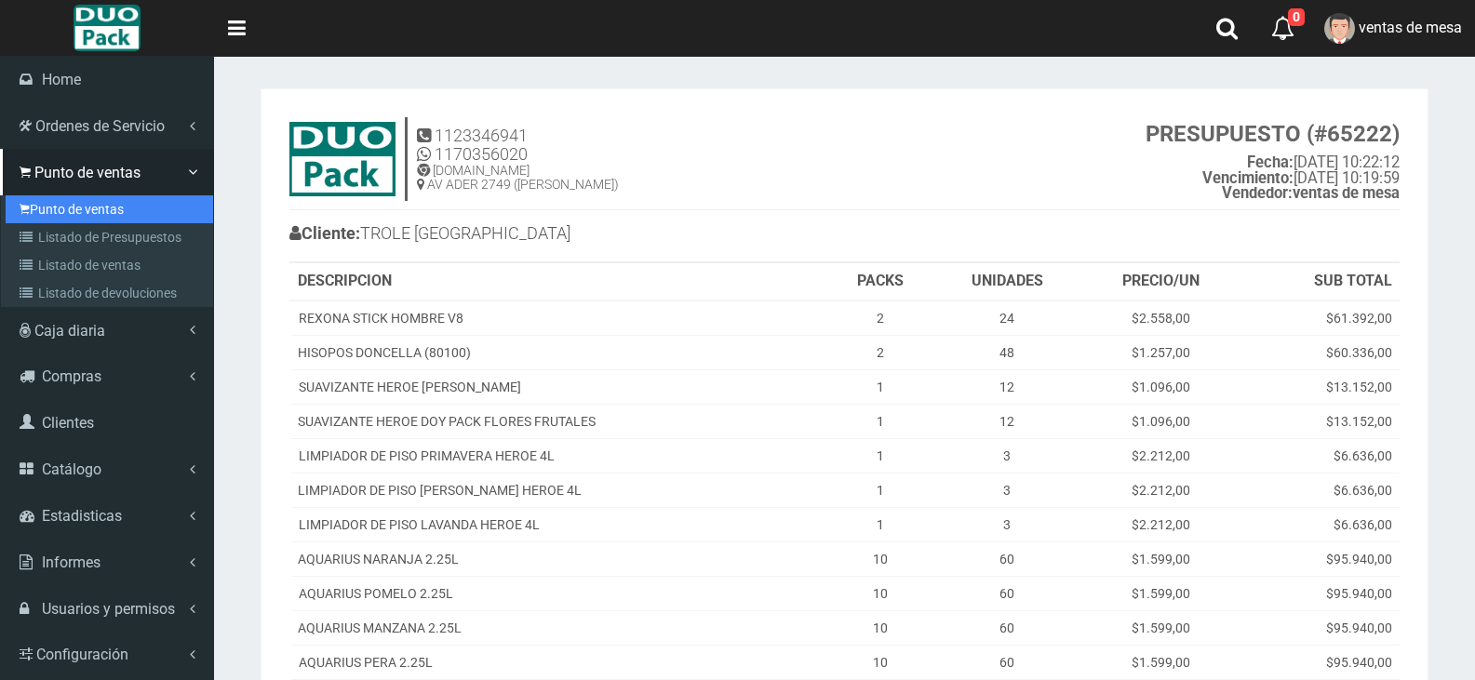
click at [33, 205] on link "Punto de ventas" at bounding box center [110, 209] width 208 height 28
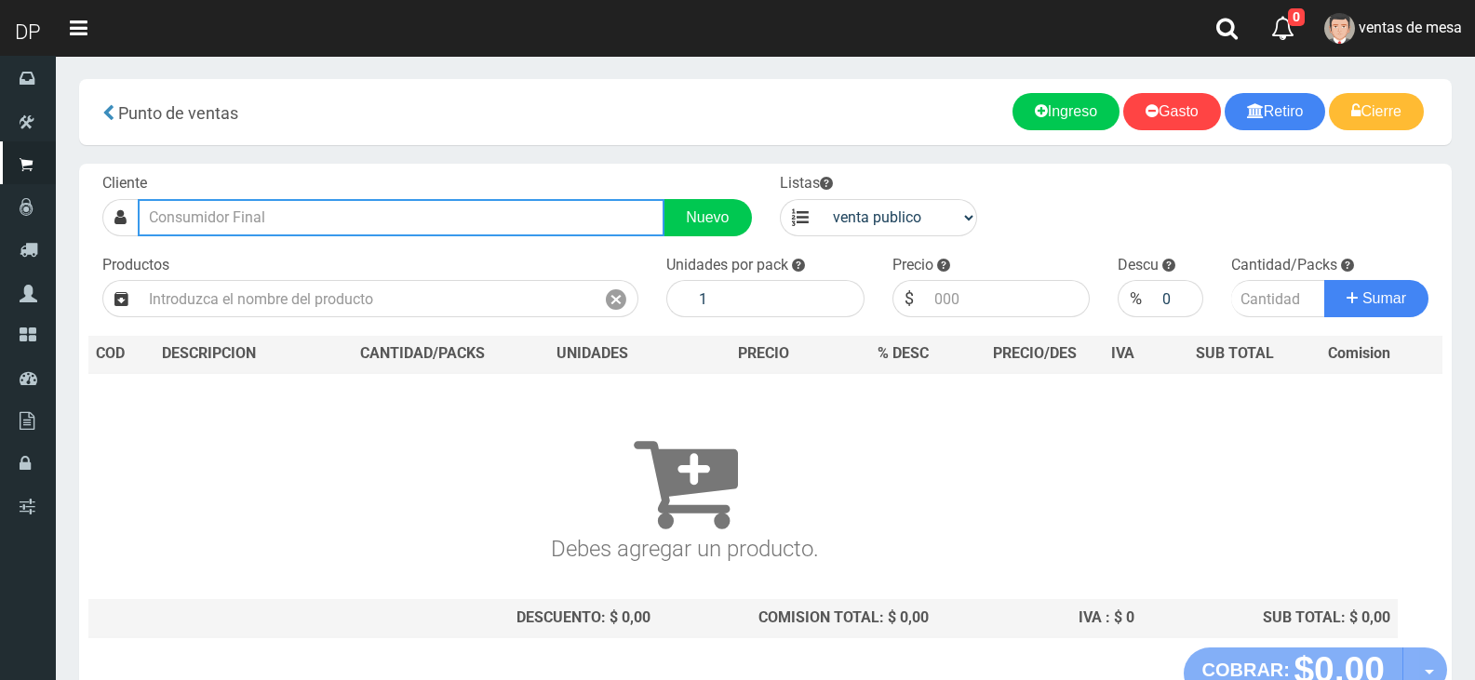
click at [489, 234] on input "text" at bounding box center [401, 217] width 527 height 37
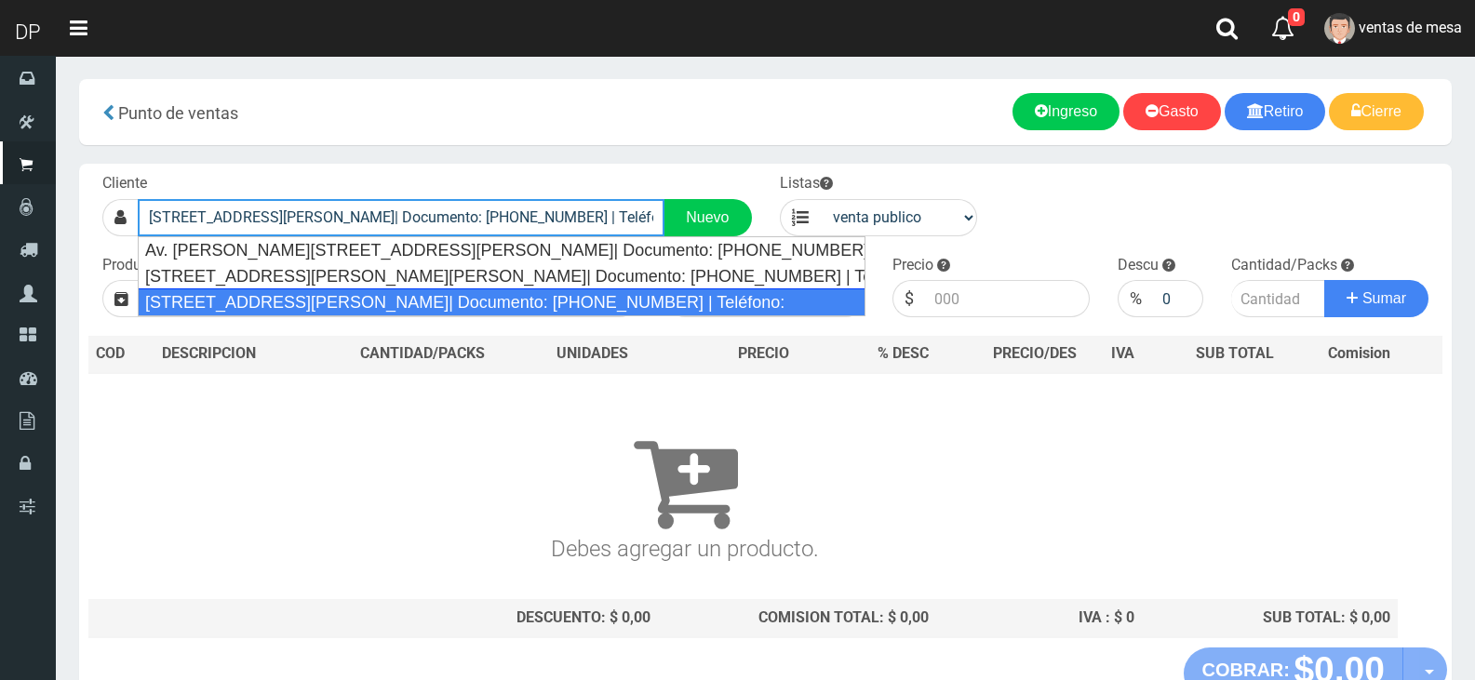
type input "[STREET_ADDRESS][PERSON_NAME]| Documento: [PHONE_NUMBER] | Teléfono:"
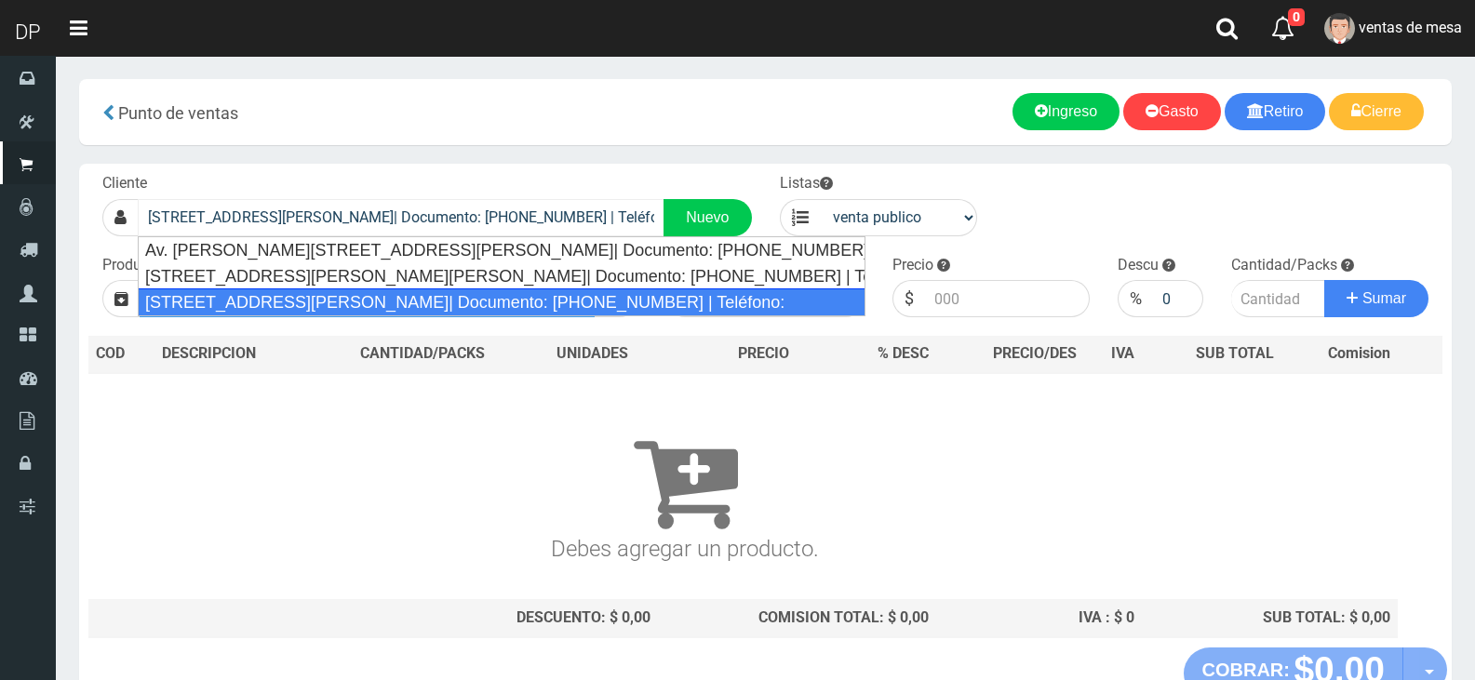
select select "2"
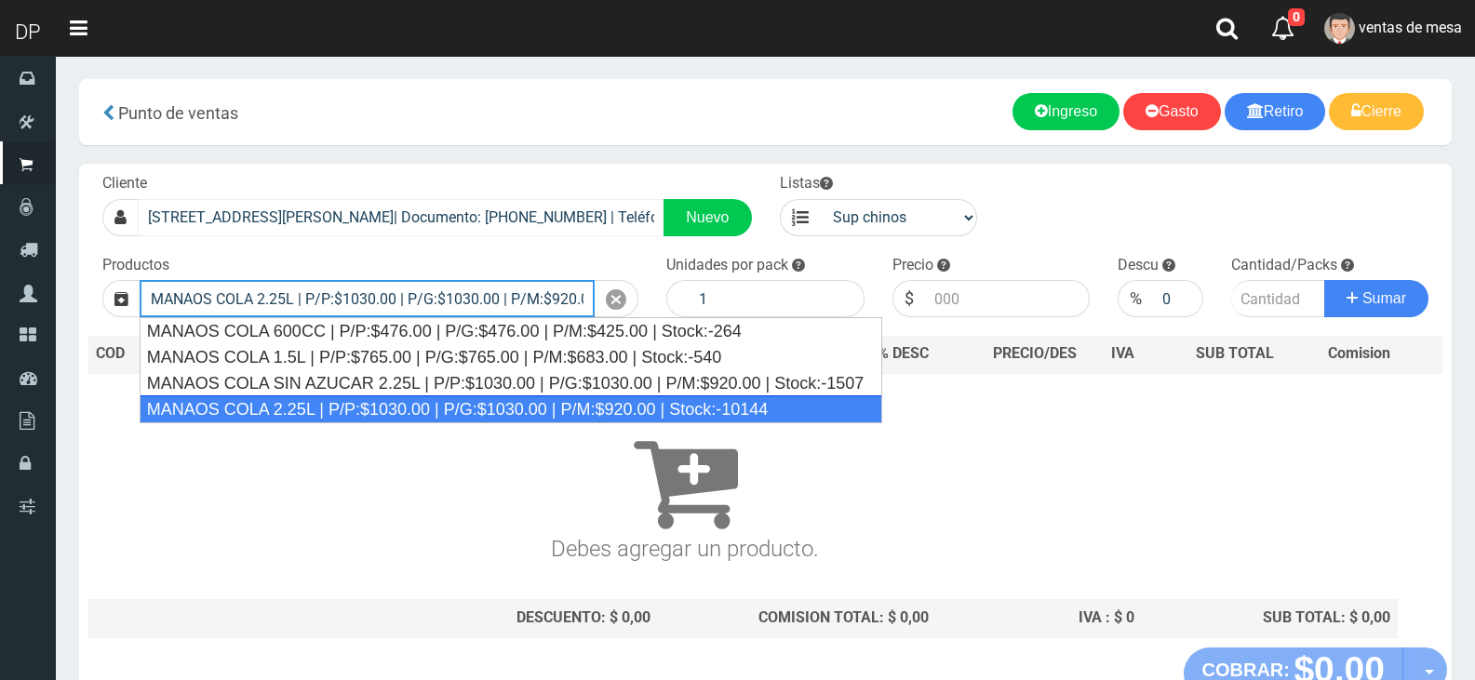
type input "MANAOS COLA 2.25L | P/P:$1030.00 | P/G:$1030.00 | P/M:$920.00 | Stock:-10144"
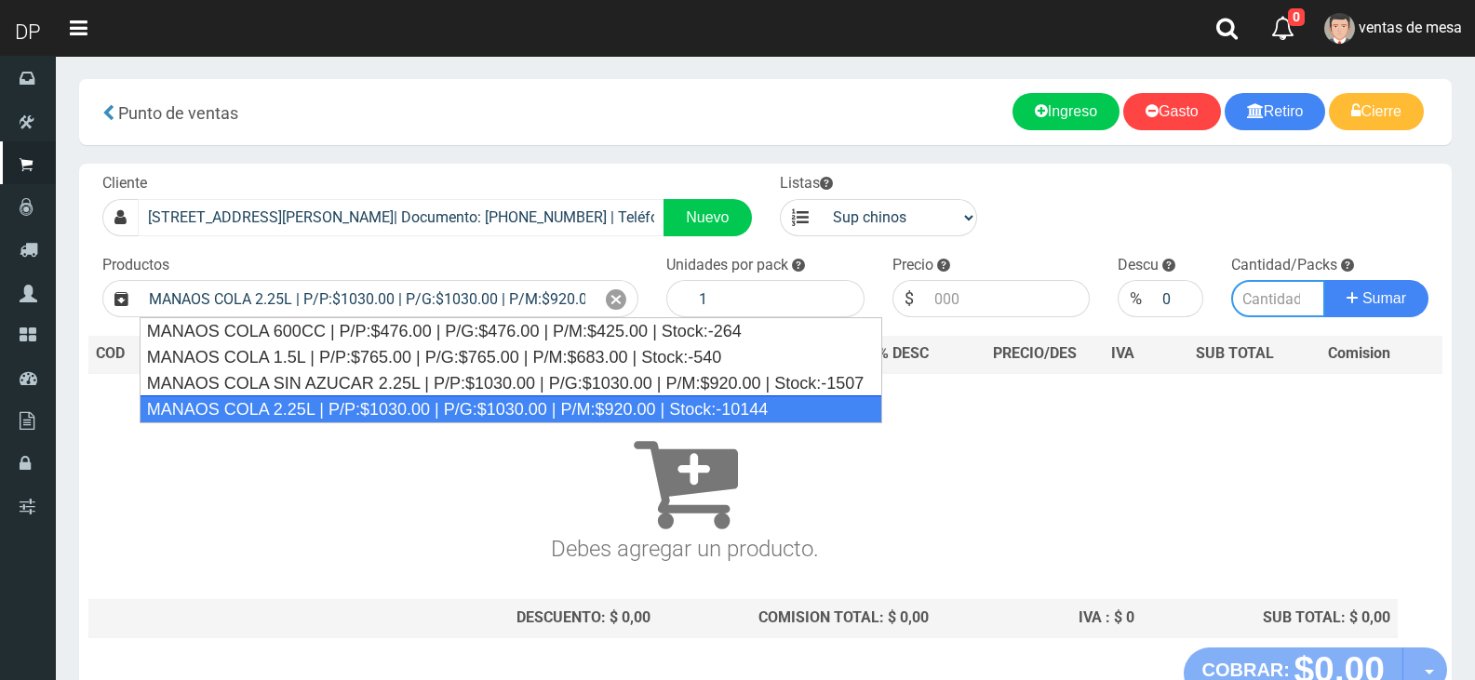
type input "6"
type input "1030.00"
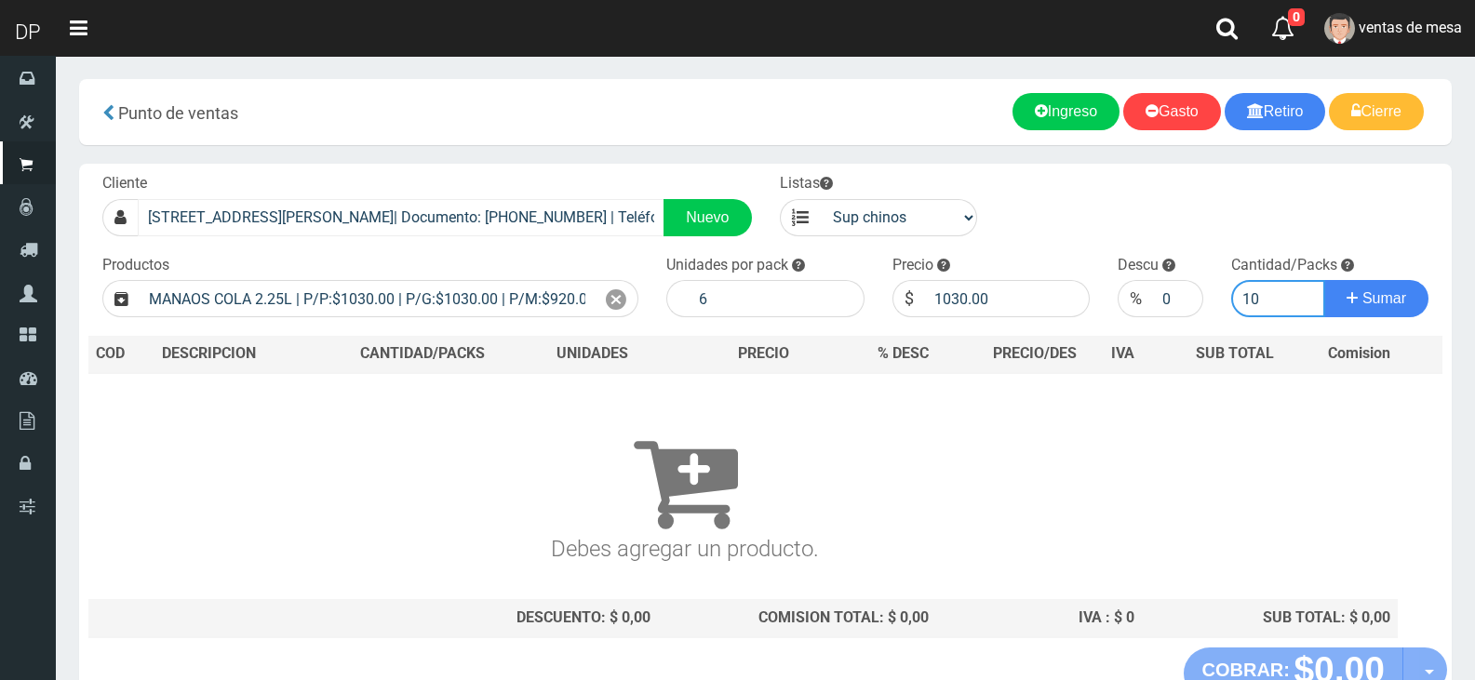
type input "10"
click at [1324, 280] on button "Sumar" at bounding box center [1376, 298] width 104 height 37
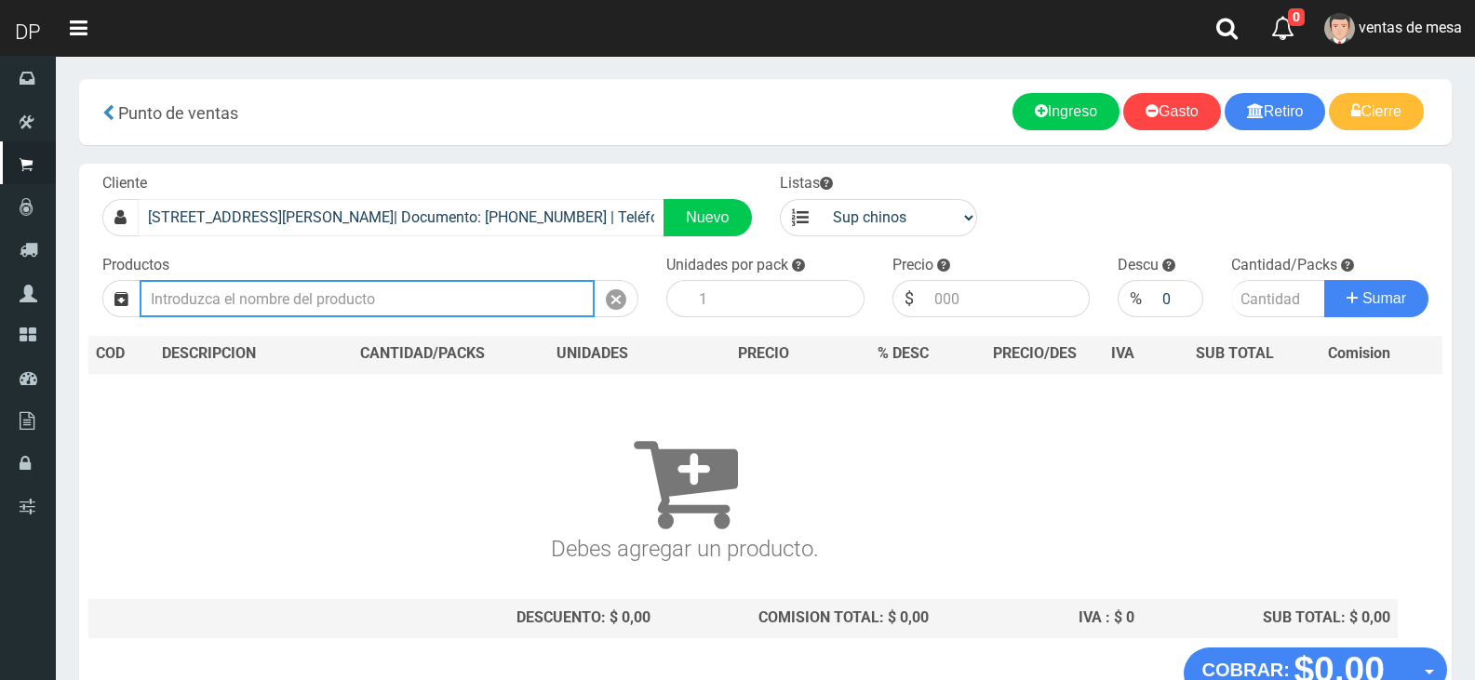
type input "c"
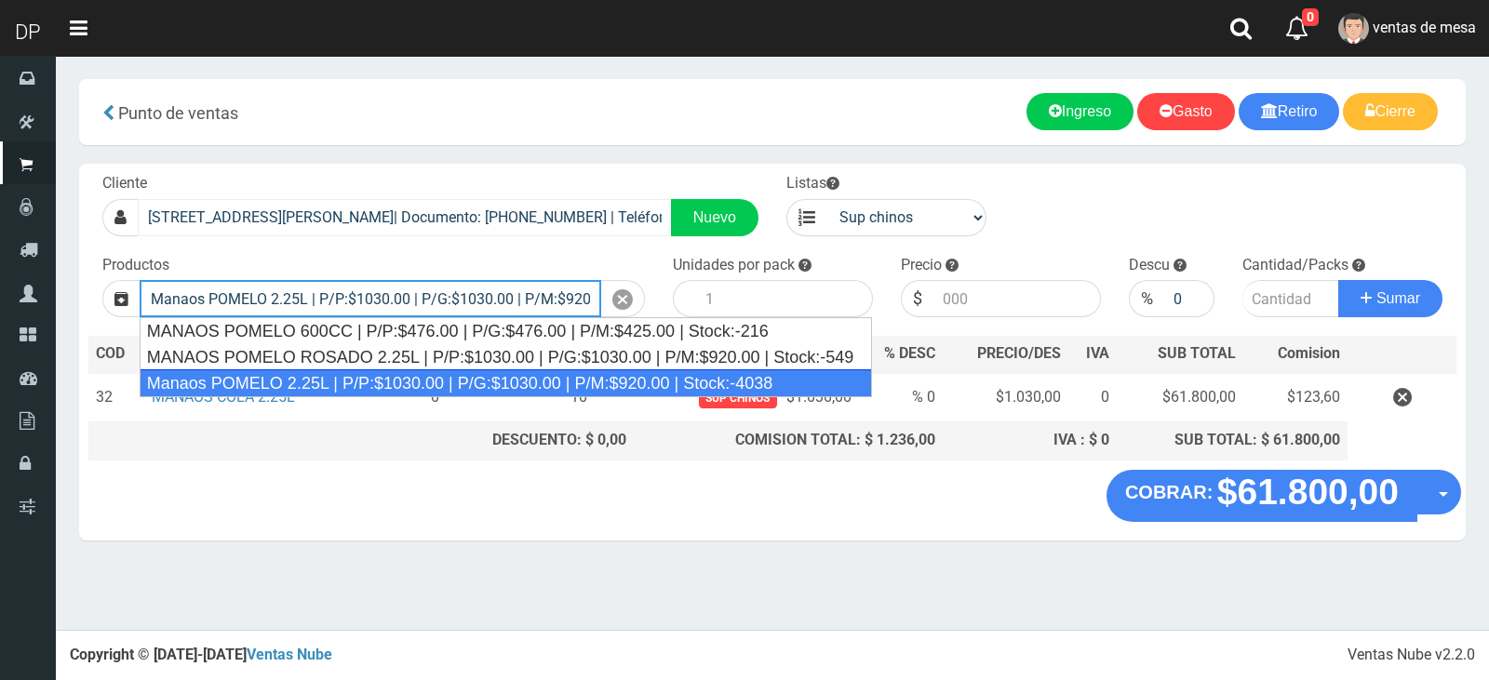
type input "Manaos POMELO 2.25L | P/P:$1030.00 | P/G:$1030.00 | P/M:$920.00 | Stock:-4038"
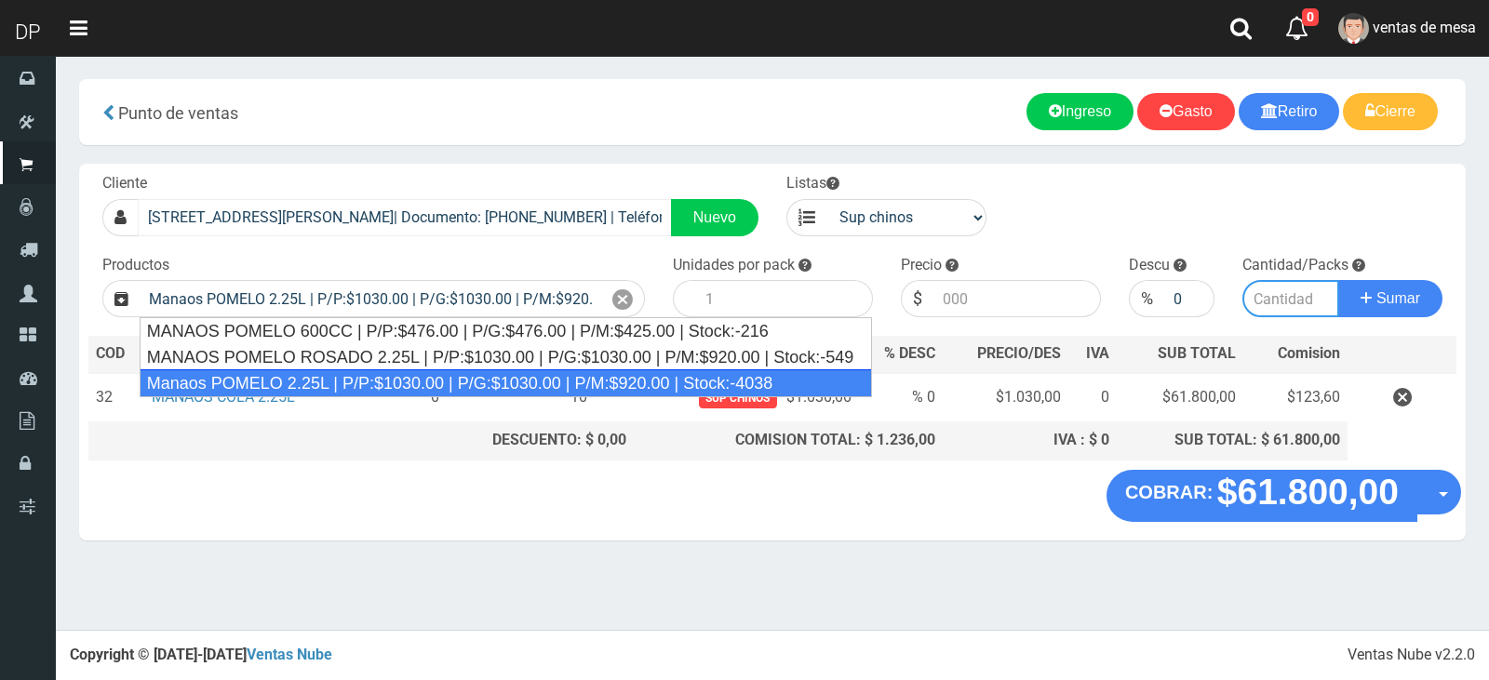
type input "6"
type input "1030.00"
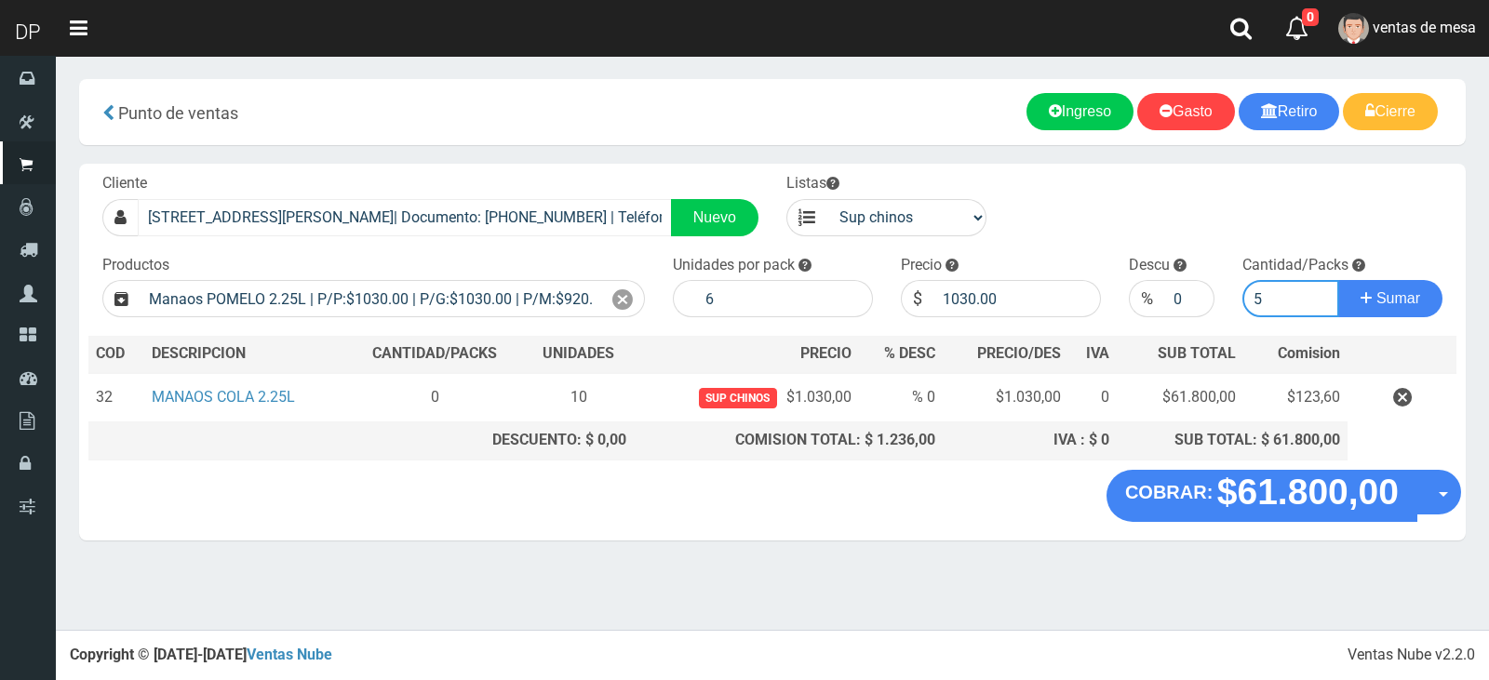
type input "5"
click at [1338, 280] on button "Sumar" at bounding box center [1390, 298] width 104 height 37
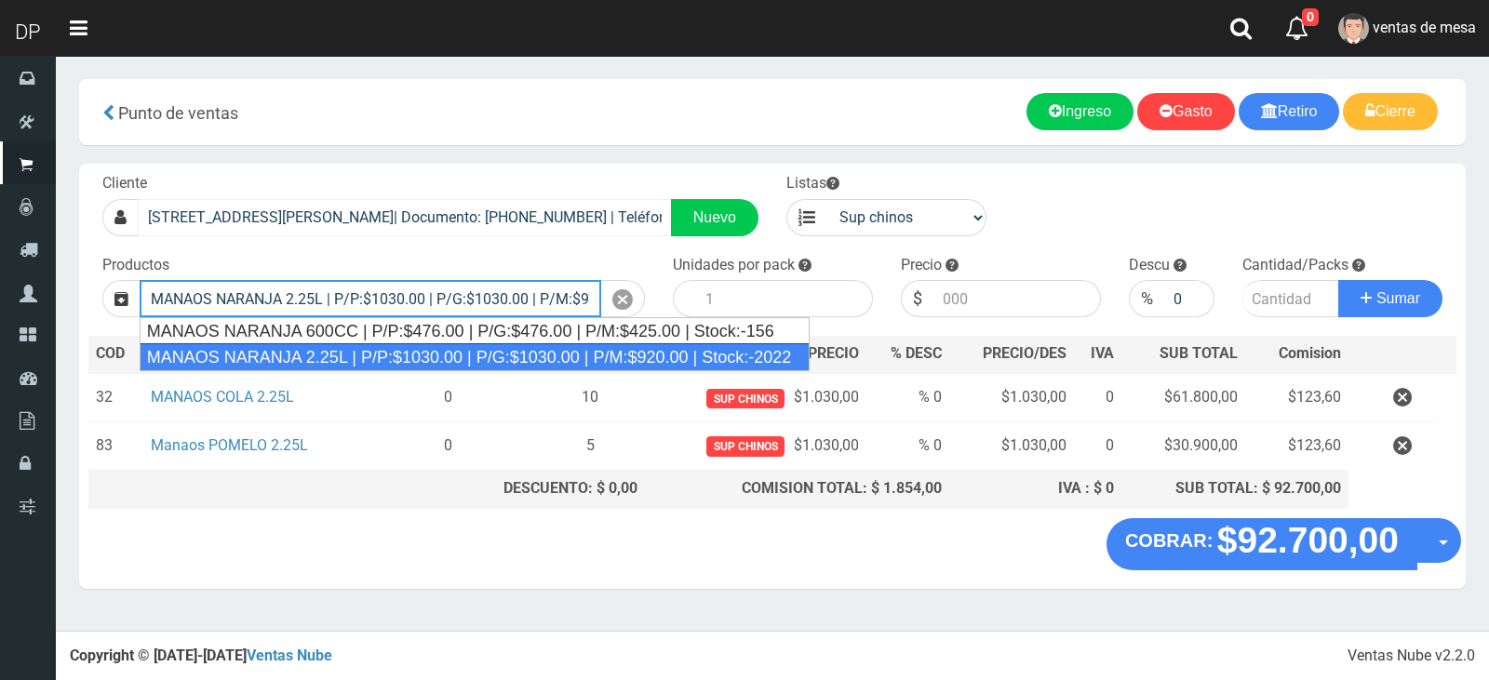
type input "MANAOS NARANJA 2.25L | P/P:$1030.00 | P/G:$1030.00 | P/M:$920.00 | Stock:-2022"
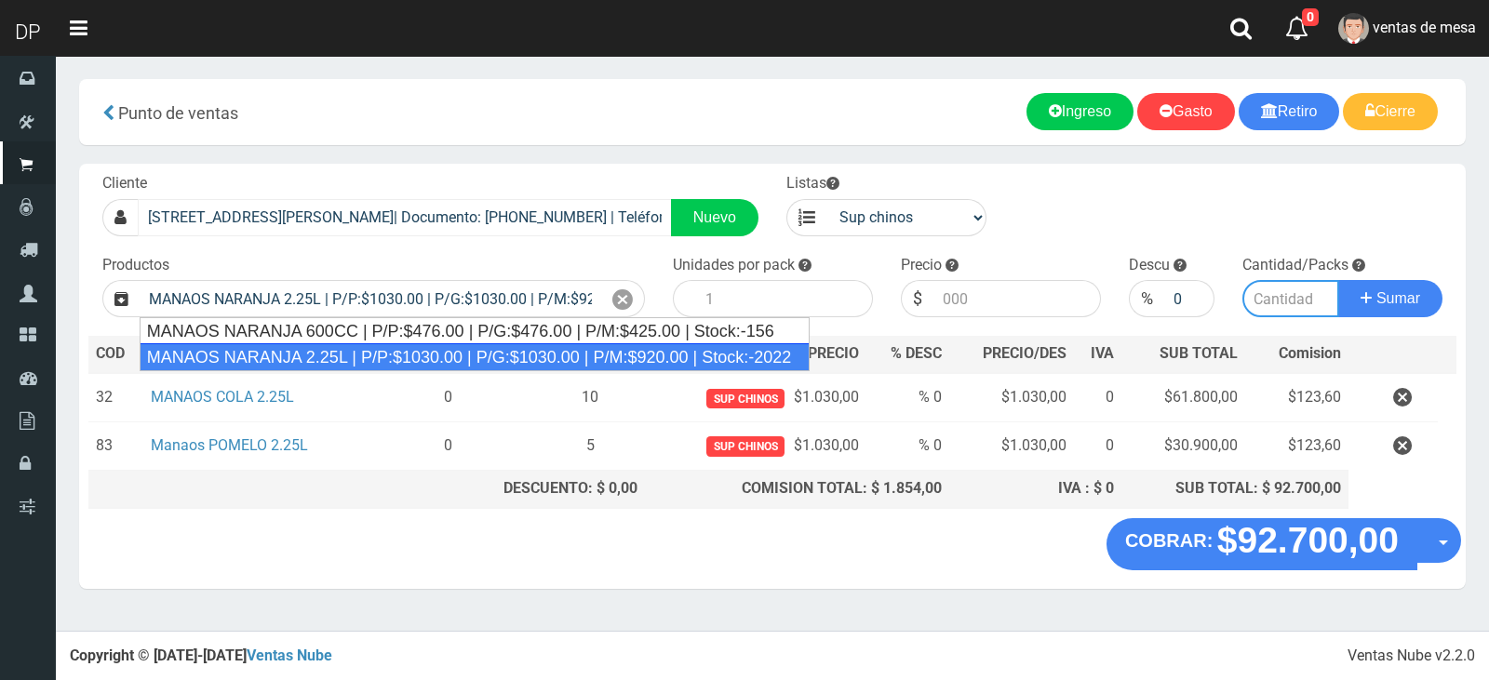
type input "6"
type input "1030.00"
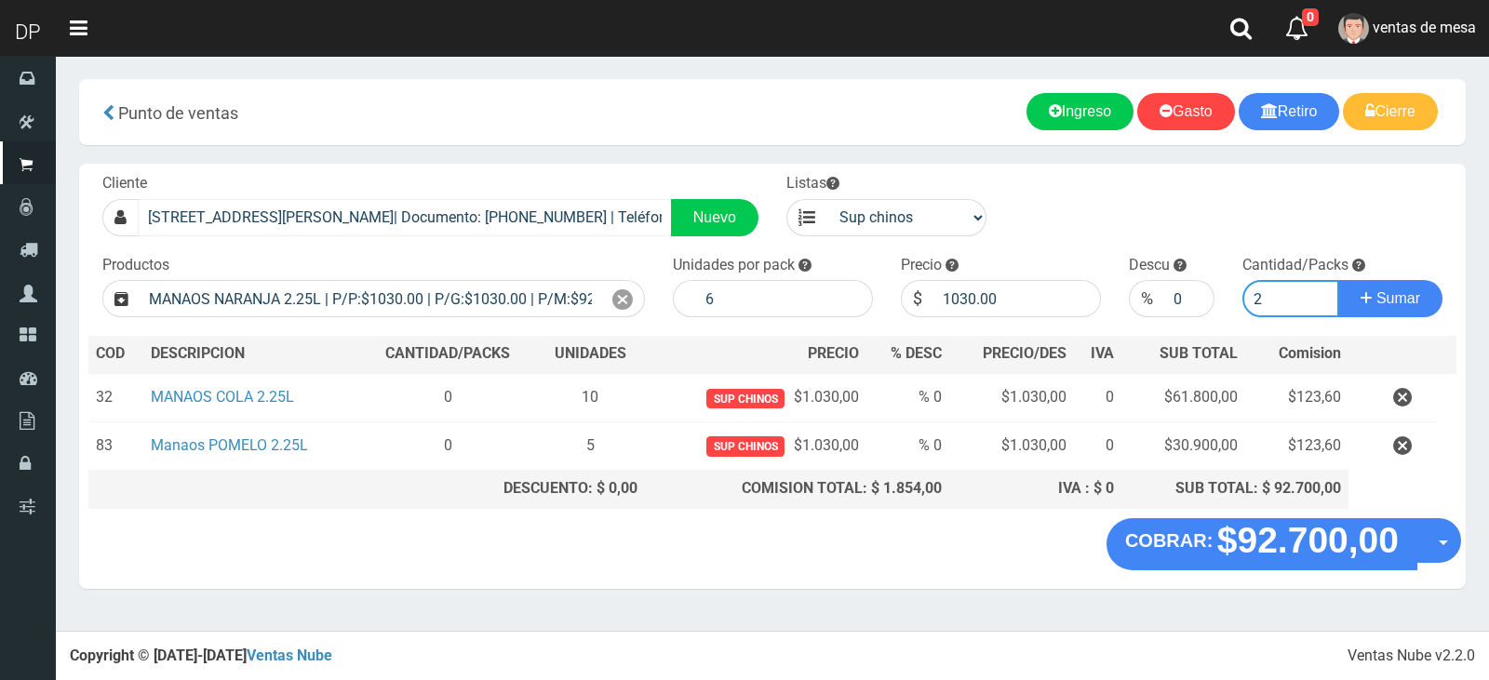
type input "2"
click at [1338, 280] on button "Sumar" at bounding box center [1390, 298] width 104 height 37
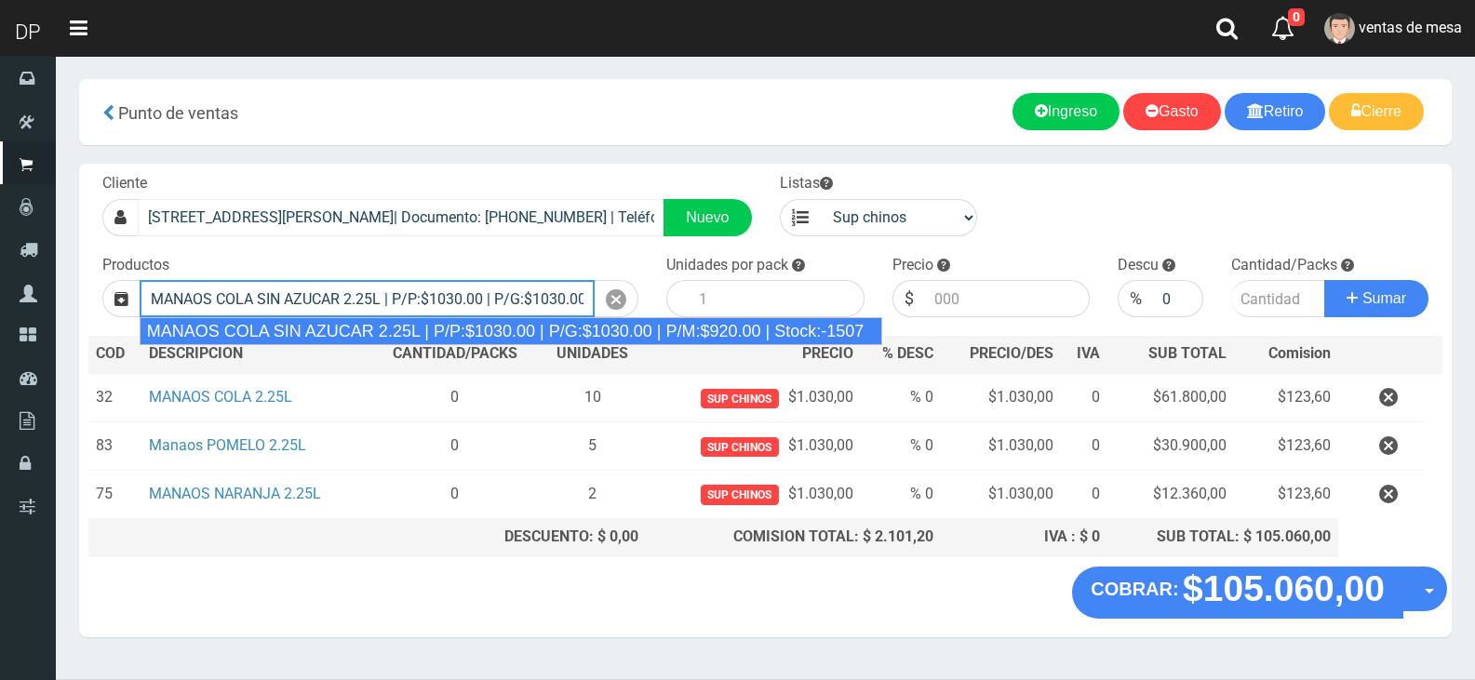
type input "MANAOS COLA SIN AZUCAR 2.25L | P/P:$1030.00 | P/G:$1030.00 | P/M:$920.00 | Stoc…"
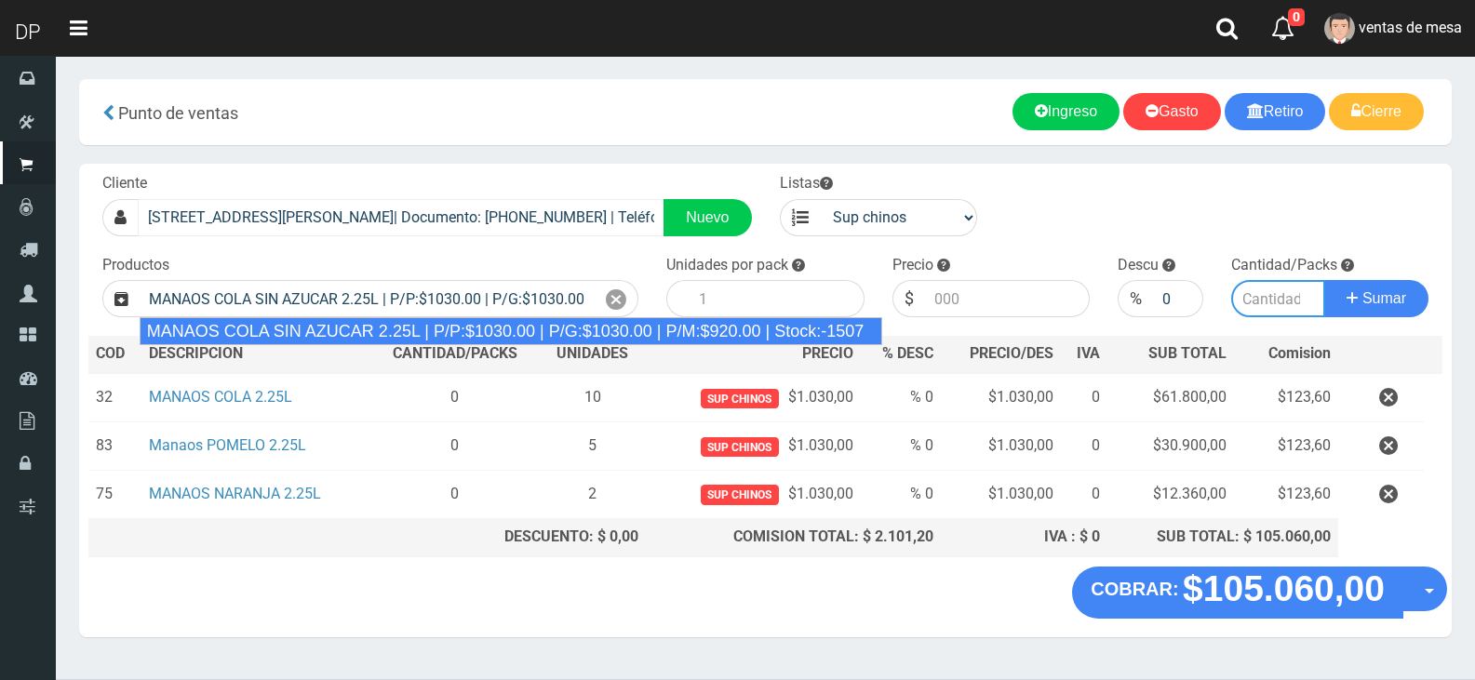
type input "6"
type input "1030.00"
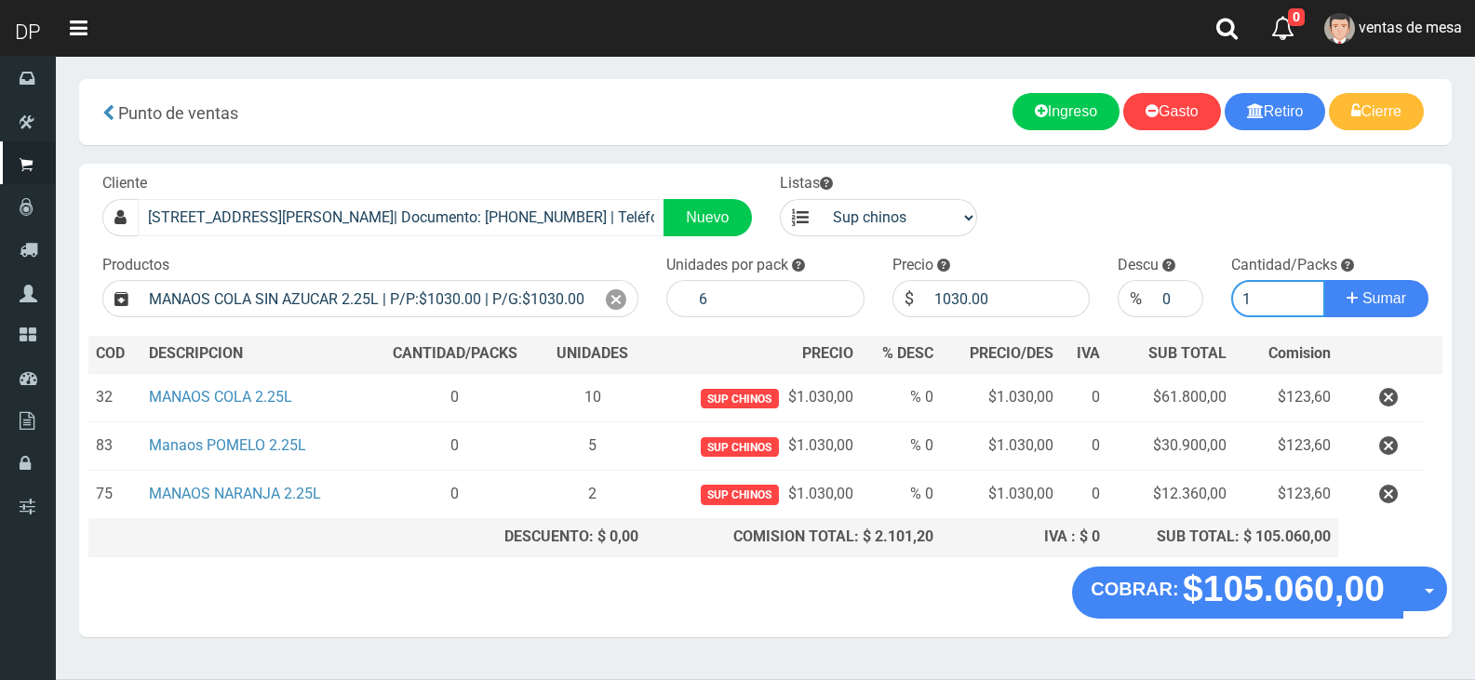
type input "1"
click at [1324, 280] on button "Sumar" at bounding box center [1376, 298] width 104 height 37
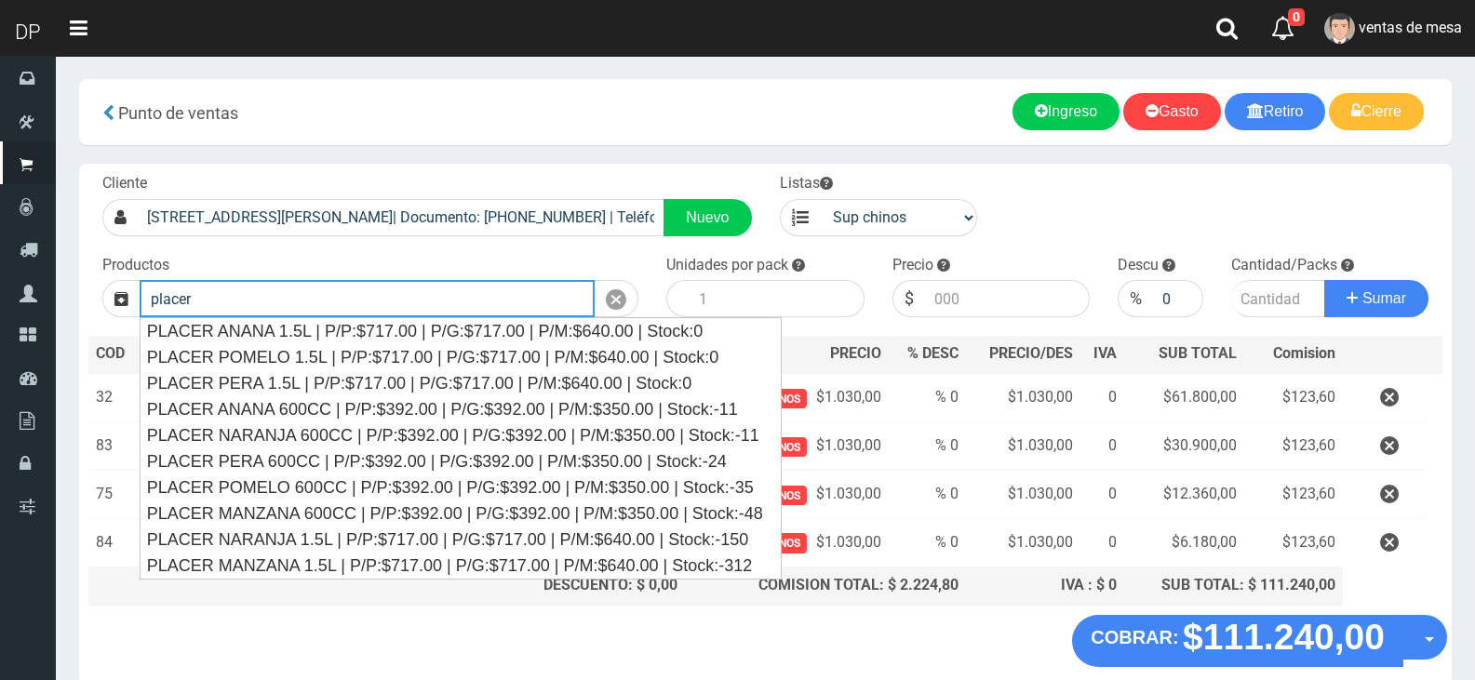
type input "PLACER MANZANA 1.5L | P/P:$717.00 | P/G:$717.00 | P/M:$640.00 | Stock:-312"
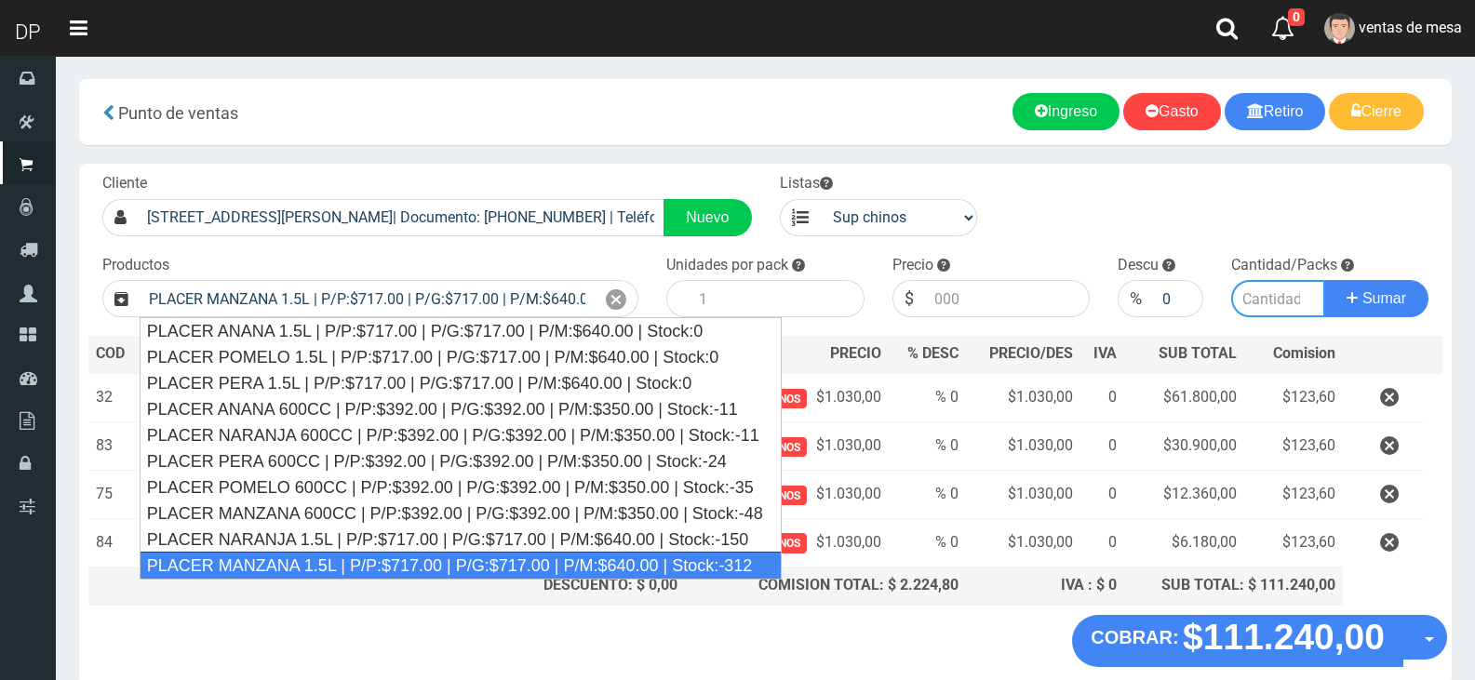
type input "6"
type input "717.00"
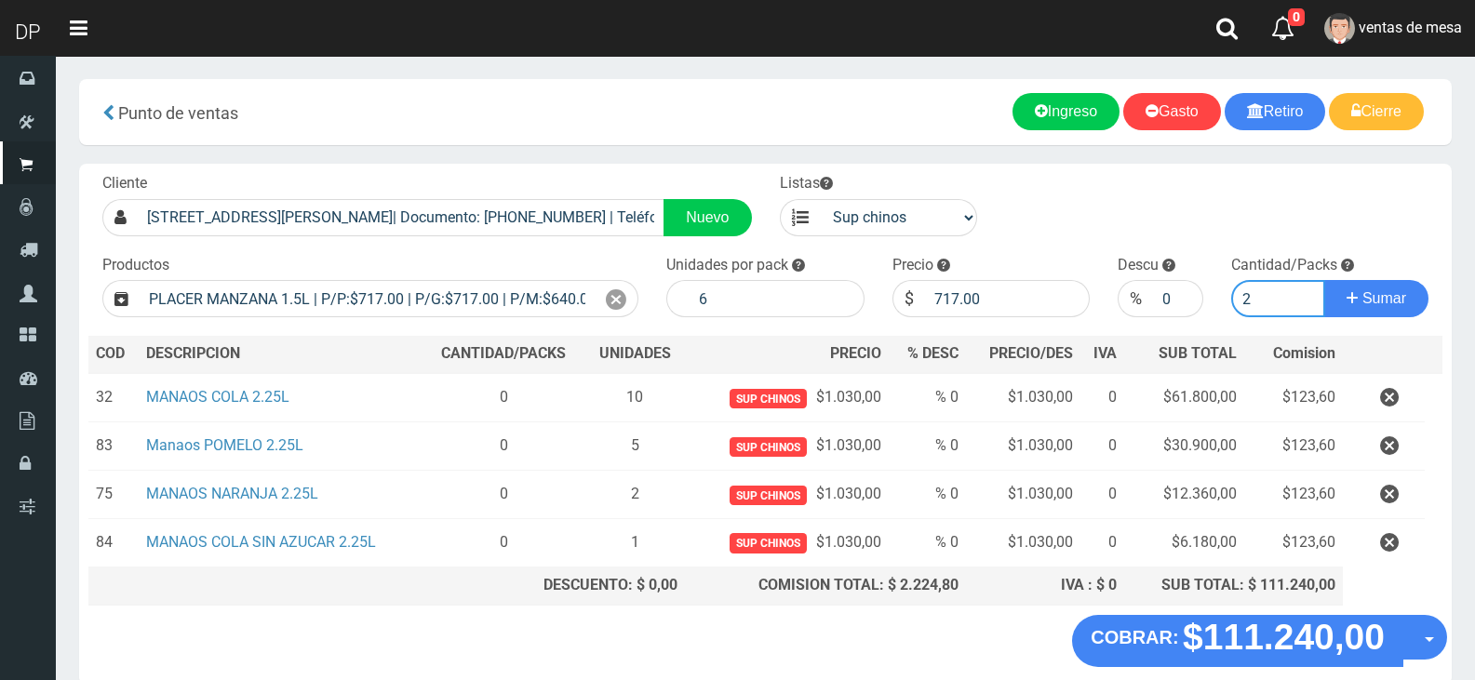
type input "2"
click at [1324, 280] on button "Sumar" at bounding box center [1376, 298] width 104 height 37
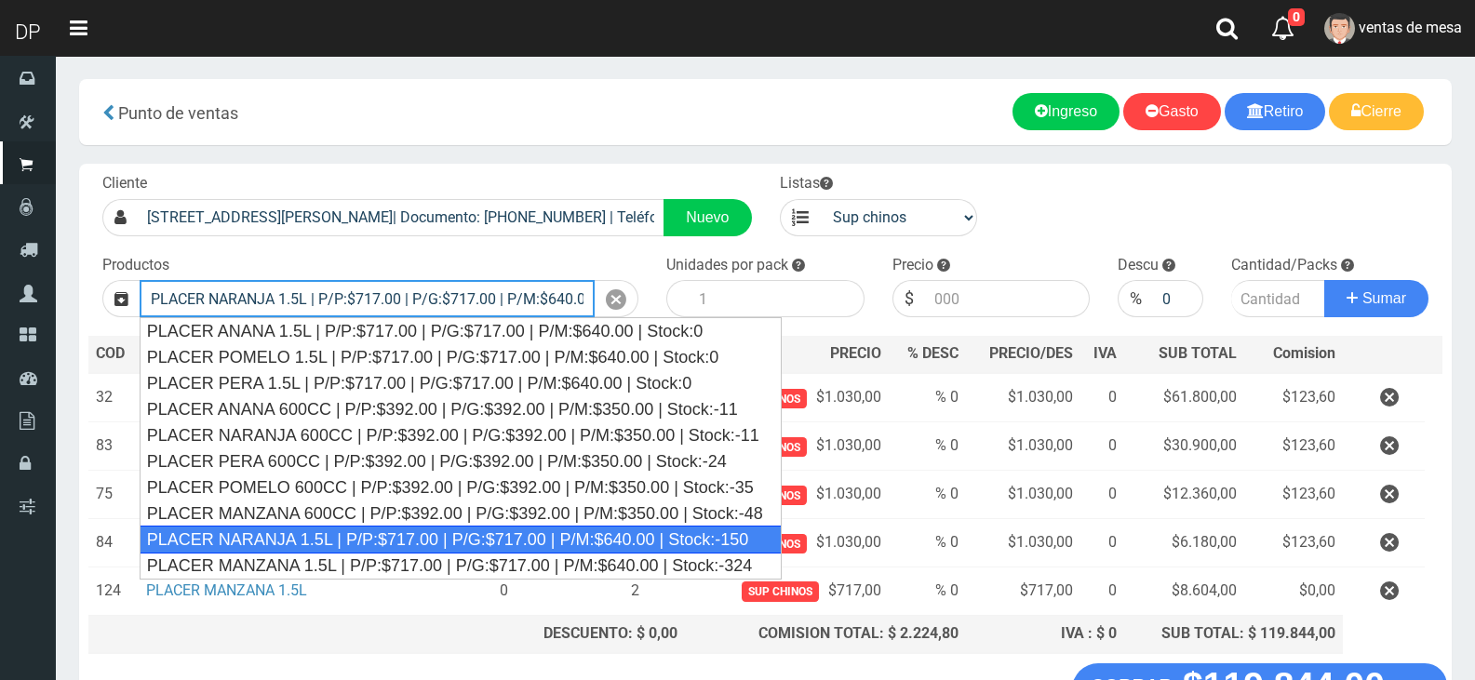
type input "PLACER NARANJA 1.5L | P/P:$717.00 | P/G:$717.00 | P/M:$640.00 | Stock:-150"
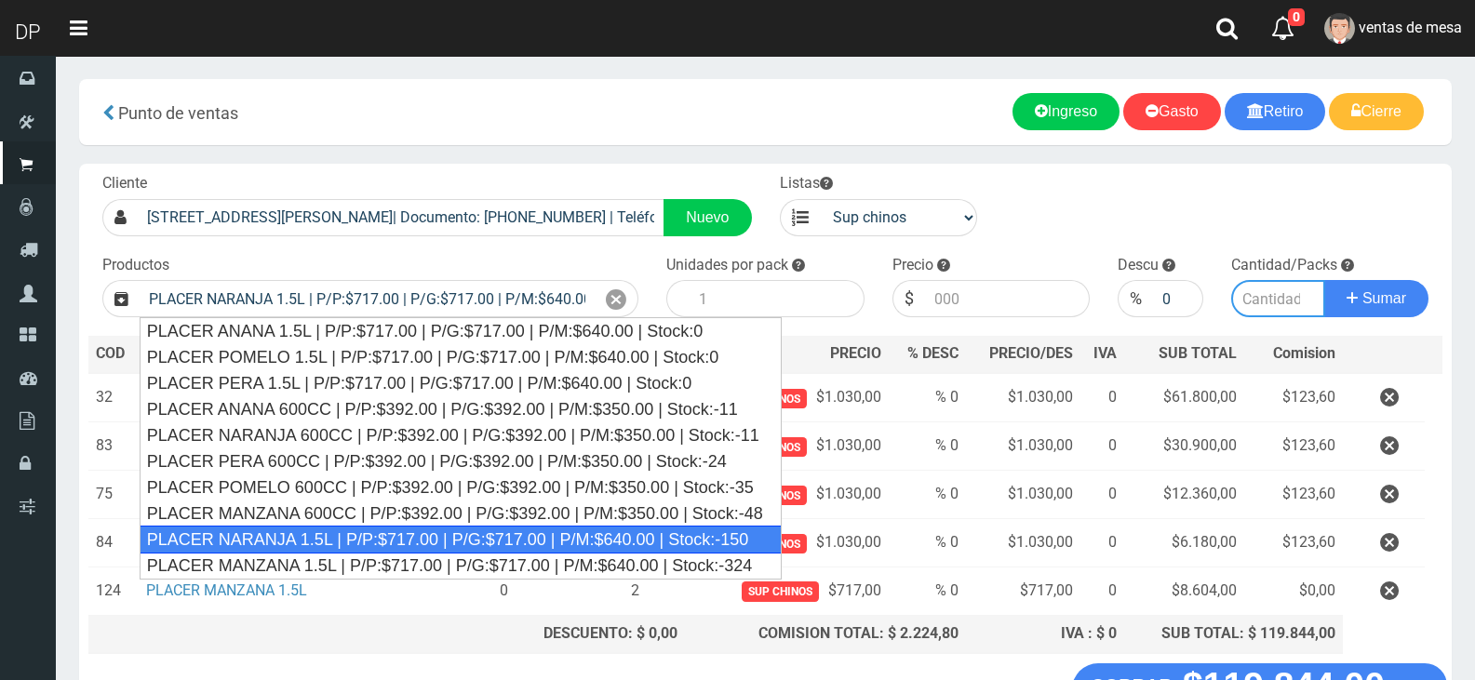
type input "6"
type input "717.00"
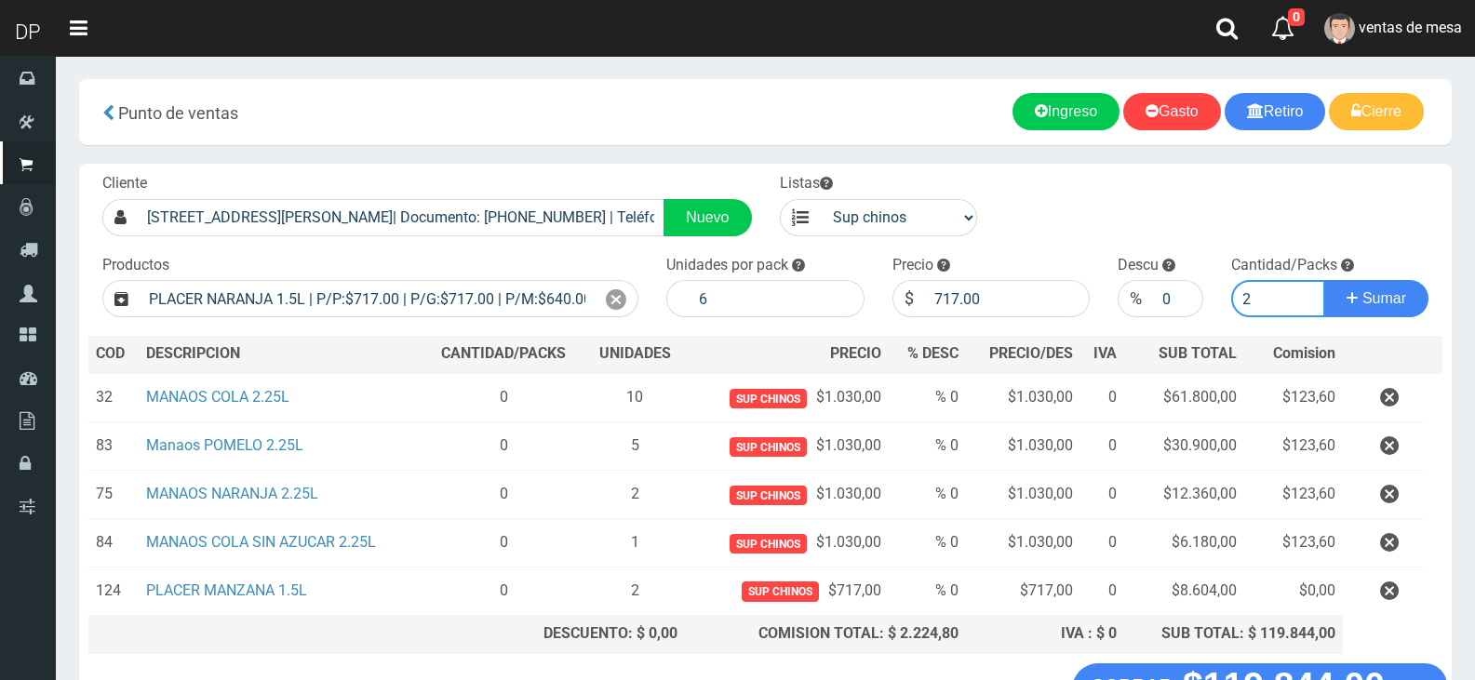
type input "2"
click at [1324, 280] on button "Sumar" at bounding box center [1376, 298] width 104 height 37
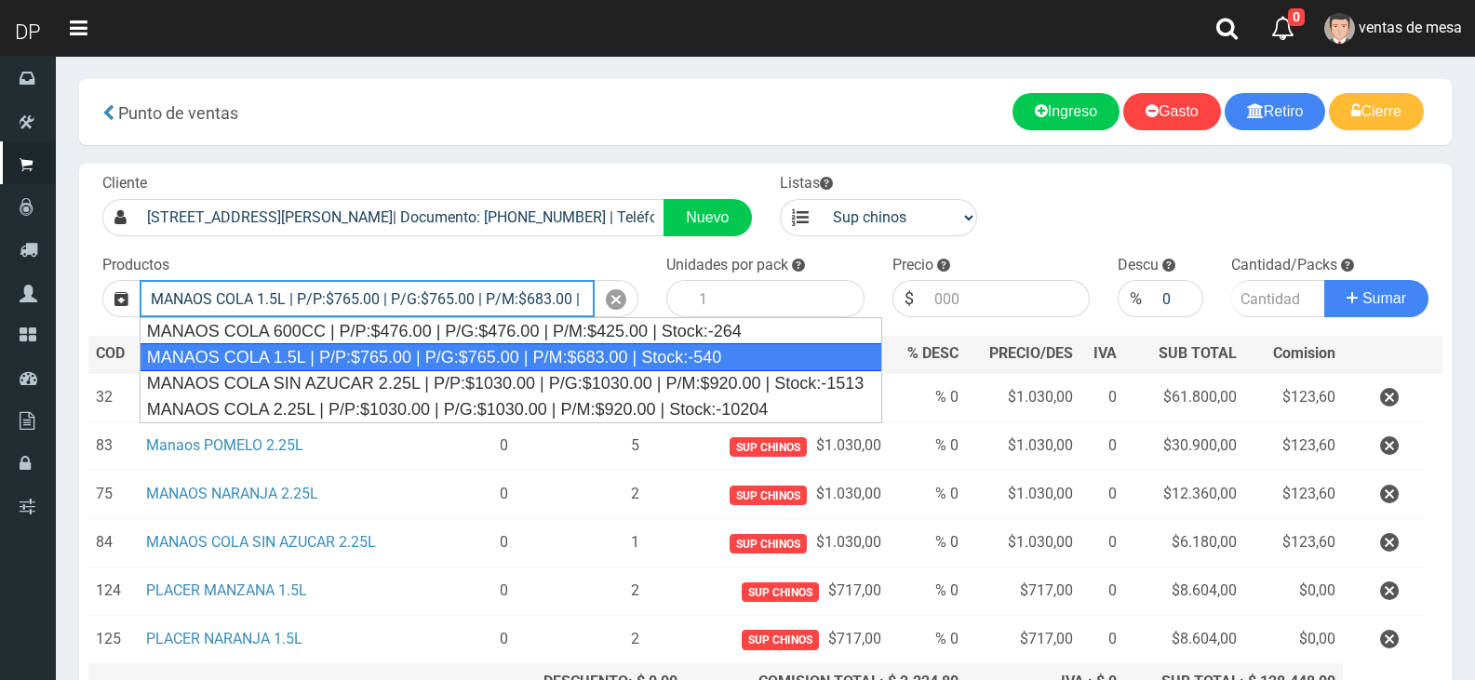
type input "MANAOS COLA 1.5L | P/P:$765.00 | P/G:$765.00 | P/M:$683.00 | Stock:-540"
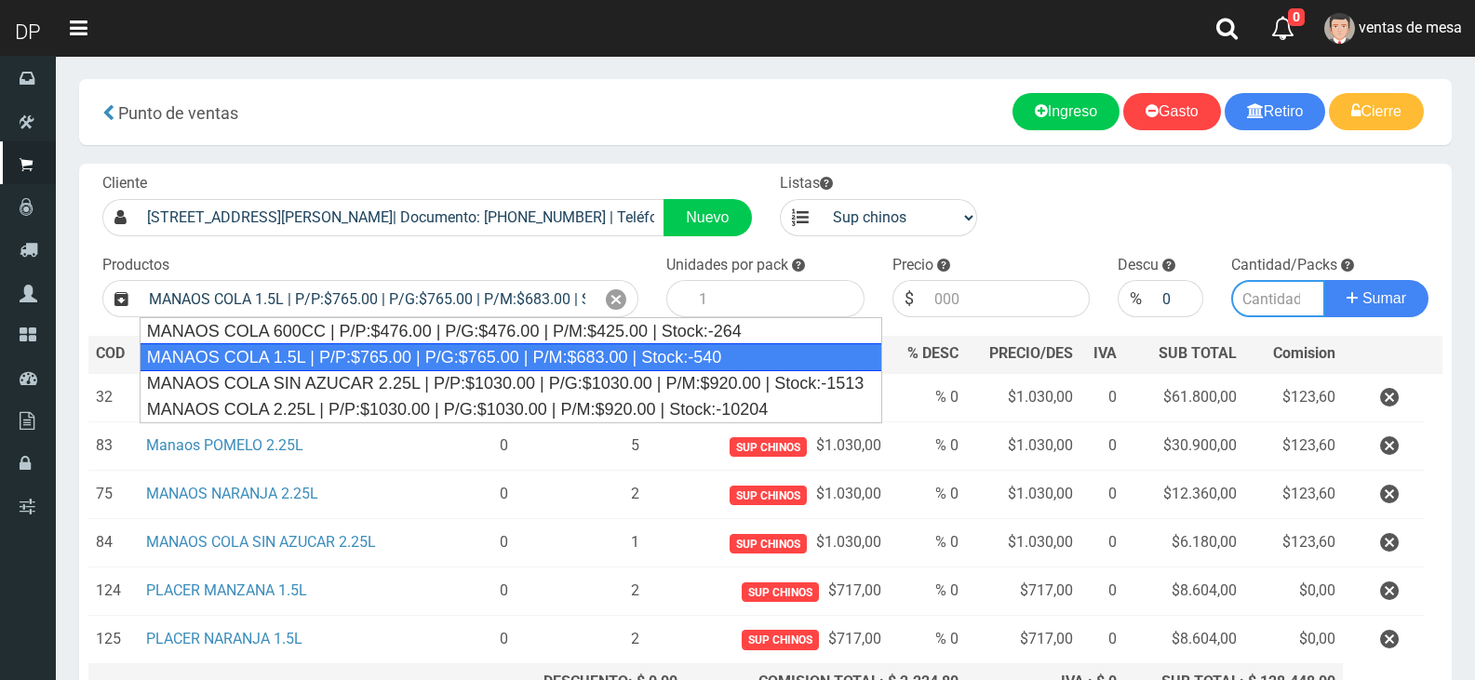
type input "8"
type input "765.00"
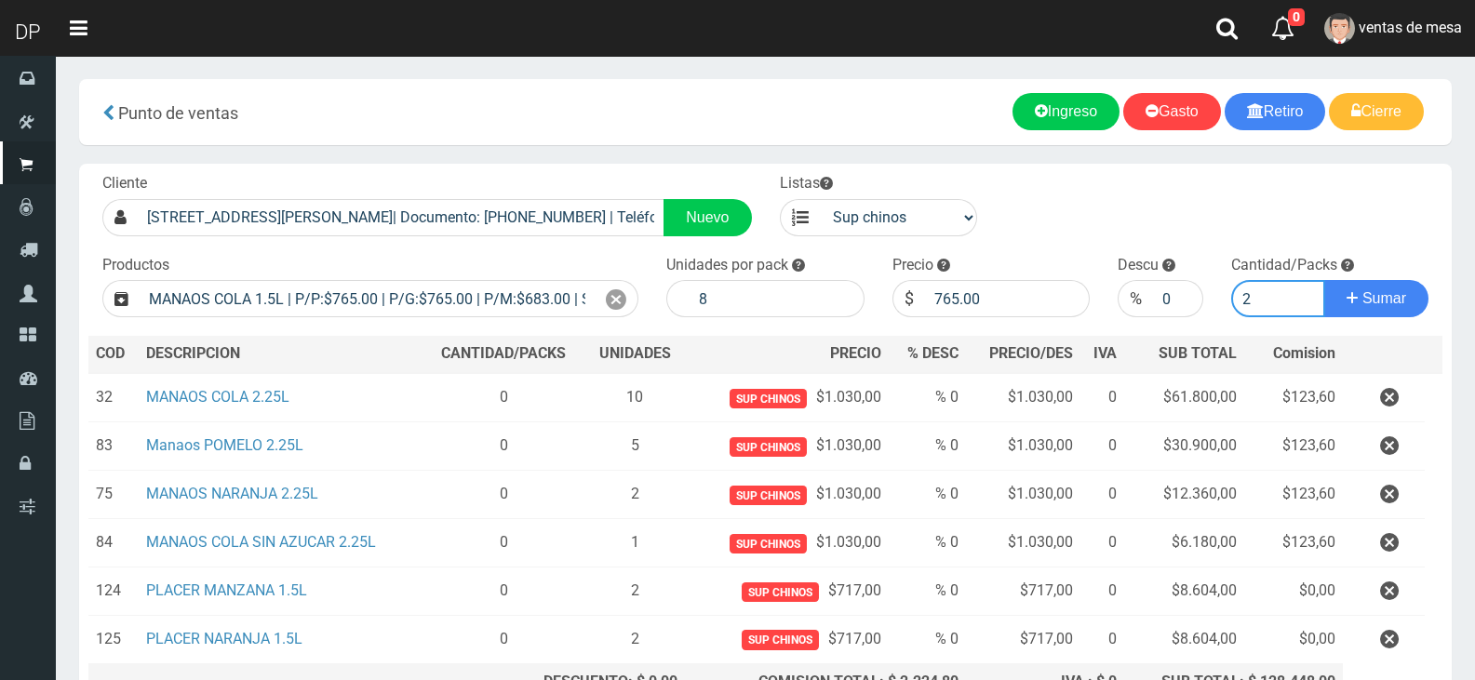
type input "1"
click at [1324, 280] on button "Sumar" at bounding box center [1376, 298] width 104 height 37
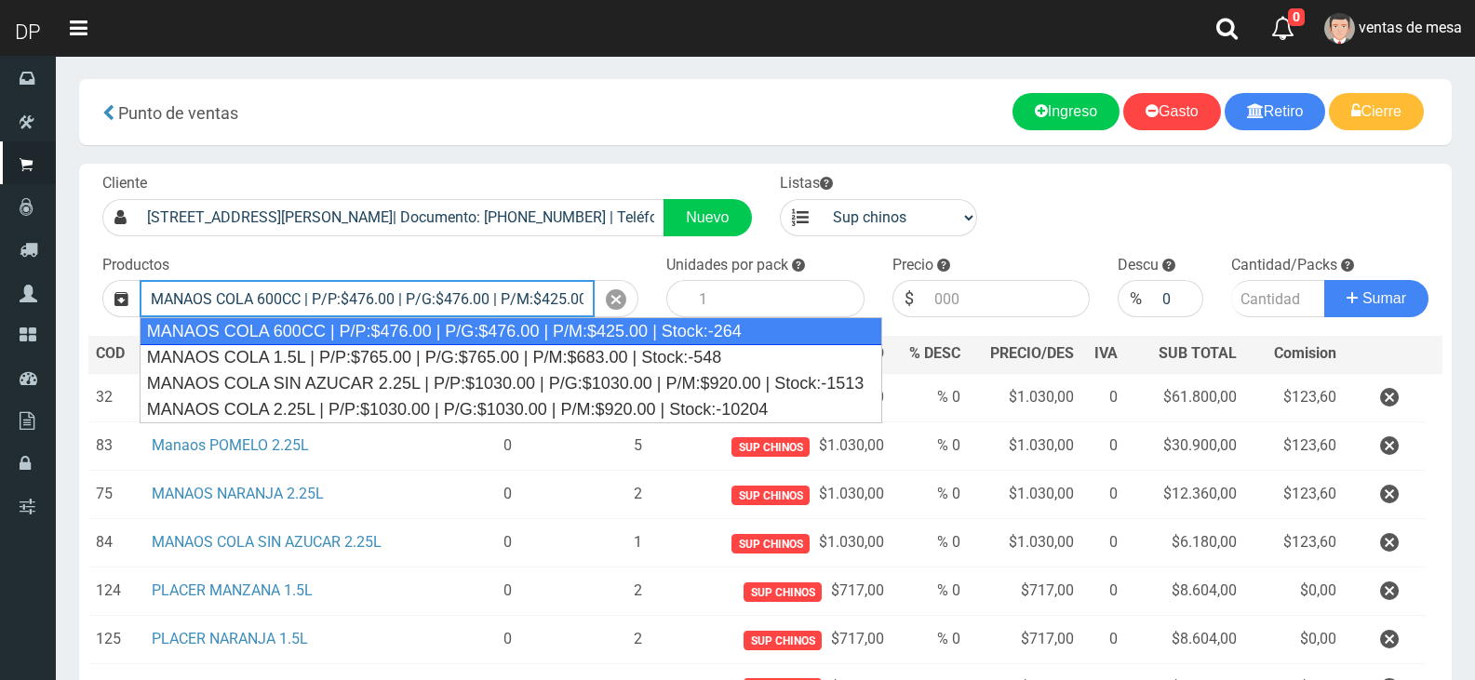
type input "MANAOS COLA 600CC | P/P:$476.00 | P/G:$476.00 | P/M:$425.00 | Stock:-264"
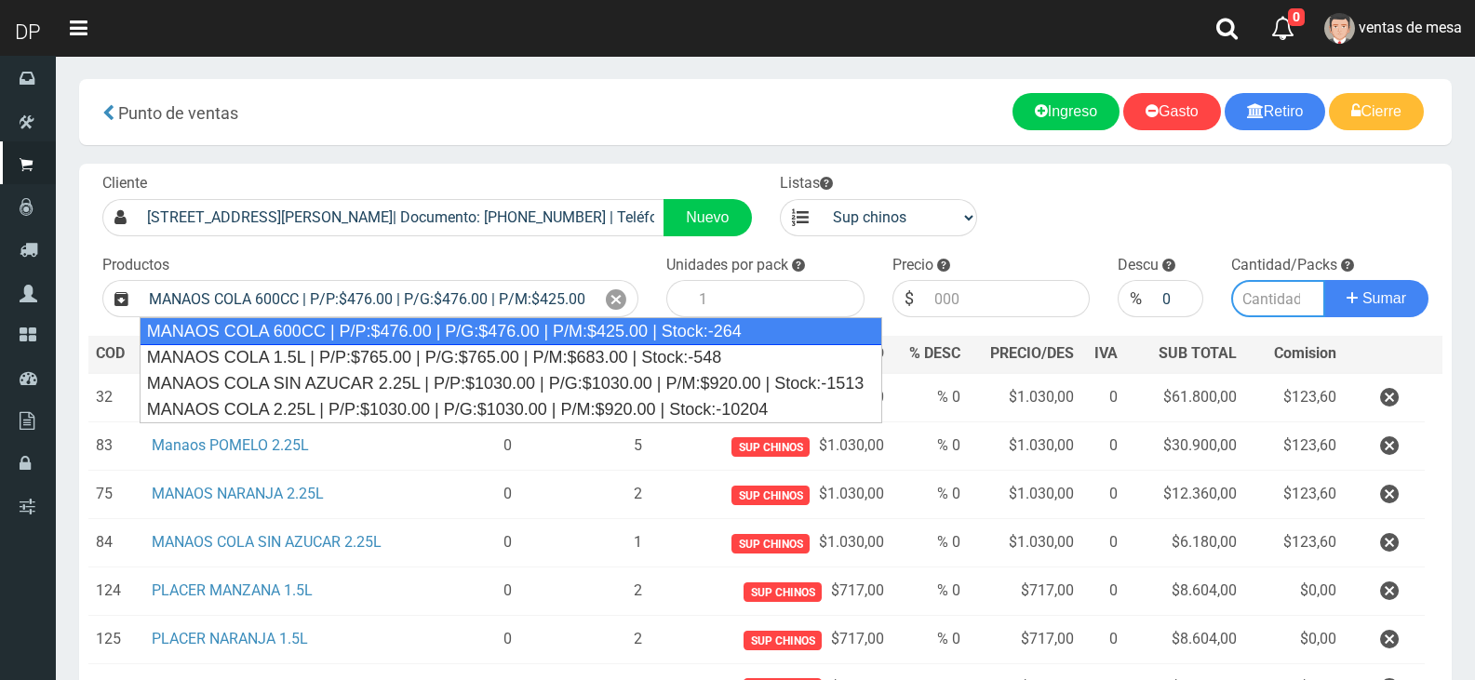
type input "12"
type input "476.00"
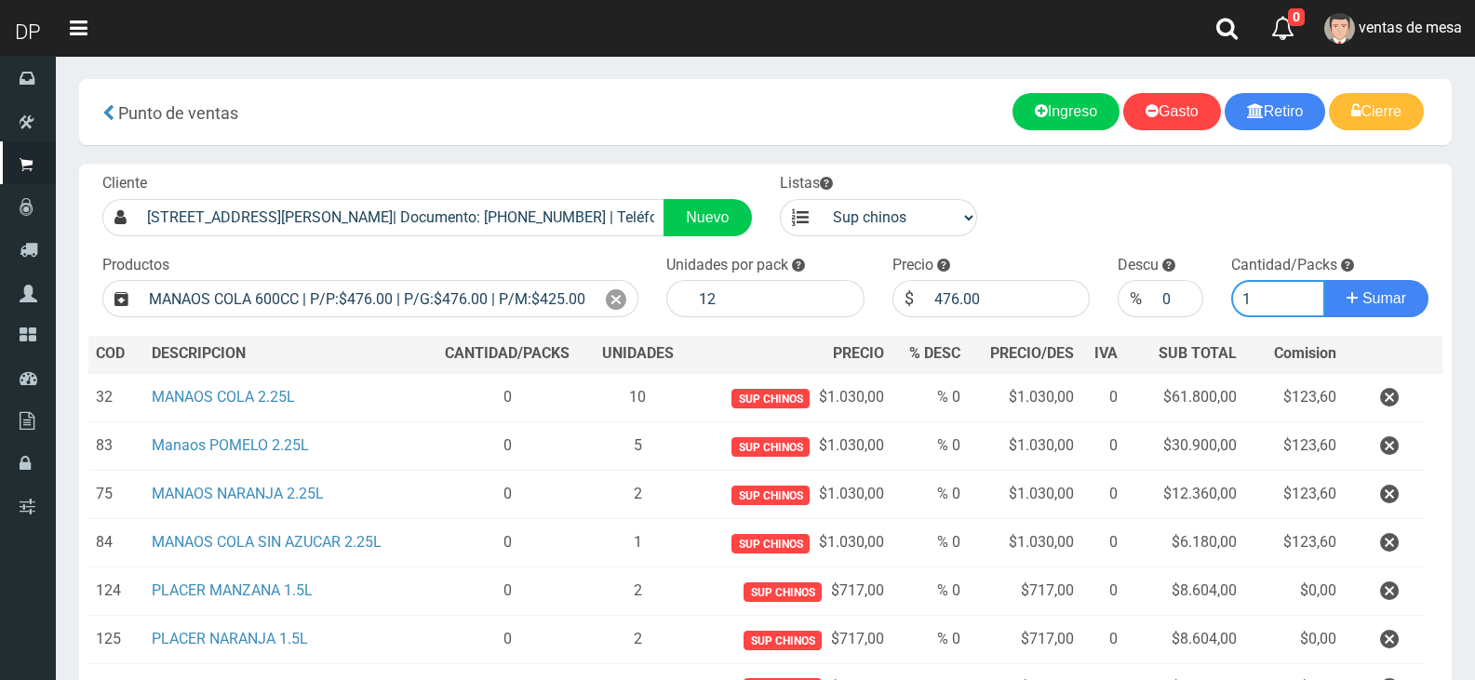
type input "1"
click at [1324, 280] on button "Sumar" at bounding box center [1376, 298] width 104 height 37
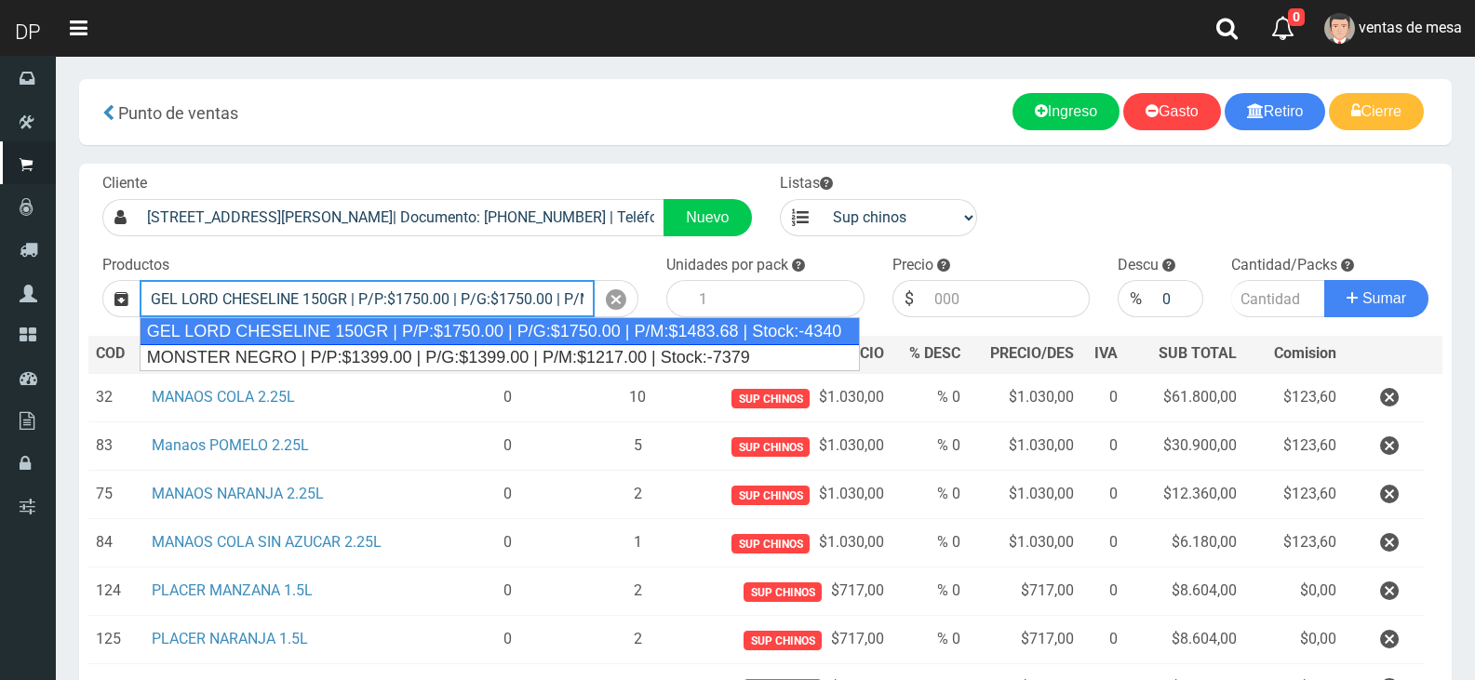
type input "GEL LORD CHESELINE 150GR | P/P:$1750.00 | P/G:$1750.00 | P/M:$1483.68 | Stock:-…"
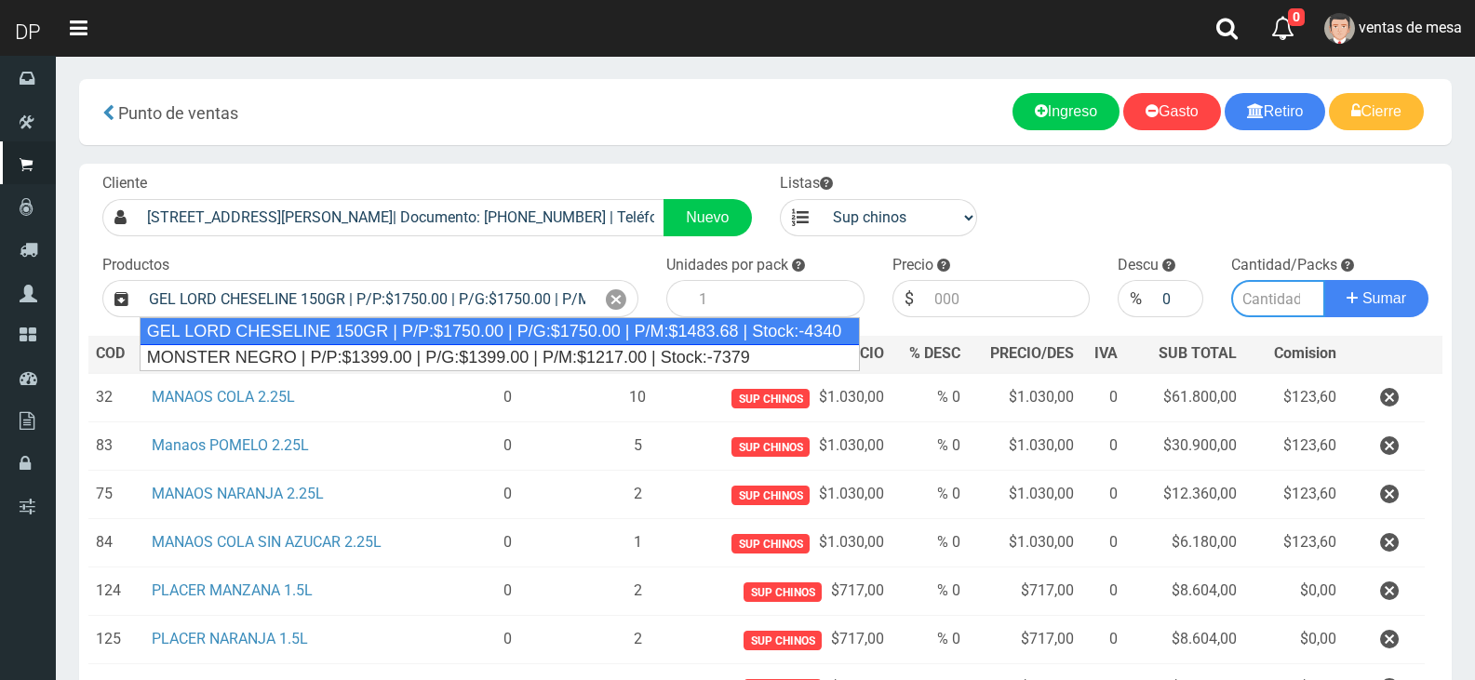
type input "12"
type input "1750.00"
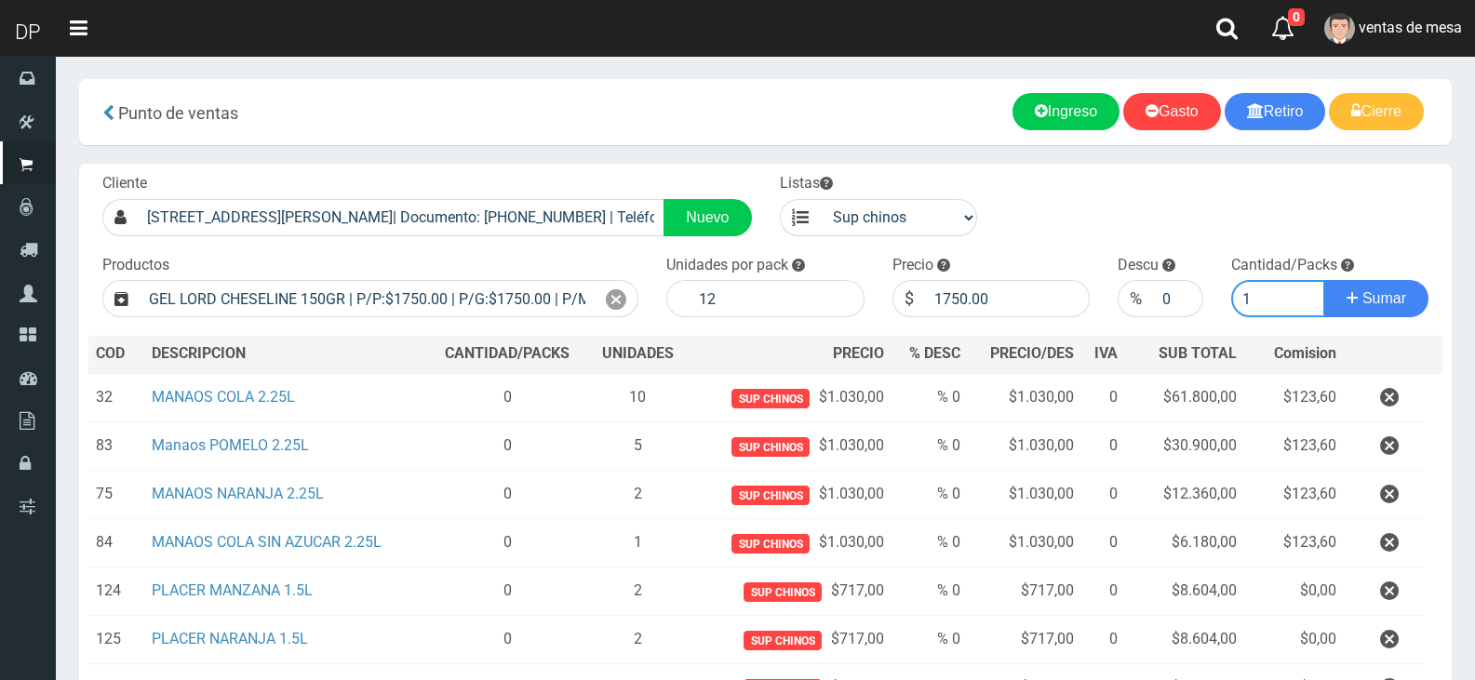
type input "1"
click at [1324, 280] on button "Sumar" at bounding box center [1376, 298] width 104 height 37
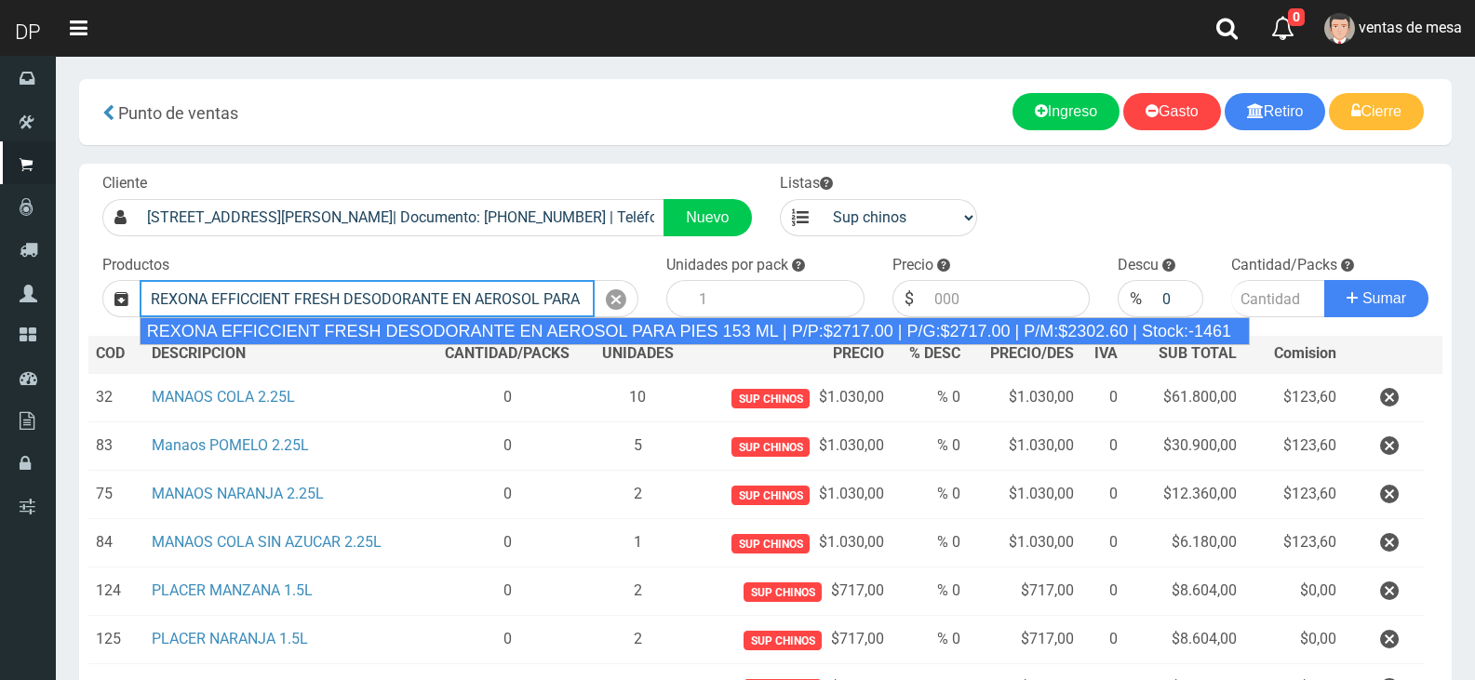
type input "REXONA EFFICCIENT FRESH DESODORANTE EN AEROSOL PARA PIES 153 ML | P/P:$2717.00 …"
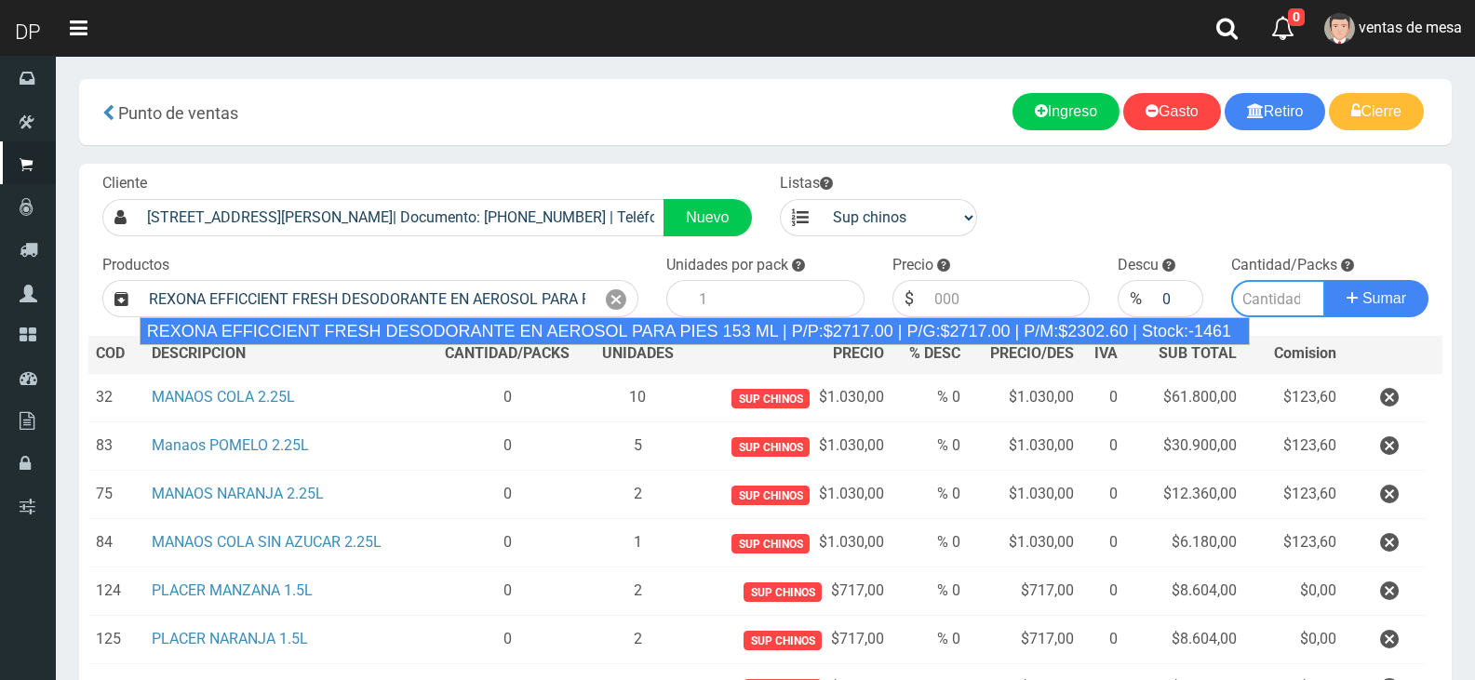
type input "12"
type input "2717.00"
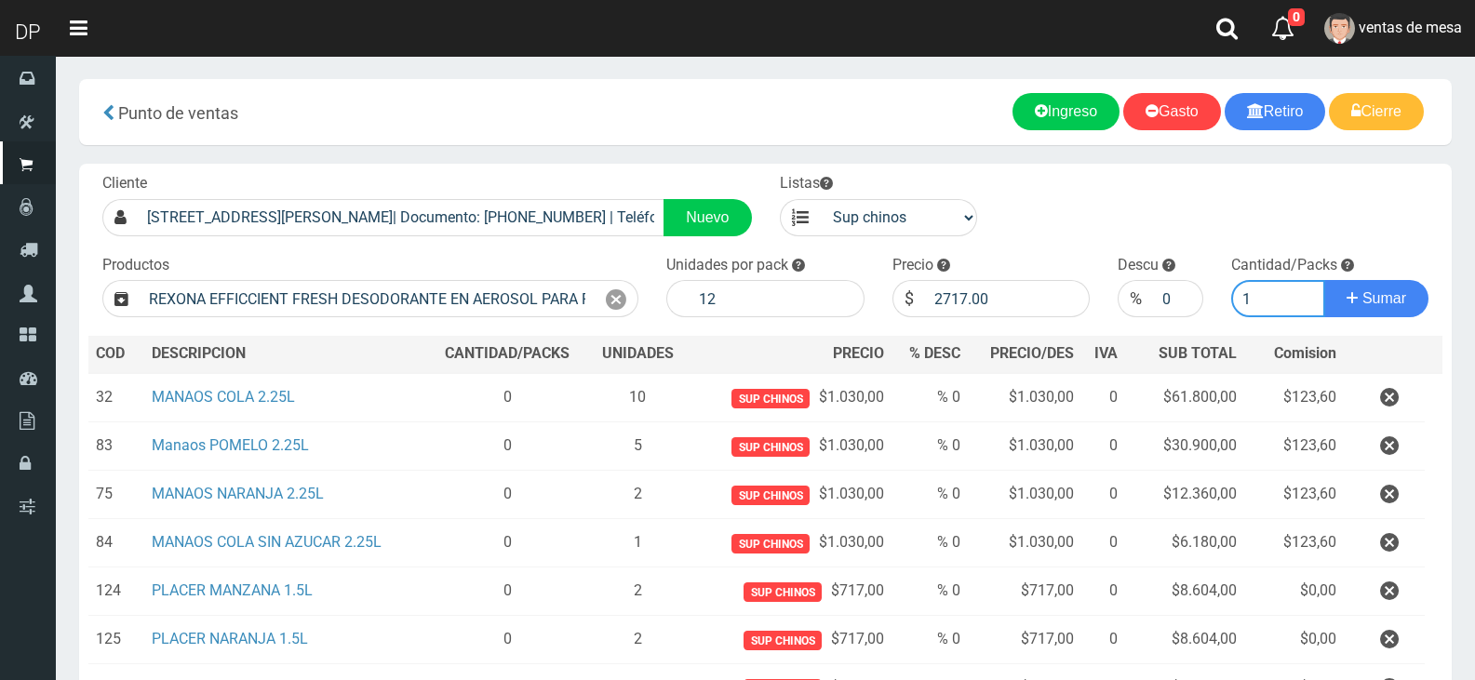
type input "1"
click at [1324, 280] on button "Sumar" at bounding box center [1376, 298] width 104 height 37
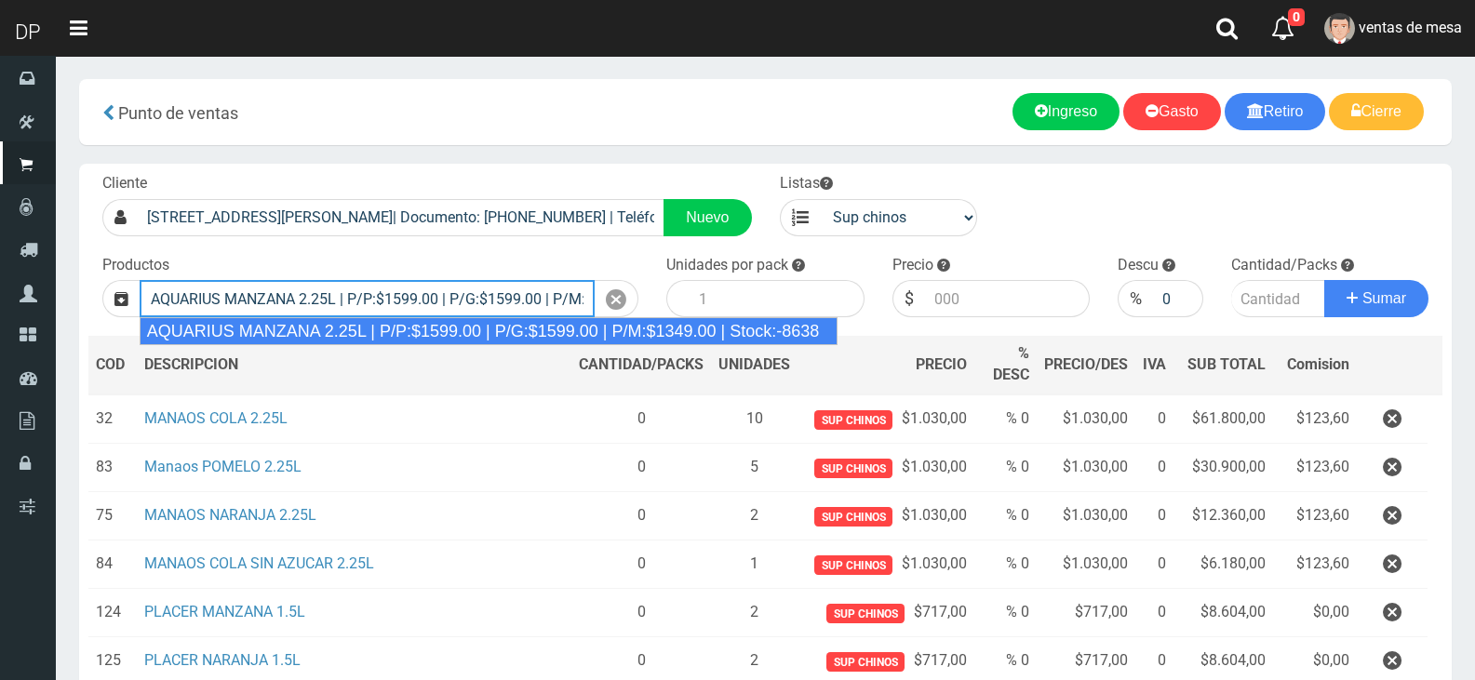
type input "AQUARIUS MANZANA 2.25L | P/P:$1599.00 | P/G:$1599.00 | P/M:$1349.00 | Stock:-86…"
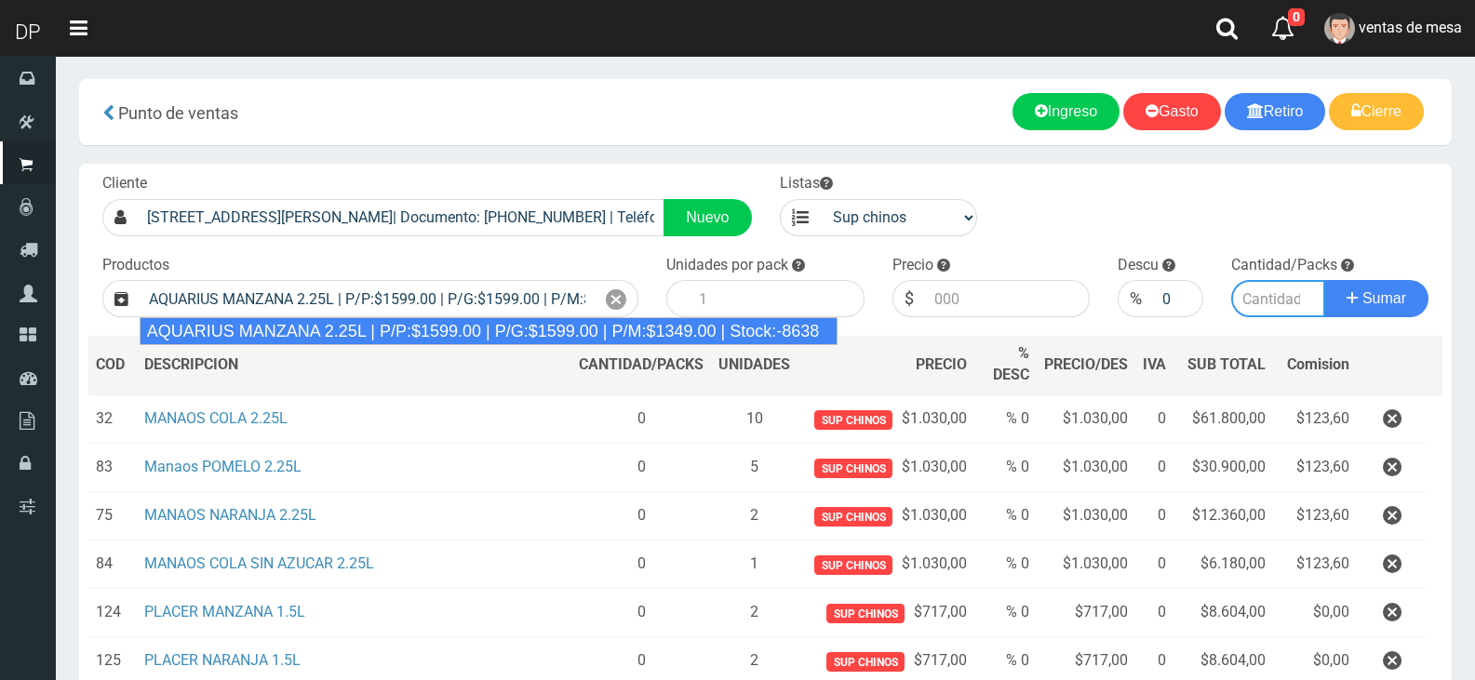
type input "6"
type input "1599.00"
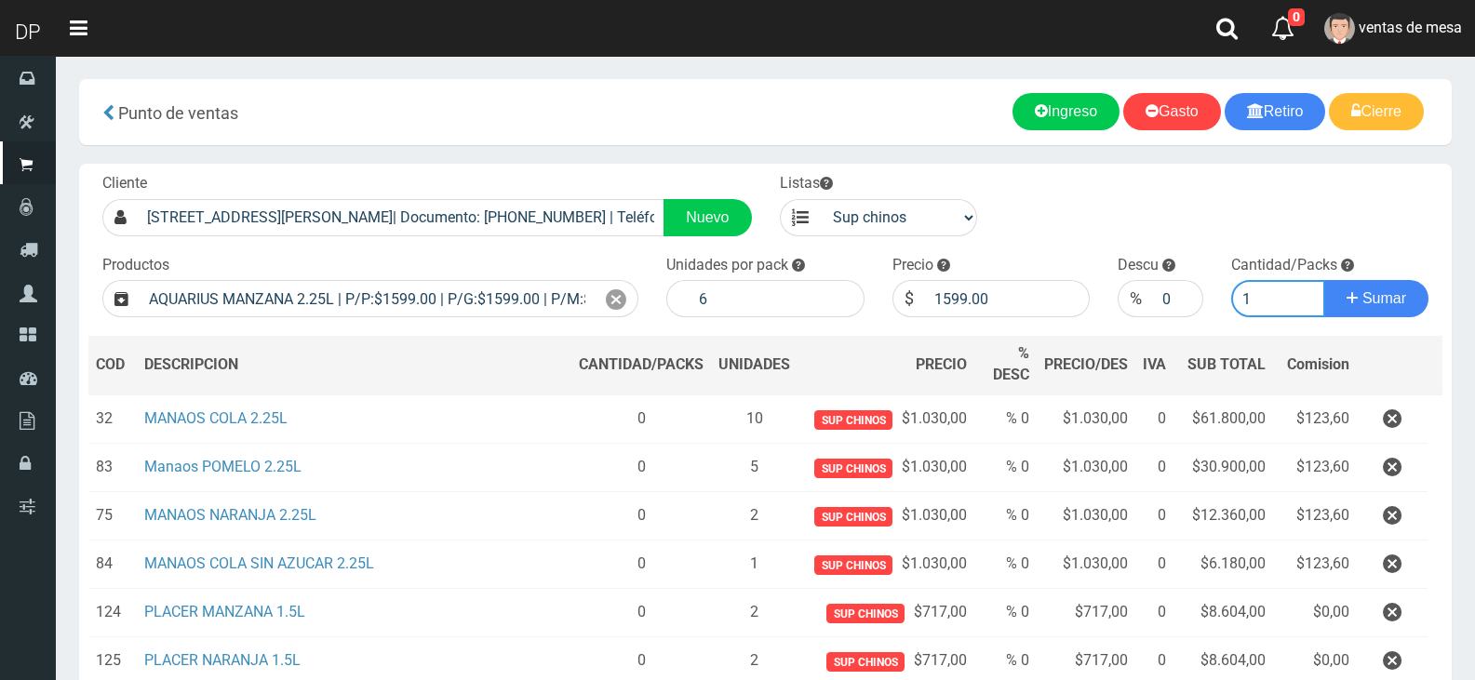
type input "1"
click at [1324, 280] on button "Sumar" at bounding box center [1376, 298] width 104 height 37
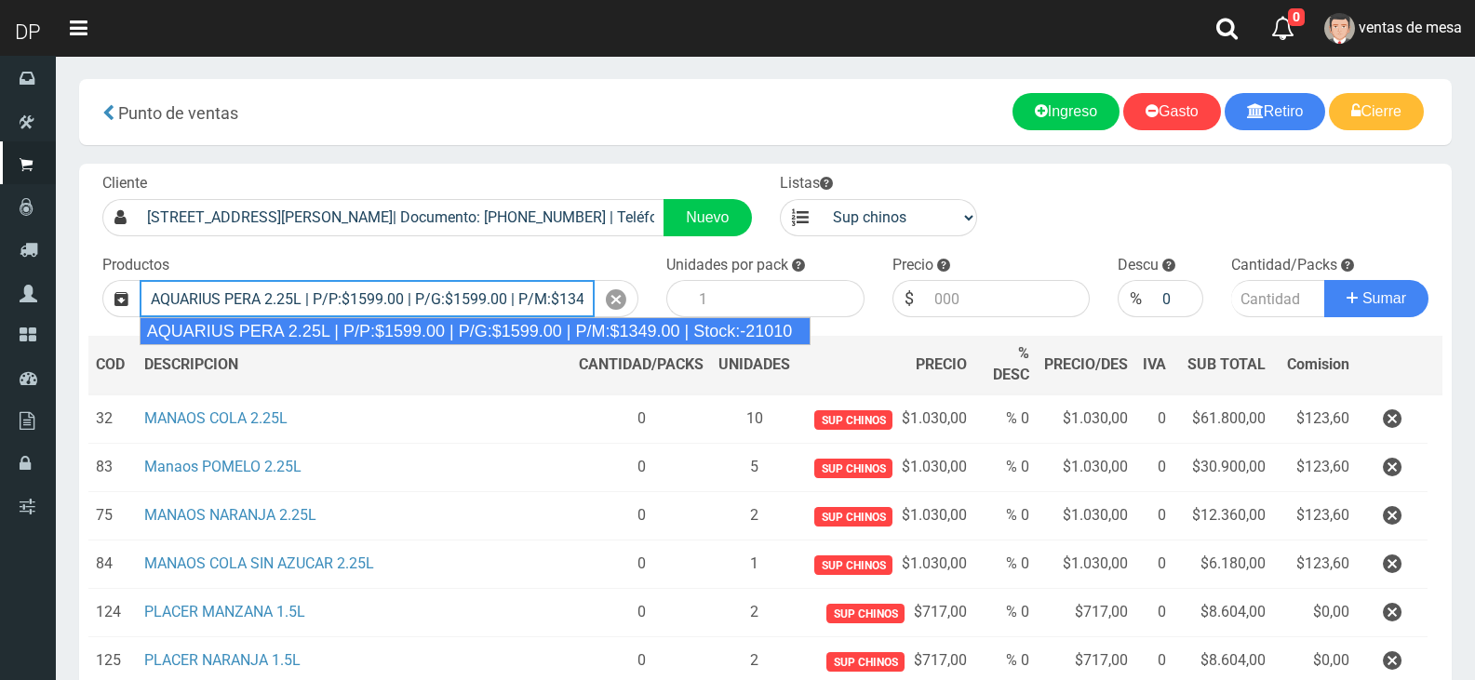
type input "AQUARIUS PERA 2.25L | P/P:$1599.00 | P/G:$1599.00 | P/M:$1349.00 | Stock:-21010"
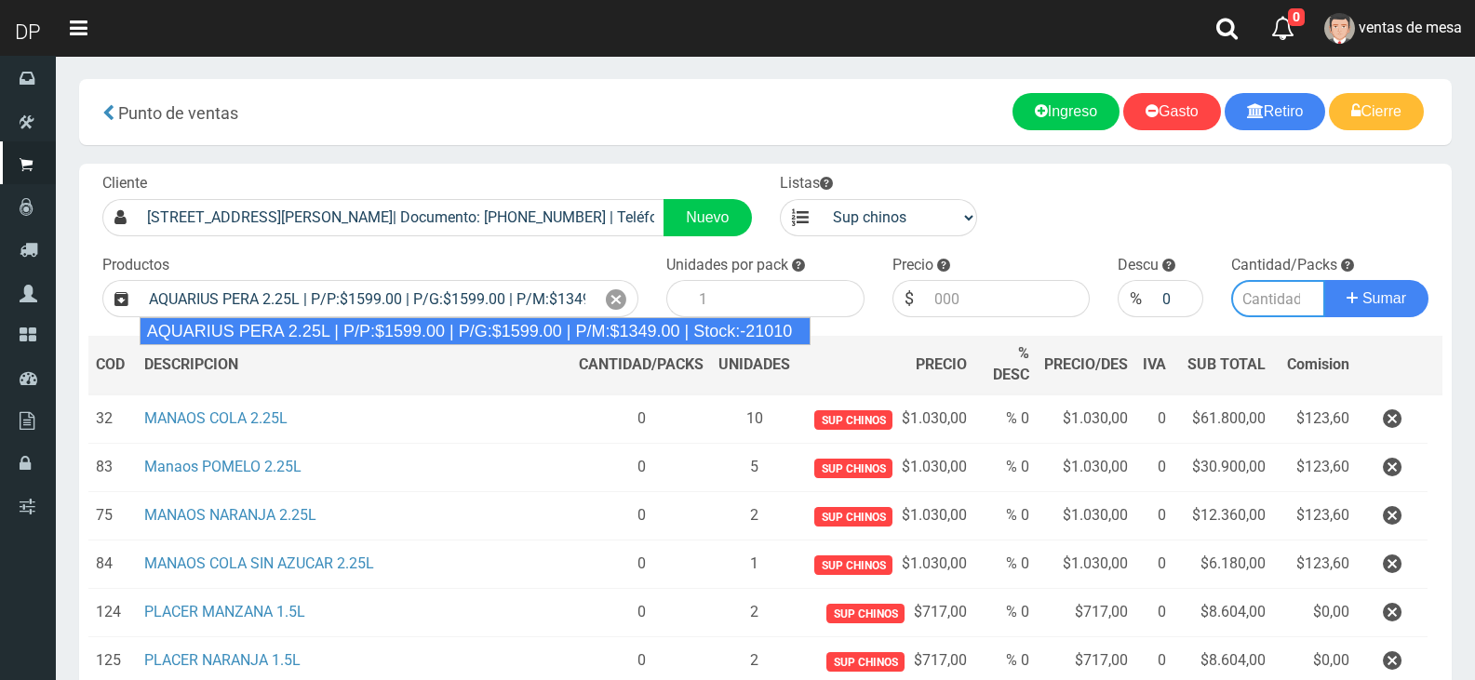
type input "6"
type input "1599.00"
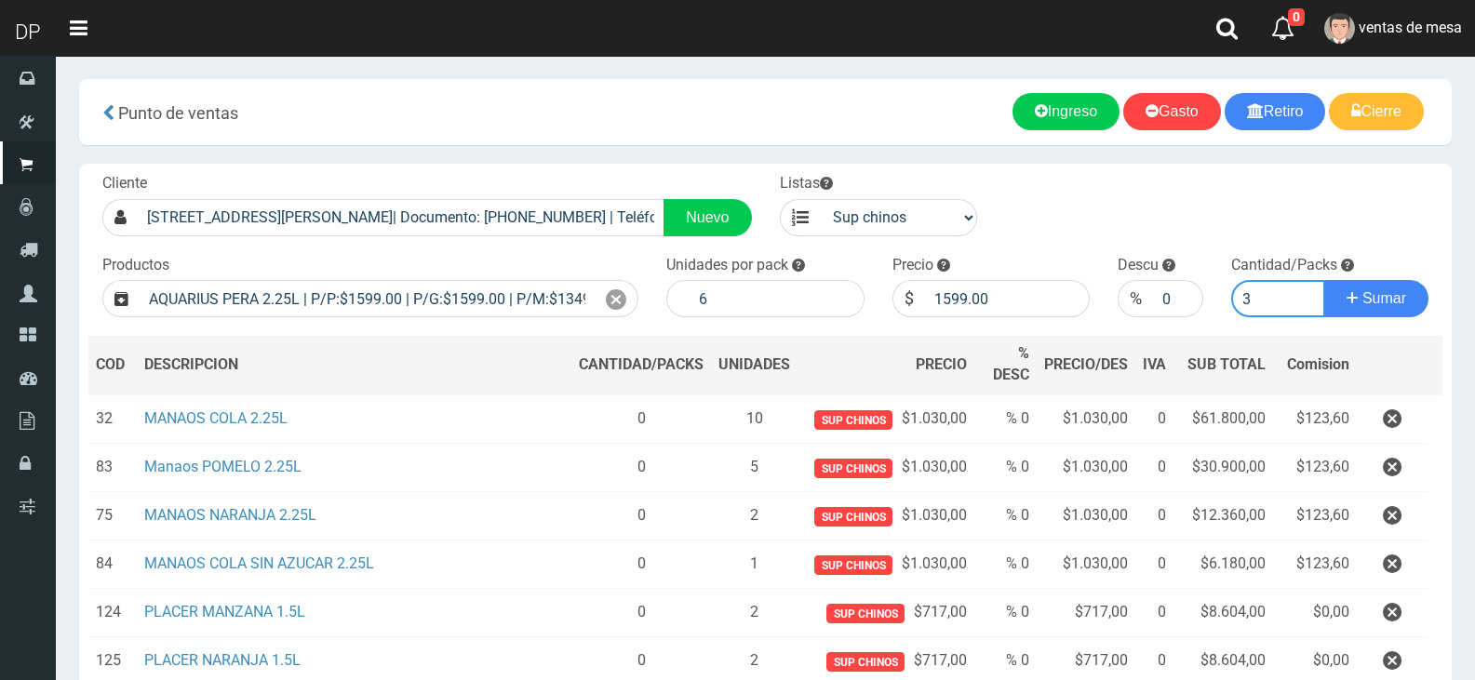
type input "3"
click at [1324, 280] on button "Sumar" at bounding box center [1376, 298] width 104 height 37
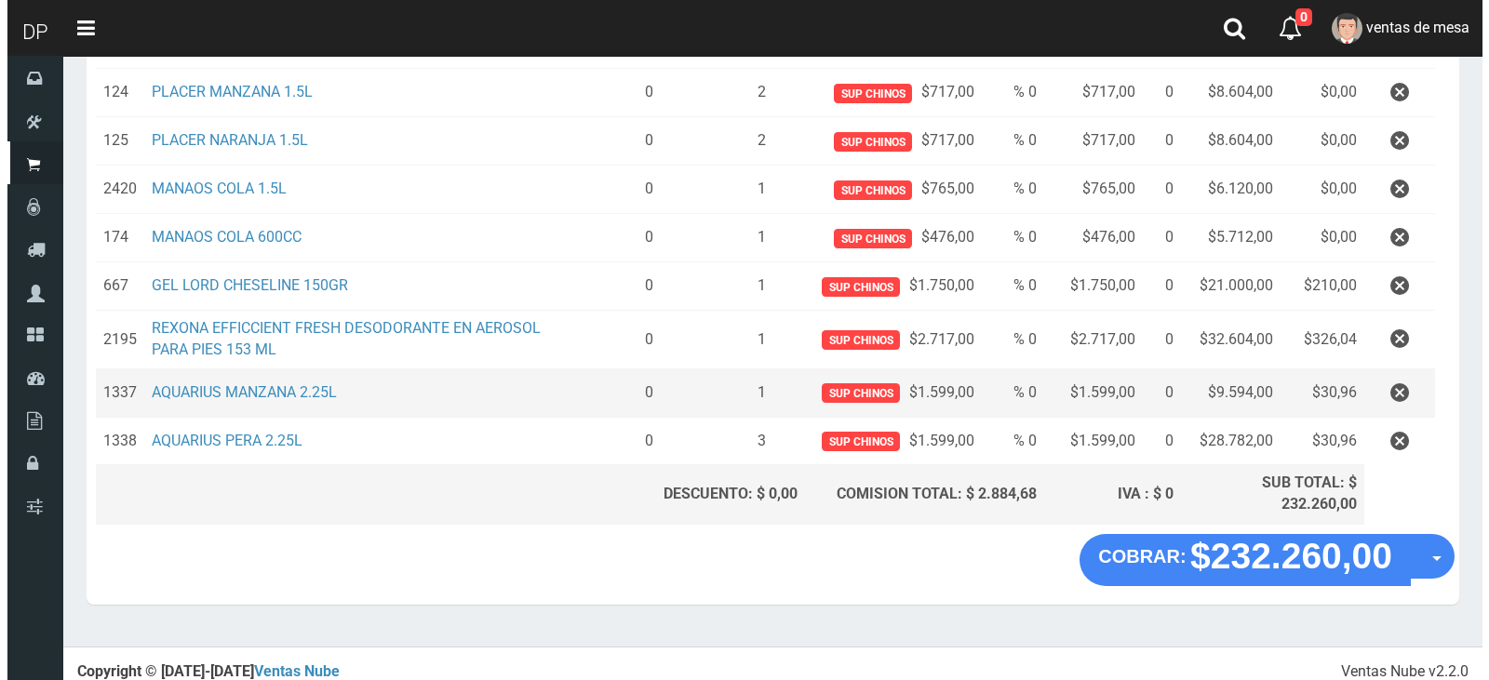
scroll to position [529, 0]
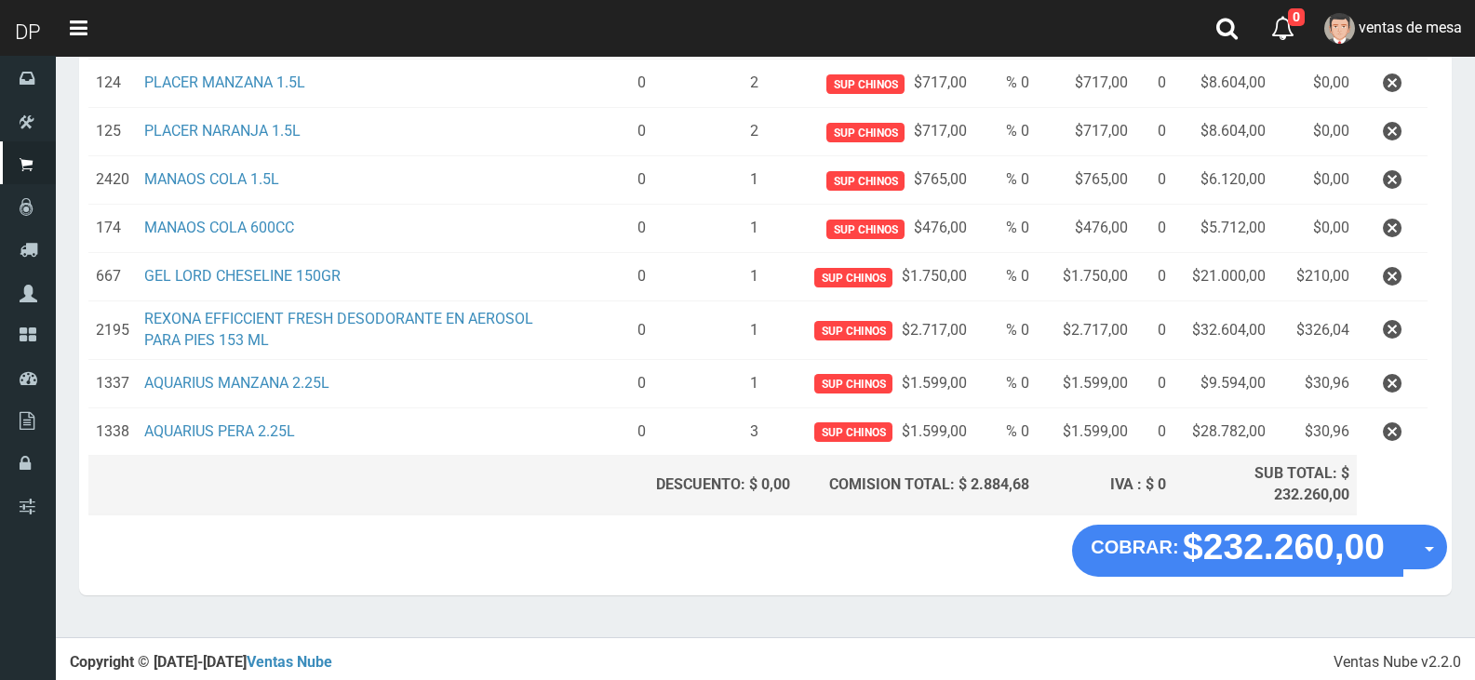
click at [1472, 553] on section "× Titulo del Msj texto Mas Texto Cancelar Aceptar Punto de ventas Ingreso" at bounding box center [765, 81] width 1419 height 1111
click at [1459, 553] on section "× Titulo del Msj texto Mas Texto Cancelar Aceptar Punto de ventas Ingreso" at bounding box center [765, 81] width 1419 height 1111
click at [1451, 556] on div "COBRAR: $232.260,00 Opciones Hacer Devolucion Crear presupuesto" at bounding box center [765, 560] width 1373 height 71
drag, startPoint x: 1441, startPoint y: 548, endPoint x: 1424, endPoint y: 596, distance: 50.6
click at [1440, 547] on button "Opciones" at bounding box center [1424, 547] width 45 height 45
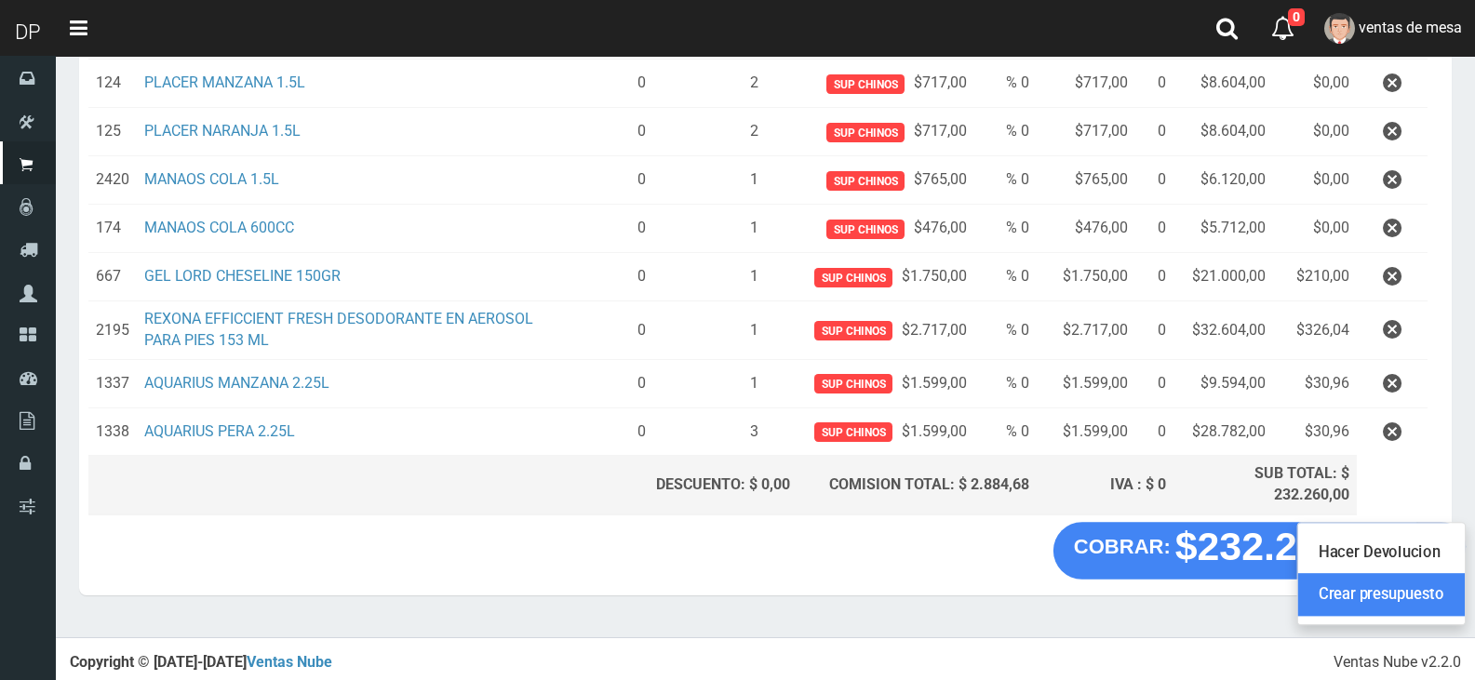
click at [1425, 599] on link "Crear presupuesto" at bounding box center [1381, 595] width 167 height 43
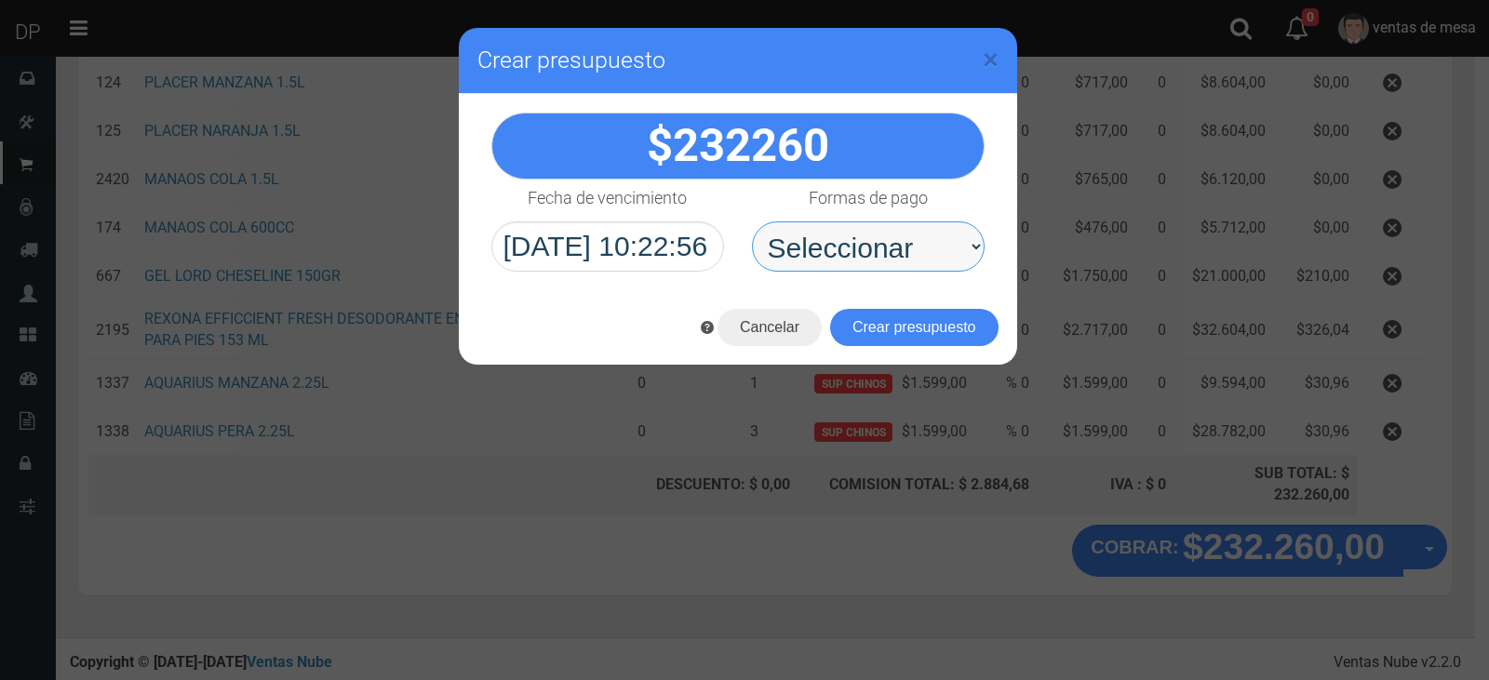
drag, startPoint x: 979, startPoint y: 238, endPoint x: 958, endPoint y: 250, distance: 24.6
click at [979, 238] on select "Seleccionar Efectivo Tarjeta de Crédito Depósito Débito" at bounding box center [868, 246] width 233 height 50
click at [923, 264] on select "Seleccionar Efectivo Tarjeta de Crédito Depósito Débito" at bounding box center [868, 246] width 233 height 50
select select "Efectivo"
click at [752, 221] on select "Seleccionar Efectivo Tarjeta de Crédito Depósito Débito" at bounding box center [868, 246] width 233 height 50
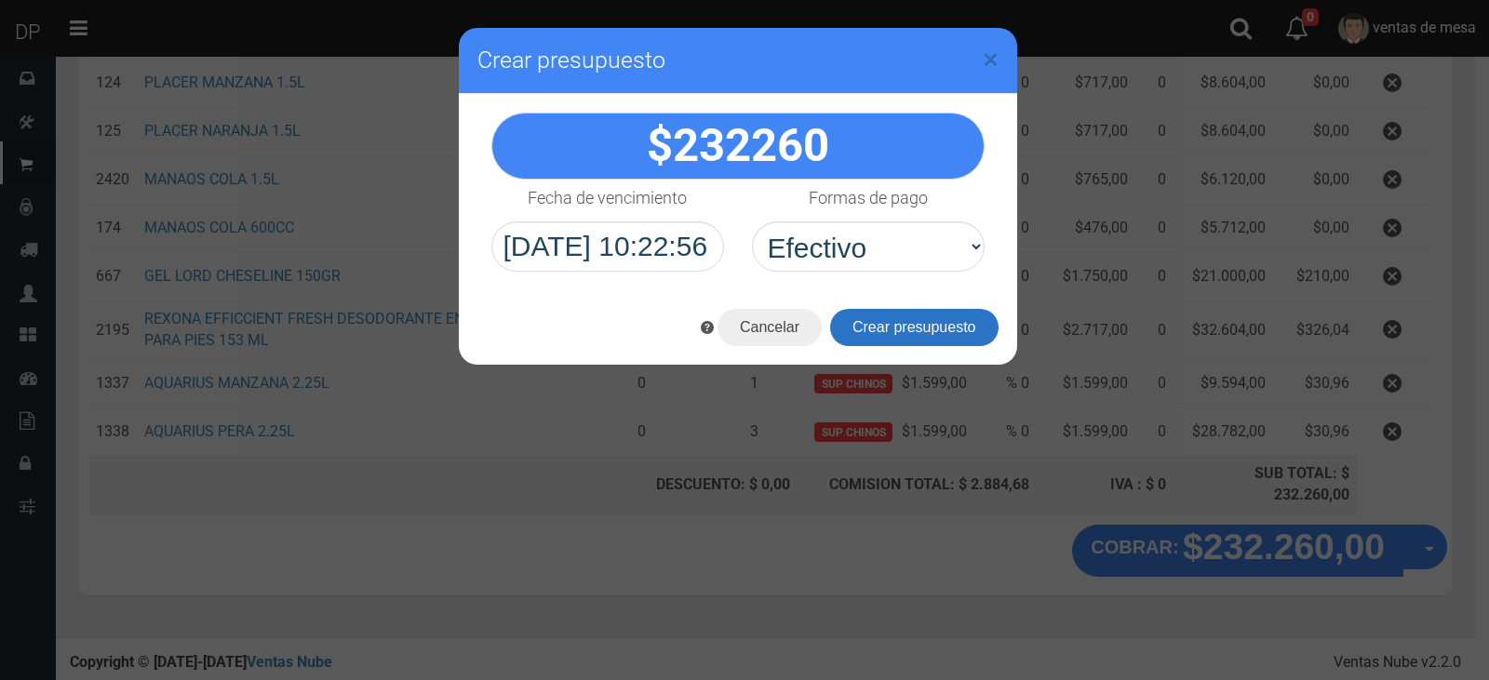
click at [911, 315] on button "Crear presupuesto" at bounding box center [914, 327] width 168 height 37
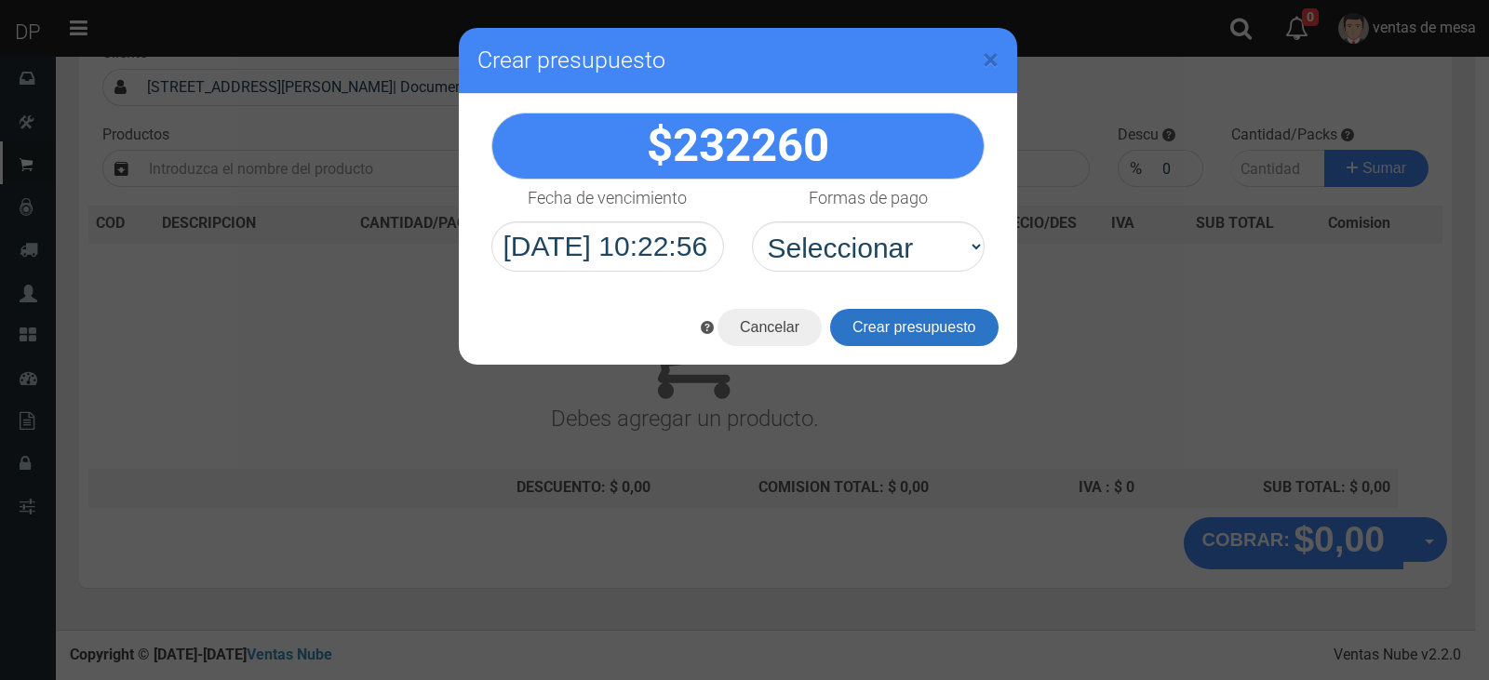
scroll to position [0, 0]
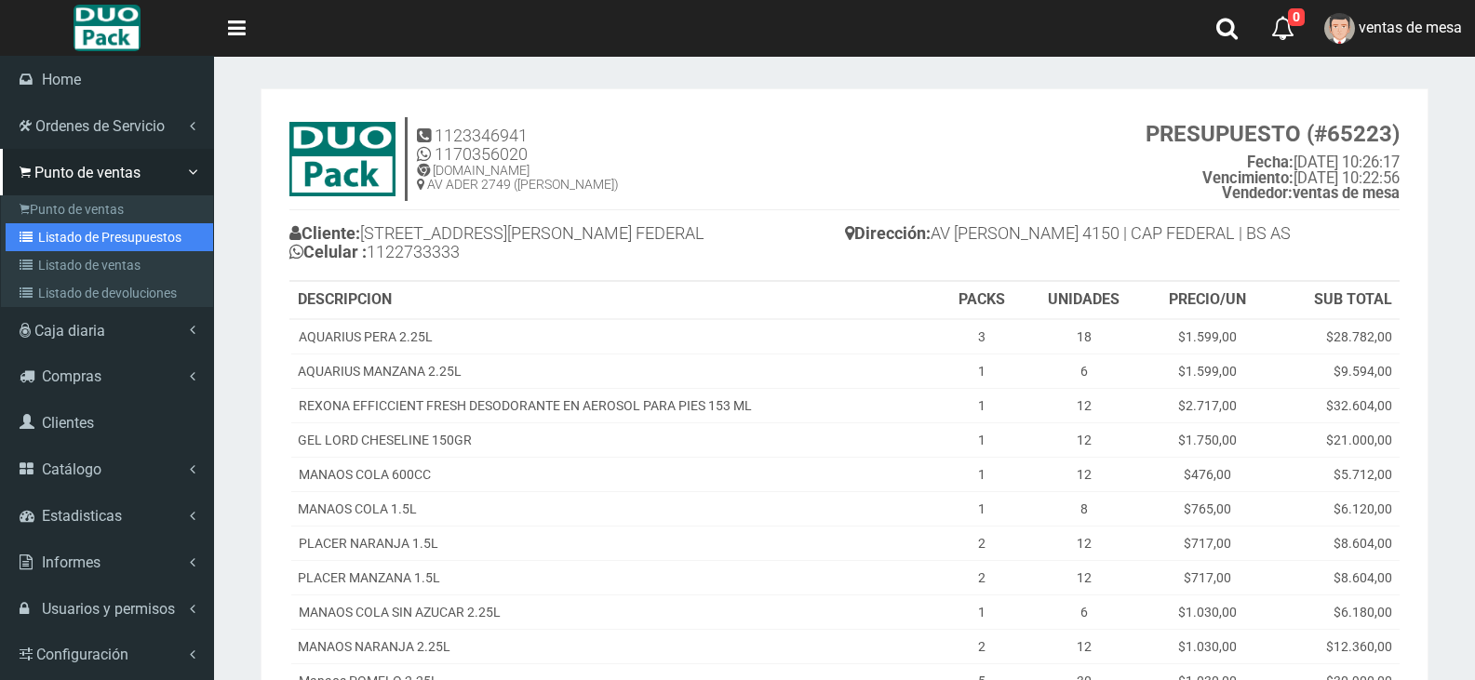
click at [107, 236] on link "Listado de Presupuestos" at bounding box center [110, 237] width 208 height 28
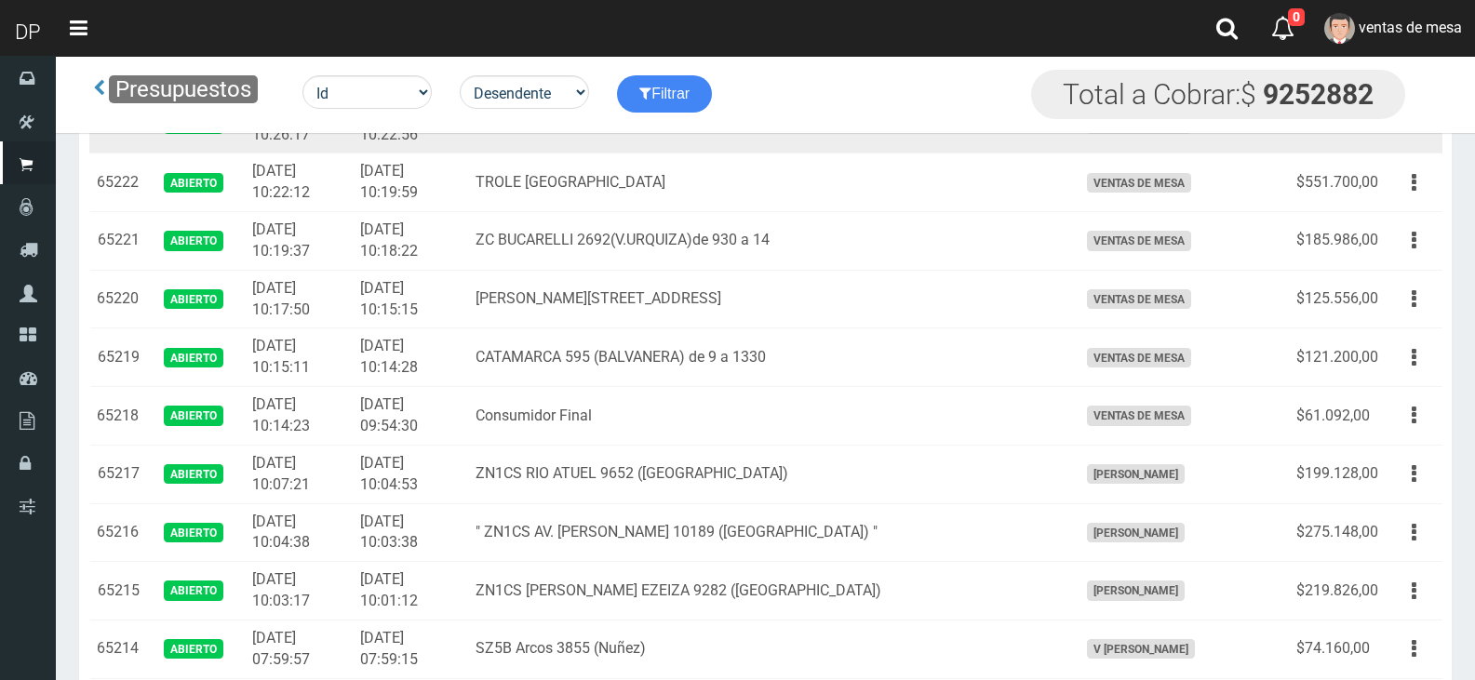
scroll to position [186, 0]
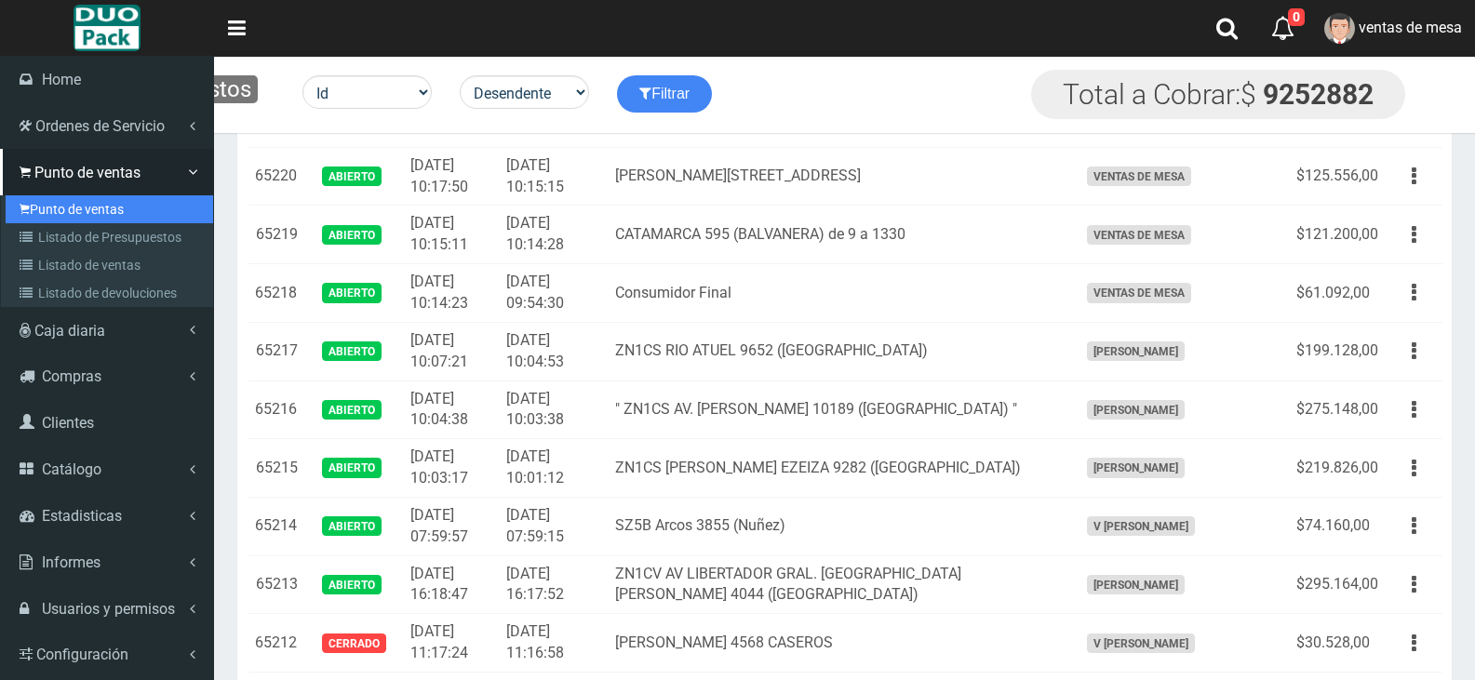
click at [47, 203] on link "Punto de ventas" at bounding box center [110, 209] width 208 height 28
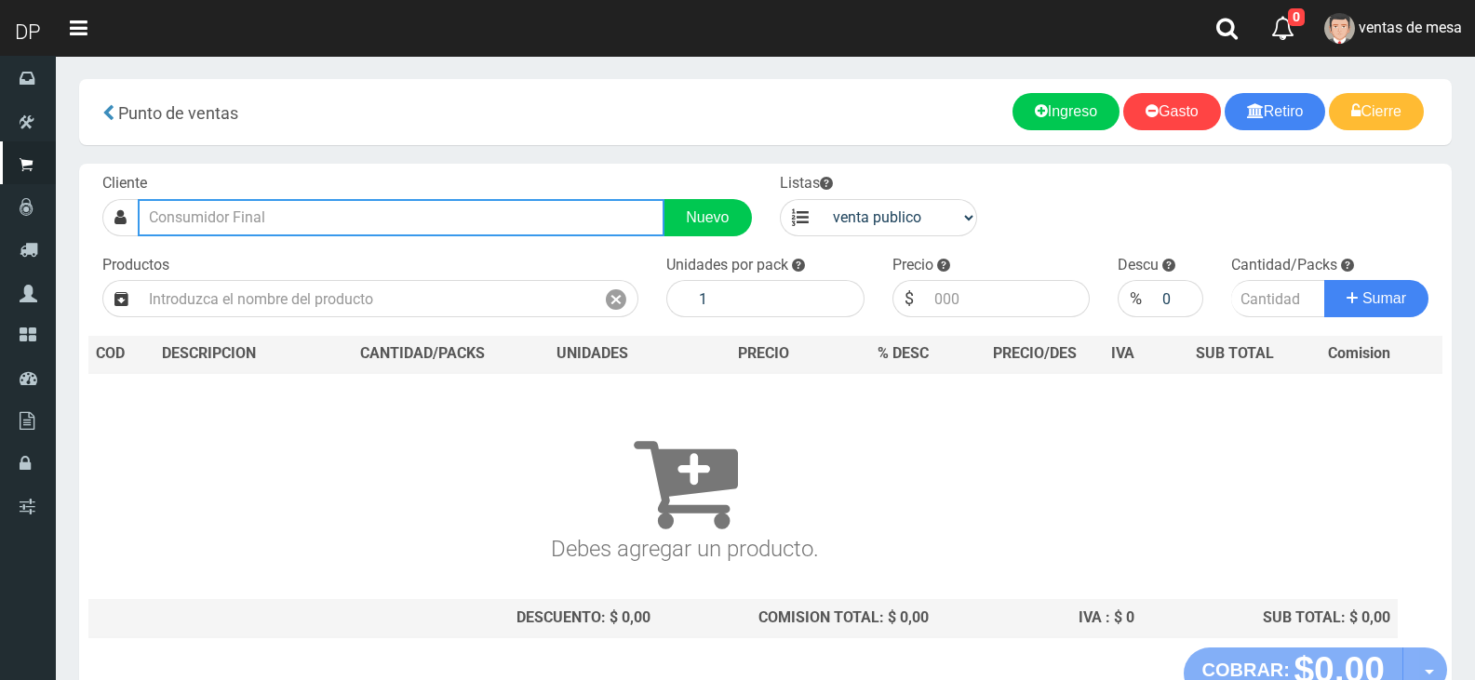
click at [338, 223] on input "text" at bounding box center [401, 217] width 527 height 37
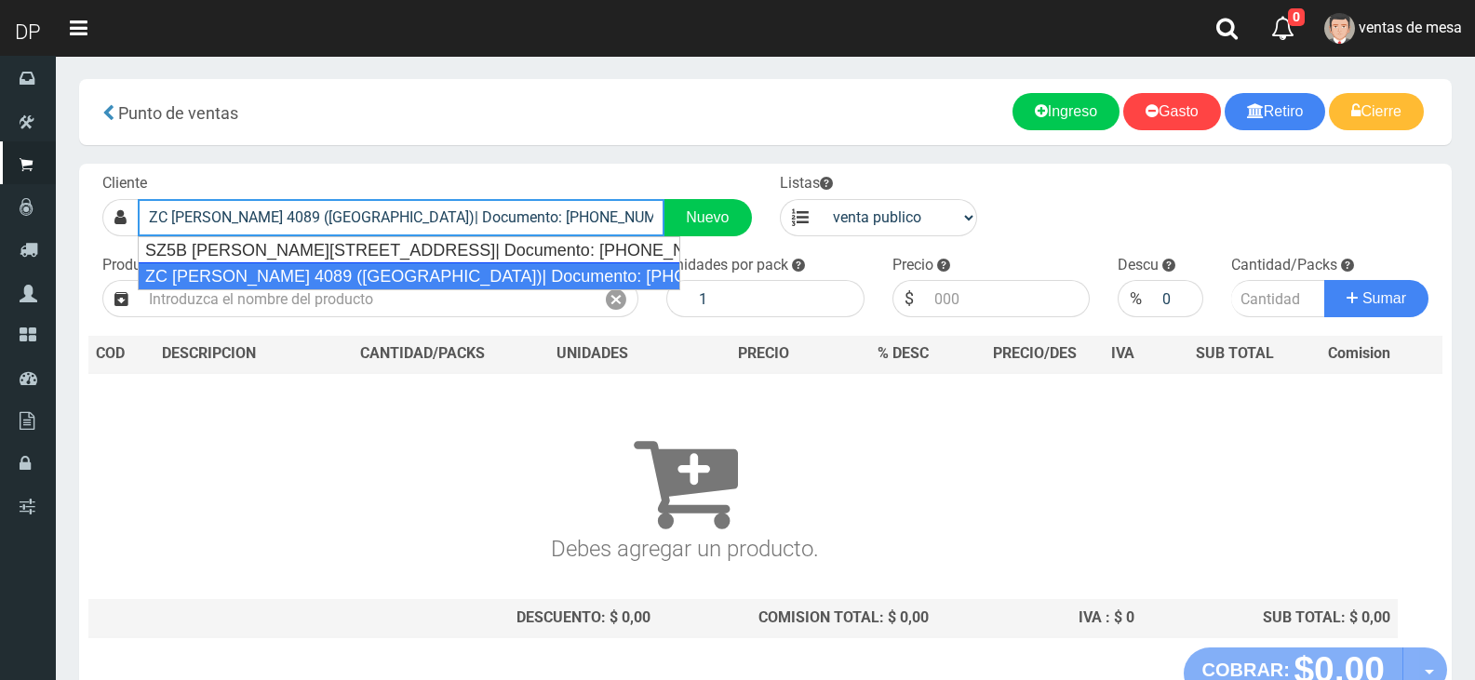
type input "ZC [PERSON_NAME] 4089 ([GEOGRAPHIC_DATA])| Documento: [PHONE_NUMBER] | Teléfono:"
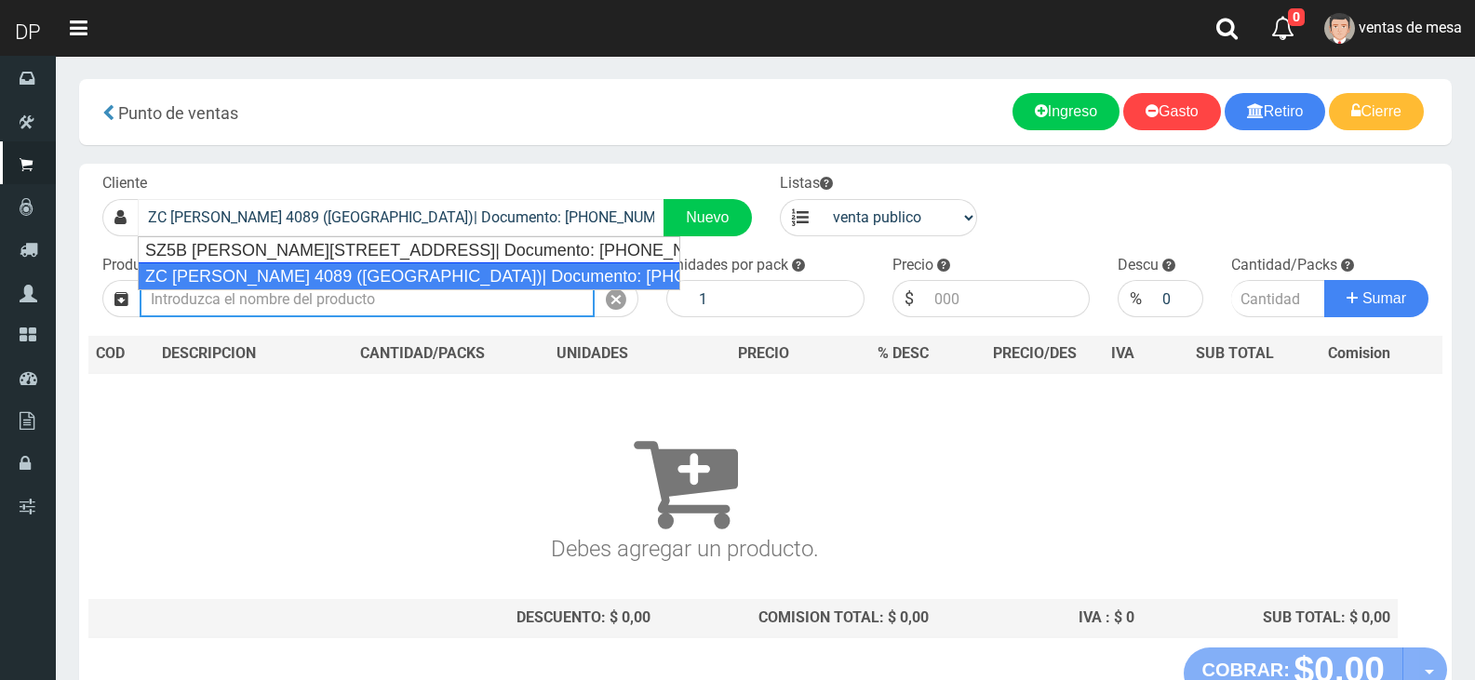
select select "2"
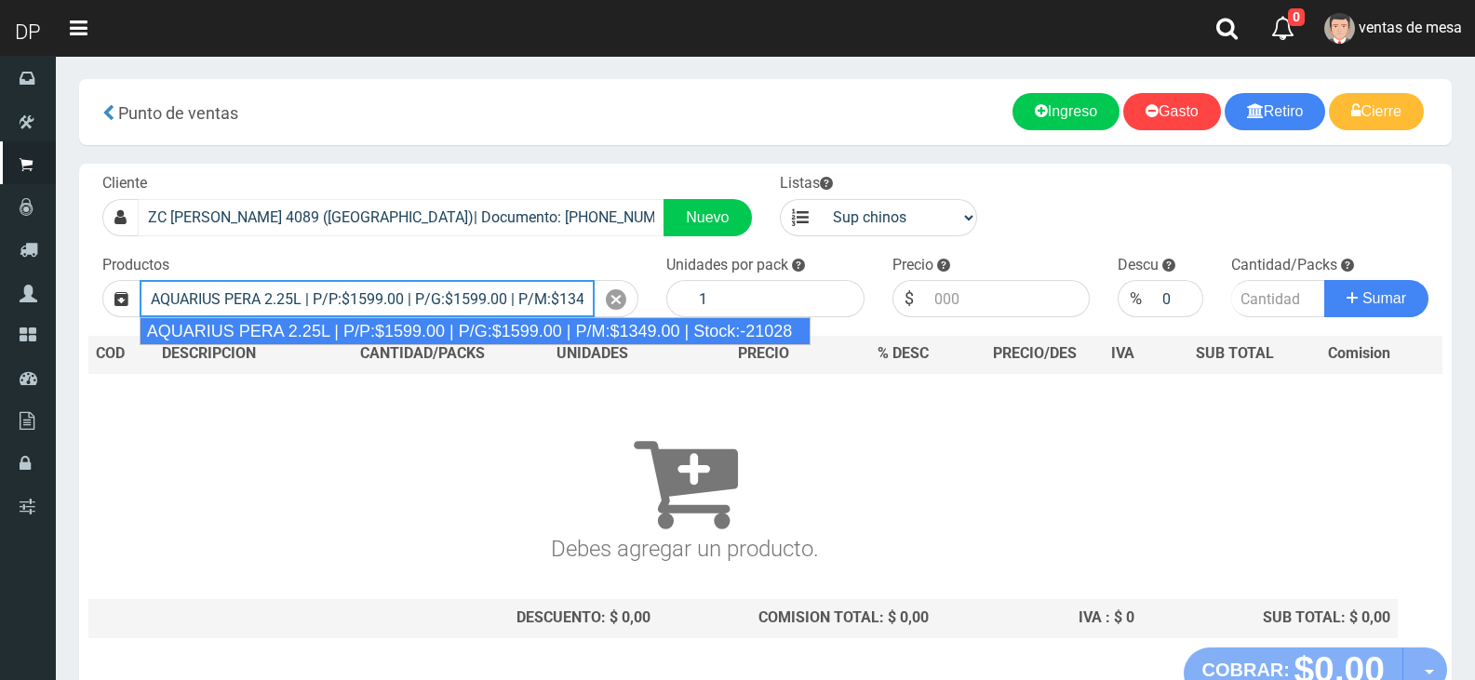
type input "AQUARIUS PERA 2.25L | P/P:$1599.00 | P/G:$1599.00 | P/M:$1349.00 | Stock:-21028"
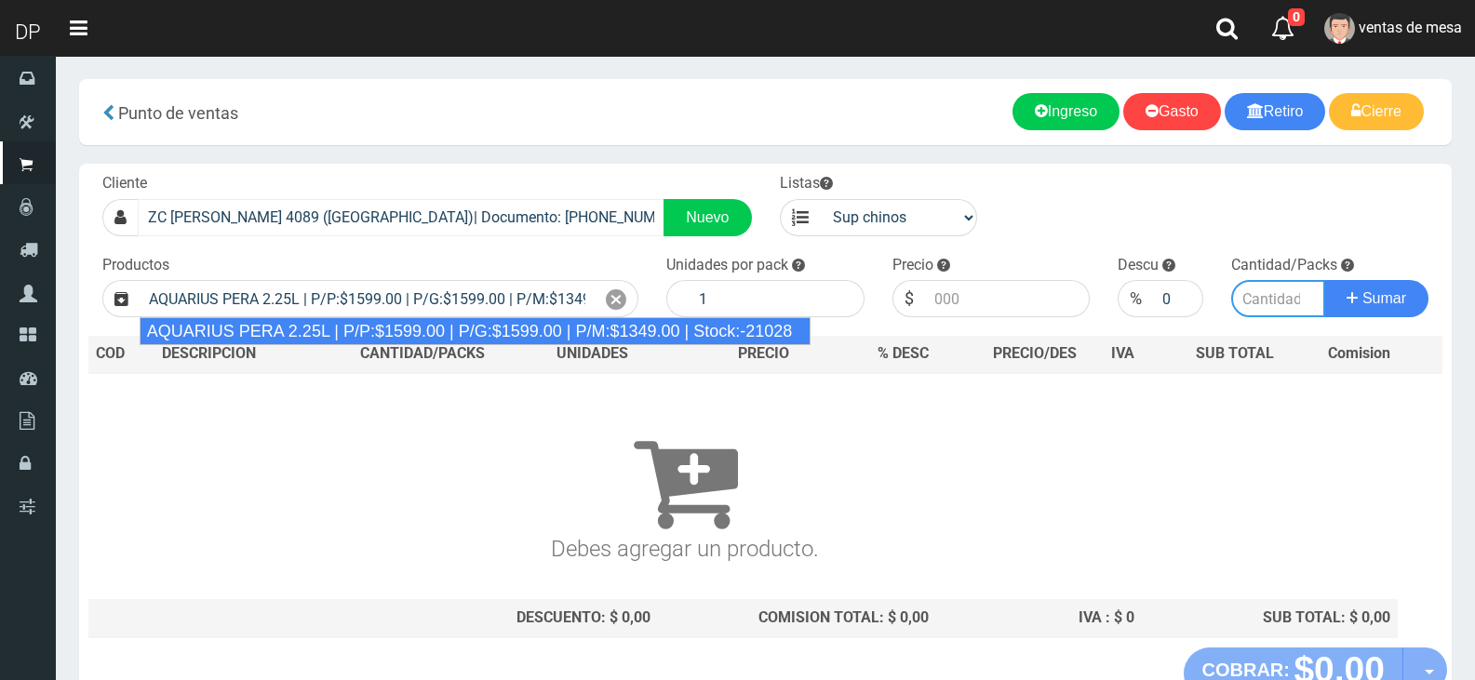
type input "6"
type input "1599.00"
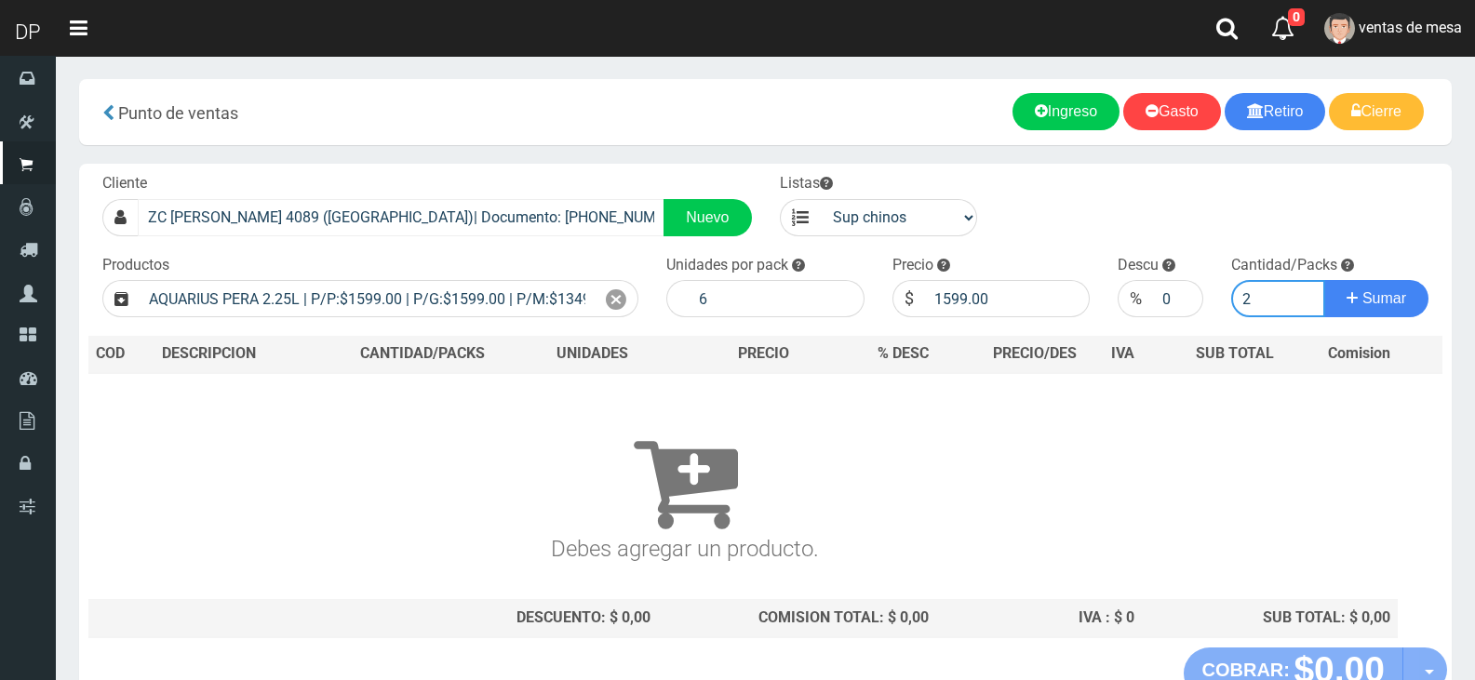
type input "2"
click at [1324, 280] on button "Sumar" at bounding box center [1376, 298] width 104 height 37
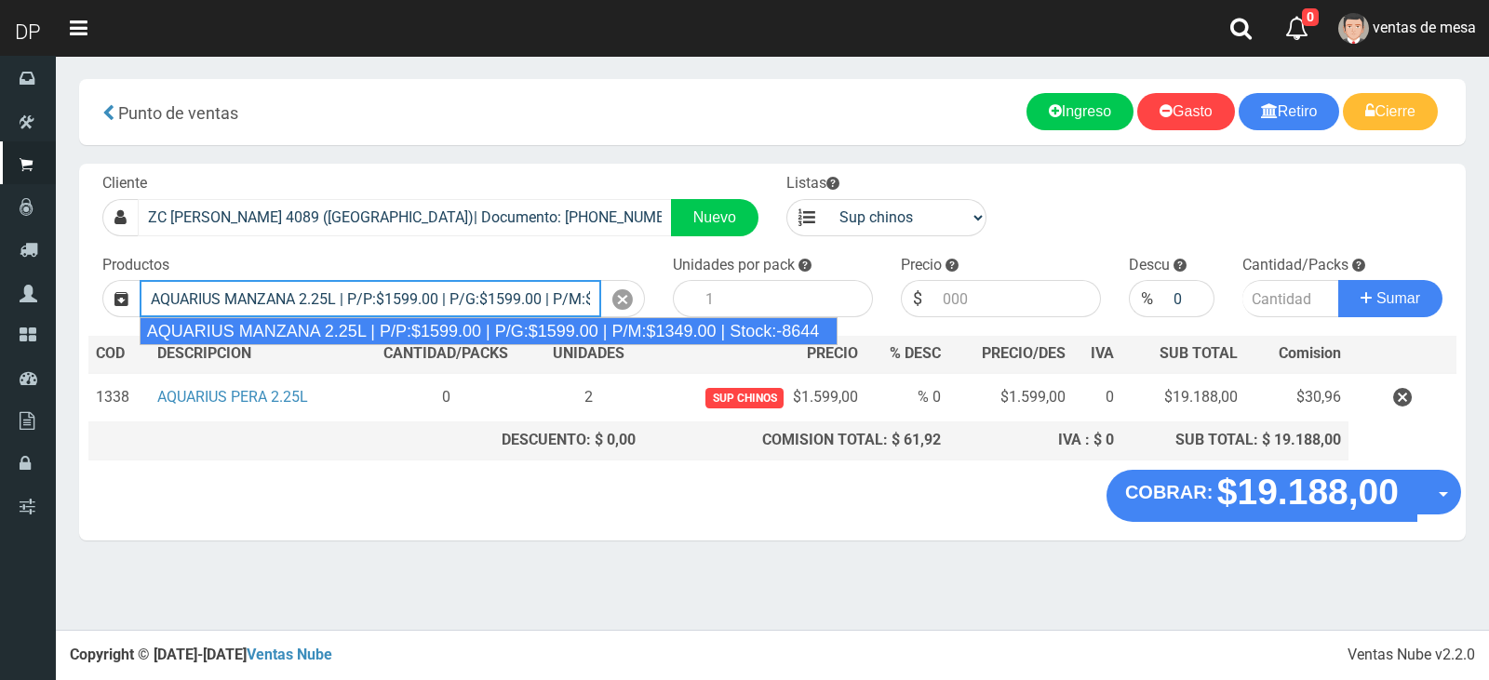
type input "AQUARIUS MANZANA 2.25L | P/P:$1599.00 | P/G:$1599.00 | P/M:$1349.00 | Stock:-86…"
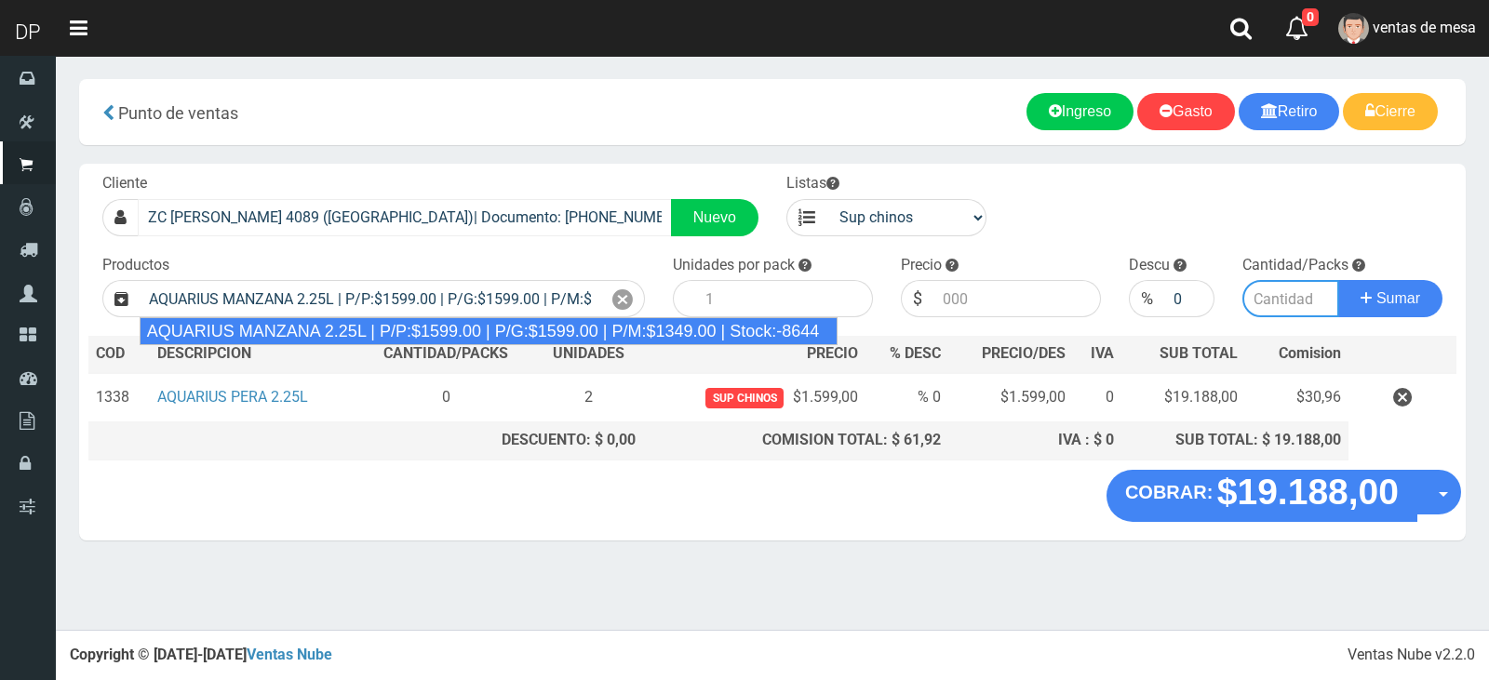
type input "6"
type input "1599.00"
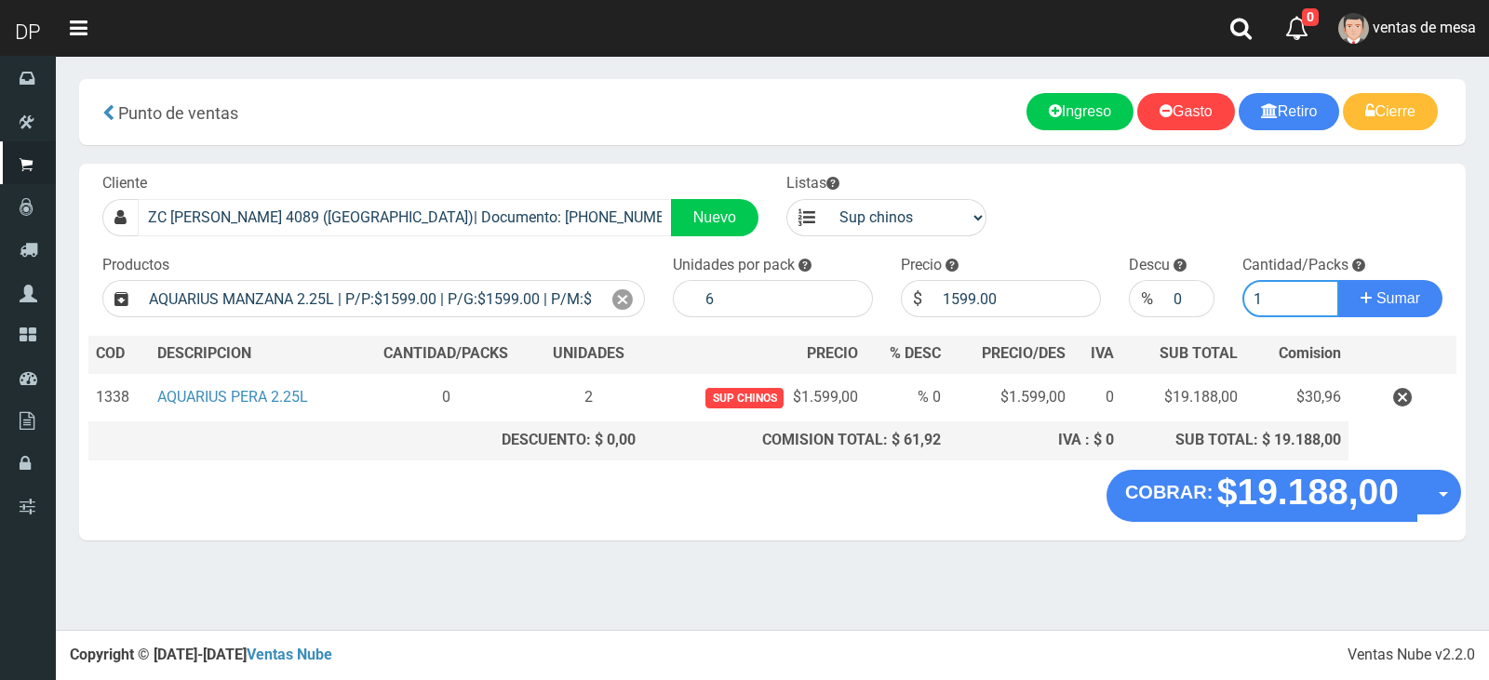
type input "1"
click at [1338, 280] on button "Sumar" at bounding box center [1390, 298] width 104 height 37
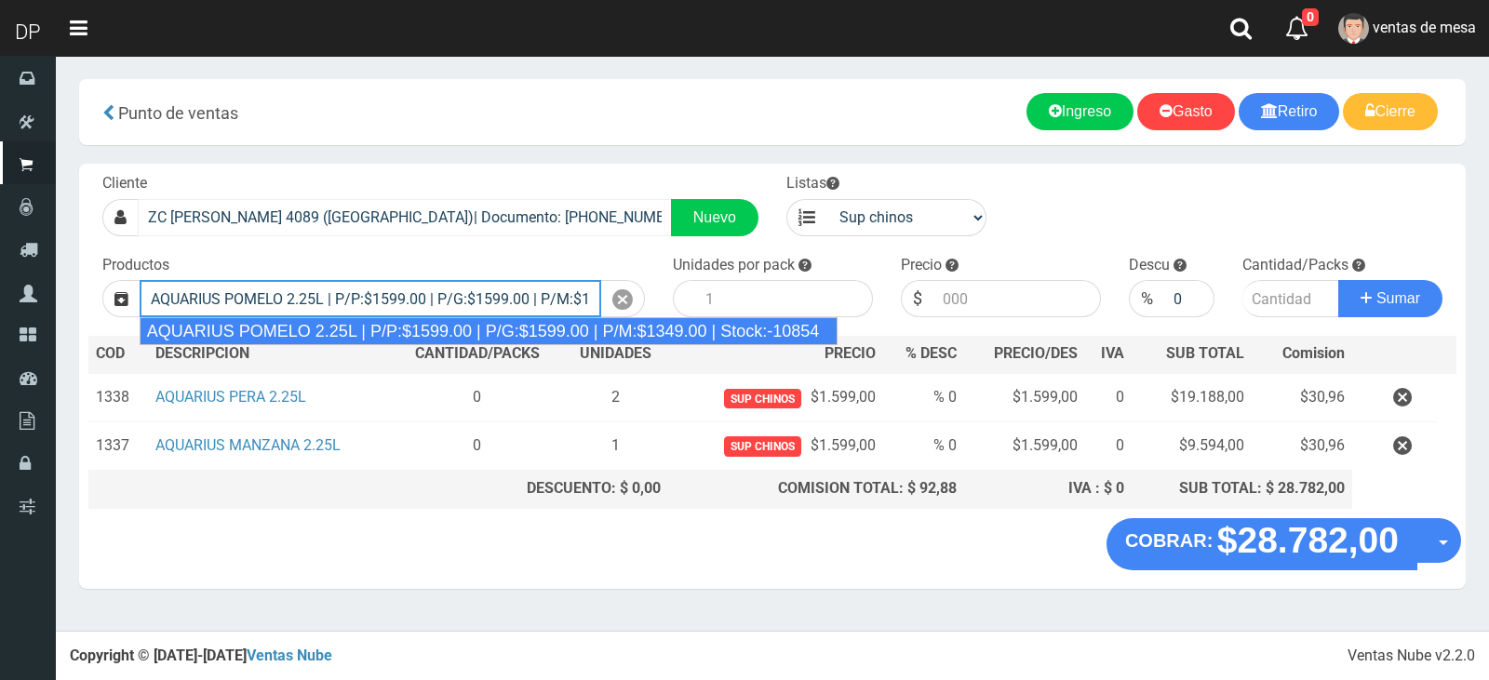
type input "AQUARIUS POMELO 2.25L | P/P:$1599.00 | P/G:$1599.00 | P/M:$1349.00 | Stock:-108…"
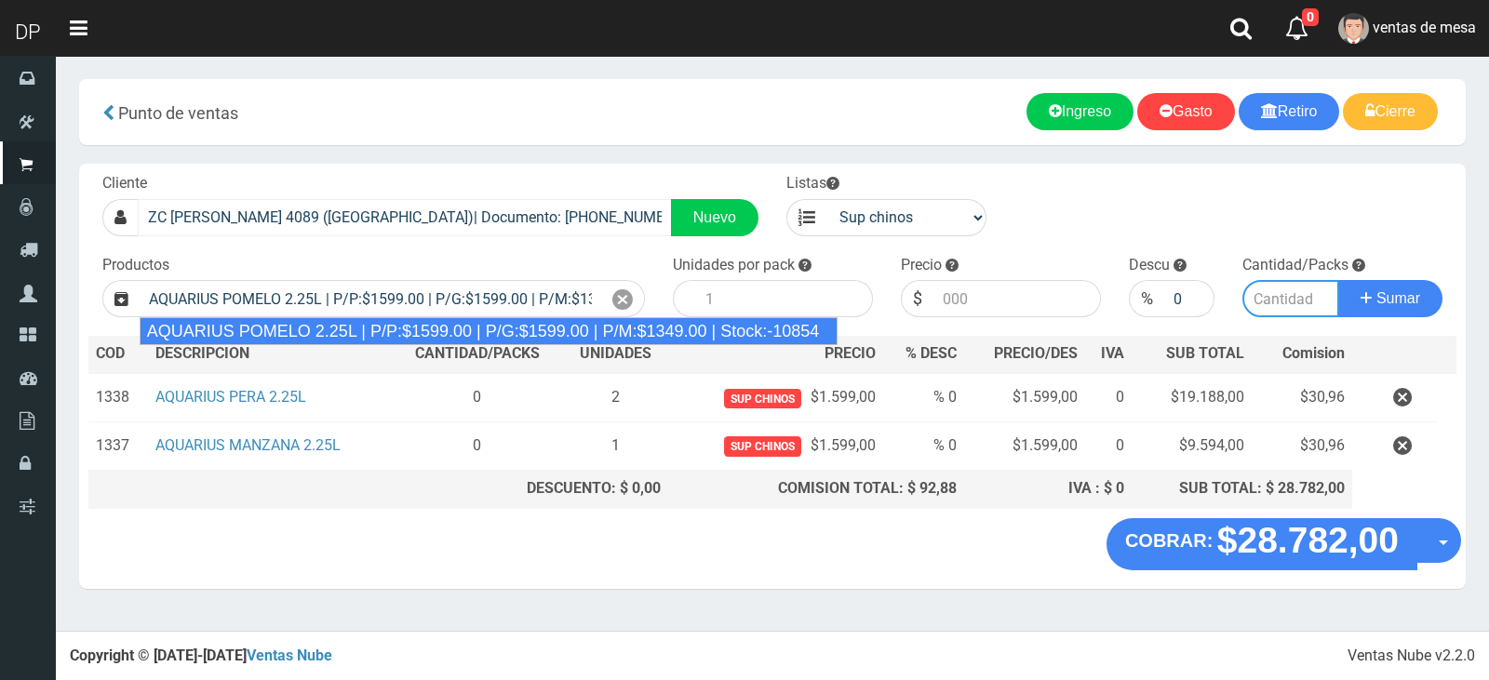
type input "6"
type input "1599.00"
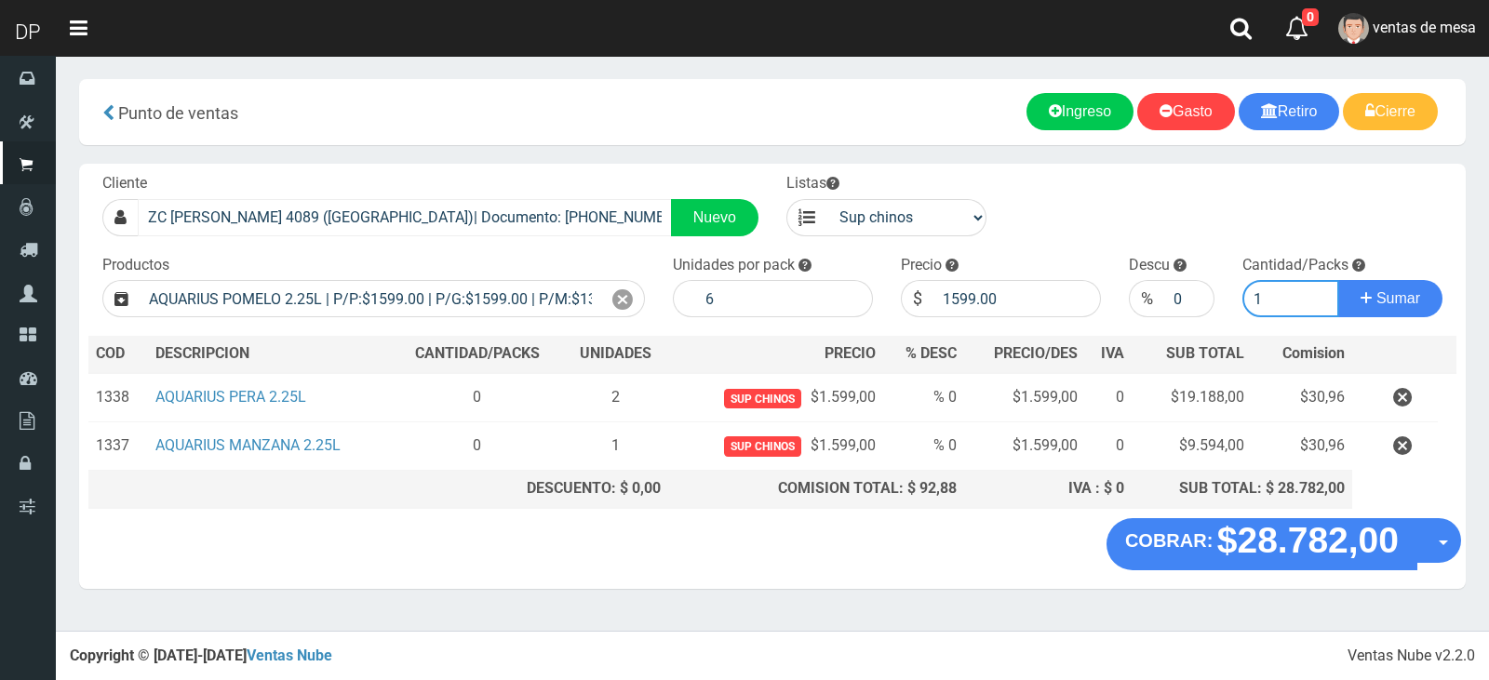
type input "1"
click at [1338, 280] on button "Sumar" at bounding box center [1390, 298] width 104 height 37
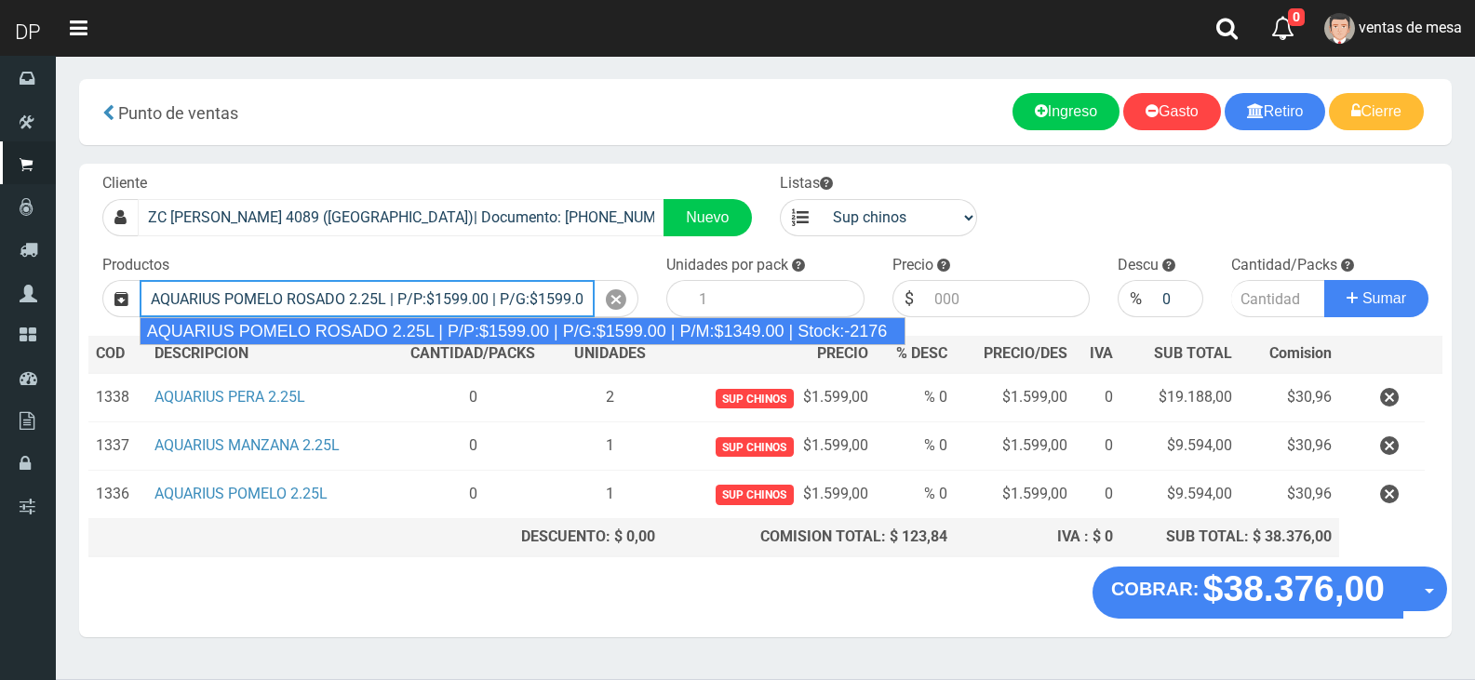
type input "AQUARIUS POMELO ROSADO 2.25L | P/P:$1599.00 | P/G:$1599.00 | P/M:$1349.00 | Sto…"
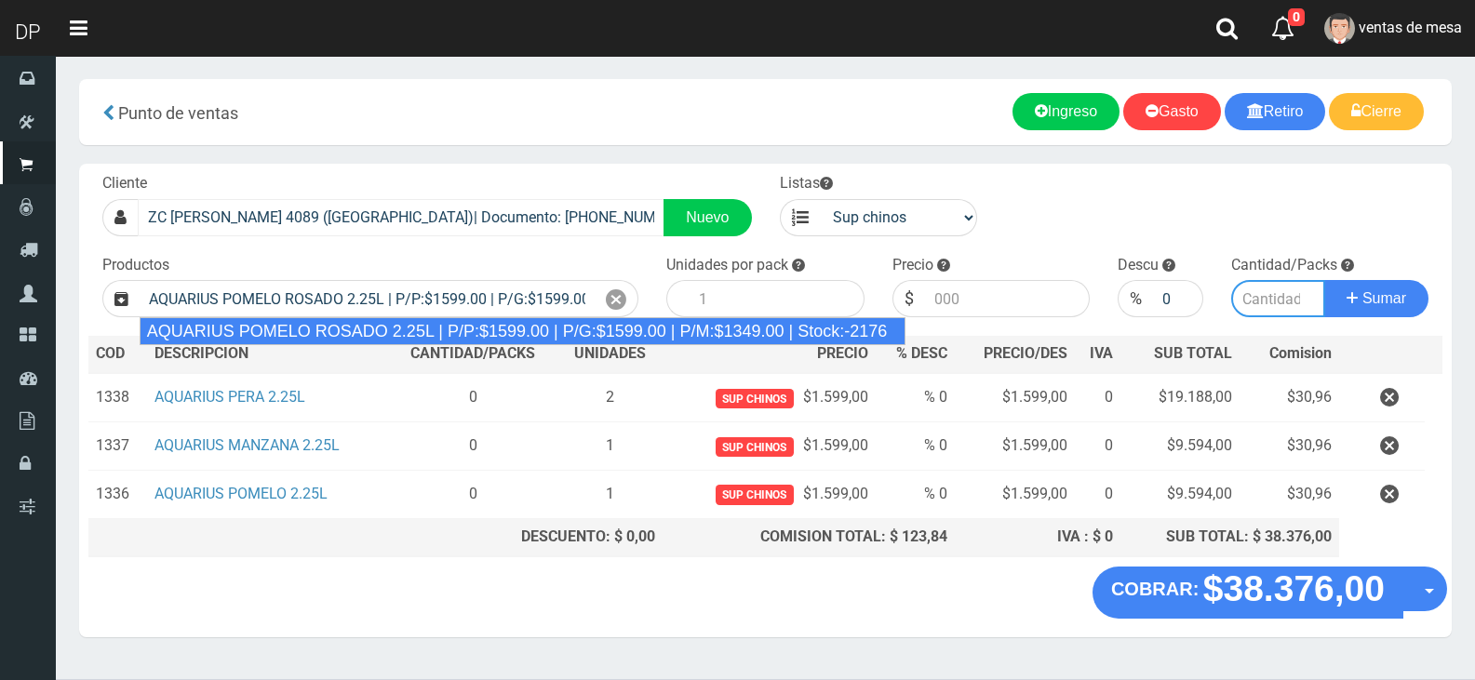
type input "6"
type input "1599.00"
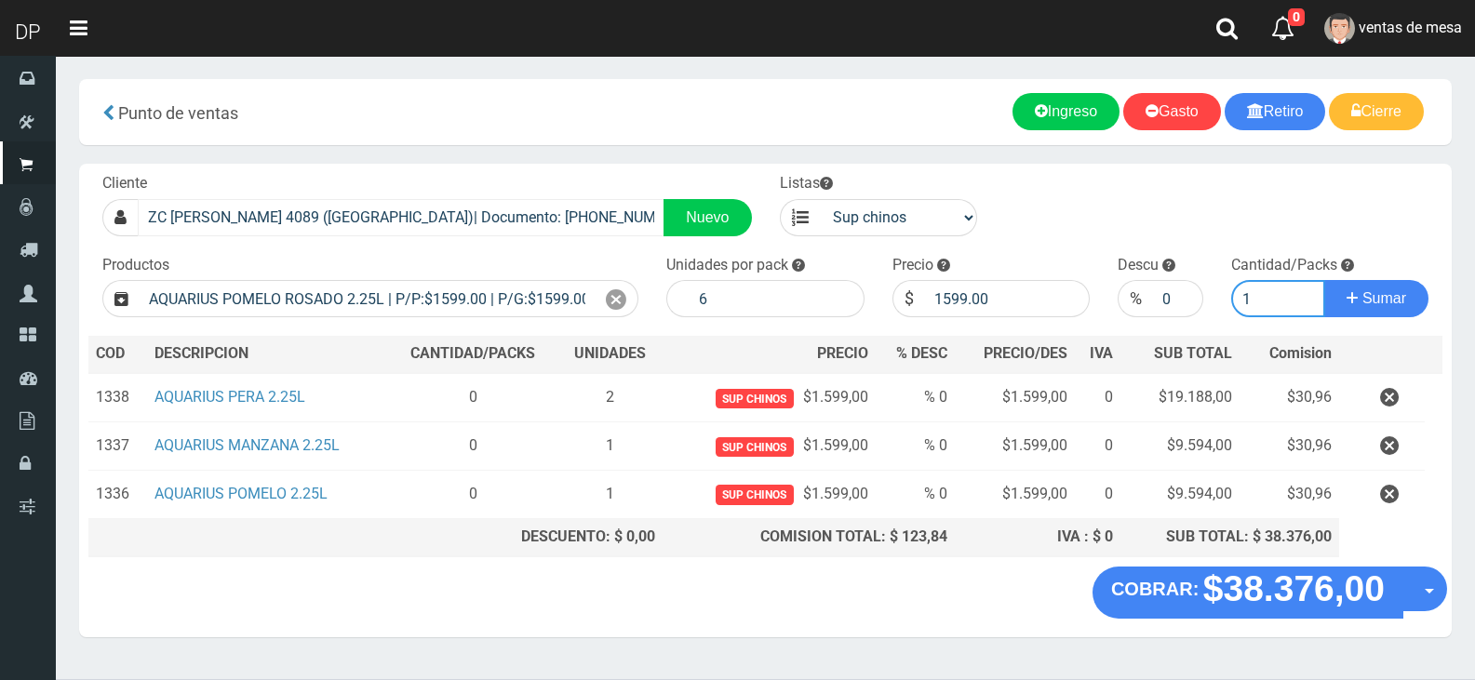
type input "1"
click at [1324, 280] on button "Sumar" at bounding box center [1376, 298] width 104 height 37
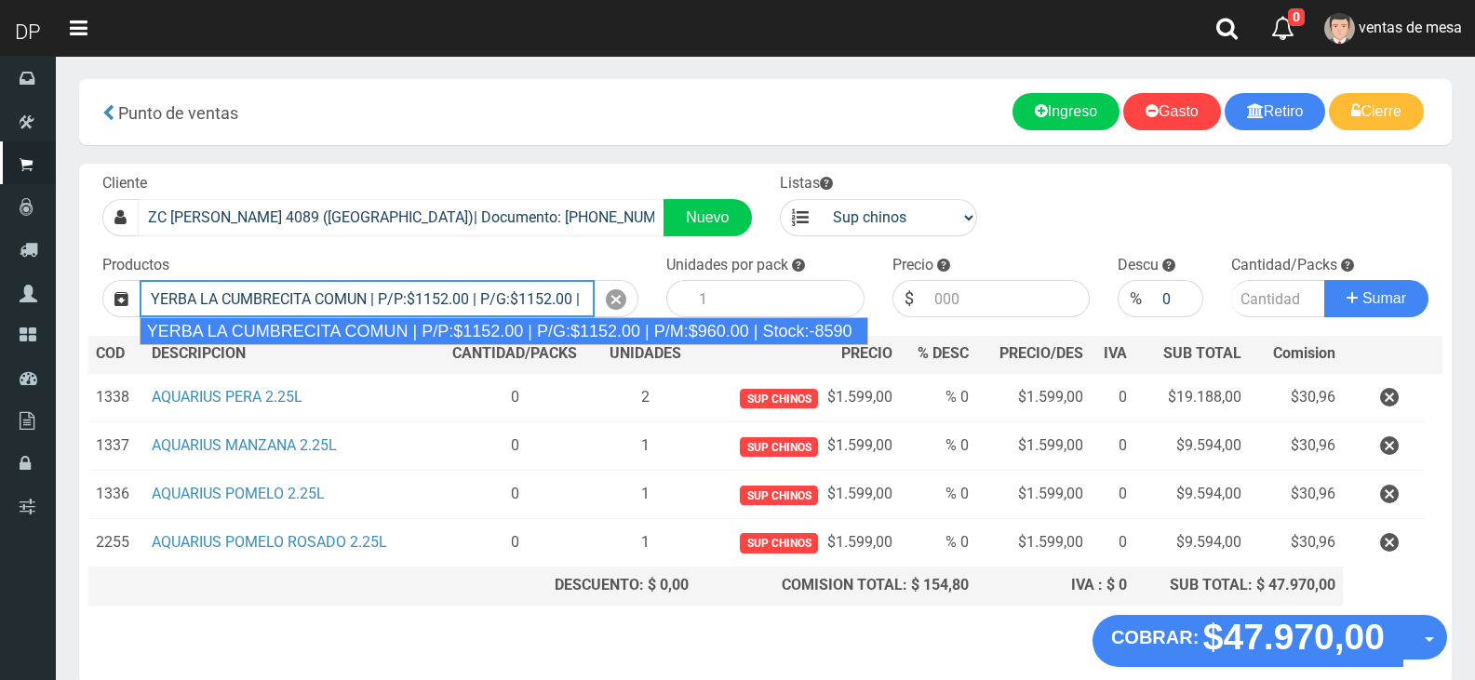
type input "YERBA LA CUMBRECITA COMUN | P/P:$1152.00 | P/G:$1152.00 | P/M:$960.00 | Stock:-…"
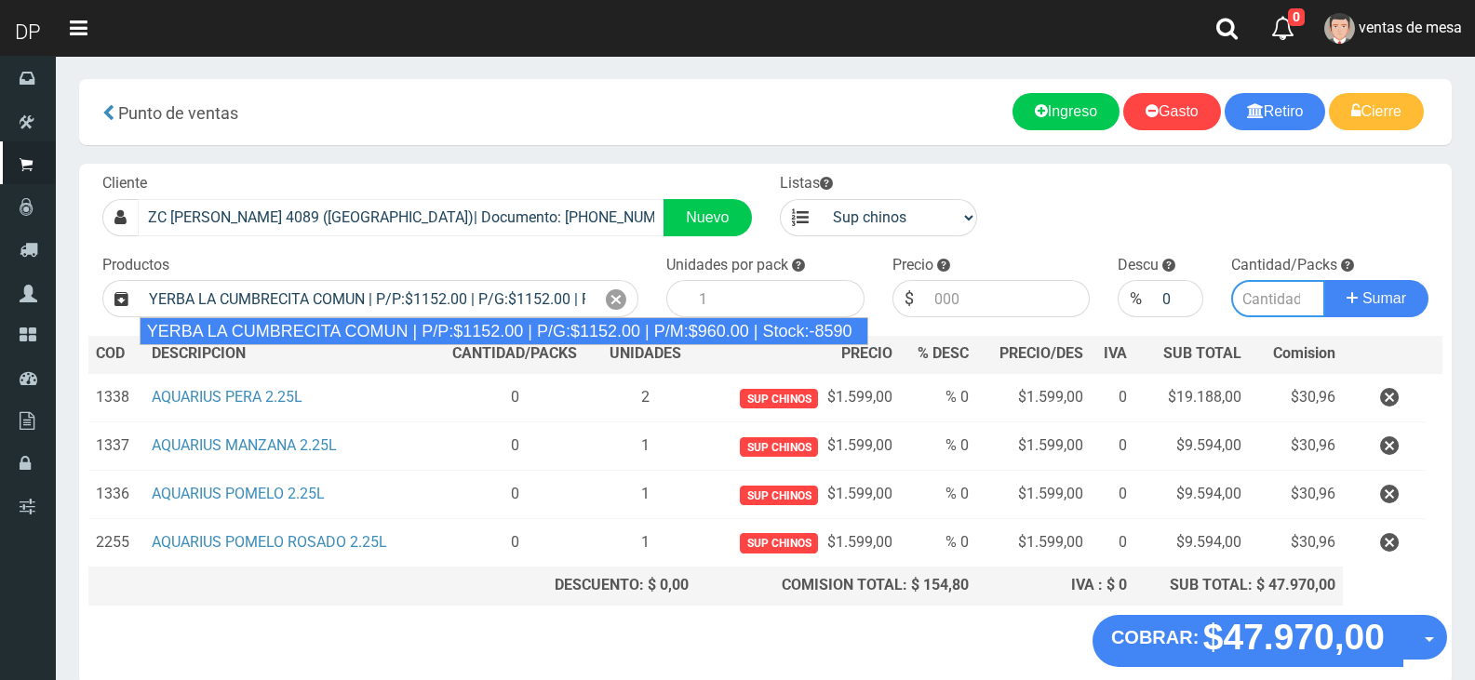
type input "10"
type input "1152.00"
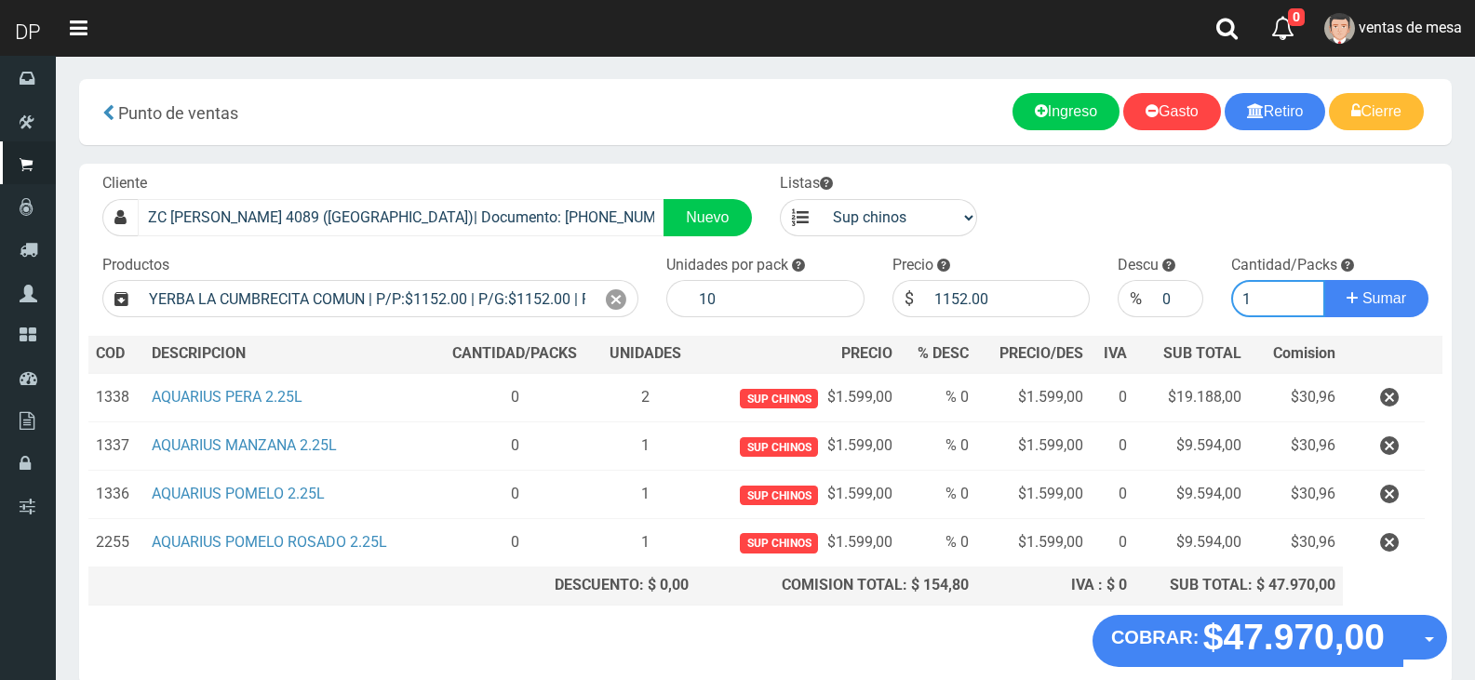
type input "1"
click at [1324, 280] on button "Sumar" at bounding box center [1376, 298] width 104 height 37
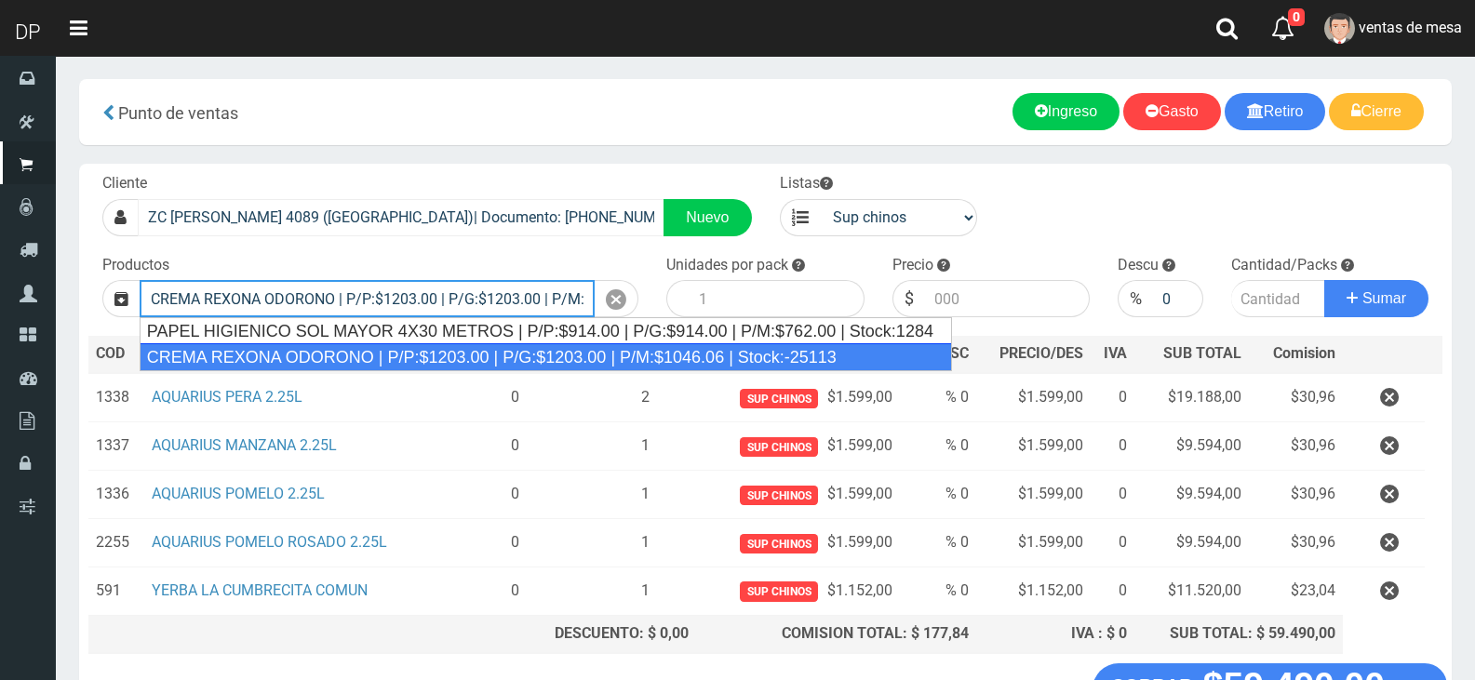
type input "CREMA REXONA ODORONO | P/P:$1203.00 | P/G:$1203.00 | P/M:$1046.06 | Stock:-25113"
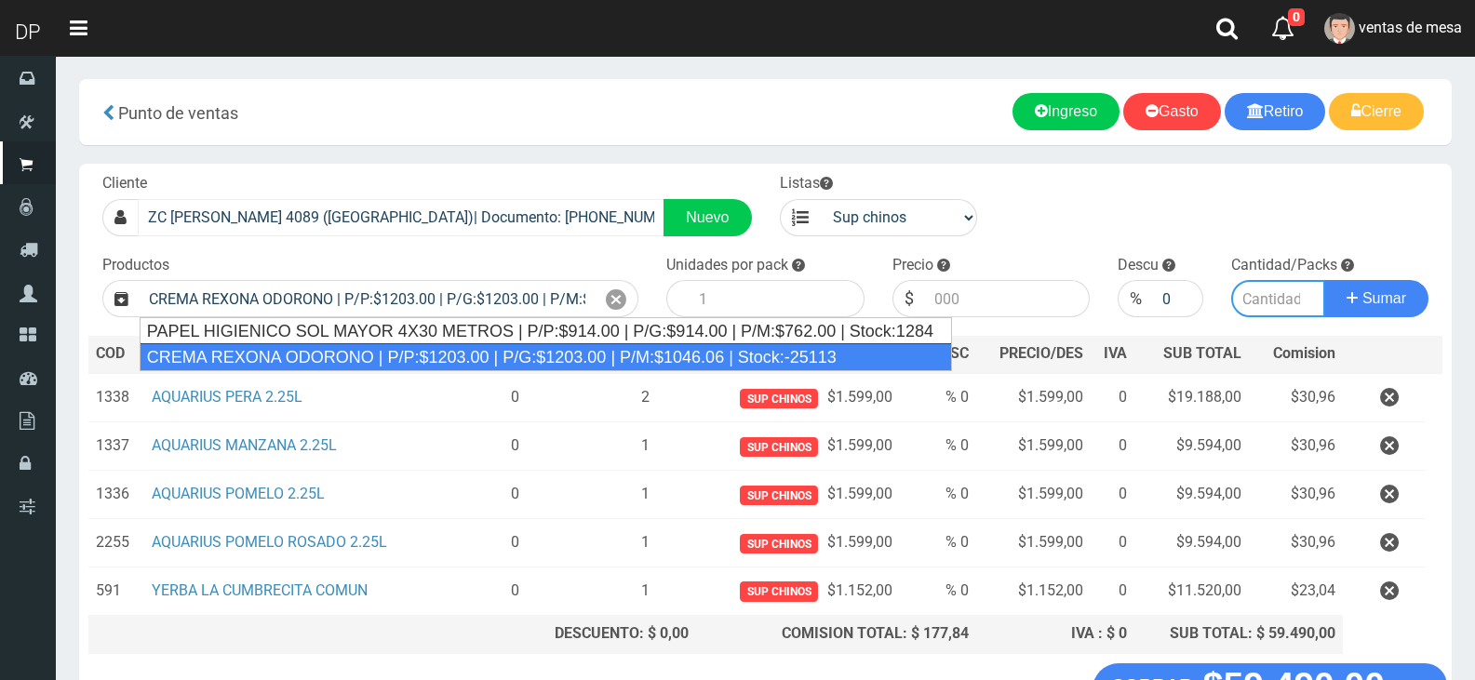
type input "12"
type input "1203.00"
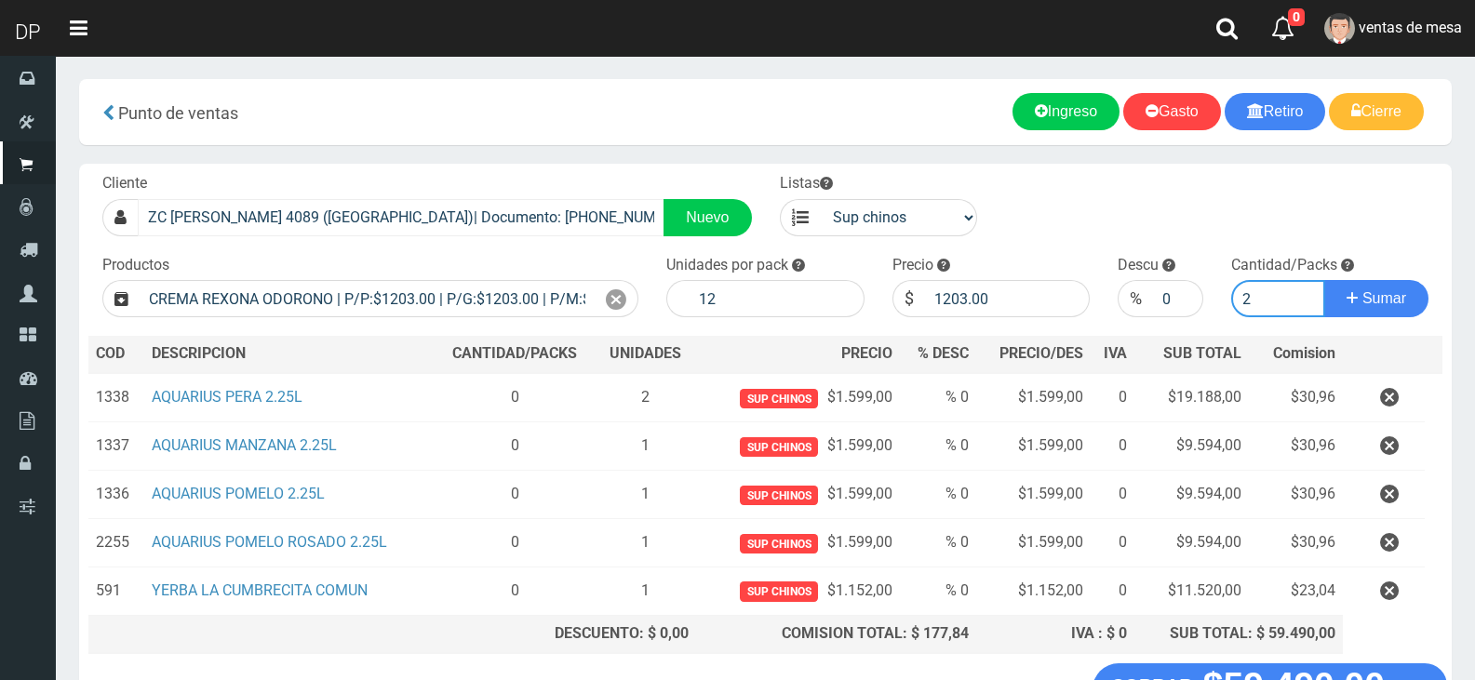
type input "2"
click at [1324, 280] on button "Sumar" at bounding box center [1376, 298] width 104 height 37
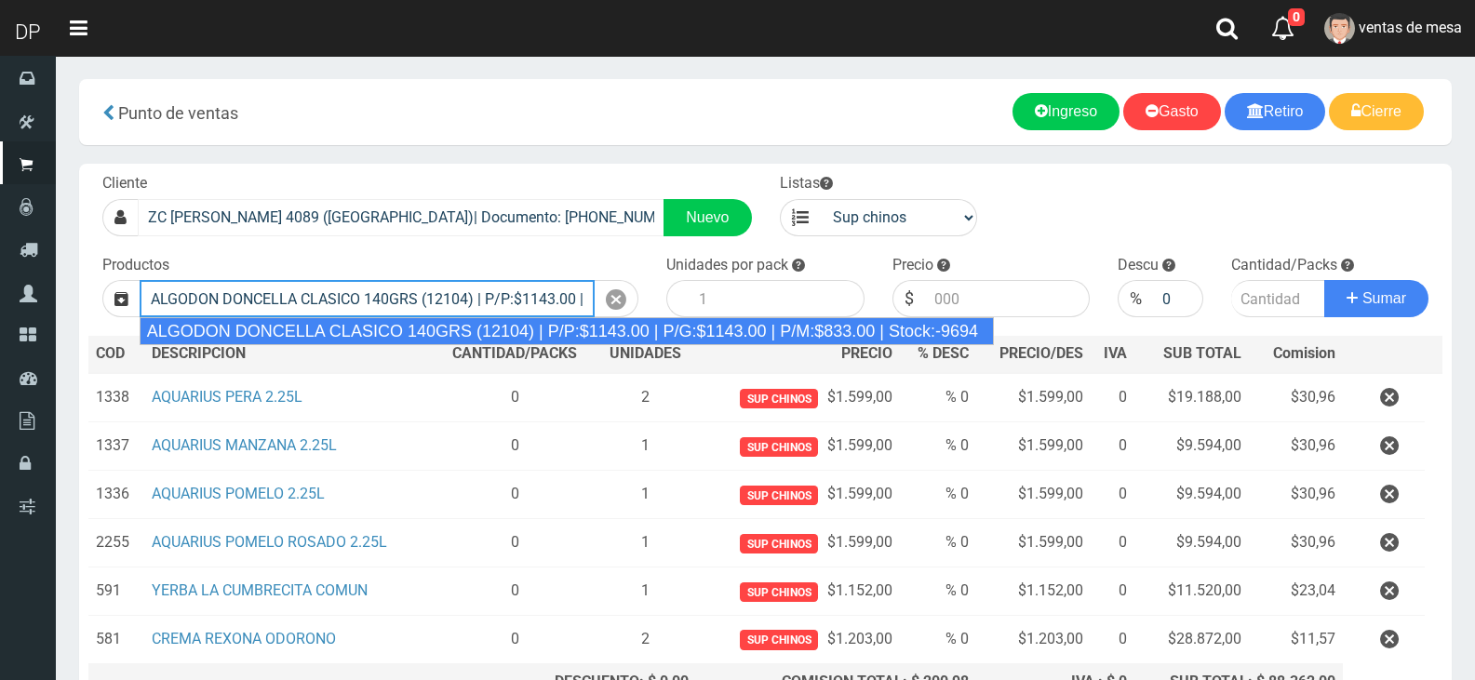
type input "ALGODON DONCELLA CLASICO 140GRS (12104) | P/P:$1143.00 | P/G:$1143.00 | P/M:$83…"
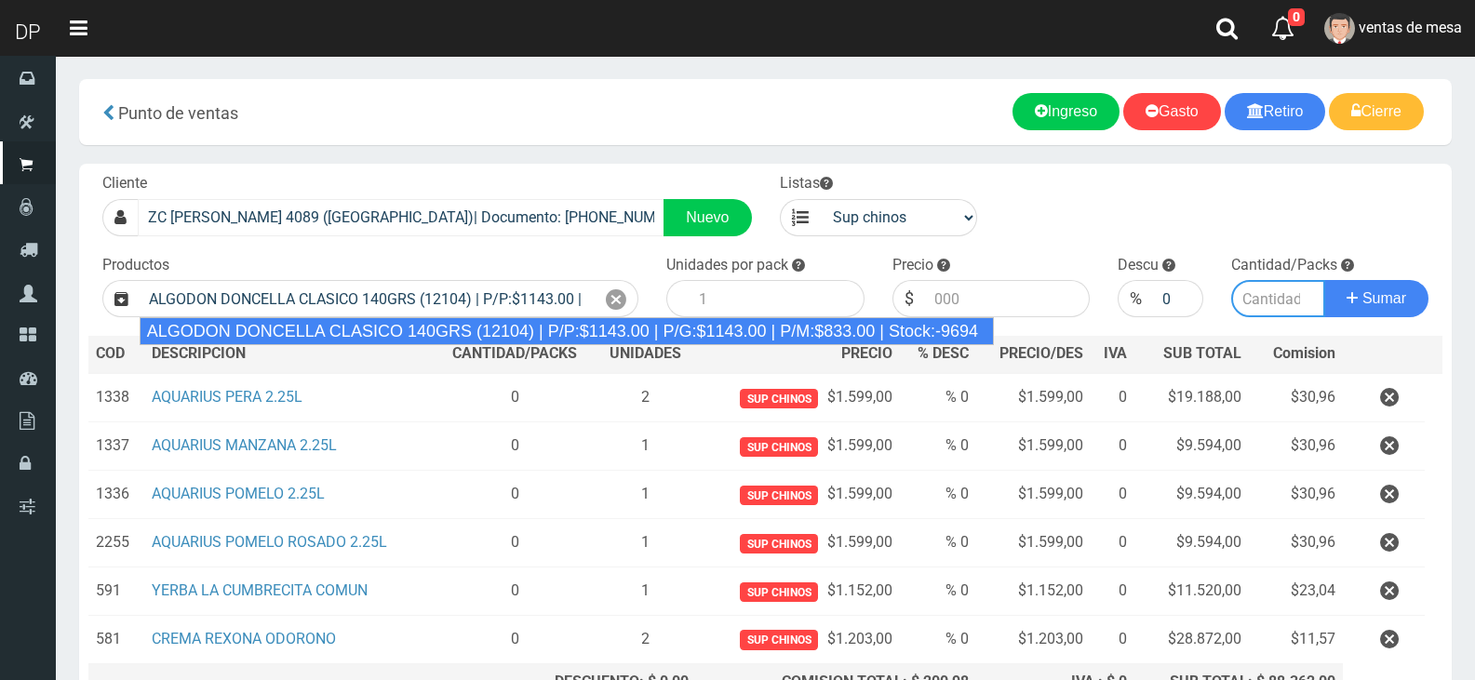
type input "20"
type input "1143.00"
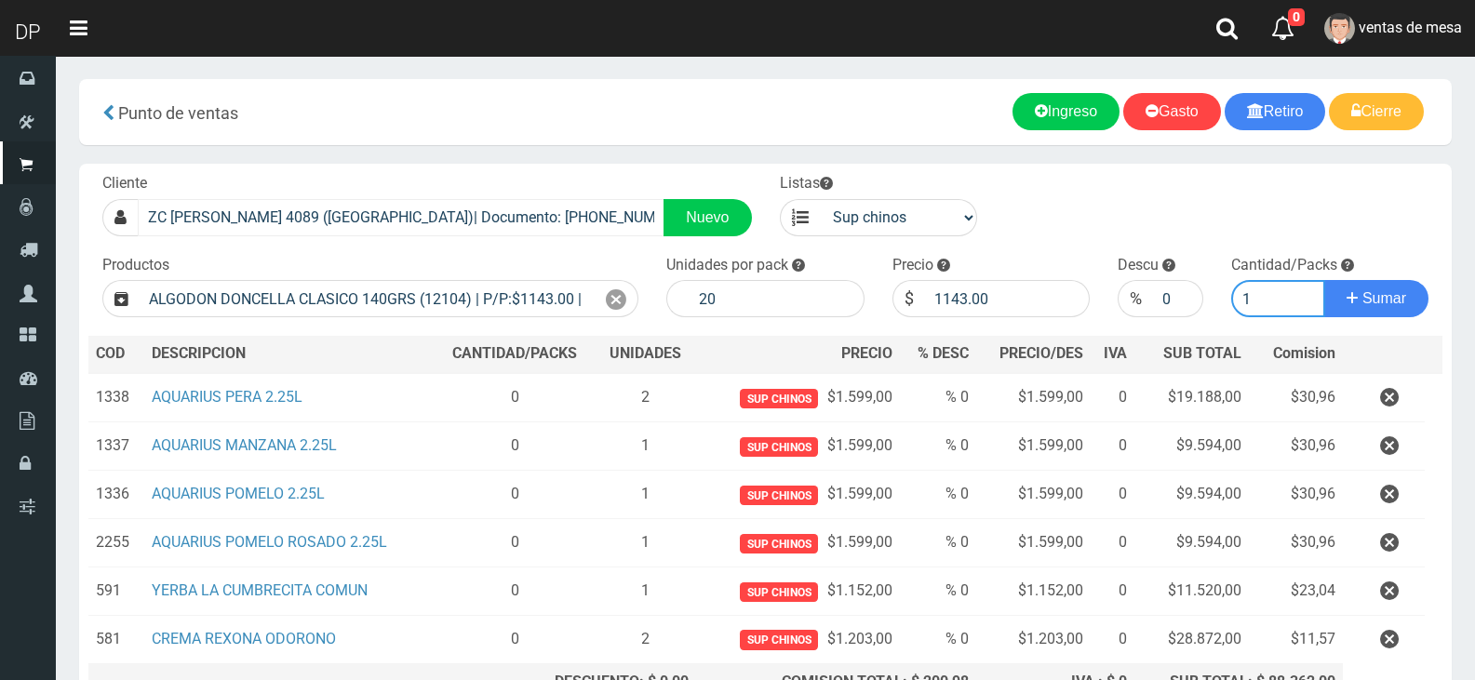
type input "1"
click at [1324, 280] on button "Sumar" at bounding box center [1376, 298] width 104 height 37
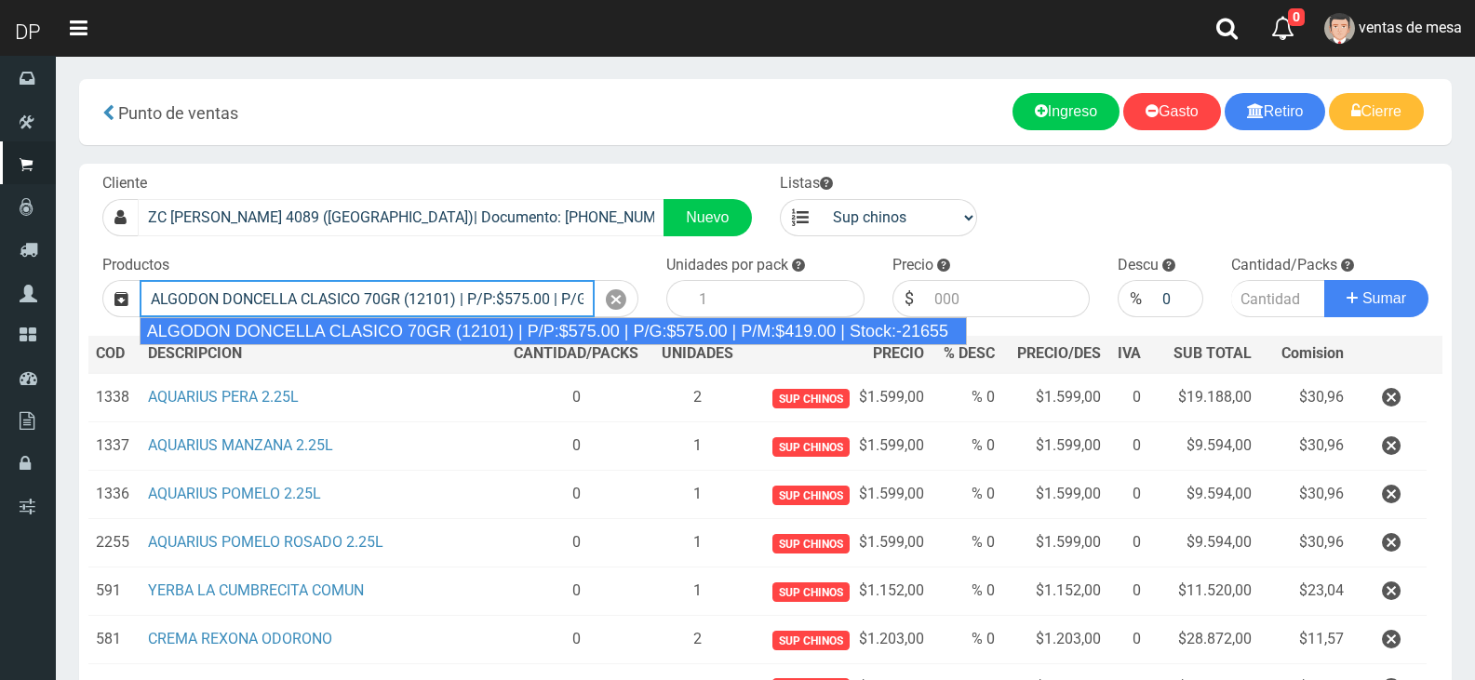
type input "ALGODON DONCELLA CLASICO 70GR (12101) | P/P:$575.00 | P/G:$575.00 | P/M:$419.00…"
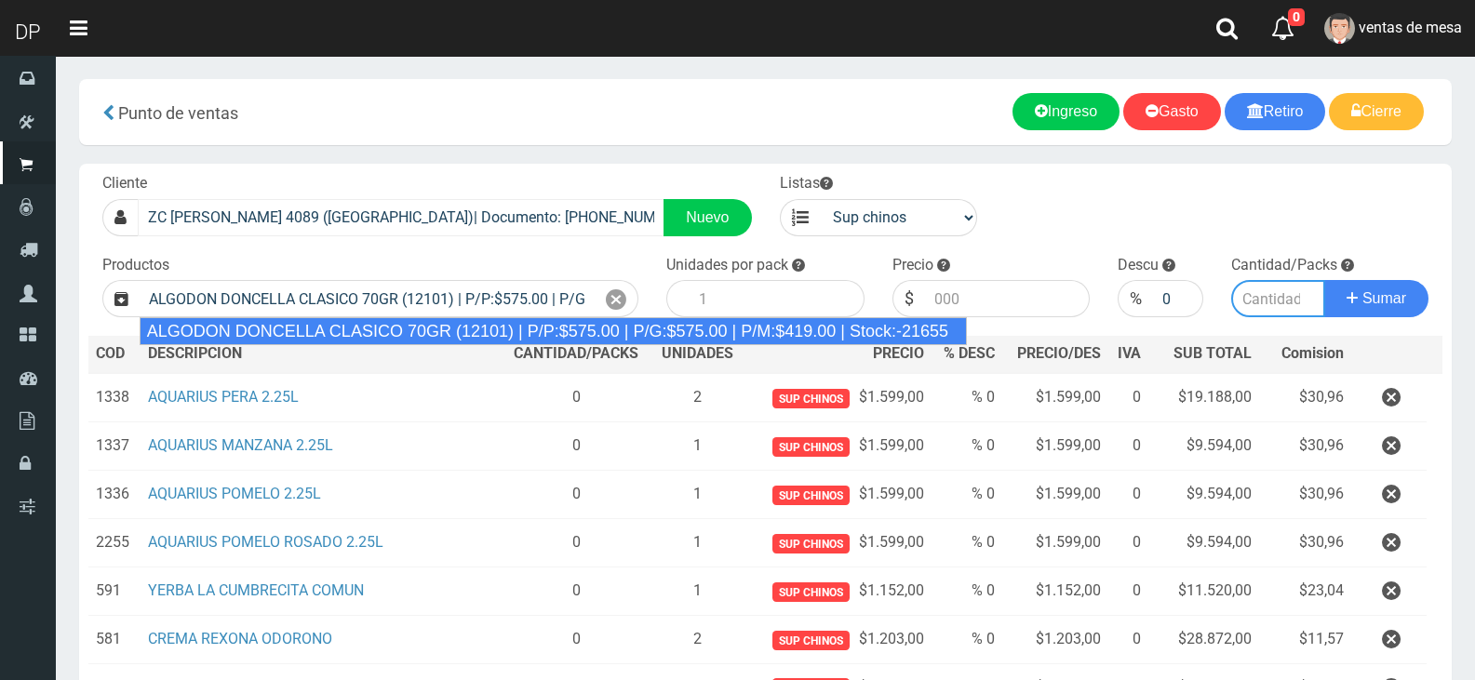
type input "40"
type input "575.00"
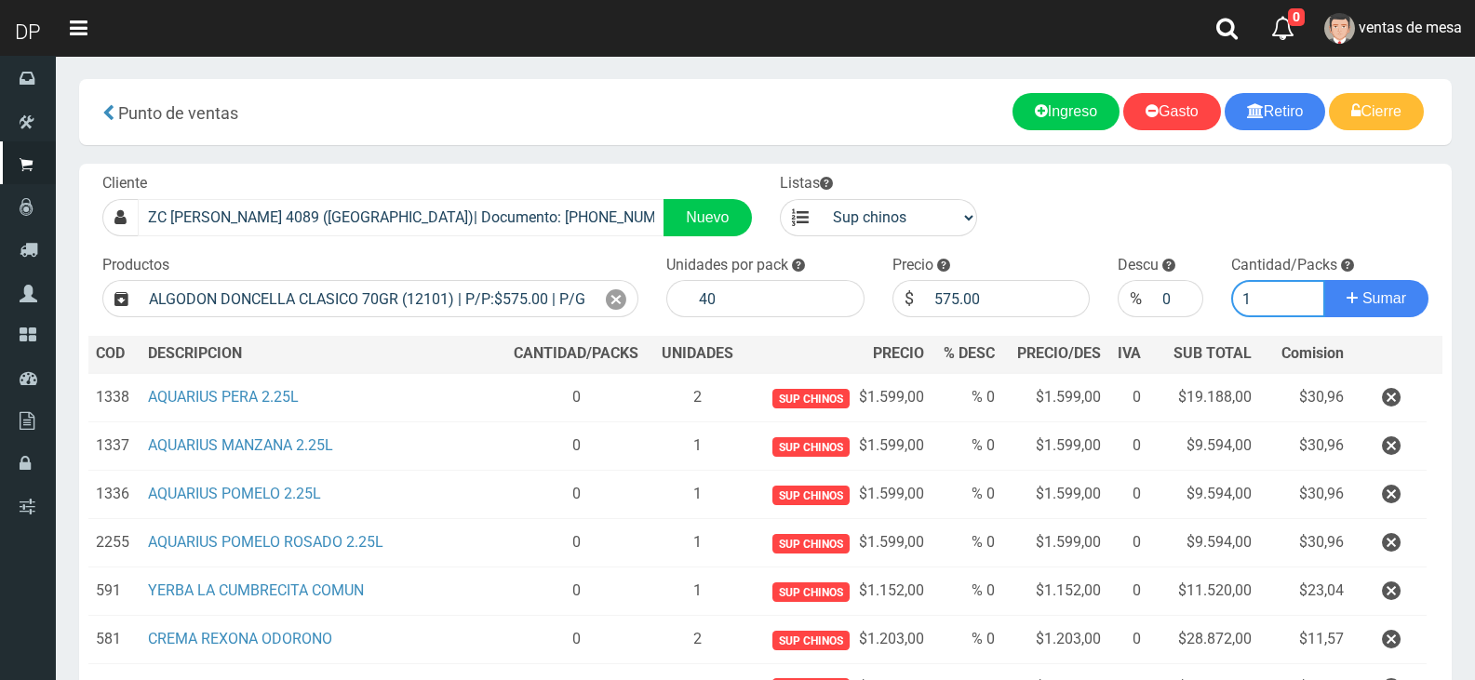
type input "1"
click at [1324, 280] on button "Sumar" at bounding box center [1376, 298] width 104 height 37
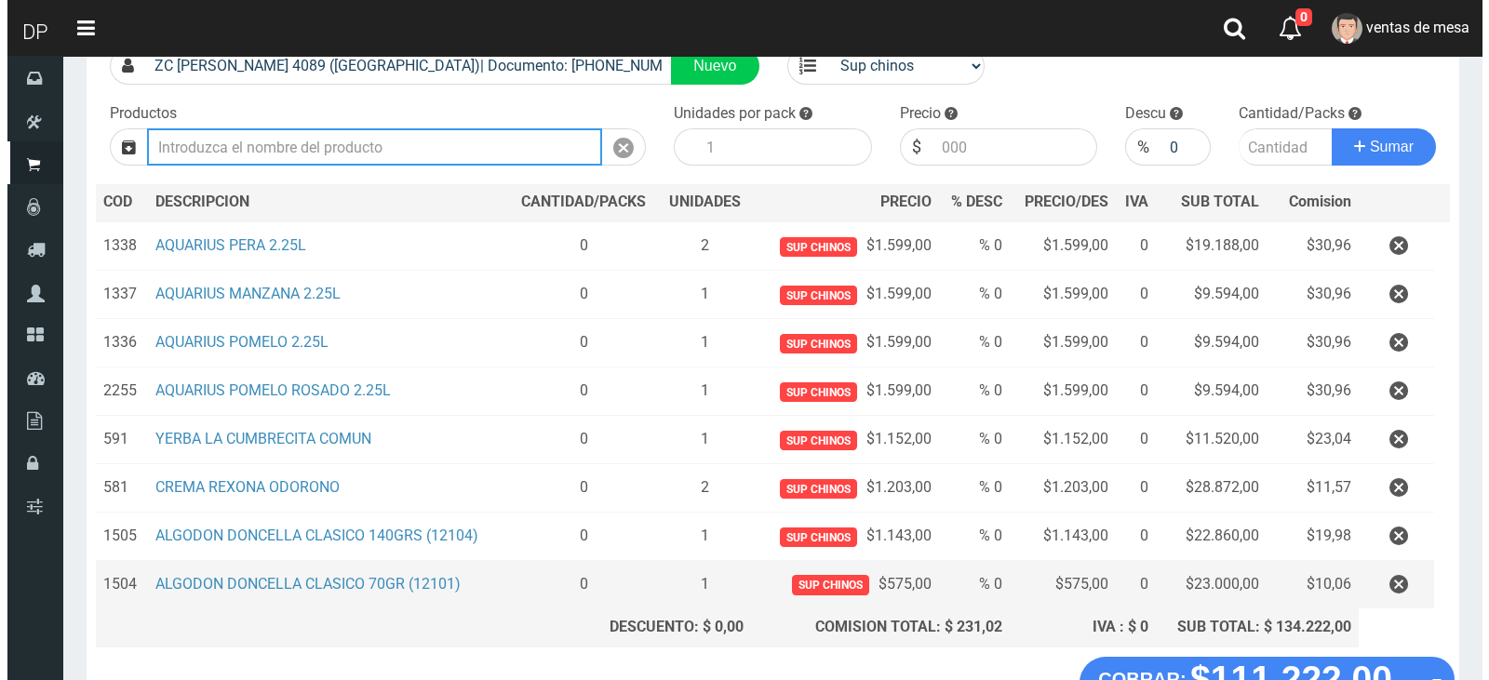
scroll to position [284, 0]
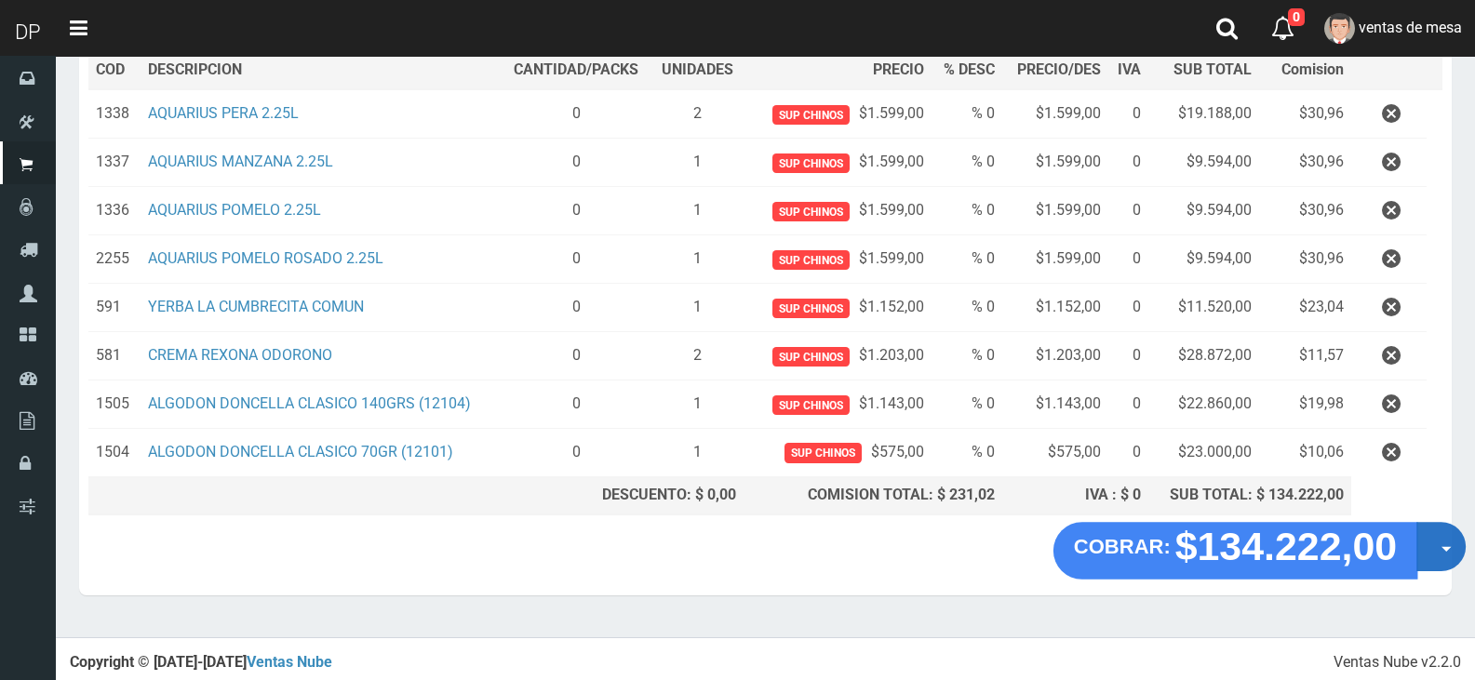
click at [1435, 548] on button "Opciones" at bounding box center [1440, 546] width 49 height 49
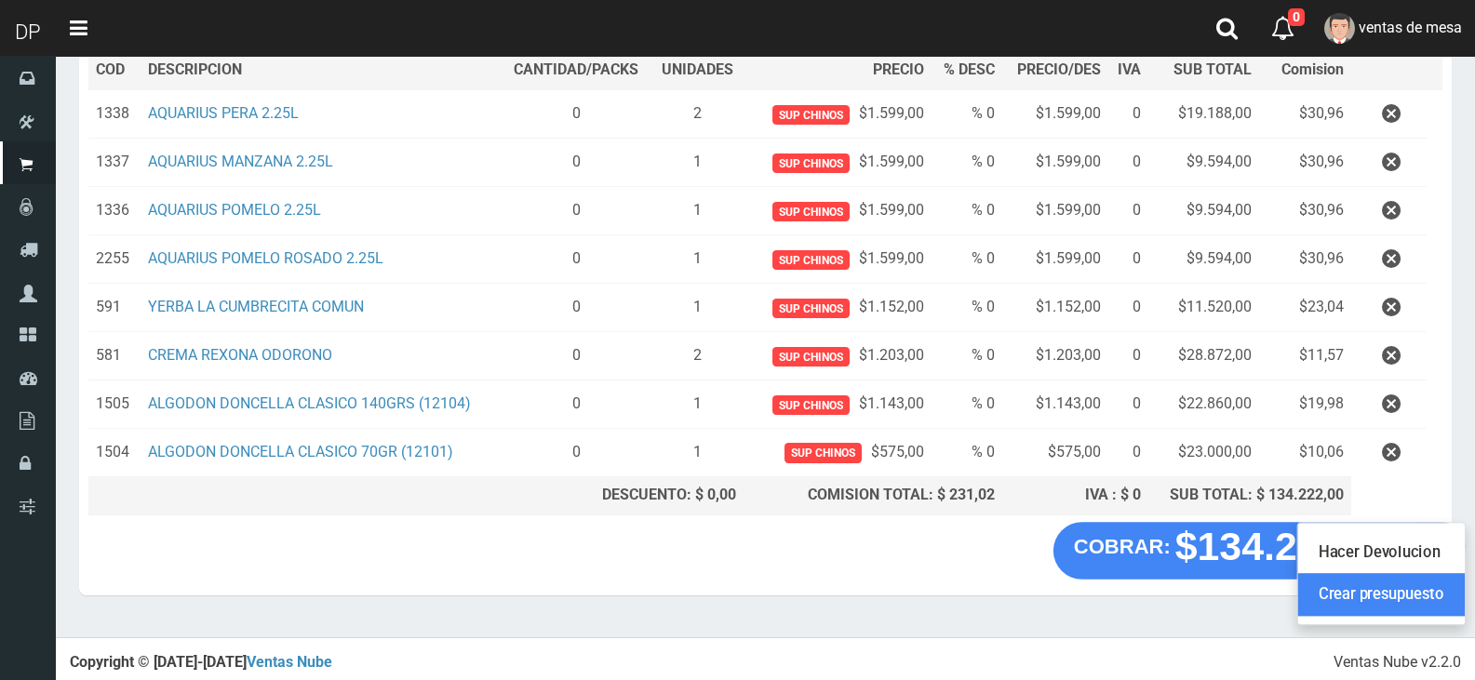
click at [1445, 597] on link "Crear presupuesto" at bounding box center [1381, 594] width 167 height 43
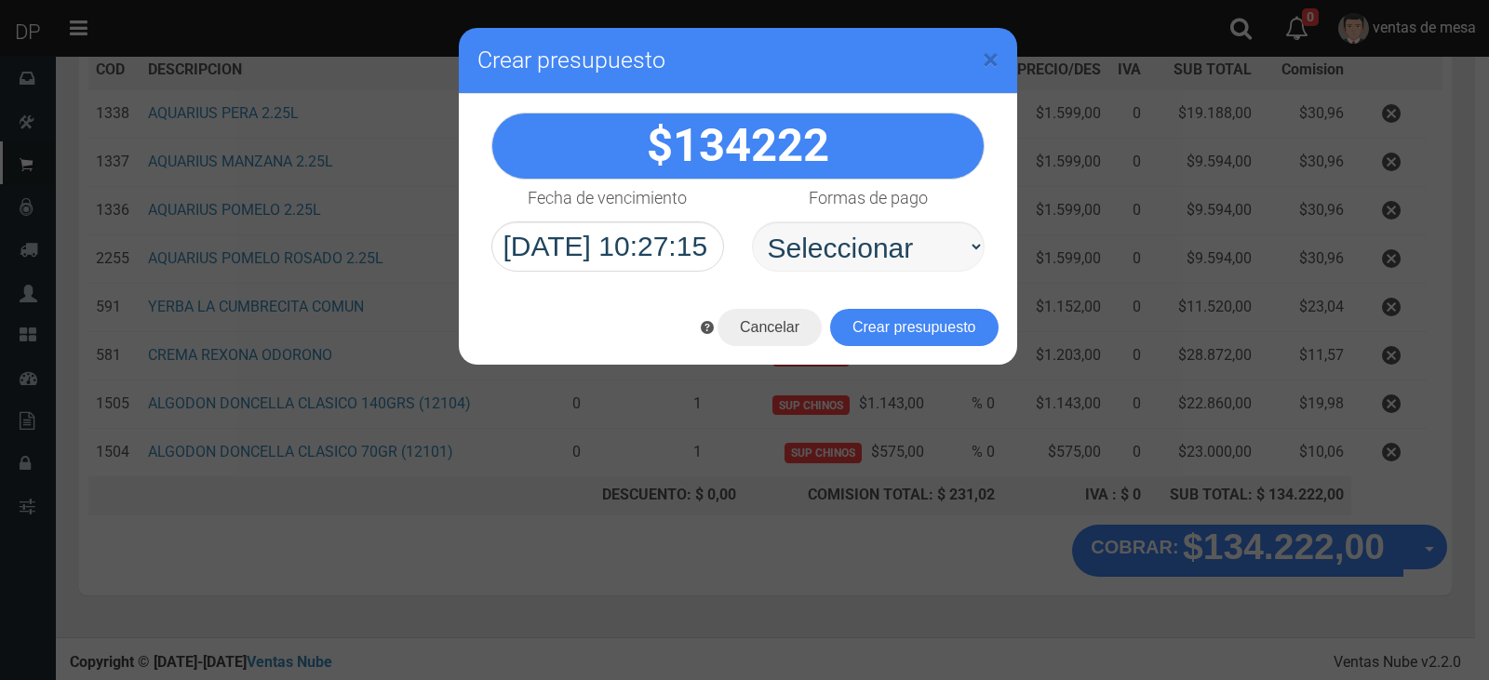
select select "Efectivo"
click at [752, 221] on select "Seleccionar Efectivo Tarjeta de Crédito Depósito Débito" at bounding box center [868, 246] width 233 height 50
click at [895, 320] on button "Crear presupuesto" at bounding box center [914, 327] width 168 height 37
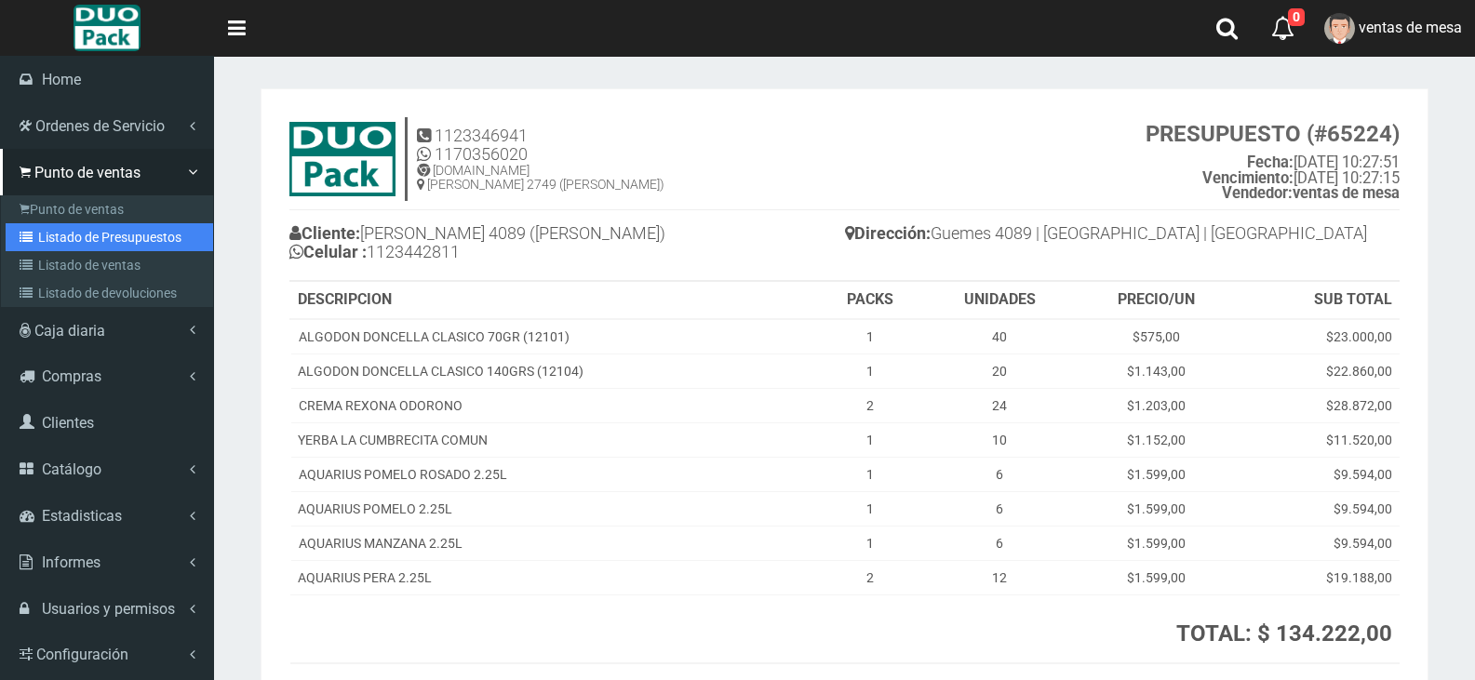
click at [59, 232] on link "Listado de Presupuestos" at bounding box center [110, 237] width 208 height 28
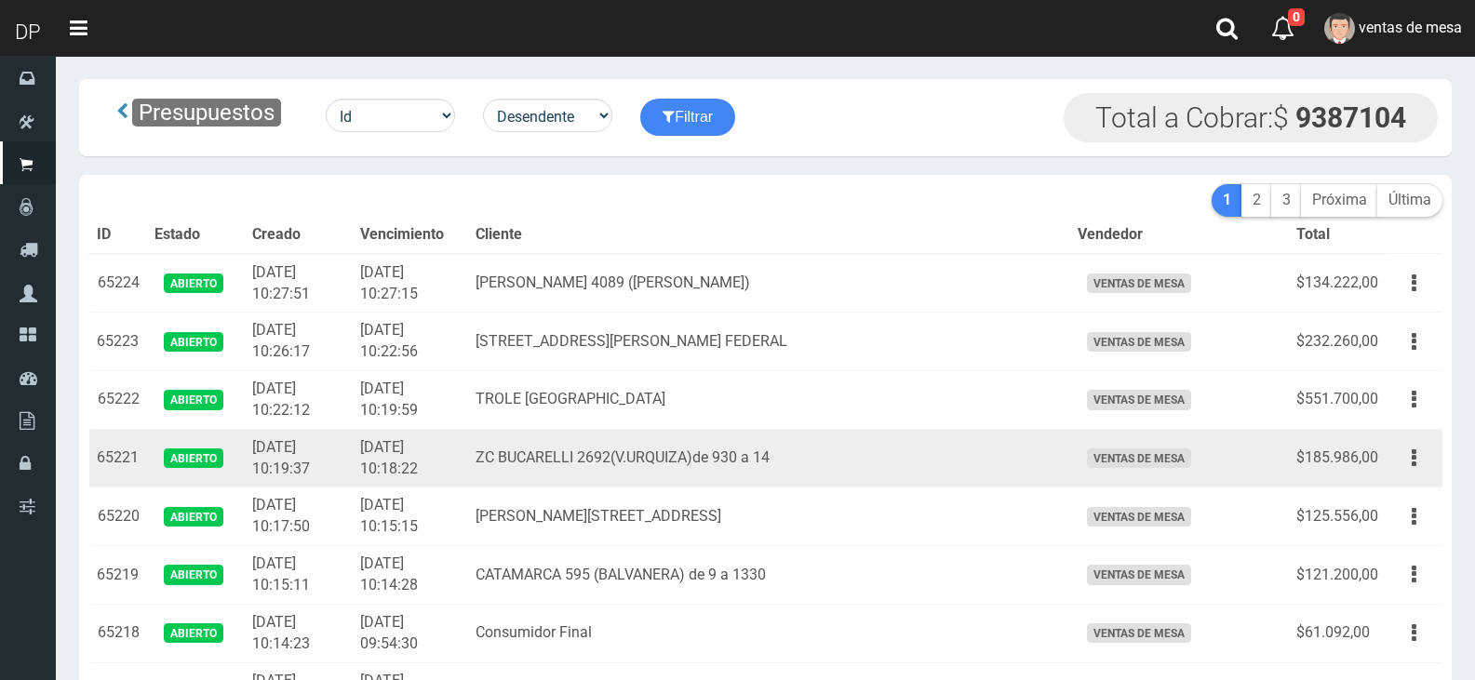
drag, startPoint x: 1420, startPoint y: 464, endPoint x: 1412, endPoint y: 492, distance: 29.1
click at [1418, 464] on button "button" at bounding box center [1414, 458] width 42 height 33
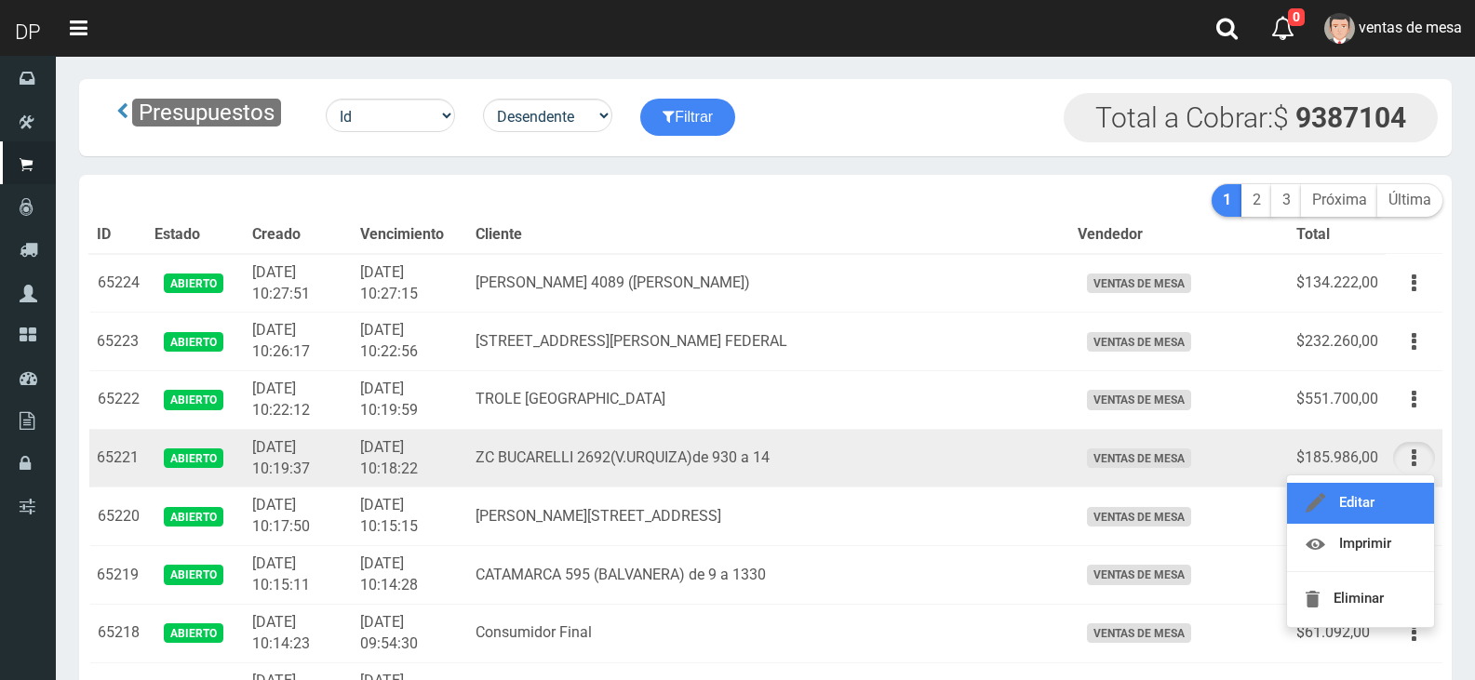
click at [1410, 514] on link "Editar" at bounding box center [1360, 503] width 147 height 41
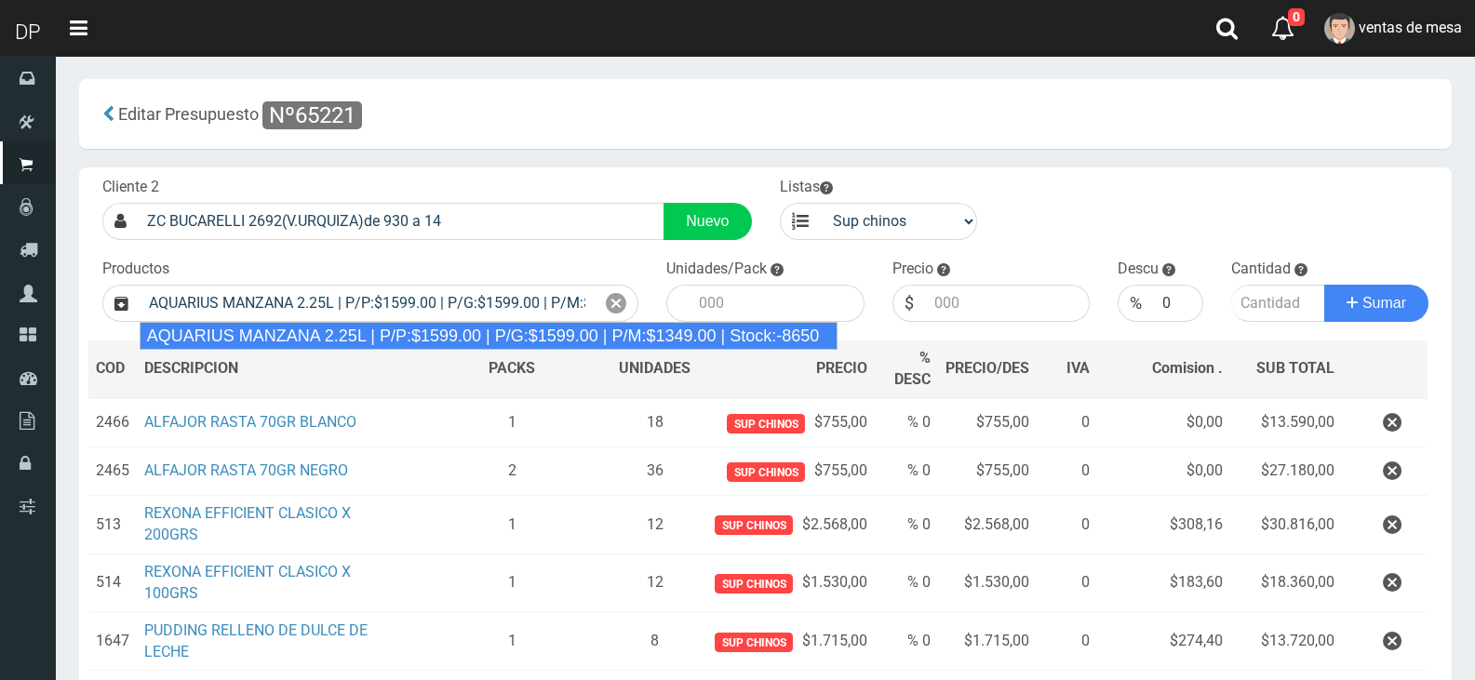
type input "AQUARIUS MANZANA 2.25L | P/P:$1599.00 | P/G:$1599.00 | P/M:$1349.00 | Stock:-86…"
type input "6"
type input "1599.00"
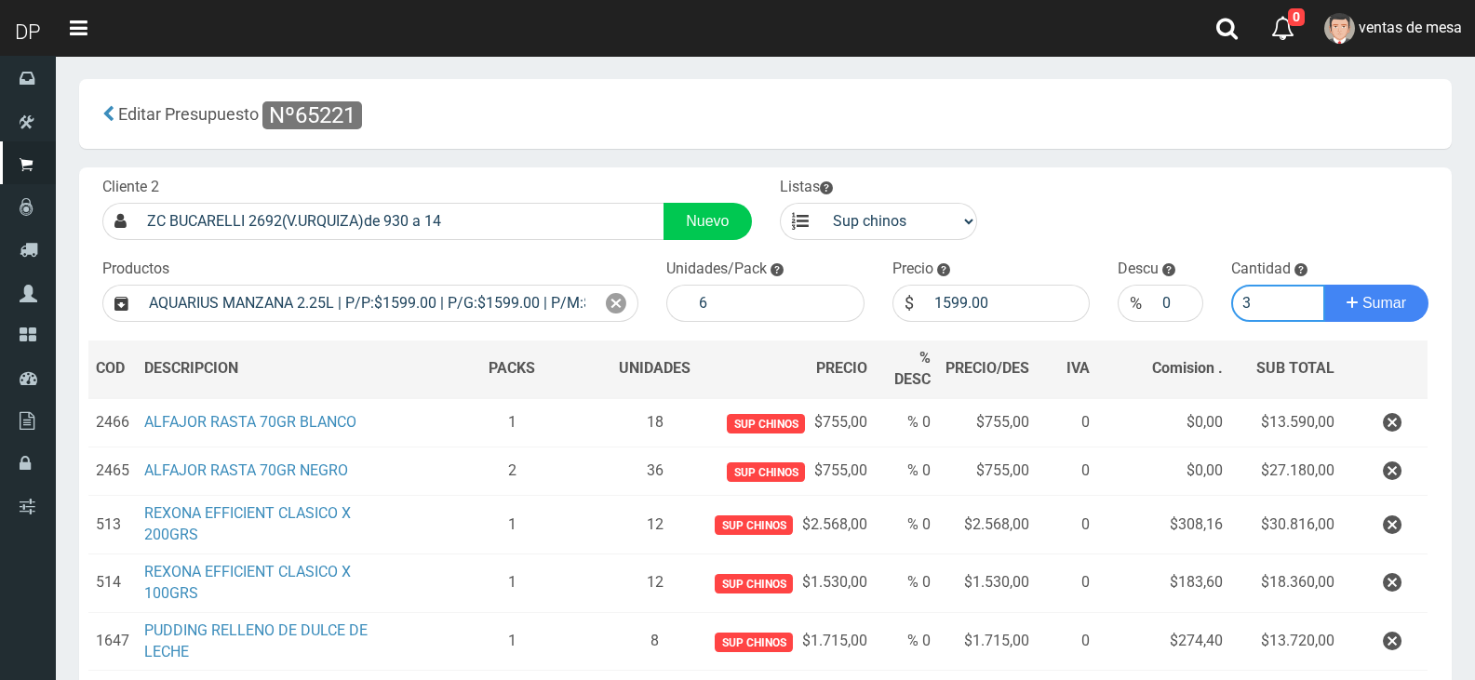
type input "3"
click at [1324, 285] on button "Sumar" at bounding box center [1376, 303] width 104 height 37
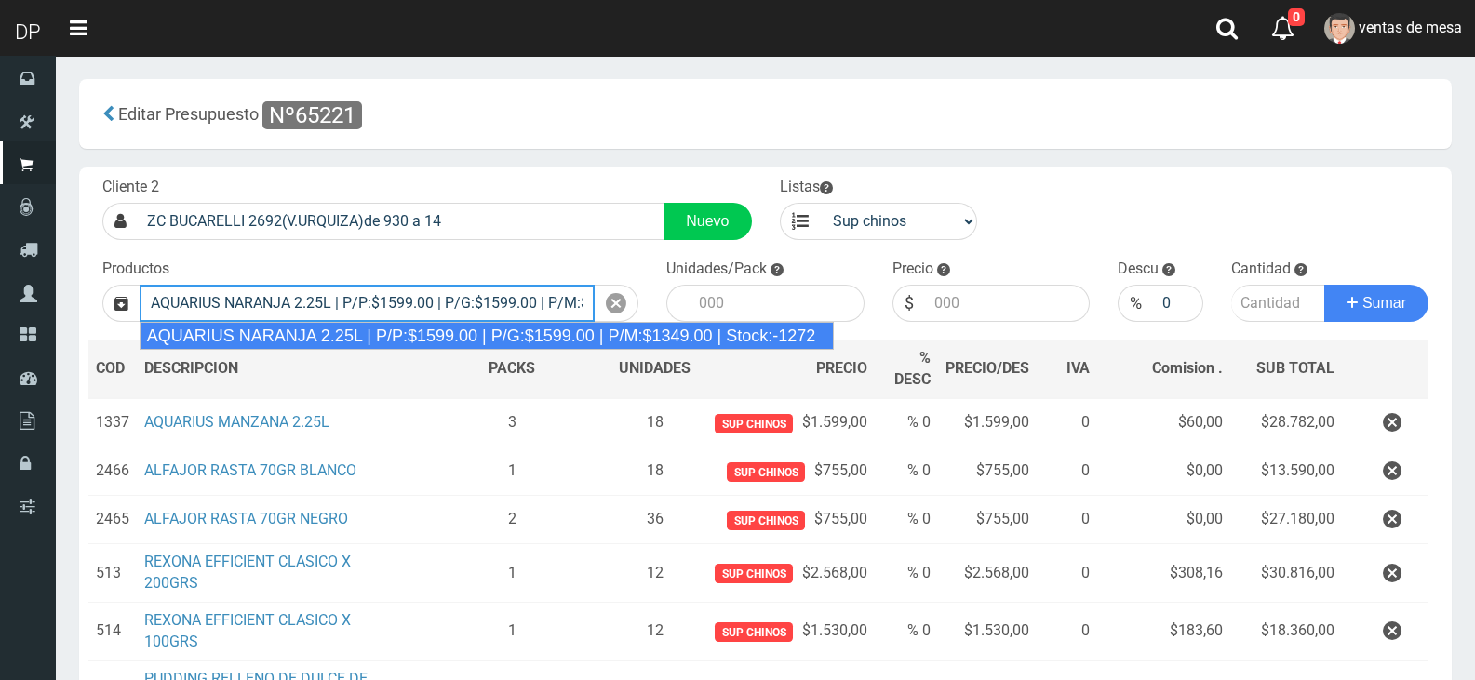
type input "AQUARIUS NARANJA 2.25L | P/P:$1599.00 | P/G:$1599.00 | P/M:$1349.00 | Stock:-12…"
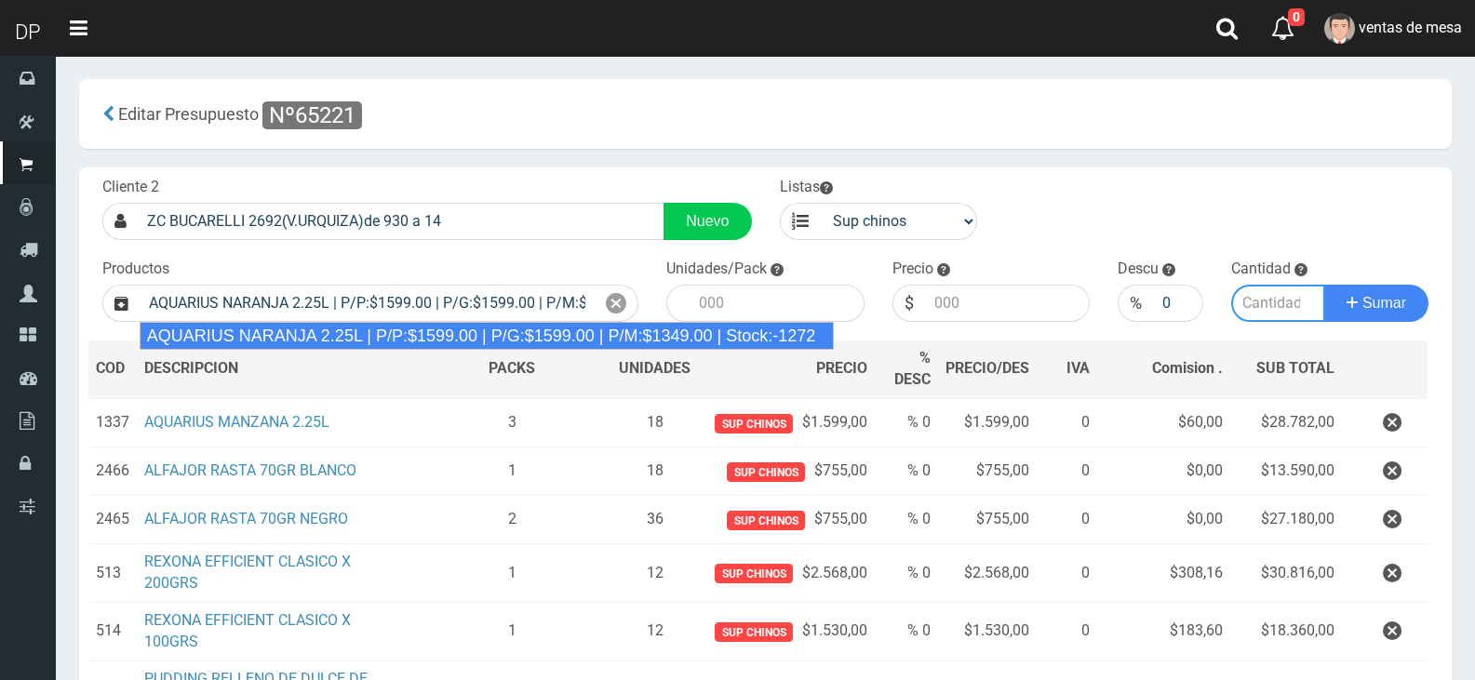
type input "6"
type input "1599.00"
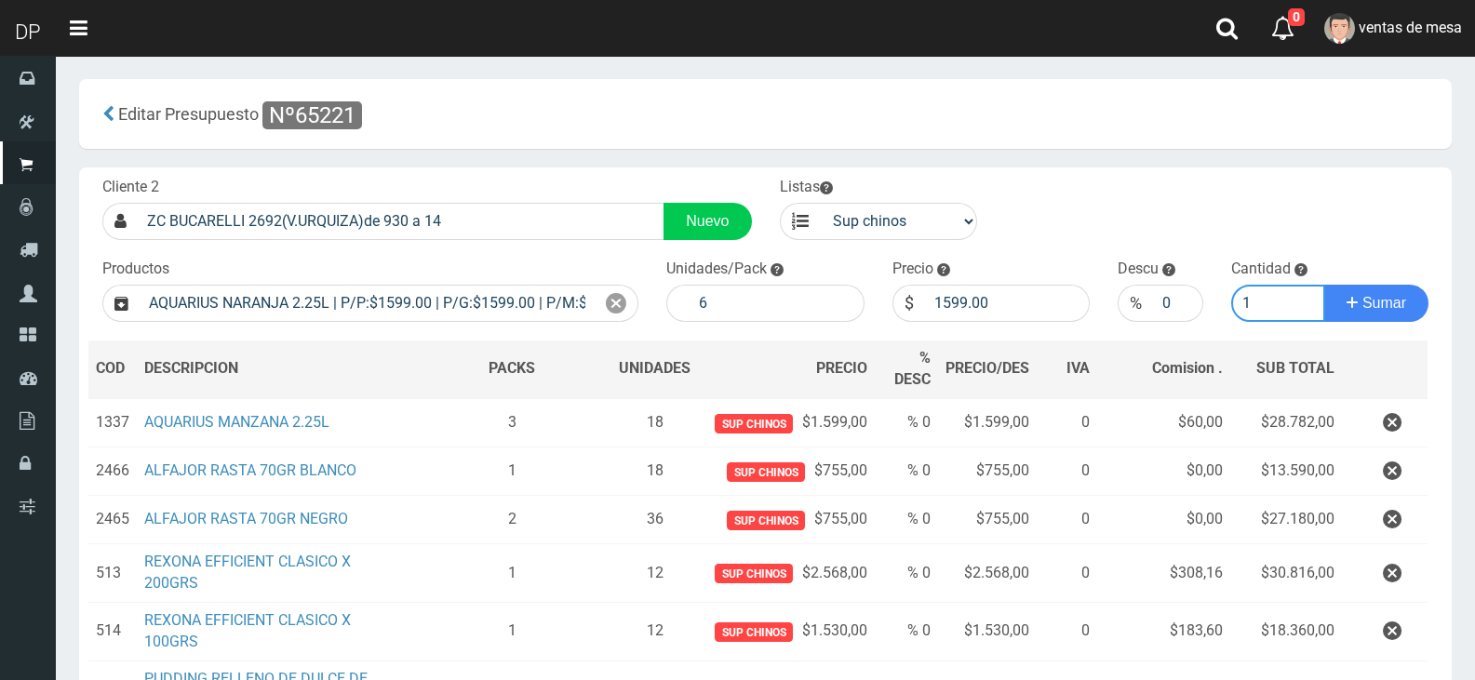
type input "1"
click at [1324, 285] on button "Sumar" at bounding box center [1376, 303] width 104 height 37
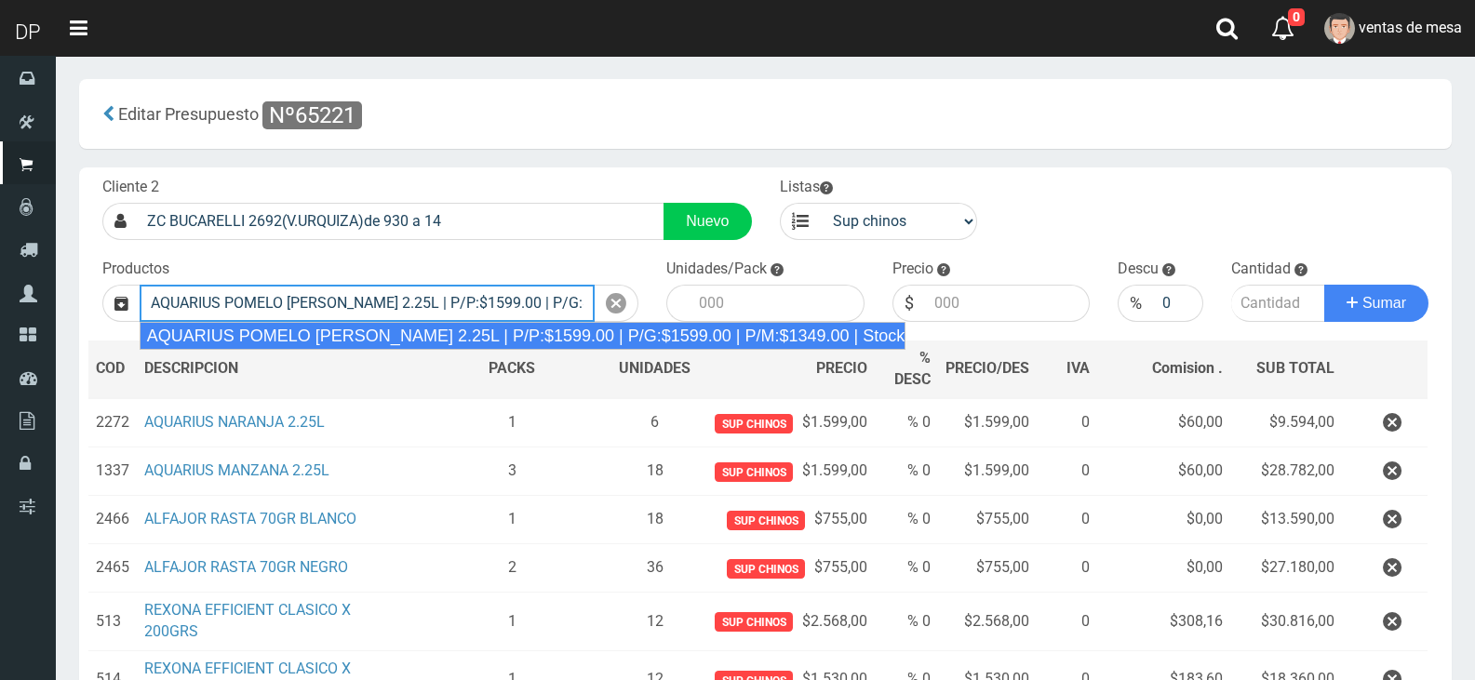
type input "AQUARIUS POMELO ROSADO 2.25L | P/P:$1599.00 | P/G:$1599.00 | P/M:$1349.00 | Sto…"
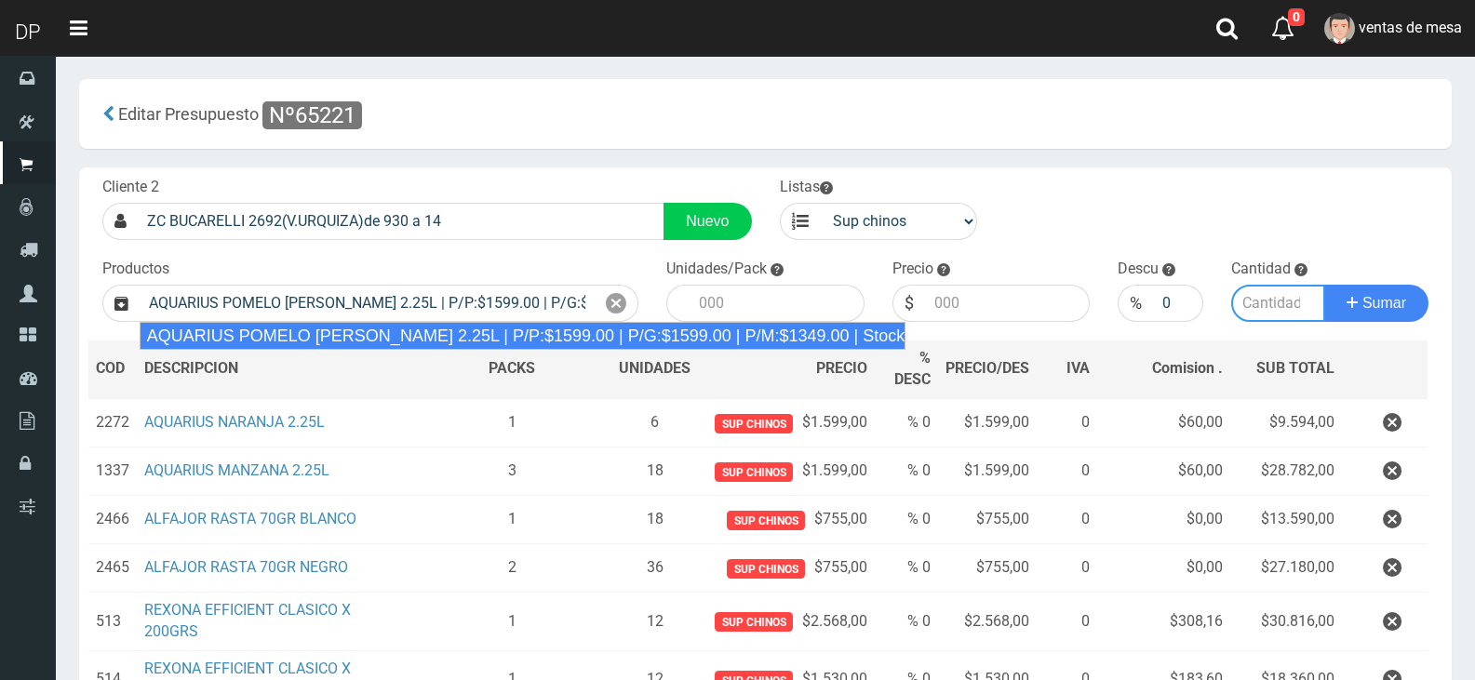
type input "6"
type input "1599.00"
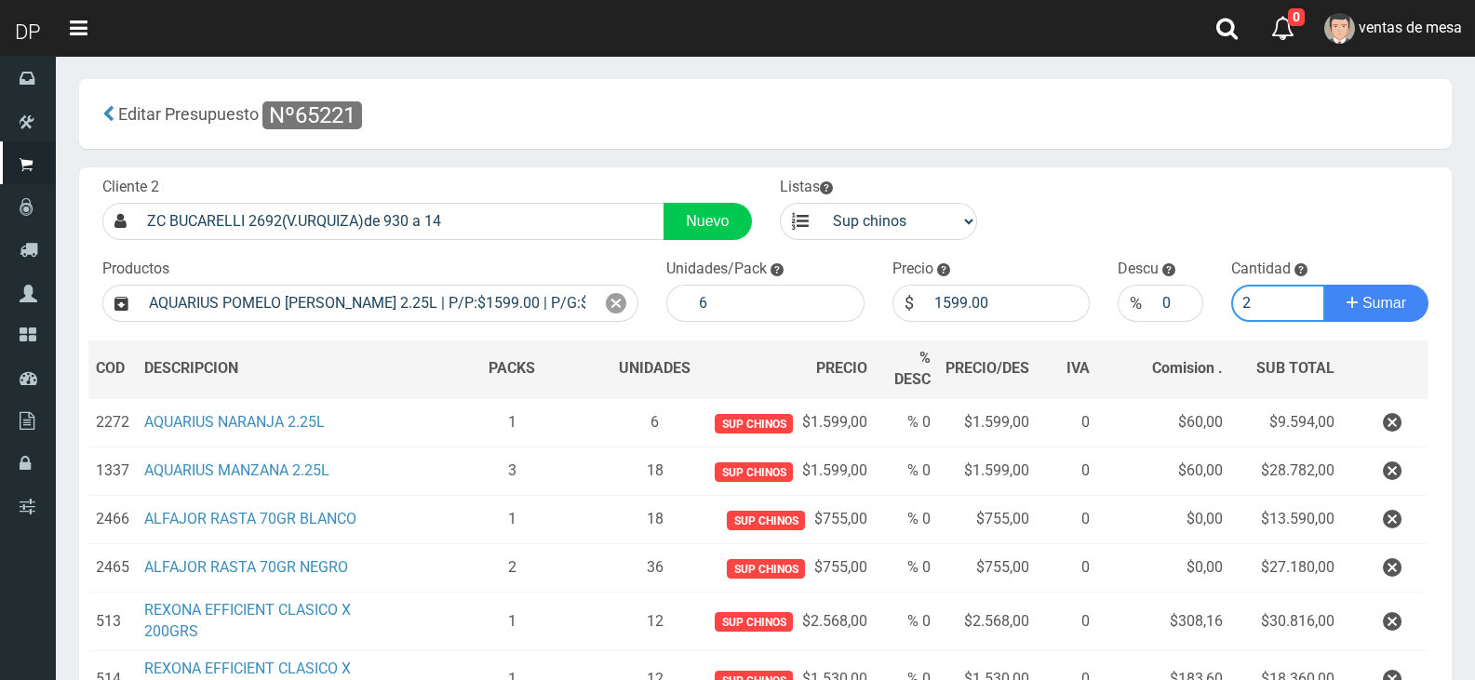
type input "2"
click at [1324, 285] on button "Sumar" at bounding box center [1376, 303] width 104 height 37
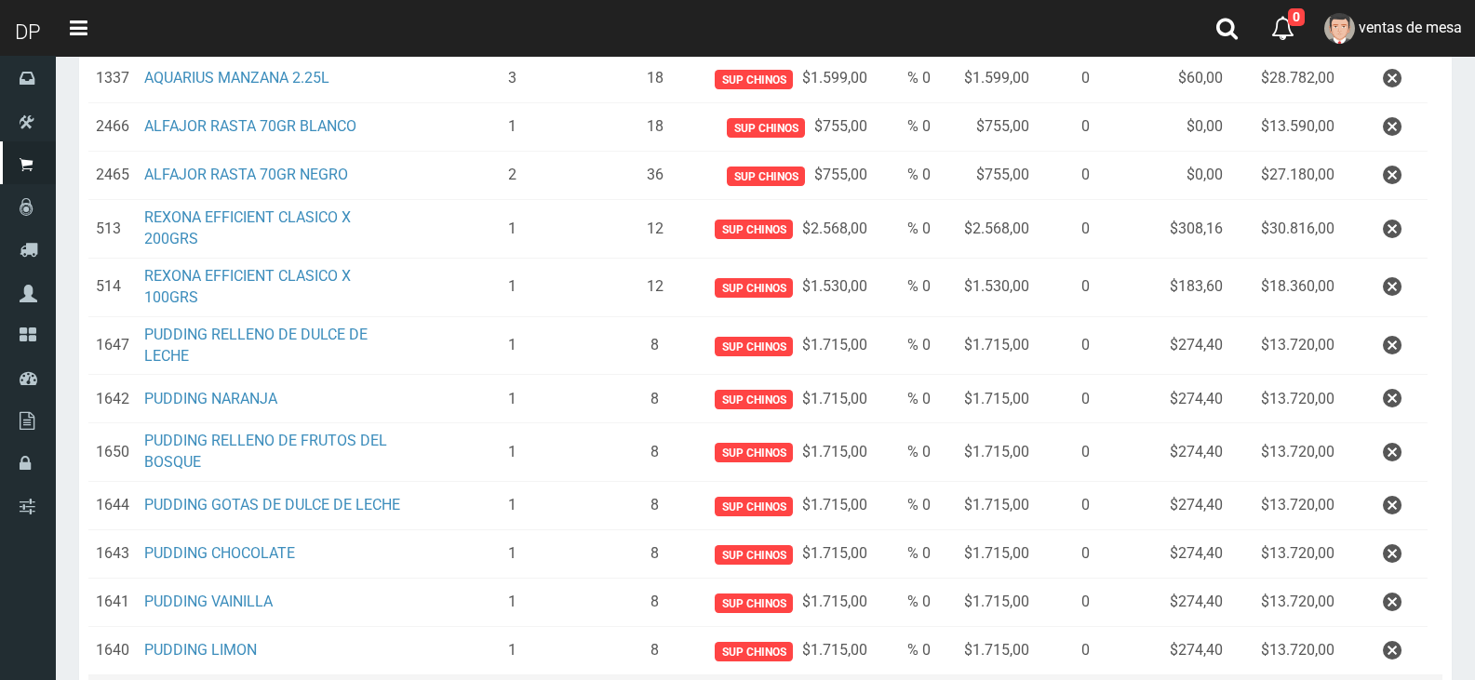
scroll to position [663, 0]
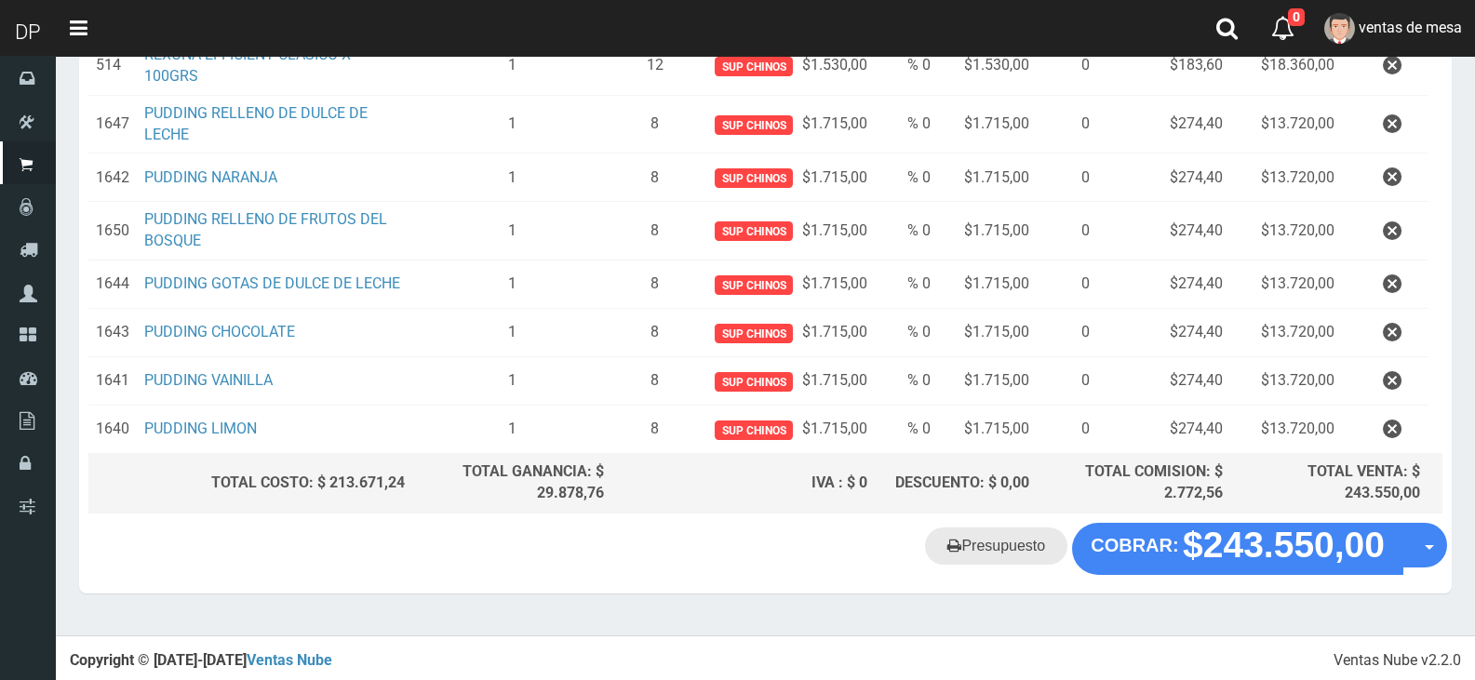
drag, startPoint x: 977, startPoint y: 566, endPoint x: 985, endPoint y: 556, distance: 12.7
click at [977, 566] on "Presupuesto COBRAR: $243.550,00 Opciones" at bounding box center [765, 549] width 1363 height 52
click at [985, 556] on link "Presupuesto" at bounding box center [996, 546] width 142 height 37
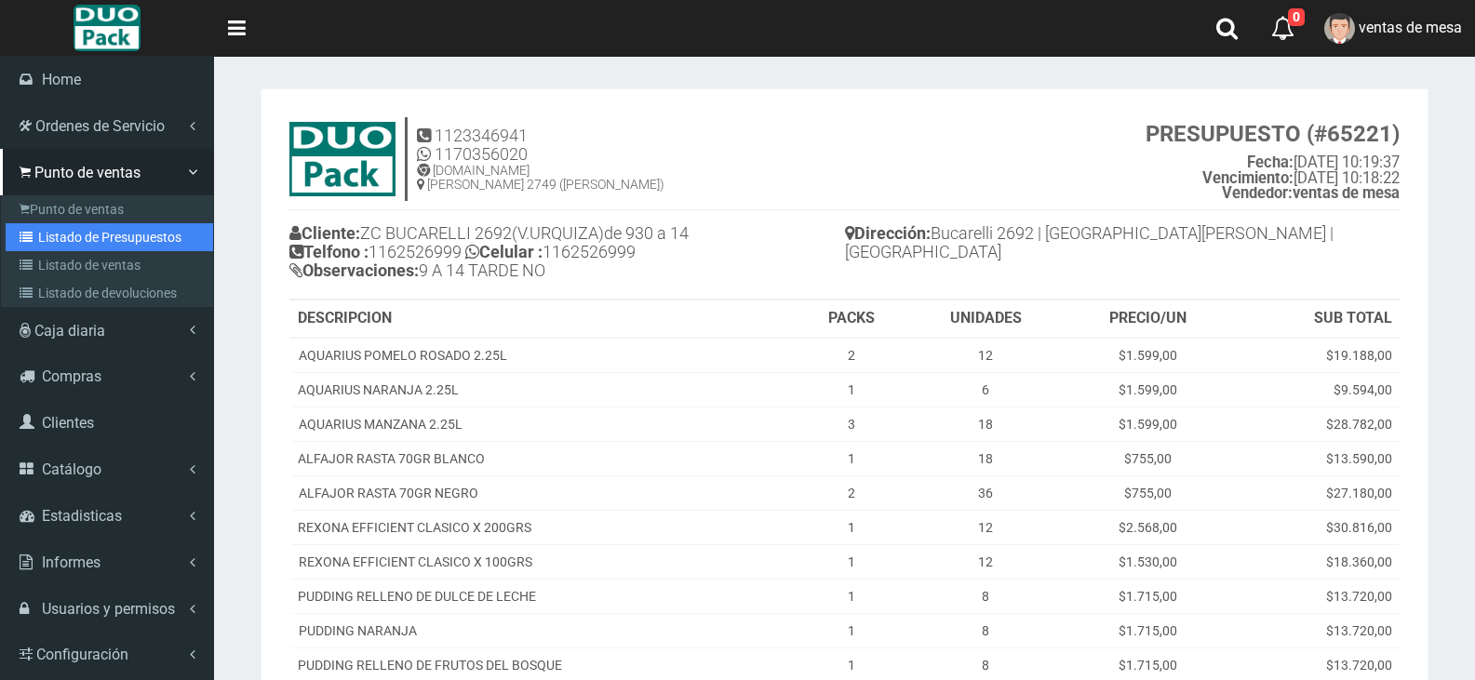
click at [123, 233] on link "Listado de Presupuestos" at bounding box center [110, 237] width 208 height 28
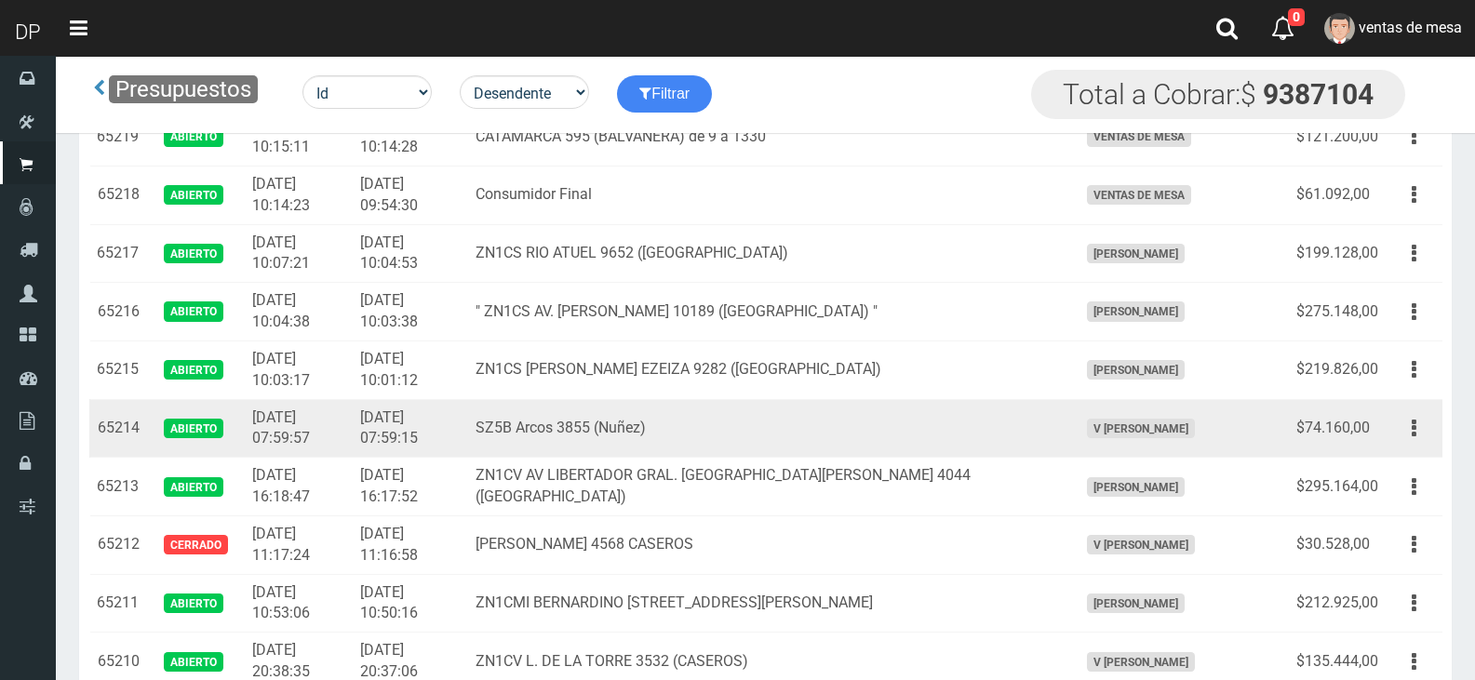
scroll to position [372, 0]
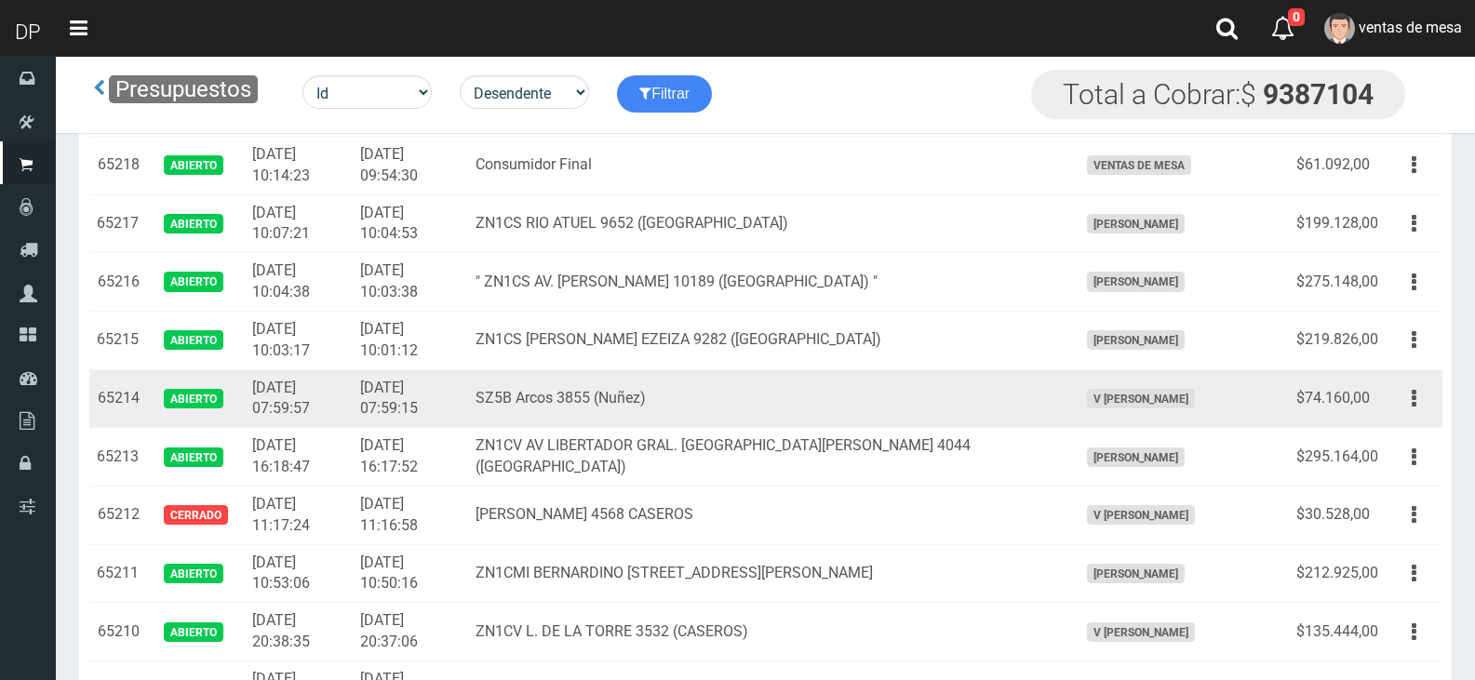
click at [1005, 382] on td "SZ5B Arcos 3855 (Nuñez)" at bounding box center [769, 398] width 602 height 59
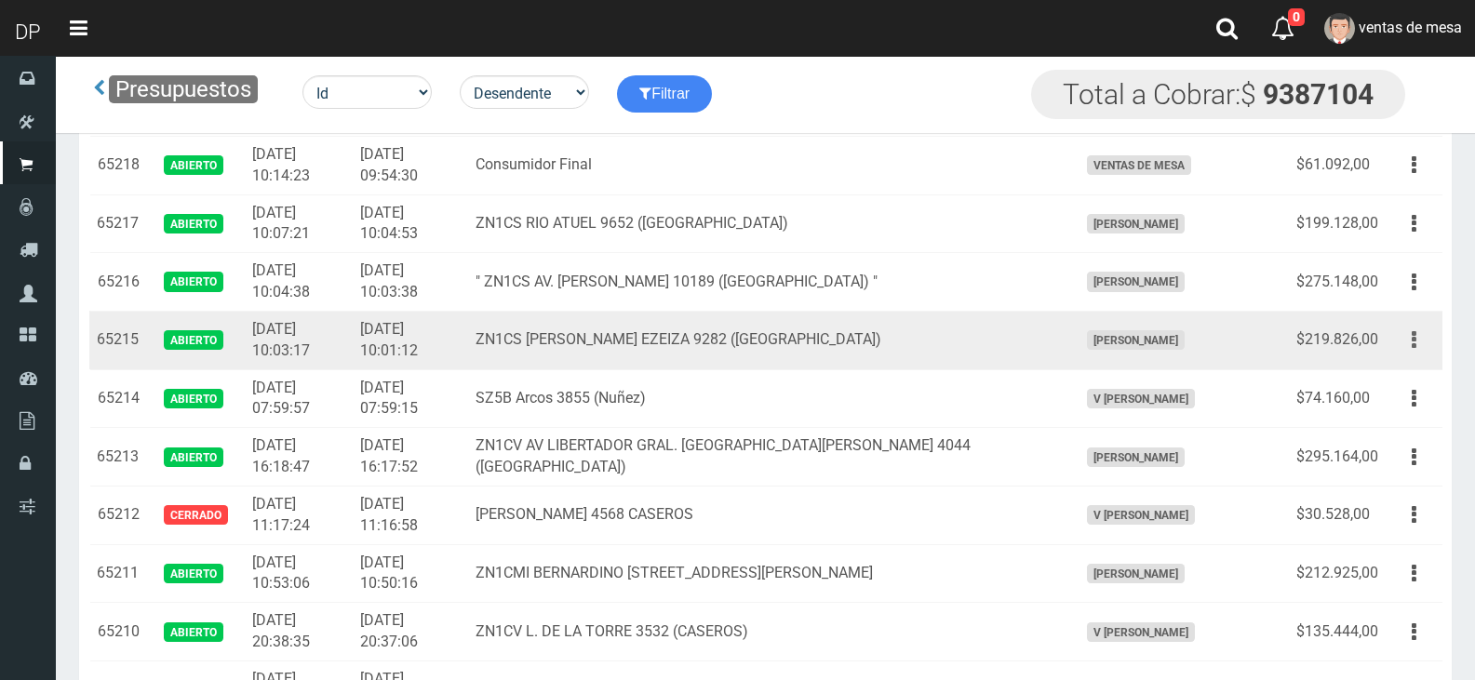
click at [1431, 344] on button "button" at bounding box center [1414, 340] width 42 height 33
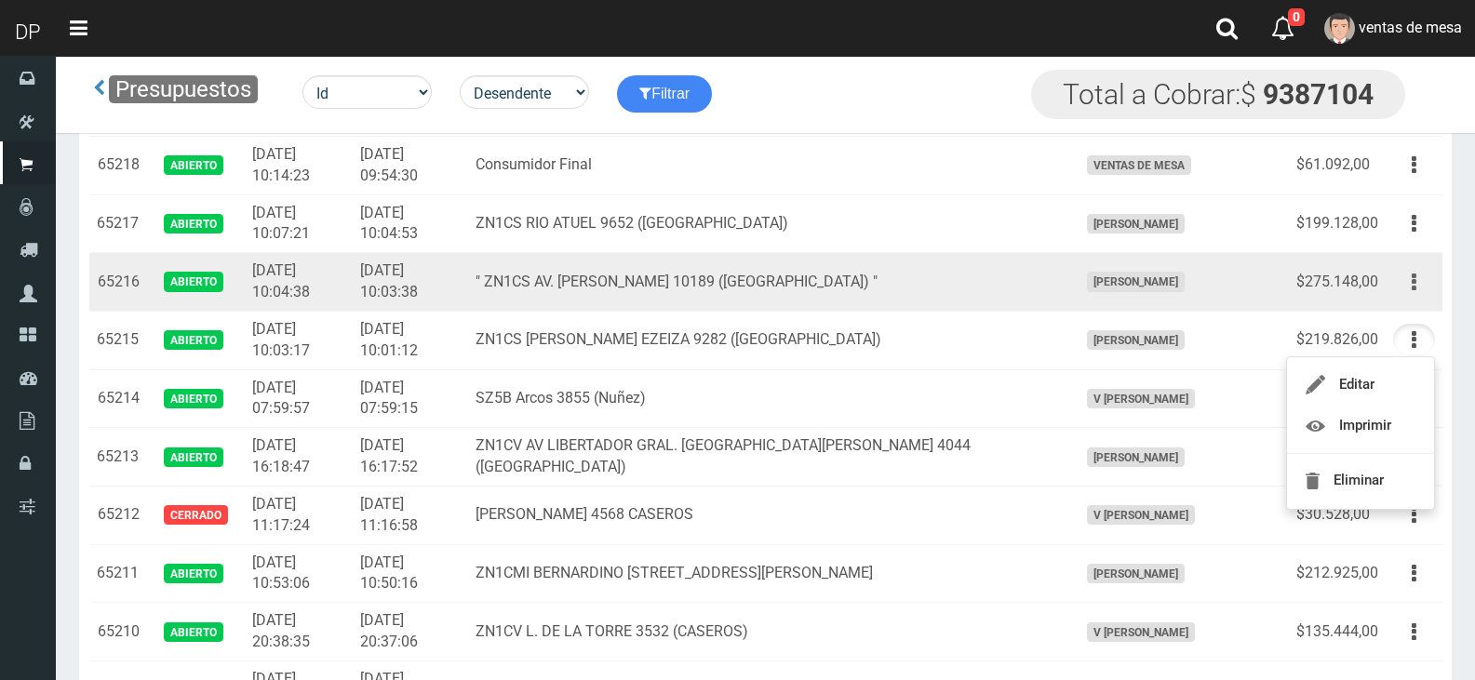
drag, startPoint x: 1400, startPoint y: 287, endPoint x: 1409, endPoint y: 288, distance: 9.5
click at [1402, 288] on button "button" at bounding box center [1414, 282] width 42 height 33
click at [1411, 288] on button "button" at bounding box center [1414, 282] width 42 height 33
click at [1421, 296] on button "button" at bounding box center [1414, 282] width 42 height 33
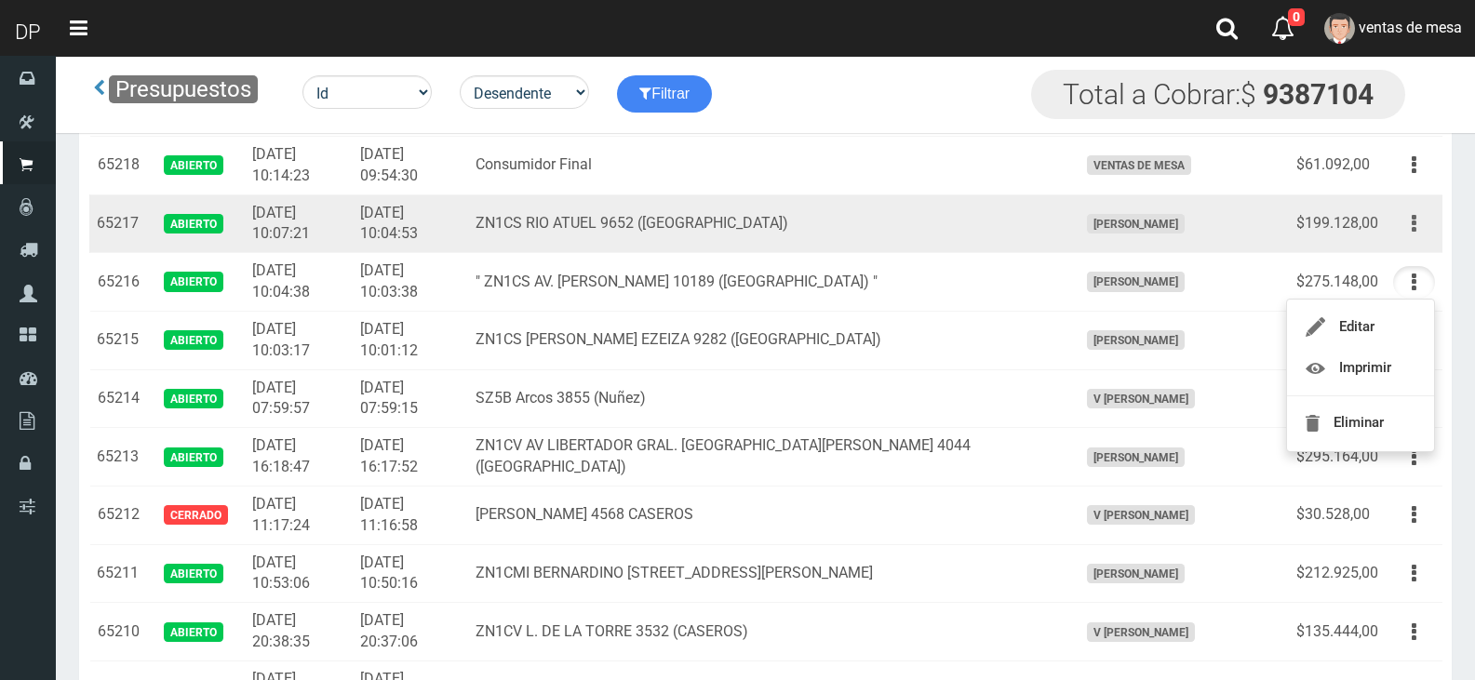
click at [1418, 226] on button "button" at bounding box center [1414, 224] width 42 height 33
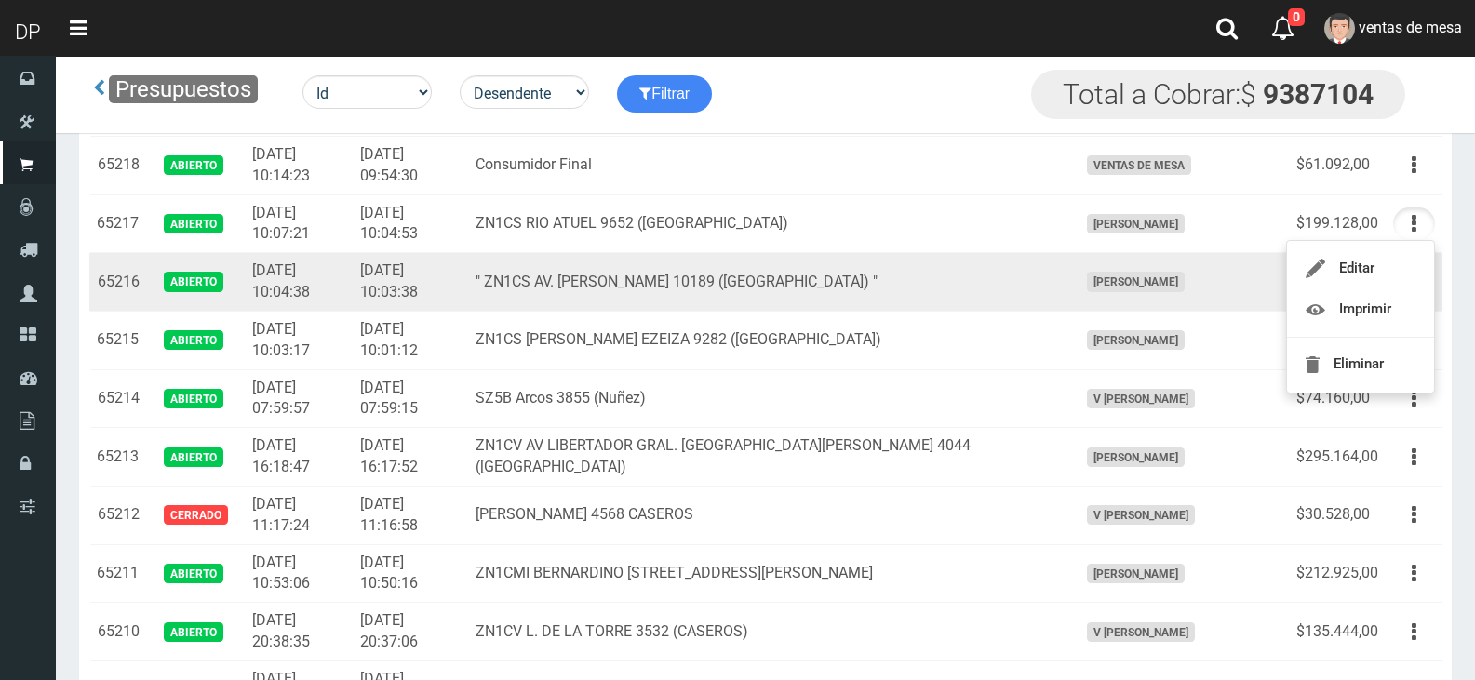
click at [561, 309] on td "" ZN1CS AV. [PERSON_NAME] 10189 ([GEOGRAPHIC_DATA]) "" at bounding box center [769, 282] width 602 height 59
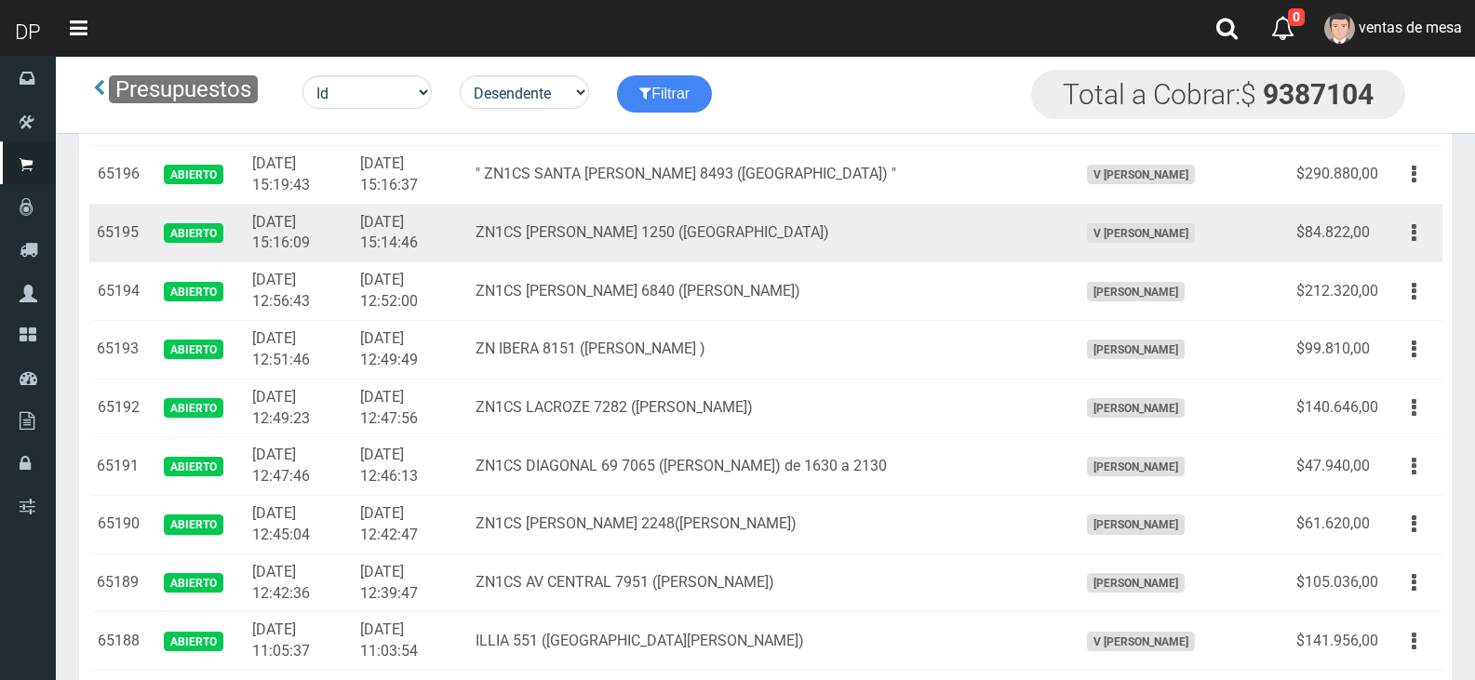
scroll to position [1675, 0]
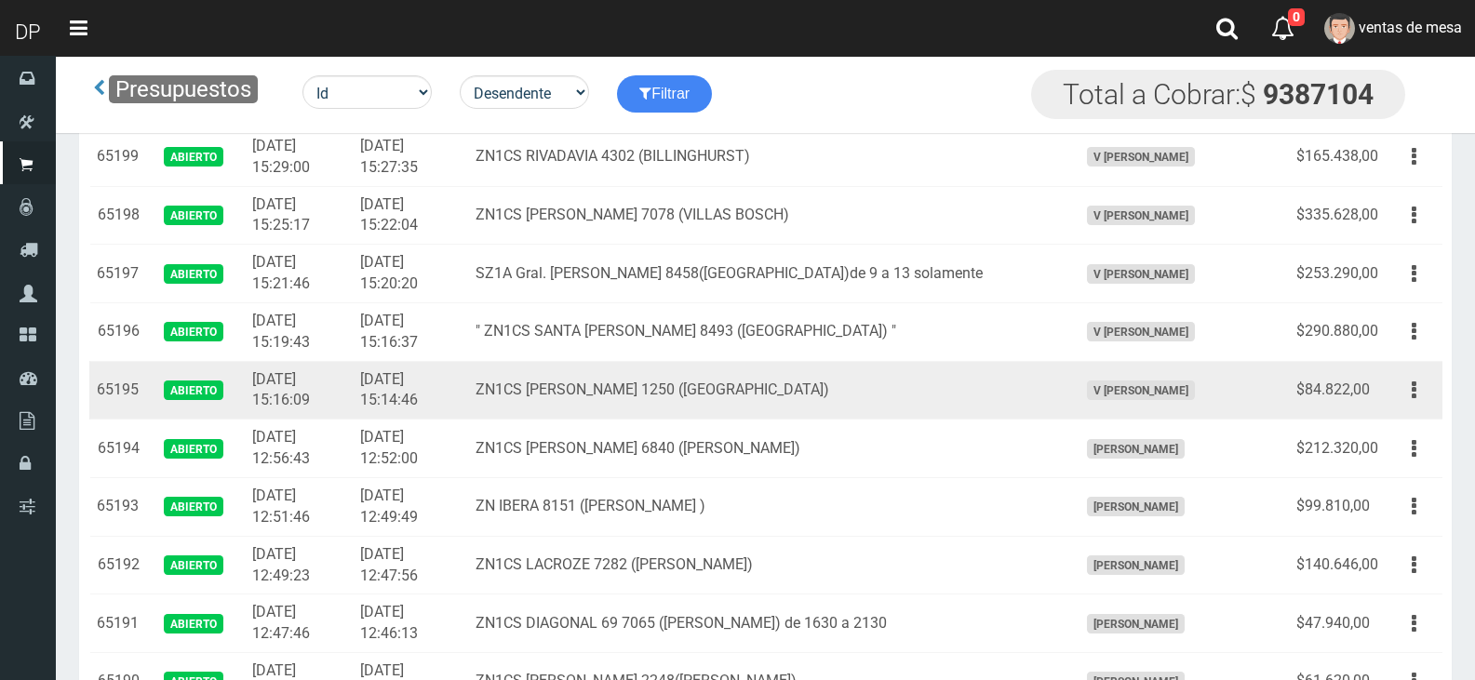
click at [1125, 371] on td "V [PERSON_NAME]" at bounding box center [1179, 390] width 219 height 59
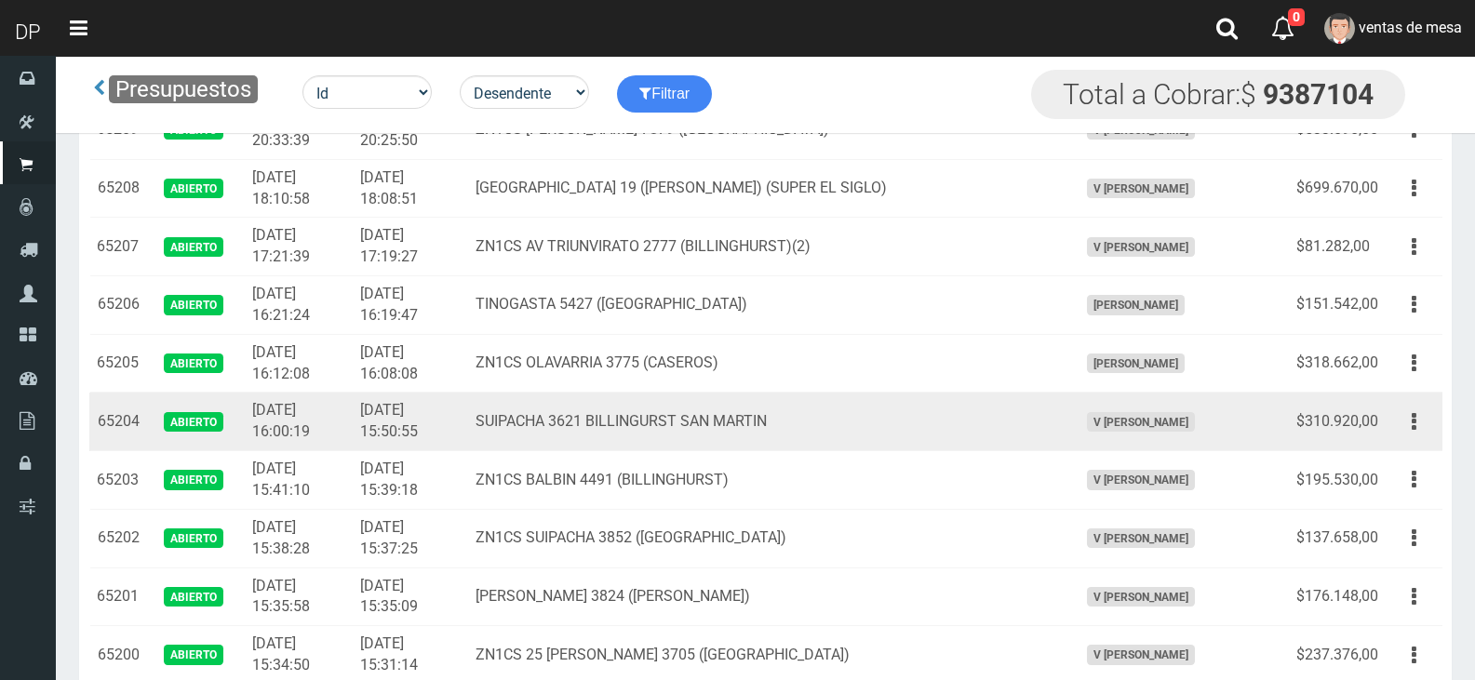
scroll to position [931, 0]
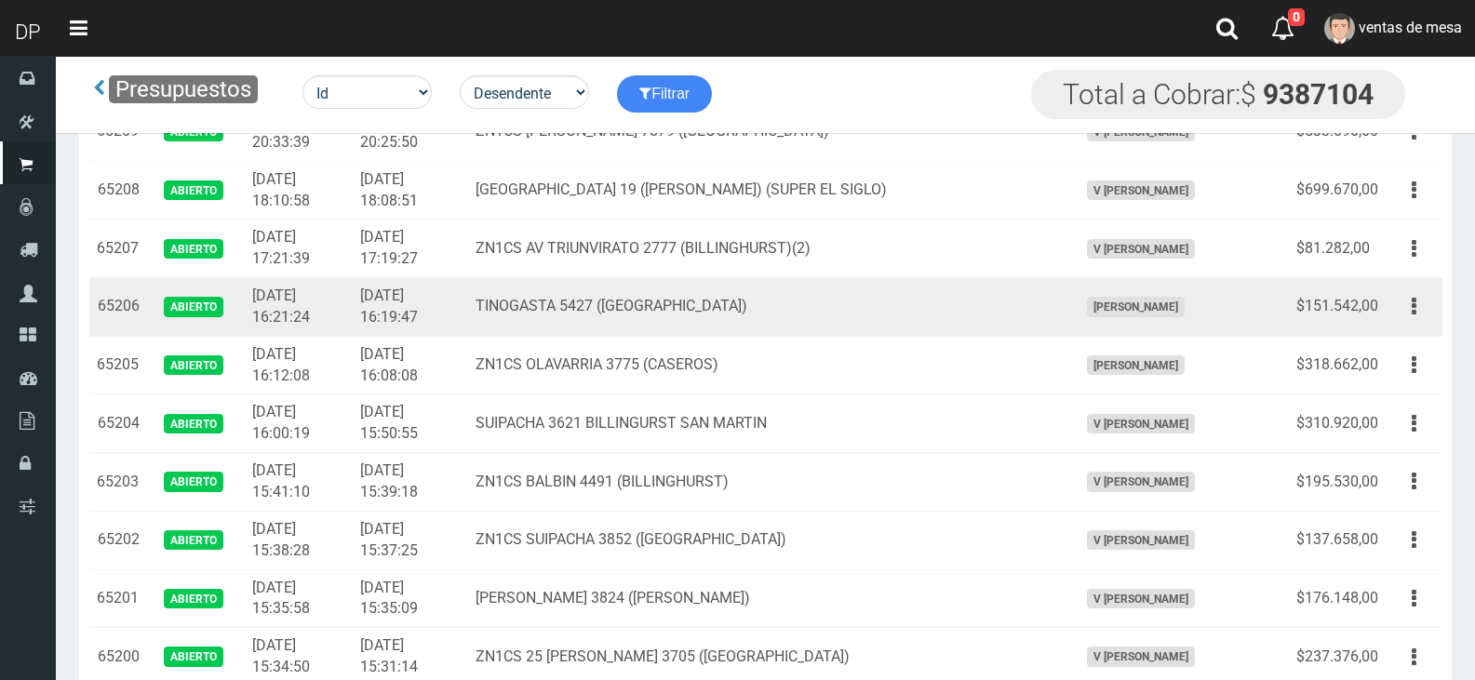
click at [918, 319] on td "TINOGASTA 5427 ([GEOGRAPHIC_DATA])" at bounding box center [769, 307] width 602 height 59
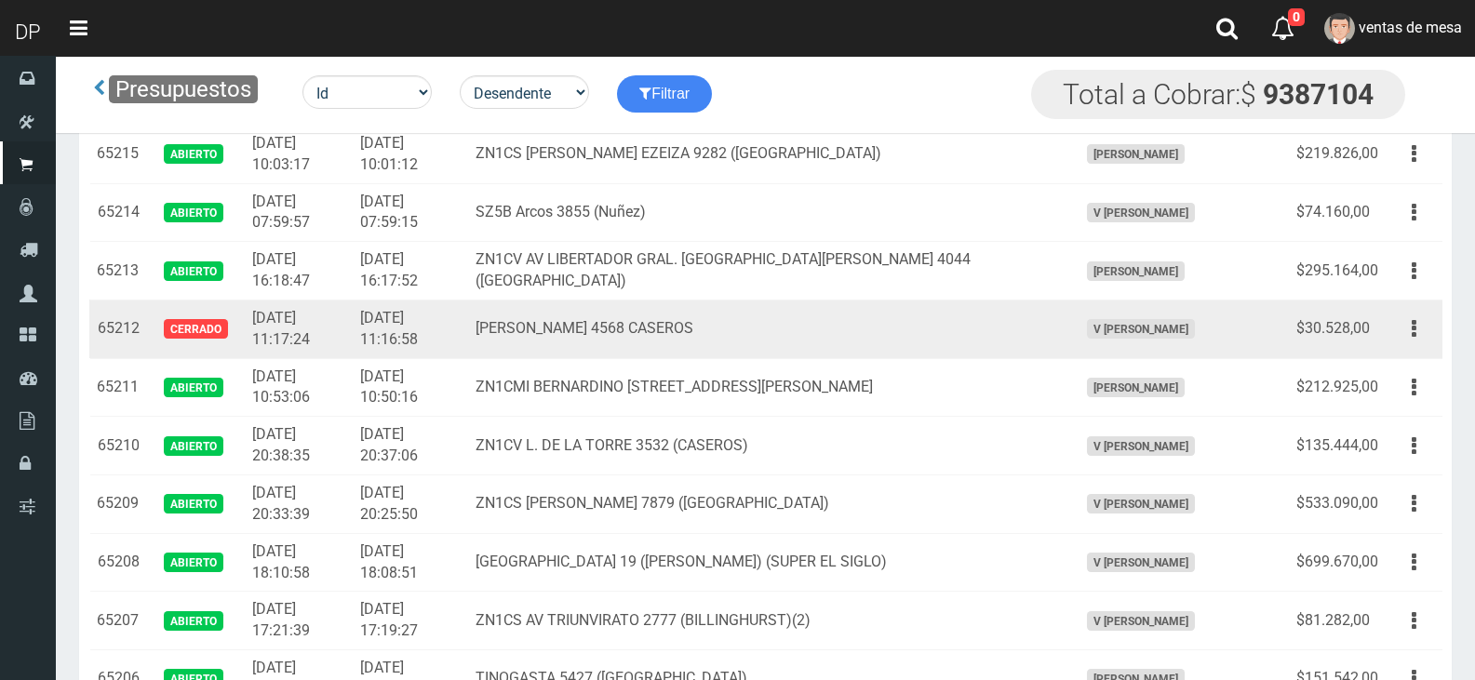
click at [1248, 268] on td "[PERSON_NAME]" at bounding box center [1179, 271] width 219 height 59
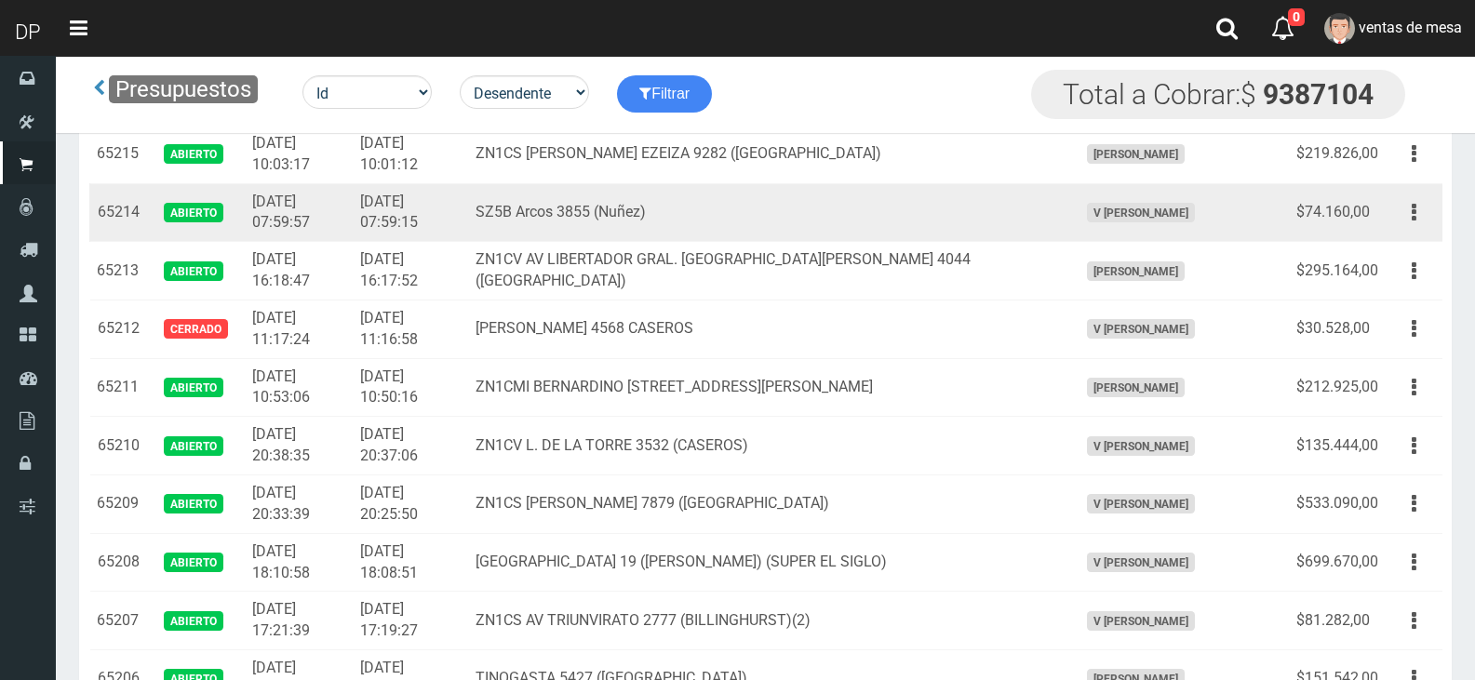
scroll to position [465, 0]
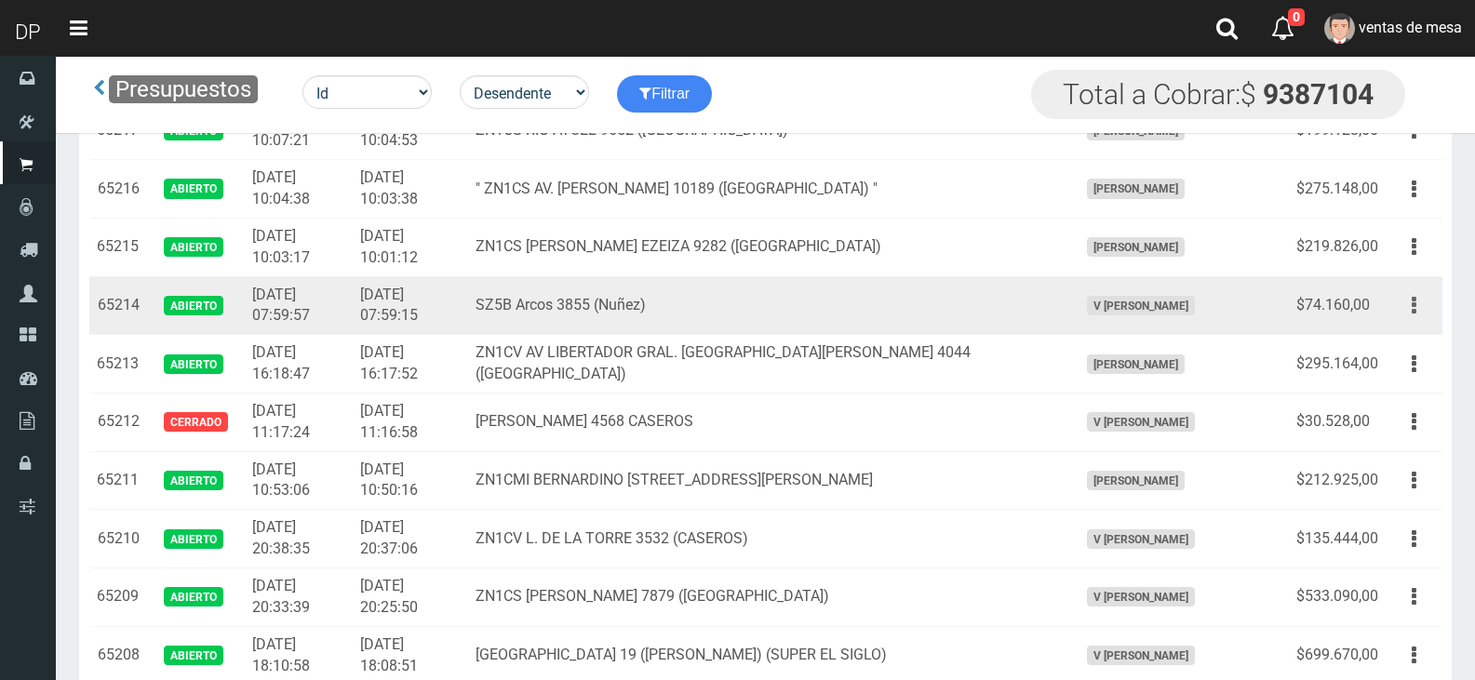
click at [1414, 306] on icon "button" at bounding box center [1414, 305] width 5 height 33
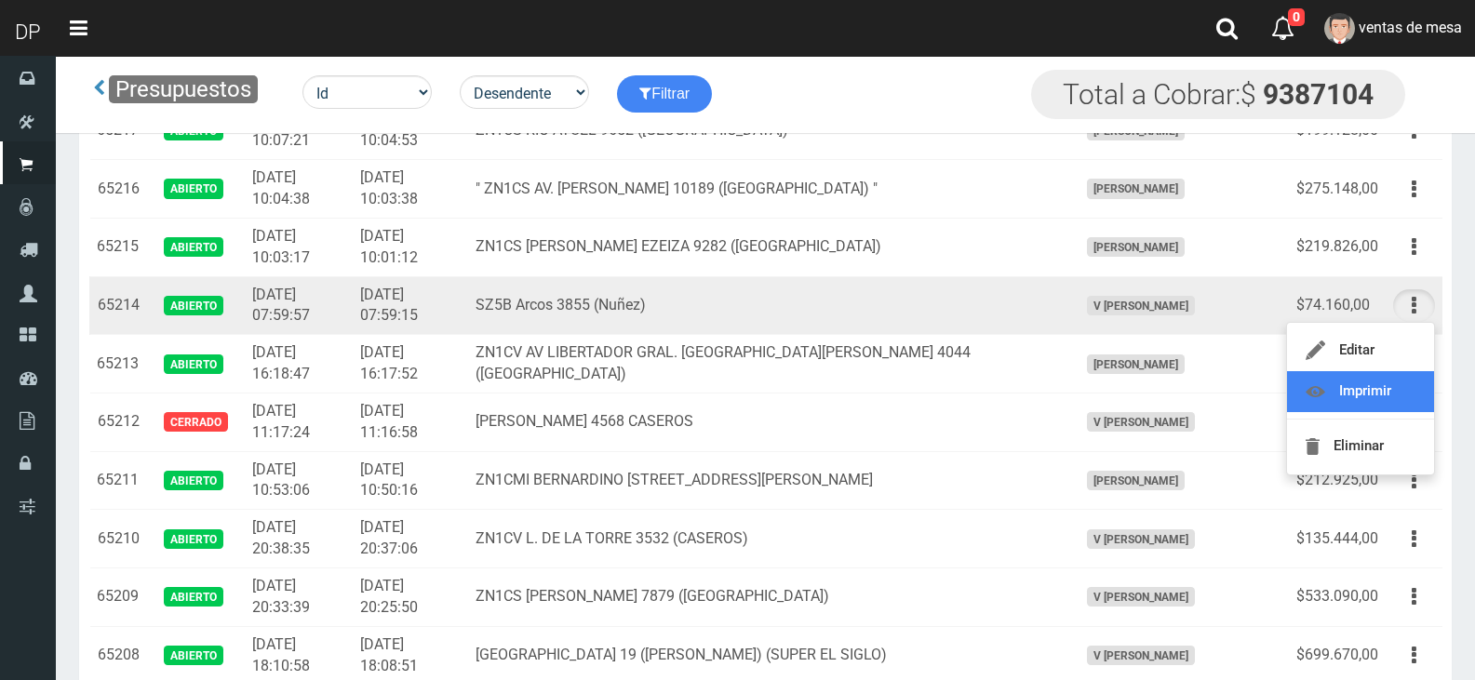
drag, startPoint x: 1384, startPoint y: 389, endPoint x: 1372, endPoint y: 389, distance: 12.1
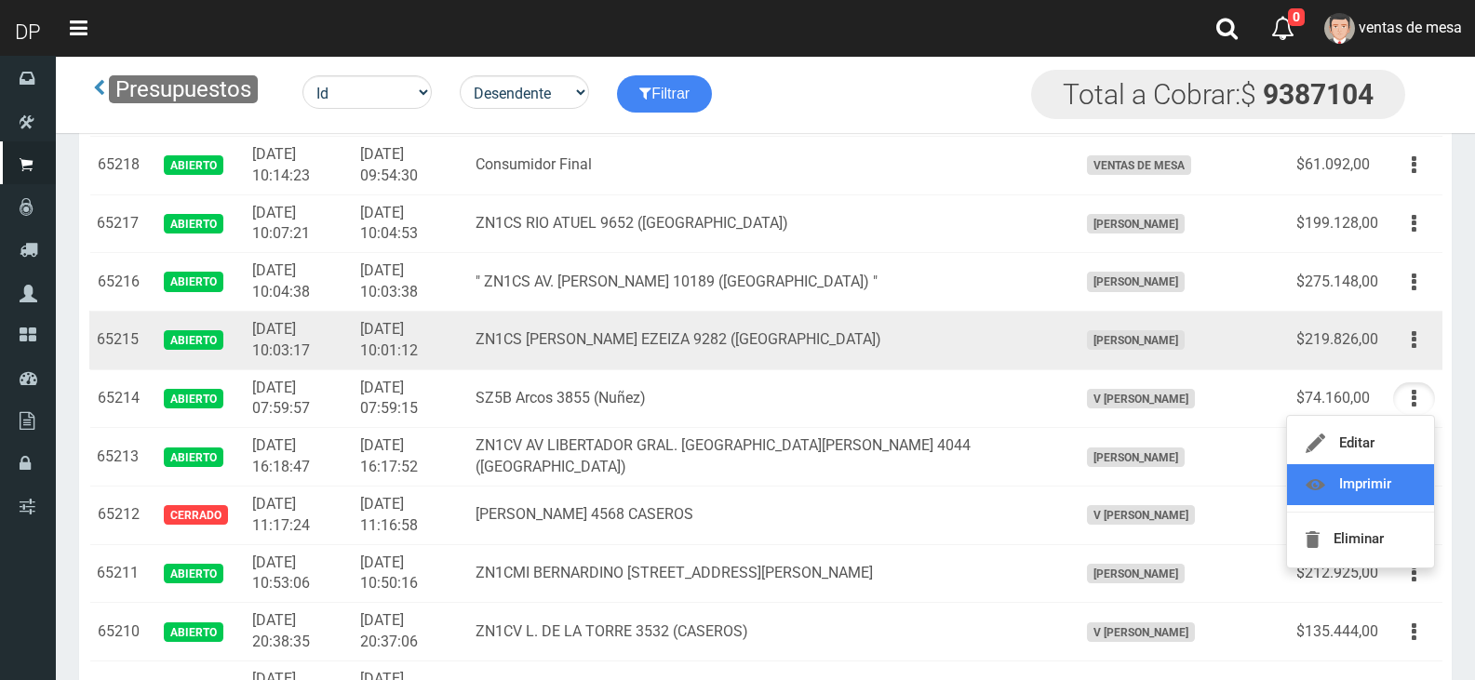
scroll to position [279, 0]
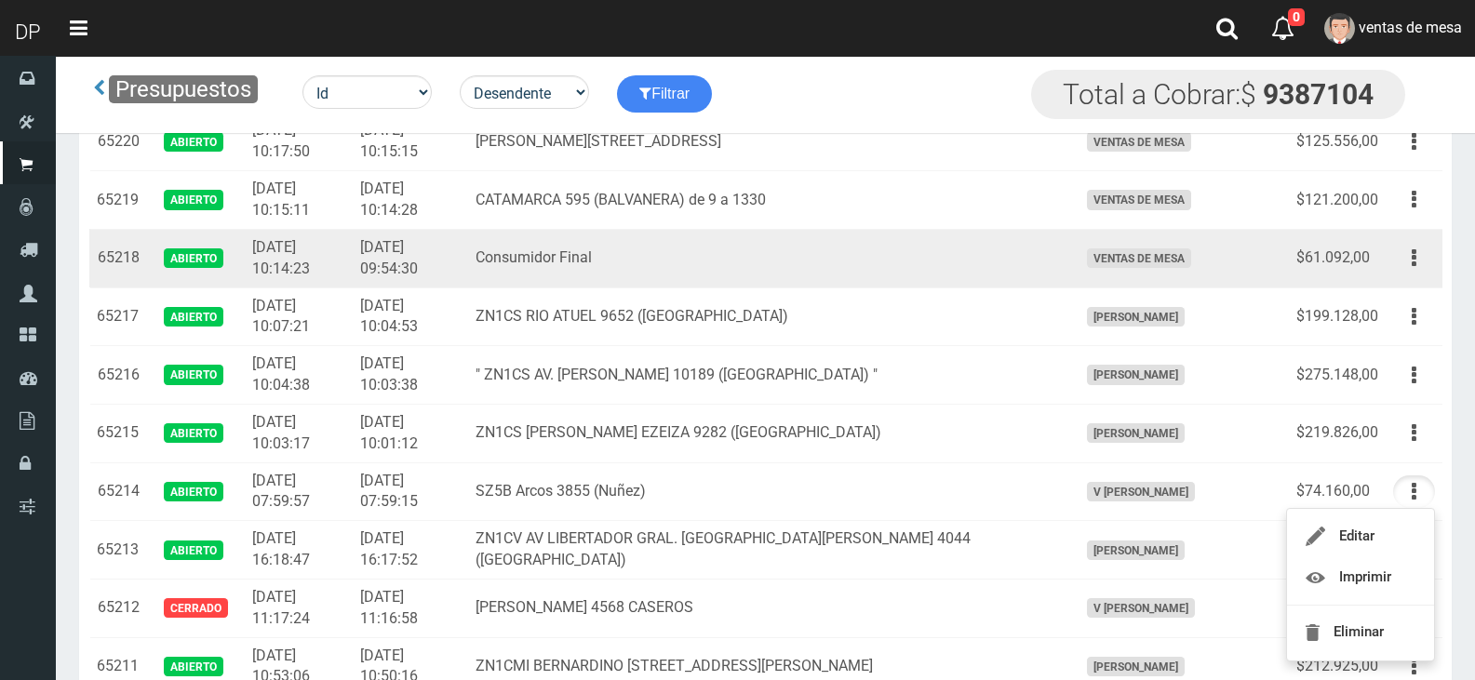
click at [1441, 261] on td "Editar Imprimir Eliminar" at bounding box center [1414, 258] width 57 height 59
click at [1426, 263] on button "button" at bounding box center [1414, 258] width 42 height 33
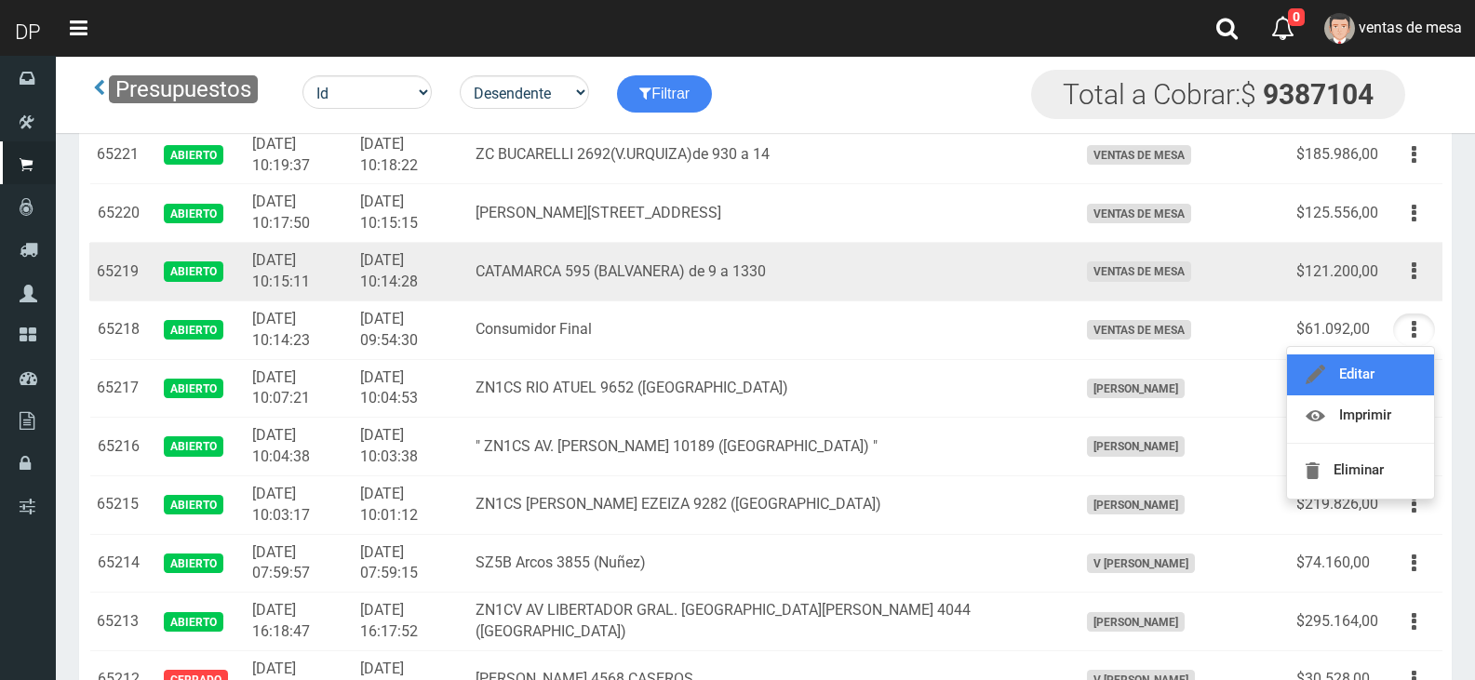
scroll to position [186, 0]
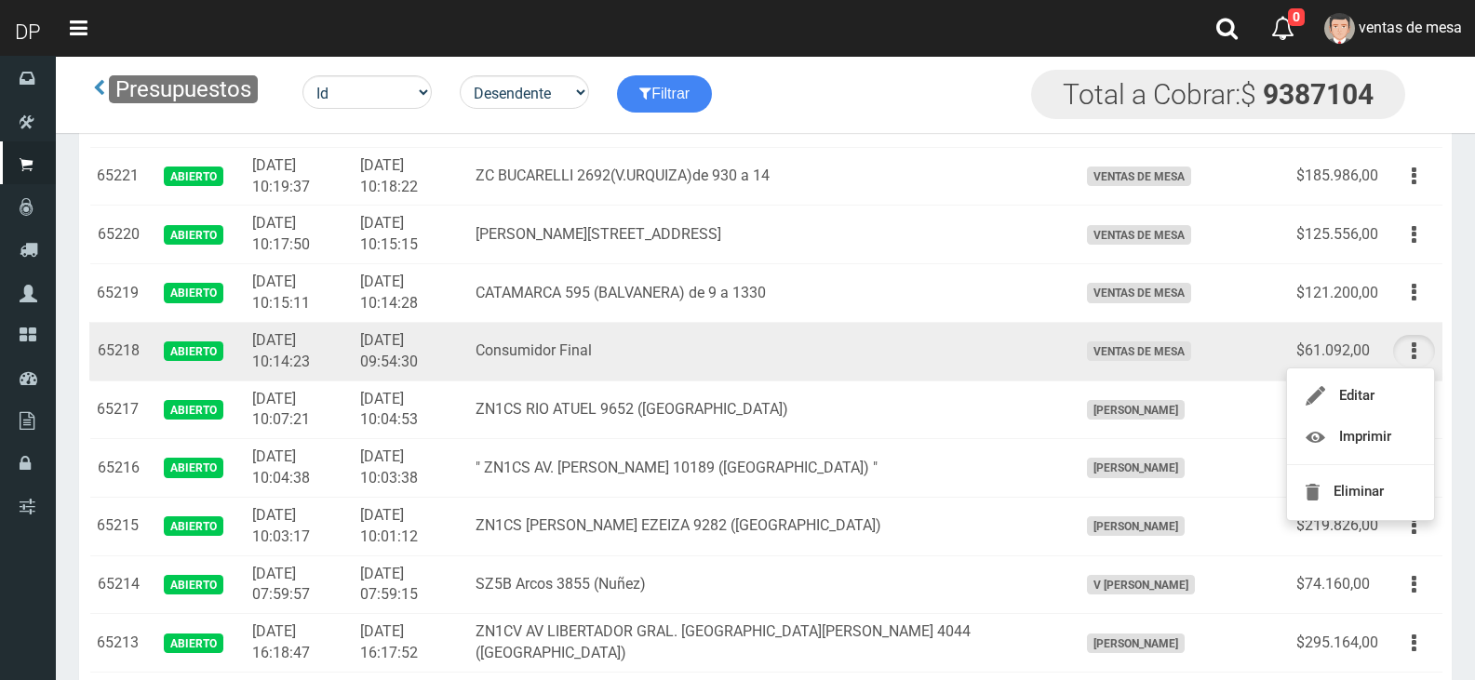
click at [1191, 359] on span "ventas de mesa" at bounding box center [1139, 352] width 104 height 20
click at [1420, 355] on button "button" at bounding box center [1414, 351] width 42 height 33
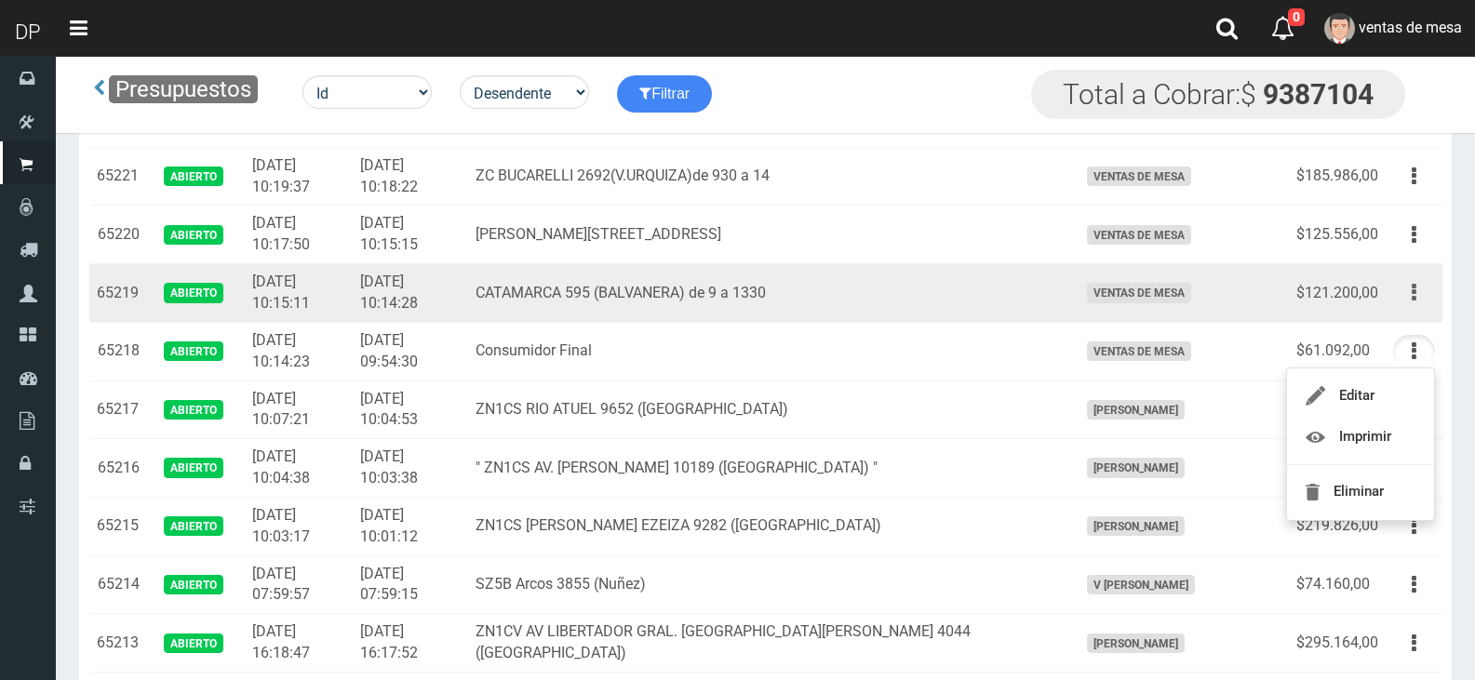
click at [1419, 304] on button "button" at bounding box center [1414, 292] width 42 height 33
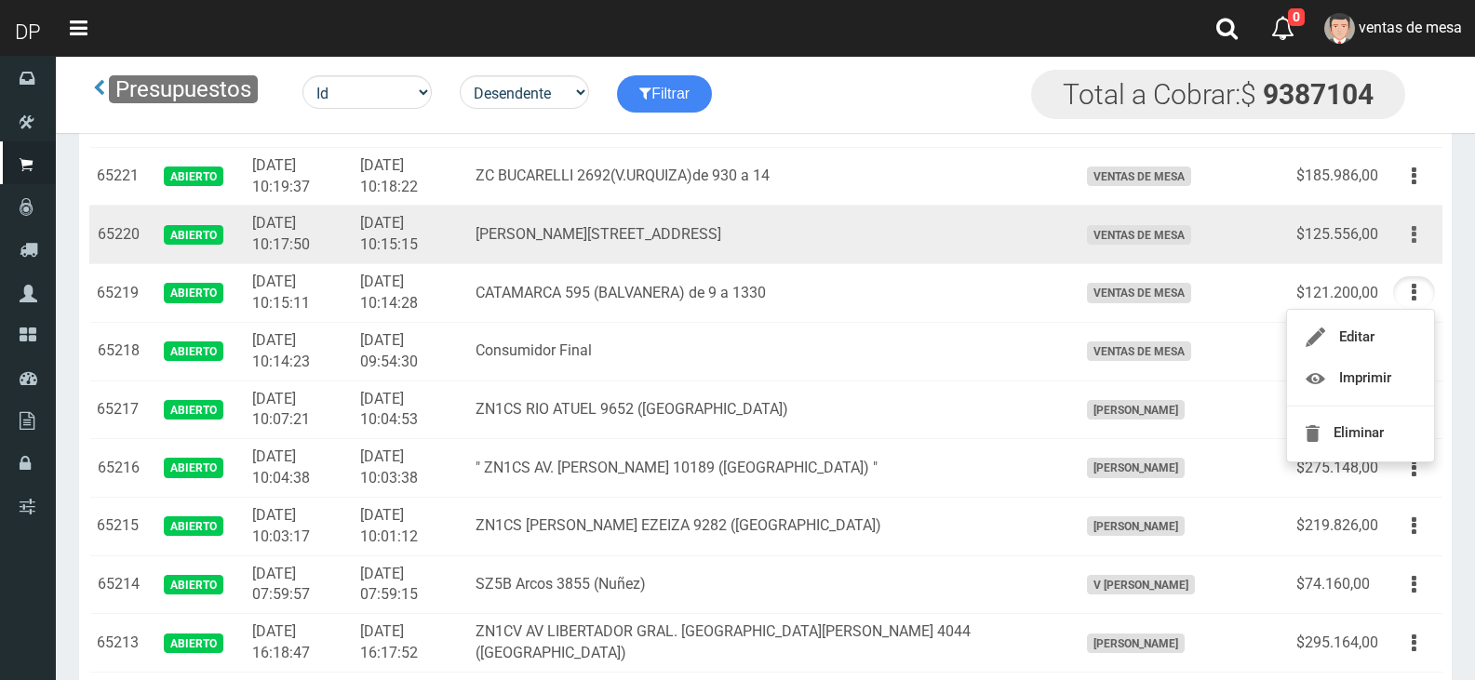
click at [1409, 248] on button "button" at bounding box center [1414, 235] width 42 height 33
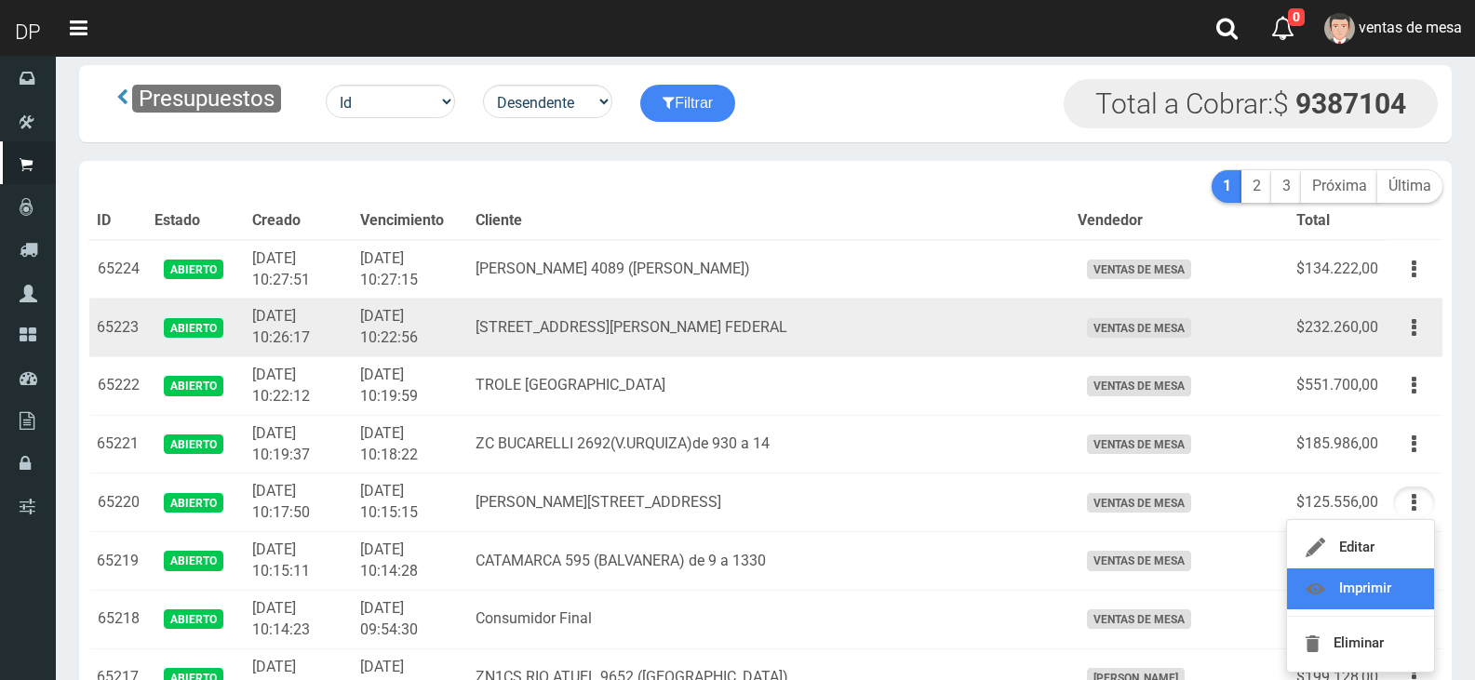
scroll to position [0, 0]
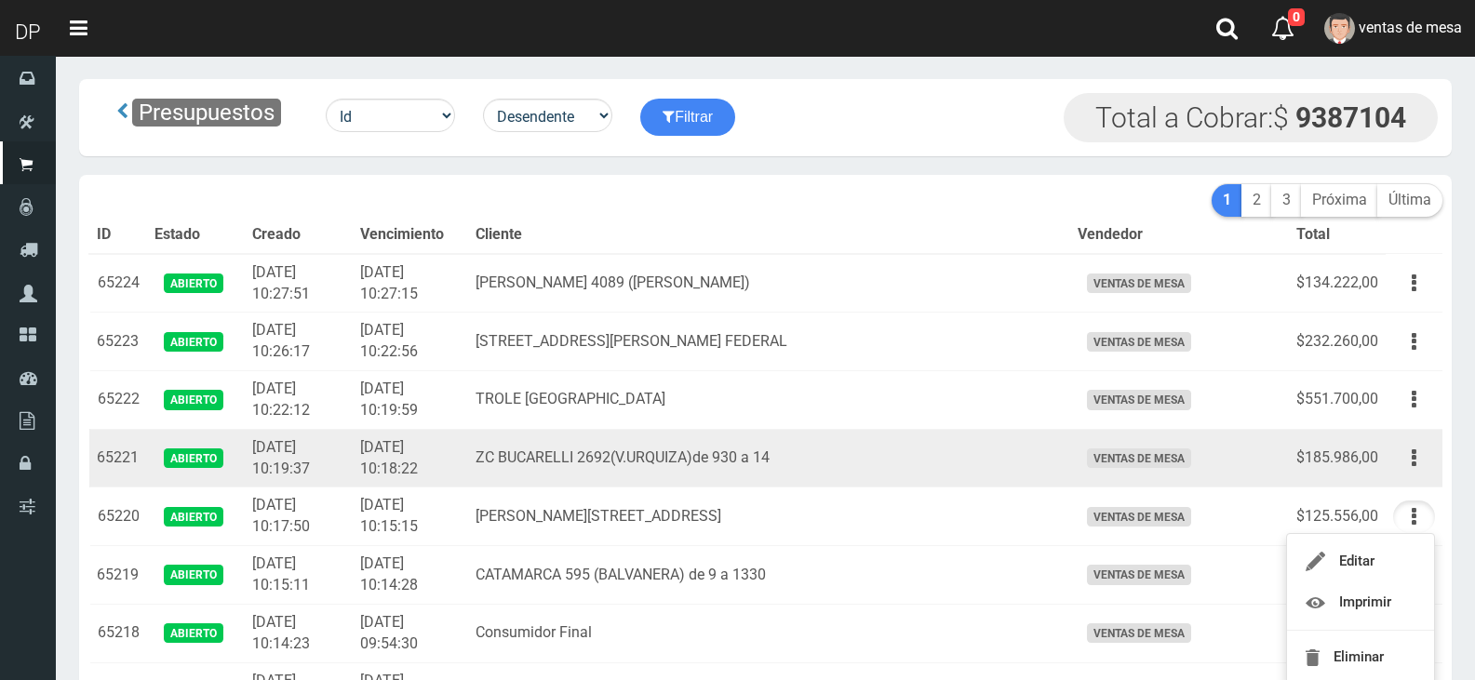
click at [537, 462] on td "ZC BUCARELLI 2692(V.URQUIZA)de 930 a 14" at bounding box center [769, 458] width 602 height 59
click at [1410, 462] on button "button" at bounding box center [1414, 458] width 42 height 33
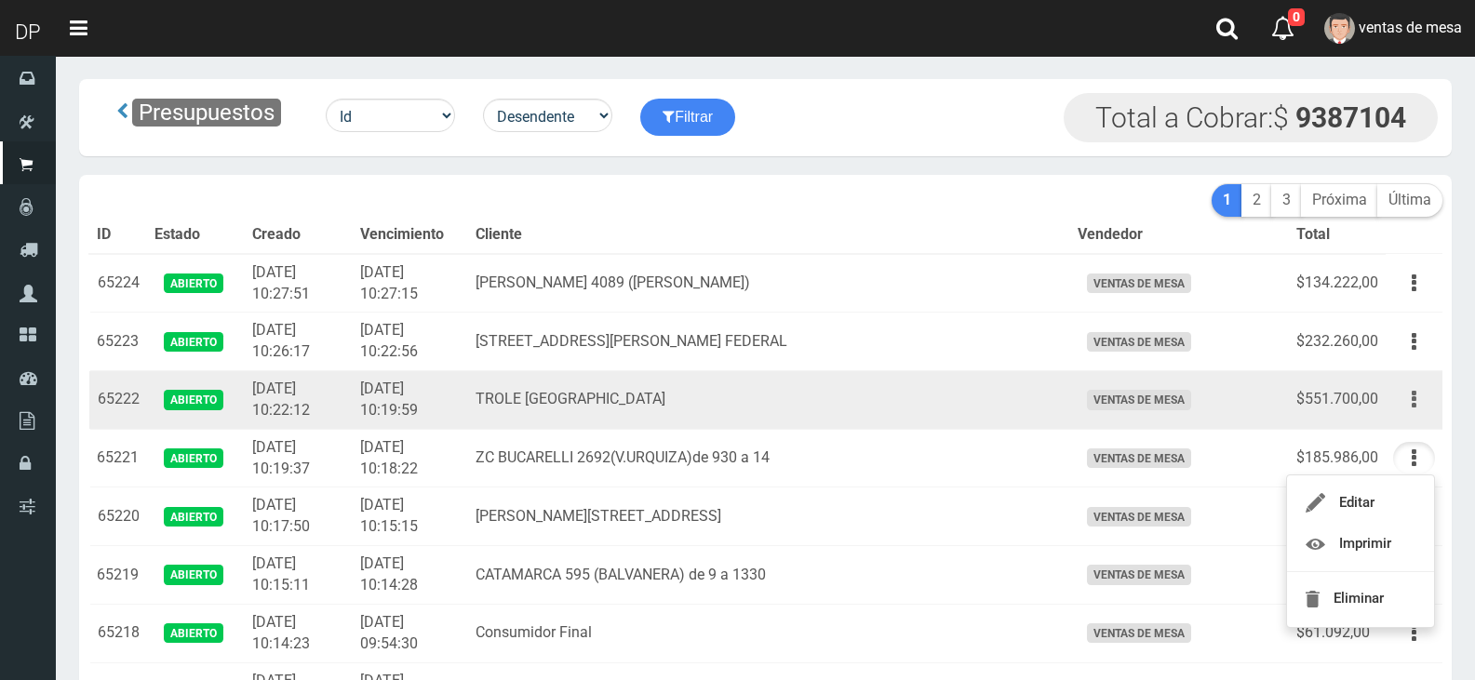
click at [1420, 390] on button "button" at bounding box center [1414, 399] width 42 height 33
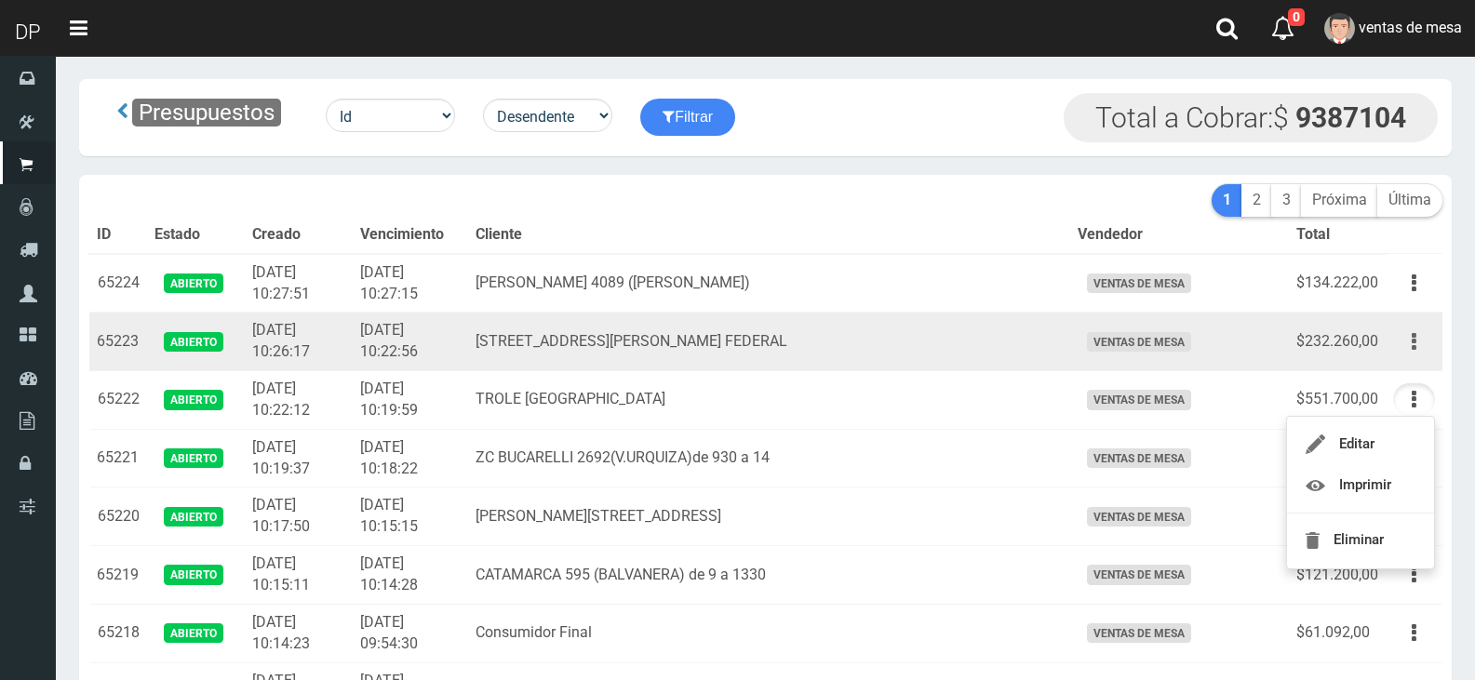
click at [1399, 329] on button "button" at bounding box center [1414, 342] width 42 height 33
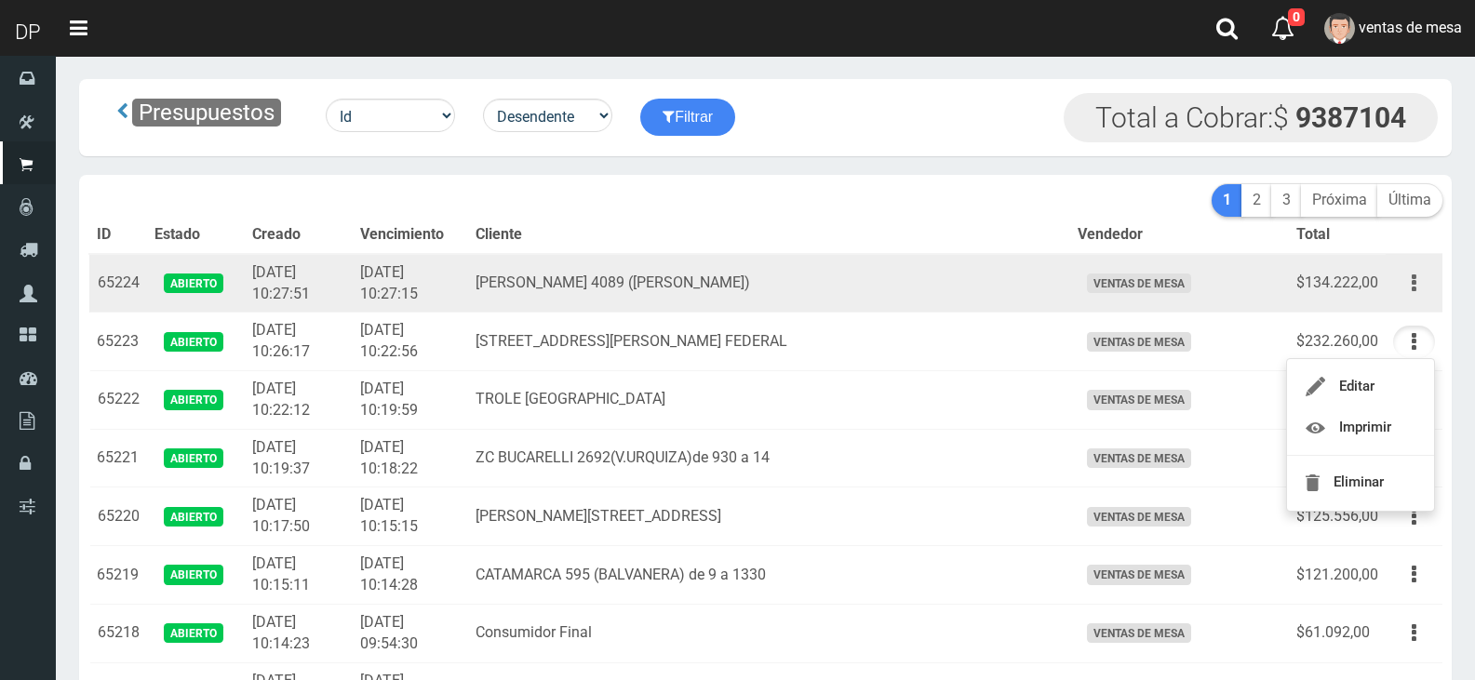
click at [1412, 296] on icon "button" at bounding box center [1414, 283] width 5 height 33
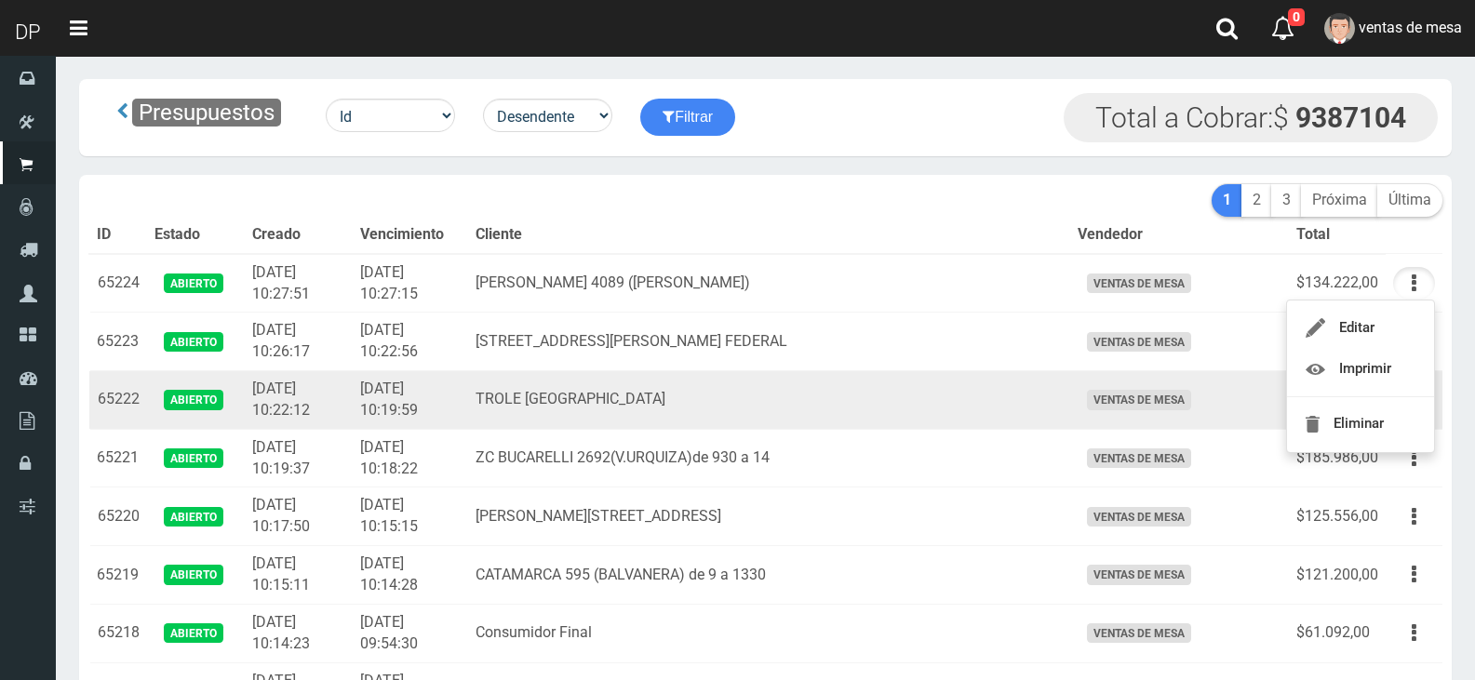
click at [569, 373] on td "TROLE [GEOGRAPHIC_DATA]" at bounding box center [769, 400] width 602 height 59
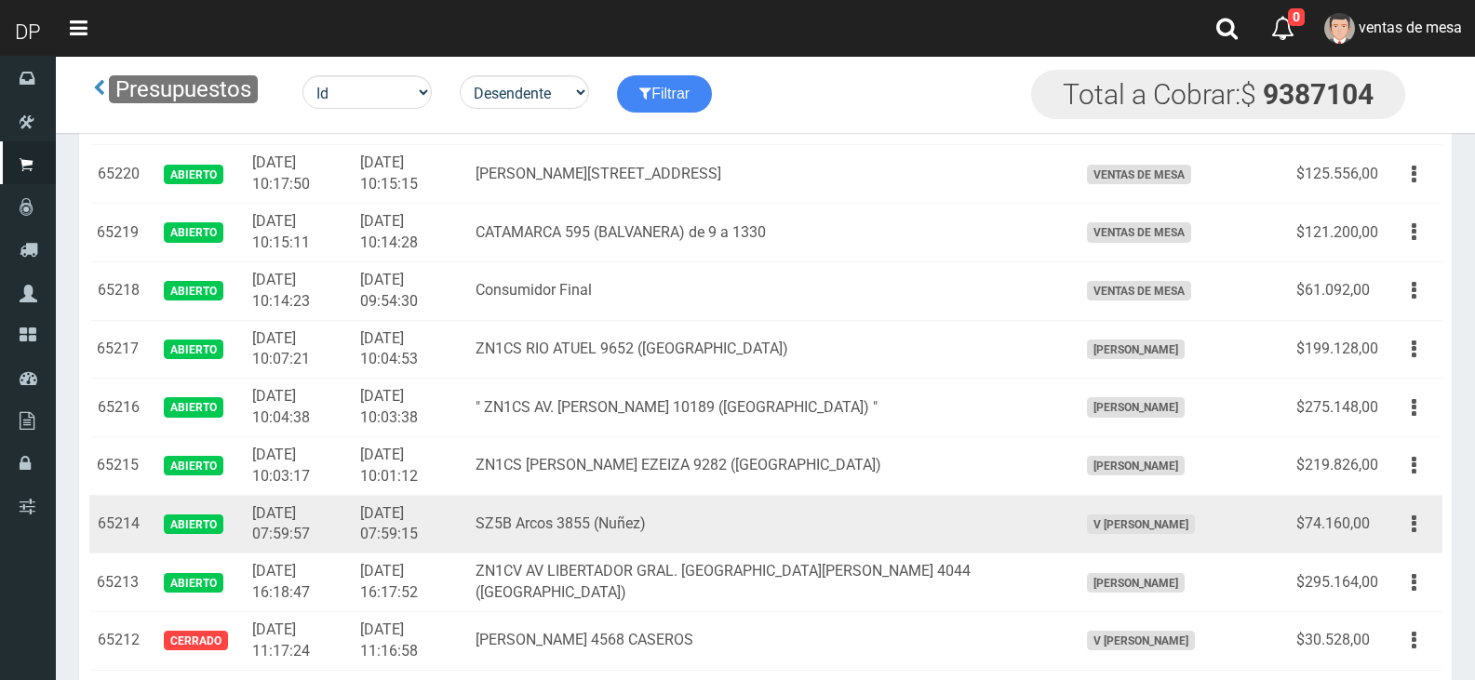
scroll to position [279, 0]
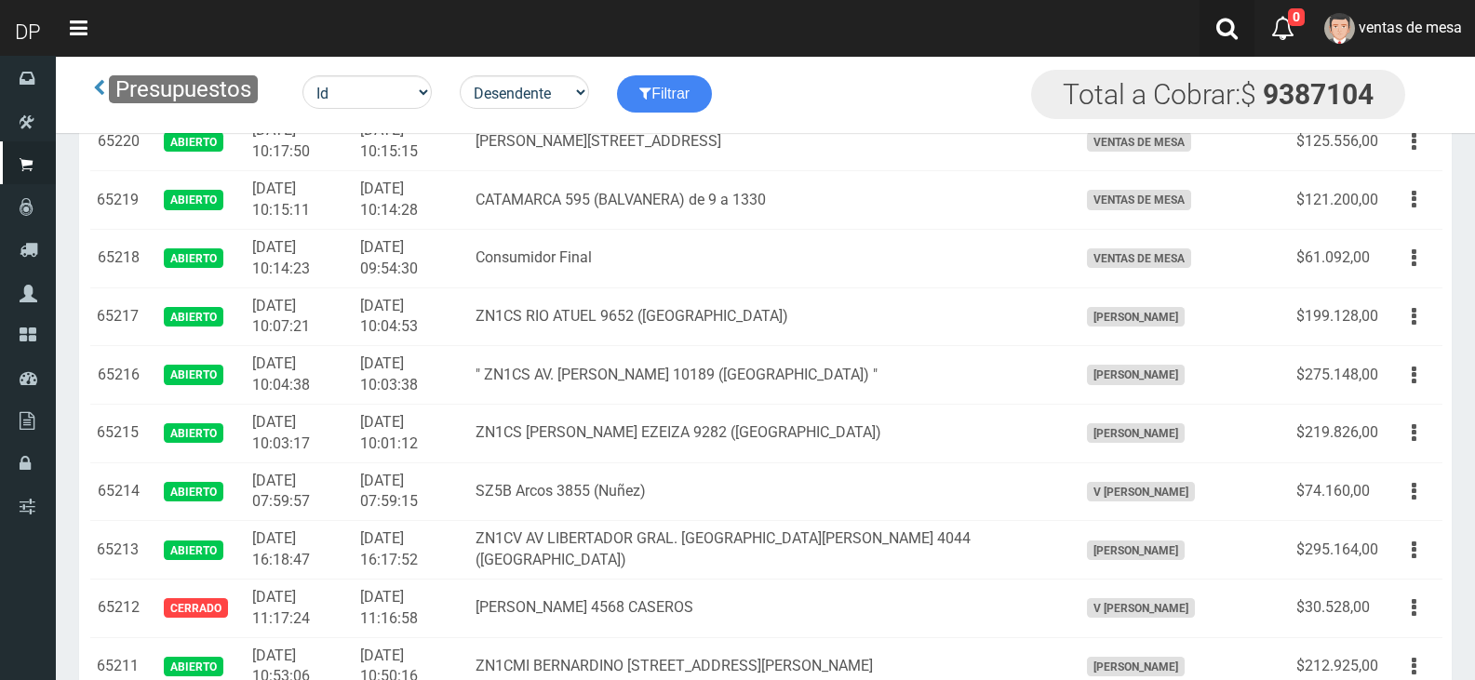
click at [1208, 17] on link at bounding box center [1226, 28] width 55 height 57
drag, startPoint x: 1209, startPoint y: 22, endPoint x: 1072, endPoint y: 39, distance: 137.8
click at [1209, 22] on link at bounding box center [1226, 28] width 55 height 57
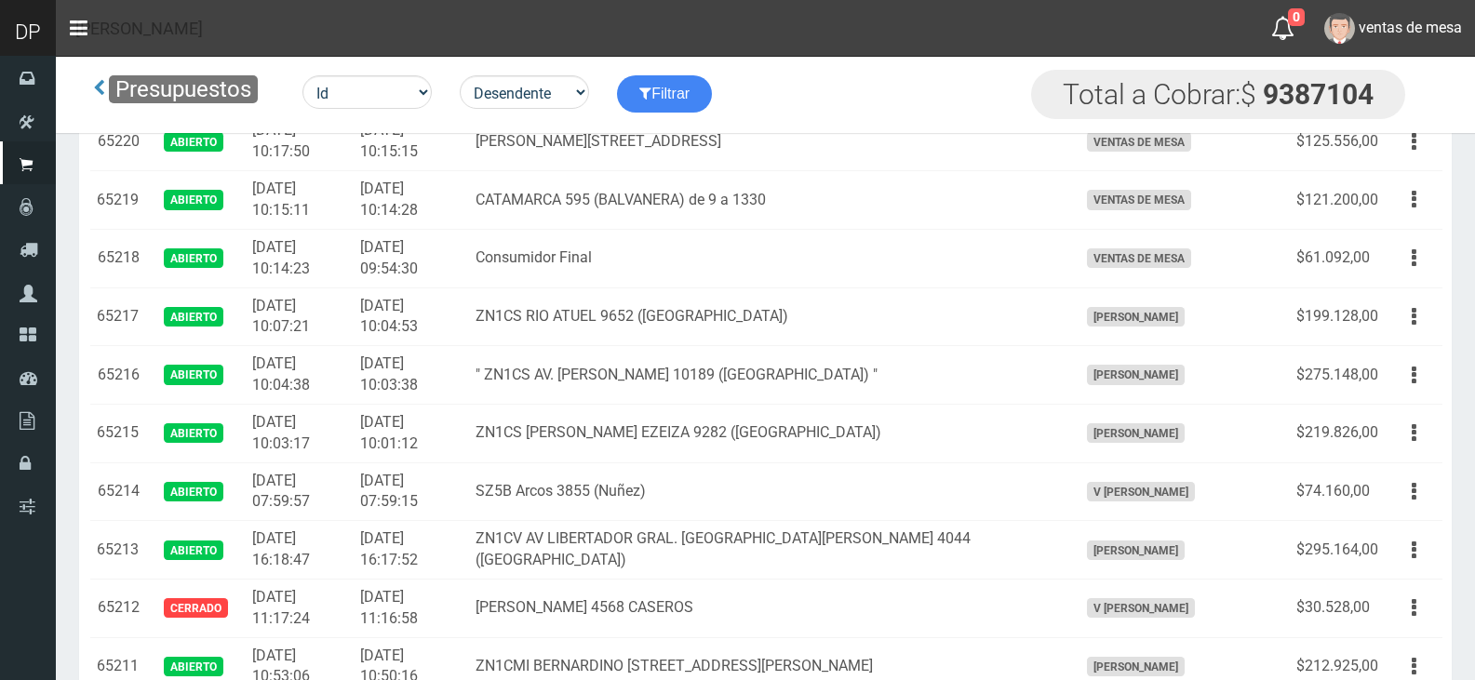
scroll to position [0, 0]
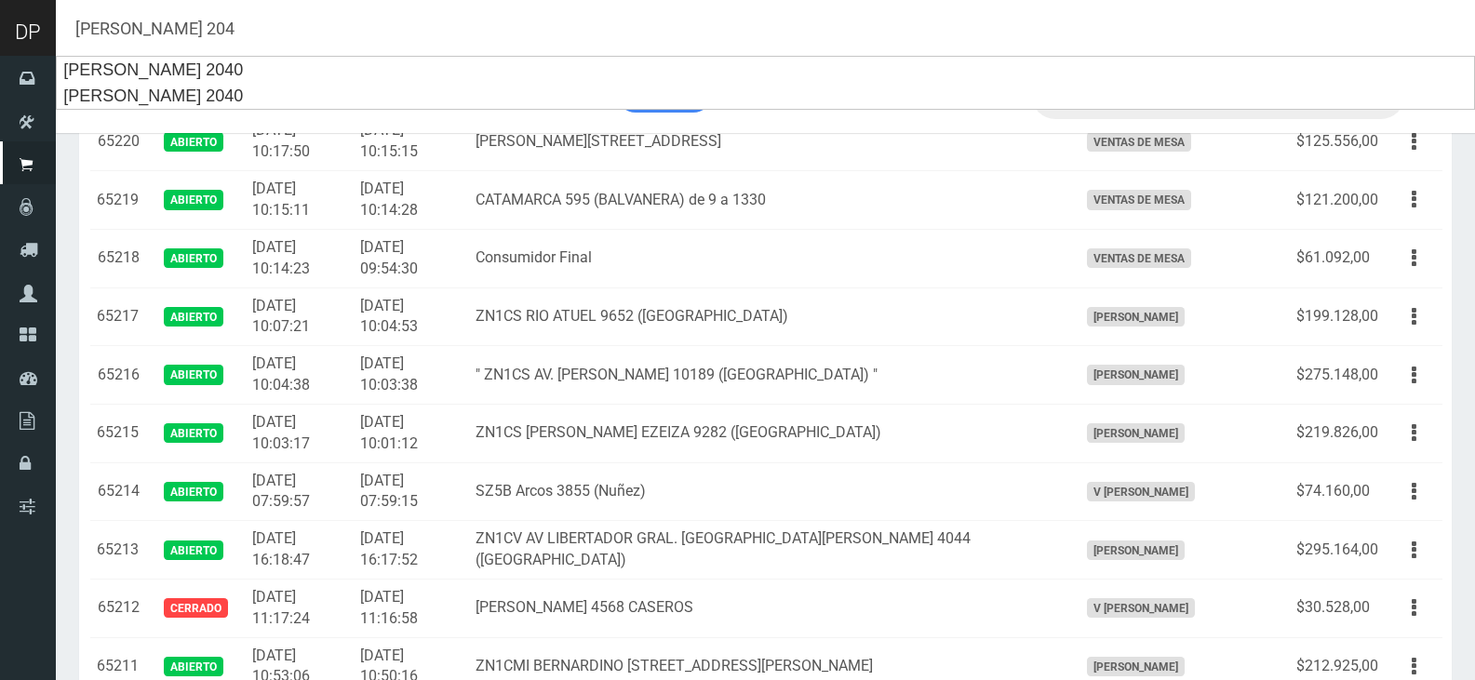
type input "mariano acha 204"
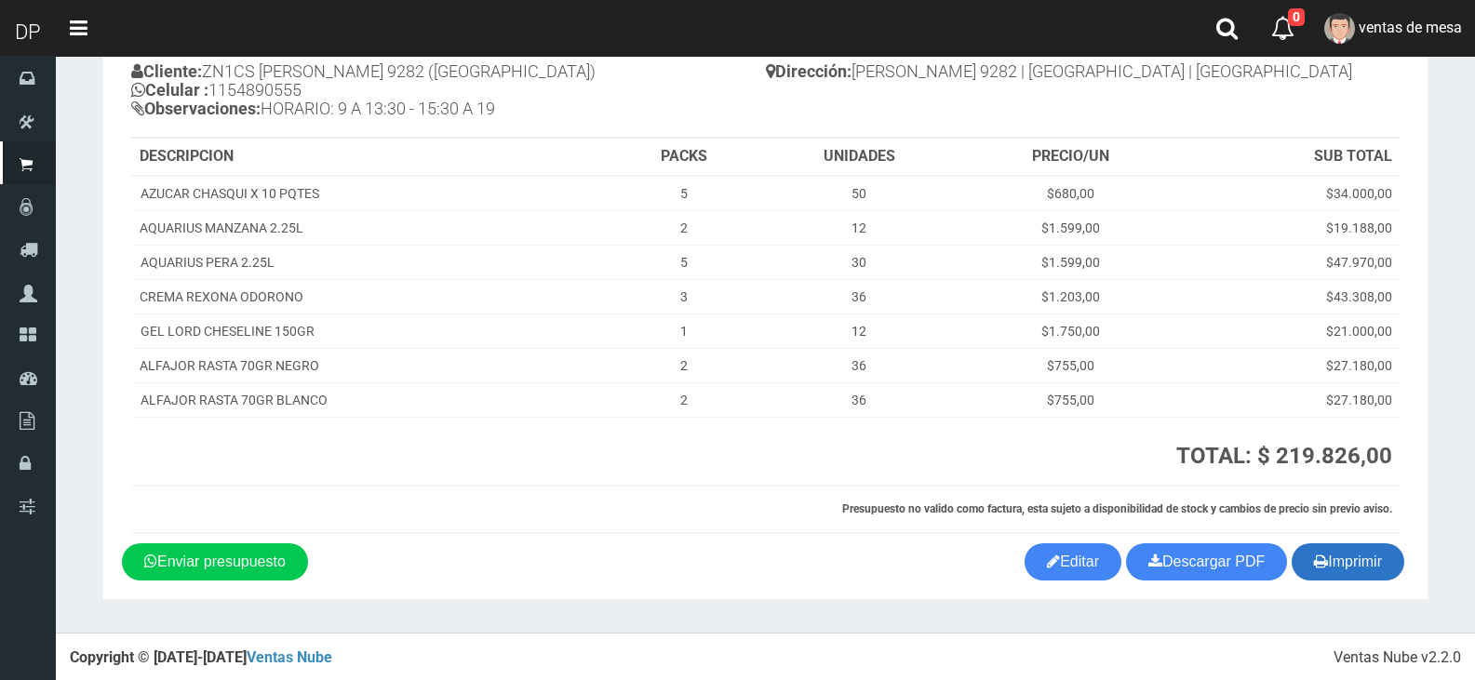
scroll to position [165, 0]
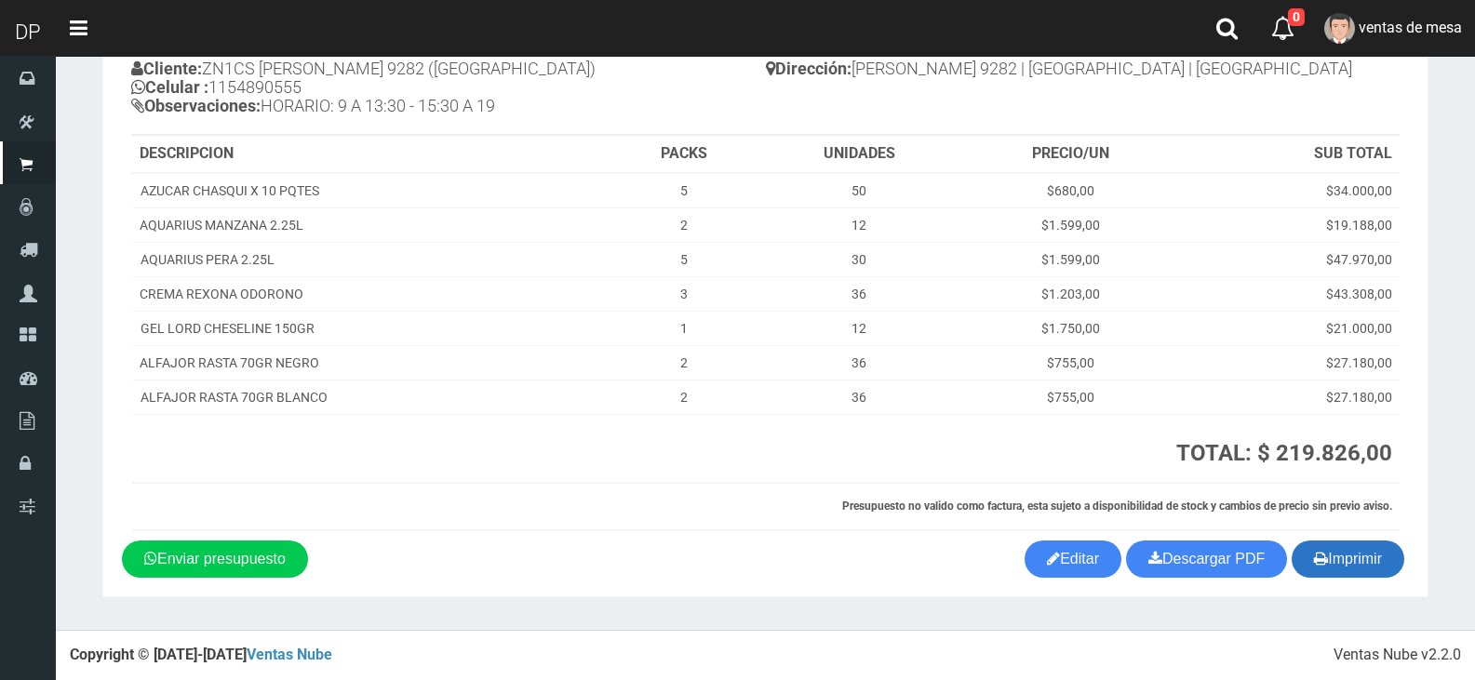
click at [1396, 556] on button "Imprimir" at bounding box center [1348, 559] width 113 height 37
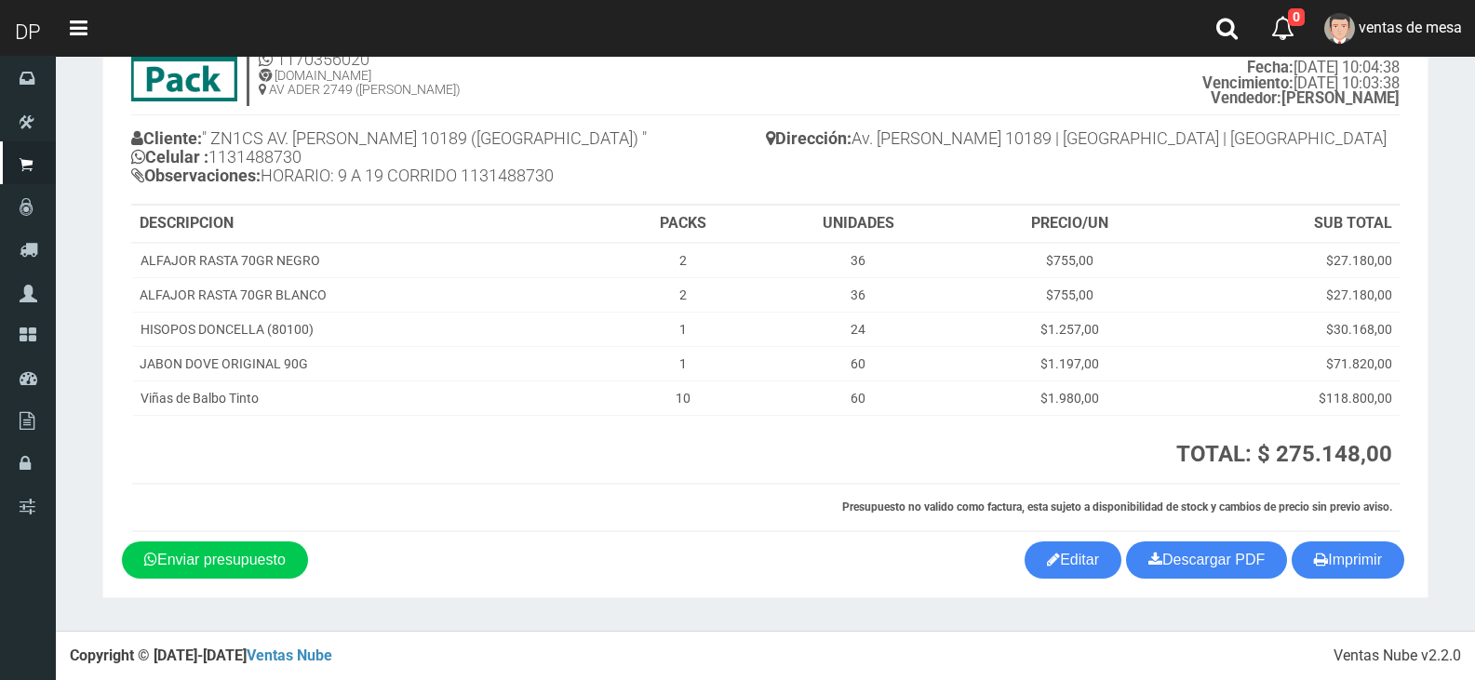
scroll to position [96, 0]
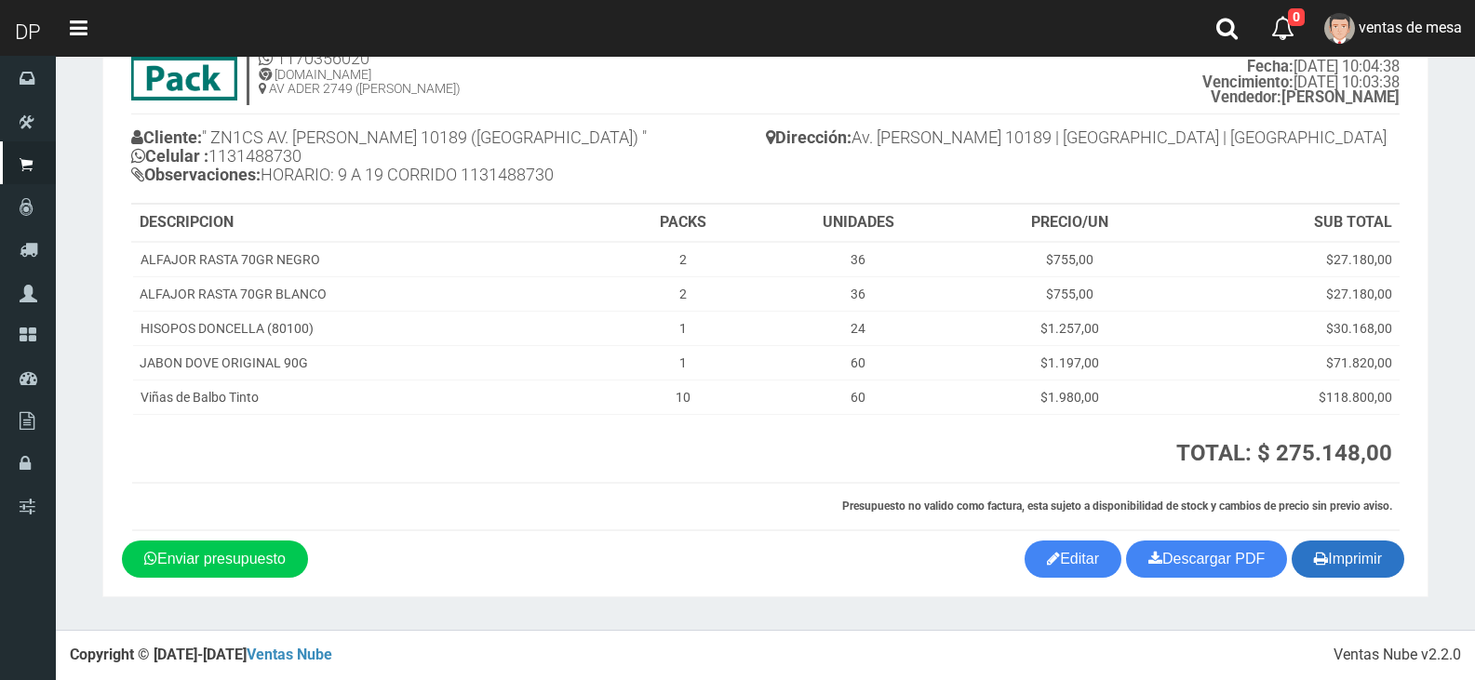
click at [1353, 562] on button "Imprimir" at bounding box center [1348, 559] width 113 height 37
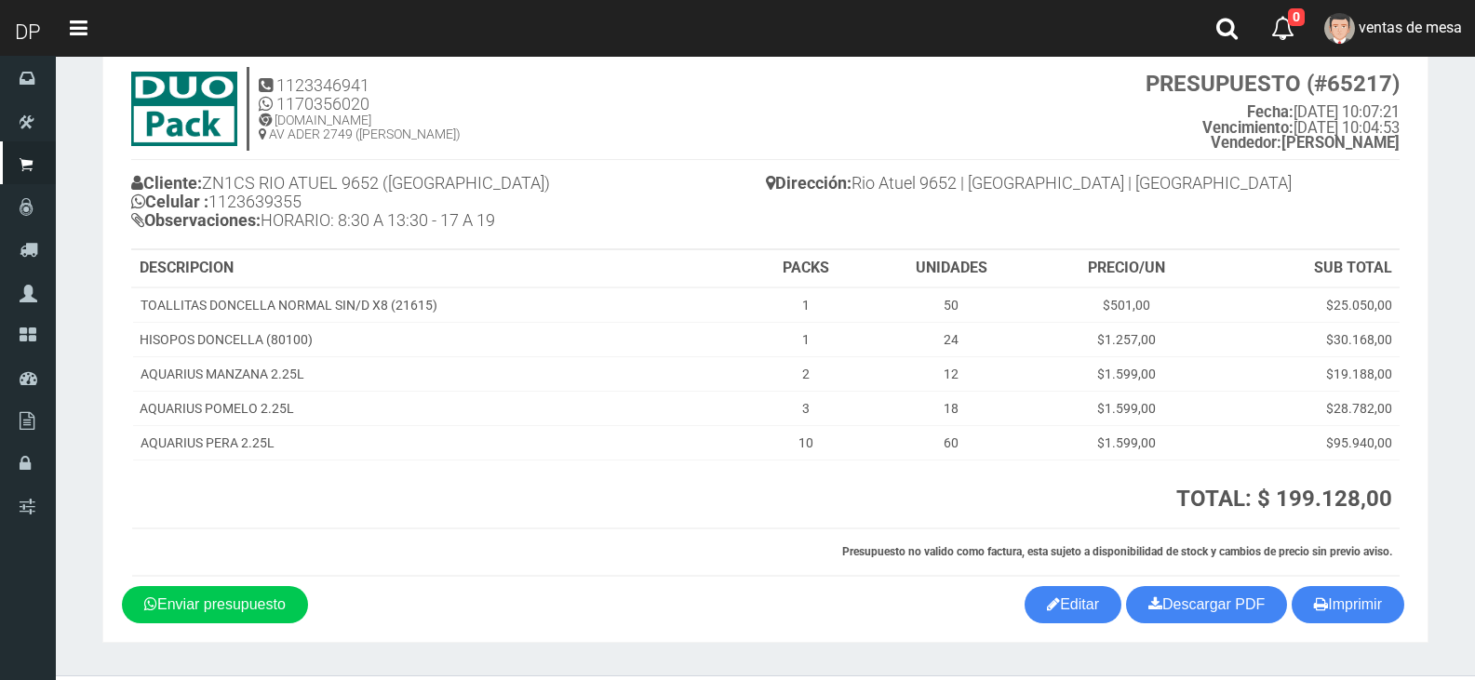
scroll to position [96, 0]
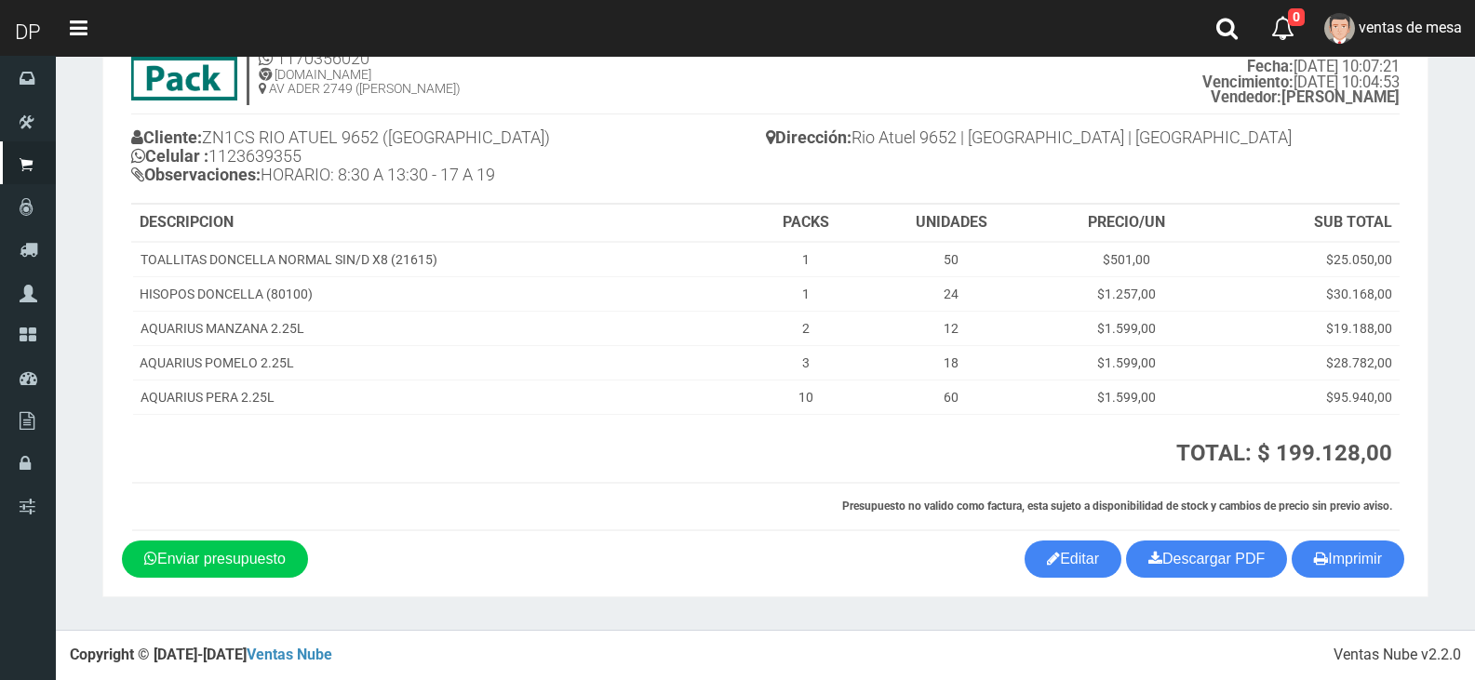
click at [1400, 579] on section "1123346941 1170356020 [DOMAIN_NAME] AV ADER 2749 ([PERSON_NAME]) PRESUPUESTO (#…" at bounding box center [765, 295] width 1326 height 605
click at [1396, 550] on button "Imprimir" at bounding box center [1348, 559] width 113 height 37
click at [688, 425] on th at bounding box center [499, 448] width 734 height 69
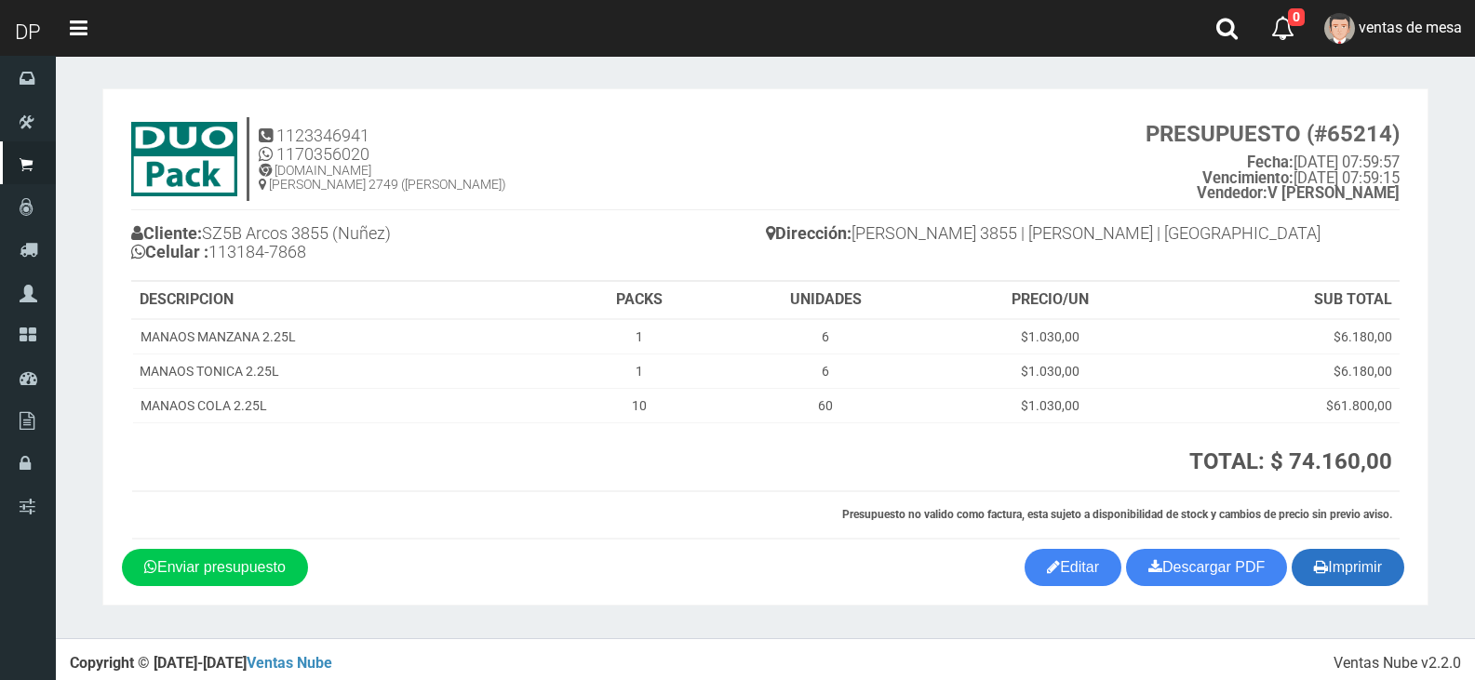
click at [1386, 572] on button "Imprimir" at bounding box center [1348, 567] width 113 height 37
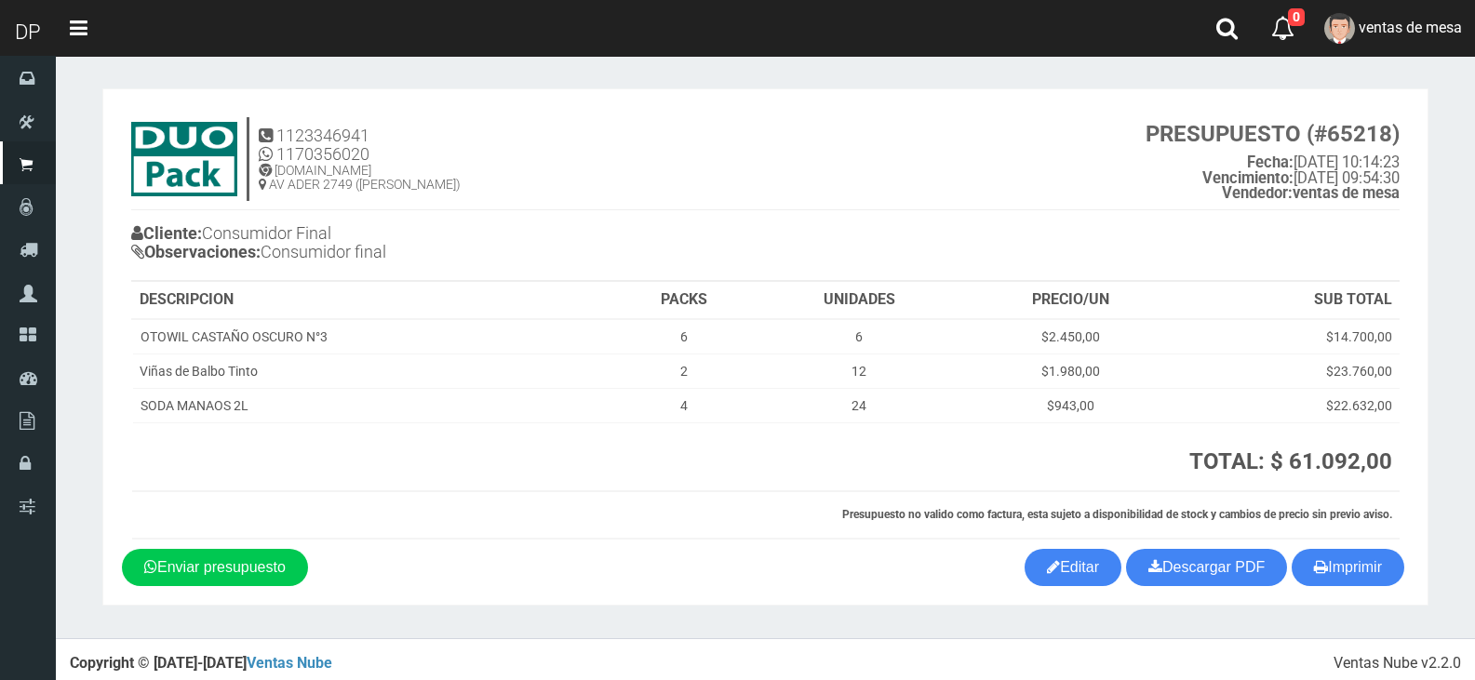
click at [721, 186] on h4 "1123346941 1170356020 [DOMAIN_NAME] AV ADER 2749 ([PERSON_NAME]) PRESUPUESTO (#…" at bounding box center [765, 163] width 1268 height 93
click at [1376, 565] on button "Imprimir" at bounding box center [1348, 567] width 113 height 37
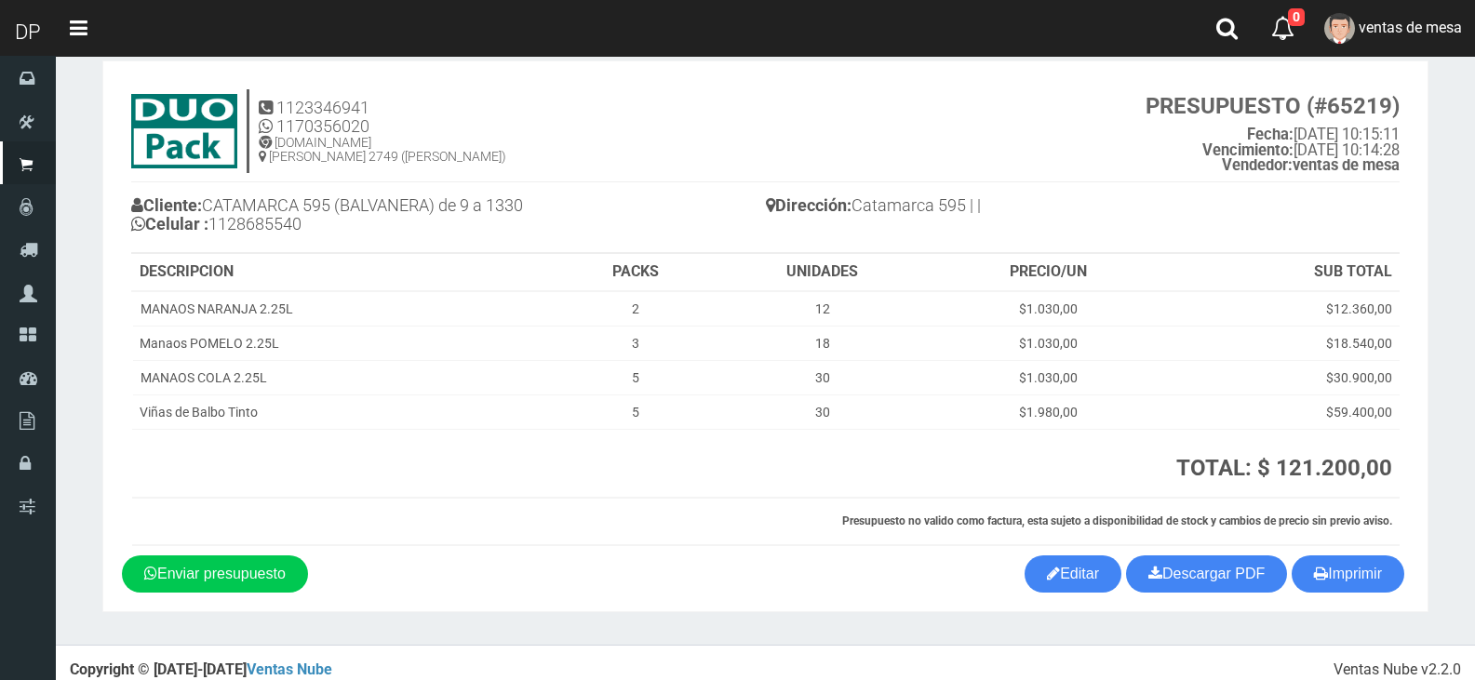
scroll to position [43, 0]
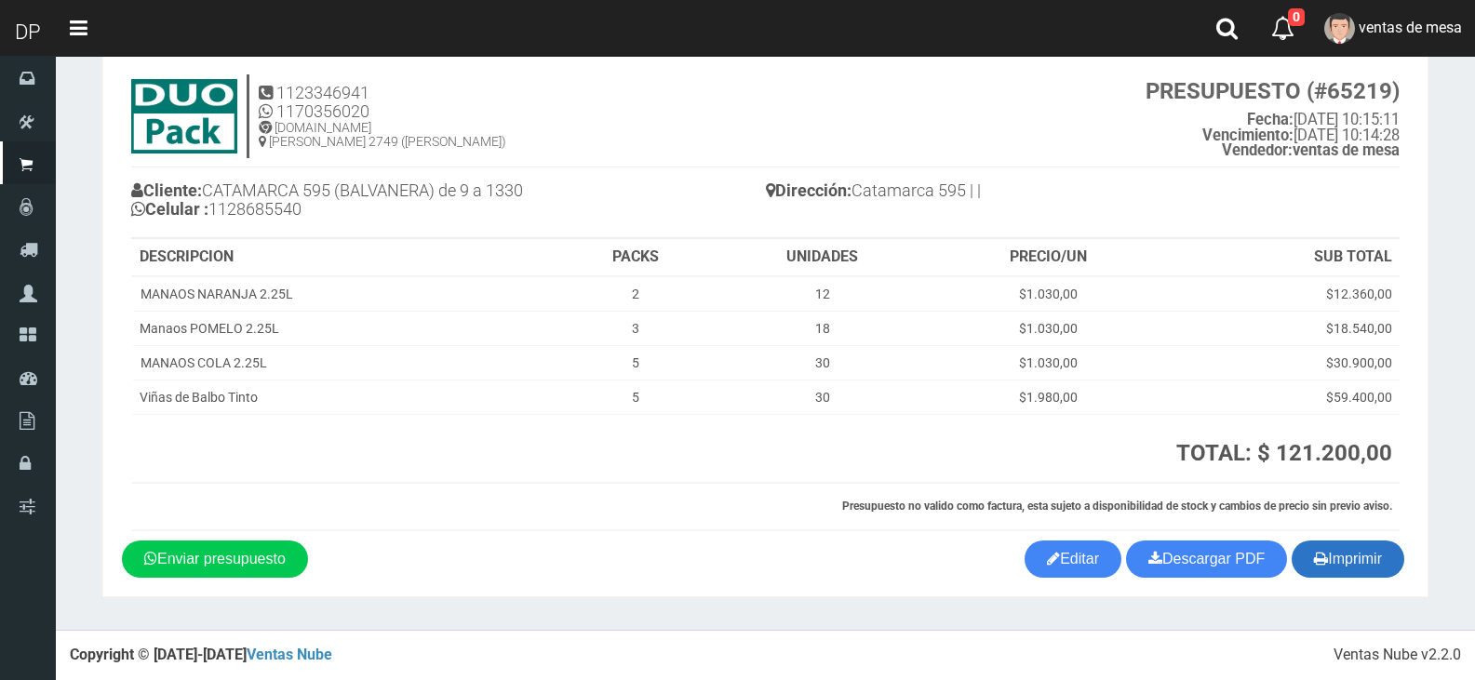
click at [1336, 574] on button "Imprimir" at bounding box center [1348, 559] width 113 height 37
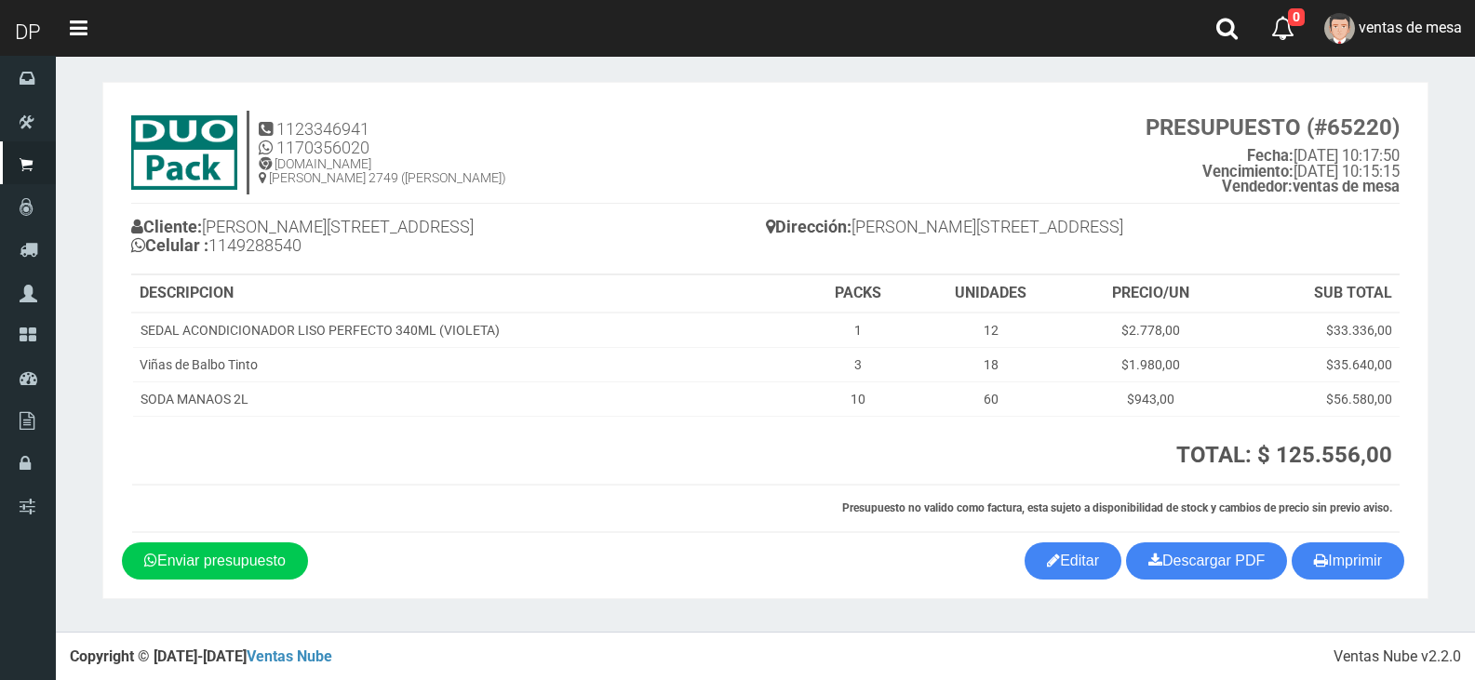
scroll to position [8, 0]
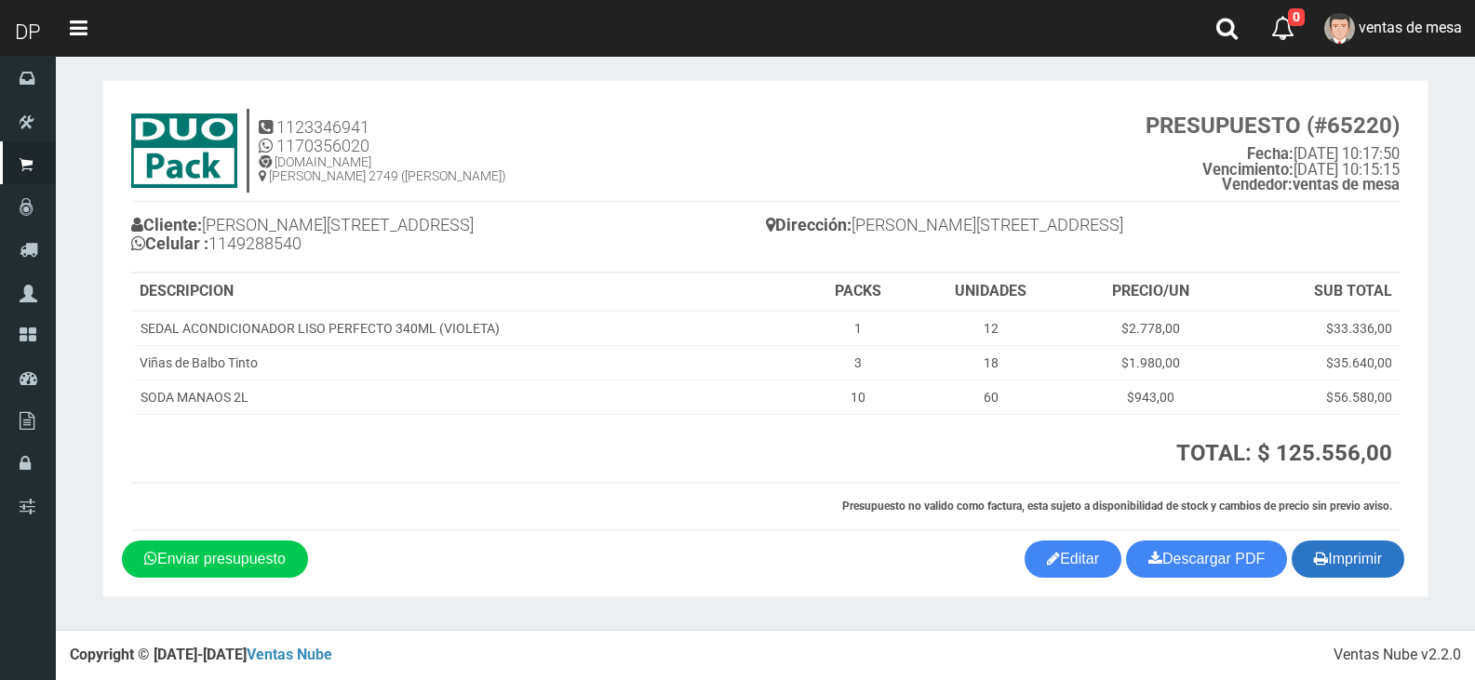
click at [1347, 556] on button "Imprimir" at bounding box center [1348, 559] width 113 height 37
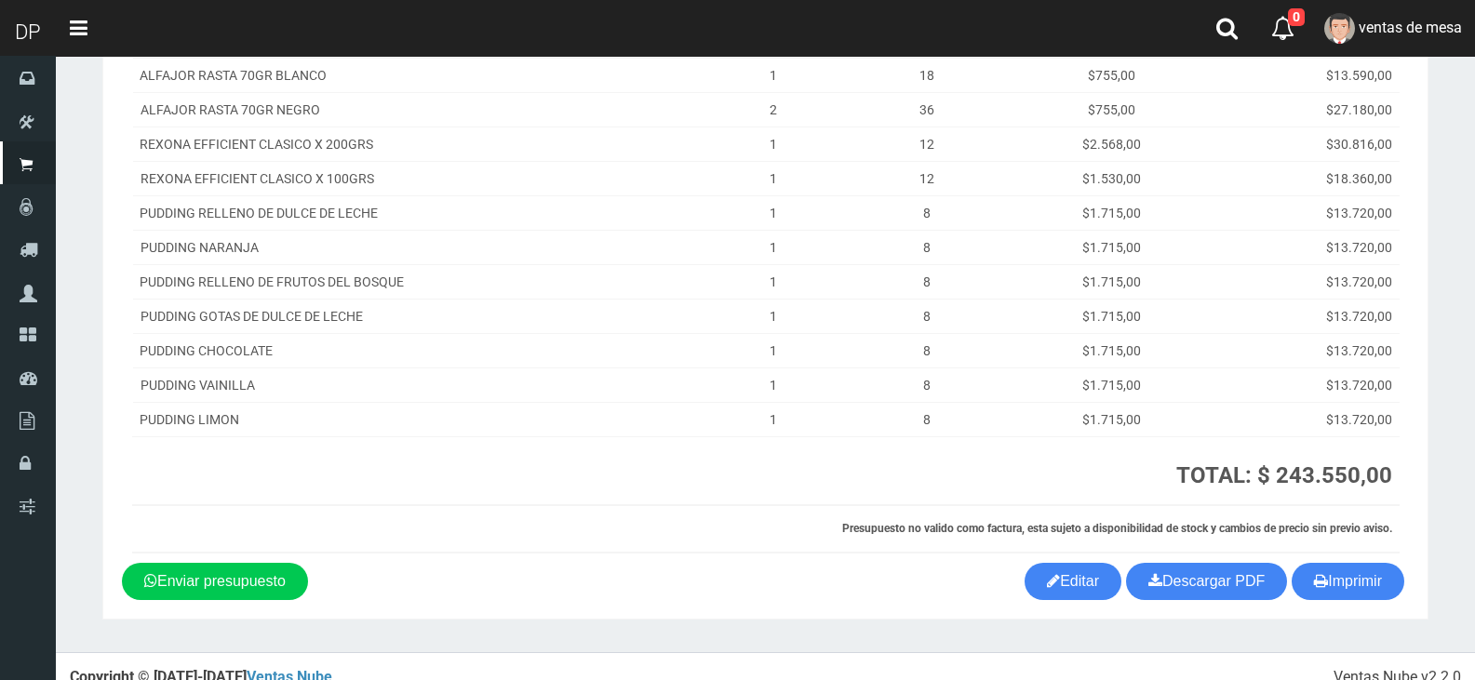
scroll to position [406, 0]
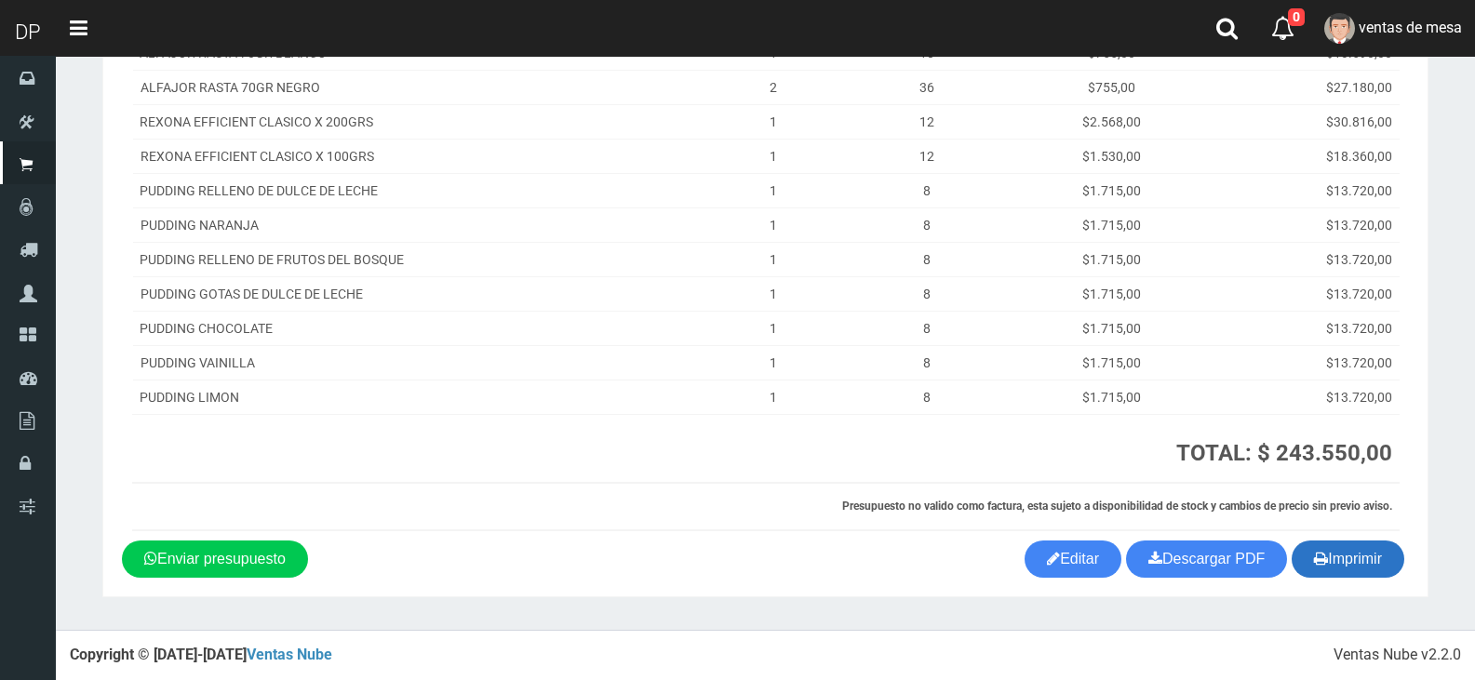
click at [1373, 555] on button "Imprimir" at bounding box center [1348, 559] width 113 height 37
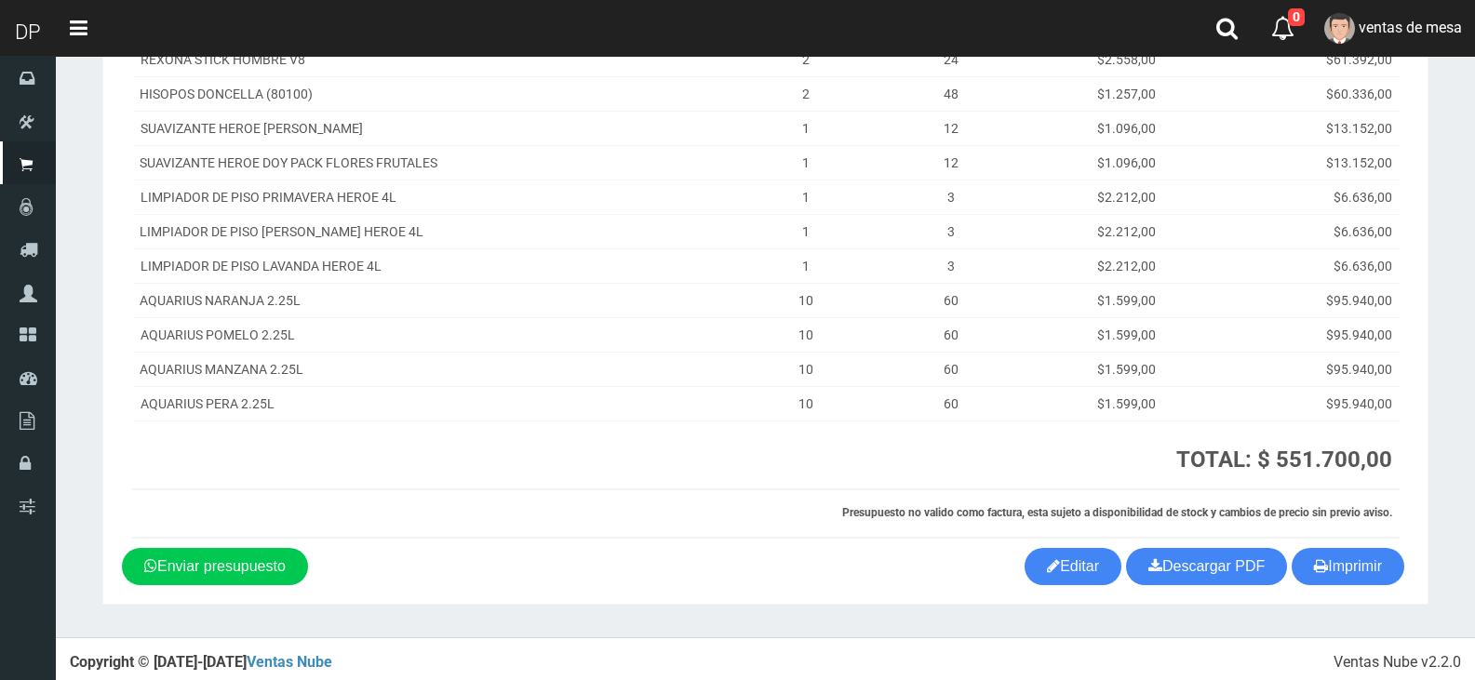
scroll to position [265, 0]
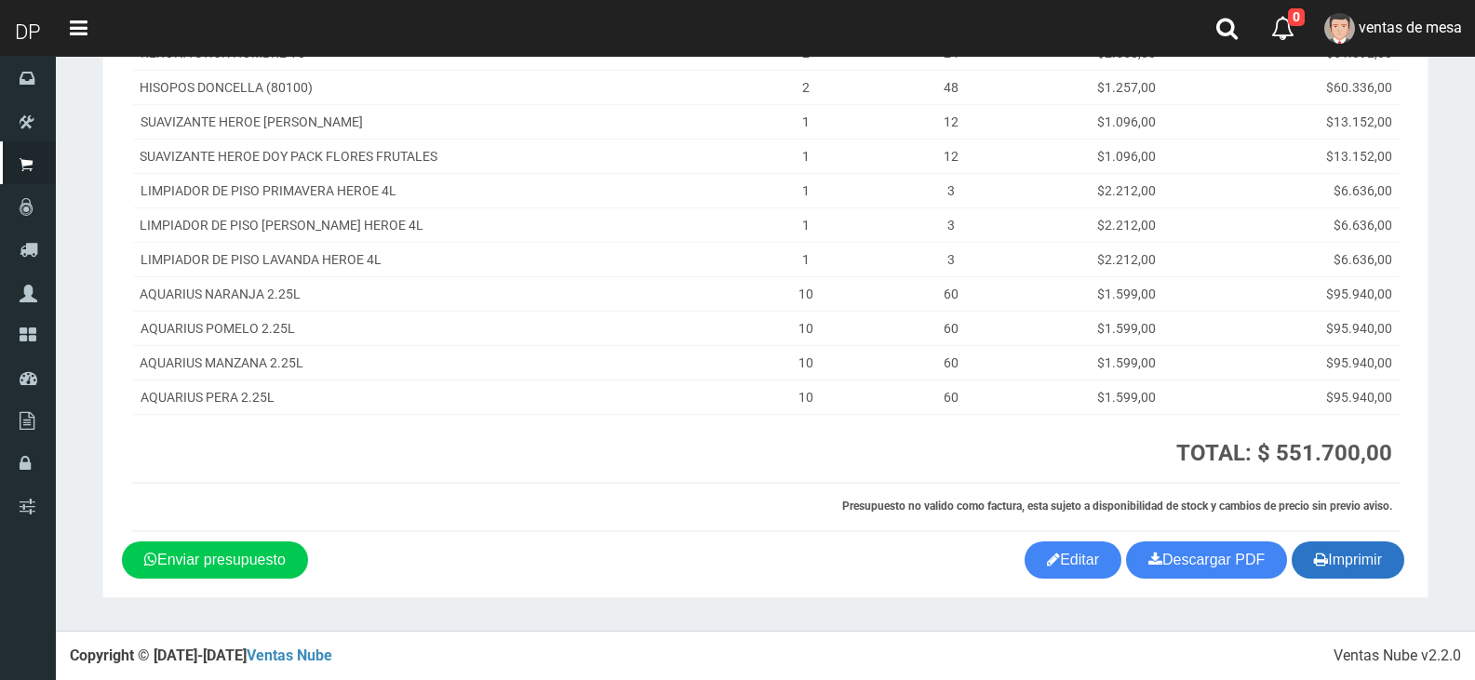
click at [1317, 551] on icon "button" at bounding box center [1321, 559] width 14 height 26
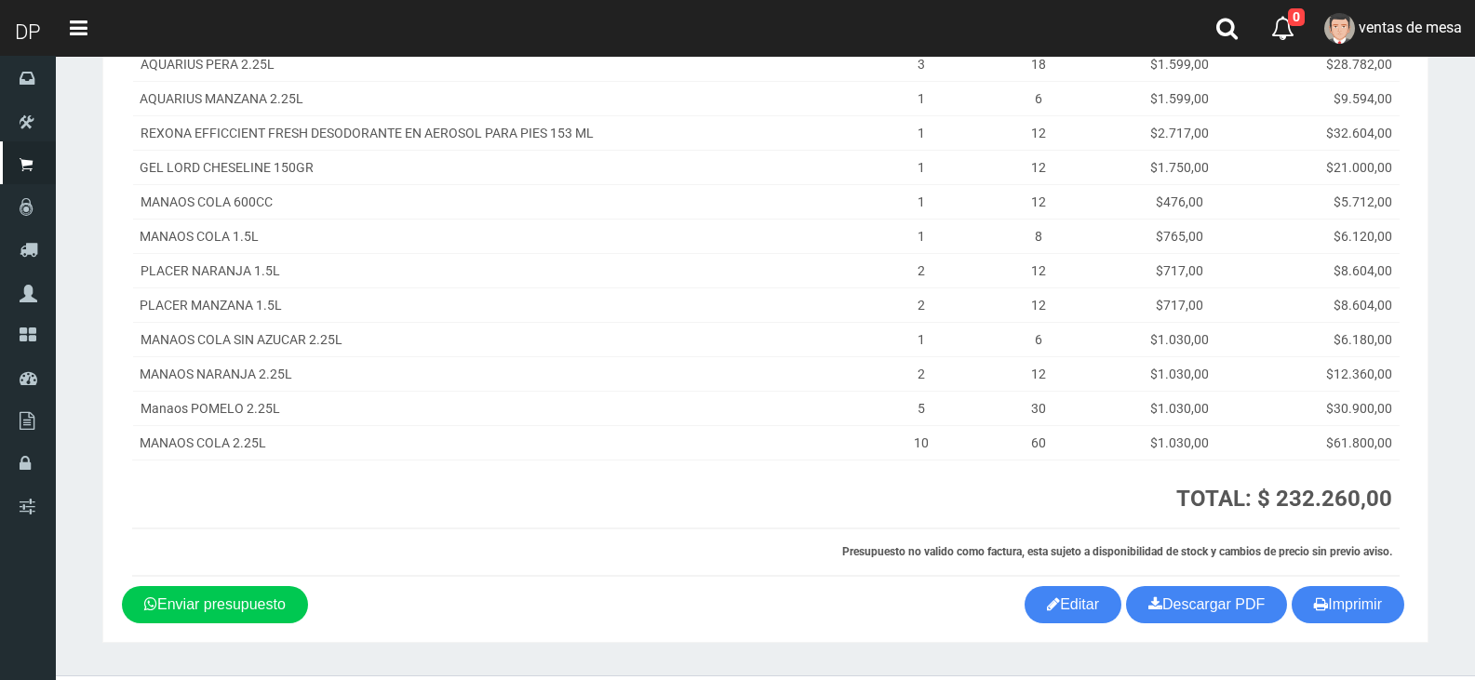
scroll to position [318, 0]
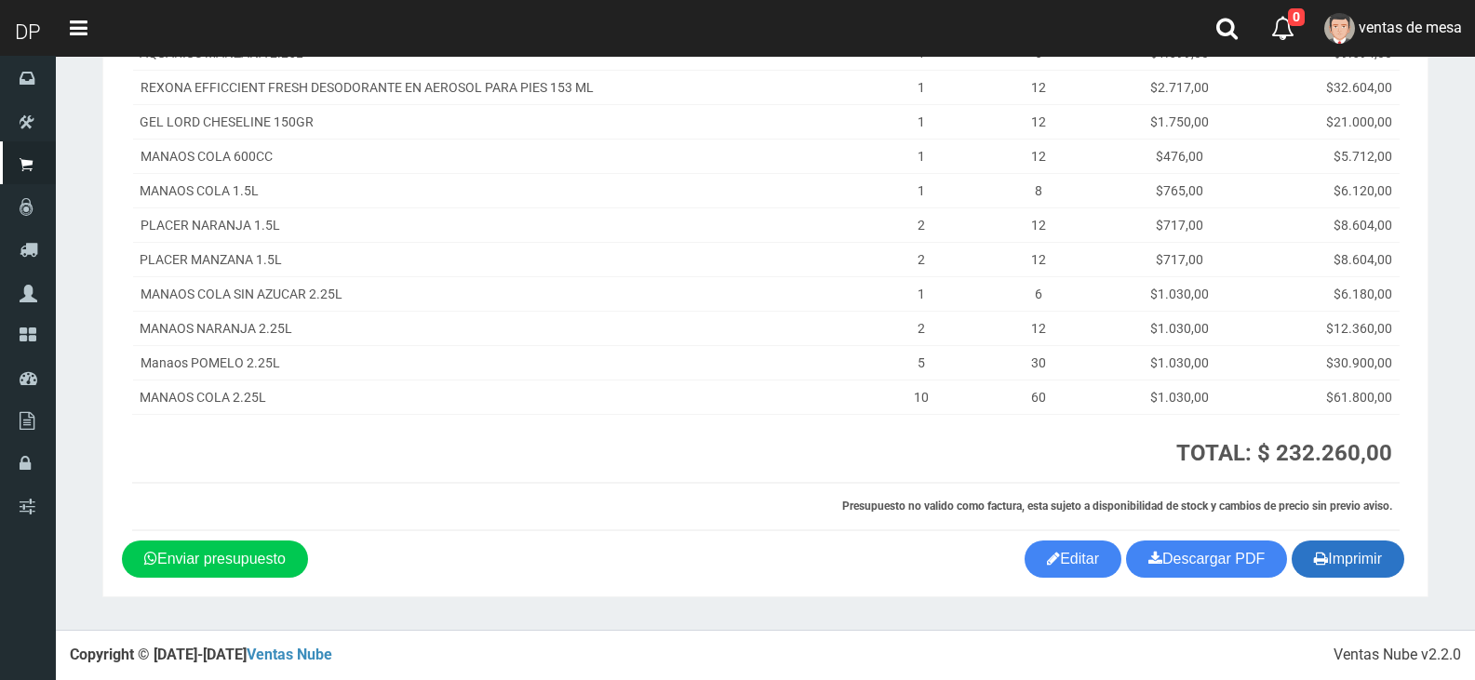
click at [1317, 541] on button "Imprimir" at bounding box center [1348, 559] width 113 height 37
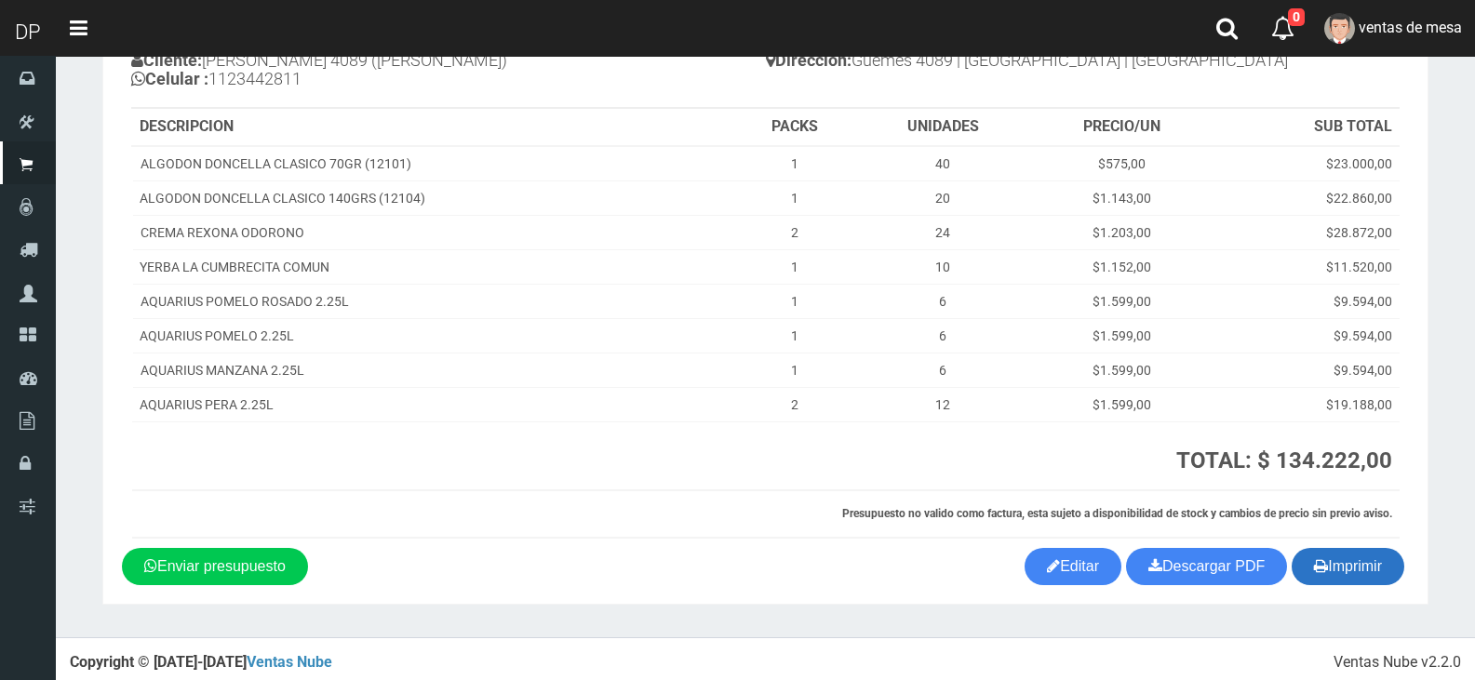
scroll to position [181, 0]
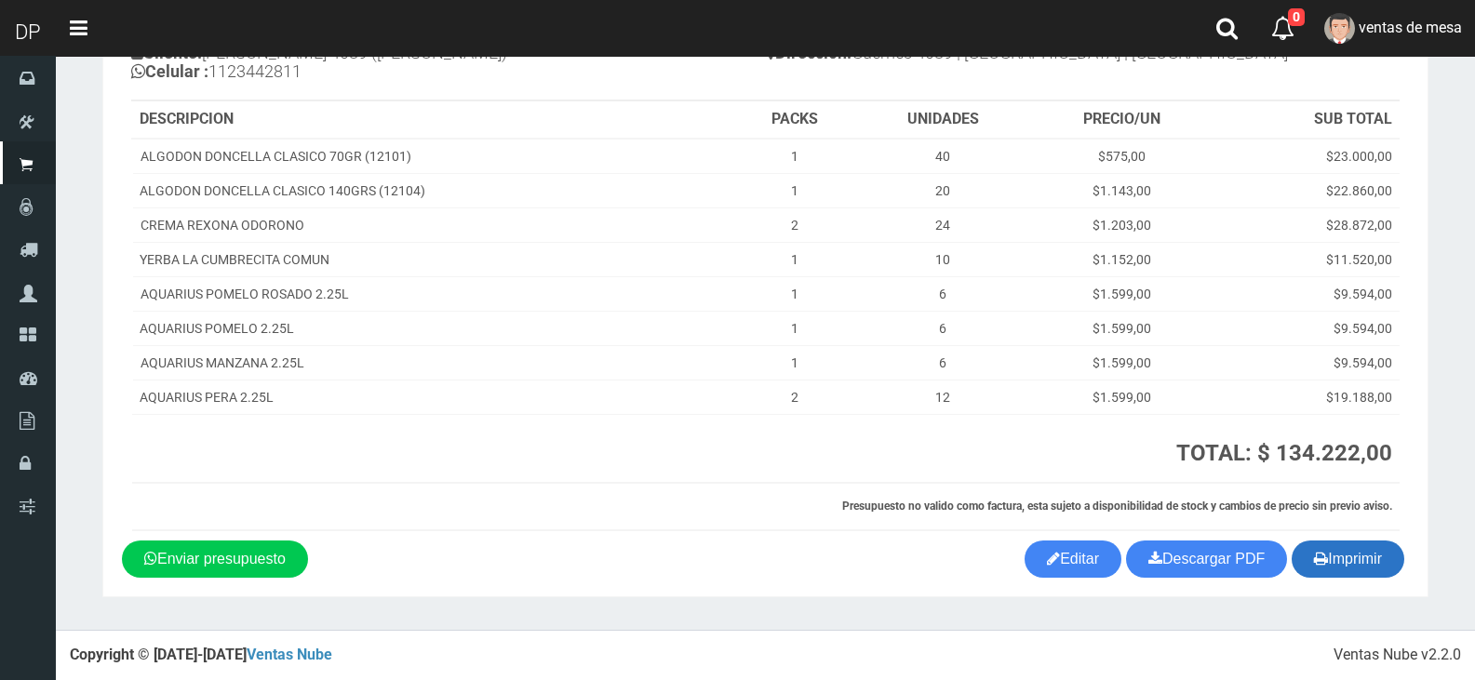
click at [1357, 566] on button "Imprimir" at bounding box center [1348, 559] width 113 height 37
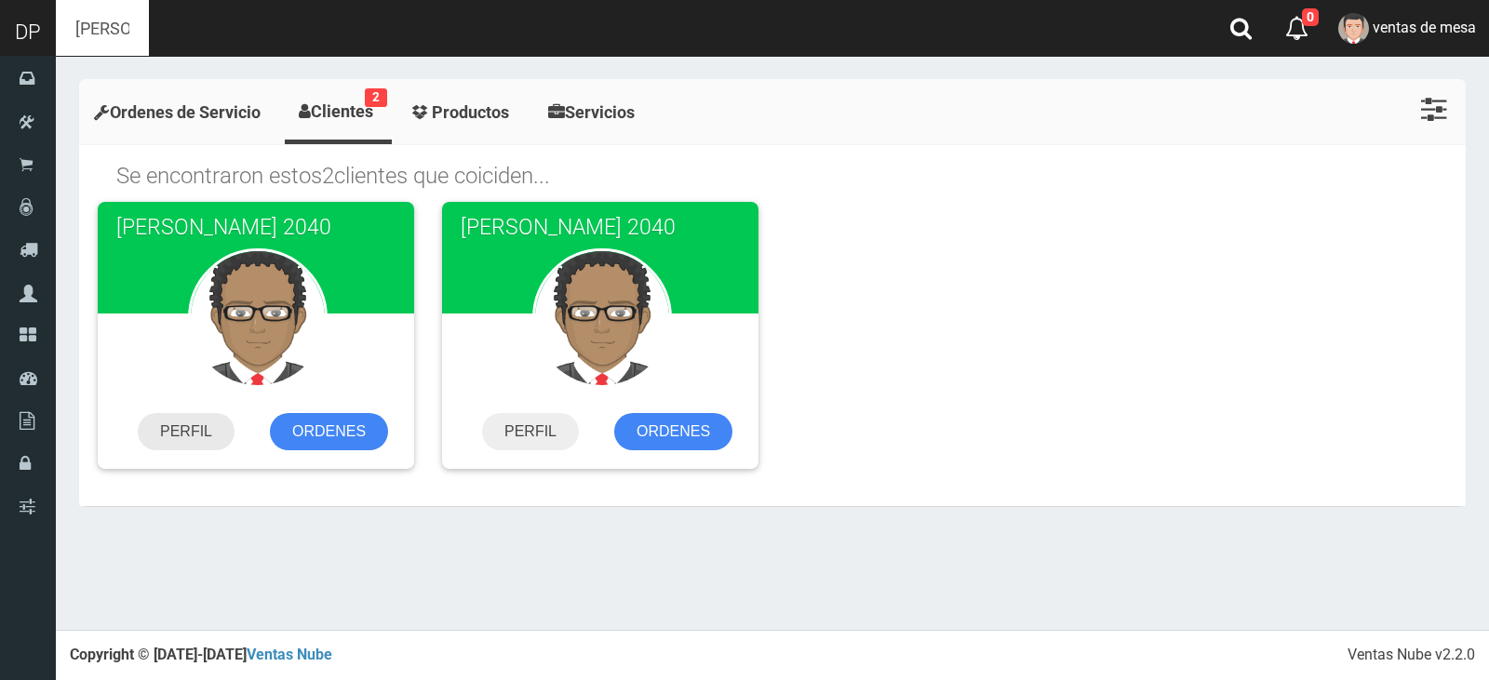
click at [193, 430] on link "PERFIL" at bounding box center [186, 431] width 97 height 37
click at [708, 436] on link "ORDENES" at bounding box center [673, 431] width 118 height 37
click at [345, 427] on link "ORDENES" at bounding box center [329, 431] width 118 height 37
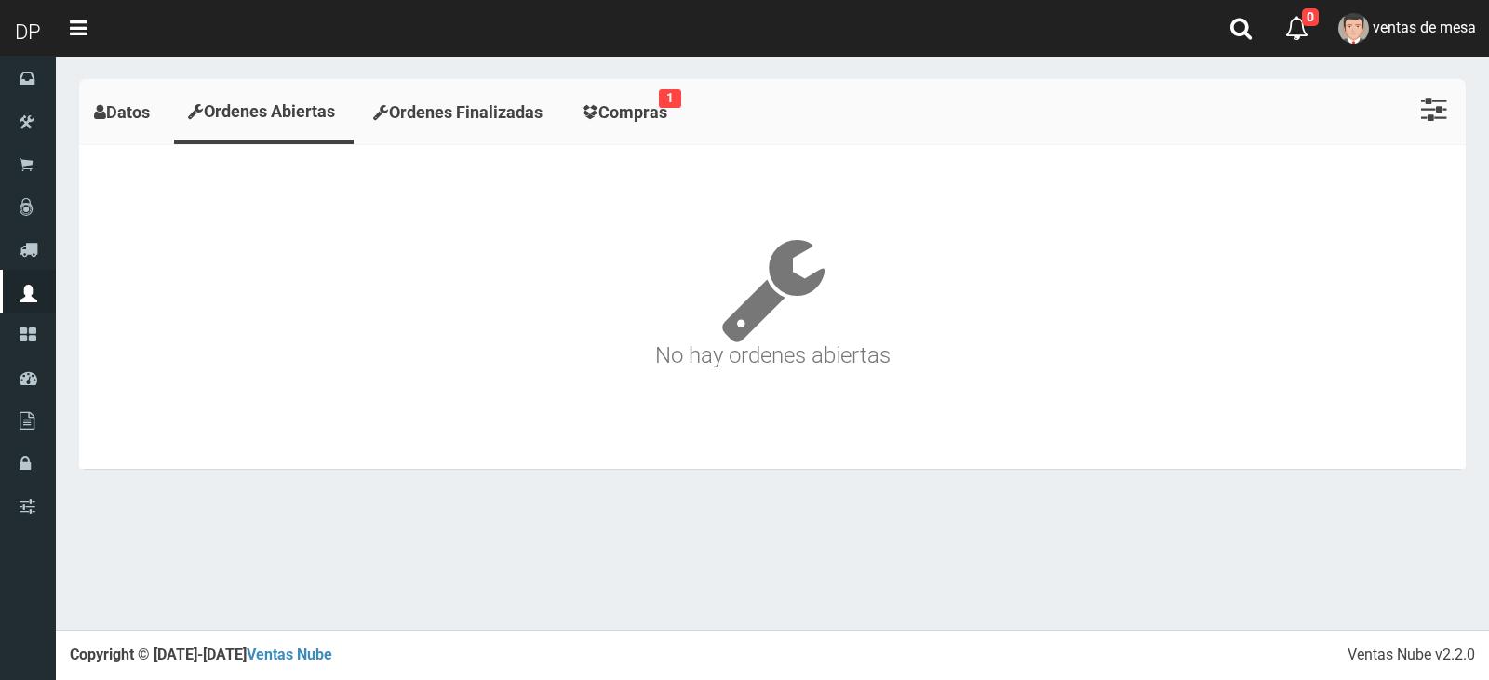
click at [639, 115] on span "Compras" at bounding box center [632, 112] width 69 height 20
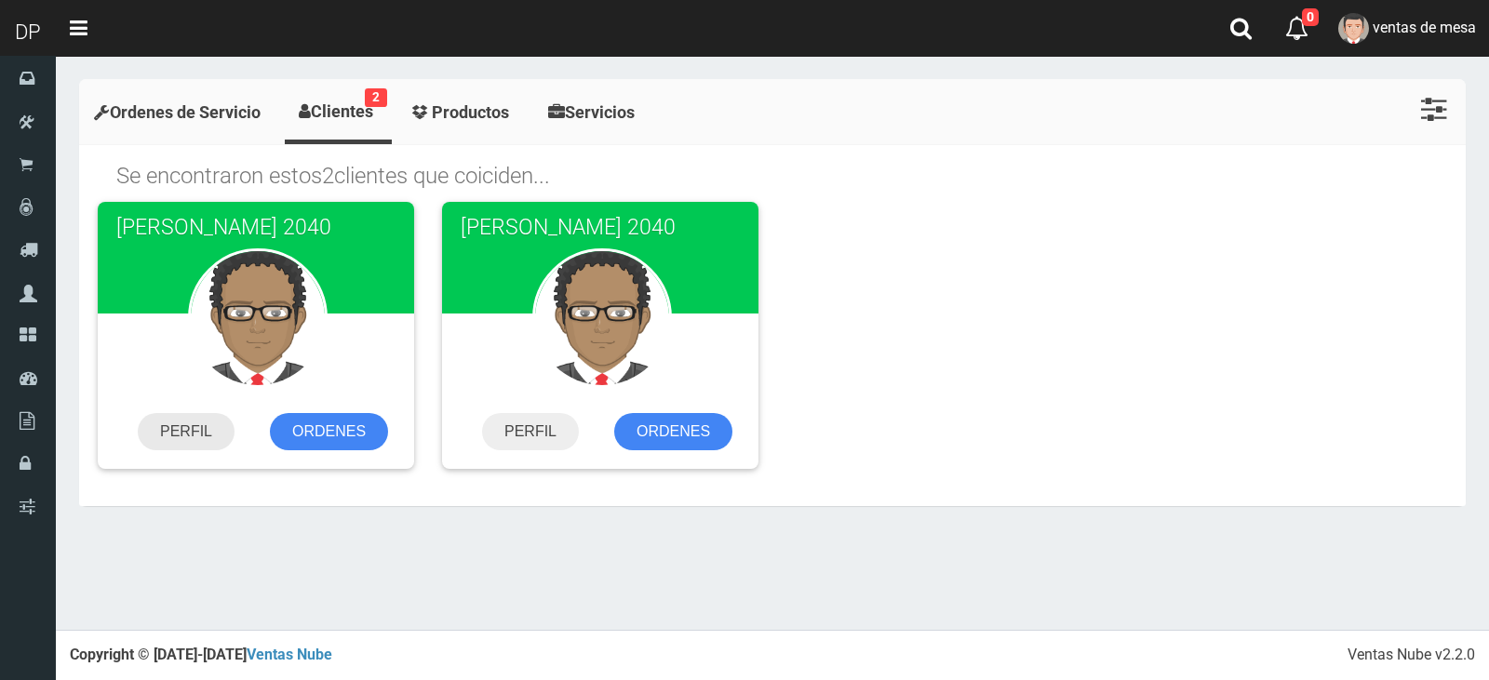
click at [162, 441] on link "PERFIL" at bounding box center [186, 431] width 97 height 37
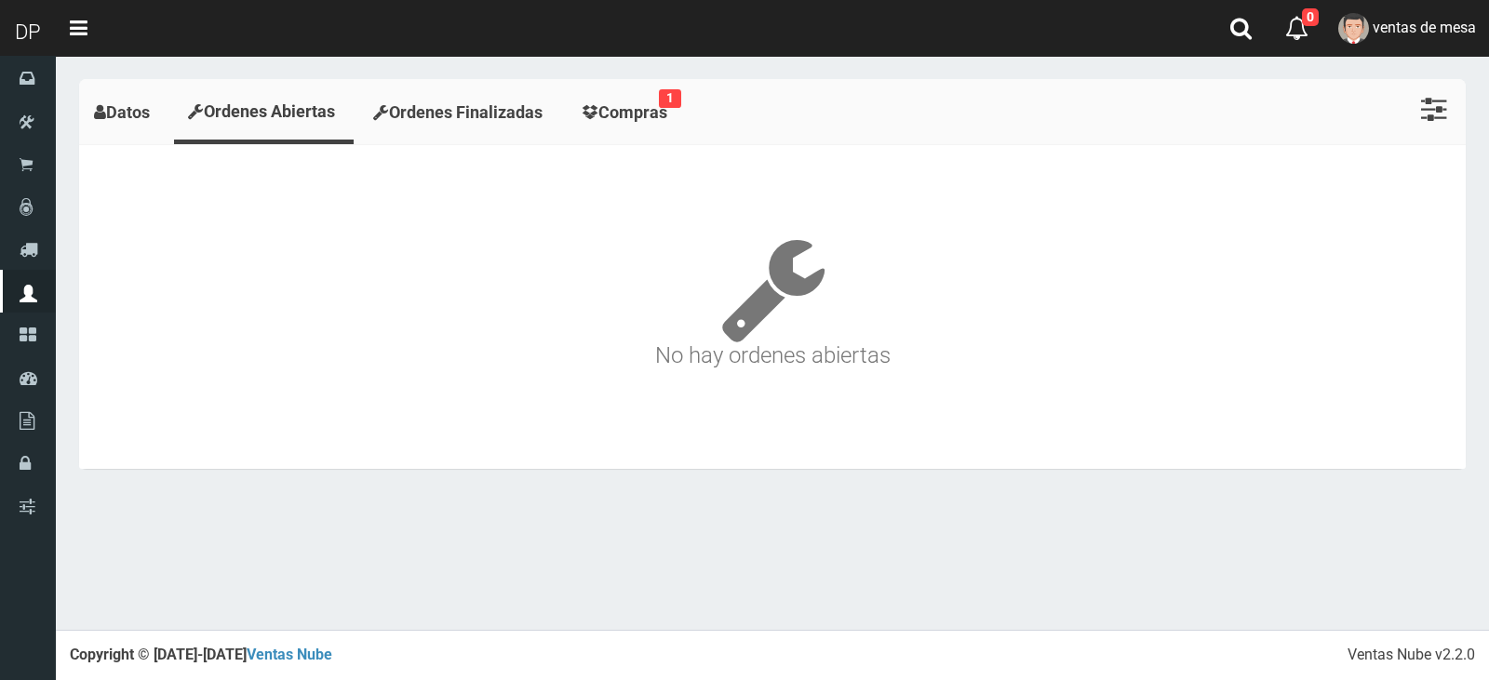
click at [643, 81] on section "× Titulo del Msj texto Mas Texto Cancelar Aceptar Datos Ordenes Abiertas Ordene…" at bounding box center [772, 283] width 1433 height 455
click at [644, 114] on span "Compras" at bounding box center [632, 112] width 69 height 20
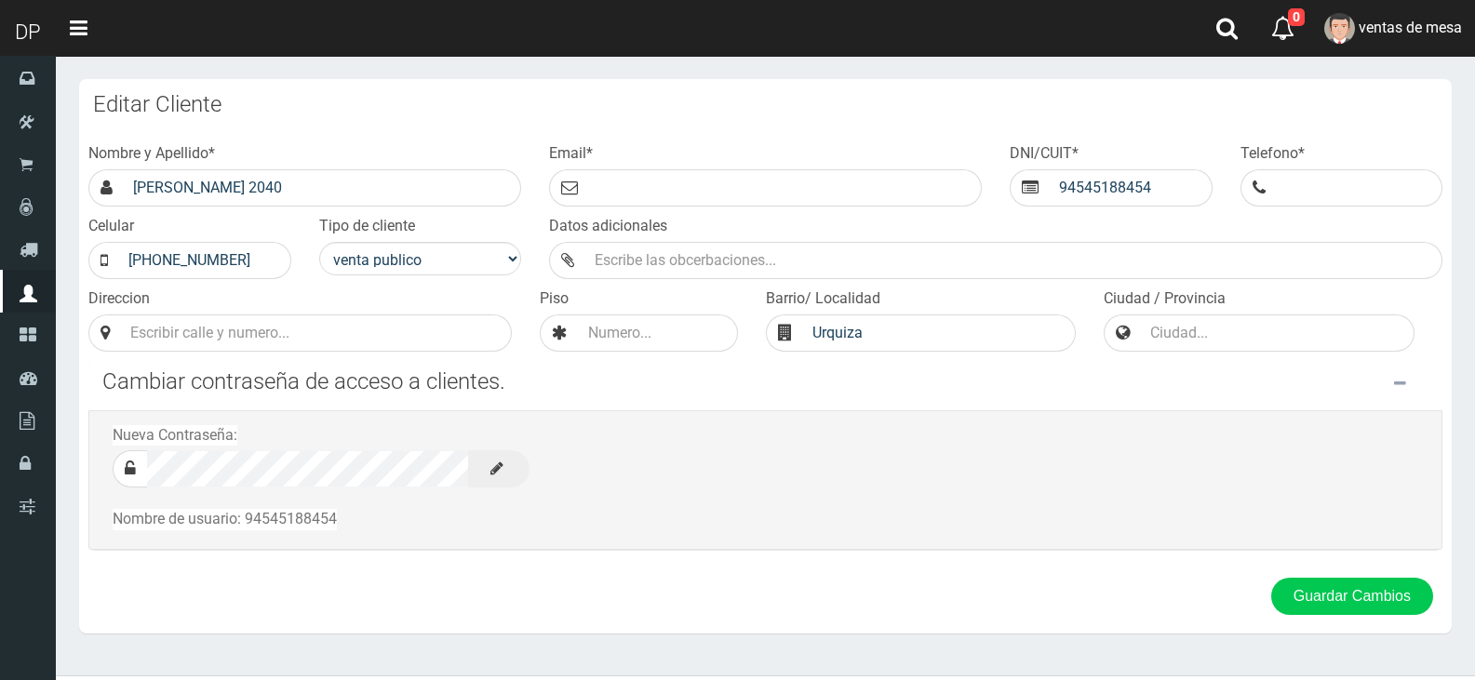
click at [245, 188] on input "[PERSON_NAME] 2040" at bounding box center [322, 187] width 397 height 37
click at [216, 187] on input "[PERSON_NAME] 2040" at bounding box center [322, 187] width 397 height 37
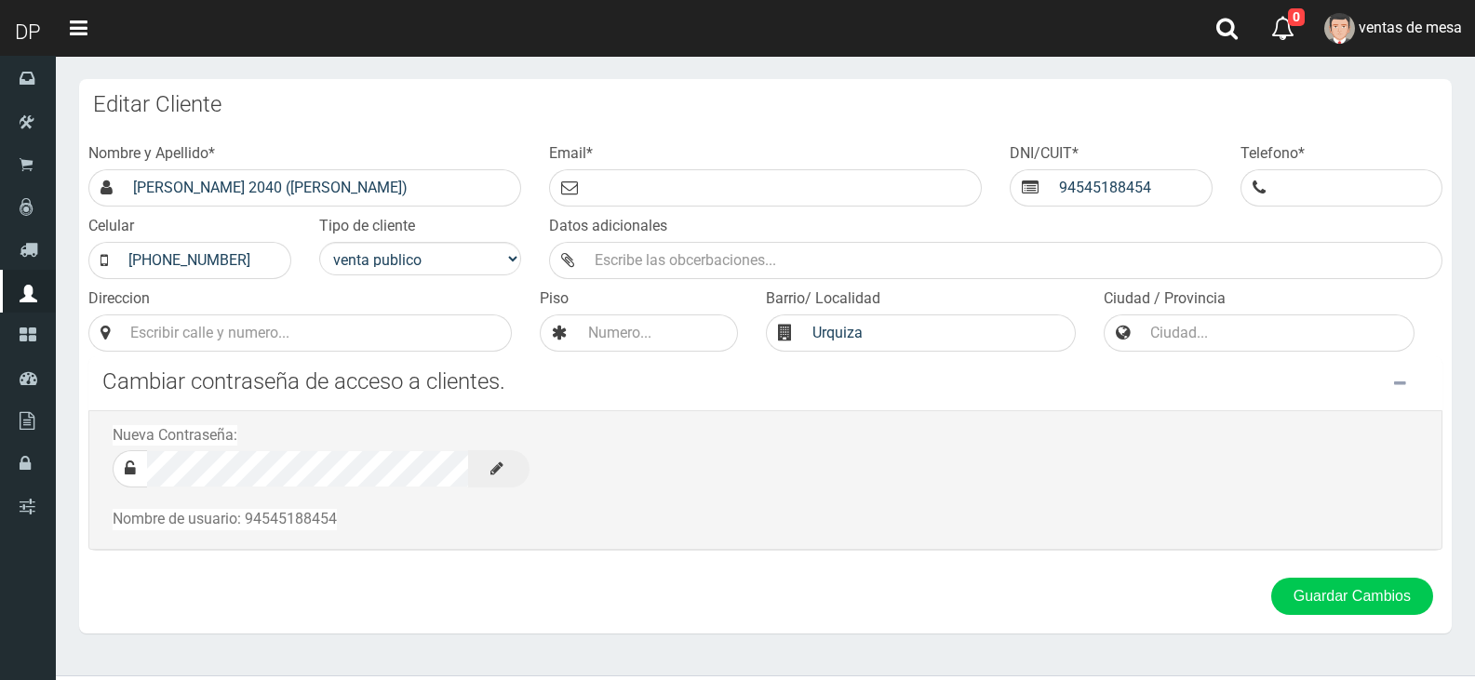
type input "[PERSON_NAME] 2040 ([PERSON_NAME])"
click at [1271, 578] on button "Guardar Cambios" at bounding box center [1352, 596] width 162 height 37
click at [497, 259] on select "venta publico Sup chinos reventas" at bounding box center [420, 258] width 203 height 33
select select "2"
click at [319, 242] on select "venta publico Sup chinos reventas" at bounding box center [420, 258] width 203 height 33
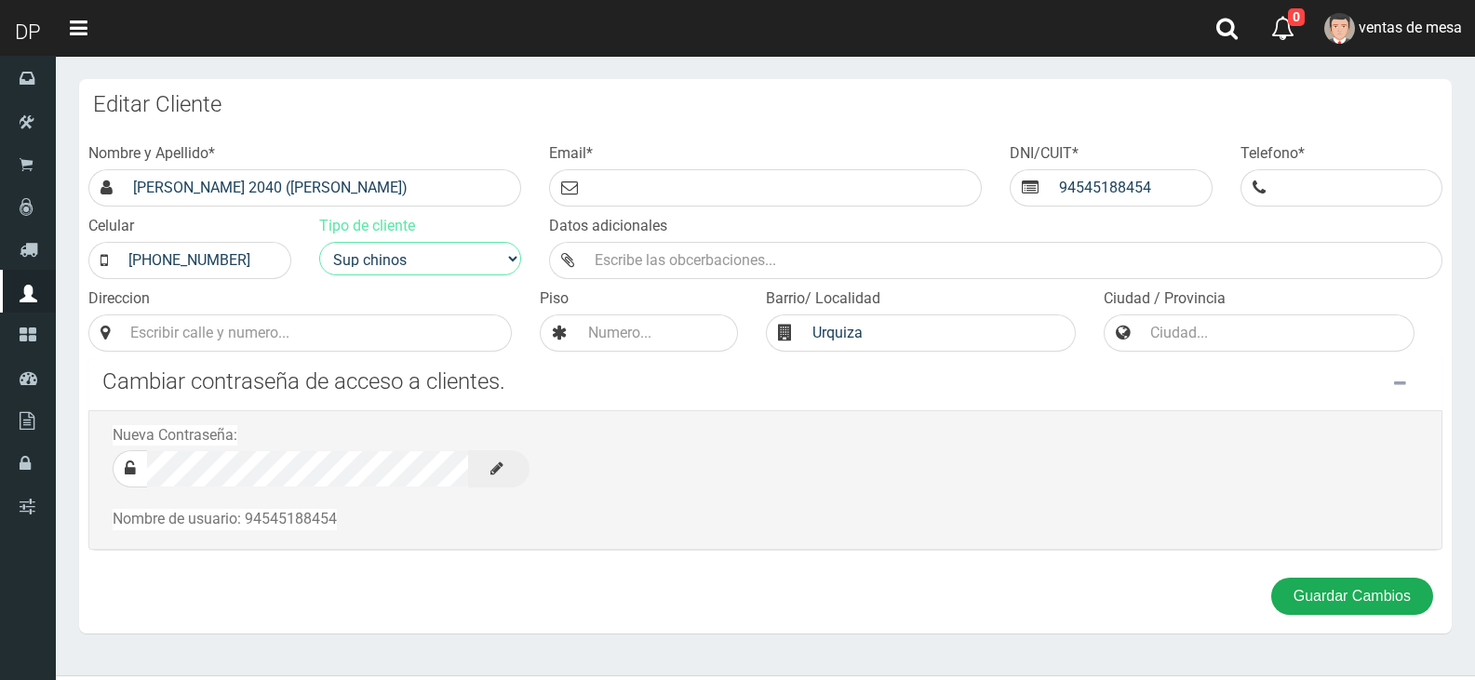
click at [1376, 598] on button "Guardar Cambios" at bounding box center [1352, 596] width 162 height 37
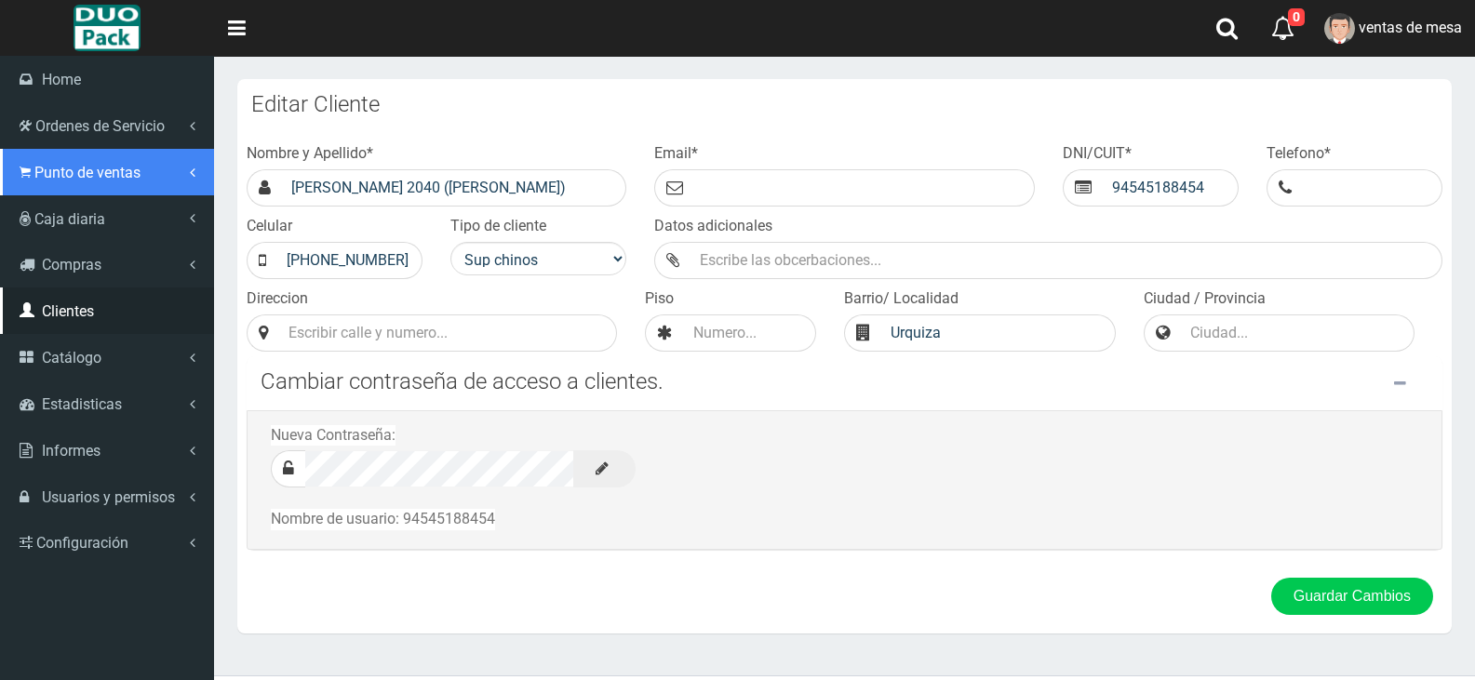
click at [141, 177] on span "Punto de ventas" at bounding box center [87, 173] width 106 height 18
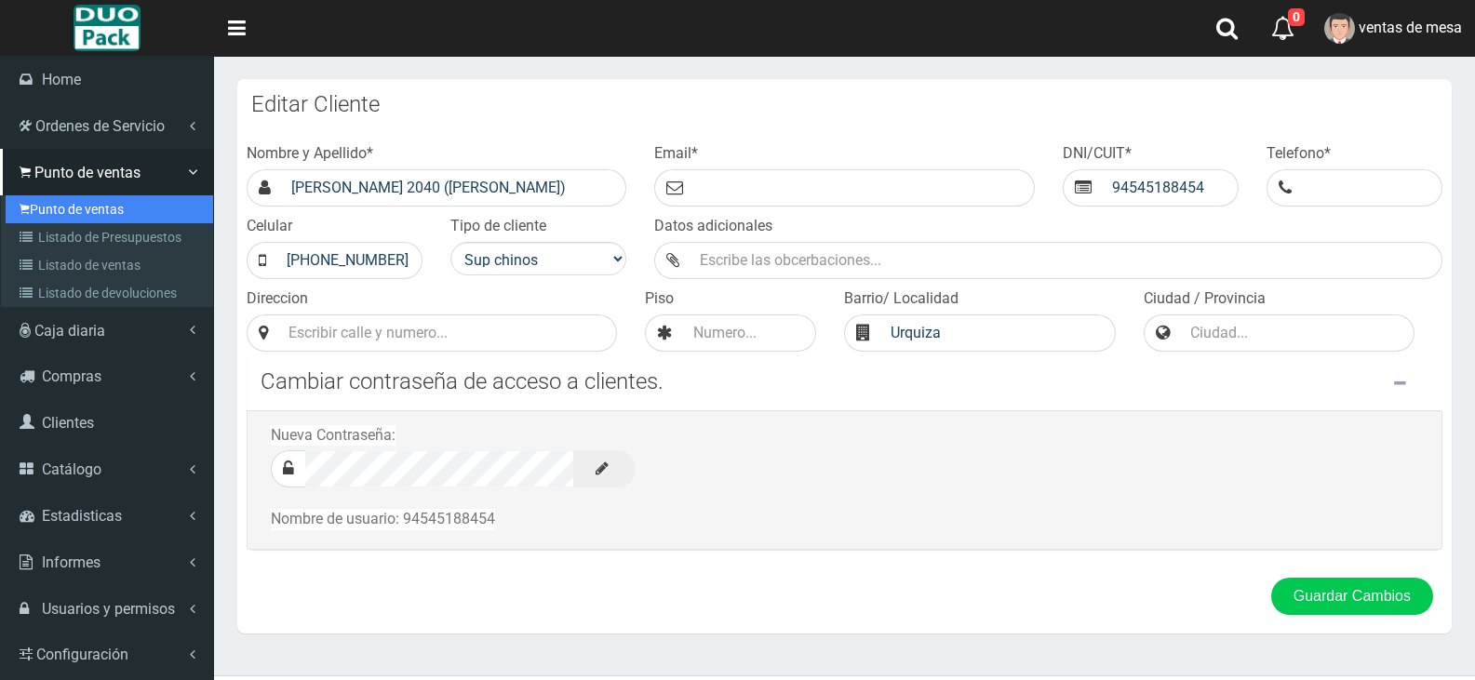
click at [134, 203] on link "Punto de ventas" at bounding box center [110, 209] width 208 height 28
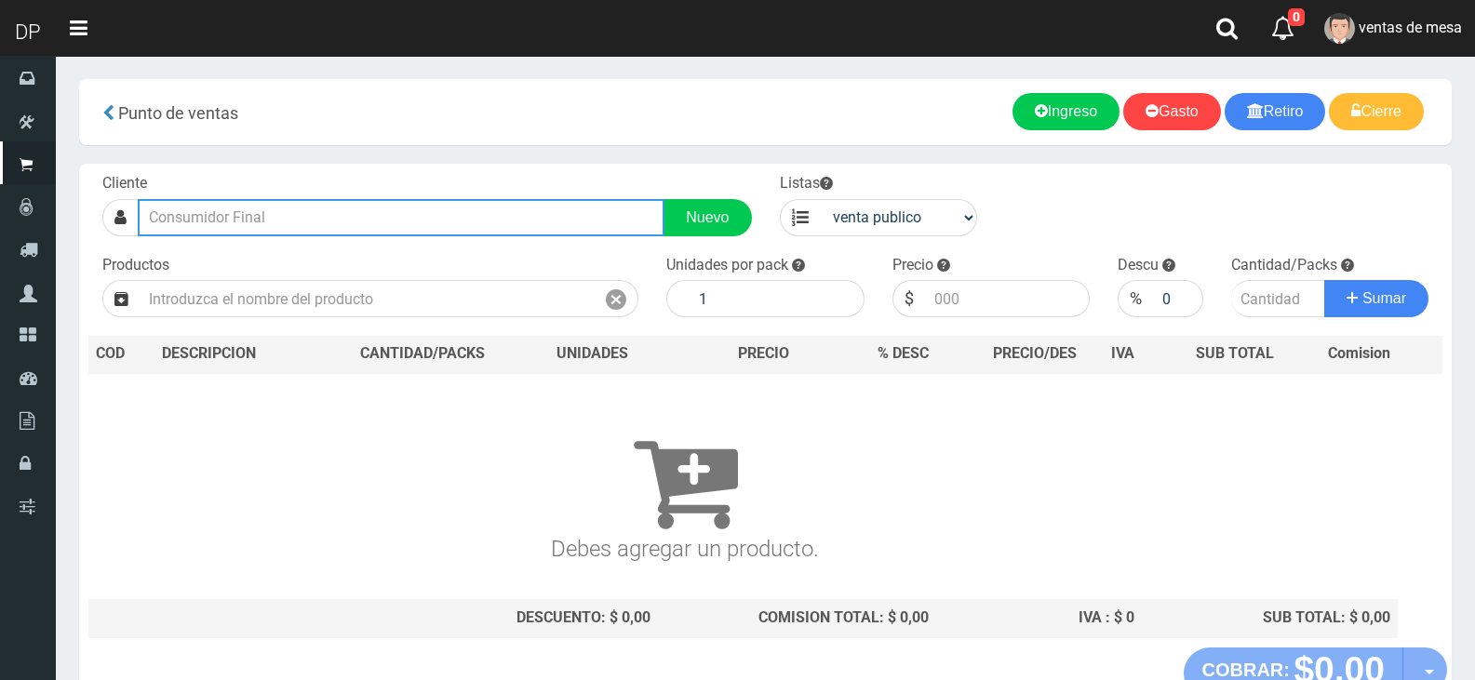
click at [412, 214] on input "text" at bounding box center [401, 217] width 527 height 37
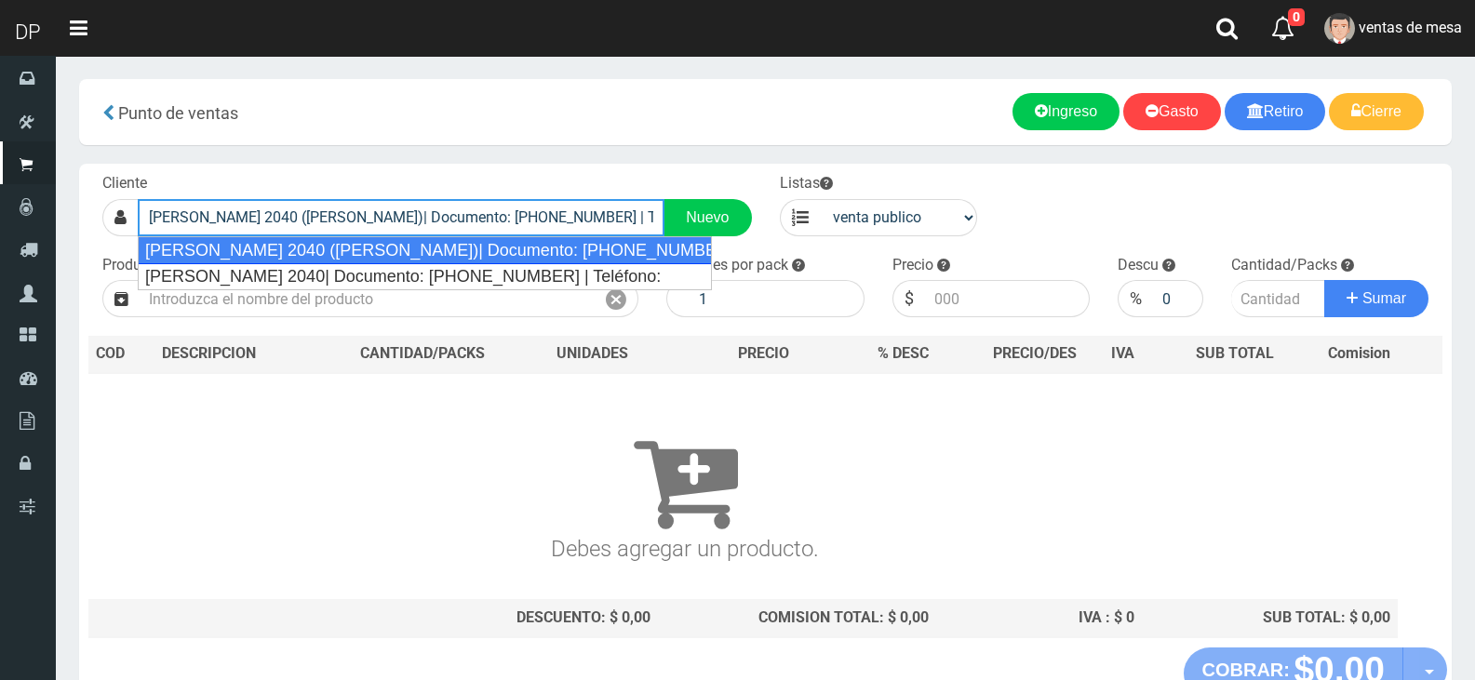
type input "[PERSON_NAME] 2040 ([PERSON_NAME])| Documento: [PHONE_NUMBER] | Teléfono:"
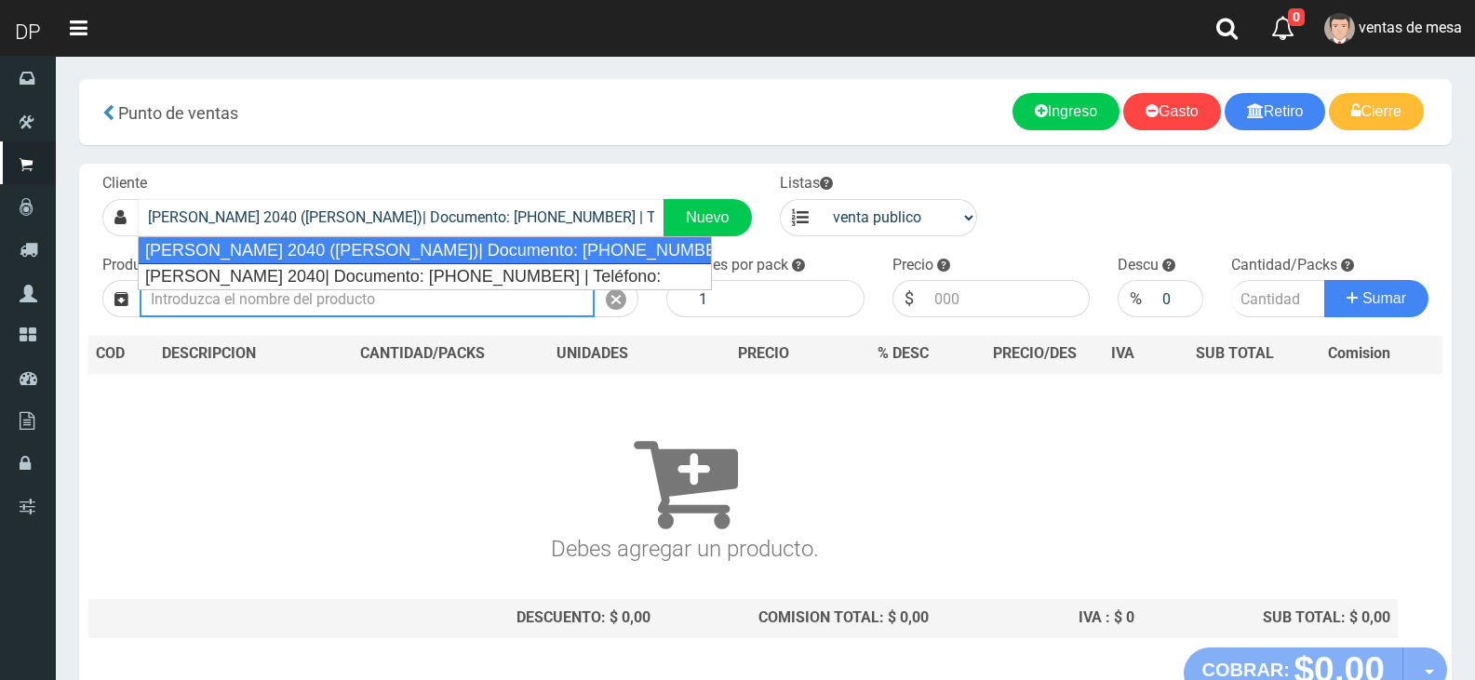
select select "2"
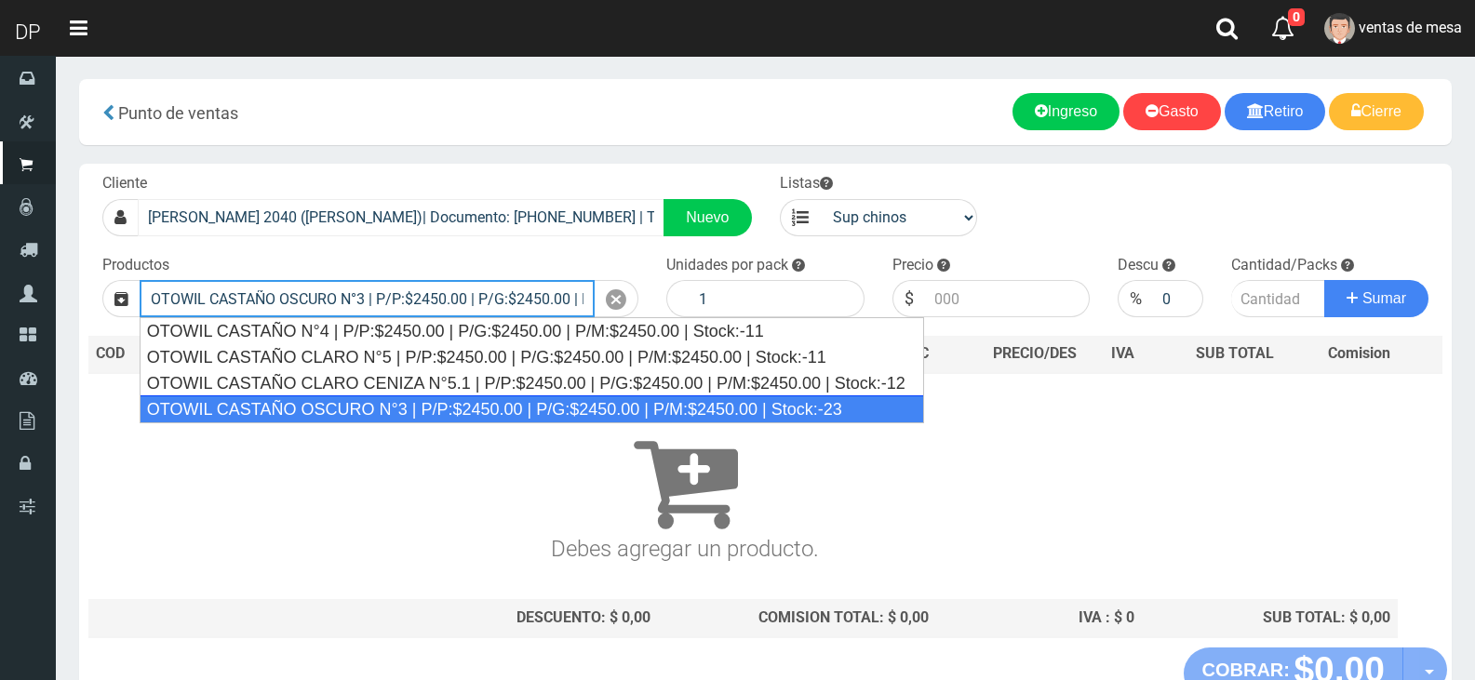
type input "OTOWIL CASTAÑO OSCURO N°3 | P/P:$2450.00 | P/G:$2450.00 | P/M:$2450.00 | Stock:…"
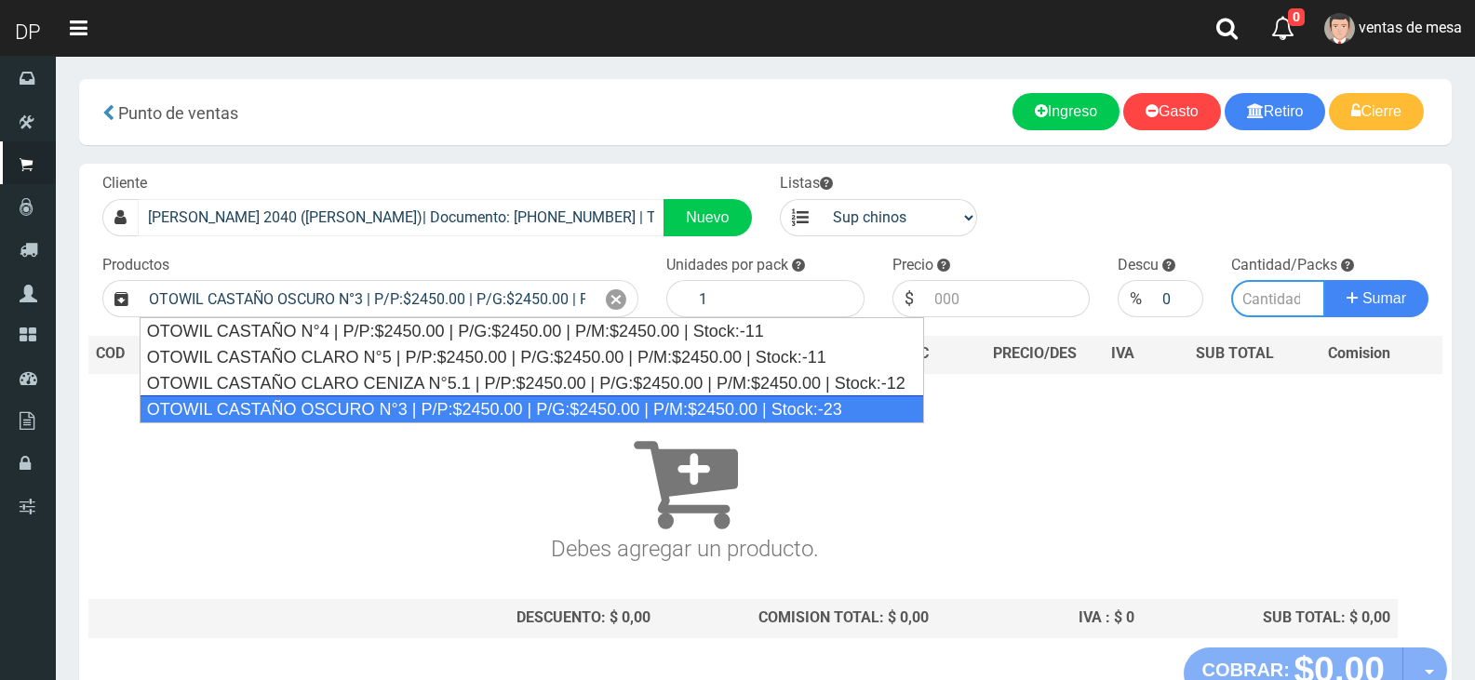
type input "2450.00"
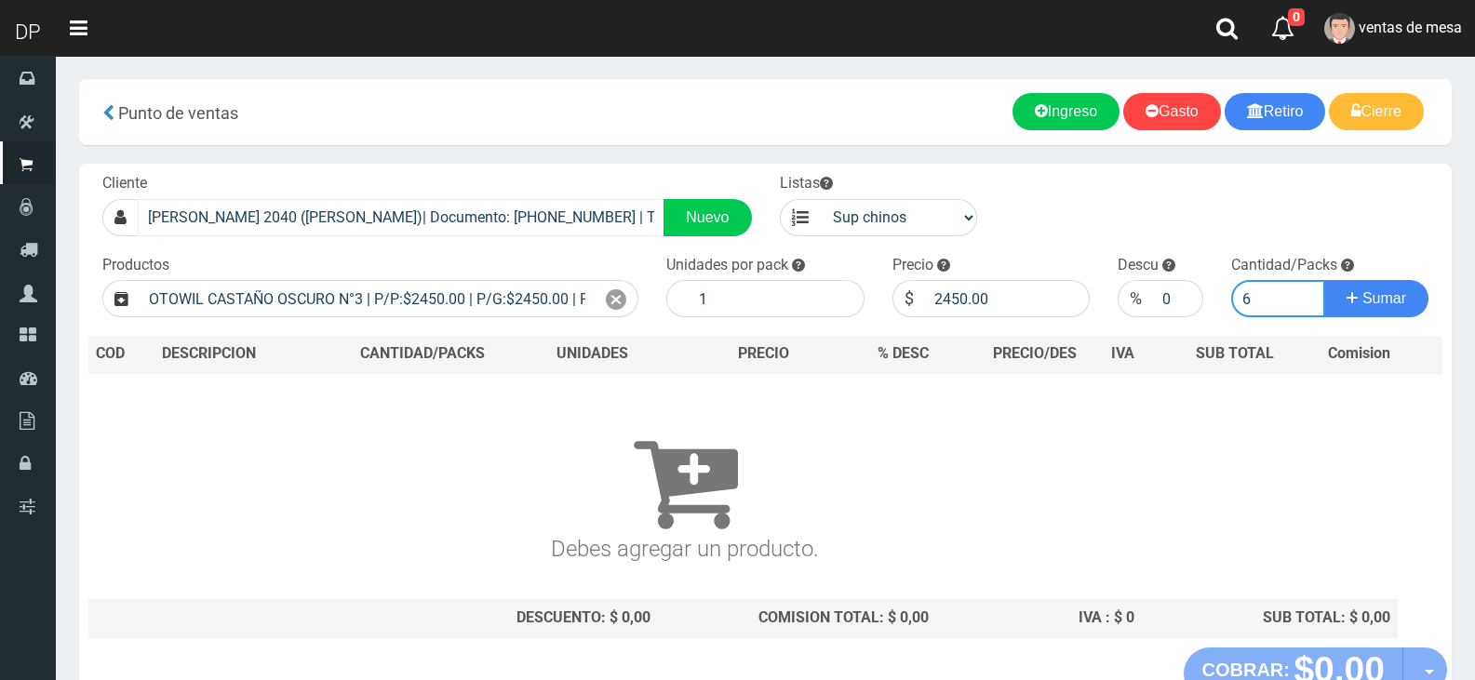
type input "6"
click at [1324, 280] on button "Sumar" at bounding box center [1376, 298] width 104 height 37
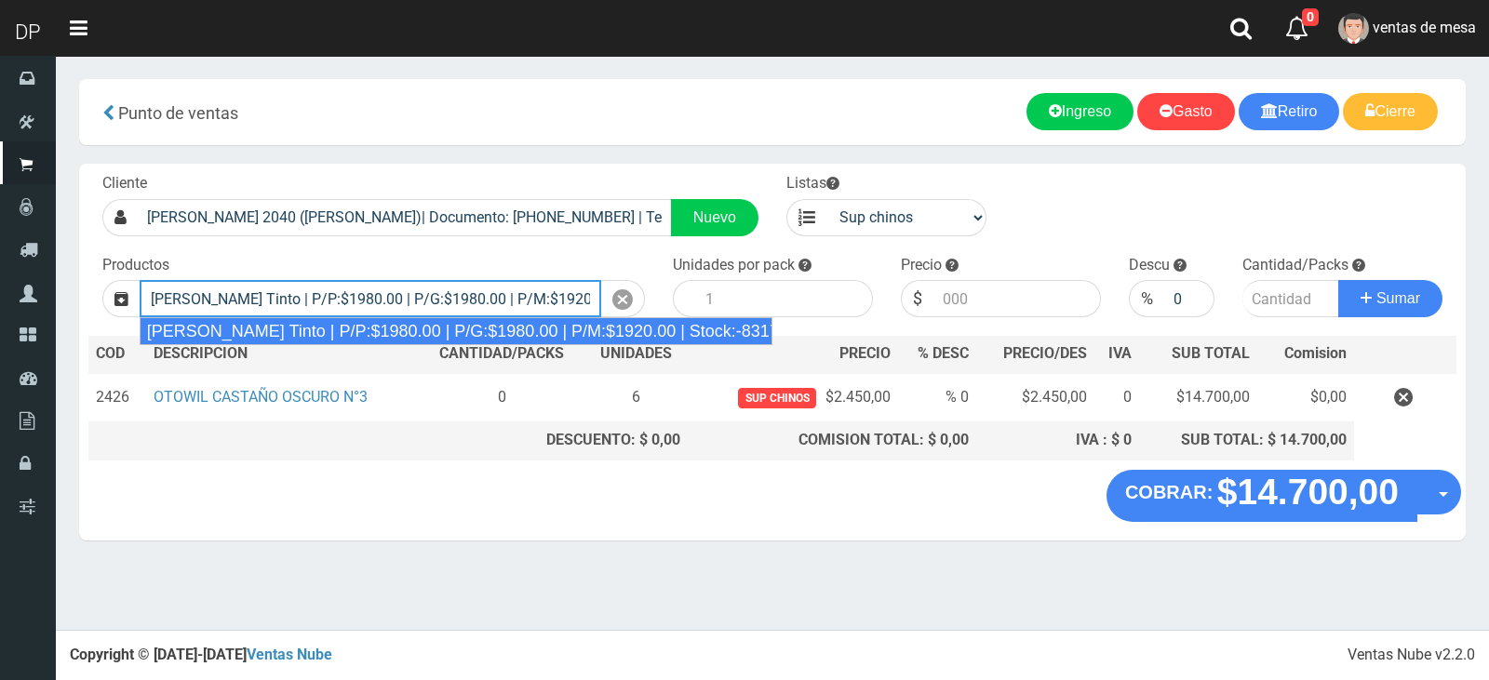
type input "Viñas de Balbo Tinto | P/P:$1980.00 | P/G:$1980.00 | P/M:$1920.00 | Stock:-8317"
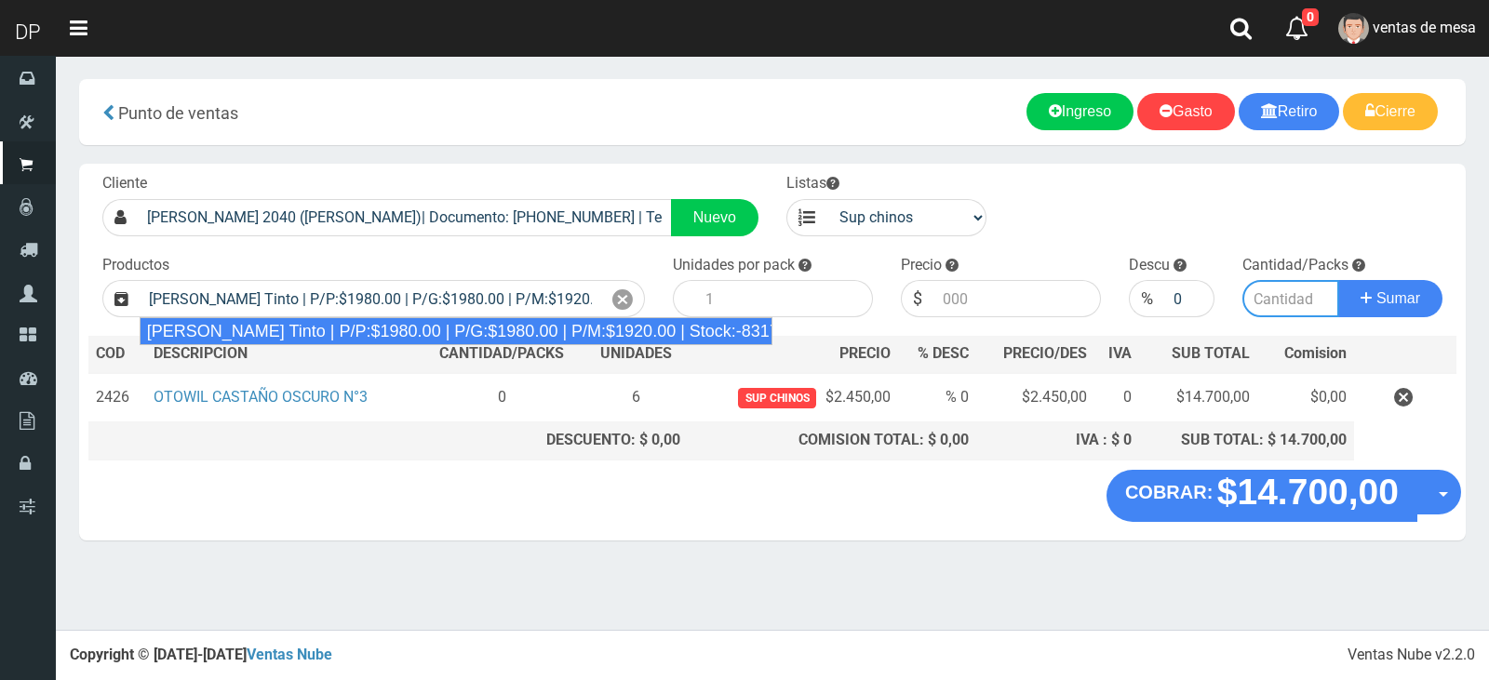
type input "6"
type input "1980.00"
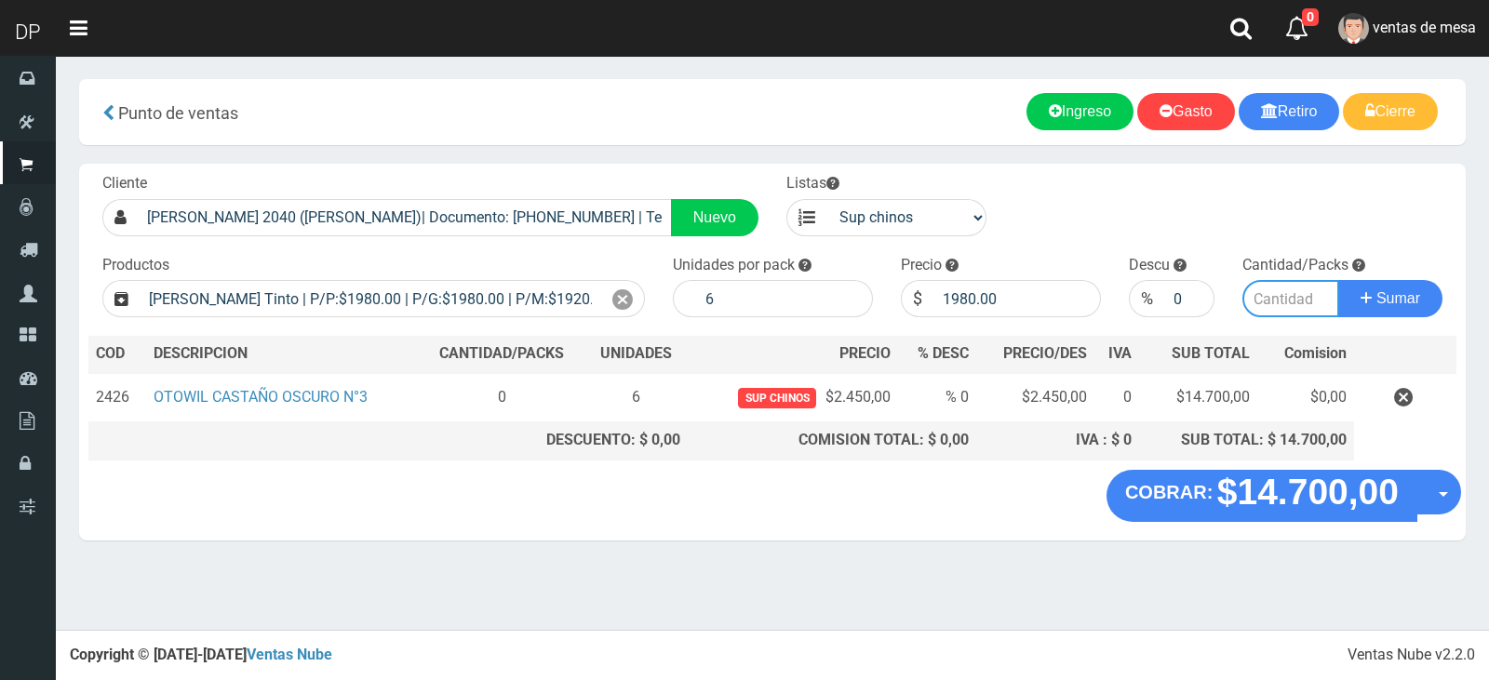
click at [1338, 280] on button "Sumar" at bounding box center [1390, 298] width 104 height 37
type input "2"
click at [1338, 280] on button "Sumar" at bounding box center [1390, 298] width 104 height 37
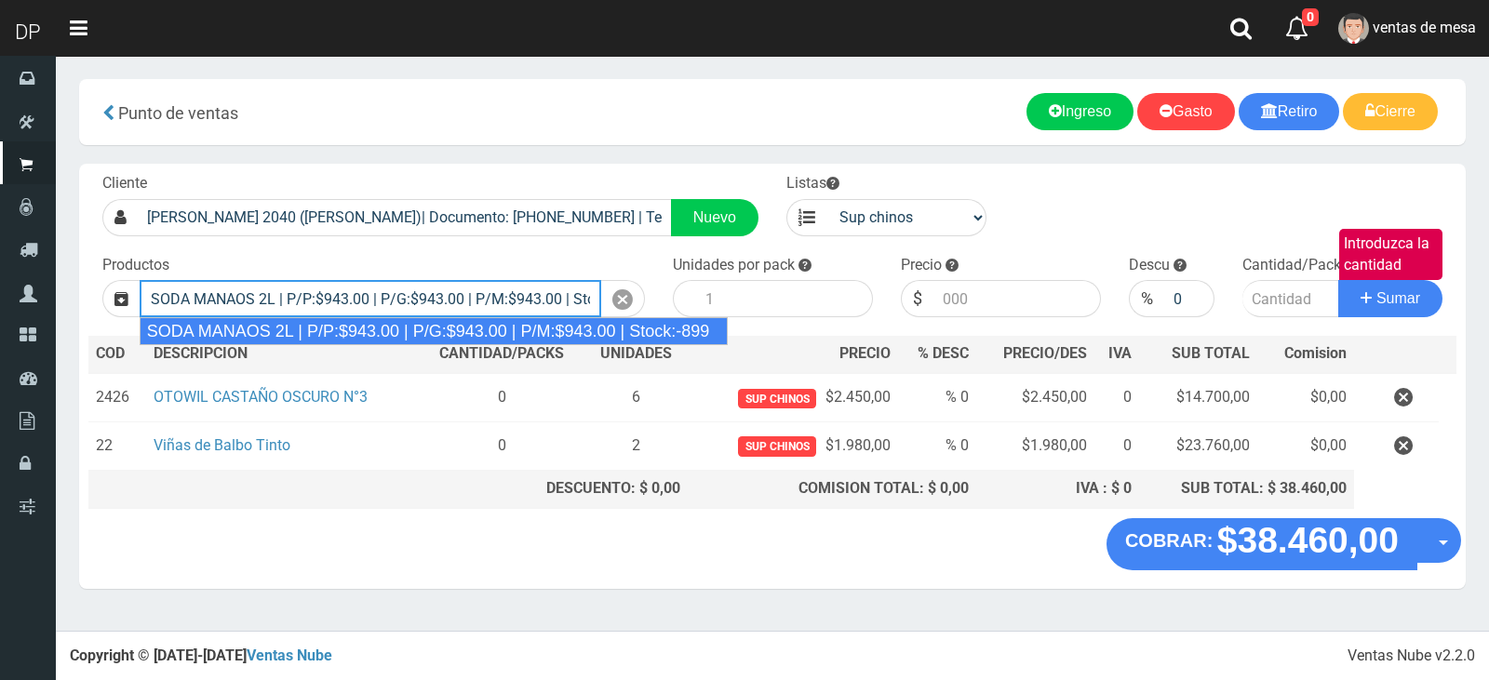
type input "SODA MANAOS 2L | P/P:$943.00 | P/G:$943.00 | P/M:$943.00 | Stock:-899"
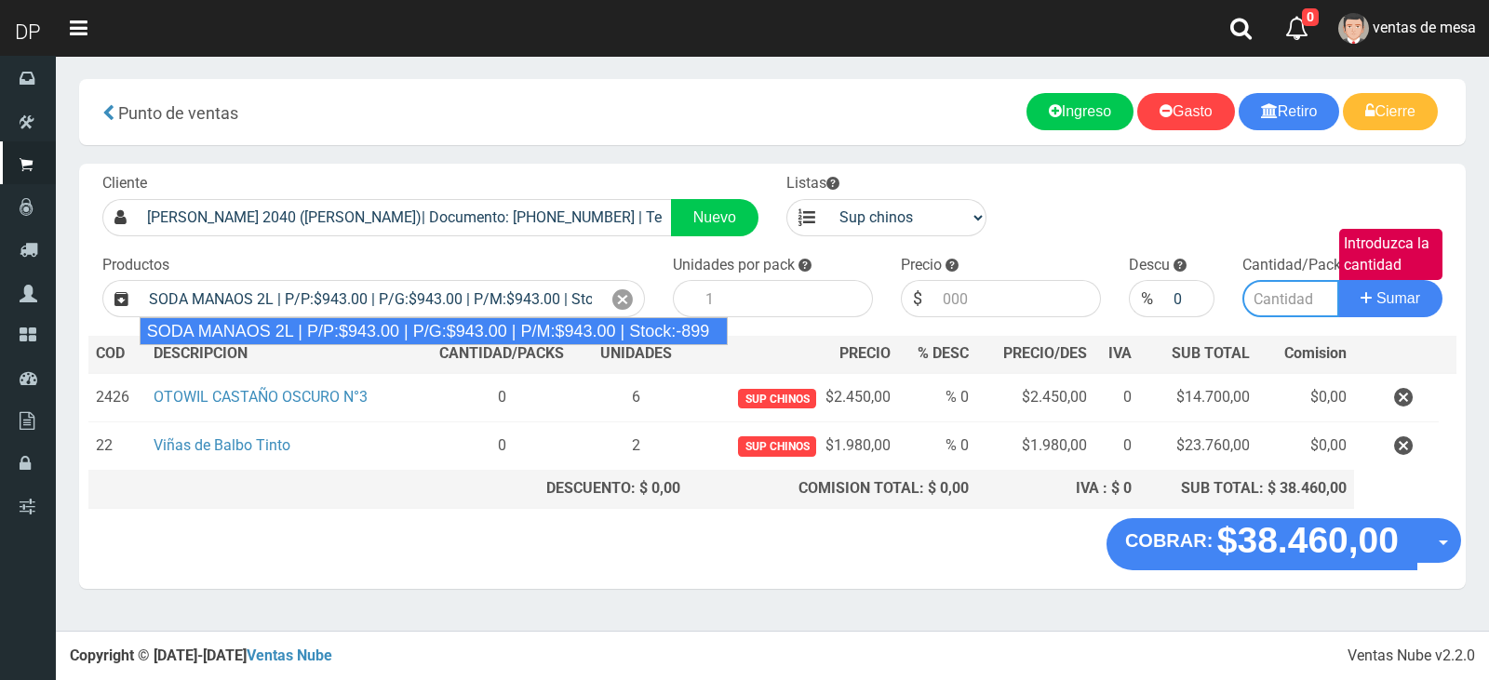
type input "6"
type input "943.00"
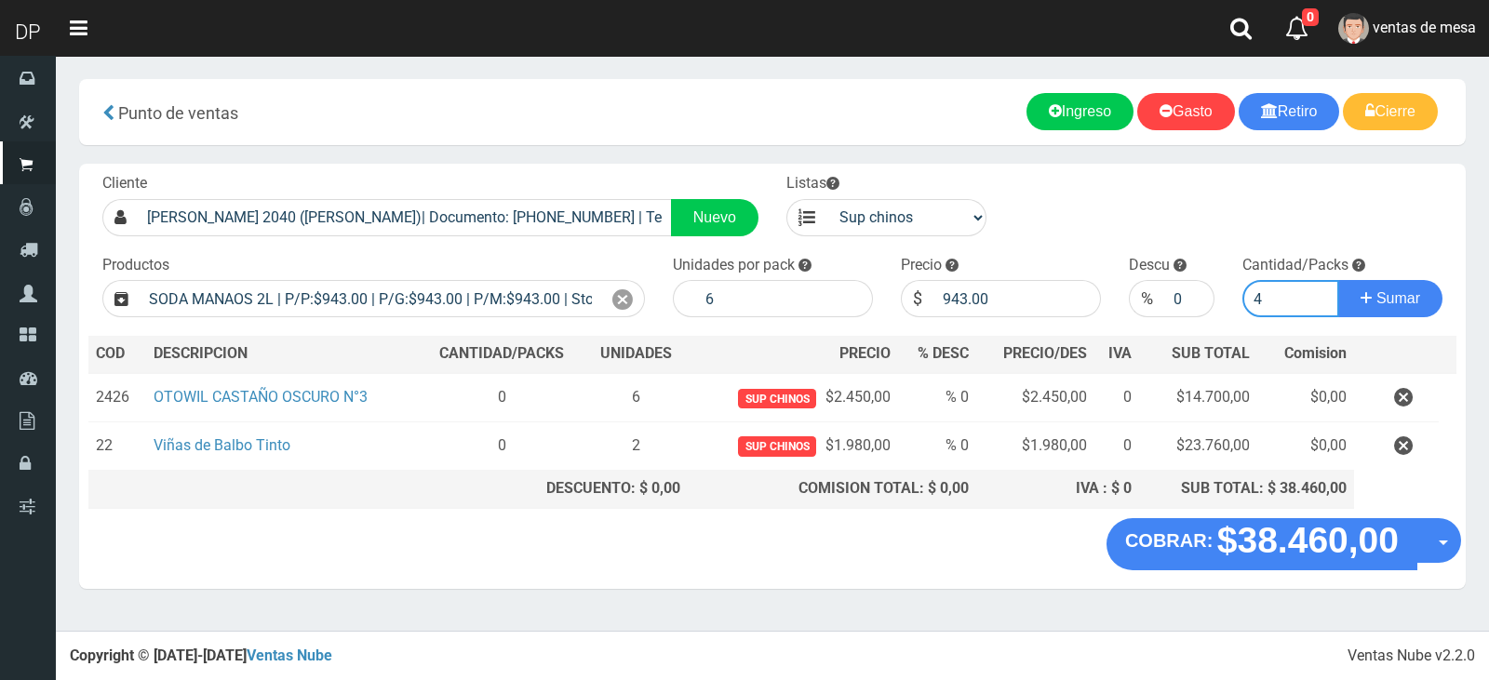
type input "4"
click at [1338, 280] on button "Sumar" at bounding box center [1390, 298] width 104 height 37
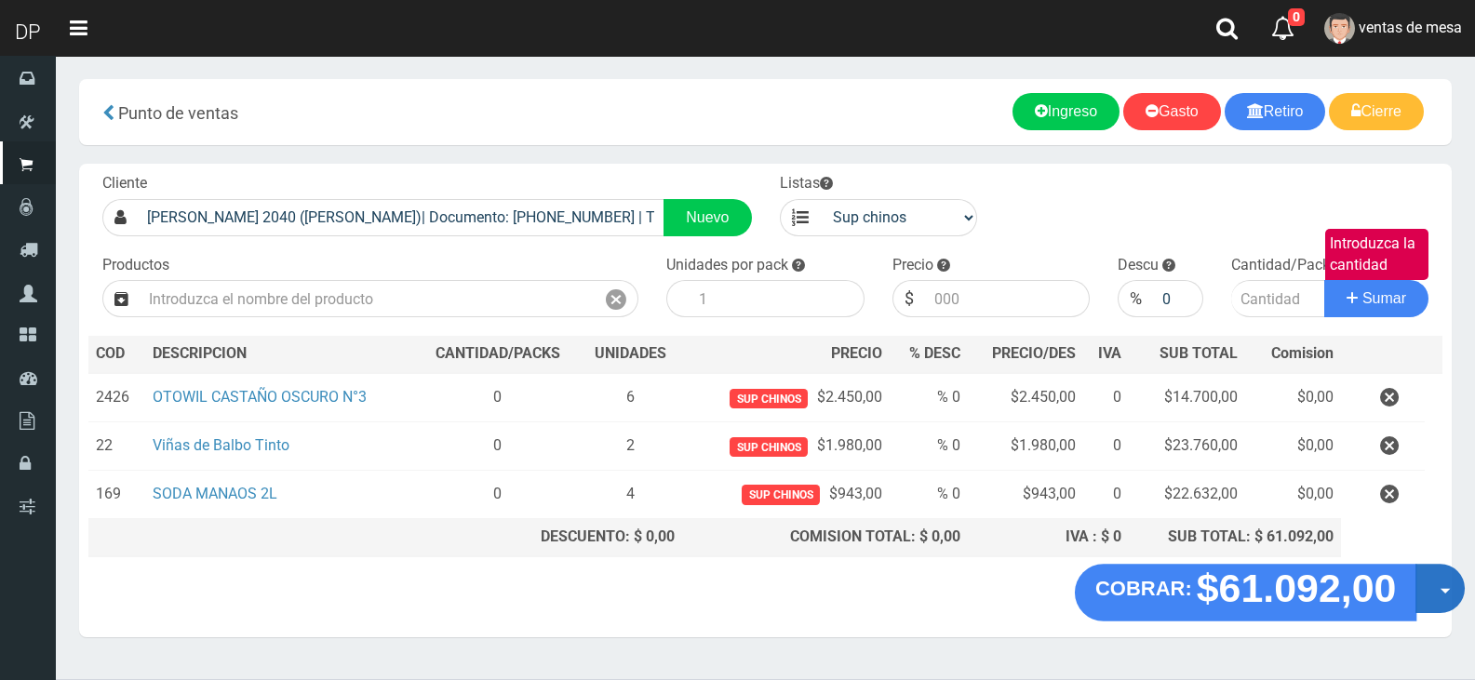
click at [1437, 603] on button "Opciones" at bounding box center [1439, 588] width 49 height 49
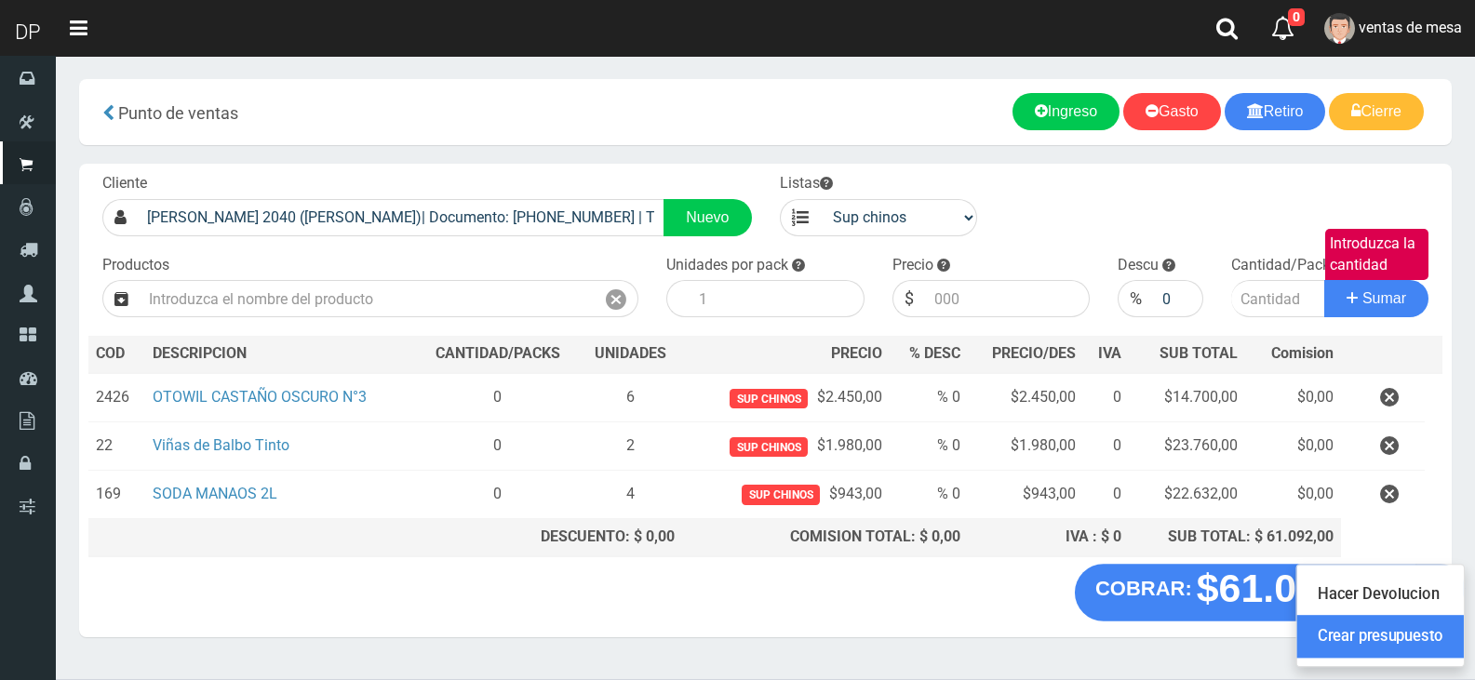
click at [1423, 631] on link "Crear presupuesto" at bounding box center [1380, 636] width 167 height 43
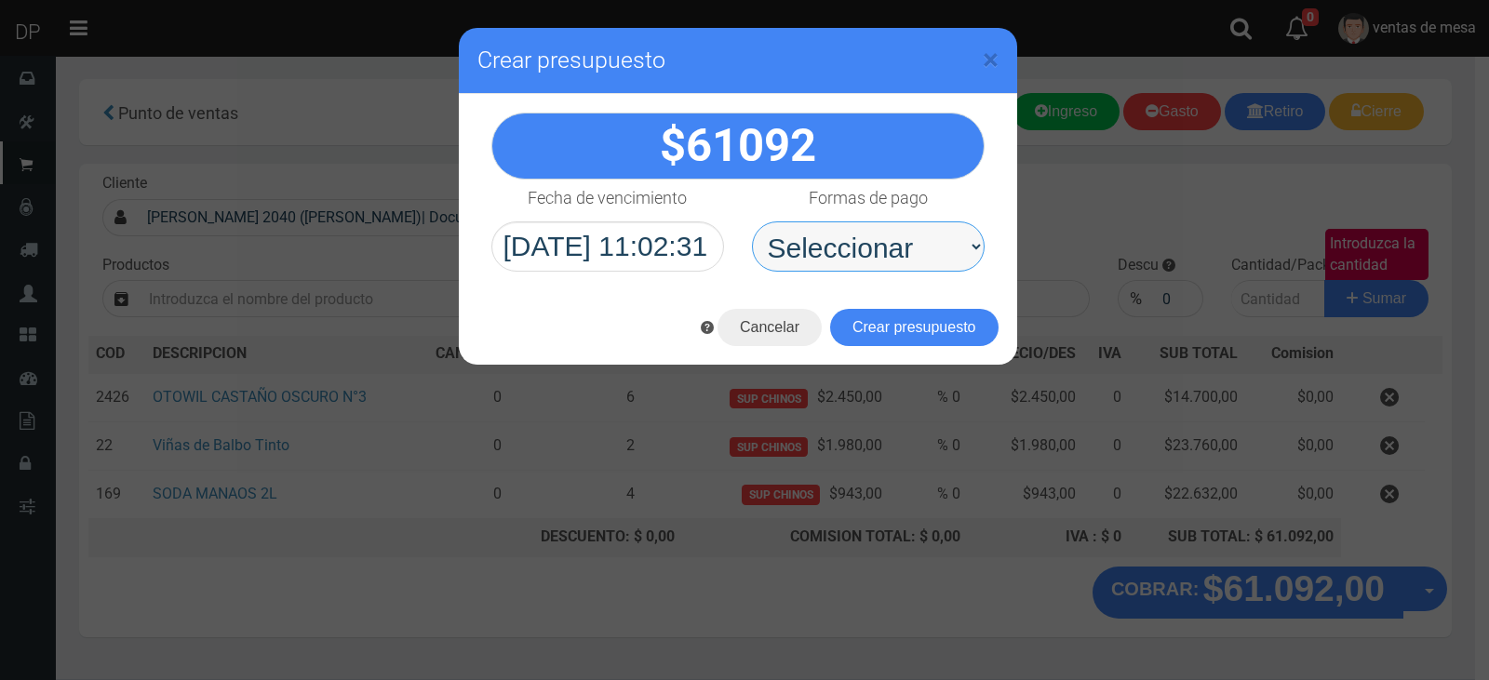
click at [888, 248] on select "Seleccionar Efectivo Tarjeta de Crédito Depósito Débito" at bounding box center [868, 246] width 233 height 50
select select "Efectivo"
click at [752, 221] on select "Seleccionar Efectivo Tarjeta de Crédito Depósito Débito" at bounding box center [868, 246] width 233 height 50
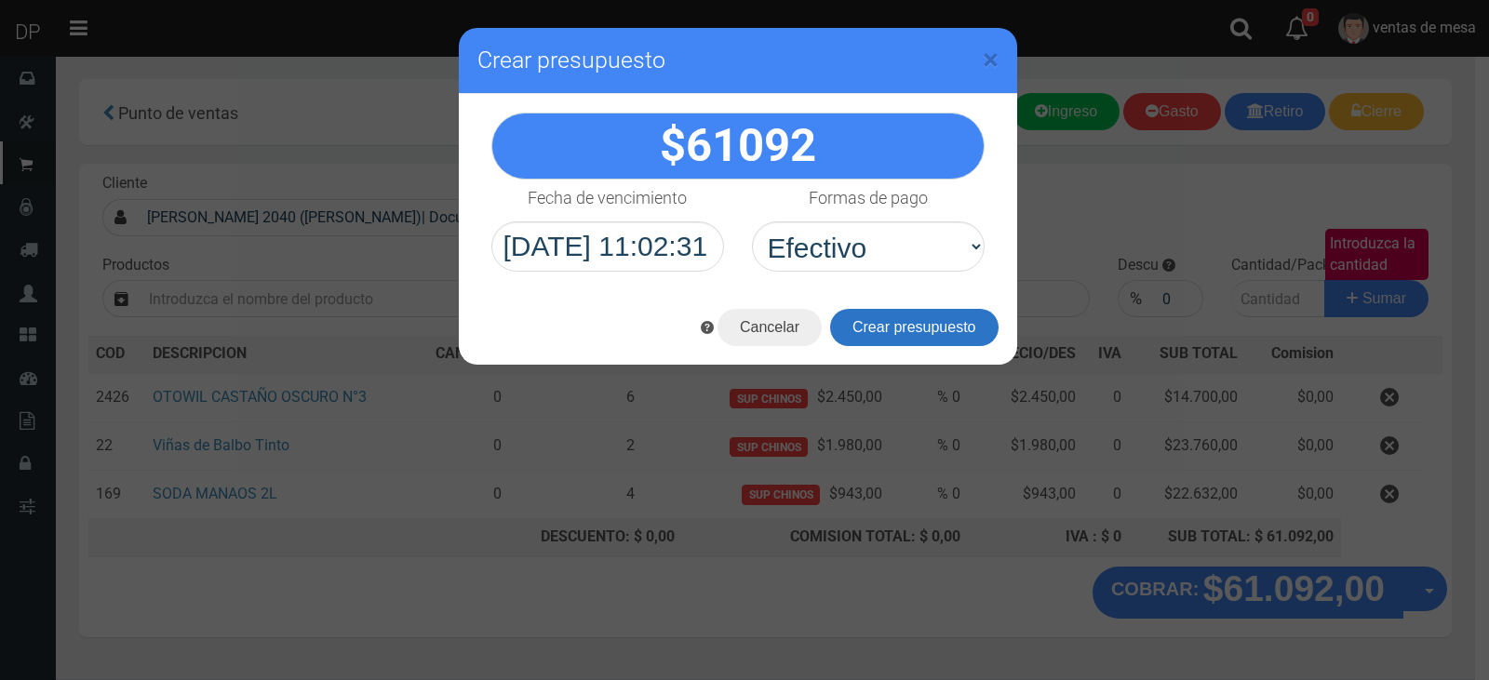
click at [904, 325] on button "Crear presupuesto" at bounding box center [914, 327] width 168 height 37
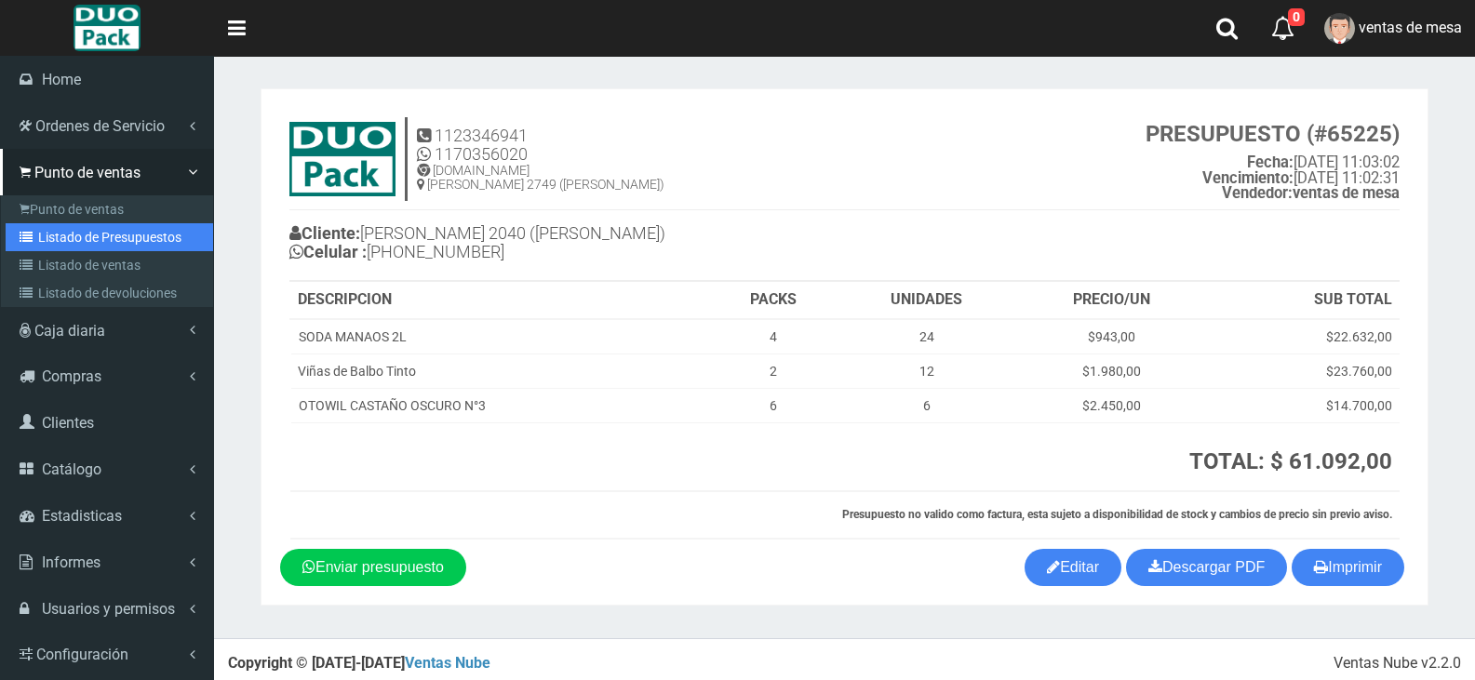
click at [81, 245] on link "Listado de Presupuestos" at bounding box center [110, 237] width 208 height 28
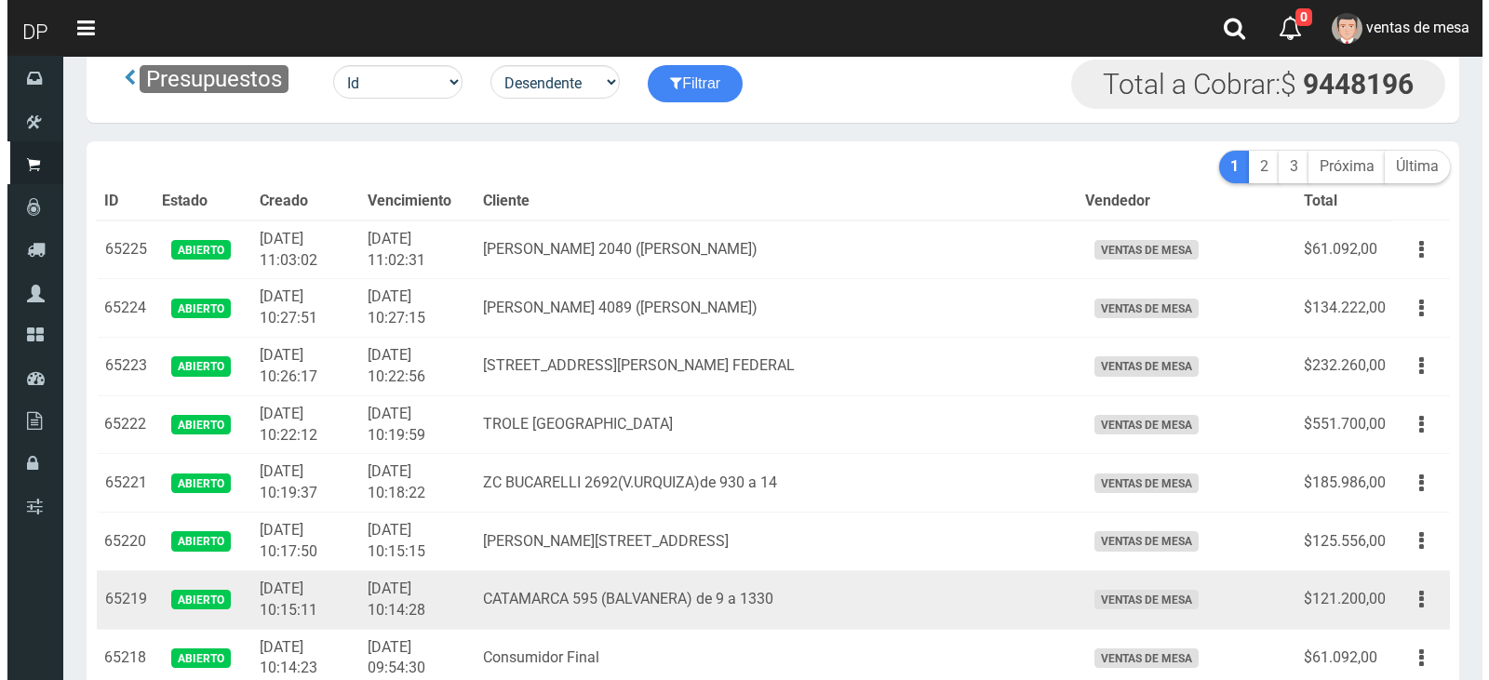
scroll to position [93, 0]
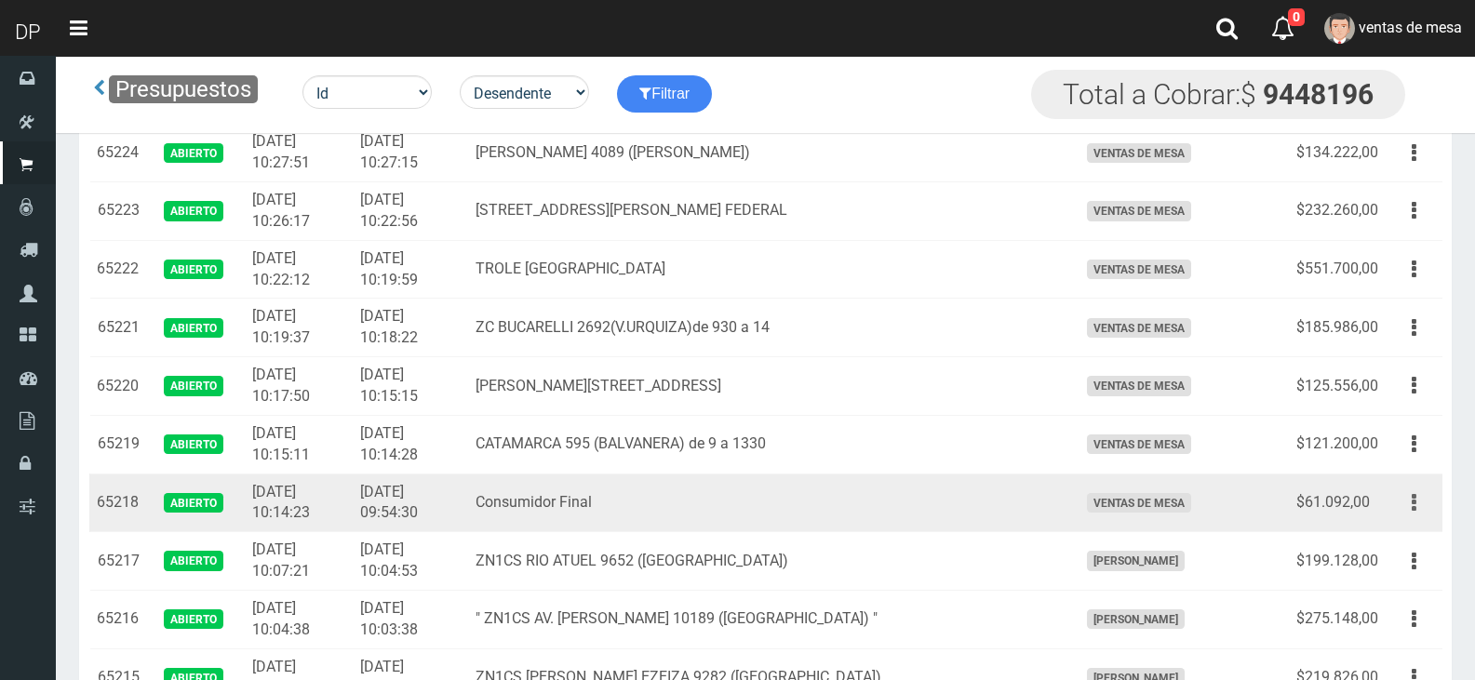
click at [1419, 507] on button "button" at bounding box center [1414, 503] width 42 height 33
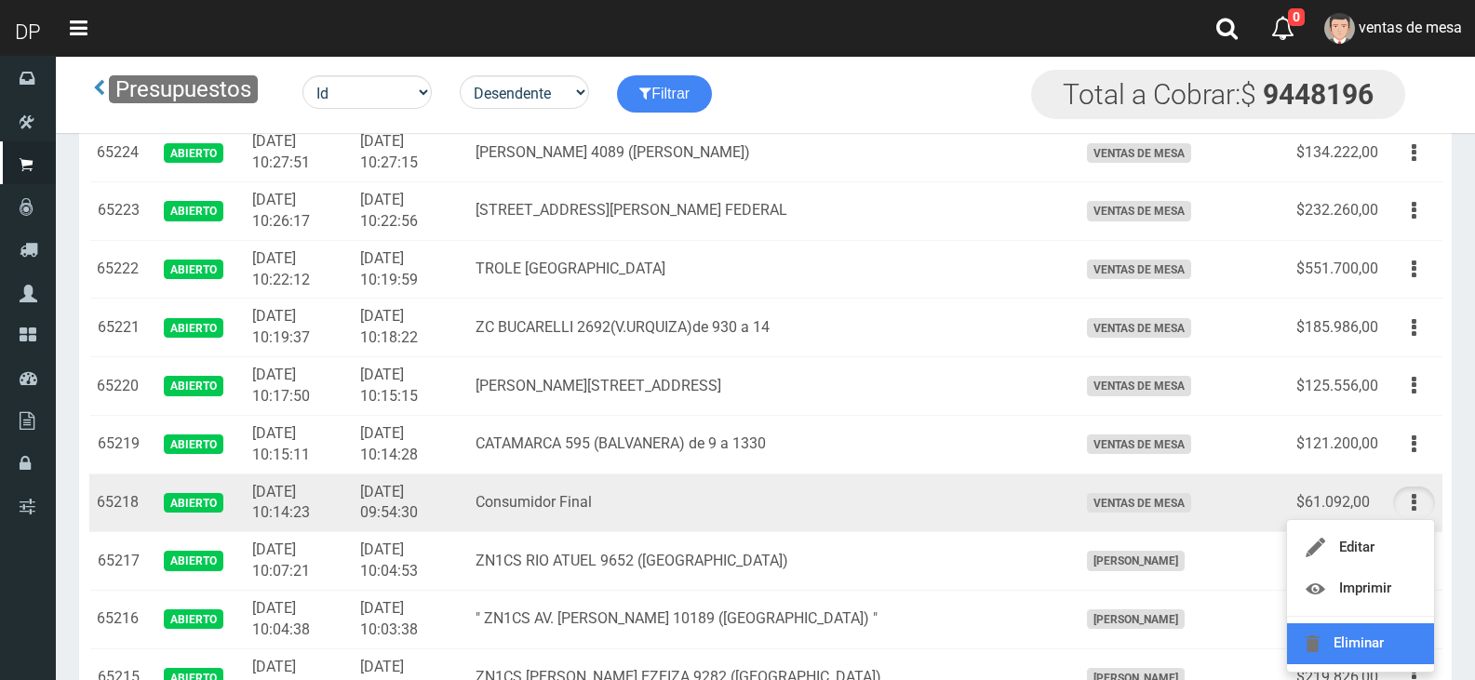
click at [1386, 633] on link "Eliminar" at bounding box center [1360, 643] width 147 height 41
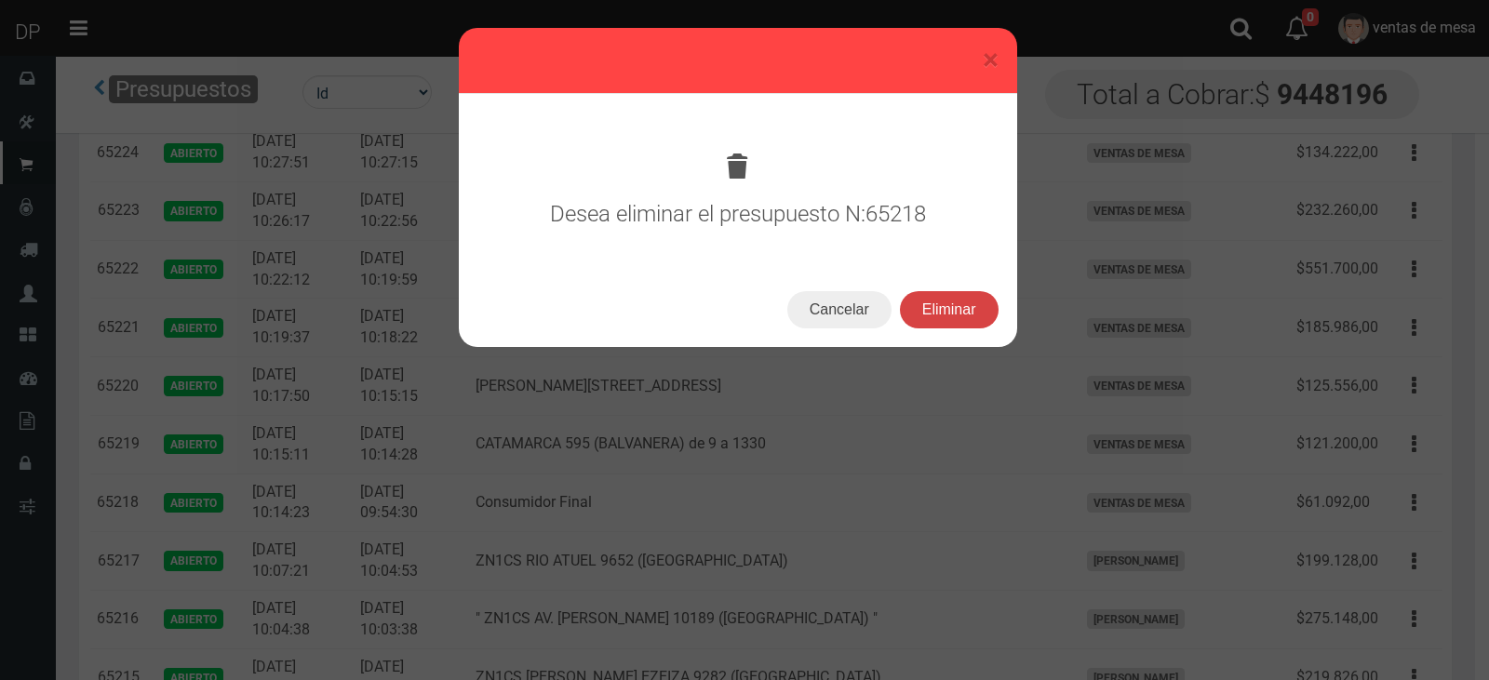
click at [953, 311] on button "Eliminar" at bounding box center [949, 309] width 99 height 37
